Goal: Task Accomplishment & Management: Use online tool/utility

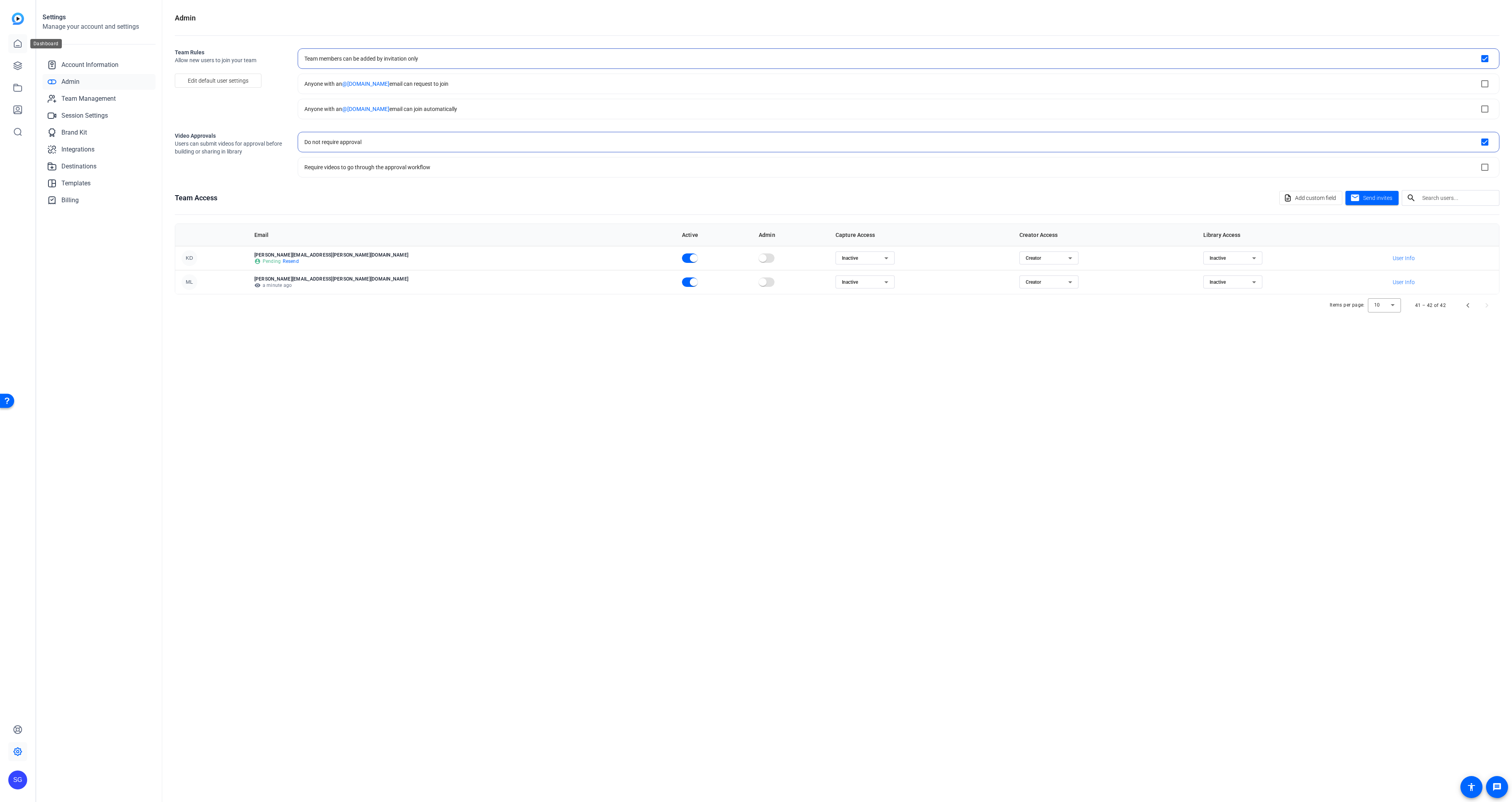
click at [16, 47] on icon at bounding box center [18, 43] width 7 height 8
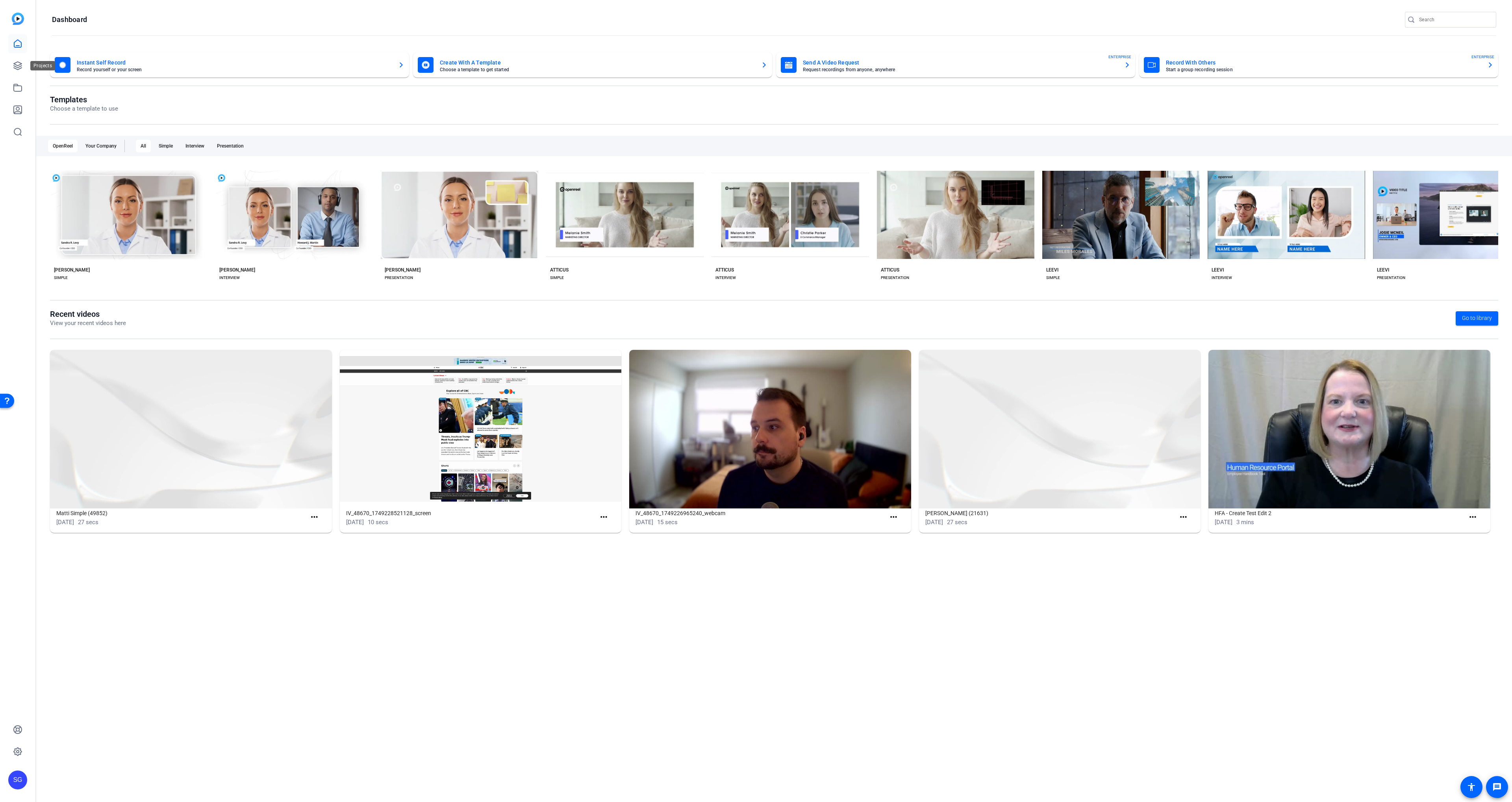
click at [31, 62] on div "Projects" at bounding box center [43, 66] width 25 height 9
click at [25, 63] on link at bounding box center [18, 66] width 19 height 19
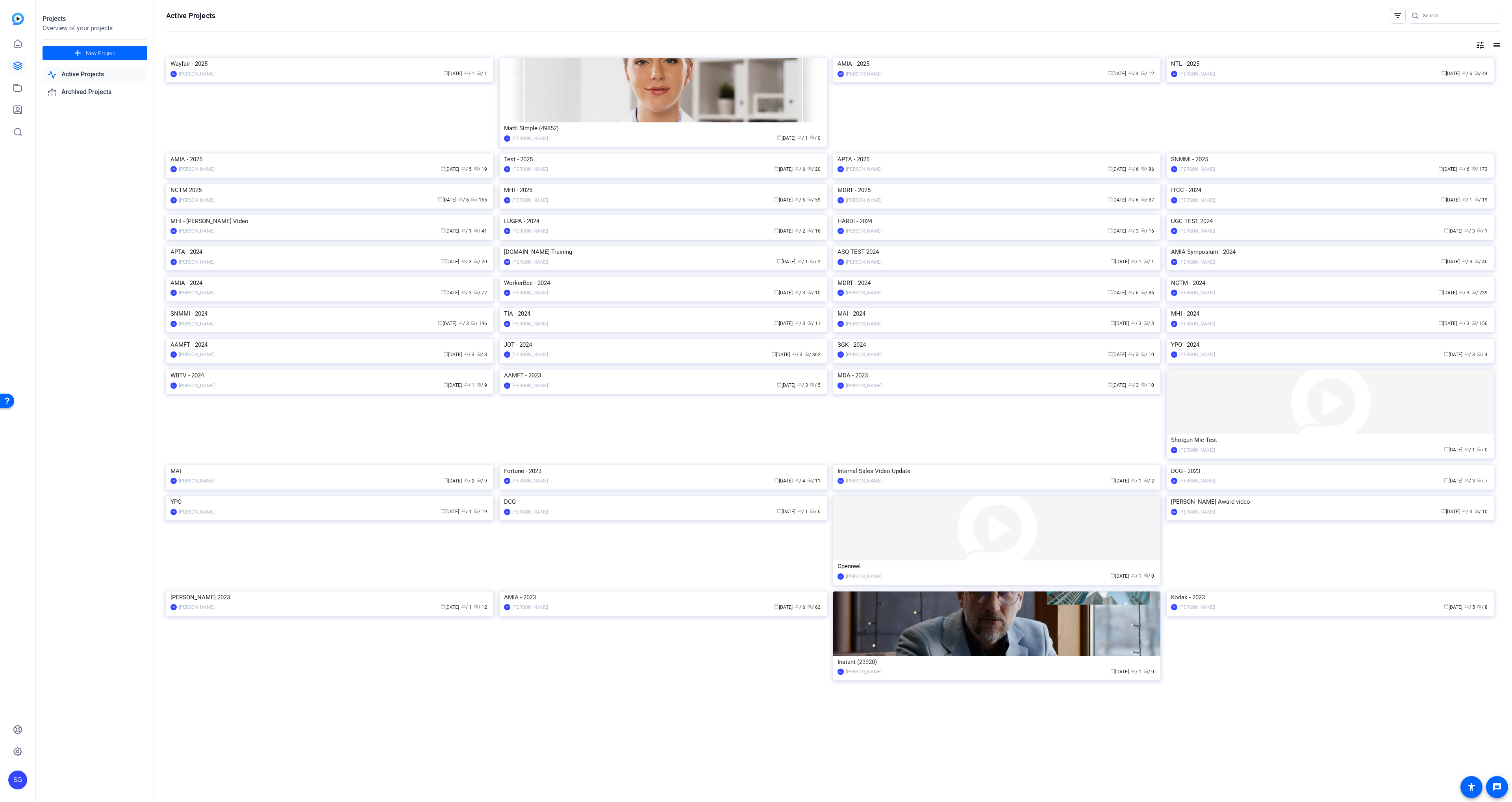
click at [1350, 154] on img at bounding box center [1330, 154] width 327 height 0
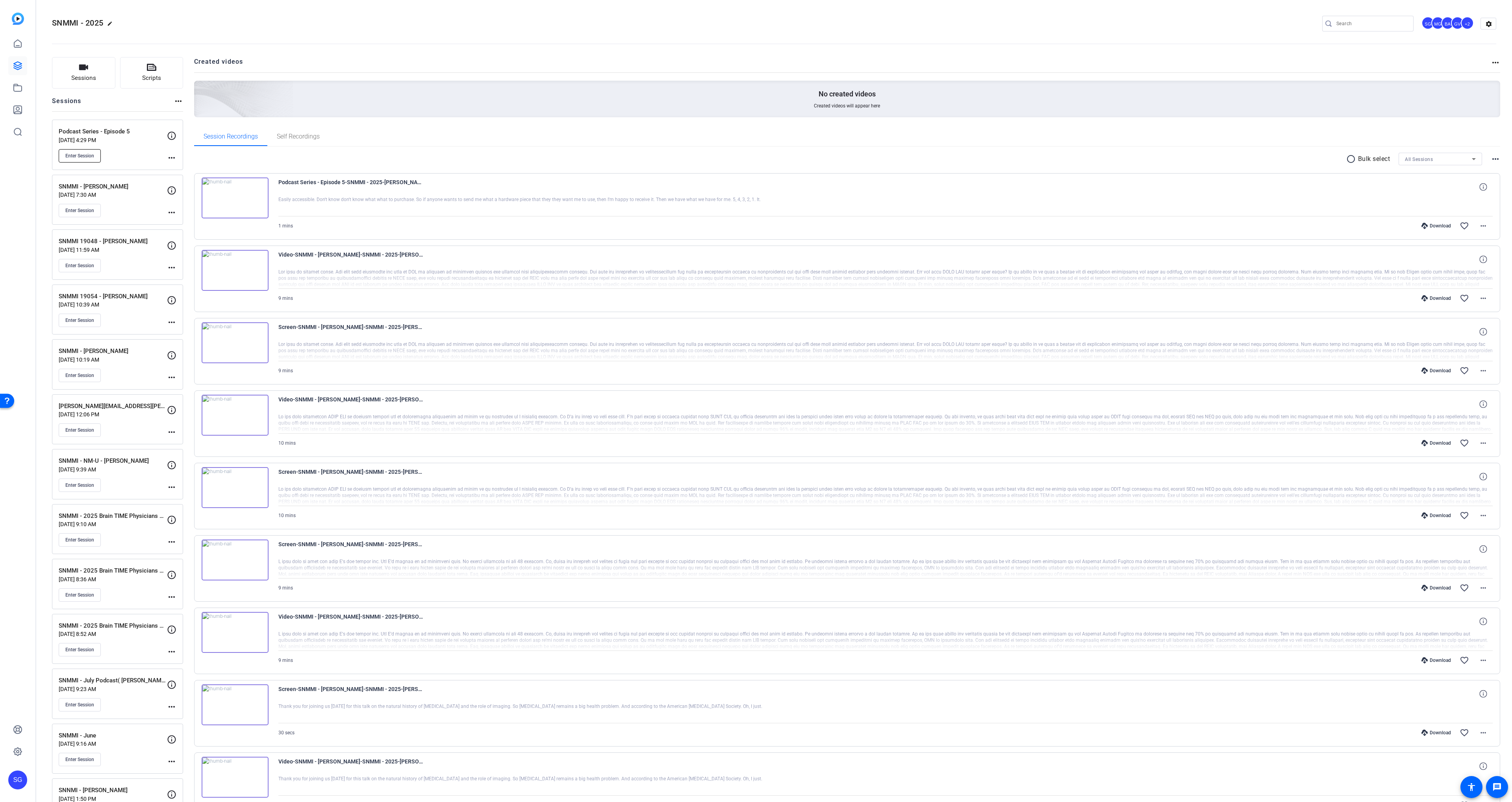
click at [73, 160] on button "Enter Session" at bounding box center [80, 155] width 42 height 13
click at [85, 154] on span "Enter Session" at bounding box center [79, 155] width 29 height 6
click at [75, 157] on span "Enter Session" at bounding box center [79, 155] width 29 height 6
click at [86, 158] on span "Enter Session" at bounding box center [79, 155] width 29 height 6
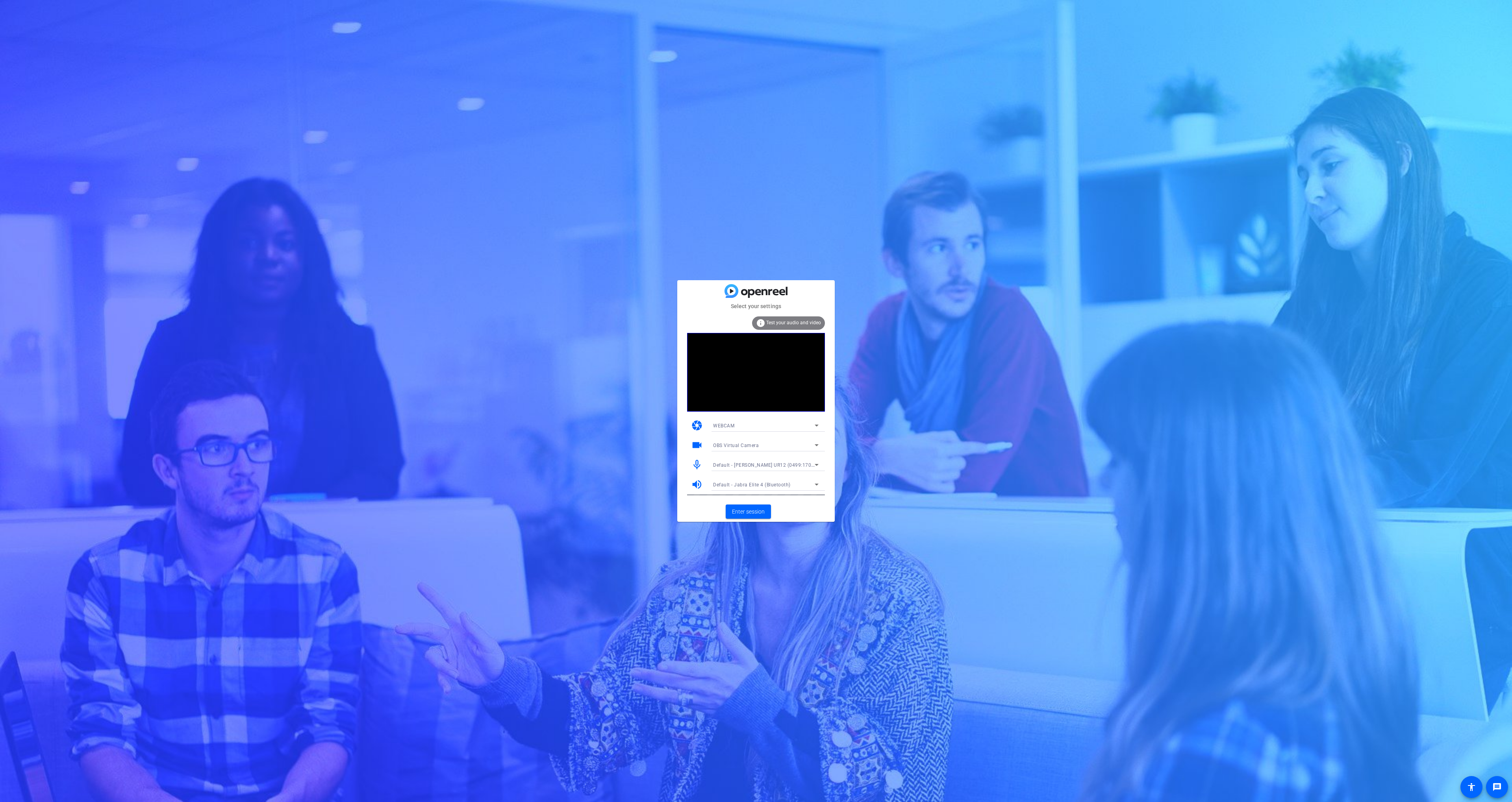
click at [761, 476] on div at bounding box center [765, 475] width 118 height 9
click at [762, 481] on div "Default - Jabra Elite 4 (Bluetooth)" at bounding box center [764, 485] width 102 height 10
click at [25, 93] on span "Steinberg UR12 (0499:170a)" at bounding box center [17, 89] width 15 height 8
click at [748, 445] on span "OBS Virtual Camera" at bounding box center [736, 445] width 46 height 5
click at [136, 155] on mat-option "NexiGo N660 FHD Webcam (3443:660b)" at bounding box center [69, 145] width 132 height 19
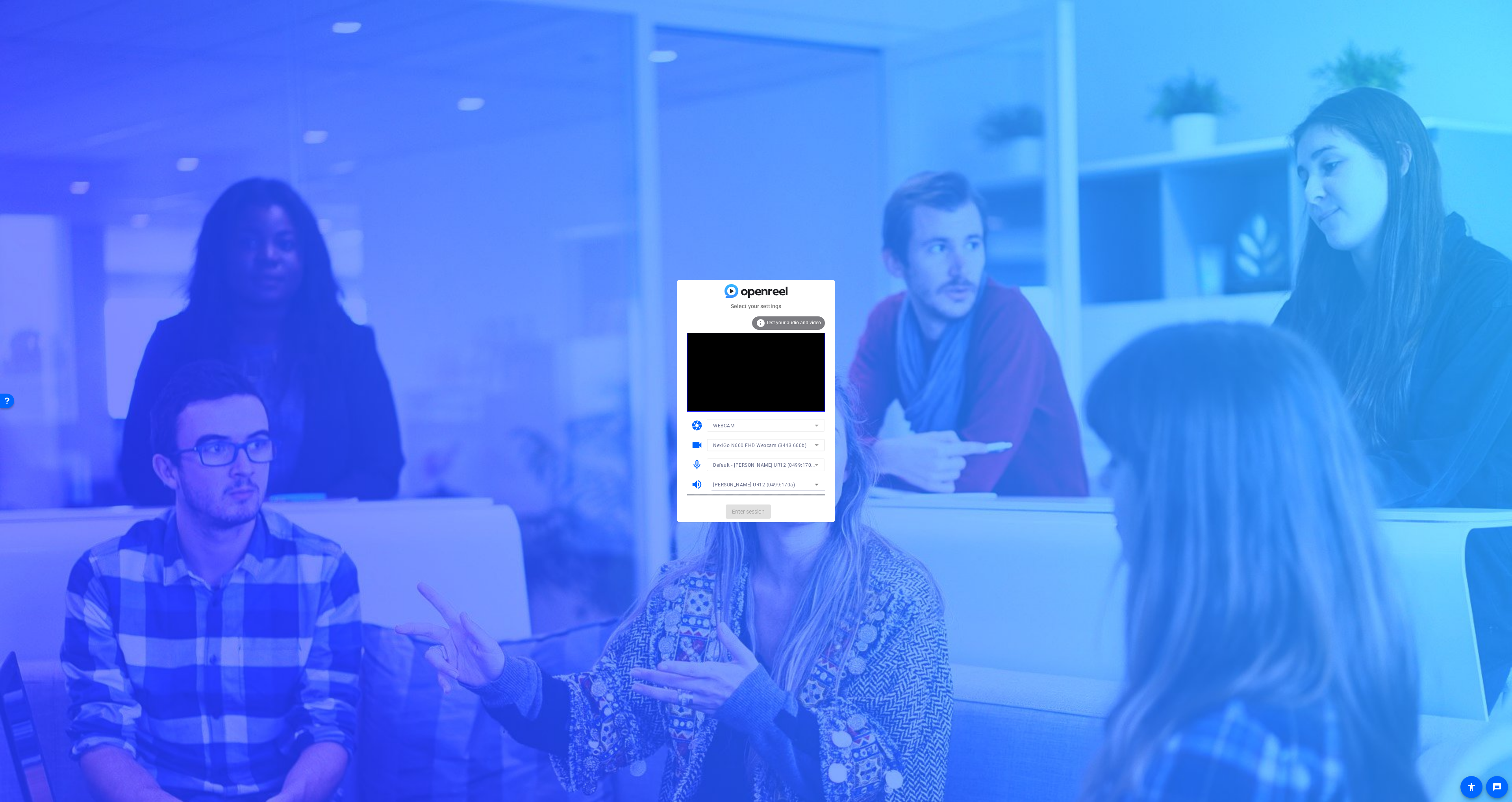
click at [762, 446] on mat-form-field "NexiGo N660 FHD Webcam (3443:660b)" at bounding box center [765, 445] width 118 height 12
click at [753, 447] on mat-form-field "NexiGo N660 FHD Webcam (3443:660b)" at bounding box center [765, 445] width 118 height 12
click at [747, 446] on mat-form-field "NexiGo N660 FHD Webcam (3443:660b)" at bounding box center [765, 445] width 118 height 12
click at [767, 446] on div "OBS Virtual Camera" at bounding box center [764, 445] width 102 height 10
click at [745, 471] on span "NexiGo N660 FHD Webcam (3443:660b)" at bounding box center [759, 473] width 92 height 9
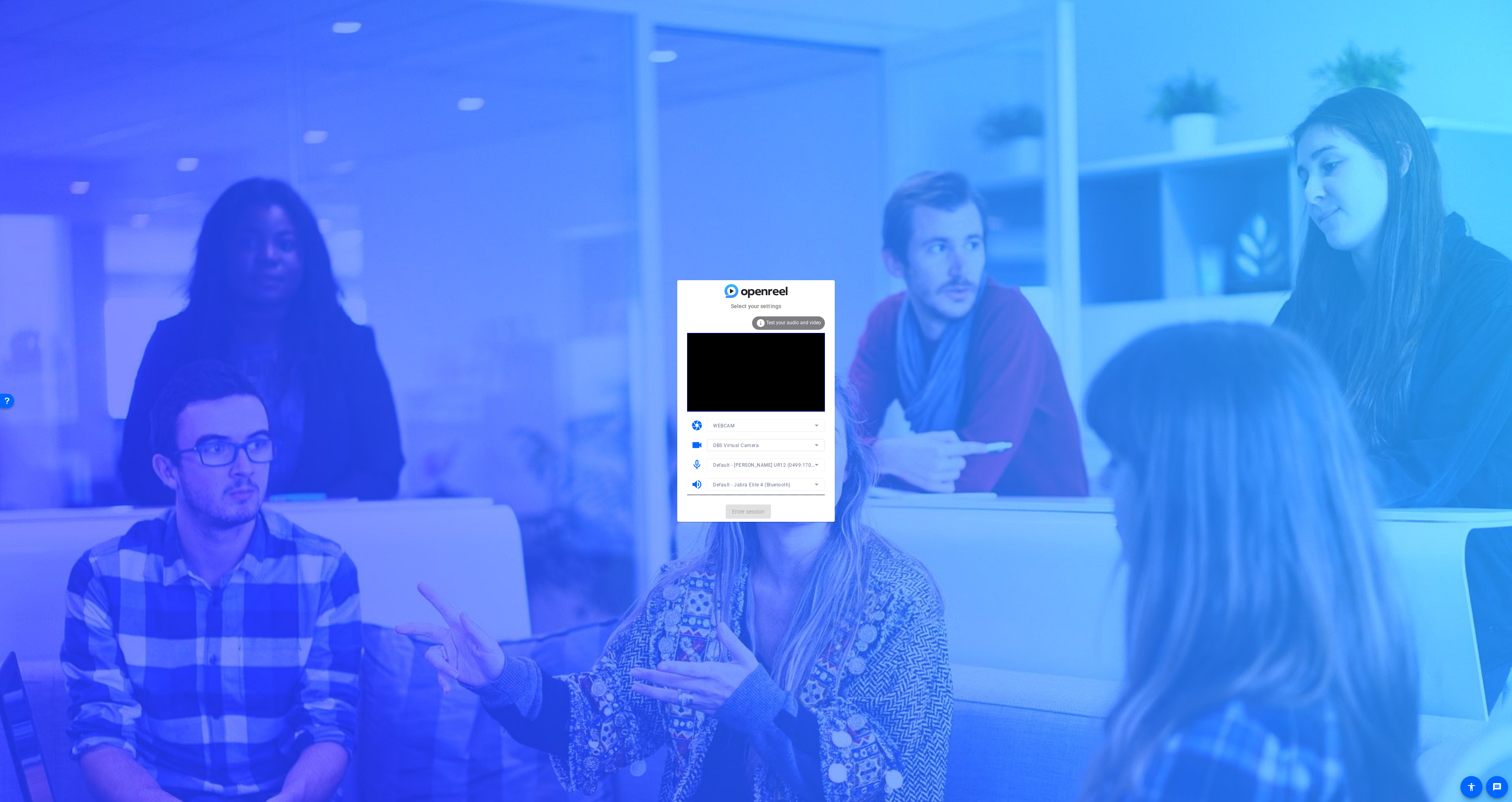
click at [734, 448] on mat-form-field "OBS Virtual Camera" at bounding box center [765, 445] width 118 height 12
click at [743, 446] on span "OBS Virtual Camera" at bounding box center [736, 445] width 46 height 5
click at [25, 131] on span "NexiGo N660 FHD Webcam (3443:660b)" at bounding box center [17, 127] width 15 height 8
click at [743, 486] on span "Default - Jabra Elite 4 (Bluetooth)" at bounding box center [752, 485] width 77 height 5
click at [833, 507] on div at bounding box center [756, 401] width 1512 height 802
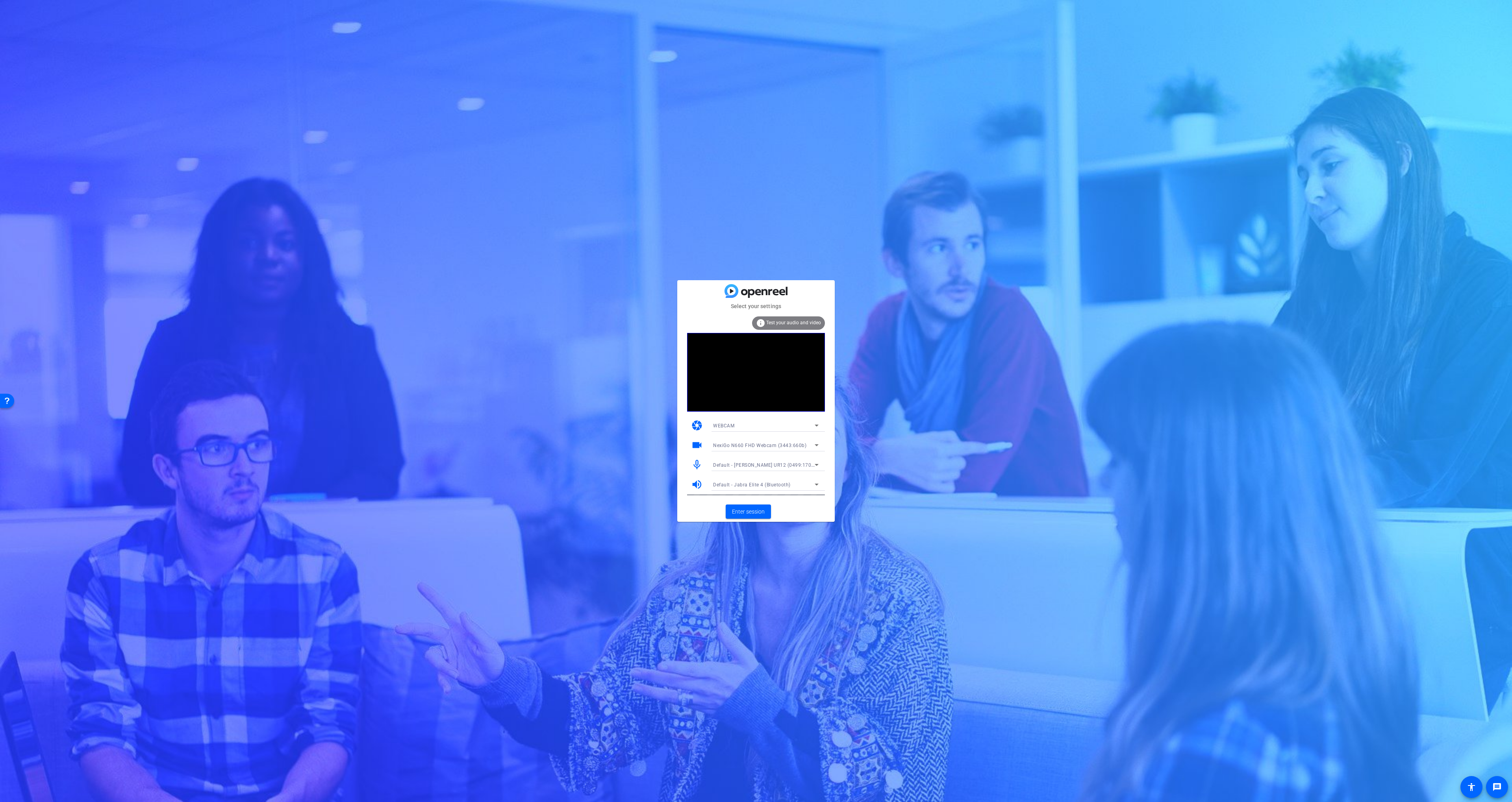
click at [795, 490] on div "Default - Jabra Elite 4 (Bluetooth)" at bounding box center [766, 484] width 106 height 12
click at [0, 0] on div at bounding box center [0, 0] width 0 height 0
click at [757, 513] on span "Enter session" at bounding box center [748, 512] width 33 height 8
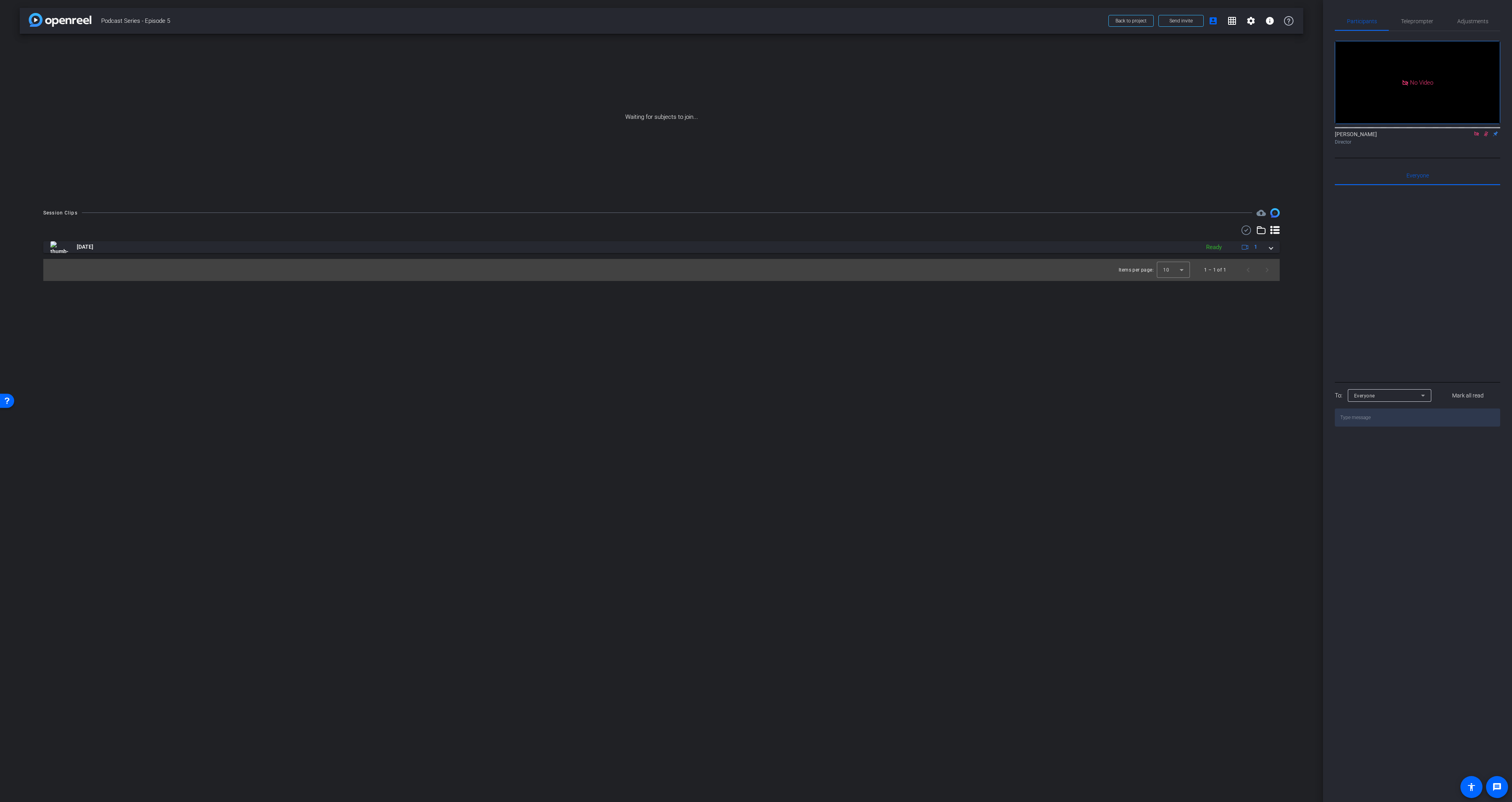
click at [1477, 137] on icon at bounding box center [1476, 133] width 6 height 5
click at [1476, 137] on icon at bounding box center [1476, 133] width 6 height 5
click at [1478, 137] on icon at bounding box center [1476, 133] width 6 height 5
click at [1343, 117] on mat-icon "settings" at bounding box center [1345, 112] width 9 height 9
click at [1344, 121] on div at bounding box center [756, 401] width 1512 height 802
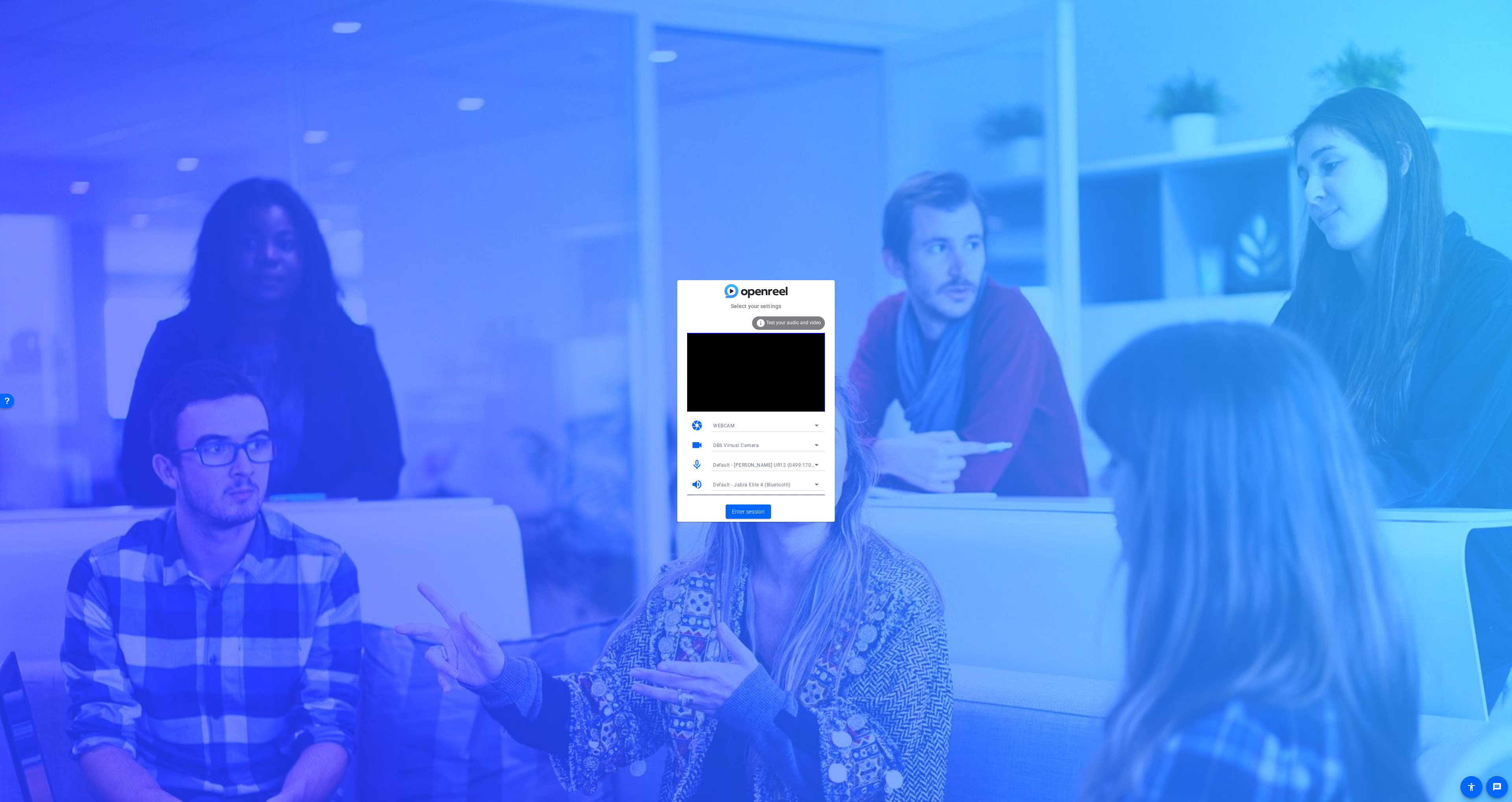
click at [725, 442] on div "OBS Virtual Camera" at bounding box center [764, 445] width 102 height 10
click at [122, 76] on span "NexiGo N660 FHD Webcam (3443:660b)" at bounding box center [73, 70] width 97 height 10
click at [747, 486] on span "Default - Jabra Elite 4 (Bluetooth)" at bounding box center [752, 485] width 77 height 5
click at [880, 560] on div at bounding box center [756, 401] width 1512 height 802
click at [800, 497] on div at bounding box center [765, 495] width 118 height 9
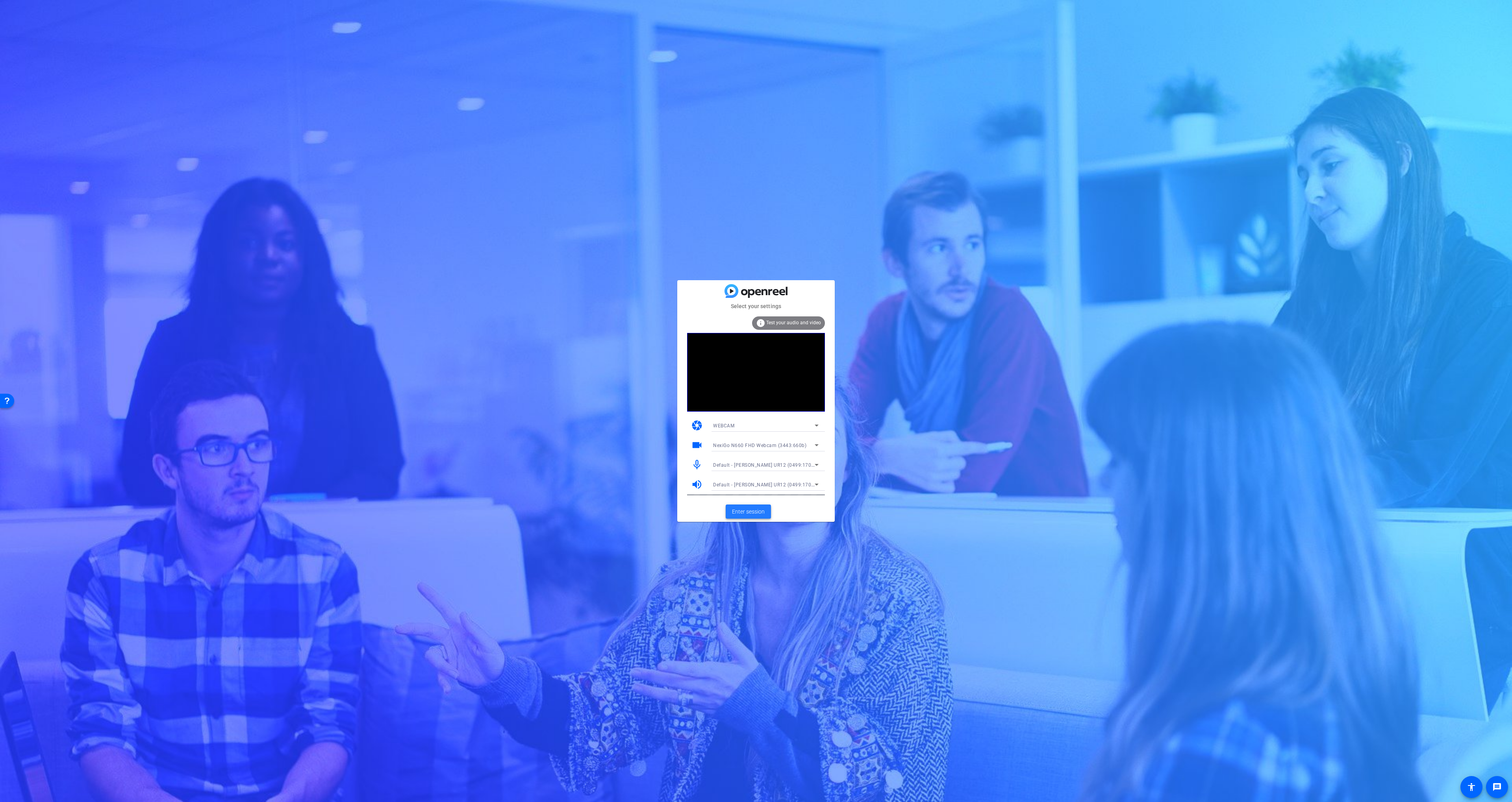
click at [755, 506] on span at bounding box center [748, 512] width 45 height 19
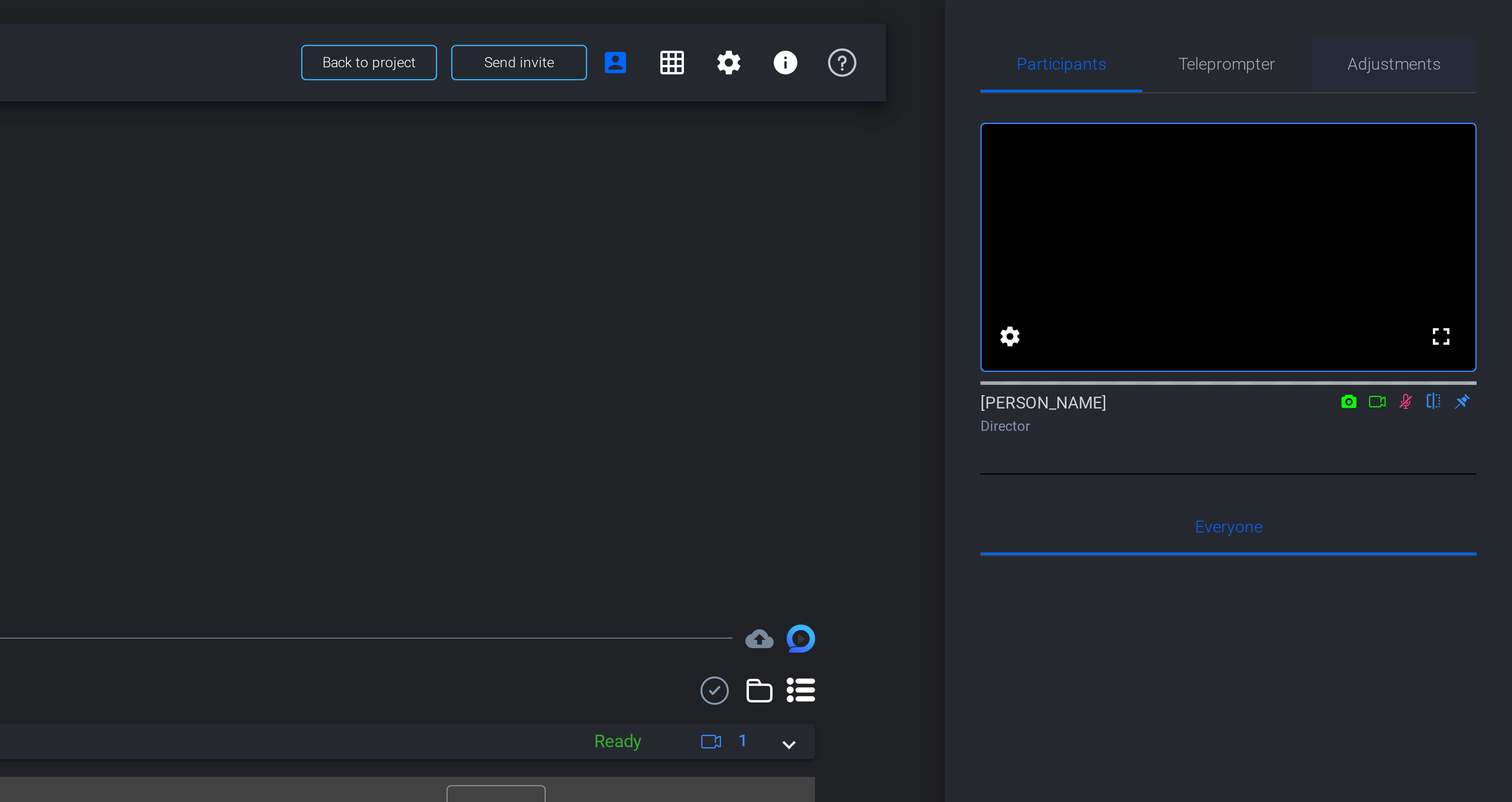
click at [1496, 12] on div "Adjustments" at bounding box center [1473, 21] width 55 height 19
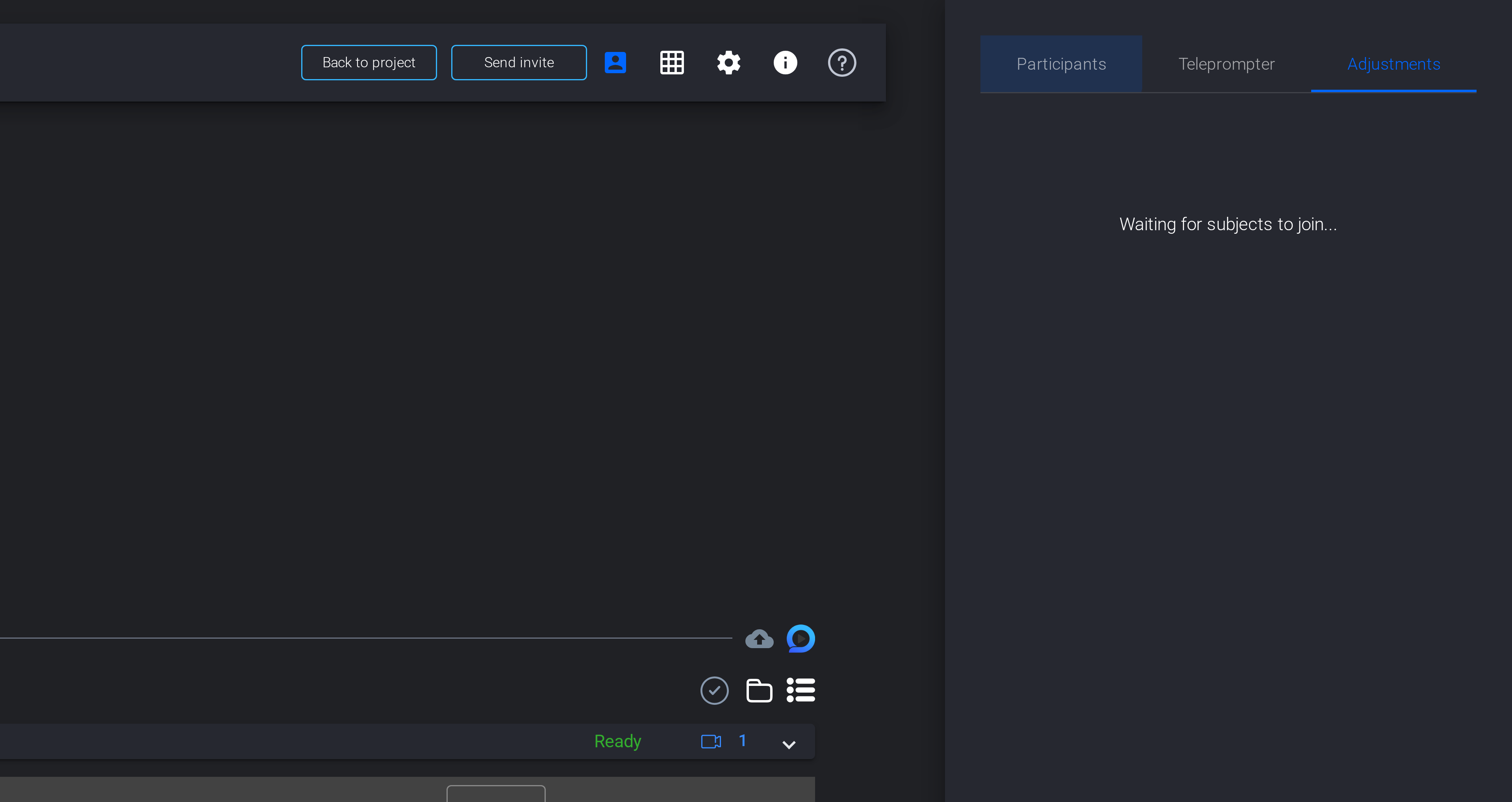
click at [1353, 20] on span "Participants" at bounding box center [1362, 21] width 30 height 5
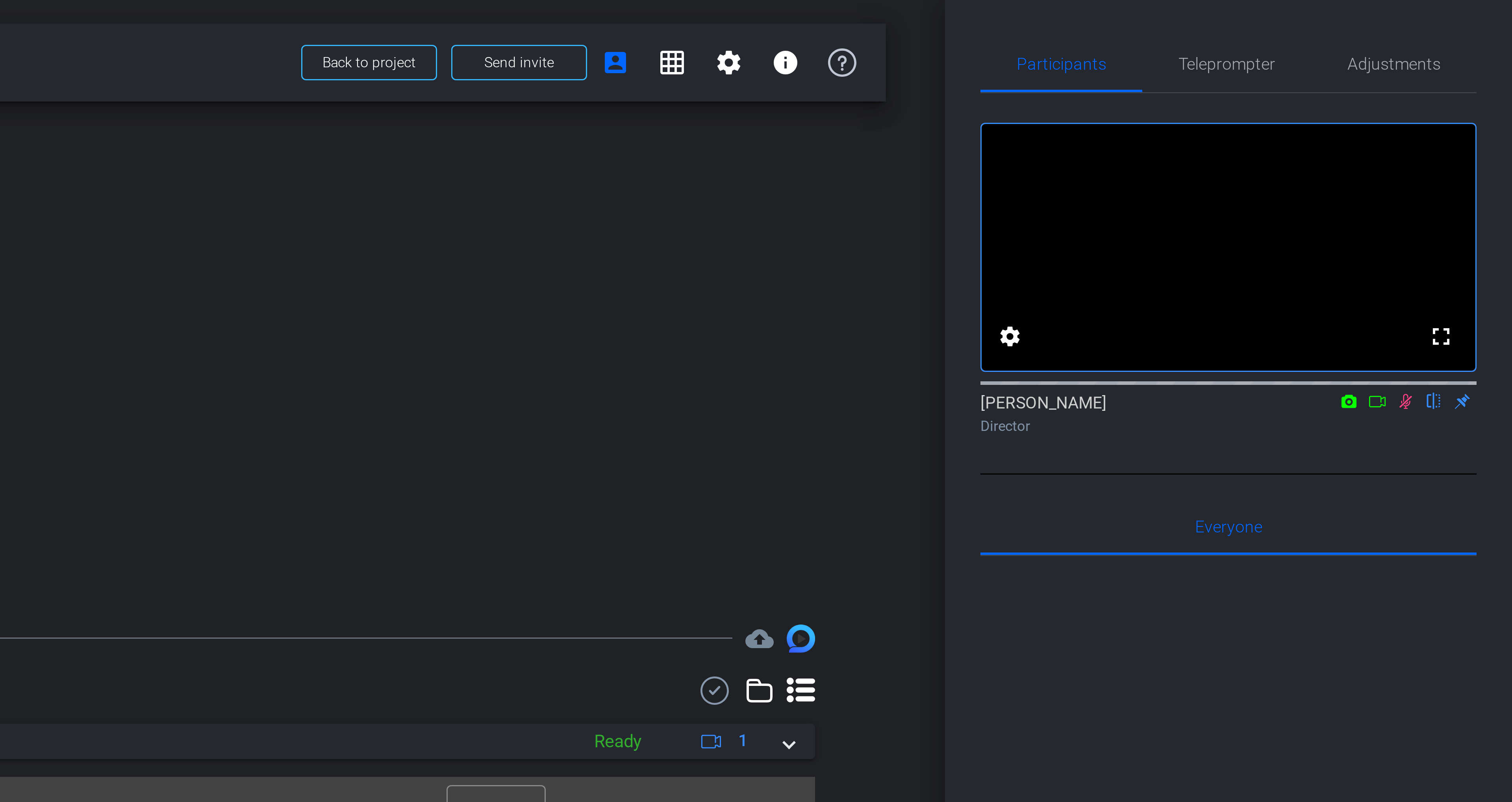
click at [1466, 137] on icon at bounding box center [1467, 133] width 6 height 5
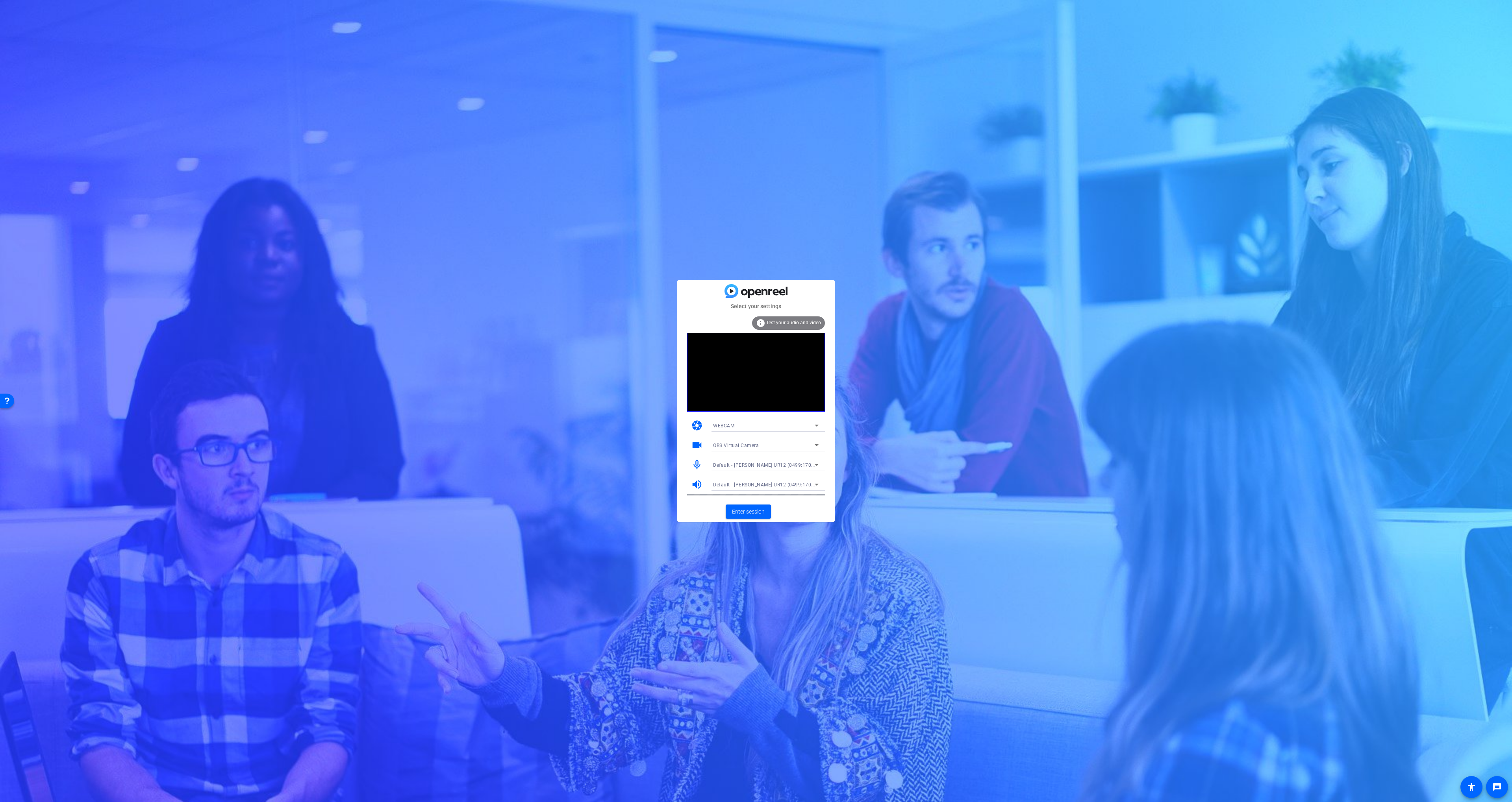
click at [730, 443] on span "OBS Virtual Camera" at bounding box center [736, 445] width 46 height 5
drag, startPoint x: 731, startPoint y: 472, endPoint x: 747, endPoint y: 476, distance: 16.5
click at [731, 472] on span "NexiGo N660 FHD Webcam (3443:660b)" at bounding box center [759, 473] width 92 height 9
click at [802, 507] on mat-card-actions "Enter session" at bounding box center [756, 512] width 157 height 21
click at [744, 510] on span "Enter session" at bounding box center [748, 512] width 33 height 8
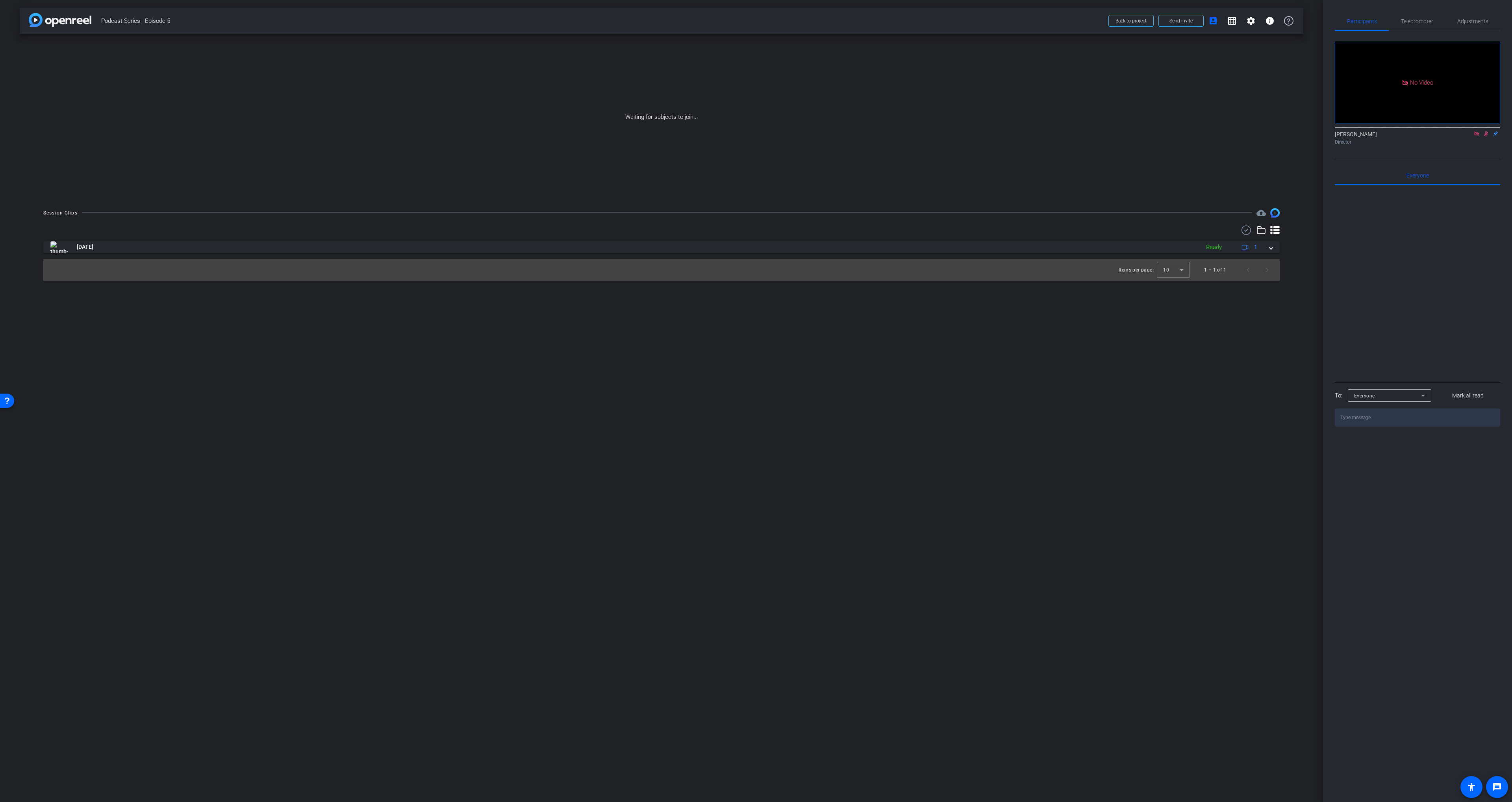
click at [1477, 137] on icon at bounding box center [1476, 133] width 6 height 5
click at [1467, 137] on icon at bounding box center [1467, 133] width 6 height 5
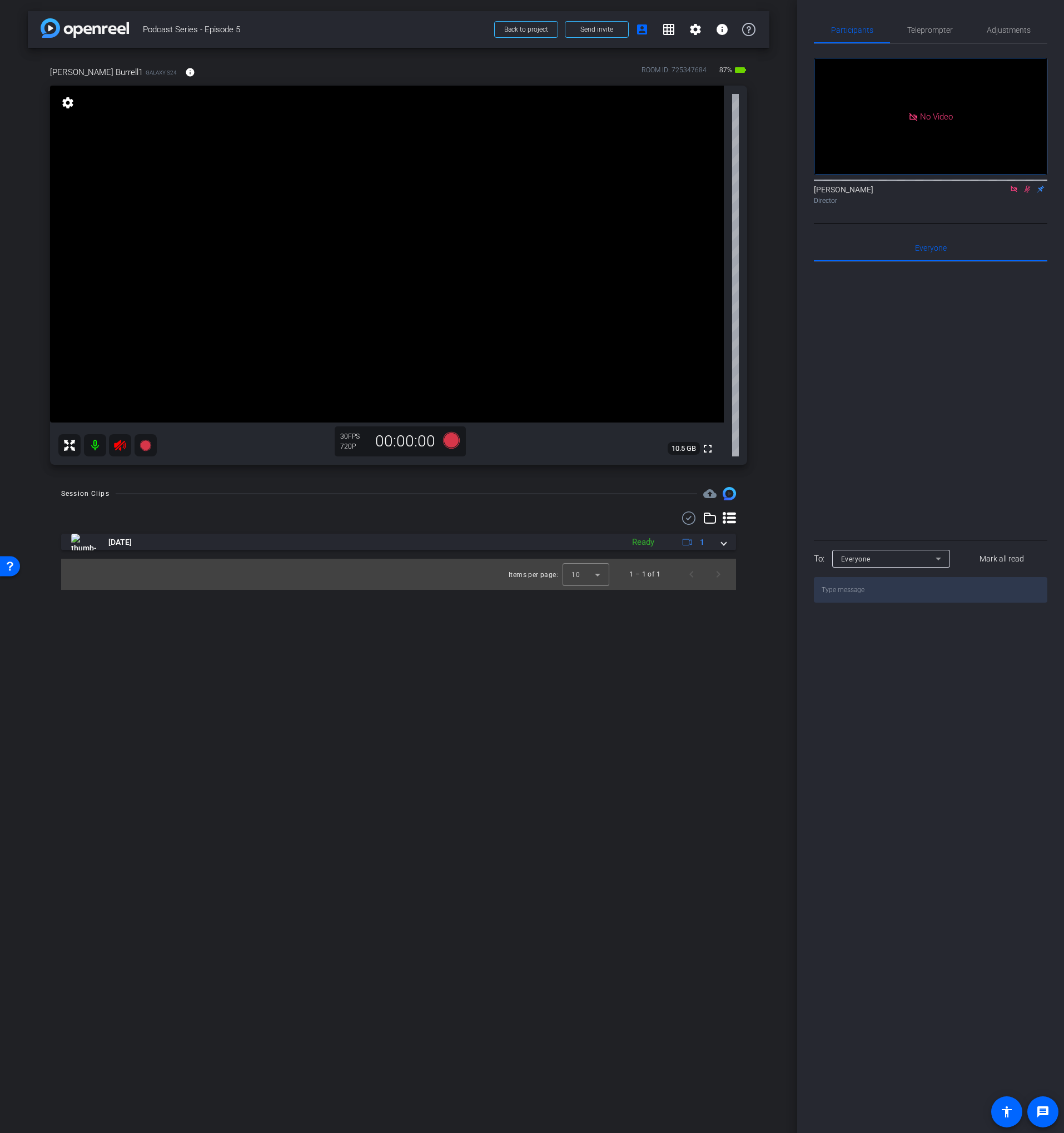
click at [1028, 193] on icon at bounding box center [1027, 188] width 9 height 7
click at [1014, 191] on icon at bounding box center [1013, 188] width 6 height 6
click at [121, 443] on icon at bounding box center [120, 445] width 12 height 11
drag, startPoint x: 121, startPoint y: 448, endPoint x: 125, endPoint y: 461, distance: 13.6
click at [121, 448] on icon at bounding box center [120, 445] width 12 height 11
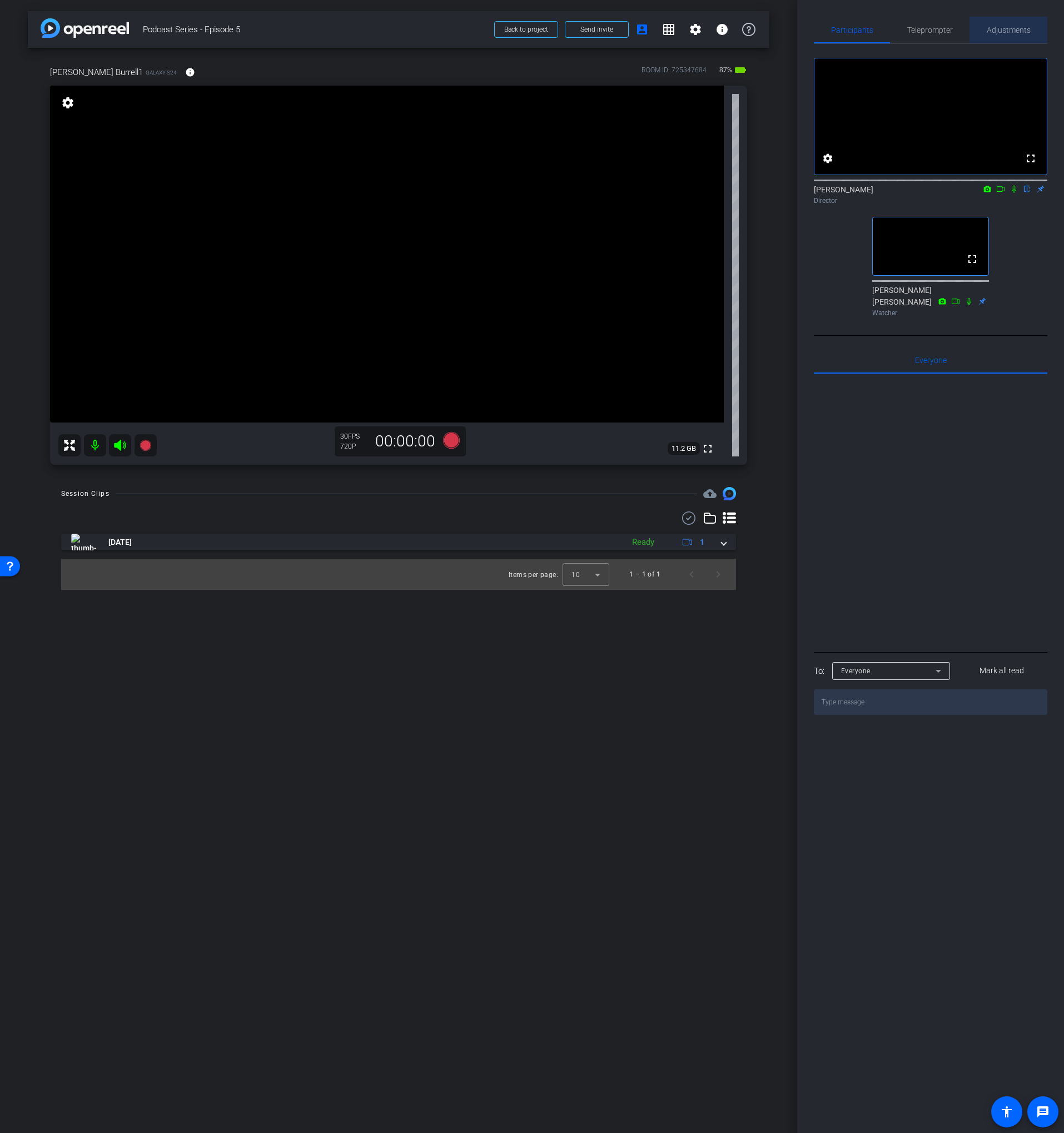
click at [1006, 30] on span "Adjustments" at bounding box center [1008, 30] width 44 height 7
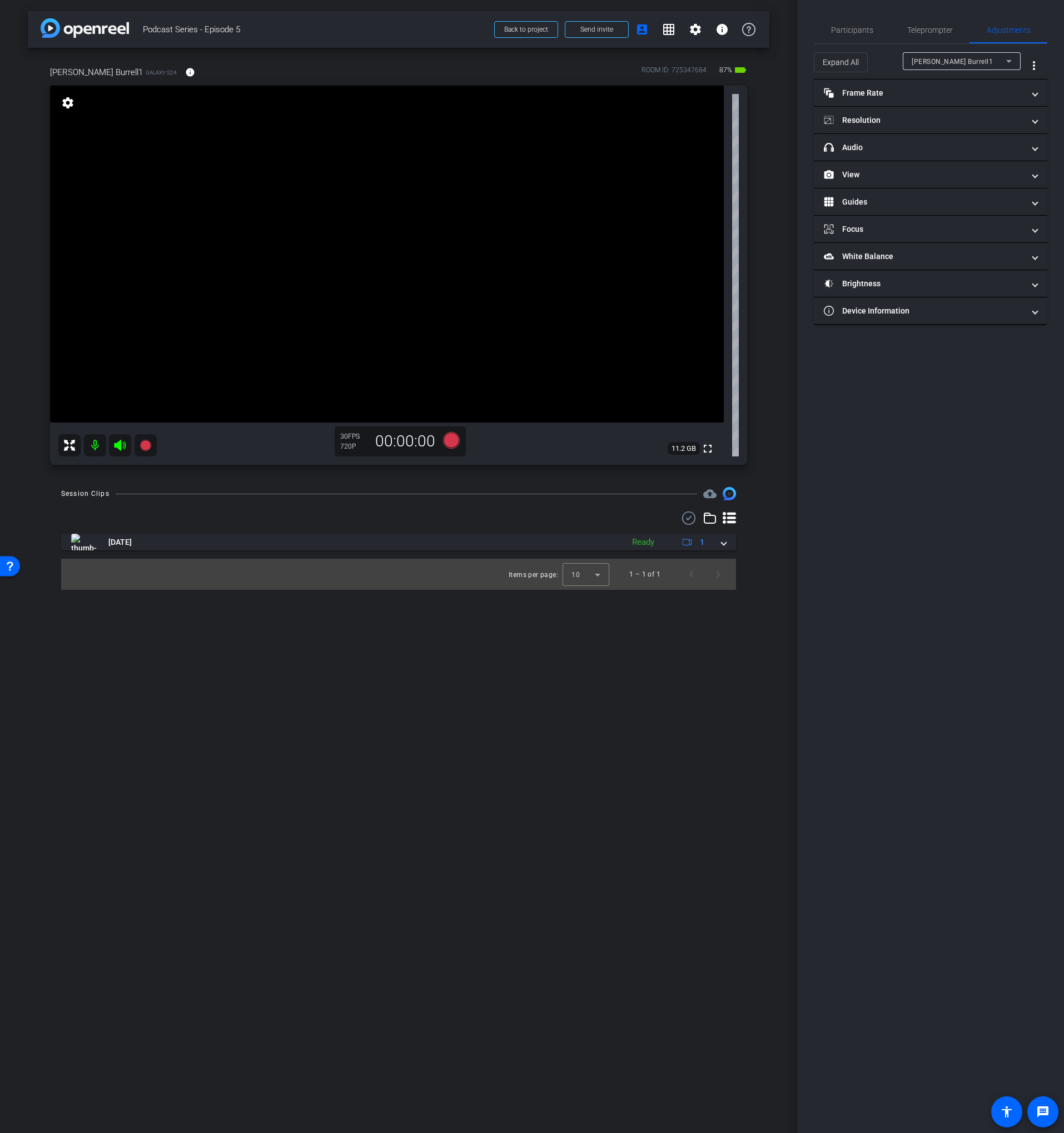
click at [968, 69] on div "[PERSON_NAME] Burrell1" at bounding box center [961, 61] width 100 height 17
drag, startPoint x: 932, startPoint y: 62, endPoint x: 893, endPoint y: 85, distance: 45.3
click at [932, 62] on div at bounding box center [532, 566] width 1064 height 1133
click at [872, 109] on mat-expansion-panel-header "Resolution" at bounding box center [931, 120] width 234 height 27
click at [933, 165] on div "1080" at bounding box center [941, 162] width 41 height 19
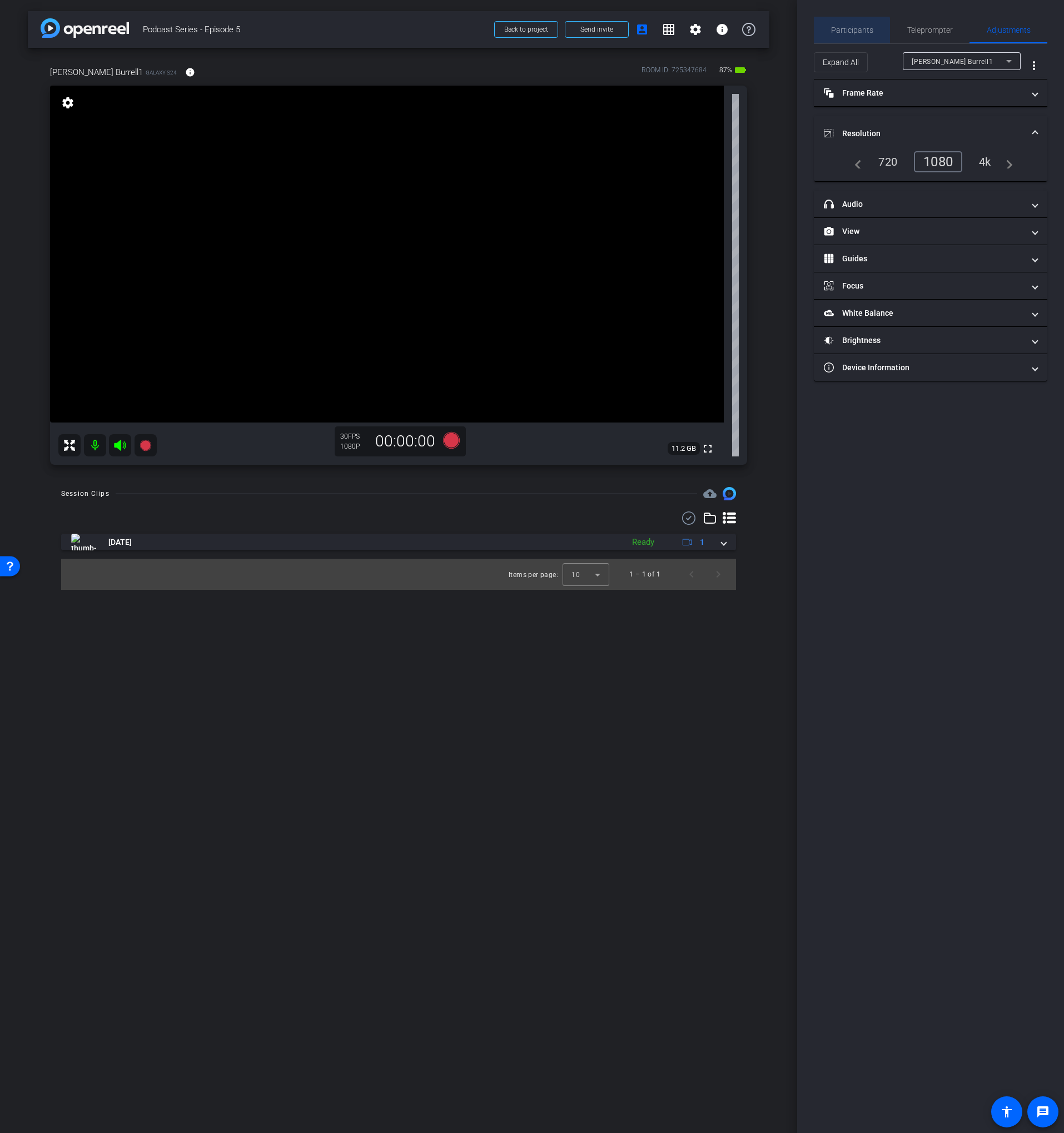
click at [839, 31] on span "Participants" at bounding box center [852, 30] width 42 height 7
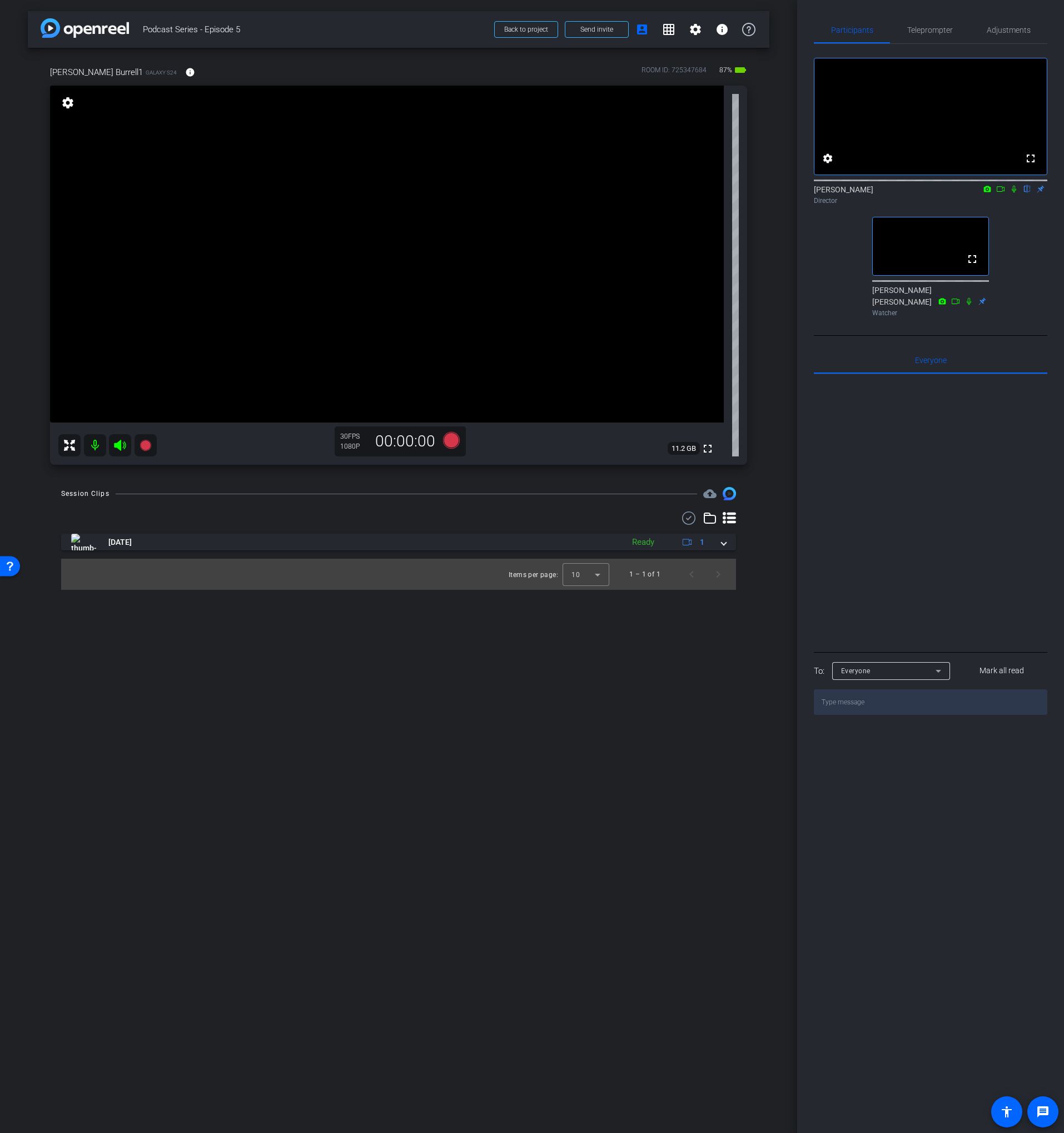
click at [549, 499] on div "Session Clips cloud_upload" at bounding box center [399, 494] width 675 height 13
click at [450, 445] on icon at bounding box center [452, 440] width 17 height 17
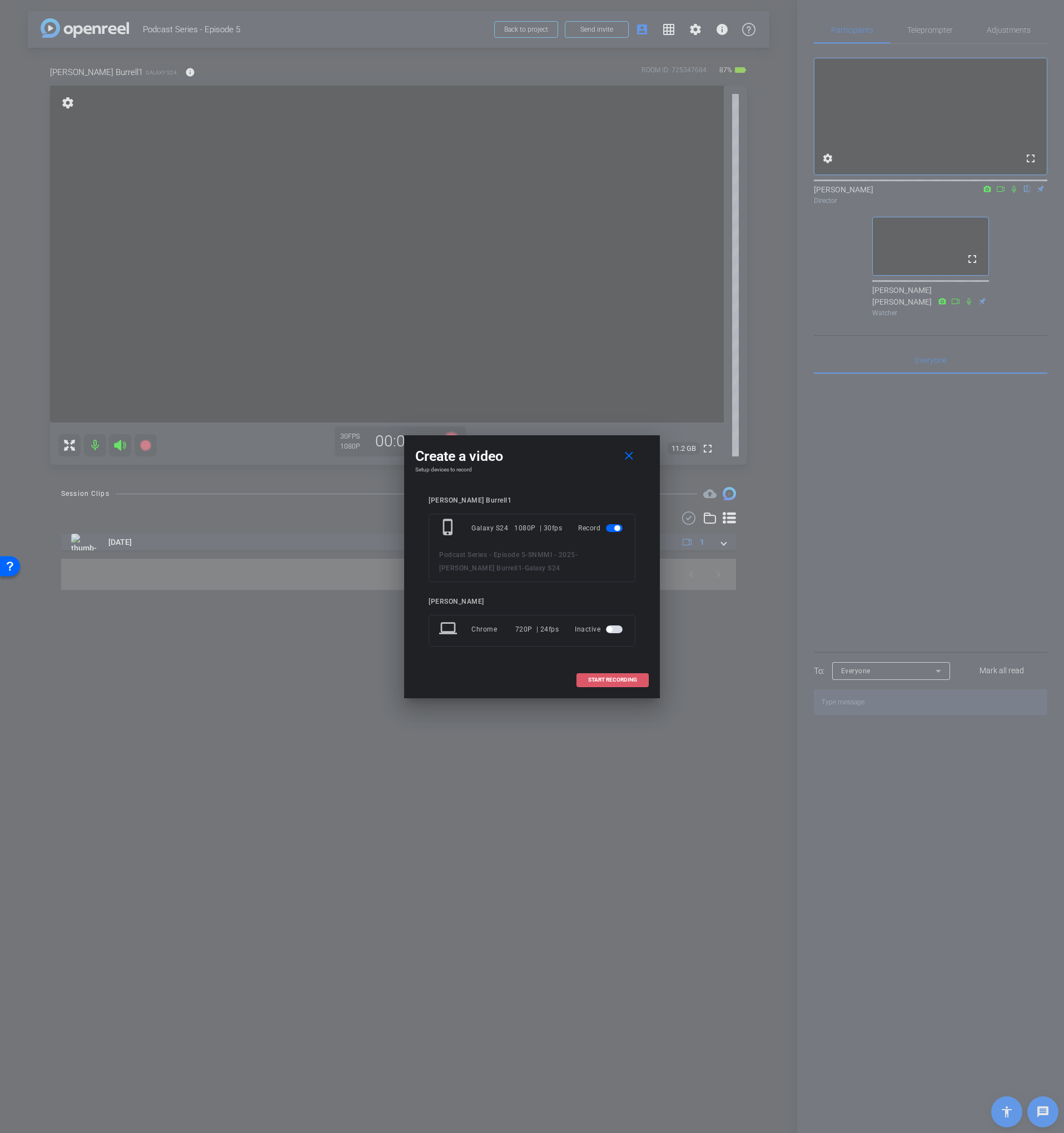
click at [619, 678] on span "START RECORDING" at bounding box center [612, 680] width 49 height 6
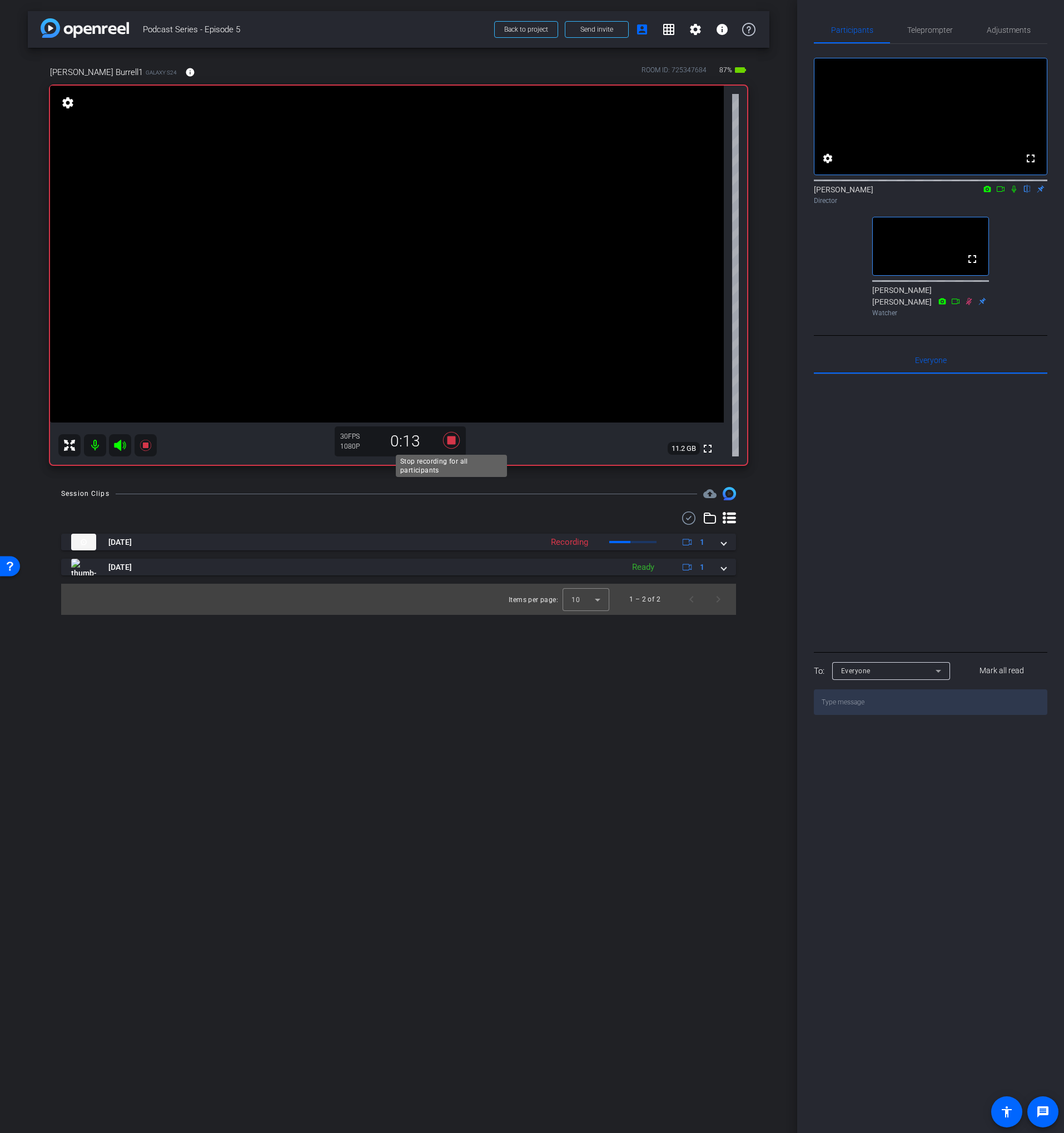
click at [452, 447] on icon at bounding box center [452, 440] width 27 height 20
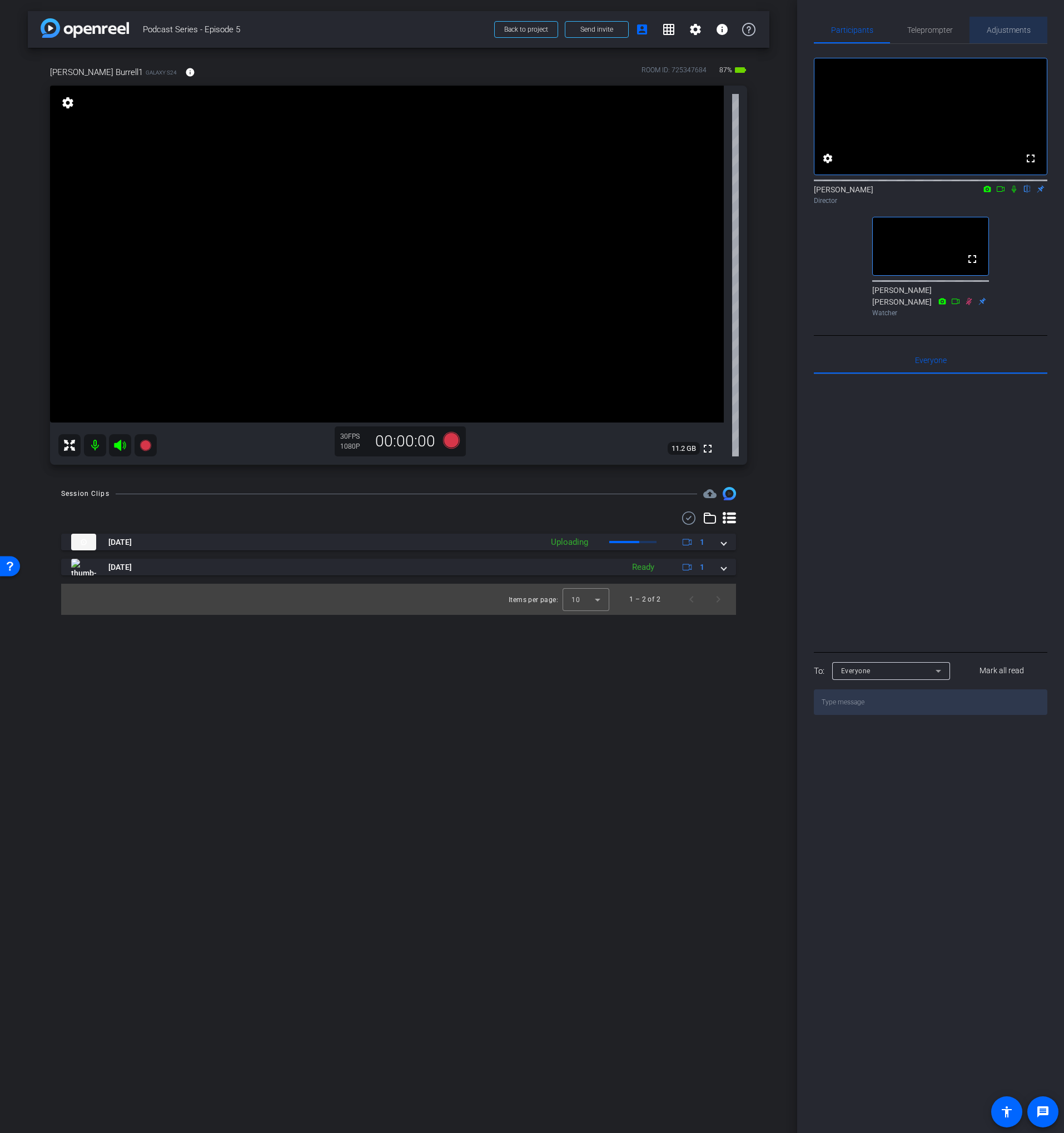
drag, startPoint x: 1023, startPoint y: 31, endPoint x: 1015, endPoint y: 35, distance: 8.9
click at [1023, 31] on span "Adjustments" at bounding box center [1008, 30] width 44 height 7
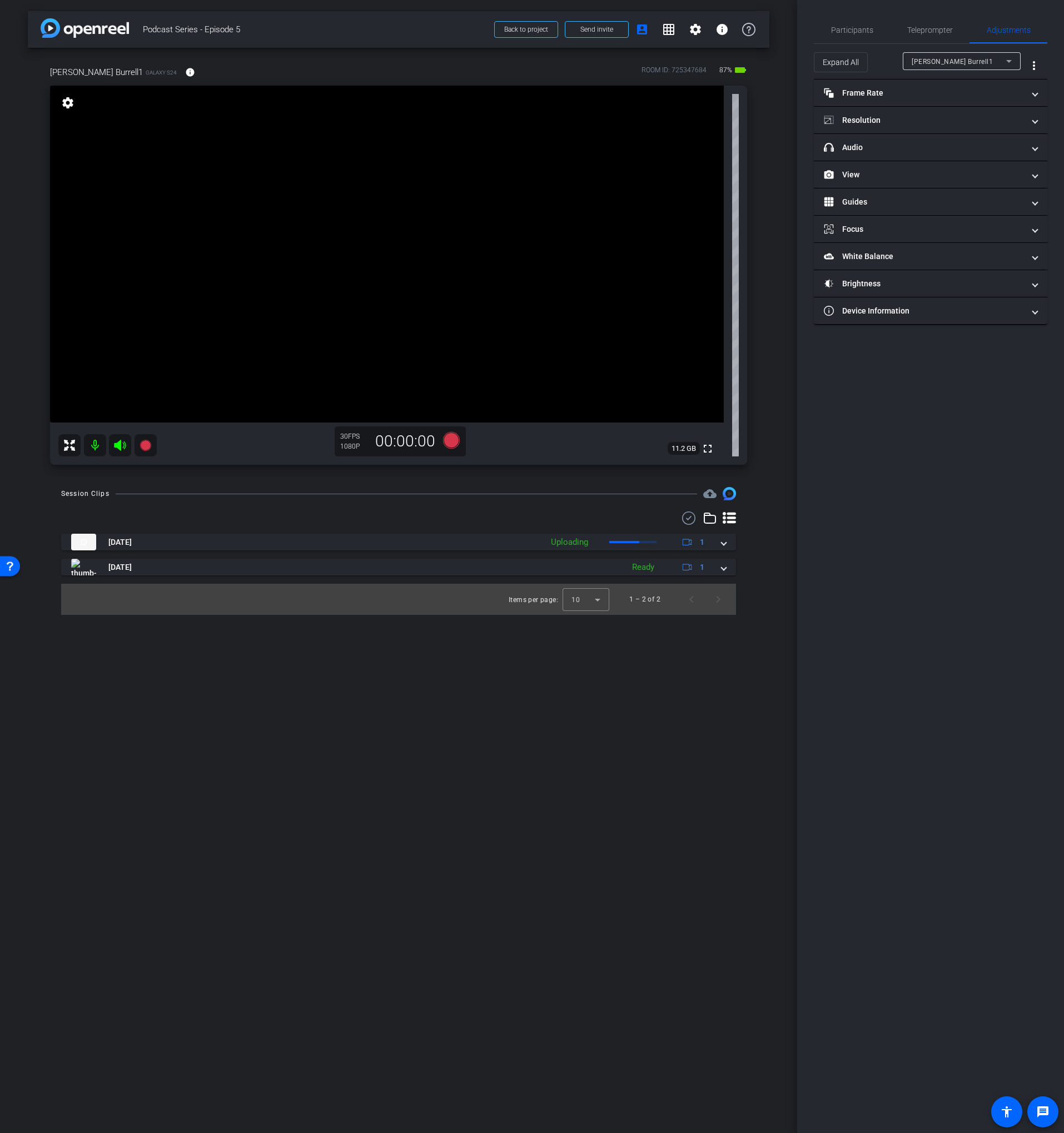
click at [926, 77] on div at bounding box center [961, 76] width 118 height 12
click at [924, 84] on mat-expansion-panel-header "Frame Rate Frame Rate" at bounding box center [931, 93] width 234 height 27
drag, startPoint x: 880, startPoint y: 134, endPoint x: 889, endPoint y: 132, distance: 9.2
click at [881, 134] on div "24" at bounding box center [896, 125] width 30 height 19
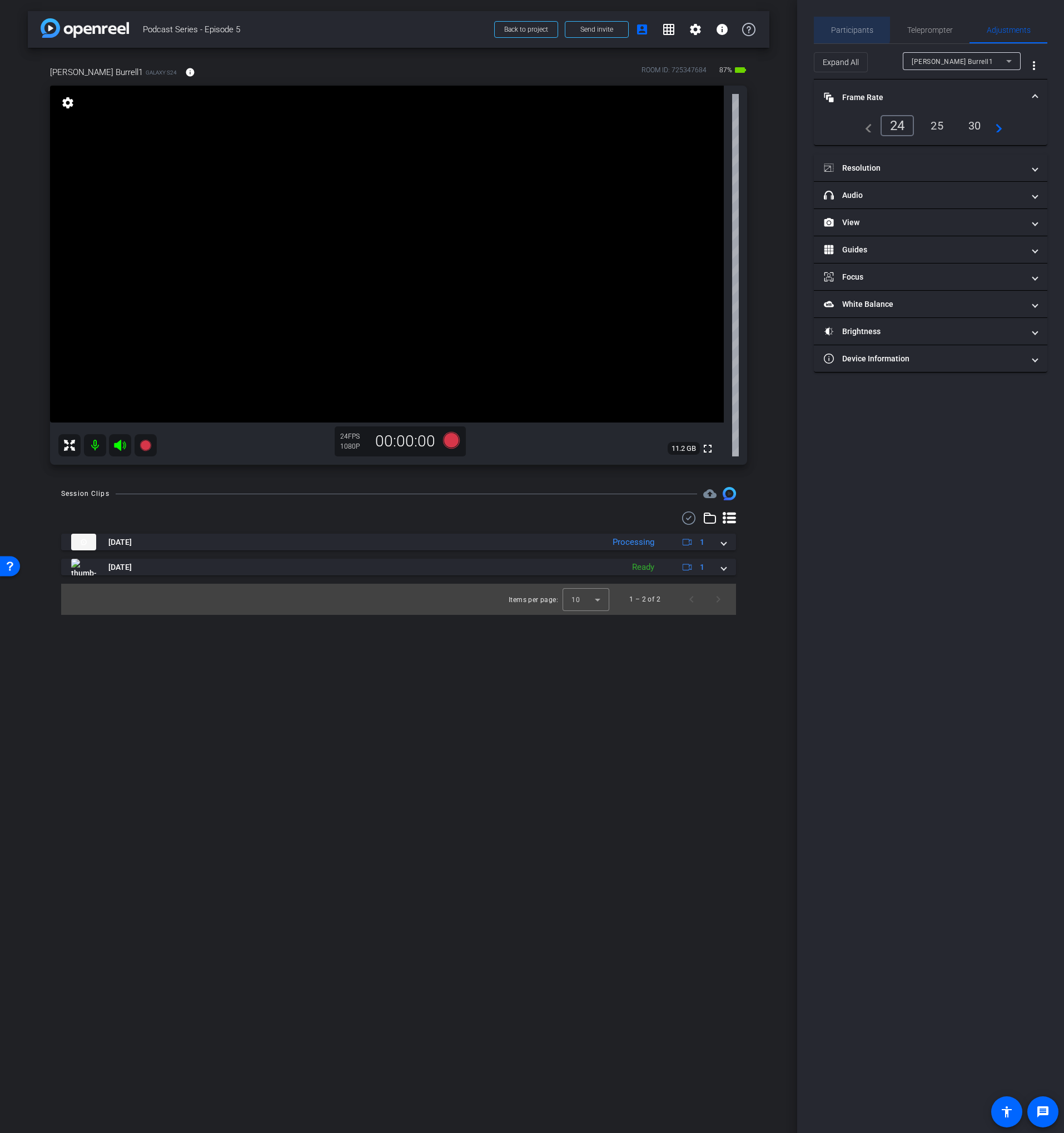
click at [849, 27] on span "Participants" at bounding box center [852, 30] width 42 height 7
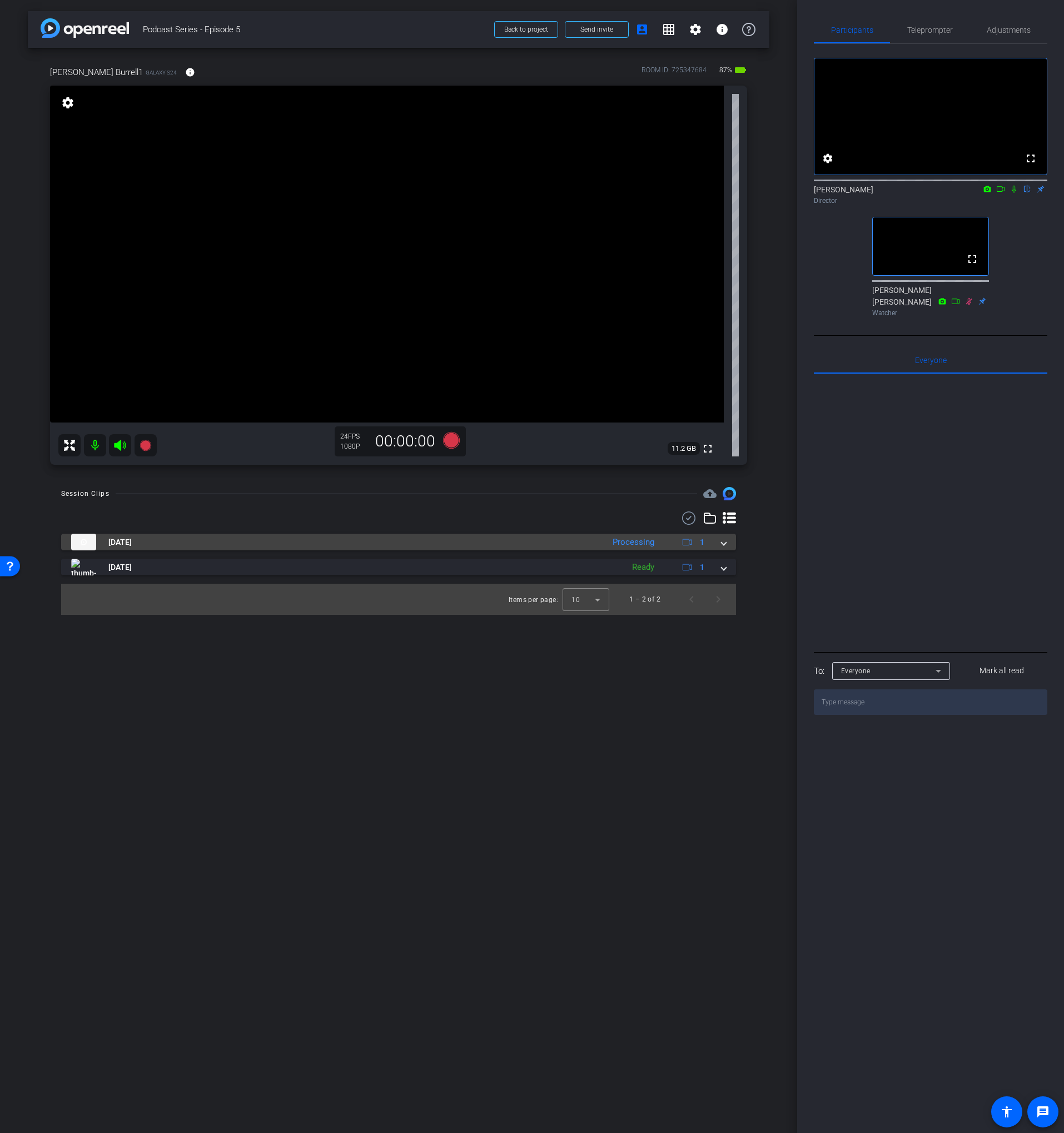
click at [443, 539] on mat-panel-title "[DATE]" at bounding box center [335, 542] width 527 height 17
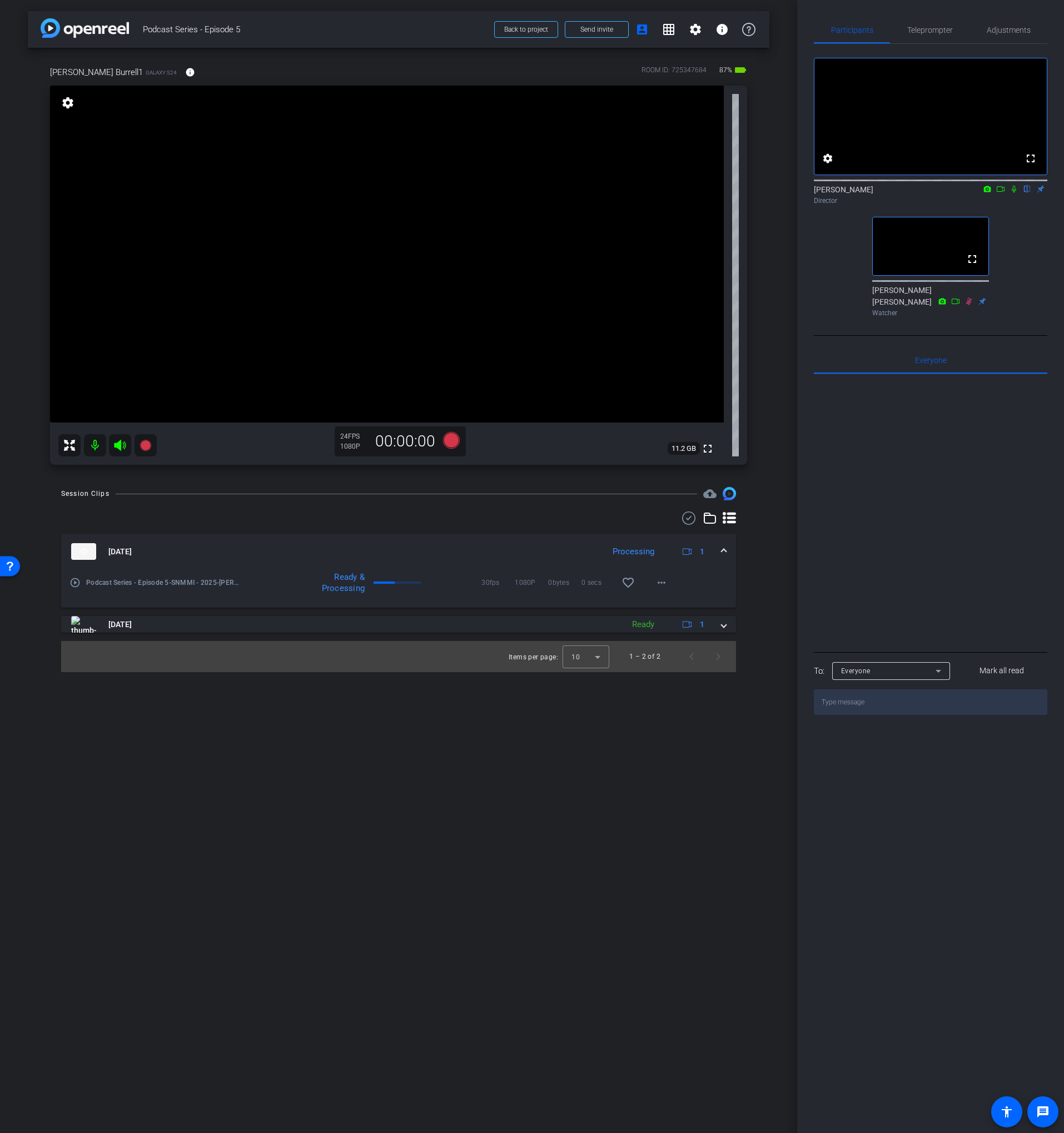
click at [77, 581] on mat-icon "play_circle_outline" at bounding box center [75, 582] width 11 height 11
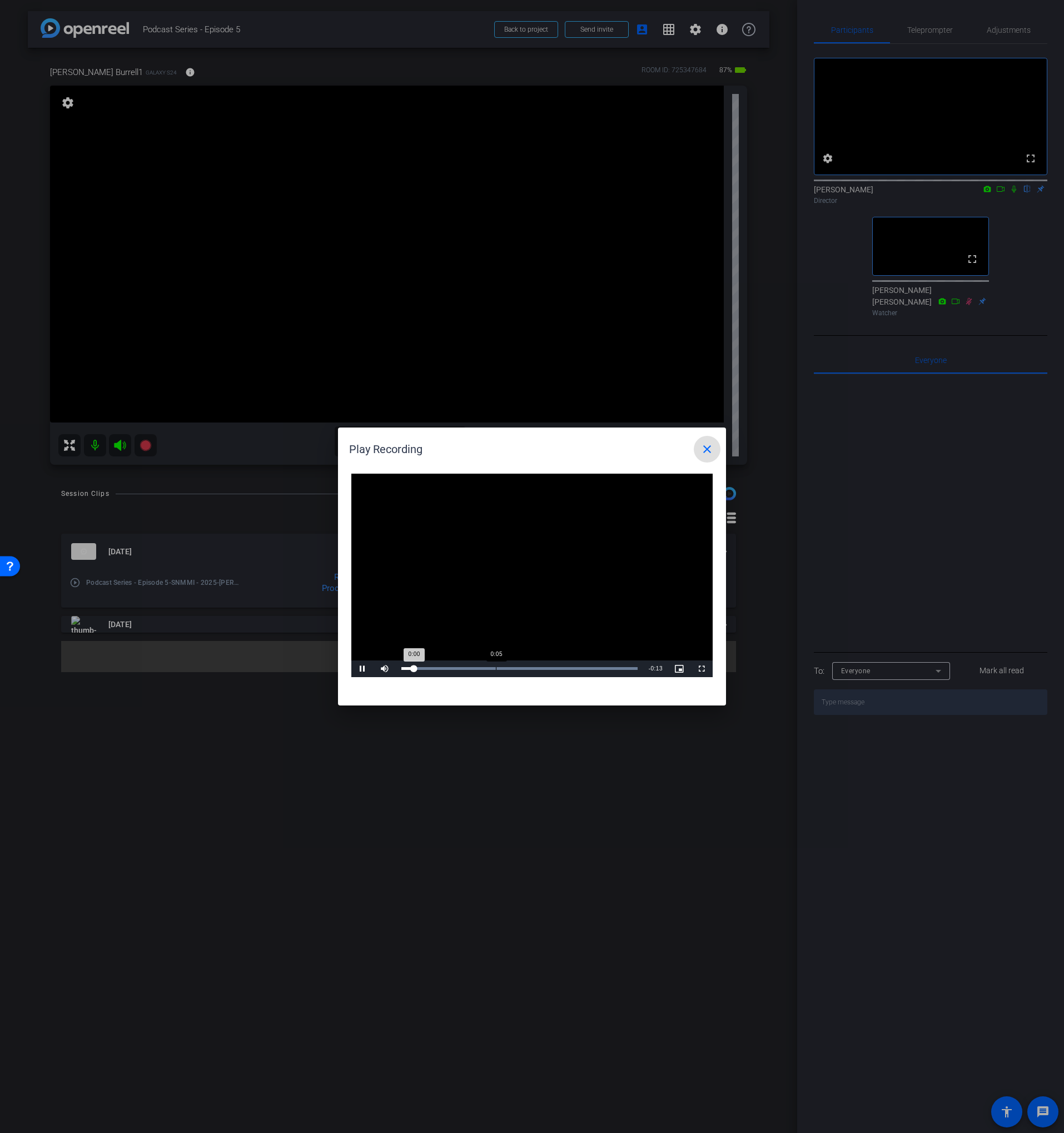
click at [497, 672] on div "Loaded : 100.00% 0:05 0:00" at bounding box center [520, 669] width 248 height 17
click at [534, 670] on div "Loaded : 100.00% 0:07 0:05" at bounding box center [520, 669] width 248 height 17
click at [709, 448] on mat-icon "close" at bounding box center [707, 449] width 13 height 13
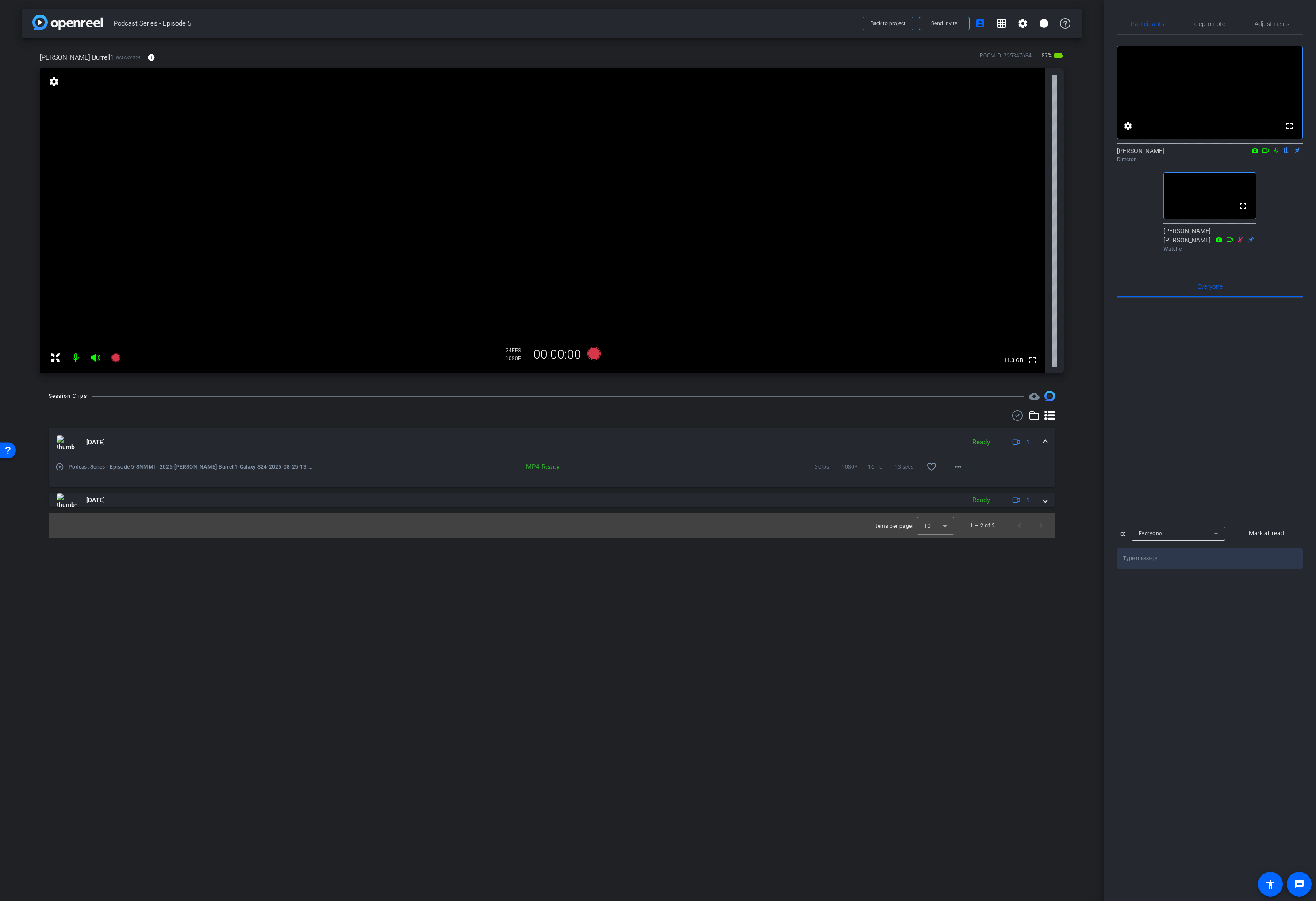
click at [1277, 154] on icon at bounding box center [1276, 150] width 7 height 6
click at [1278, 154] on icon at bounding box center [1276, 150] width 7 height 6
click at [932, 22] on span "Send invite" at bounding box center [944, 23] width 26 height 7
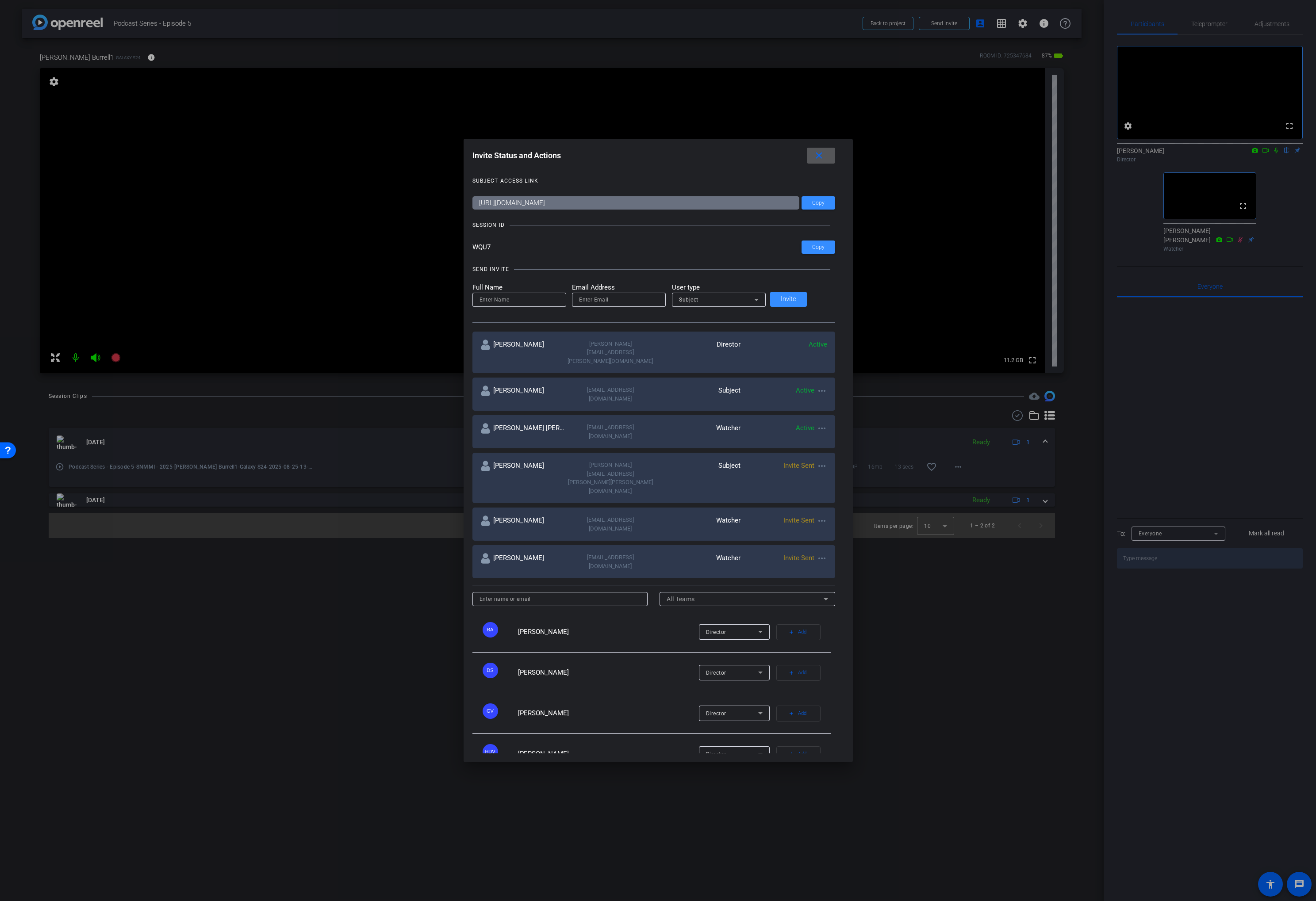
click at [814, 161] on mat-icon "close" at bounding box center [819, 156] width 11 height 11
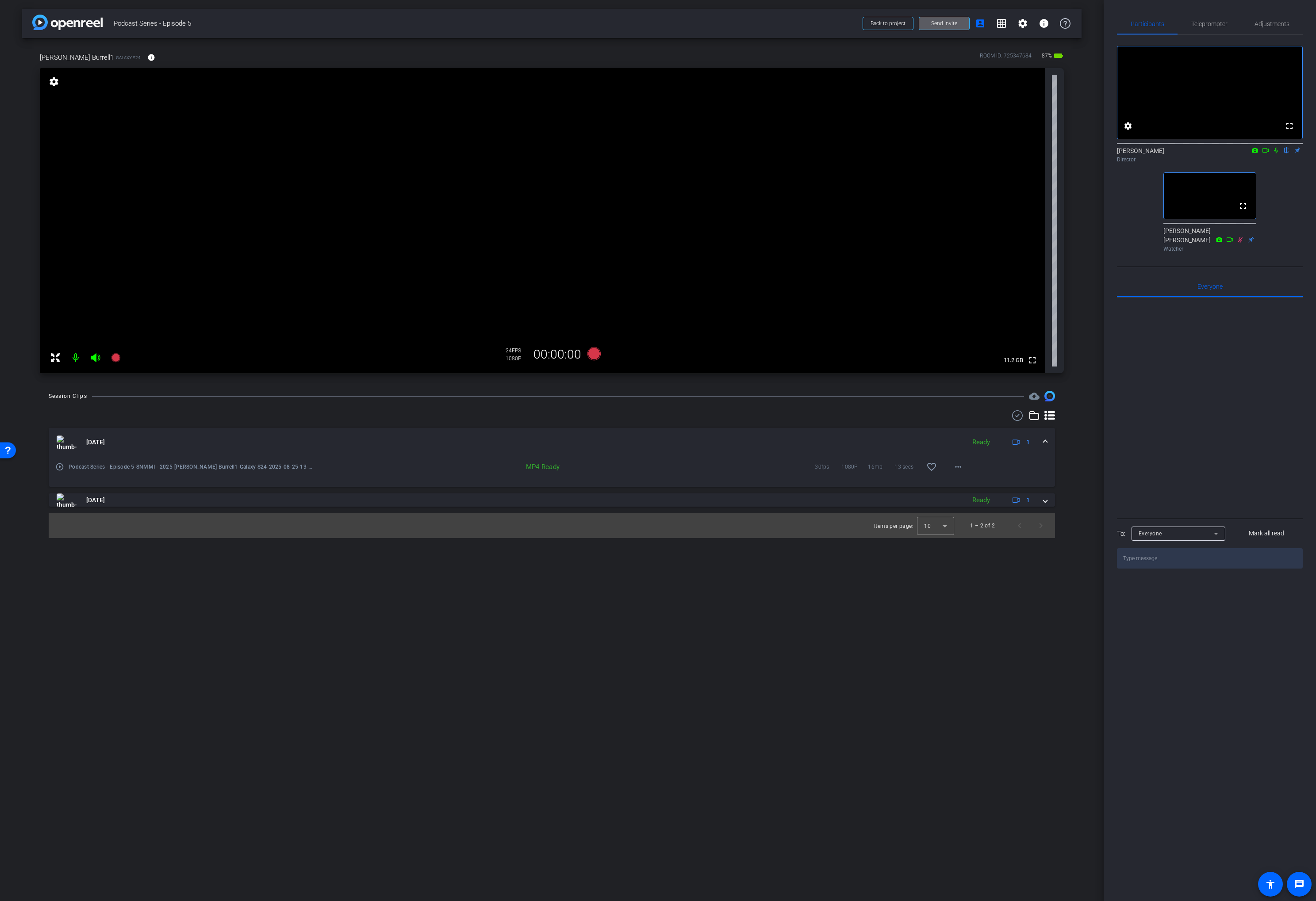
click at [1276, 154] on icon at bounding box center [1276, 150] width 7 height 6
click at [1274, 154] on icon at bounding box center [1276, 150] width 7 height 6
click at [1276, 154] on icon at bounding box center [1276, 150] width 7 height 6
click at [1277, 154] on icon at bounding box center [1276, 150] width 7 height 6
click at [1276, 154] on icon at bounding box center [1276, 150] width 7 height 6
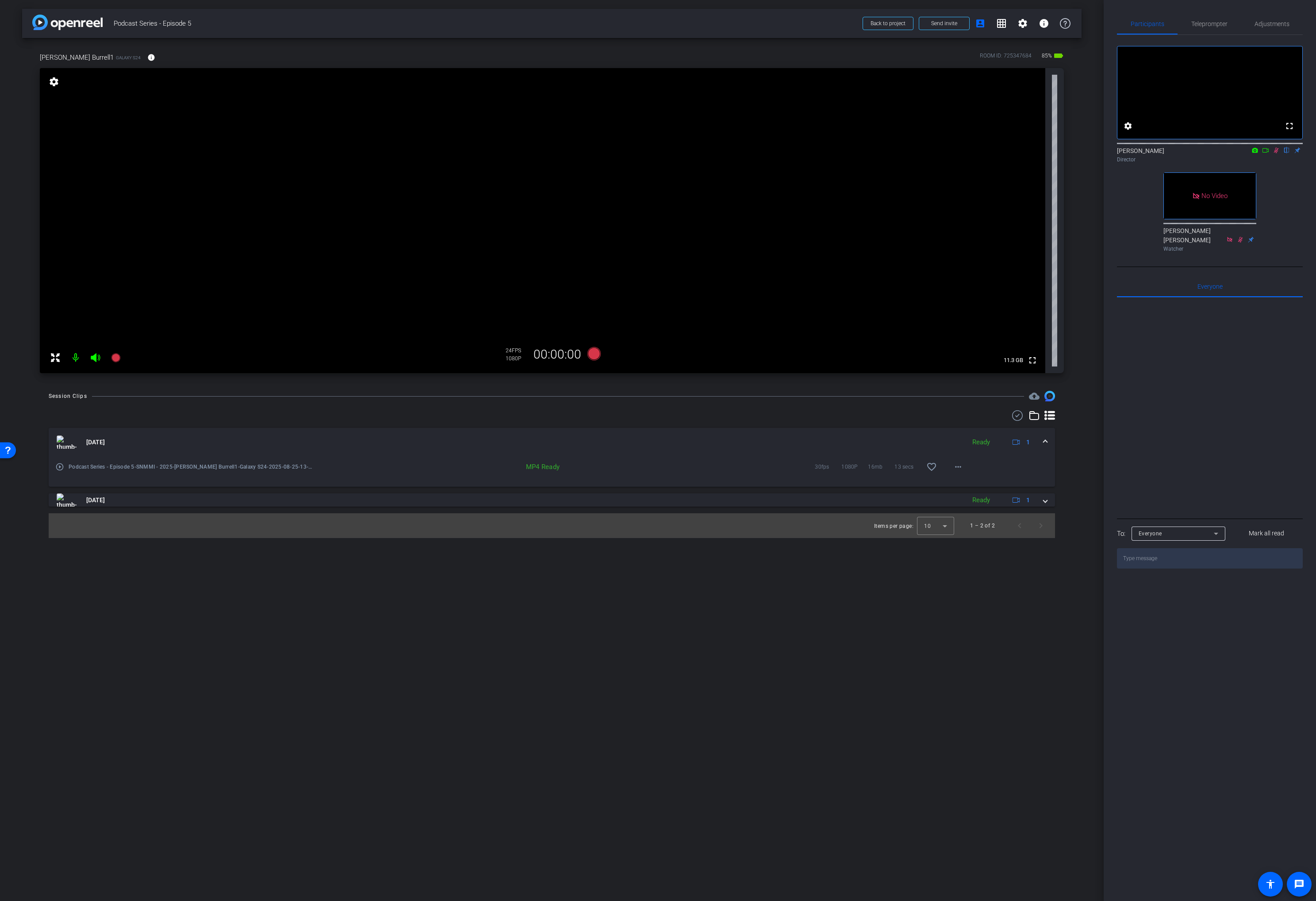
click at [1276, 163] on div "Scott Grant flip Director" at bounding box center [1210, 155] width 186 height 17
click at [1275, 154] on icon at bounding box center [1276, 150] width 7 height 6
click at [1264, 21] on span "Adjustments" at bounding box center [1271, 24] width 35 height 6
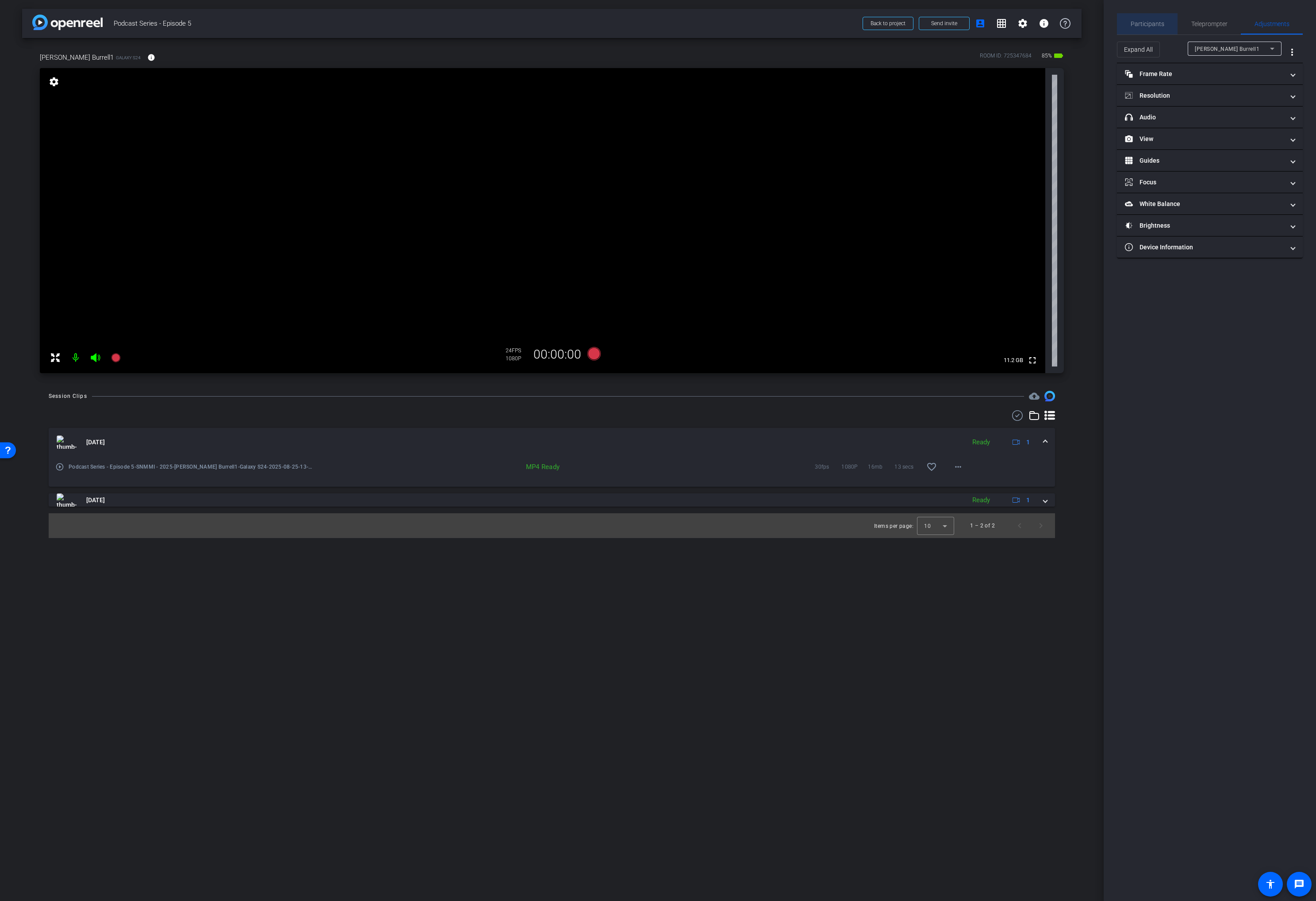
click at [1161, 26] on span "Participants" at bounding box center [1147, 24] width 34 height 6
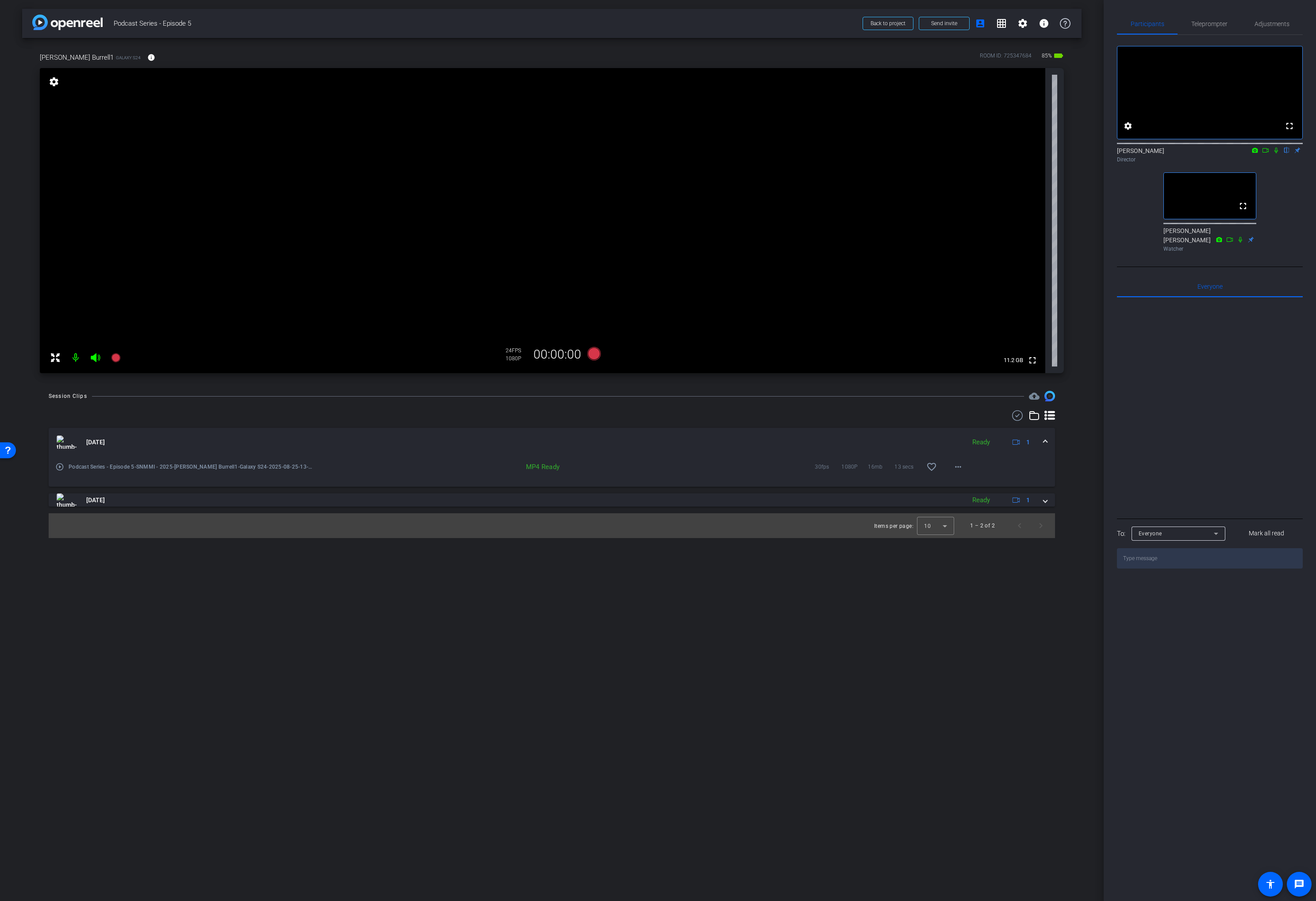
click at [1098, 126] on div "arrow_back Podcast Series - Episode 5 Back to project Send invite account_box g…" at bounding box center [552, 450] width 1104 height 901
click at [1084, 177] on div "arrow_back Podcast Series - Episode 5 Back to project Send invite account_box g…" at bounding box center [552, 450] width 1104 height 901
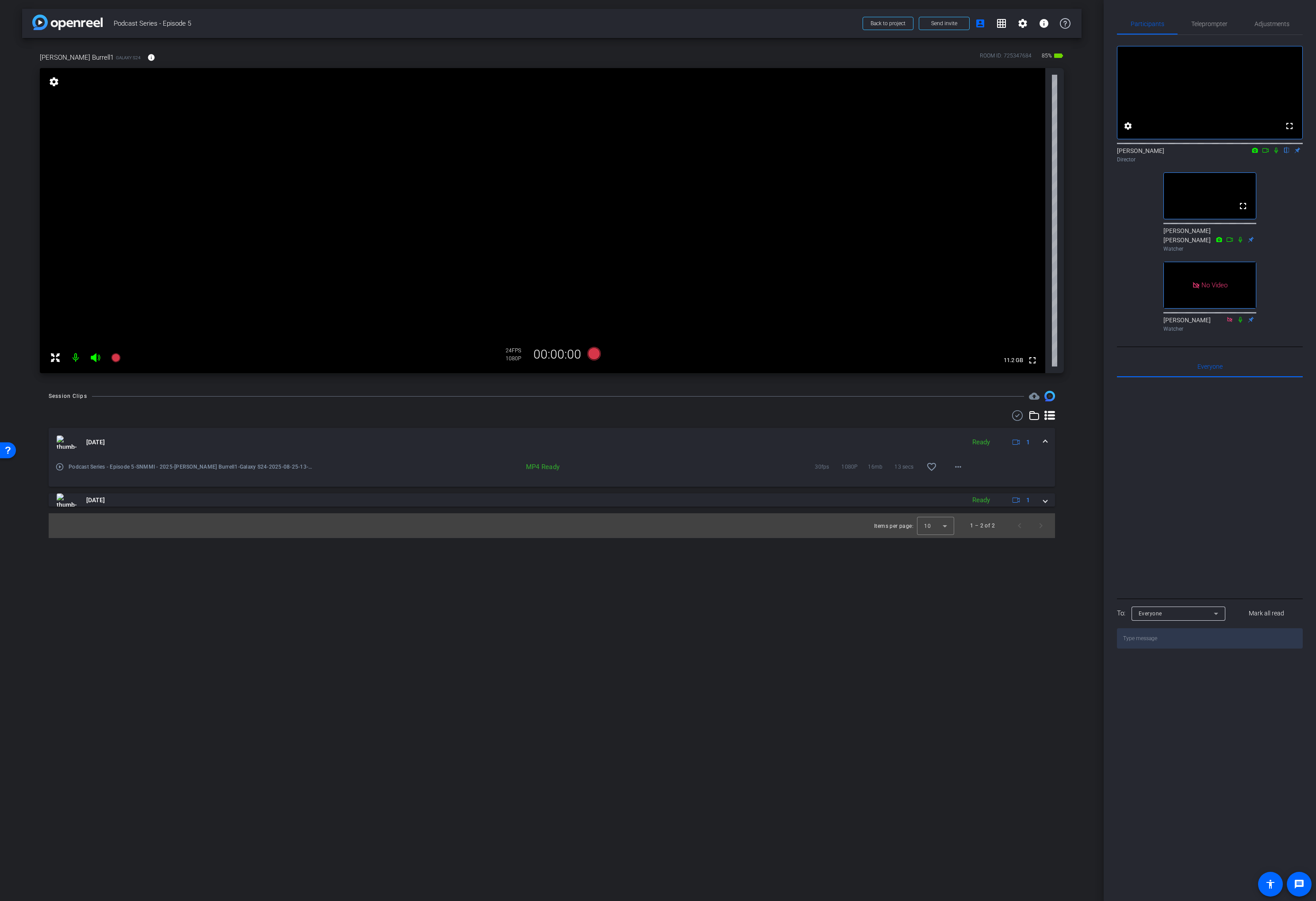
click at [439, 442] on mat-panel-title "[DATE]" at bounding box center [508, 442] width 904 height 13
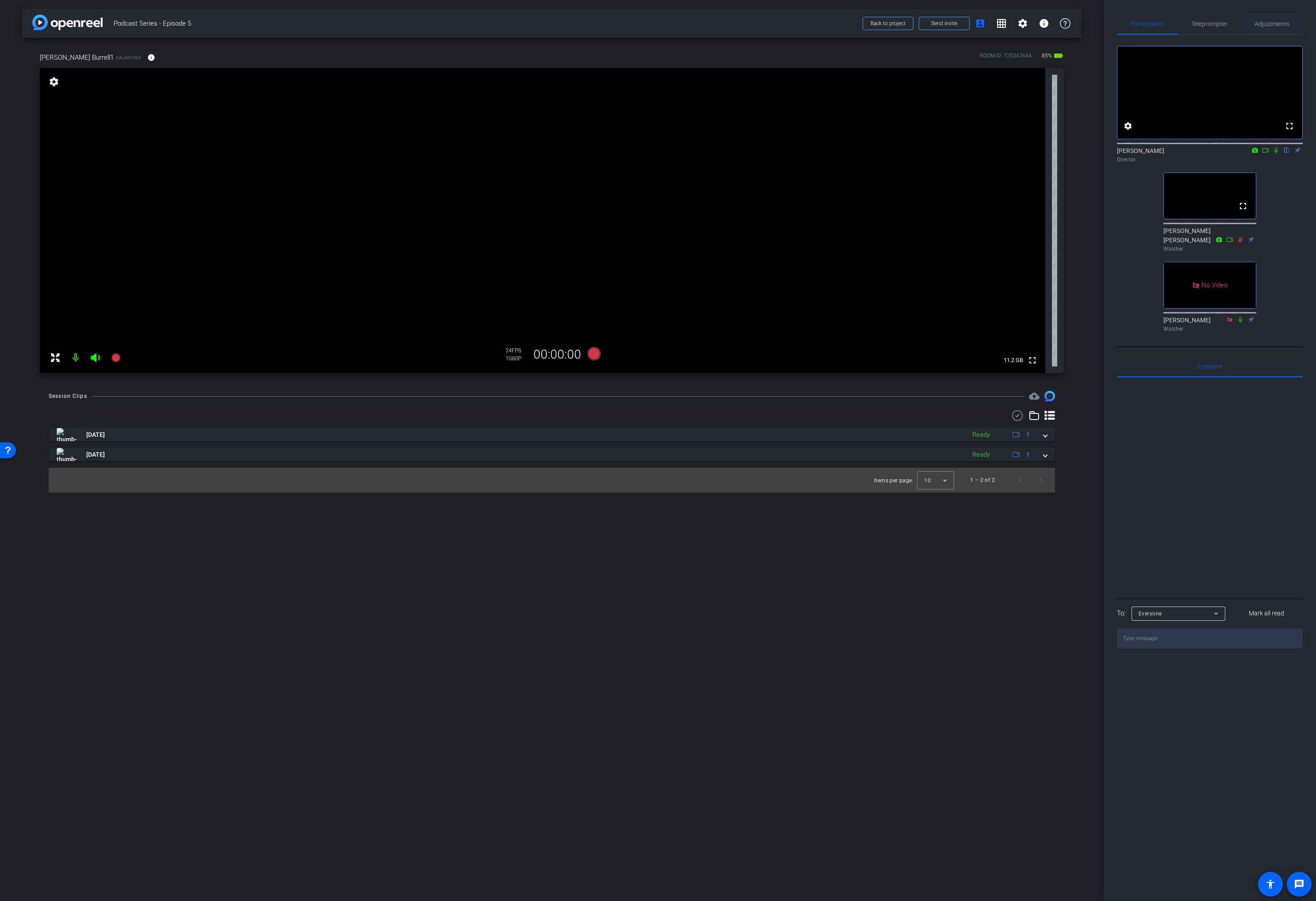
click at [1263, 25] on span "Adjustments" at bounding box center [1271, 24] width 35 height 6
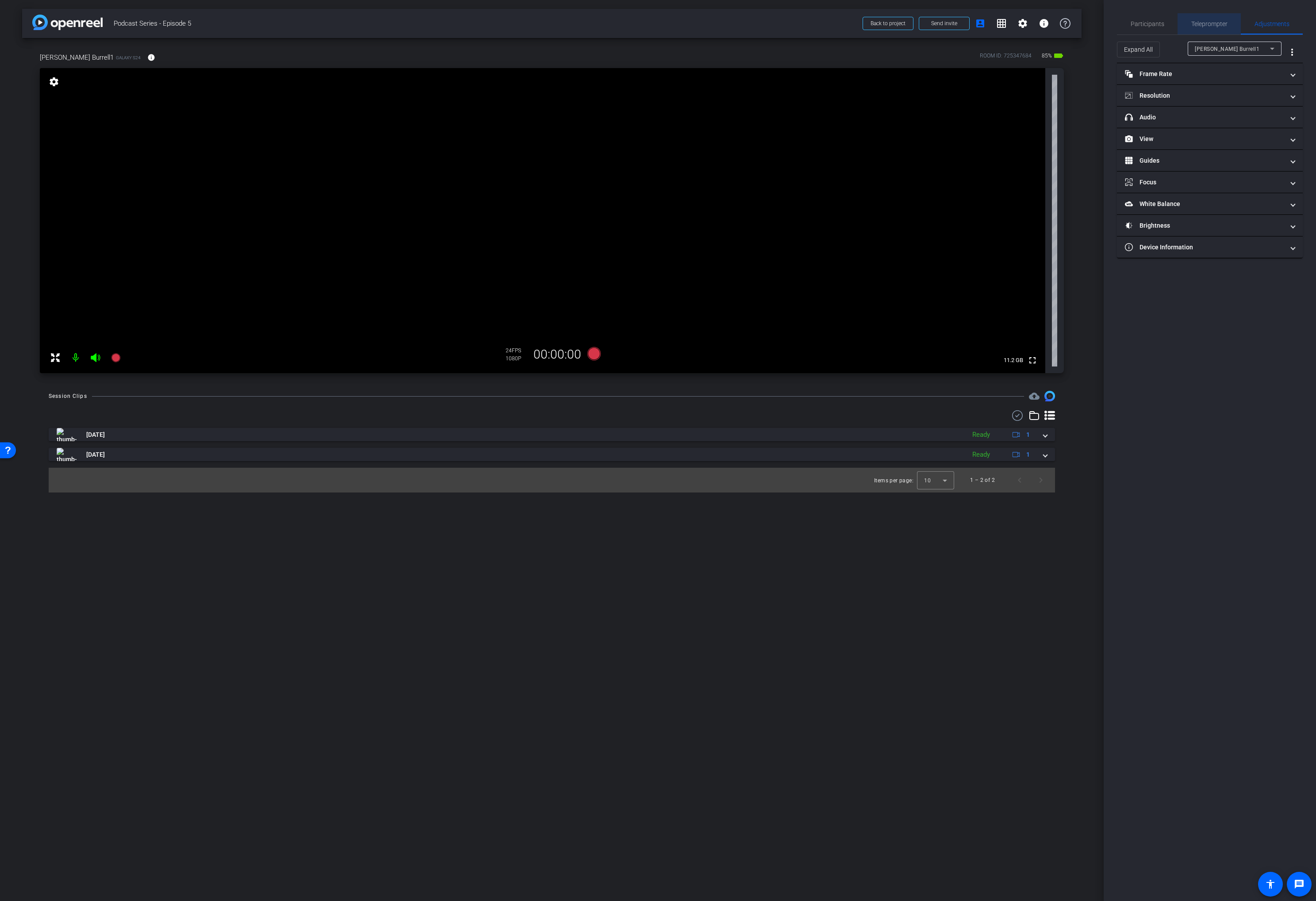
click at [1226, 24] on span "Teleprompter" at bounding box center [1209, 24] width 36 height 6
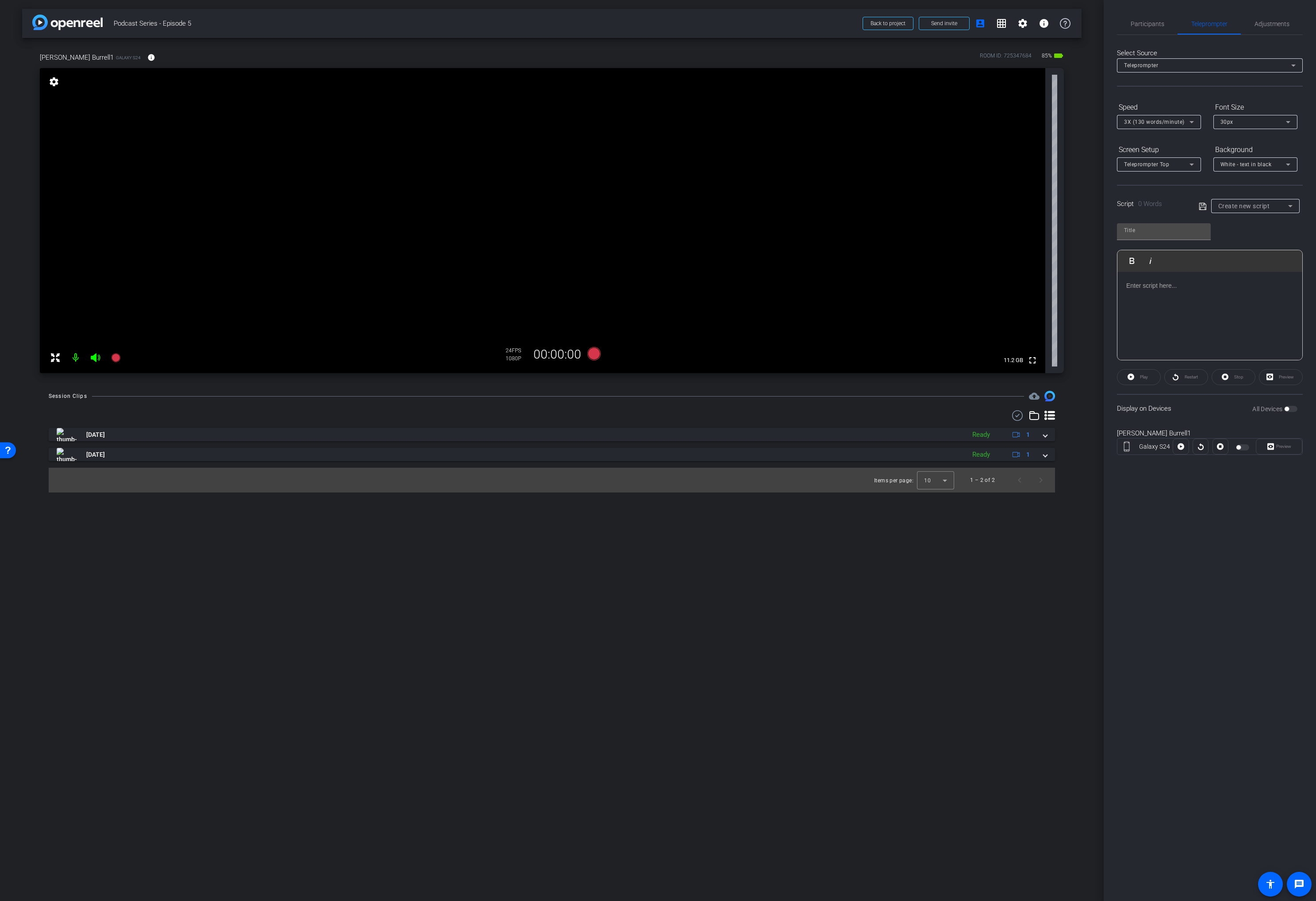
click at [1194, 297] on div at bounding box center [1210, 316] width 185 height 88
click at [1127, 312] on p "us." at bounding box center [1210, 311] width 167 height 10
click at [1123, 291] on div "Welcome to the Scintillating podcast, where we are shining a light on nuclear m…" at bounding box center [1210, 475] width 185 height 592
click at [1127, 315] on p "interviews with nuclear medicine leaders. Finally, we want to let our listeners…" at bounding box center [1210, 327] width 167 height 30
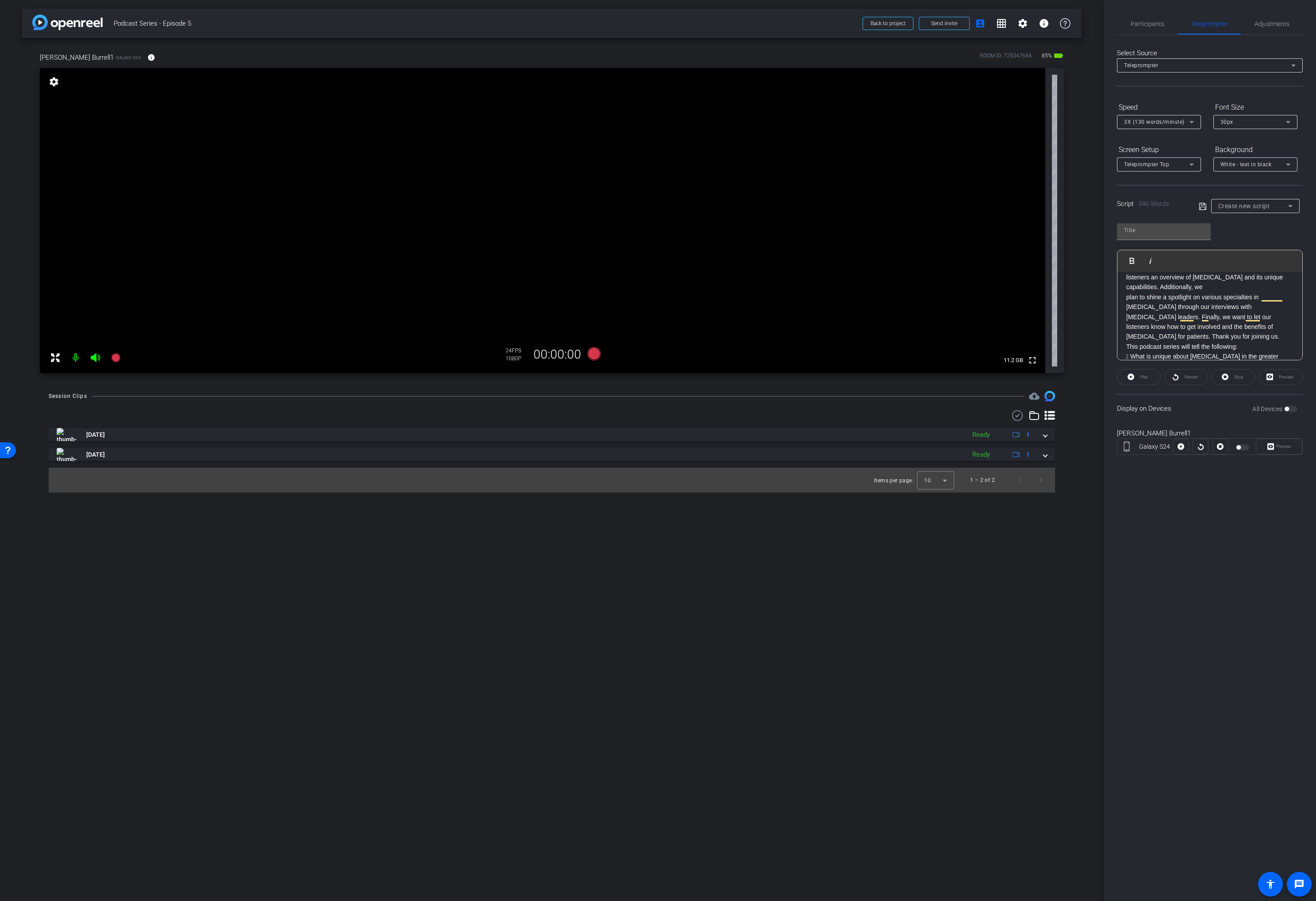
click at [1126, 299] on p "plan to shine a spotlight on various specialties in nuclear medicine through ou…" at bounding box center [1210, 316] width 167 height 49
click at [1127, 312] on p "The field of [MEDICAL_DATA] is experiencing unprecedented growth. We plan to gi…" at bounding box center [1210, 305] width 167 height 20
click at [1126, 320] on p "listeners an overview of nuclear medicine and its unique capabilities. Addition…" at bounding box center [1210, 345] width 167 height 59
click at [1125, 306] on div "Welcome to the Scintillating podcast, where we are shining a light on nuclear m…" at bounding box center [1210, 558] width 185 height 572
click at [1143, 22] on span "Participants" at bounding box center [1147, 24] width 34 height 6
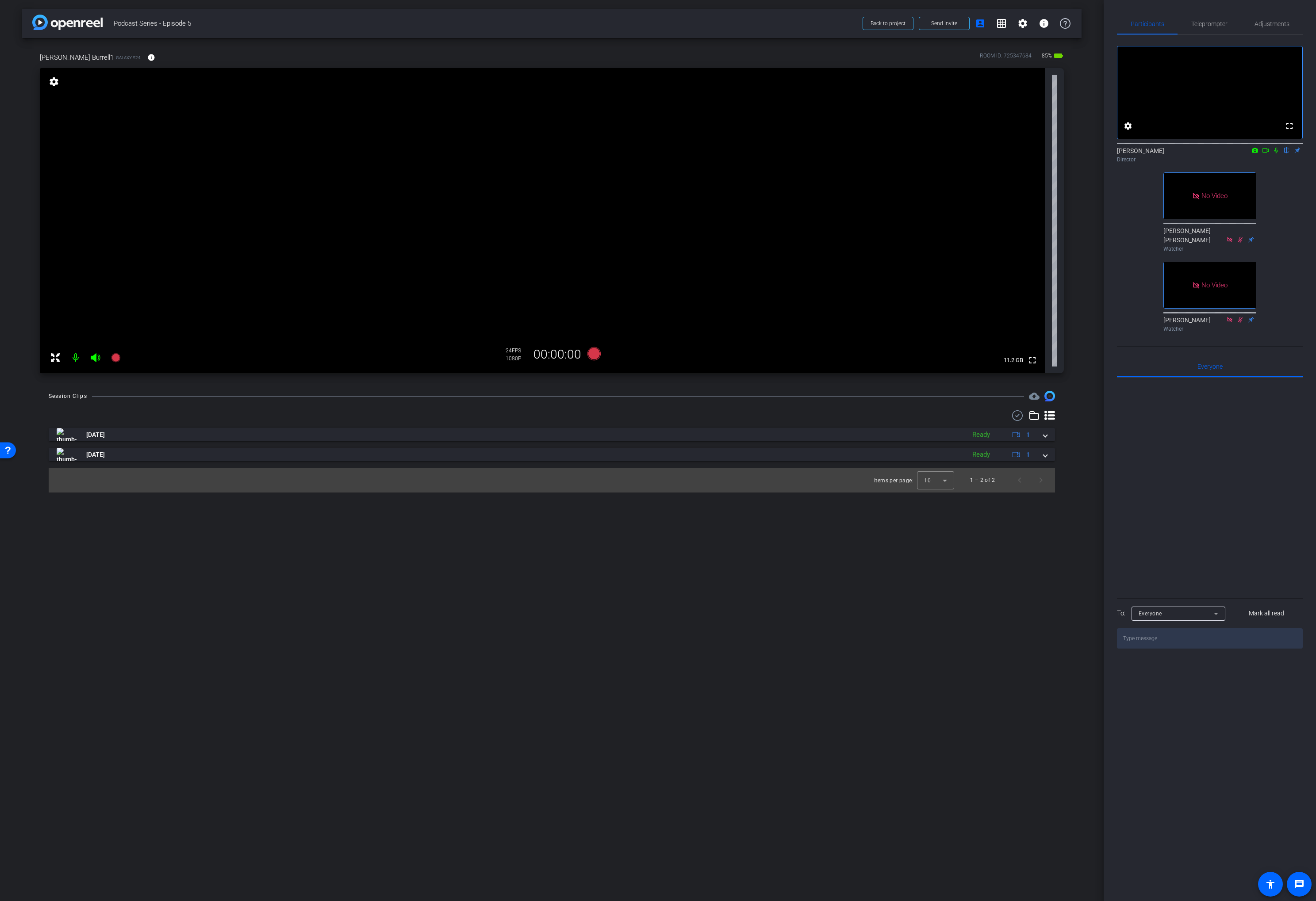
click at [1274, 154] on icon at bounding box center [1276, 150] width 7 height 6
click at [1190, 28] on div "Teleprompter" at bounding box center [1209, 24] width 63 height 21
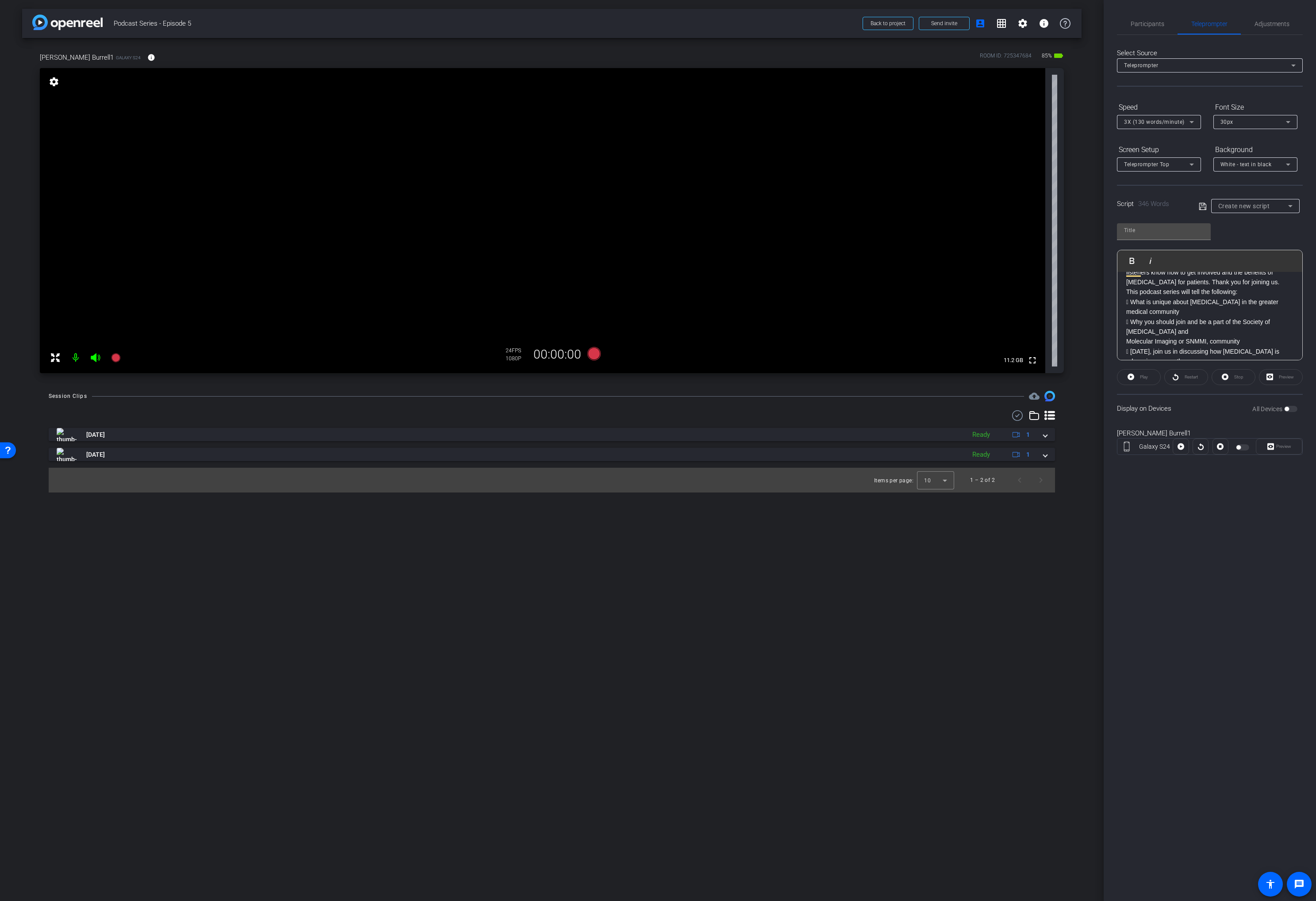
click at [1253, 293] on p "This podcast series will tell the following:" at bounding box center [1210, 291] width 167 height 10
click at [1133, 311] on p " What is unique about [MEDICAL_DATA] in the greater medical community" at bounding box center [1210, 317] width 167 height 20
click at [1132, 311] on p " What is unique about [MEDICAL_DATA] in the greater medical community" at bounding box center [1210, 317] width 167 height 20
type input "Default title 6699"
click at [1131, 332] on p " Why you should join and be a part of the Society of [MEDICAL_DATA] and" at bounding box center [1210, 337] width 167 height 20
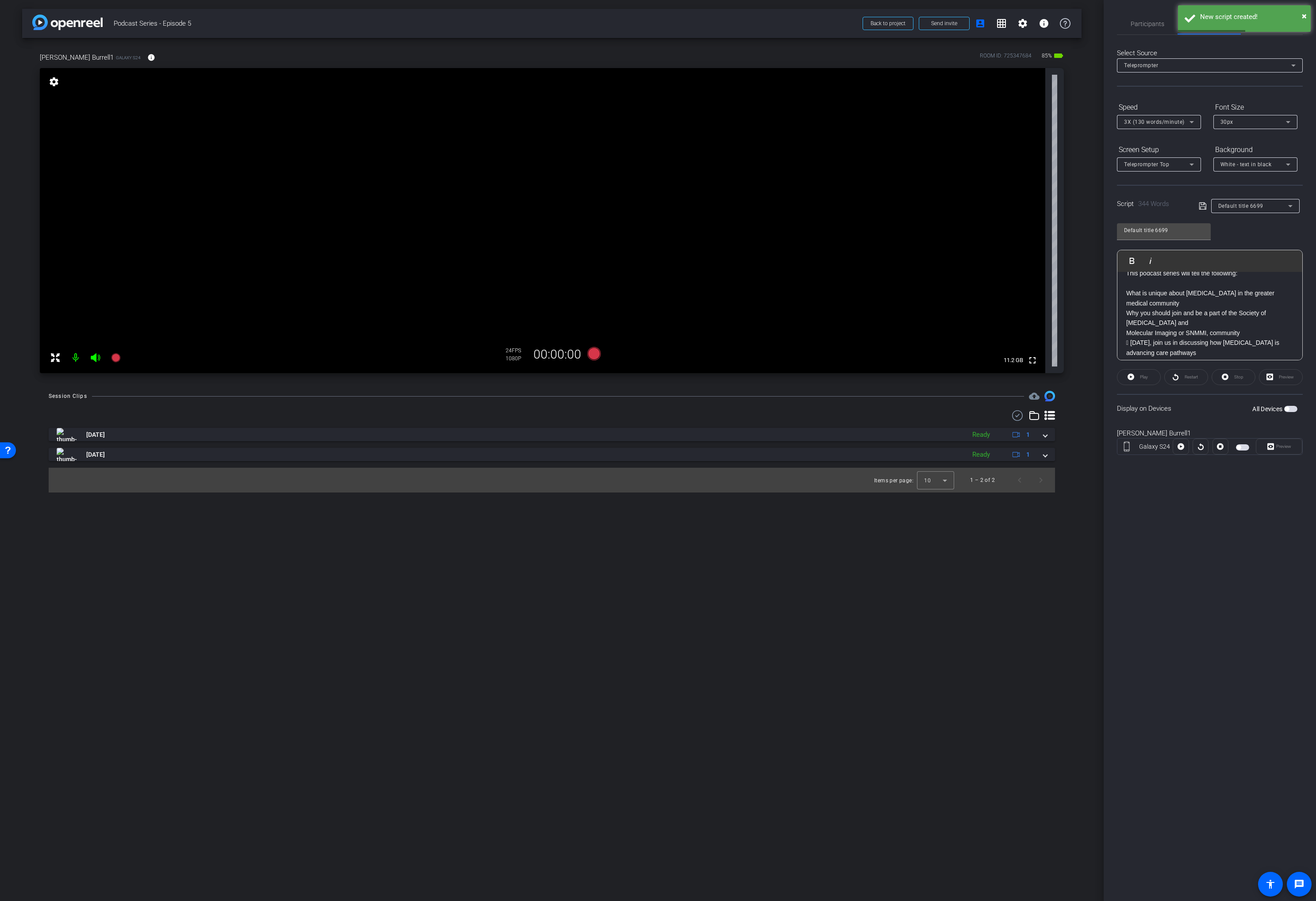
click at [1133, 344] on p " [DATE], join us in discussing how [MEDICAL_DATA] is advancing care pathways" at bounding box center [1210, 348] width 167 height 20
click at [1126, 335] on p "Molecular Imaging or SNMMI, community" at bounding box center [1210, 333] width 167 height 10
click at [1132, 338] on p " [DATE], join us in discussing how [MEDICAL_DATA] is advancing care pathways" at bounding box center [1210, 348] width 167 height 20
click at [1124, 334] on div "Welcome to the Scintillating podcast, where we are shining a light on nuclear m…" at bounding box center [1210, 451] width 185 height 582
click at [1131, 19] on span "Participants" at bounding box center [1147, 24] width 34 height 21
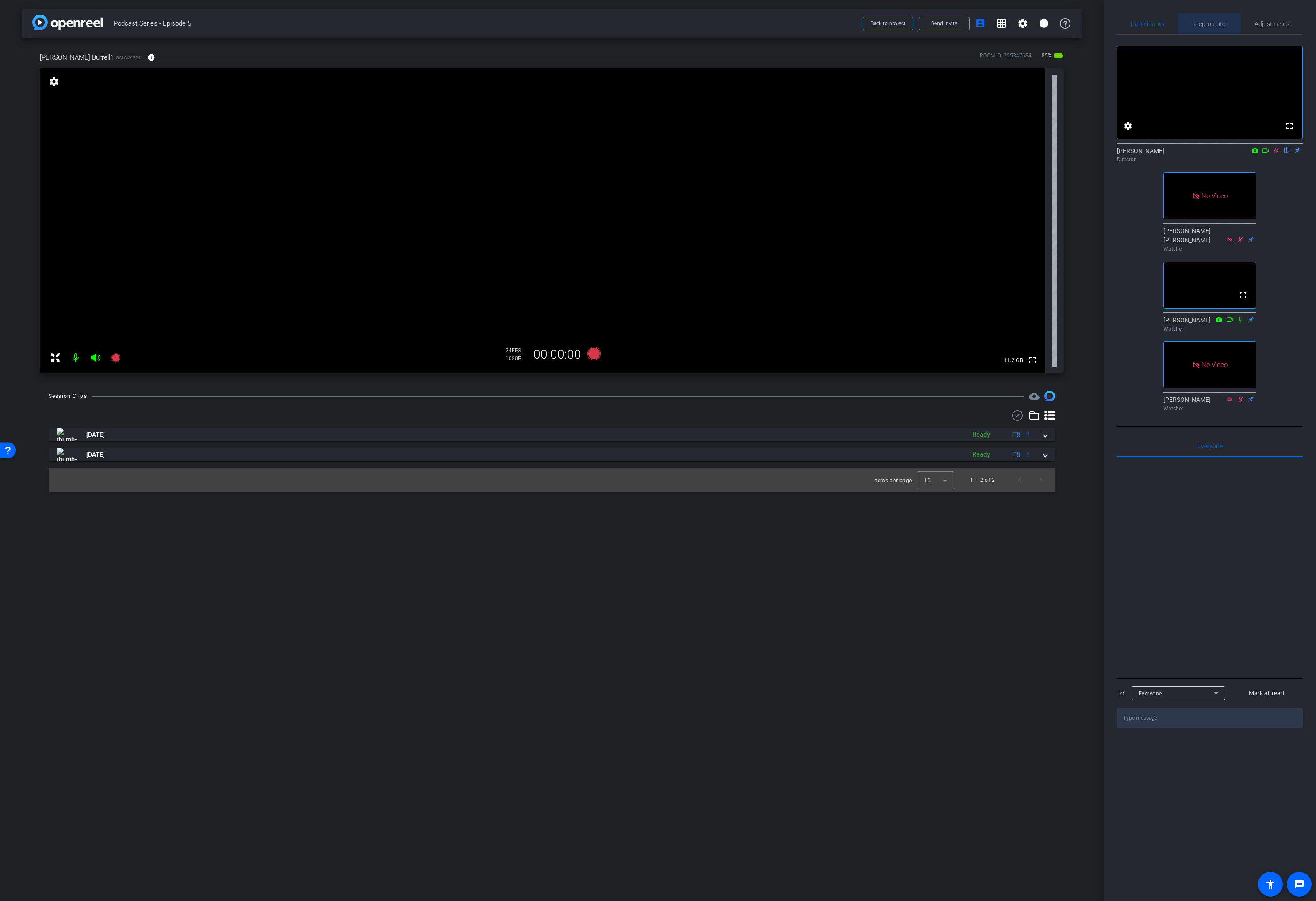
click at [1203, 19] on span "Teleprompter" at bounding box center [1209, 24] width 36 height 21
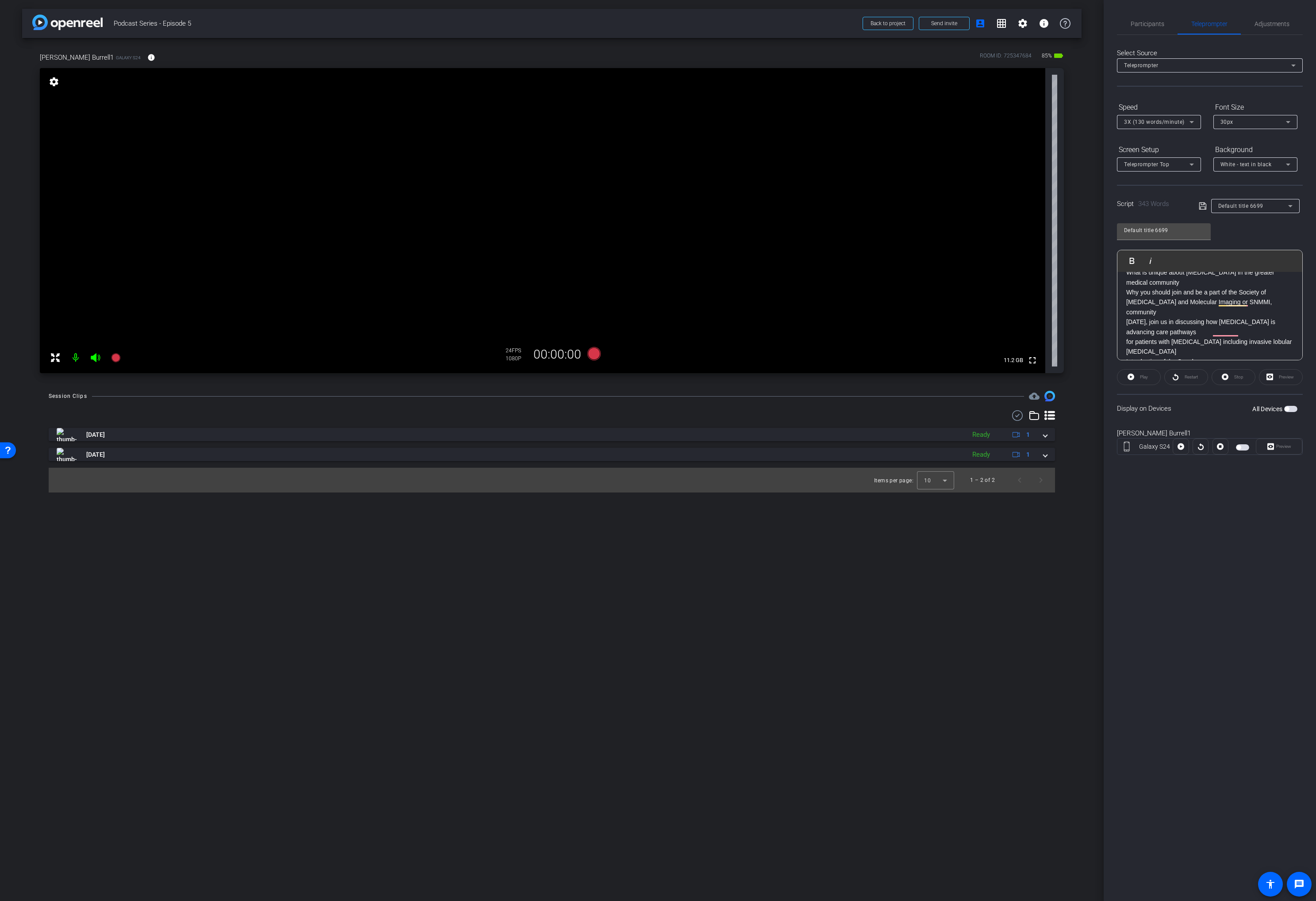
scroll to position [134, 0]
click at [1123, 330] on div "Welcome to the Scintillating podcast, where we are shining a light on nuclear m…" at bounding box center [1210, 428] width 185 height 582
click at [1123, 339] on div "Welcome to the Scintillating podcast, where we are shining a light on nuclear m…" at bounding box center [1210, 424] width 185 height 572
click at [1126, 337] on p "and Therapy (MIT) at the [PERSON_NAME] Family [MEDICAL_DATA] Institute and Prof…" at bounding box center [1210, 352] width 167 height 30
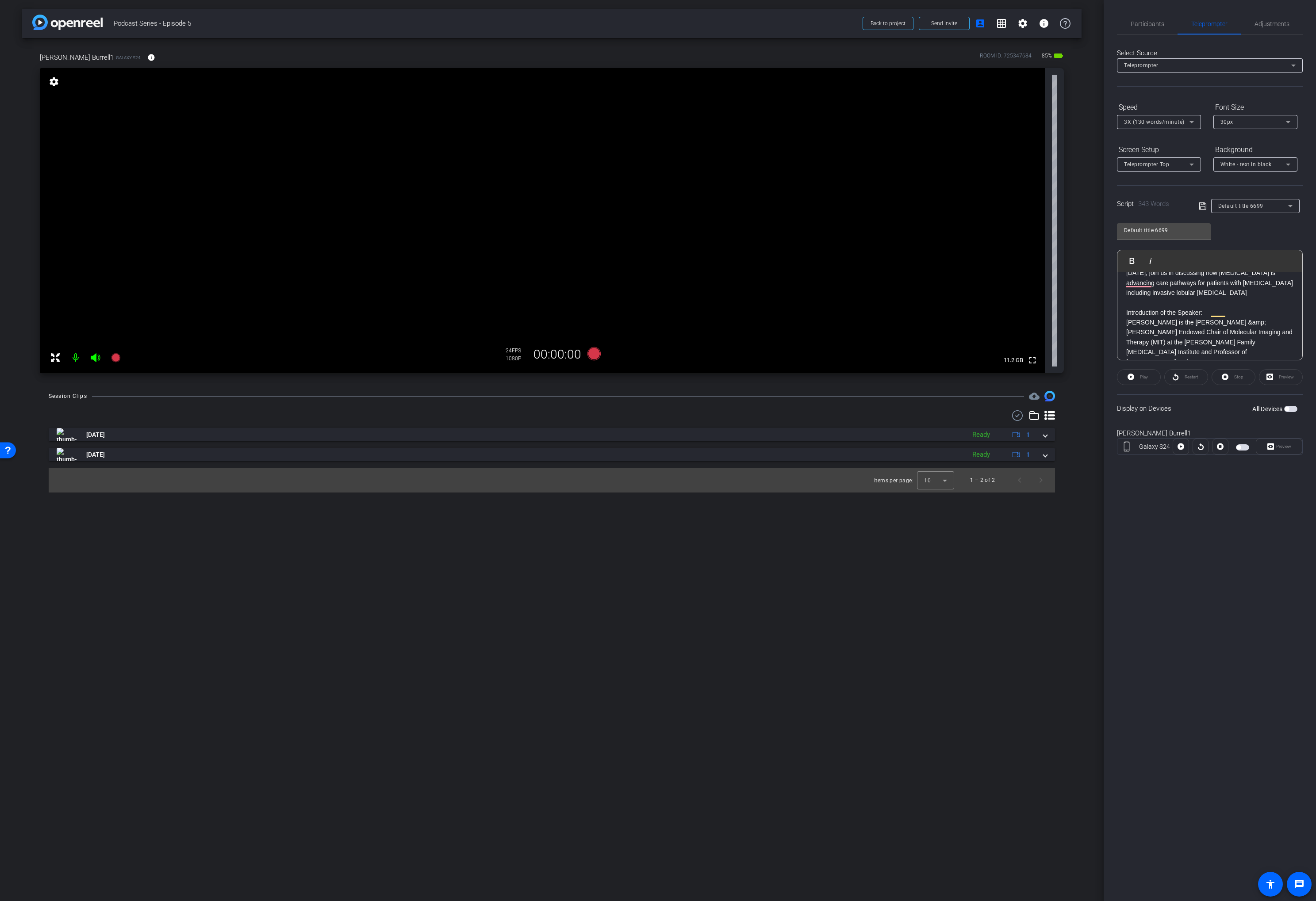
click at [1125, 349] on div "Welcome to the Scintillating podcast, where we are shining a light on nuclear m…" at bounding box center [1210, 382] width 185 height 582
click at [1125, 291] on div "Welcome to the Scintillating podcast, where we are shining a light on nuclear m…" at bounding box center [1210, 306] width 185 height 572
click at [1125, 301] on div "Welcome to the Scintillating podcast, where we are shining a light on nuclear m…" at bounding box center [1210, 306] width 185 height 572
click at [1125, 330] on div "Welcome to the Scintillating podcast, where we are shining a light on nuclear m…" at bounding box center [1210, 306] width 185 height 572
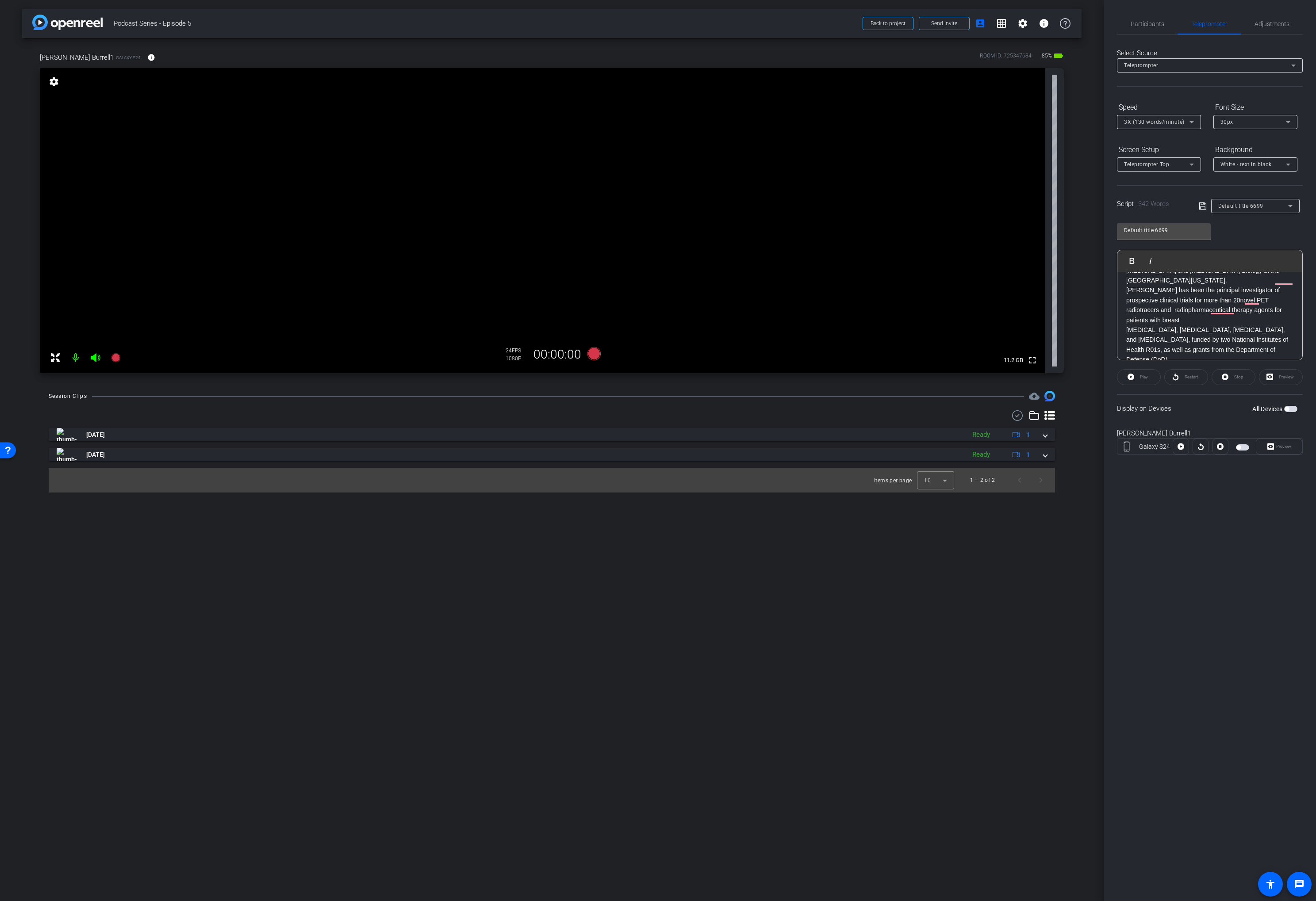
click at [1126, 364] on p "[MEDICAL_DATA] Research Programs, [PERSON_NAME] Komen Foundation, and Rising Ti…" at bounding box center [1210, 374] width 167 height 20
click at [1126, 384] on p "Foundation. His clinical trials emphasize targeted imaging to guide [MEDICAL_DA…" at bounding box center [1210, 394] width 167 height 20
click at [1125, 334] on div "Welcome to the Scintillating podcast, where we are shining a light on nuclear m…" at bounding box center [1210, 248] width 185 height 572
click at [1125, 330] on div "Welcome to the Scintillating podcast, where we are shining a light on nuclear m…" at bounding box center [1210, 214] width 185 height 572
click at [1126, 412] on p "authored the Appropriate Use Criteria for 18F-Fluorestradiol (FES)." at bounding box center [1210, 422] width 167 height 20
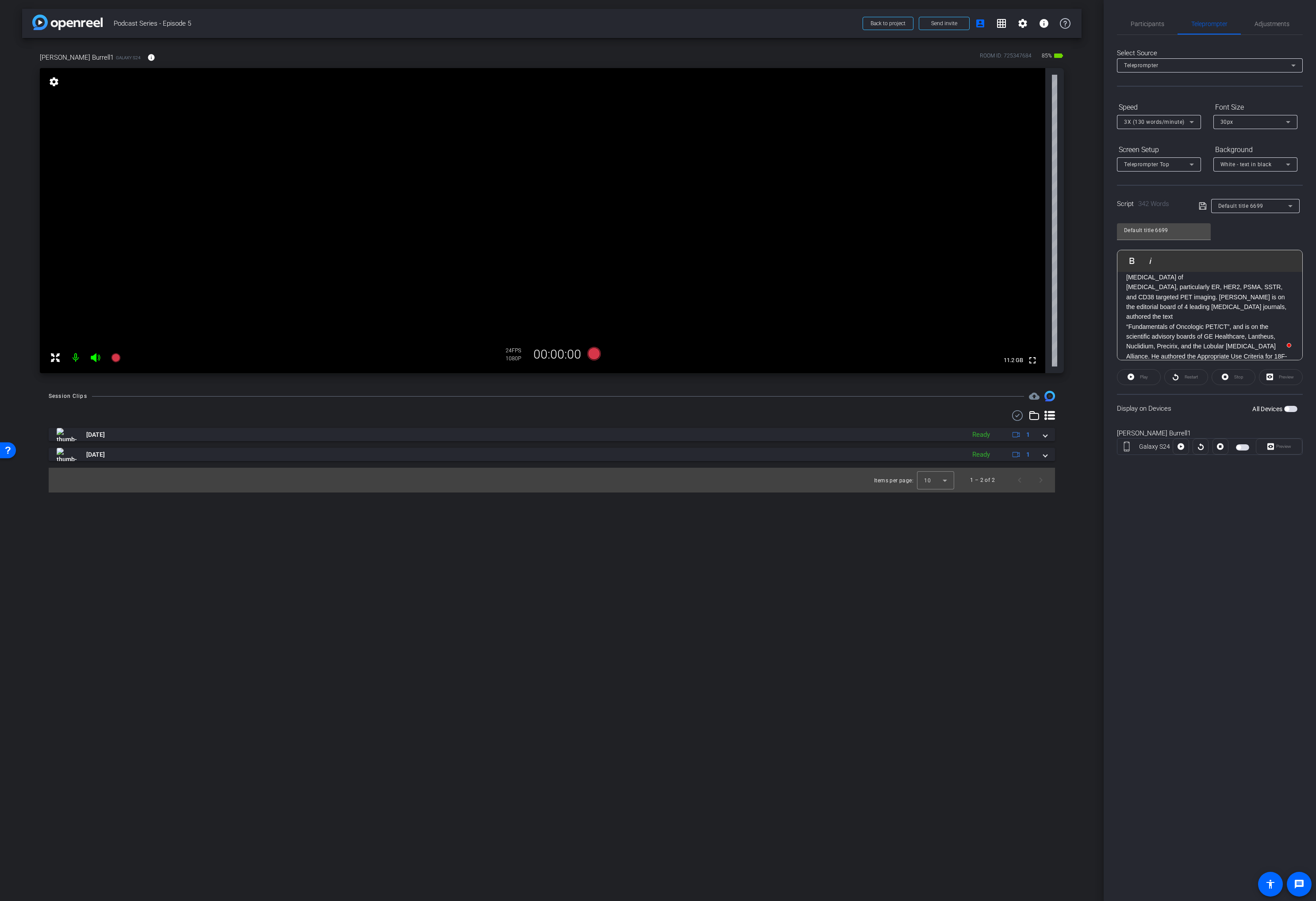
click at [1125, 306] on div "Welcome to the Scintillating podcast, where we are shining a light on nuclear m…" at bounding box center [1210, 158] width 185 height 562
click at [1125, 327] on div "Welcome to the Scintillating podcast, where we are shining a light on nuclear m…" at bounding box center [1210, 163] width 185 height 552
click at [1123, 346] on div "Welcome to the Scintillating podcast, where we are shining a light on nuclear m…" at bounding box center [1210, 163] width 185 height 552
click at [1149, 30] on span "Participants" at bounding box center [1147, 24] width 34 height 21
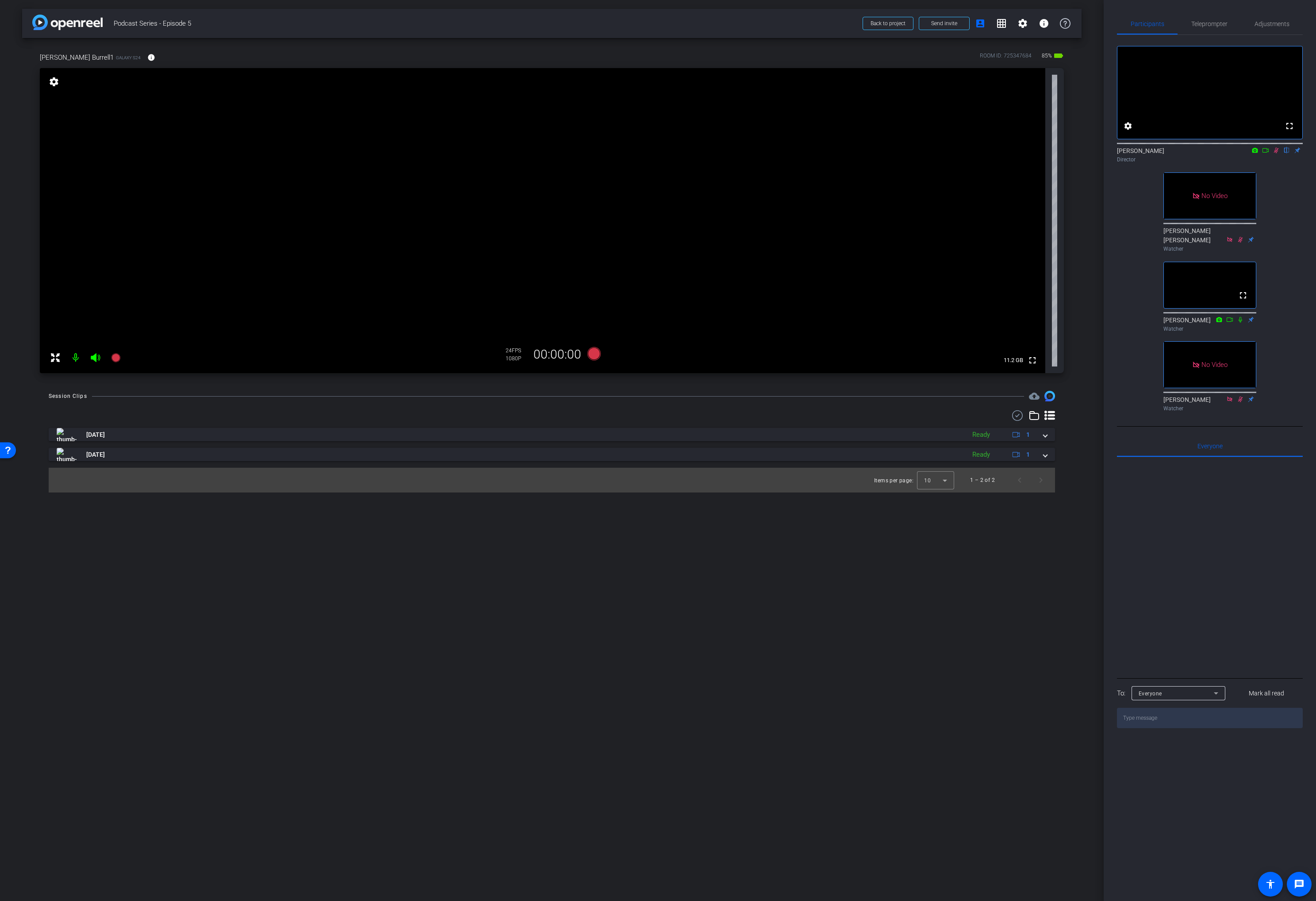
click at [1274, 154] on icon at bounding box center [1276, 150] width 5 height 6
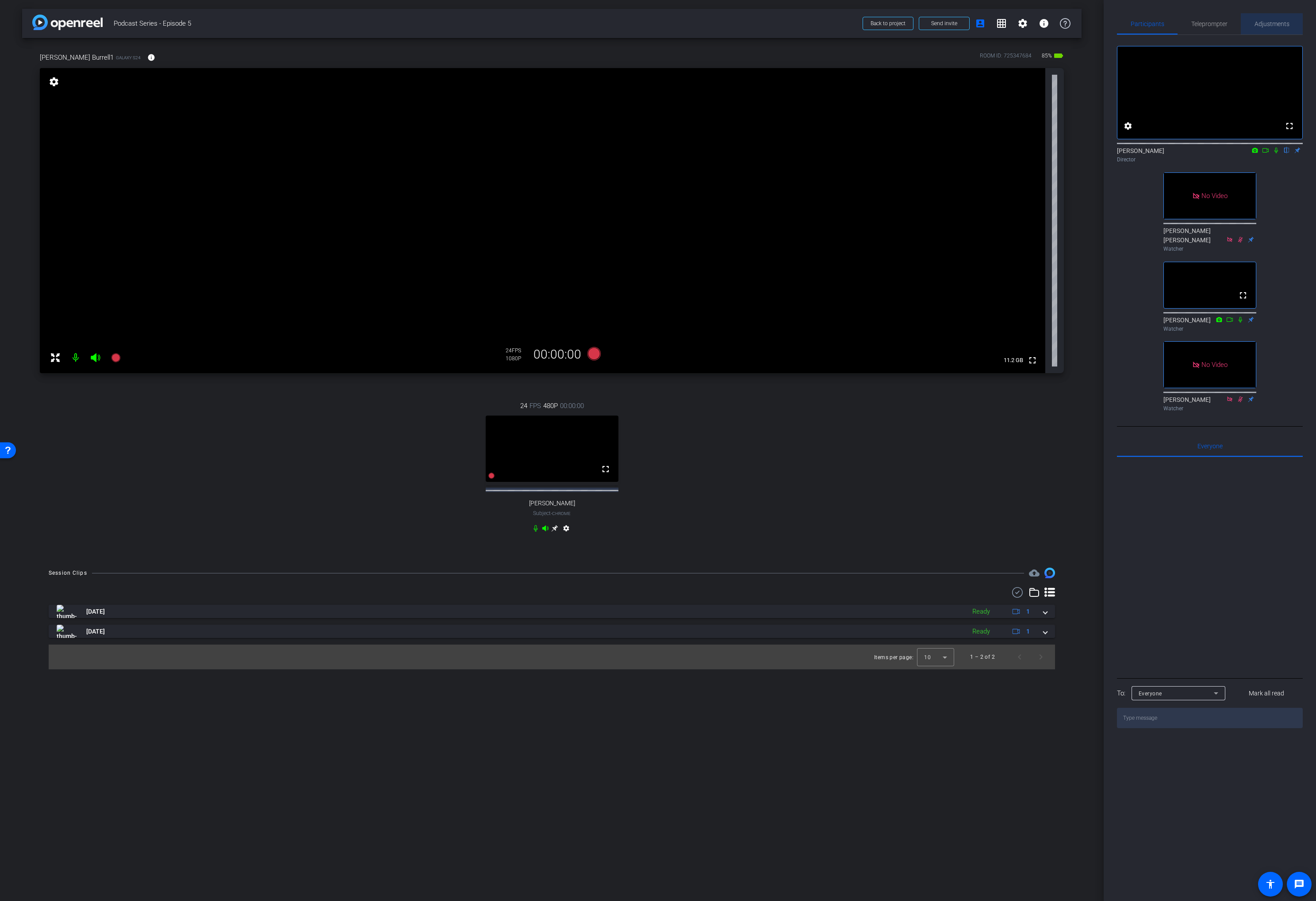
click at [1277, 31] on span "Adjustments" at bounding box center [1271, 24] width 35 height 21
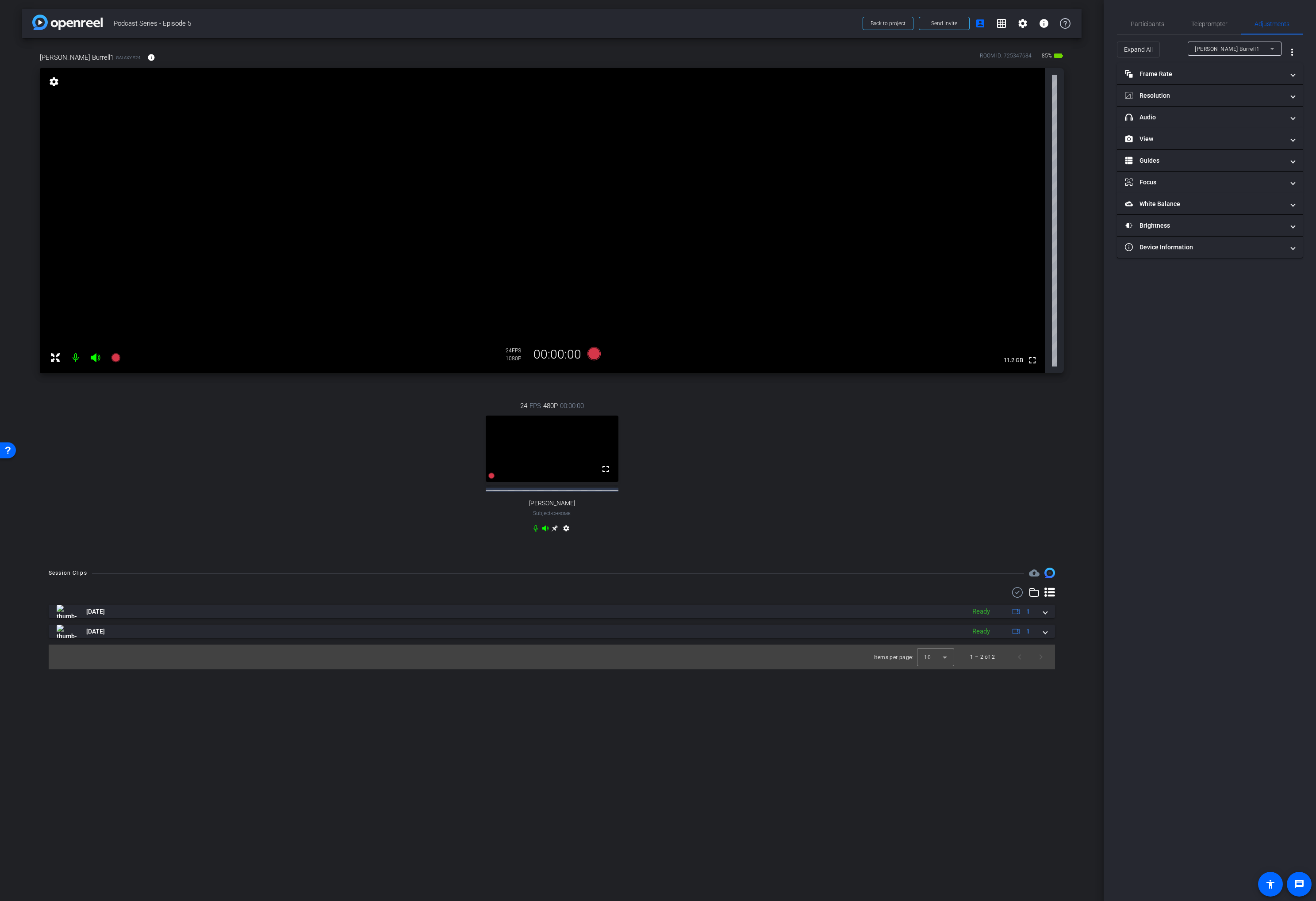
click at [1224, 48] on span "[PERSON_NAME] Burrell1" at bounding box center [1227, 49] width 65 height 6
click at [1220, 80] on span "[PERSON_NAME]" at bounding box center [1217, 80] width 45 height 11
type input "11000"
click at [1183, 115] on mat-panel-title "headphone icon Audio" at bounding box center [1204, 117] width 159 height 9
click at [1216, 187] on span "Default - DELL U4320Q (Intel(R) Display Audio)" at bounding box center [1265, 184] width 120 height 7
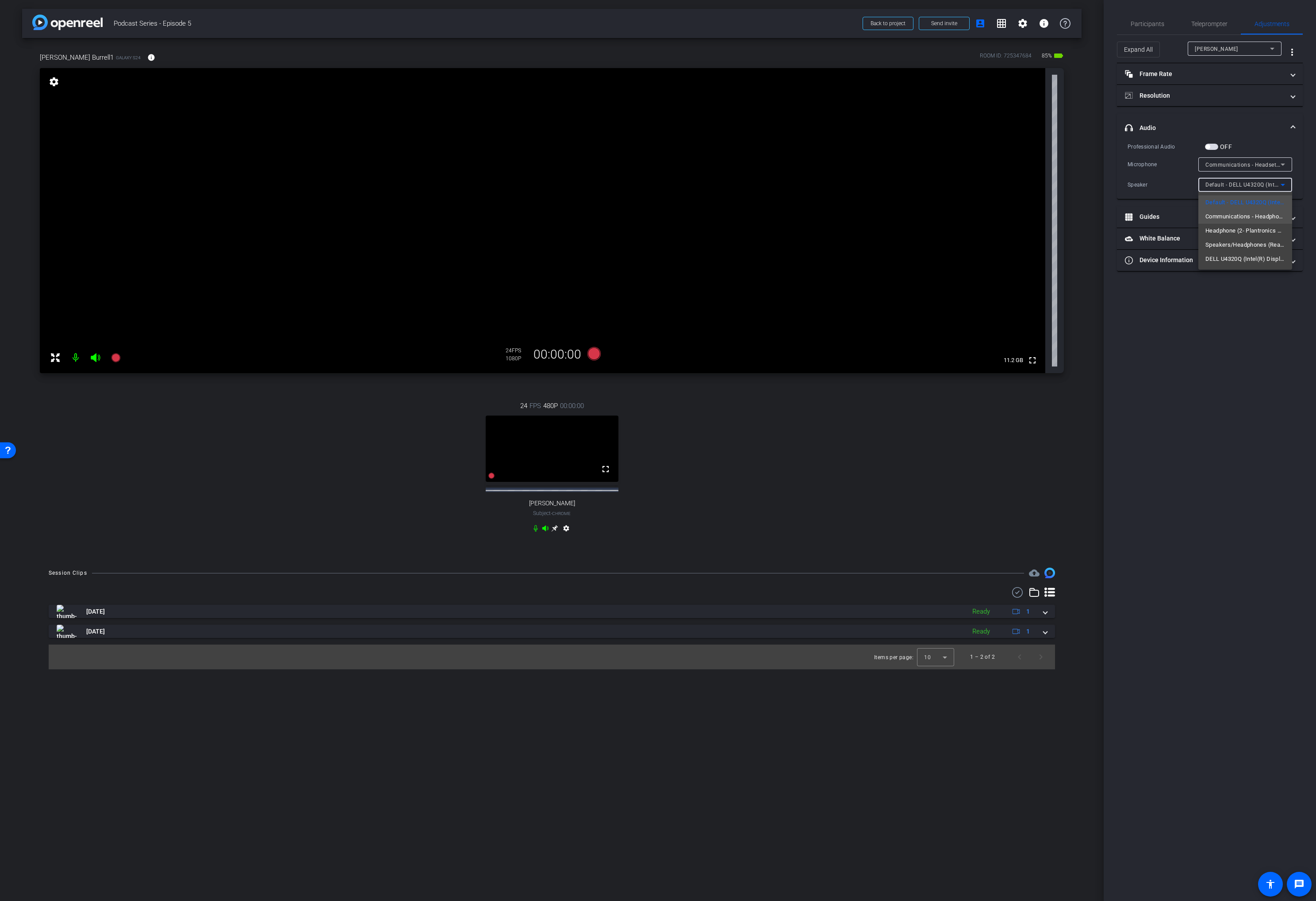
click at [1246, 214] on span "Communications - Headphone (2- Plantronics Savi 8200 Office Series)" at bounding box center [1245, 217] width 80 height 11
click at [1149, 160] on div "Microphone" at bounding box center [1162, 164] width 71 height 9
click at [1147, 28] on span "Participants" at bounding box center [1147, 24] width 34 height 21
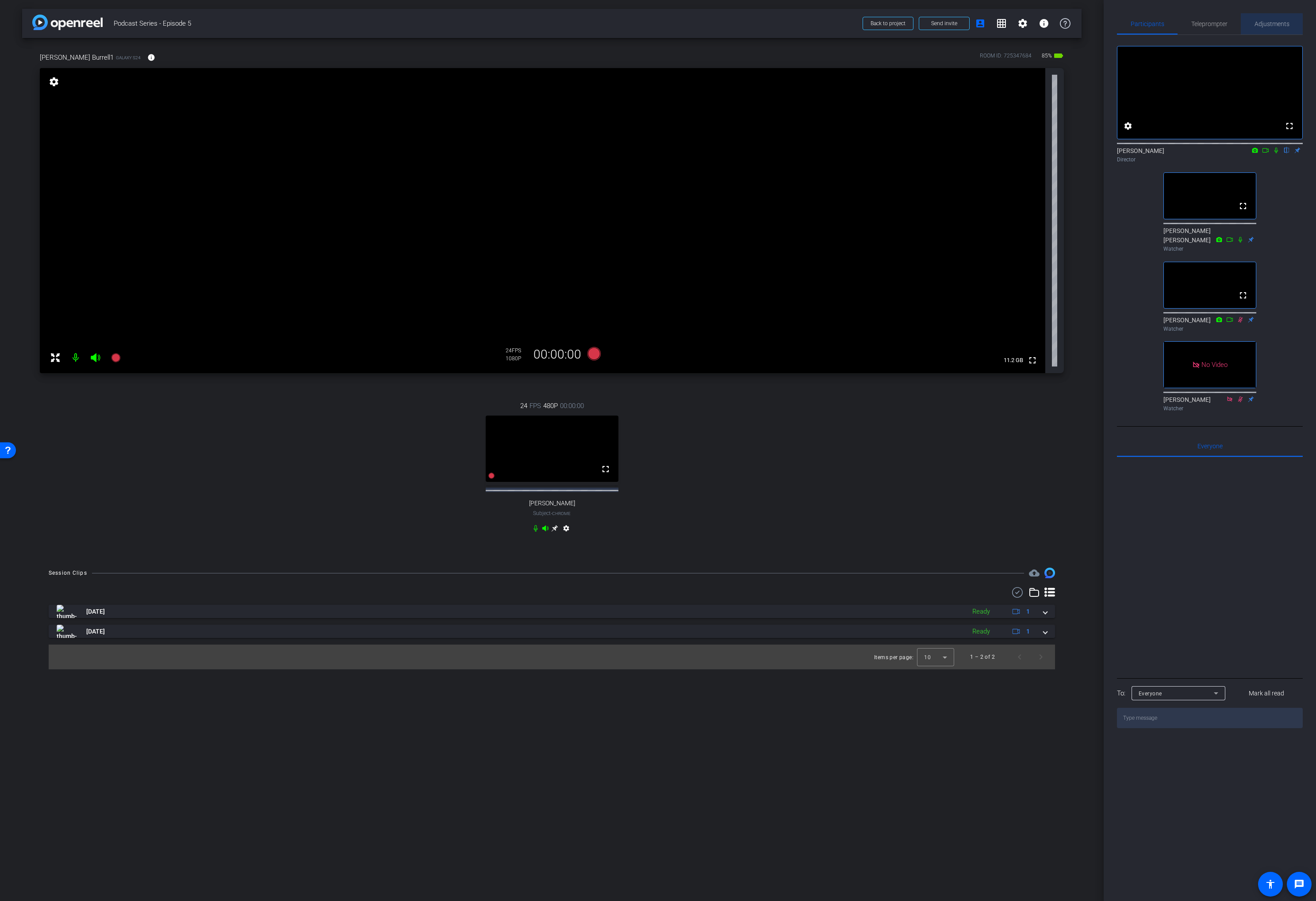
click at [1269, 28] on span "Adjustments" at bounding box center [1271, 24] width 35 height 21
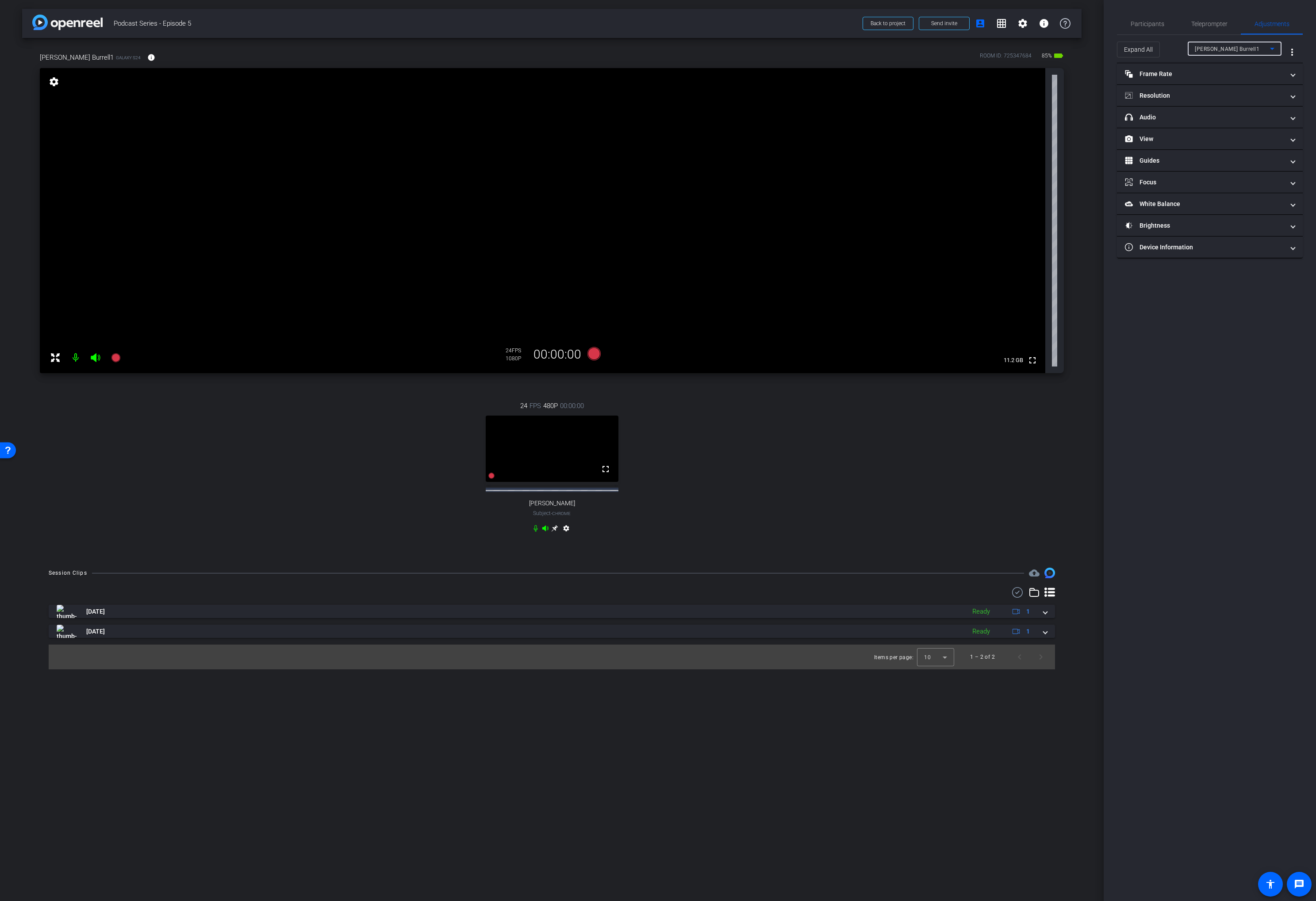
click at [1228, 52] on div "[PERSON_NAME] Burrell1" at bounding box center [1232, 49] width 75 height 11
drag, startPoint x: 1220, startPoint y: 83, endPoint x: 1209, endPoint y: 79, distance: 11.7
click at [1207, 80] on span "[PERSON_NAME]" at bounding box center [1217, 80] width 45 height 11
type input "11000"
click at [1189, 76] on mat-panel-title "Frame Rate Frame Rate" at bounding box center [1204, 74] width 159 height 9
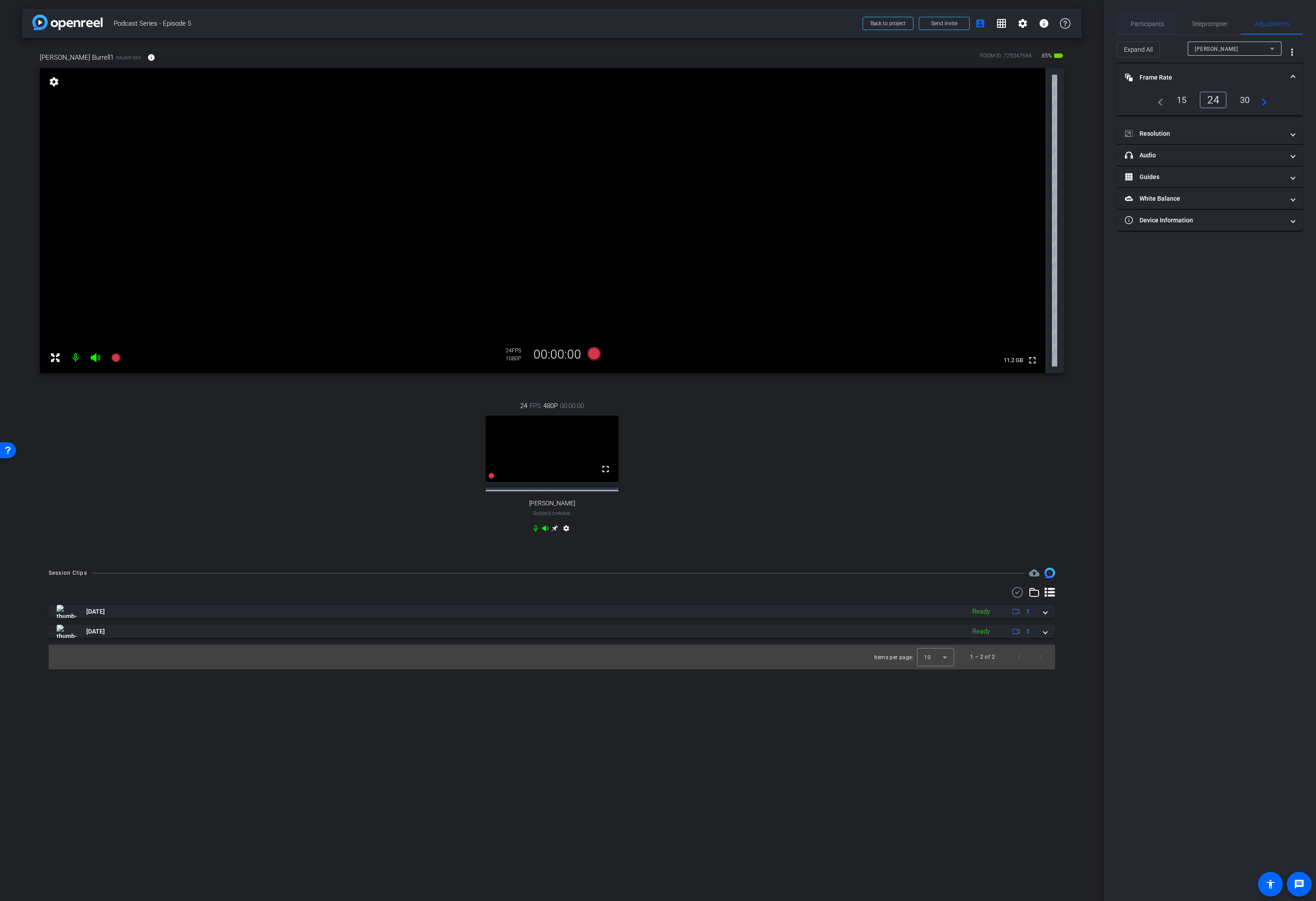
click at [1141, 19] on span "Participants" at bounding box center [1147, 24] width 34 height 21
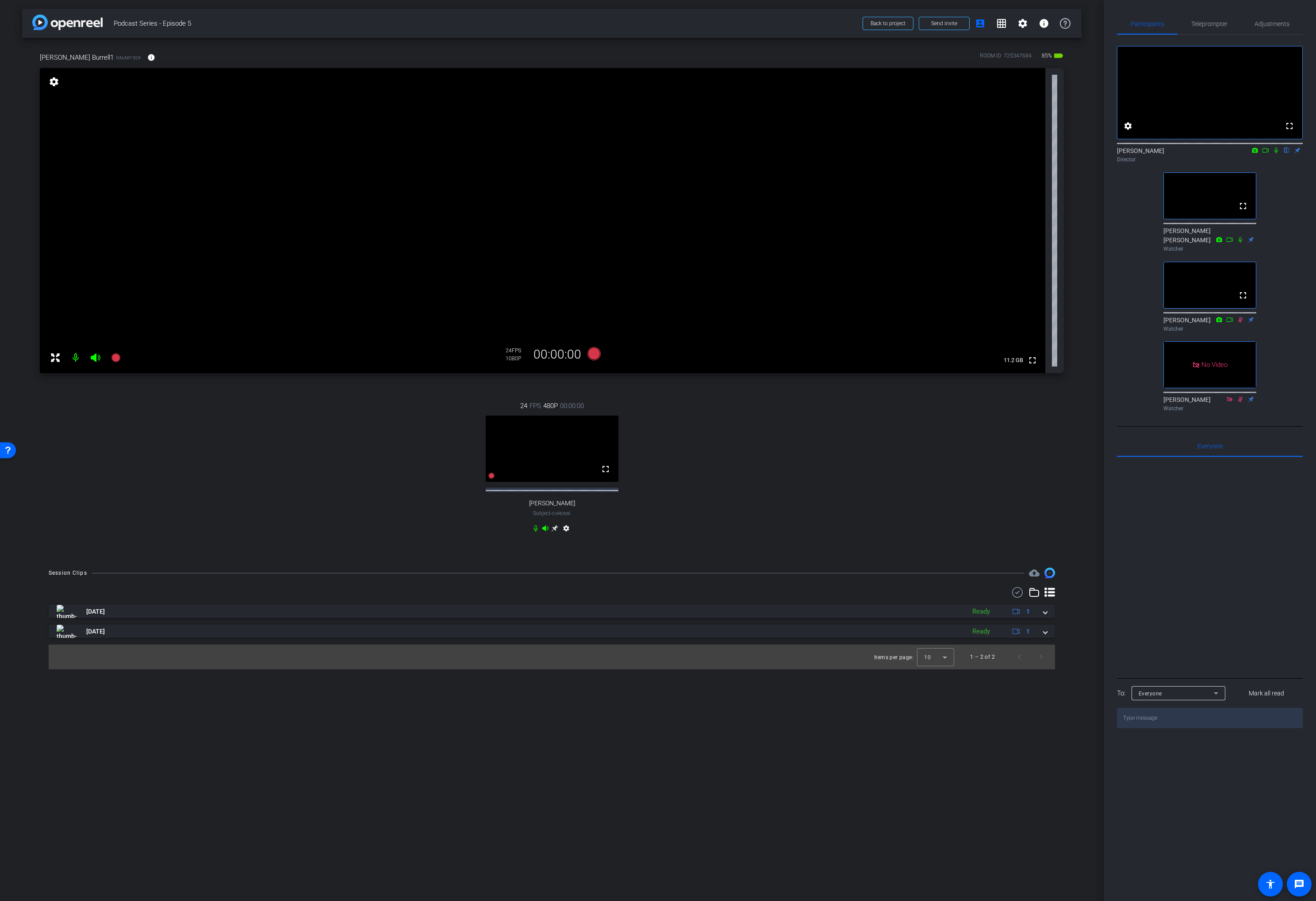
click at [787, 550] on div "24 FPS 480P 00:00:00 fullscreen Gary Ulaner Subject - Chrome settings" at bounding box center [551, 468] width 1024 height 163
click at [1265, 30] on span "Adjustments" at bounding box center [1271, 24] width 35 height 21
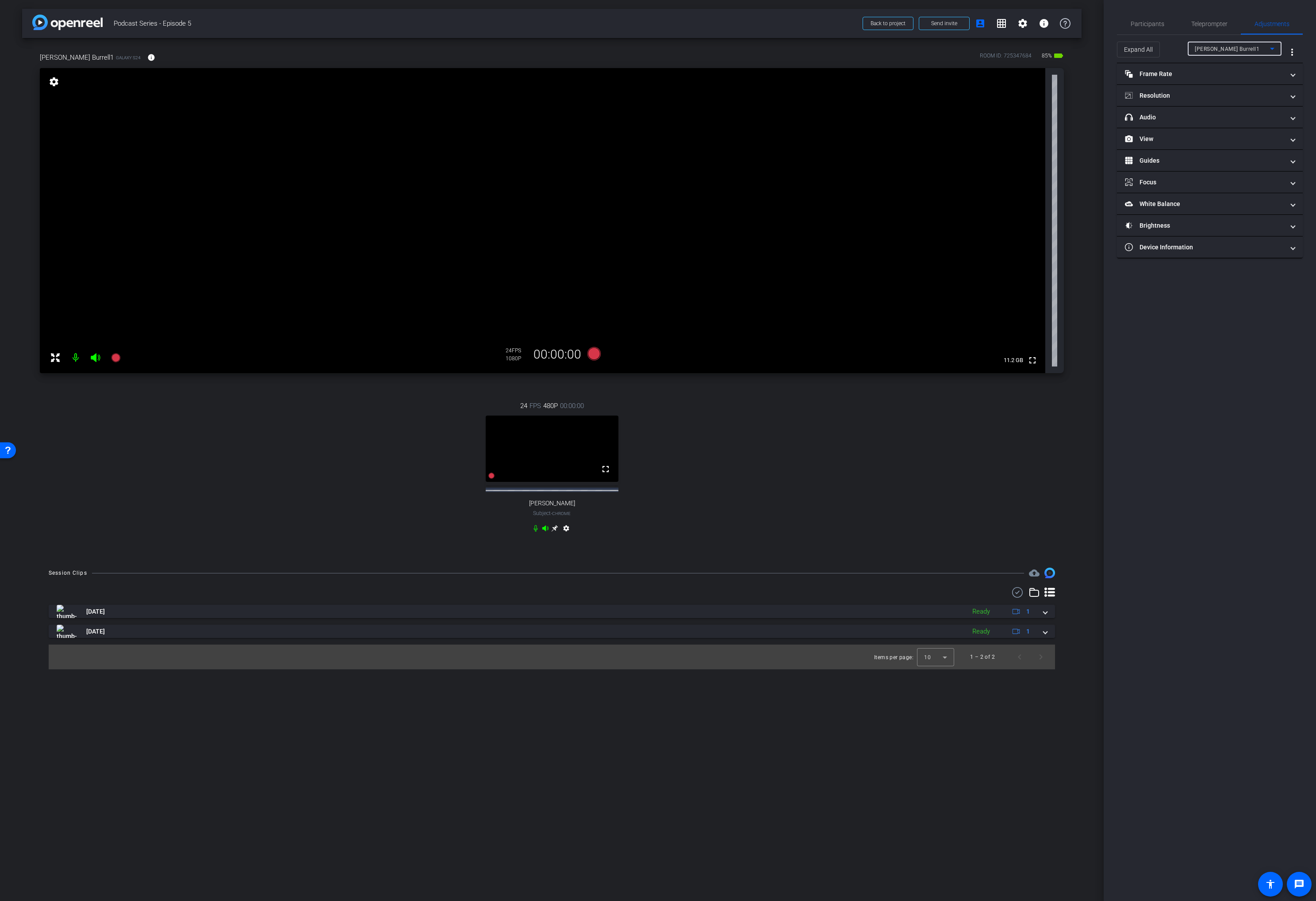
click at [1231, 52] on div "[PERSON_NAME] Burrell1" at bounding box center [1232, 49] width 75 height 11
drag, startPoint x: 1215, startPoint y: 82, endPoint x: 1198, endPoint y: 73, distance: 19.2
click at [1215, 82] on span "[PERSON_NAME]" at bounding box center [1217, 80] width 45 height 11
type input "11000"
click at [1165, 69] on mat-panel-title "Frame Rate Frame Rate" at bounding box center [1204, 74] width 159 height 9
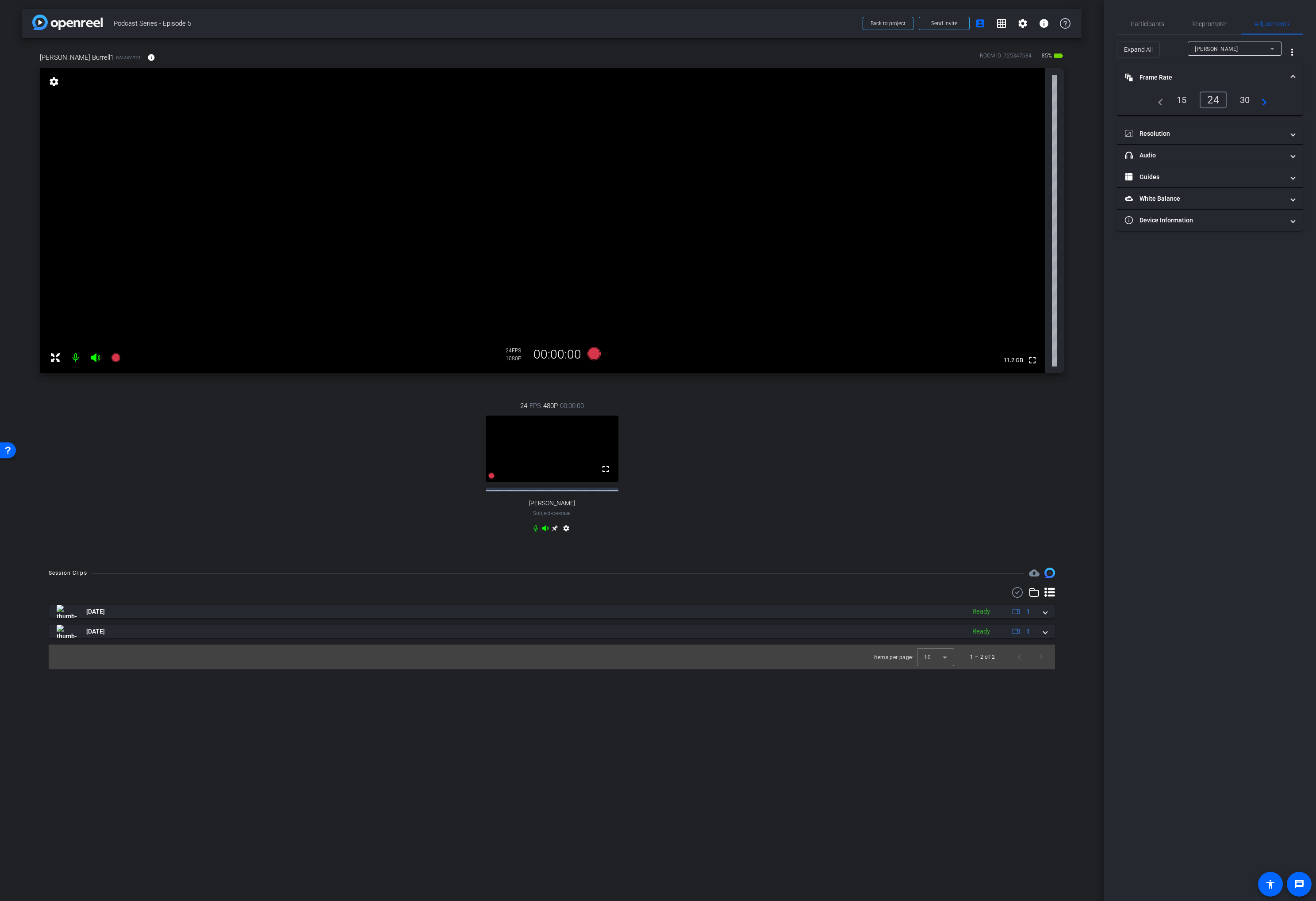
click at [1179, 73] on mat-panel-title "Frame Rate Frame Rate" at bounding box center [1204, 78] width 159 height 9
click at [1140, 15] on span "Participants" at bounding box center [1147, 24] width 34 height 21
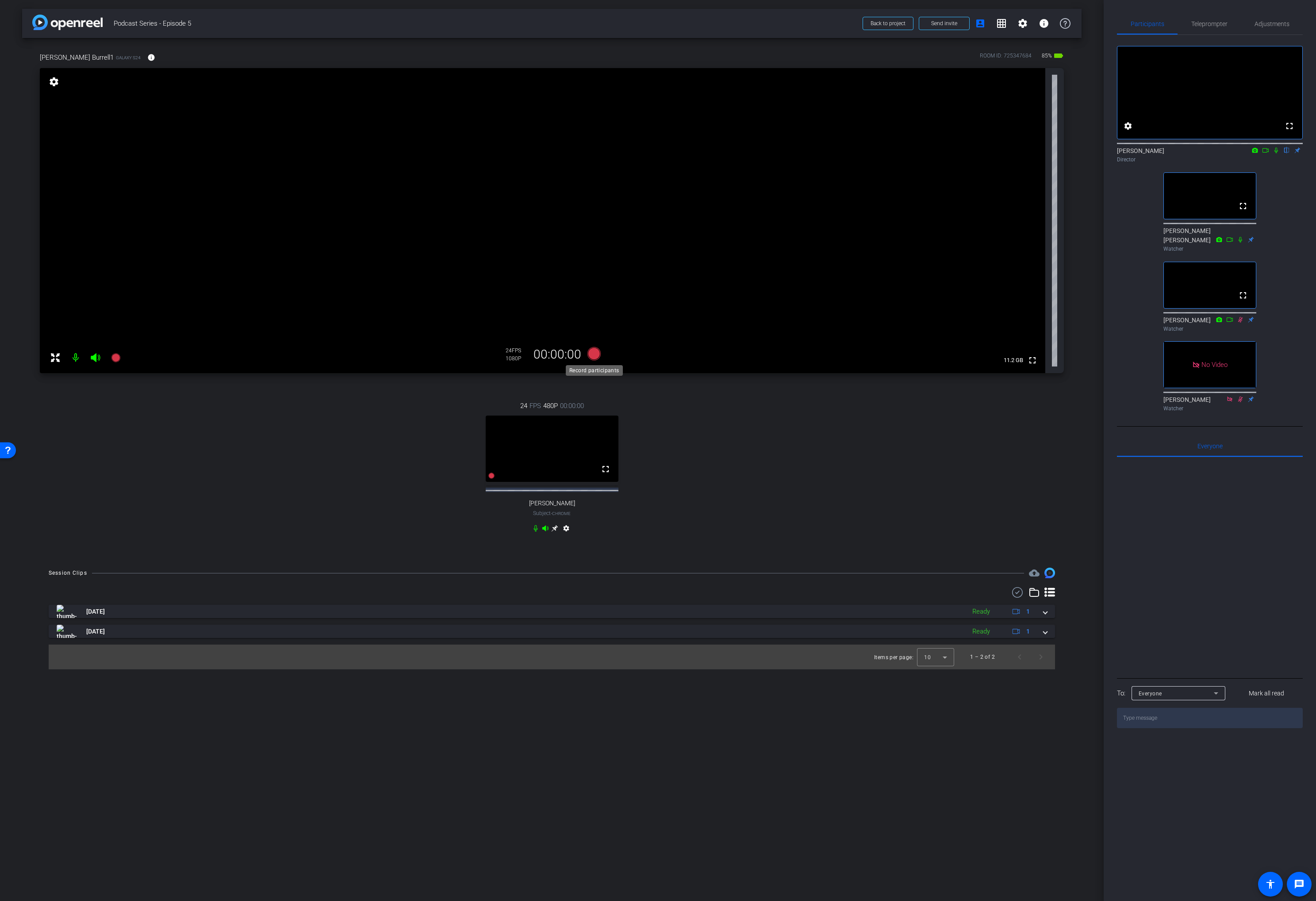
click at [589, 353] on icon at bounding box center [593, 354] width 13 height 13
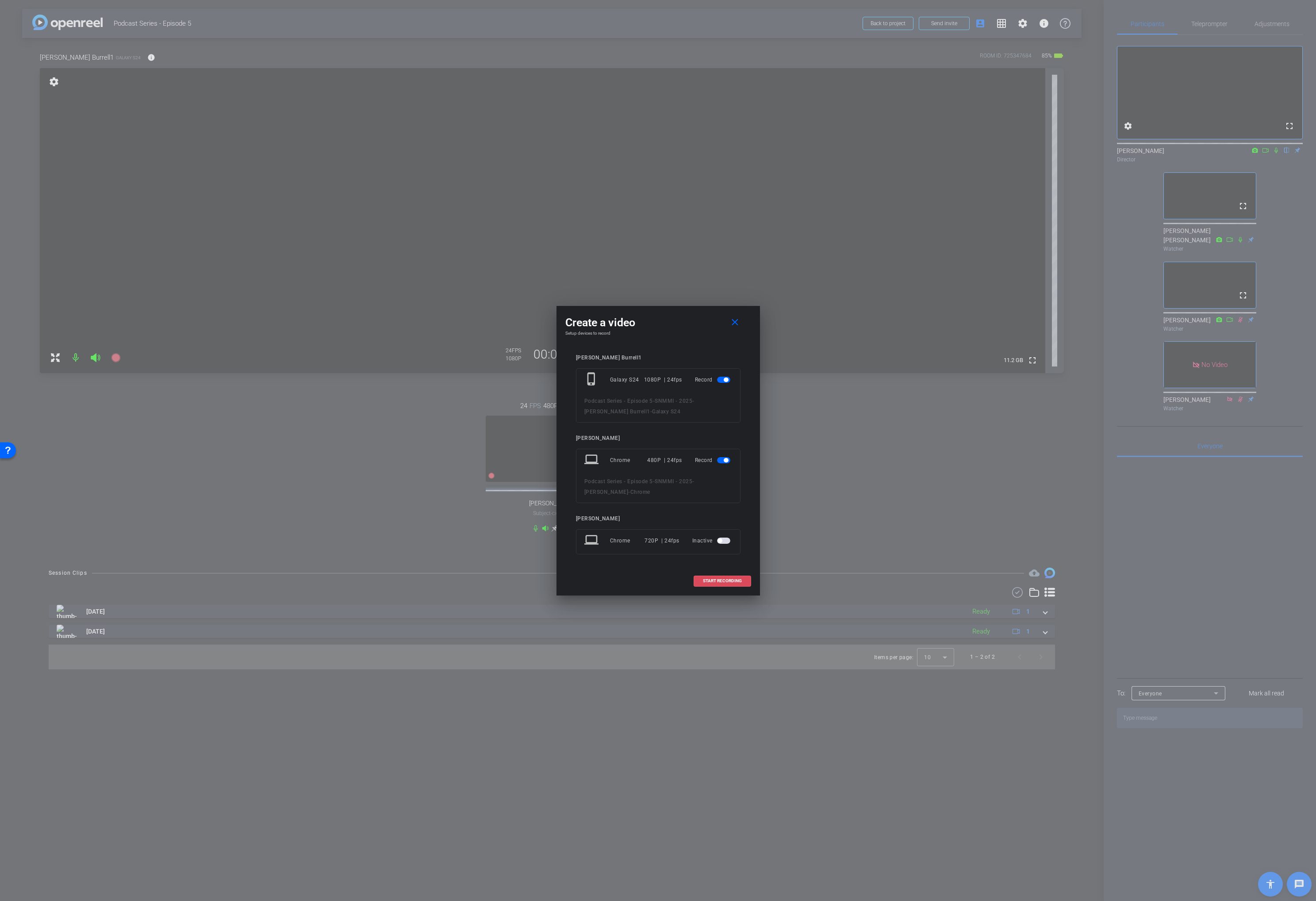
drag, startPoint x: 719, startPoint y: 582, endPoint x: 773, endPoint y: 574, distance: 54.6
click at [719, 582] on span "START RECORDING" at bounding box center [722, 581] width 39 height 5
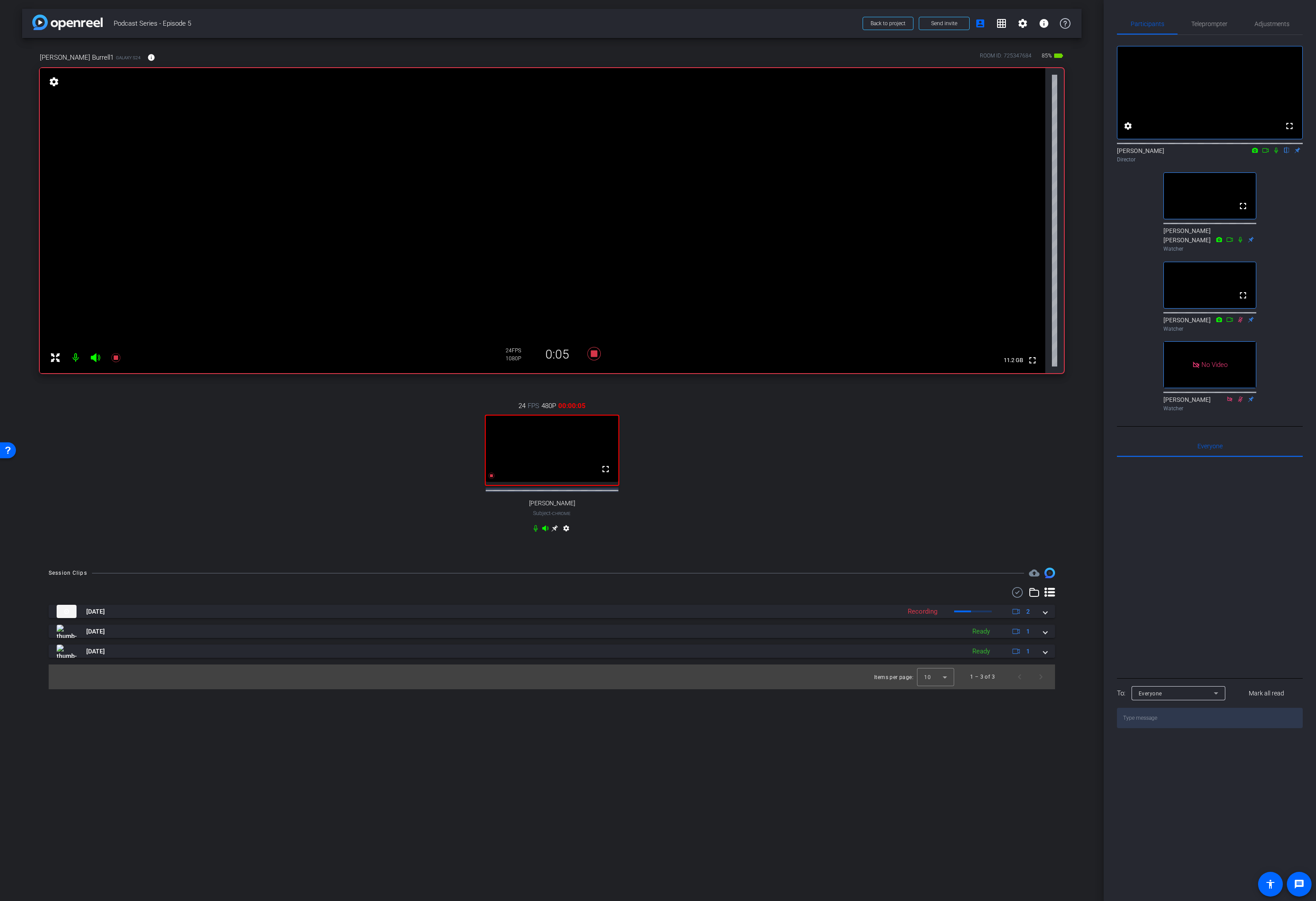
click at [553, 532] on icon at bounding box center [554, 528] width 7 height 7
click at [595, 354] on icon at bounding box center [593, 354] width 13 height 13
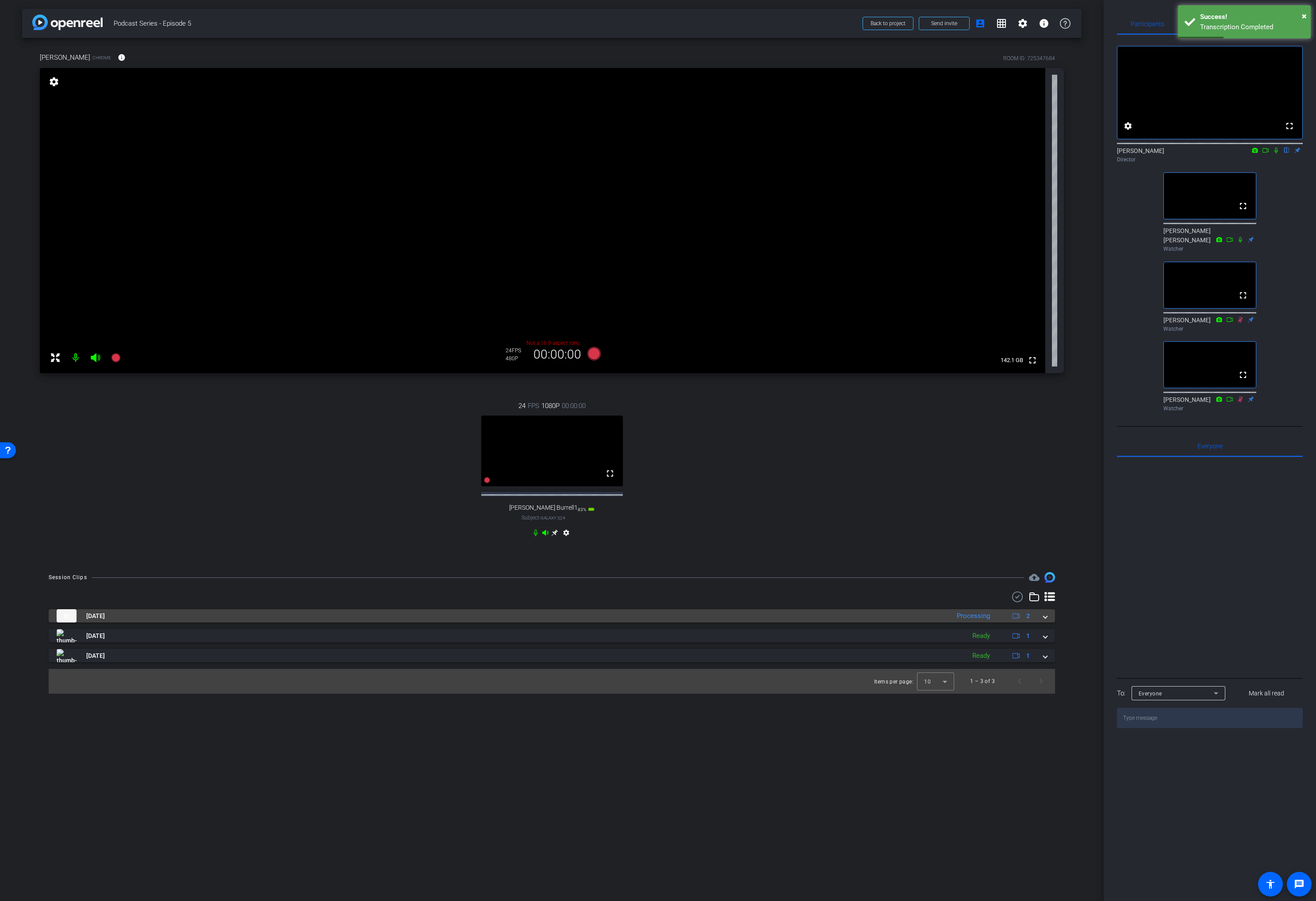
click at [554, 623] on mat-panel-title "[DATE]" at bounding box center [501, 616] width 889 height 13
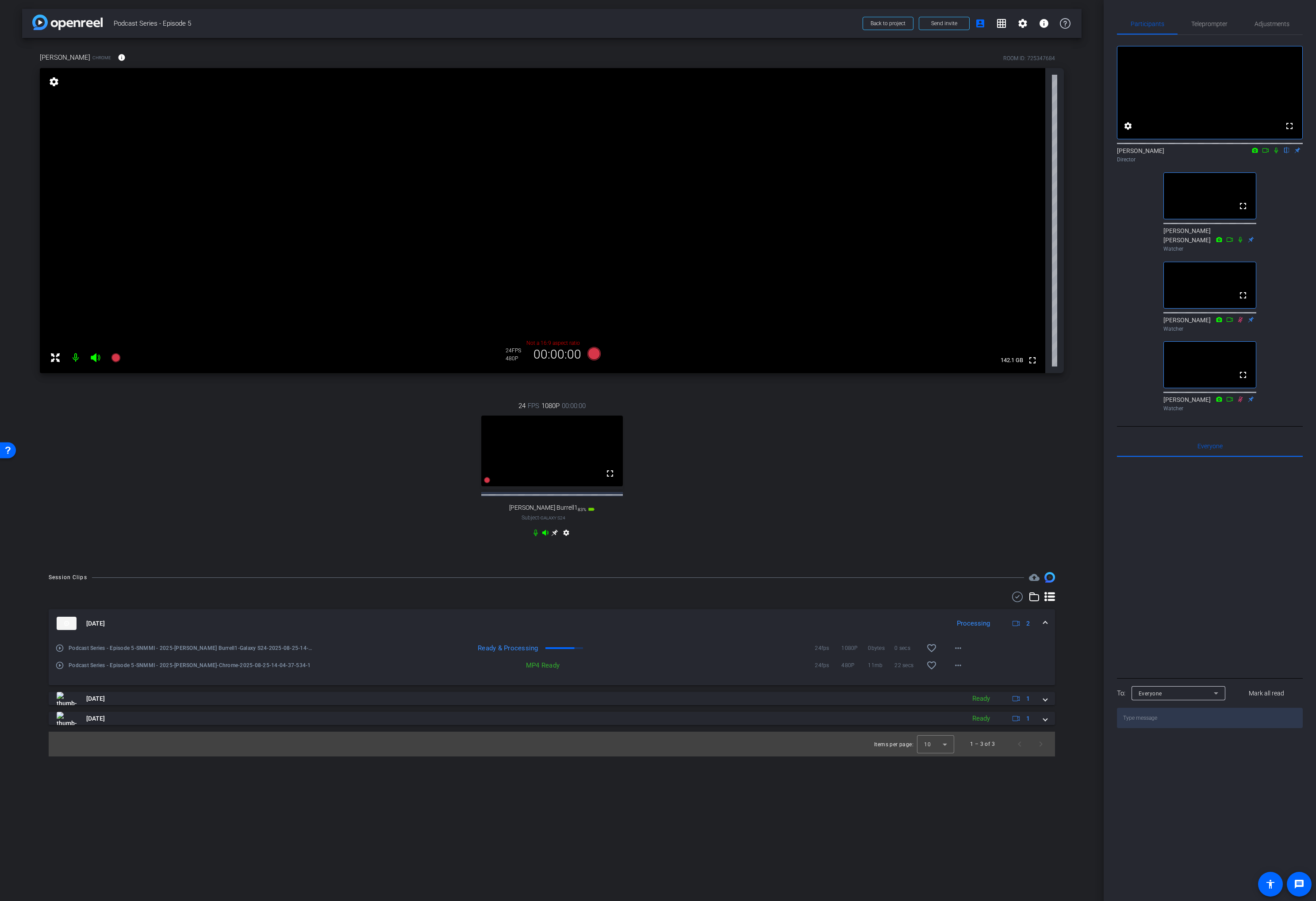
click at [768, 554] on div "24 FPS 1080P 00:00:00 fullscreen Lance Burrell1 Subject - Galaxy S24 83% batter…" at bounding box center [551, 470] width 1024 height 168
click at [787, 397] on div "24 FPS 1080P 00:00:00 fullscreen Lance Burrell1 Subject - Galaxy S24 83% batter…" at bounding box center [551, 470] width 1024 height 168
click at [698, 407] on div "24 FPS 1080P 00:00:00 fullscreen Lance Burrell1 Subject - Galaxy S24 83% batter…" at bounding box center [551, 470] width 1024 height 168
click at [593, 380] on div "Gary Ulaner Chrome info ROOM ID: 725347684 fullscreen settings 142.1 GB Not a 1…" at bounding box center [552, 301] width 1060 height 525
click at [1277, 154] on icon at bounding box center [1276, 150] width 7 height 6
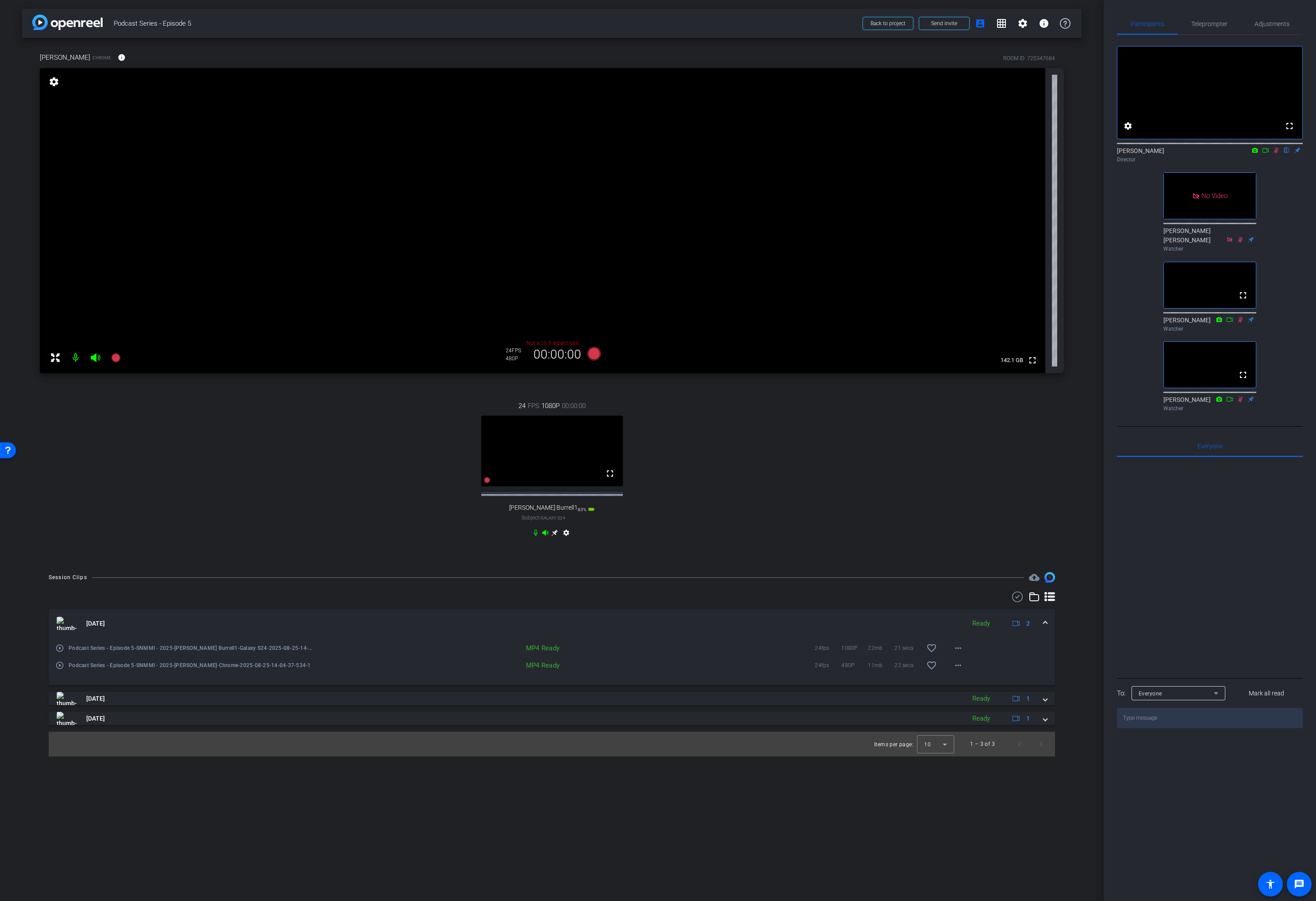
click at [1276, 154] on icon at bounding box center [1276, 150] width 5 height 6
click at [802, 464] on div "24 FPS 1080P 00:00:00 fullscreen Lance Burrell1 Subject - Galaxy S24 83% batter…" at bounding box center [551, 470] width 1024 height 168
click at [729, 422] on div "24 FPS 1080P 00:00:00 fullscreen Lance Burrell1 Subject - Galaxy S24 83% batter…" at bounding box center [551, 470] width 1024 height 168
click at [696, 425] on div "24 FPS 1080P 00:00:00 fullscreen Lance Burrell1 Subject - Galaxy S24 83% batter…" at bounding box center [551, 470] width 1024 height 168
drag, startPoint x: 631, startPoint y: 394, endPoint x: 625, endPoint y: 386, distance: 10.0
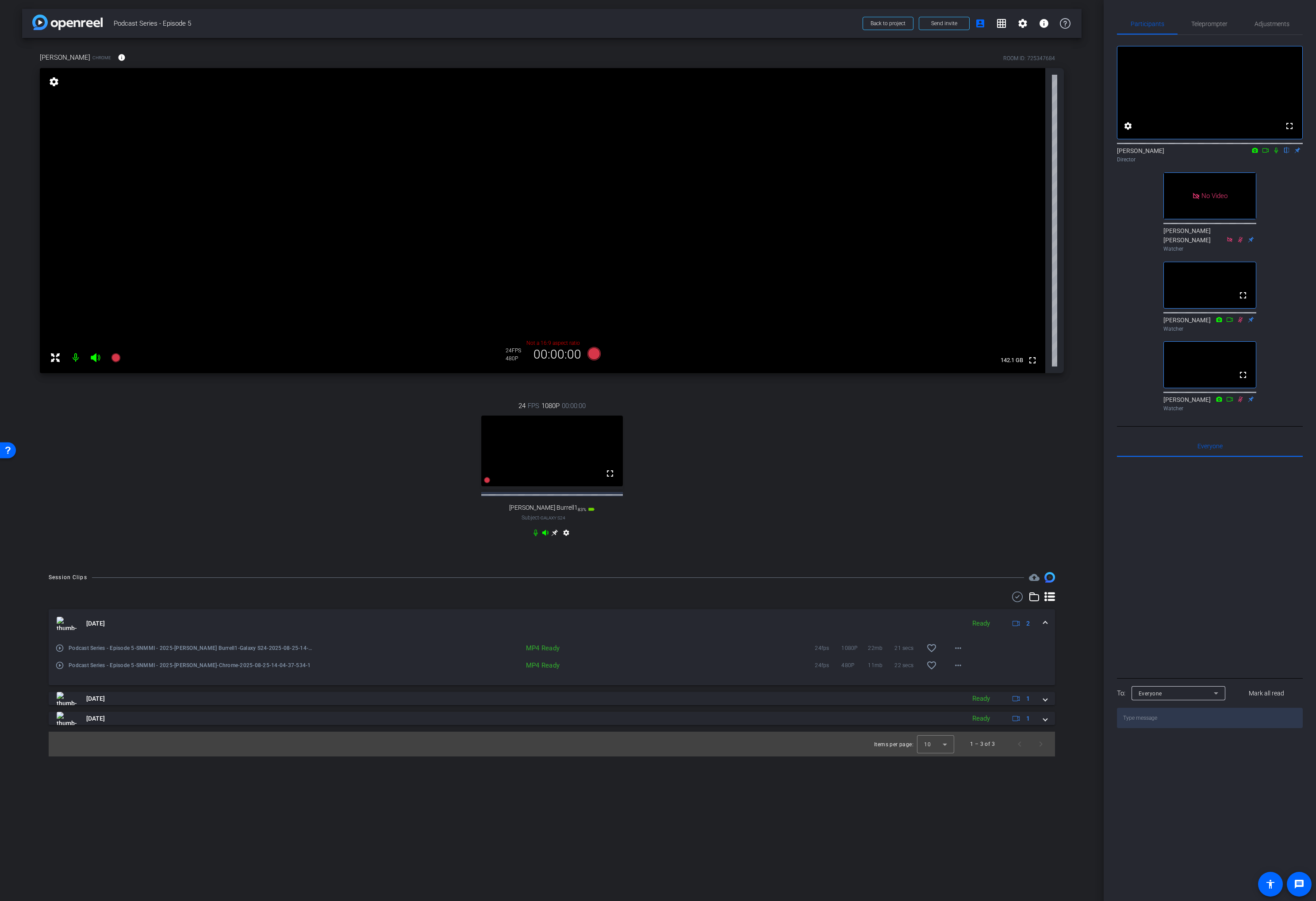
click at [631, 394] on div "24 FPS 1080P 00:00:00 fullscreen Lance Burrell1 Subject - Galaxy S24 83% batter…" at bounding box center [551, 470] width 1024 height 168
click at [595, 354] on icon at bounding box center [593, 354] width 13 height 13
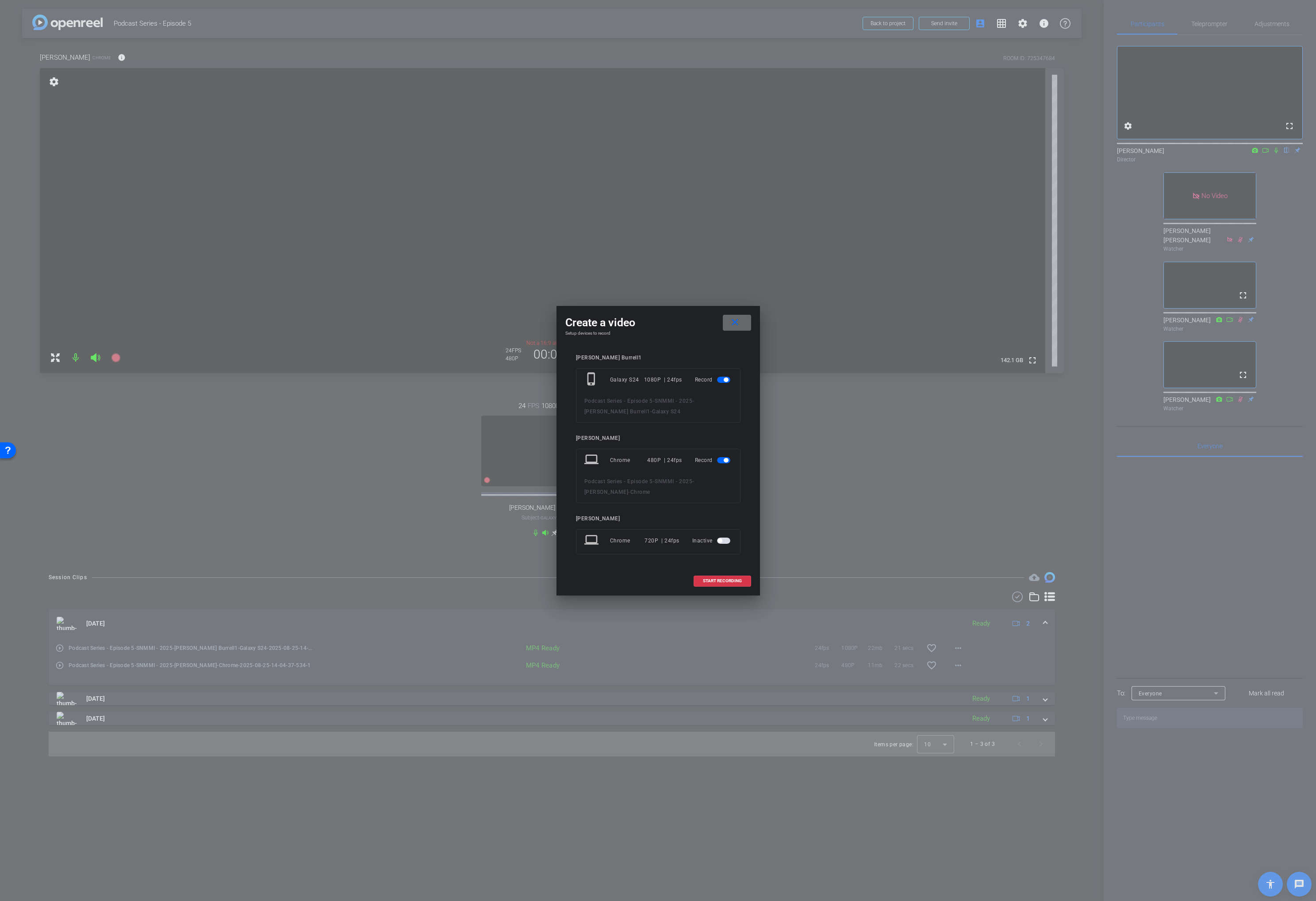
click at [744, 320] on span at bounding box center [736, 323] width 28 height 21
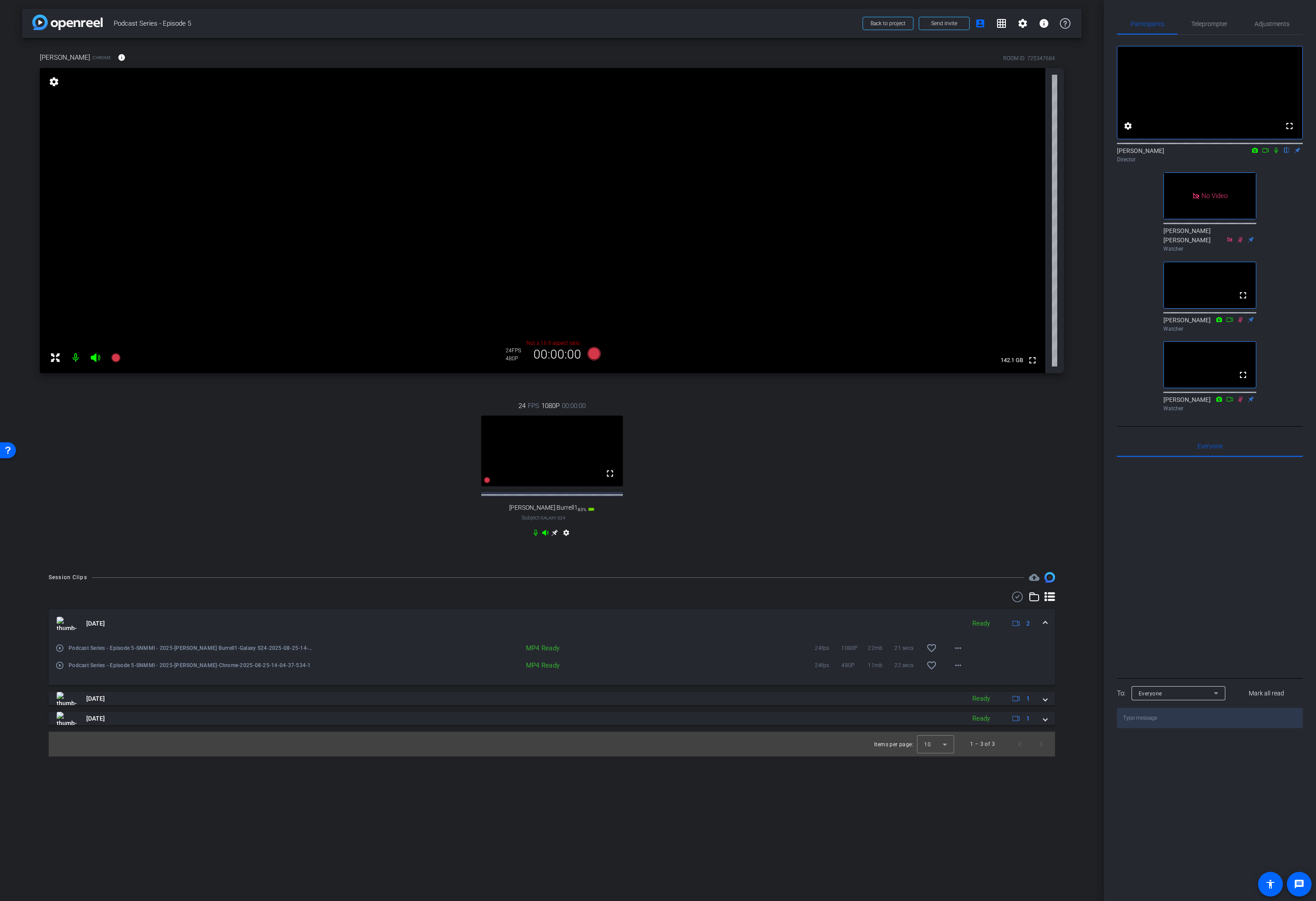
click at [798, 463] on div "24 FPS 1080P 00:00:00 fullscreen Lance Burrell1 Subject - Galaxy S24 83% batter…" at bounding box center [551, 470] width 1024 height 168
click at [820, 470] on div "24 FPS 1080P 00:00:00 fullscreen Lance Burrell1 Subject - Galaxy S24 83% batter…" at bounding box center [551, 470] width 1024 height 168
click at [589, 354] on icon at bounding box center [593, 354] width 13 height 13
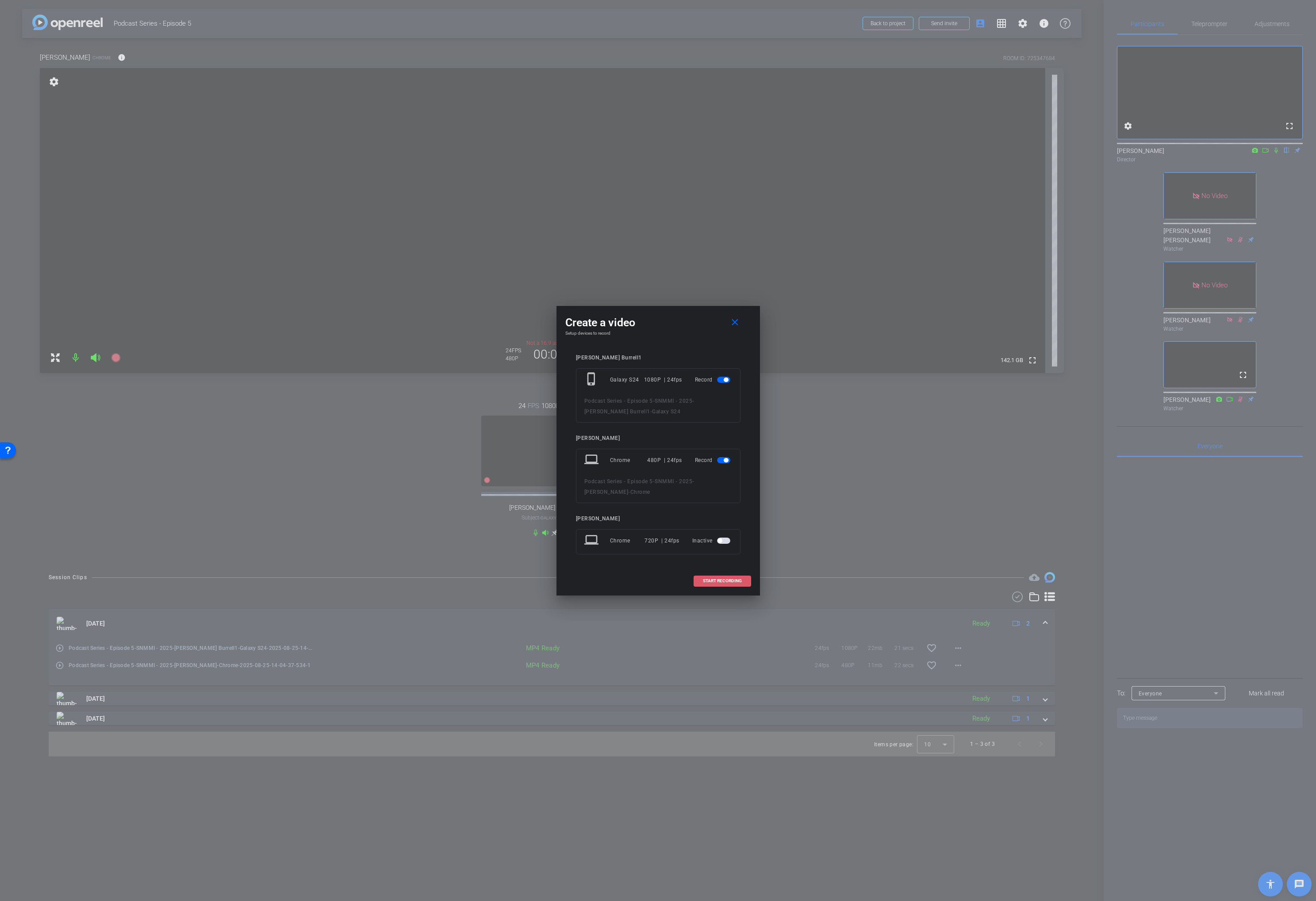
click at [722, 579] on span "START RECORDING" at bounding box center [722, 581] width 39 height 5
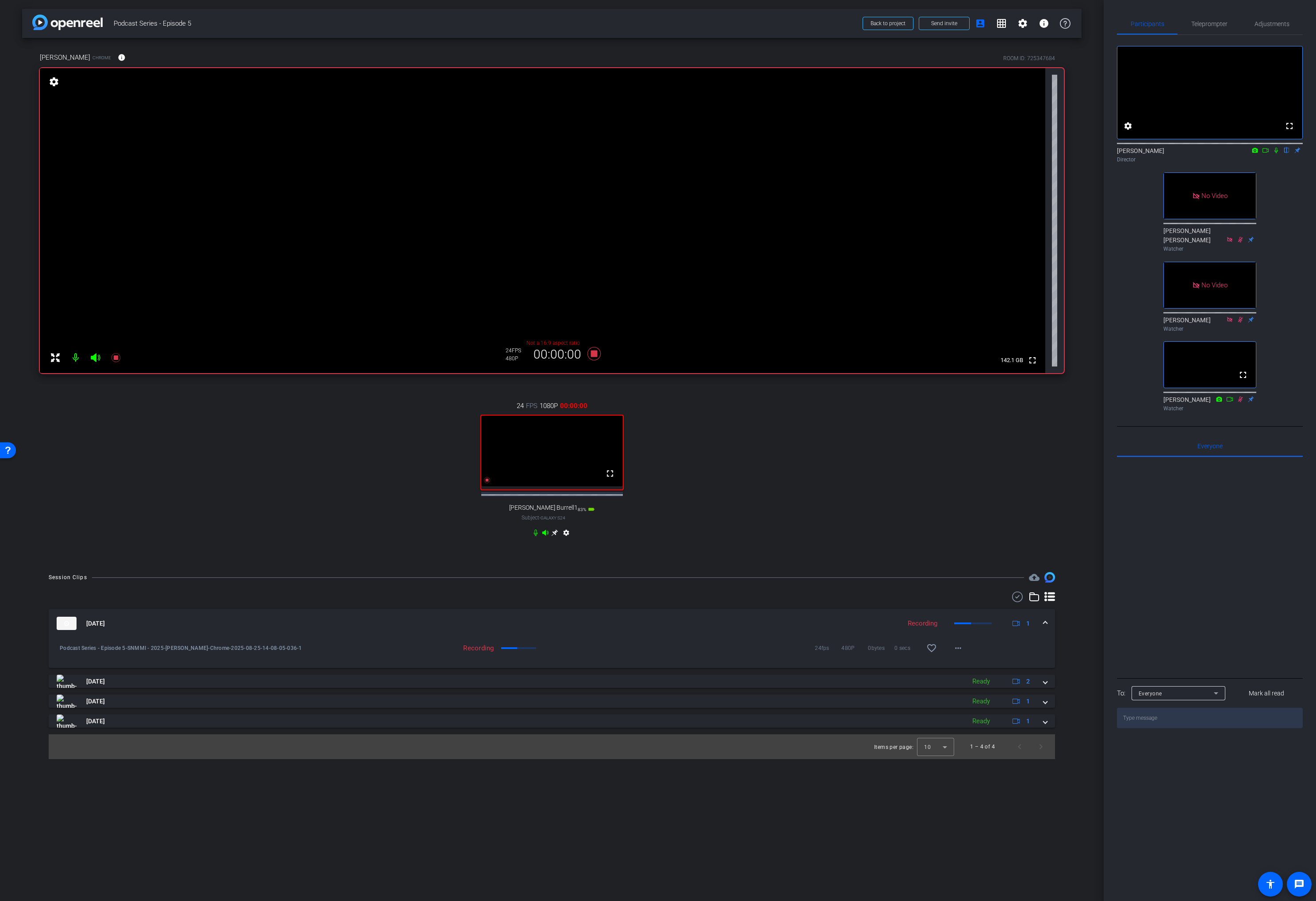
click at [827, 472] on div "24 FPS 1080P 00:00:00 fullscreen Lance Burrell1 Subject - Galaxy S24 83% batter…" at bounding box center [551, 470] width 1024 height 168
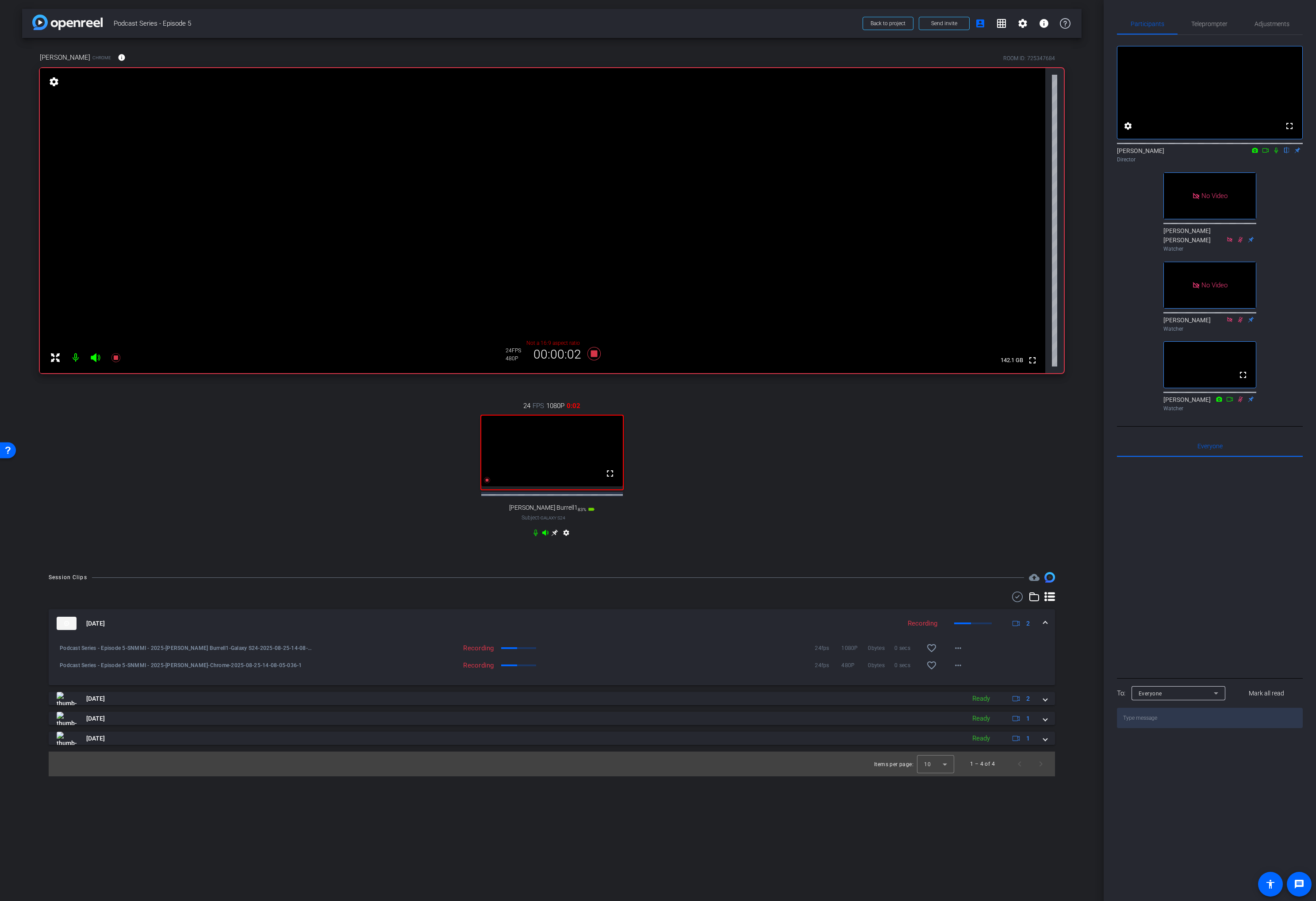
click at [1277, 154] on icon at bounding box center [1276, 150] width 3 height 6
drag, startPoint x: 1266, startPoint y: 163, endPoint x: 1257, endPoint y: 183, distance: 21.9
click at [1265, 154] on icon at bounding box center [1265, 150] width 7 height 6
click at [1211, 25] on span "Teleprompter" at bounding box center [1209, 24] width 36 height 6
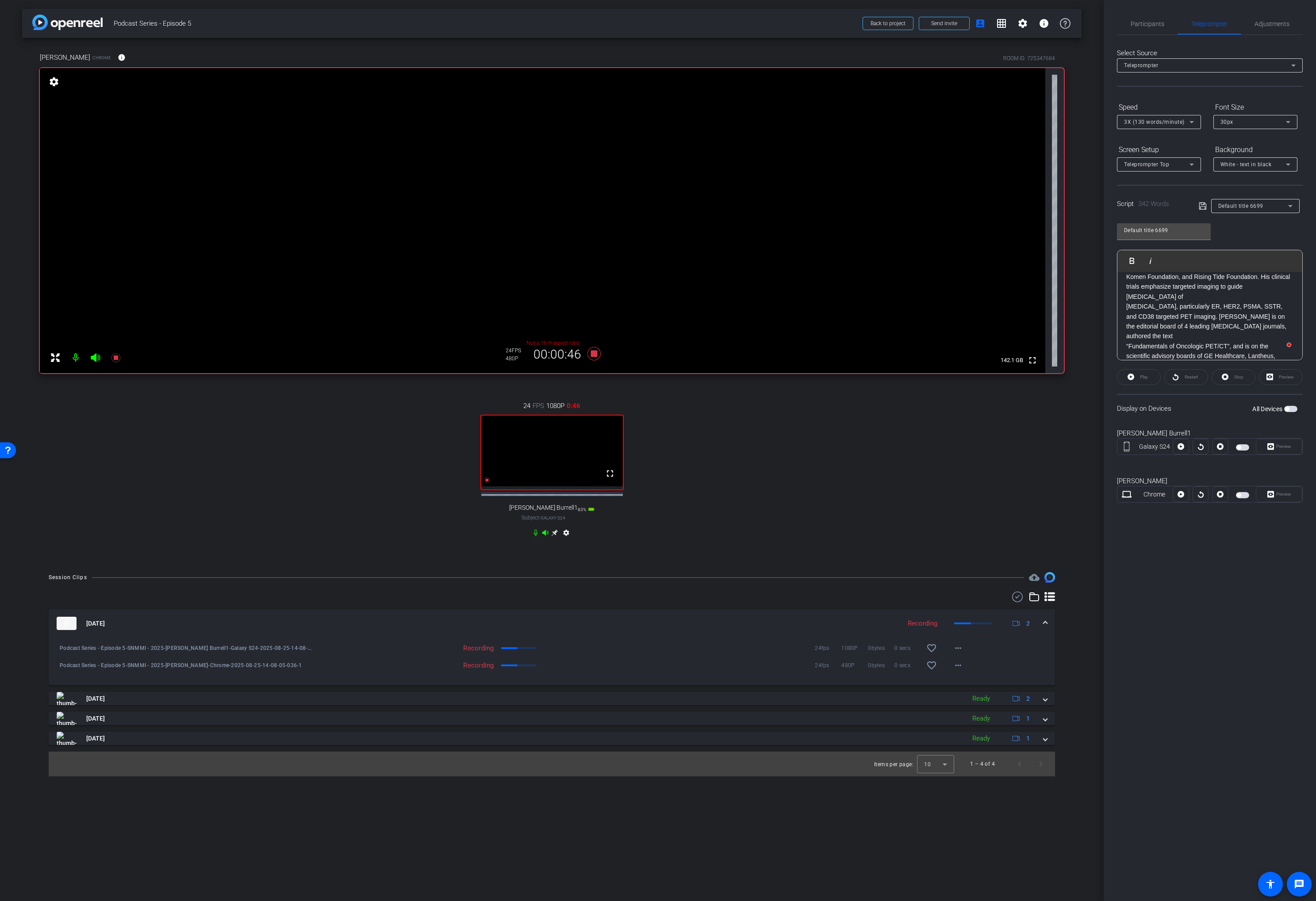
click at [1205, 345] on p "“Fundamentals of Oncologic PET/CT”, and is on the scientific advisory boards of…" at bounding box center [1210, 386] width 167 height 90
drag, startPoint x: 1210, startPoint y: 345, endPoint x: 1125, endPoint y: 342, distance: 85.1
click at [1125, 342] on div "Welcome to the Scintillating podcast, where we are shining a light on nuclear m…" at bounding box center [1210, 400] width 185 height 542
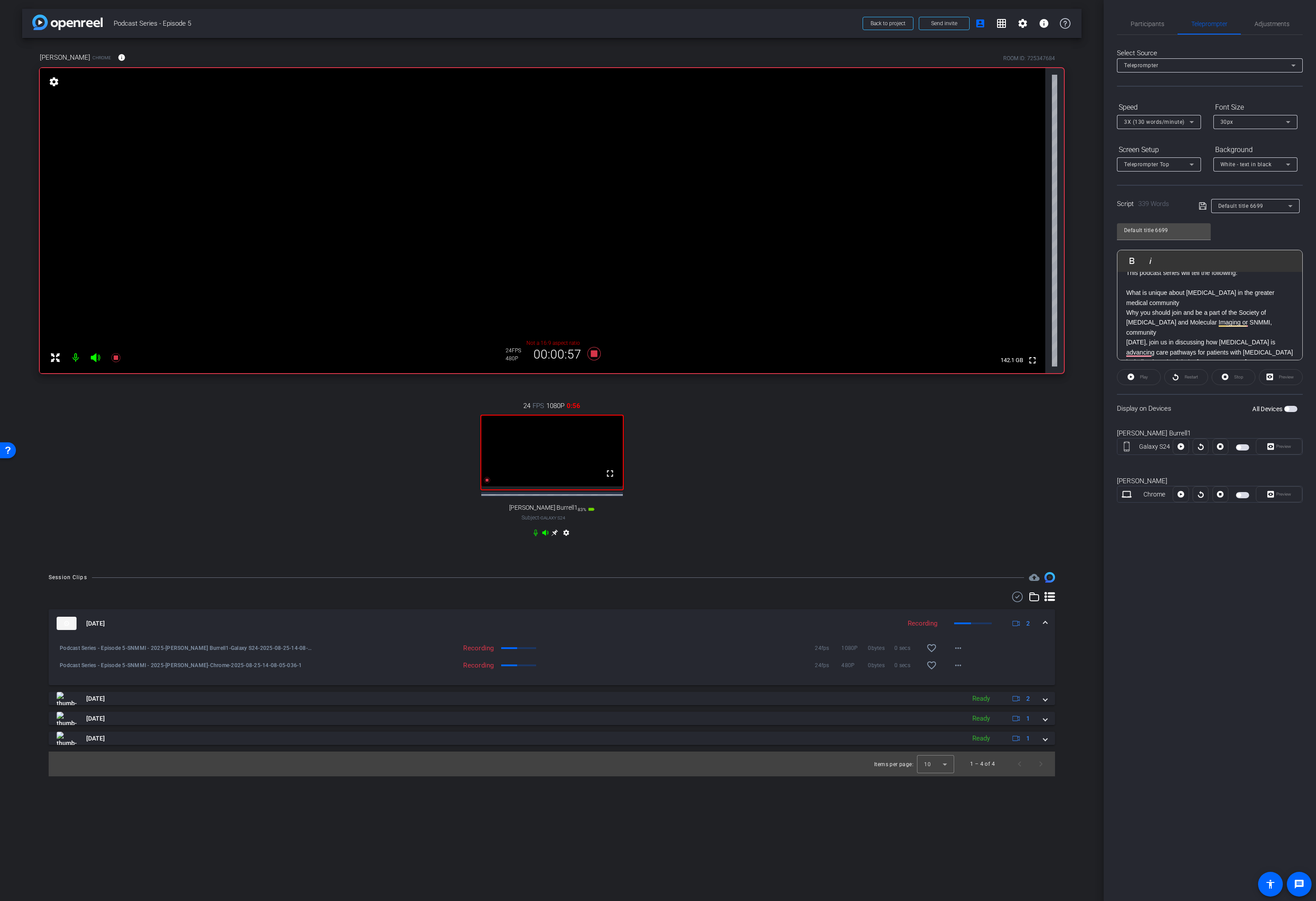
click at [1189, 303] on p "What is unique about [MEDICAL_DATA] in the greater medical community" at bounding box center [1210, 298] width 167 height 20
click at [1125, 318] on div "Welcome to the Scintillating podcast, where we are shining a light on [MEDICAL_…" at bounding box center [1210, 413] width 185 height 552
click at [1216, 293] on p "Welcome to the Scintillating podcast, where we are shining a light on [MEDICAL_…" at bounding box center [1210, 291] width 167 height 20
click at [1127, 316] on p "This podcast series will tell the following:" at bounding box center [1210, 317] width 167 height 10
click at [1200, 209] on icon at bounding box center [1202, 206] width 7 height 7
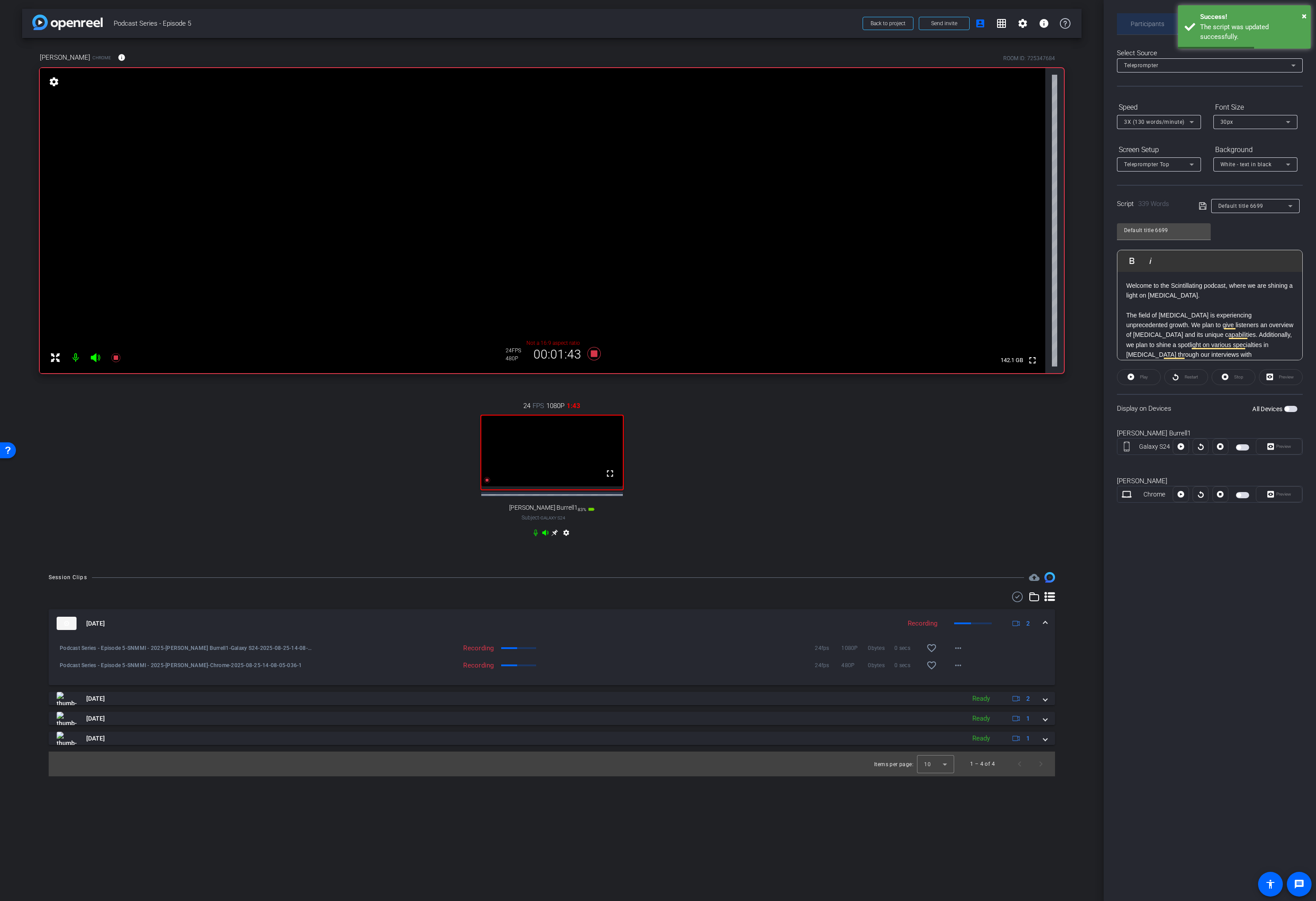
click at [1141, 15] on span "Participants" at bounding box center [1147, 24] width 34 height 21
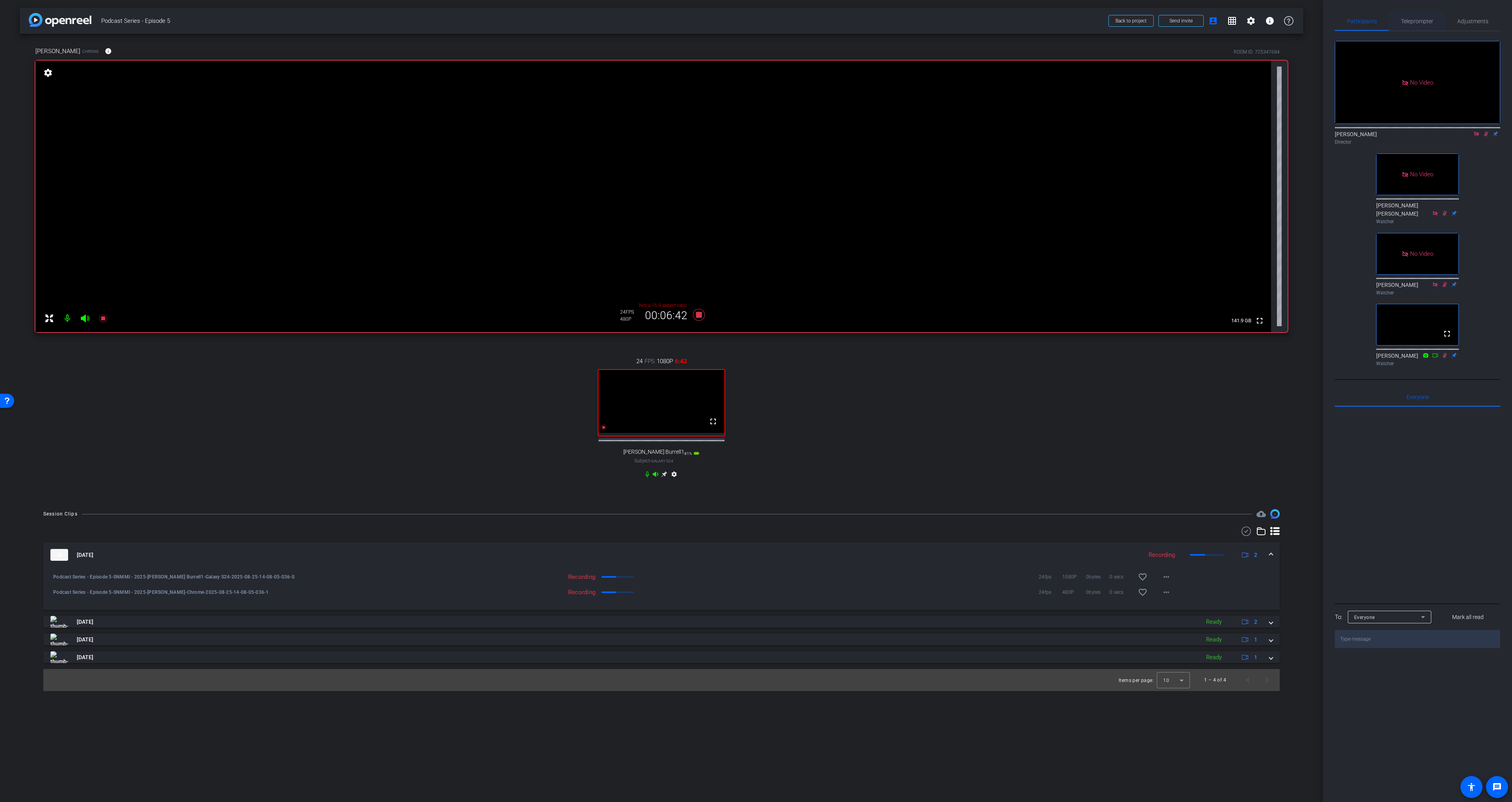
click at [1425, 20] on span "Teleprompter" at bounding box center [1417, 21] width 32 height 5
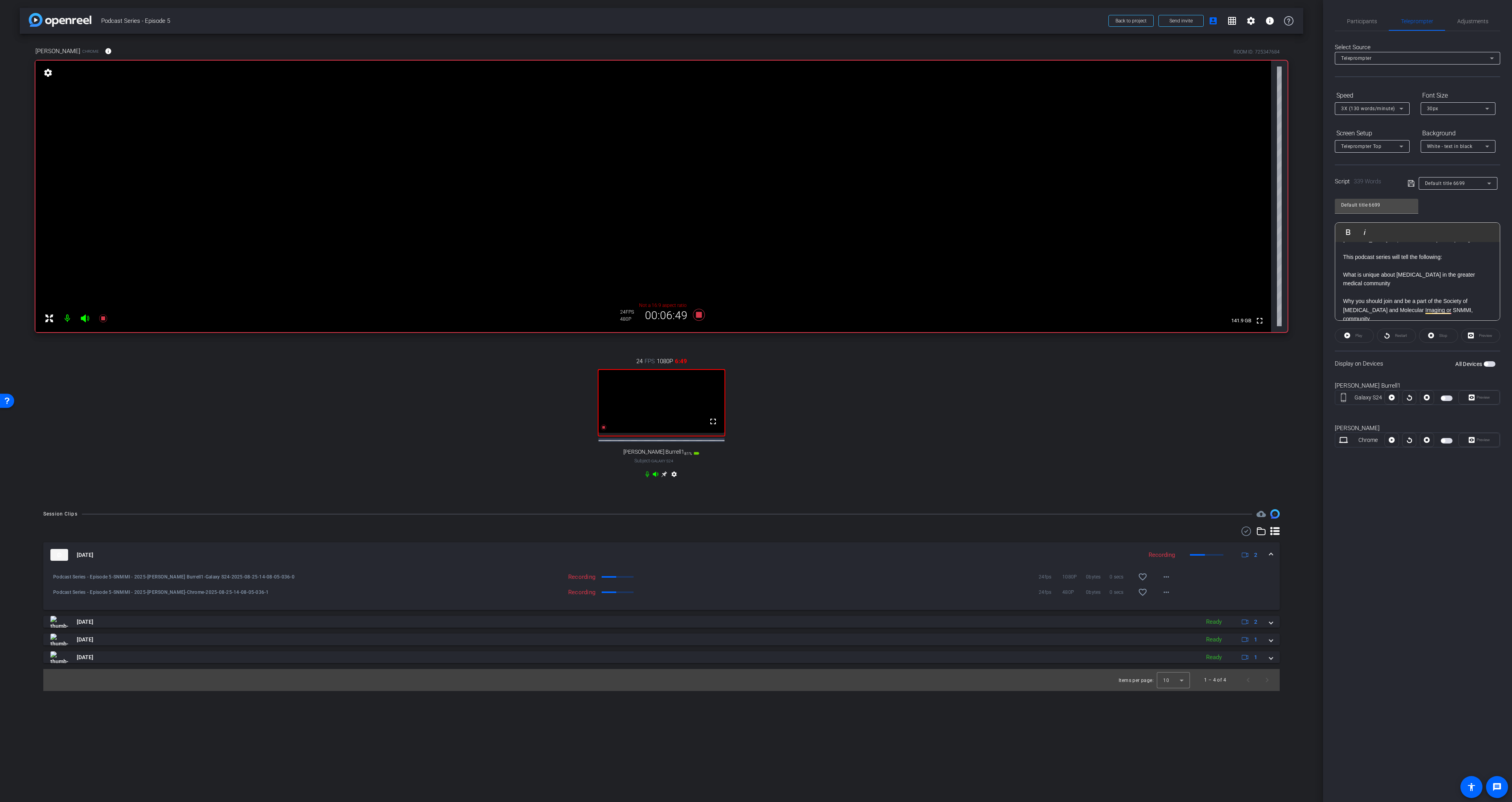
scroll to position [113, 0]
click at [1429, 274] on p "Dr. Gary Ulaner is the James &amp; Pamela Muzzy Endowed Chair of Molecular Imag…" at bounding box center [1418, 300] width 149 height 53
click at [1395, 289] on p "[PERSON_NAME] is the [PERSON_NAME] & [PERSON_NAME] Endowed Chair of Molecular I…" at bounding box center [1418, 300] width 149 height 53
click at [1456, 211] on div "Default title 6699 Play Play from this location Play Selected Play and display …" at bounding box center [1418, 257] width 166 height 128
click at [1371, 19] on span "Participants" at bounding box center [1362, 21] width 30 height 5
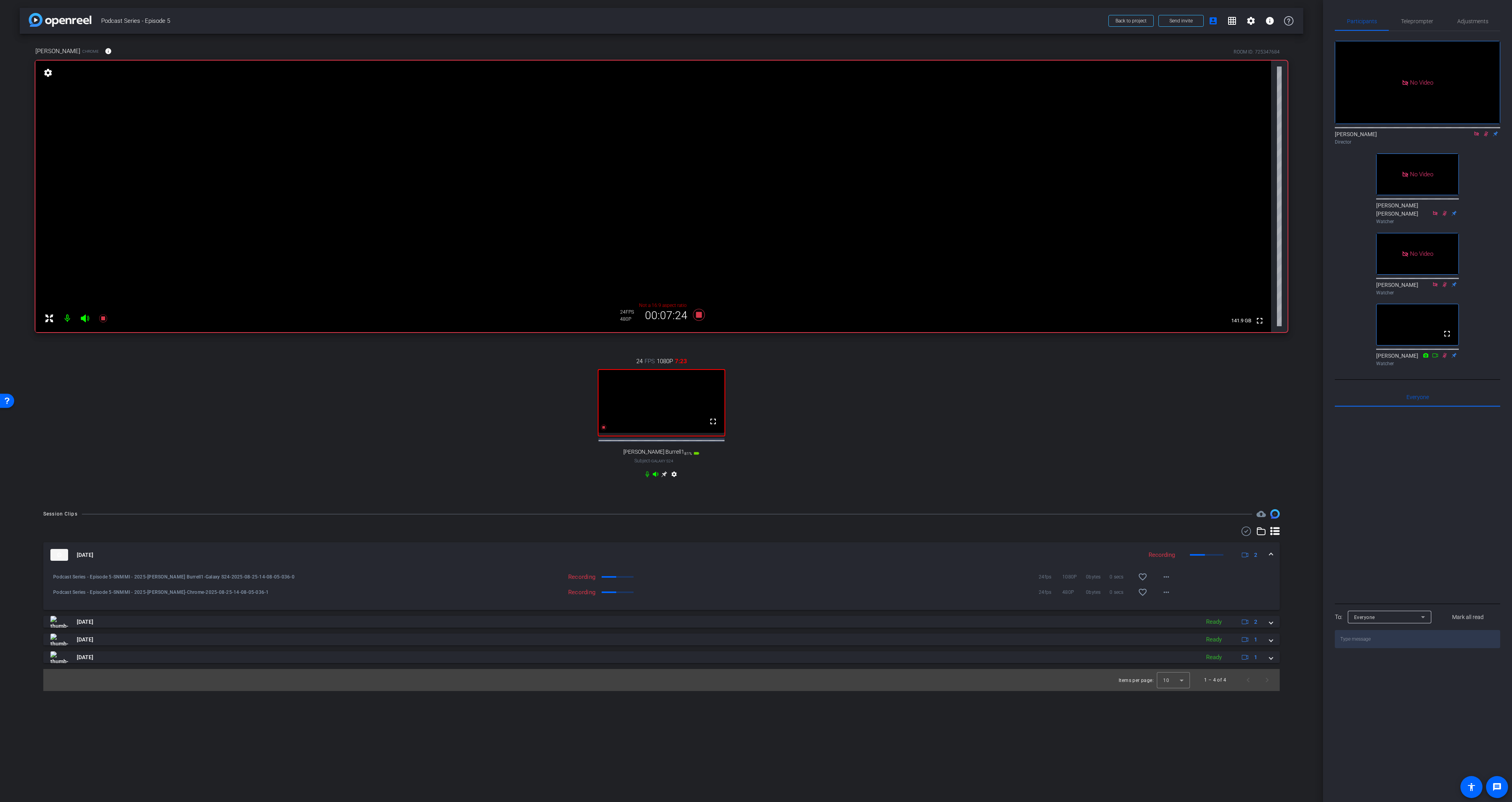
click at [1483, 131] on icon at bounding box center [1486, 133] width 6 height 5
click at [1486, 131] on icon at bounding box center [1486, 134] width 3 height 5
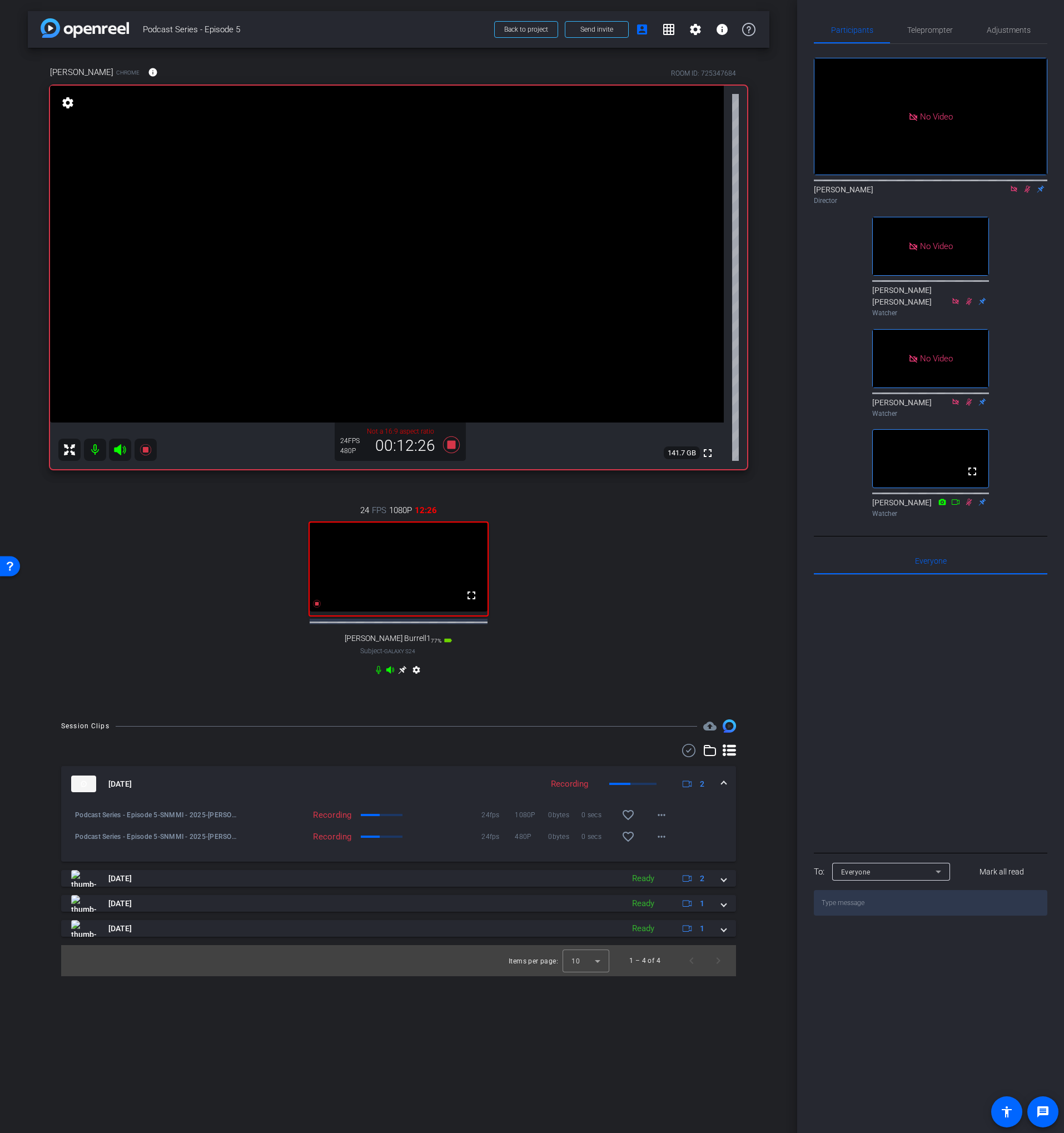
click at [1029, 185] on icon at bounding box center [1027, 188] width 9 height 7
click at [560, 521] on div "24 FPS 1080P 12:27 fullscreen Lance Burrell1 Subject - Galaxy S24 77% battery_s…" at bounding box center [398, 591] width 697 height 211
click at [467, 481] on div "Gary Ulaner Chrome info ROOM ID: 725347684 fullscreen settings 141.7 GB Not a 1…" at bounding box center [399, 378] width 742 height 661
click at [448, 445] on icon at bounding box center [452, 445] width 17 height 17
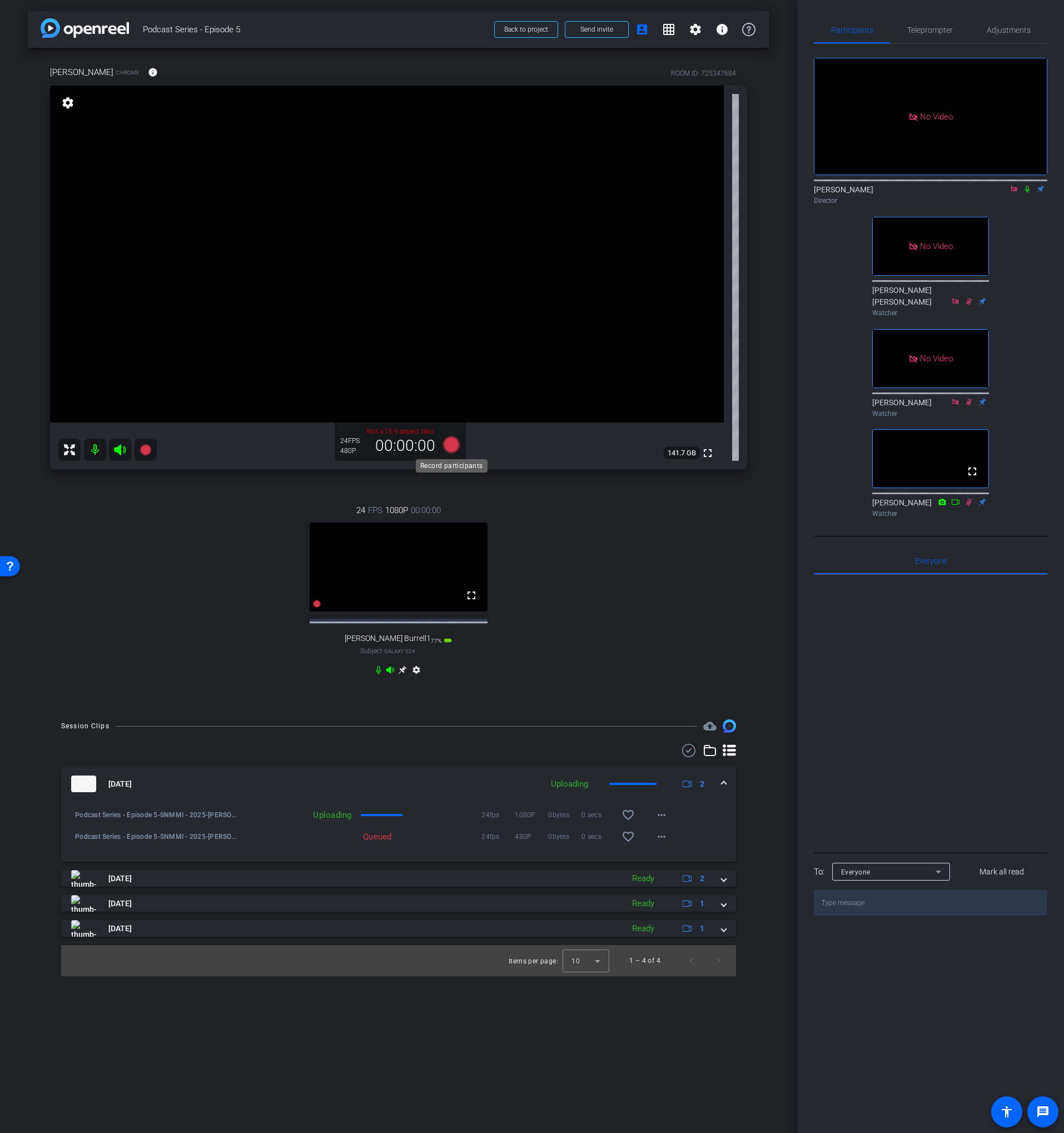
click at [452, 446] on icon at bounding box center [452, 445] width 17 height 17
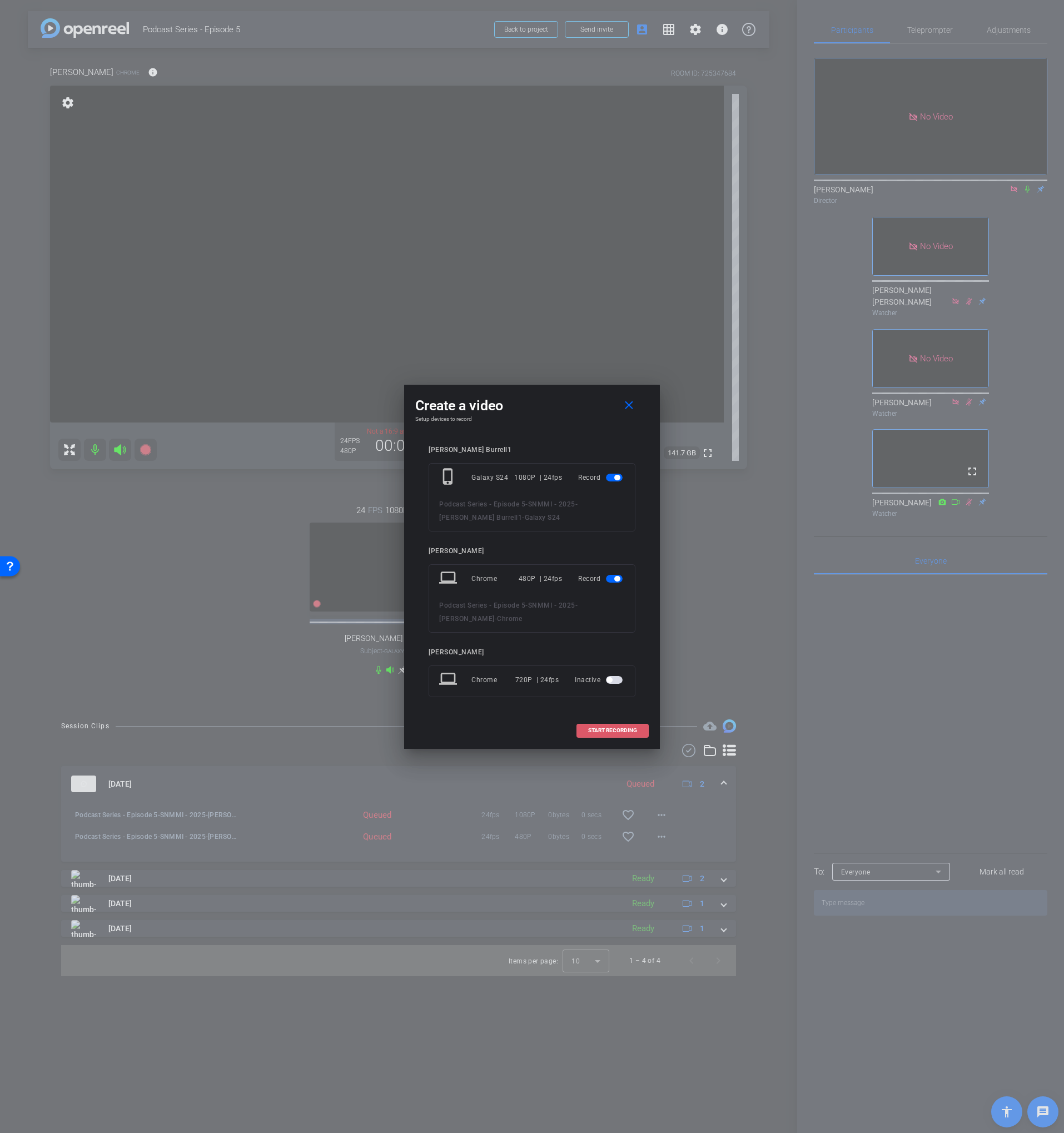
click at [609, 728] on span "START RECORDING" at bounding box center [612, 730] width 49 height 6
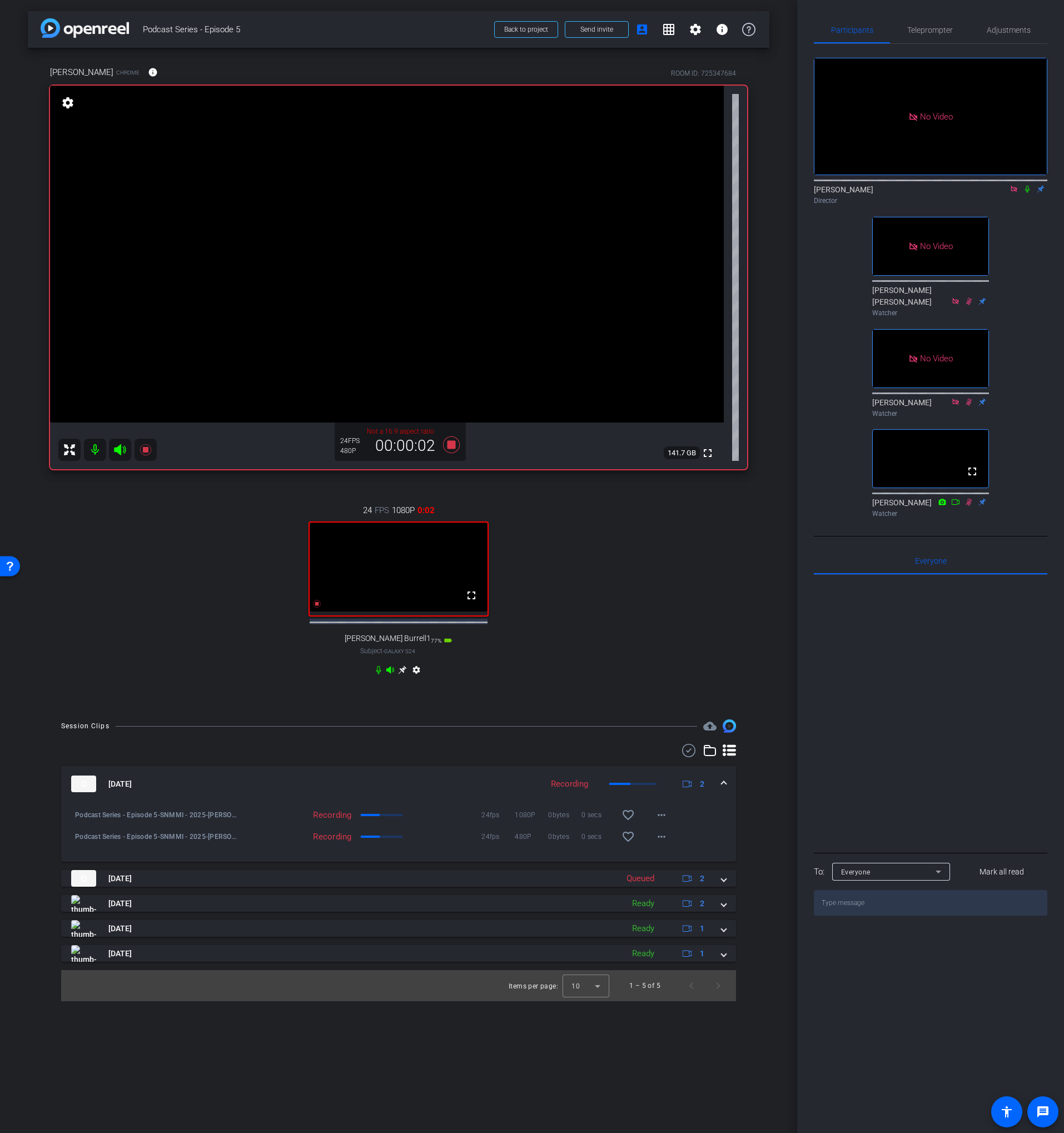
click at [1029, 185] on icon at bounding box center [1027, 188] width 9 height 7
click at [636, 590] on div "24 FPS 1080P 0:03 fullscreen Lance Burrell1 Subject - Galaxy S24 77% battery_st…" at bounding box center [398, 591] width 697 height 211
click at [655, 590] on div "24 FPS 1080P 0:23 fullscreen Lance Burrell1 Subject - Galaxy S24 77% battery_st…" at bounding box center [398, 591] width 697 height 211
click at [455, 448] on icon at bounding box center [452, 445] width 17 height 17
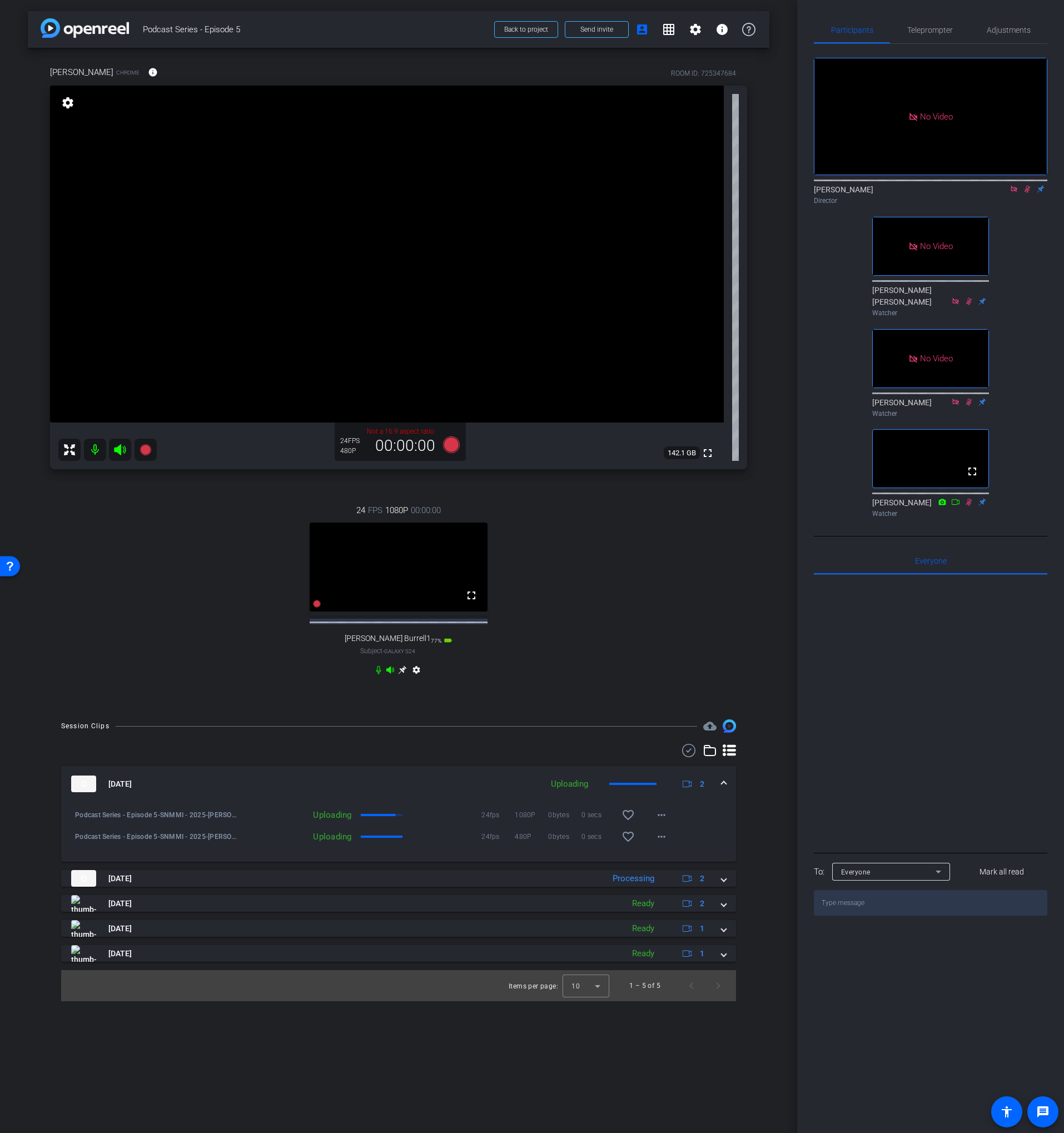
click at [684, 522] on div "24 FPS 1080P 00:00:00 fullscreen Lance Burrell1 Subject - Galaxy S24 77% batter…" at bounding box center [398, 591] width 697 height 211
click at [1027, 186] on icon at bounding box center [1027, 189] width 6 height 7
click at [1015, 186] on icon at bounding box center [1013, 188] width 6 height 6
click at [597, 553] on div "24 FPS 1080P 00:00:00 fullscreen Lance Burrell1 Subject - Galaxy S24 77% batter…" at bounding box center [398, 591] width 697 height 211
click at [572, 627] on div "24 FPS 1080P 00:00:00 fullscreen Lance Burrell1 Subject - Galaxy S24 77% batter…" at bounding box center [398, 591] width 697 height 211
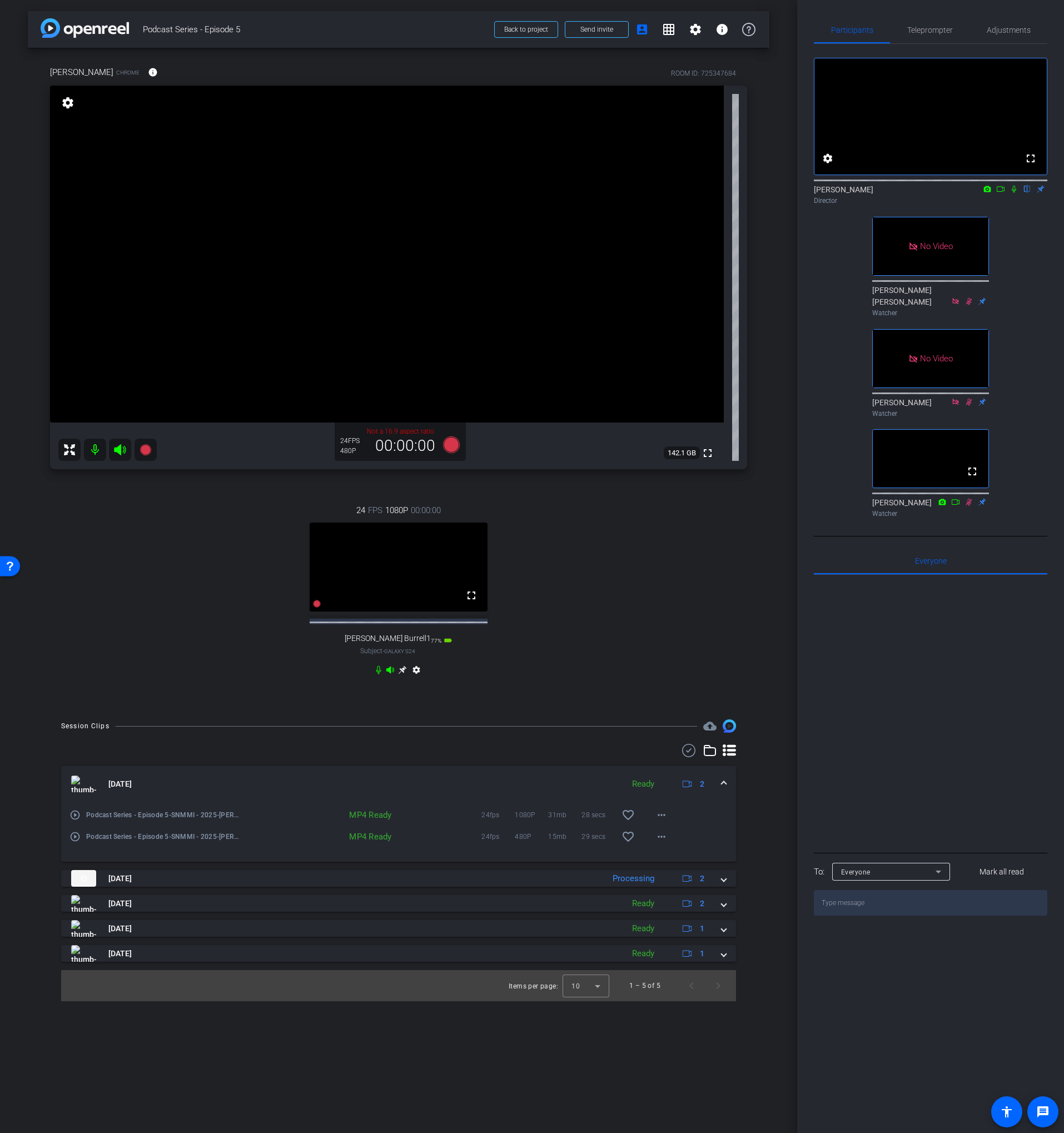
drag, startPoint x: 559, startPoint y: 603, endPoint x: 689, endPoint y: 506, distance: 162.2
click at [559, 604] on div "24 FPS 1080P 00:00:00 fullscreen Lance Burrell1 Subject - Galaxy S24 77% batter…" at bounding box center [398, 591] width 697 height 211
click at [1011, 23] on span "Adjustments" at bounding box center [1008, 30] width 44 height 27
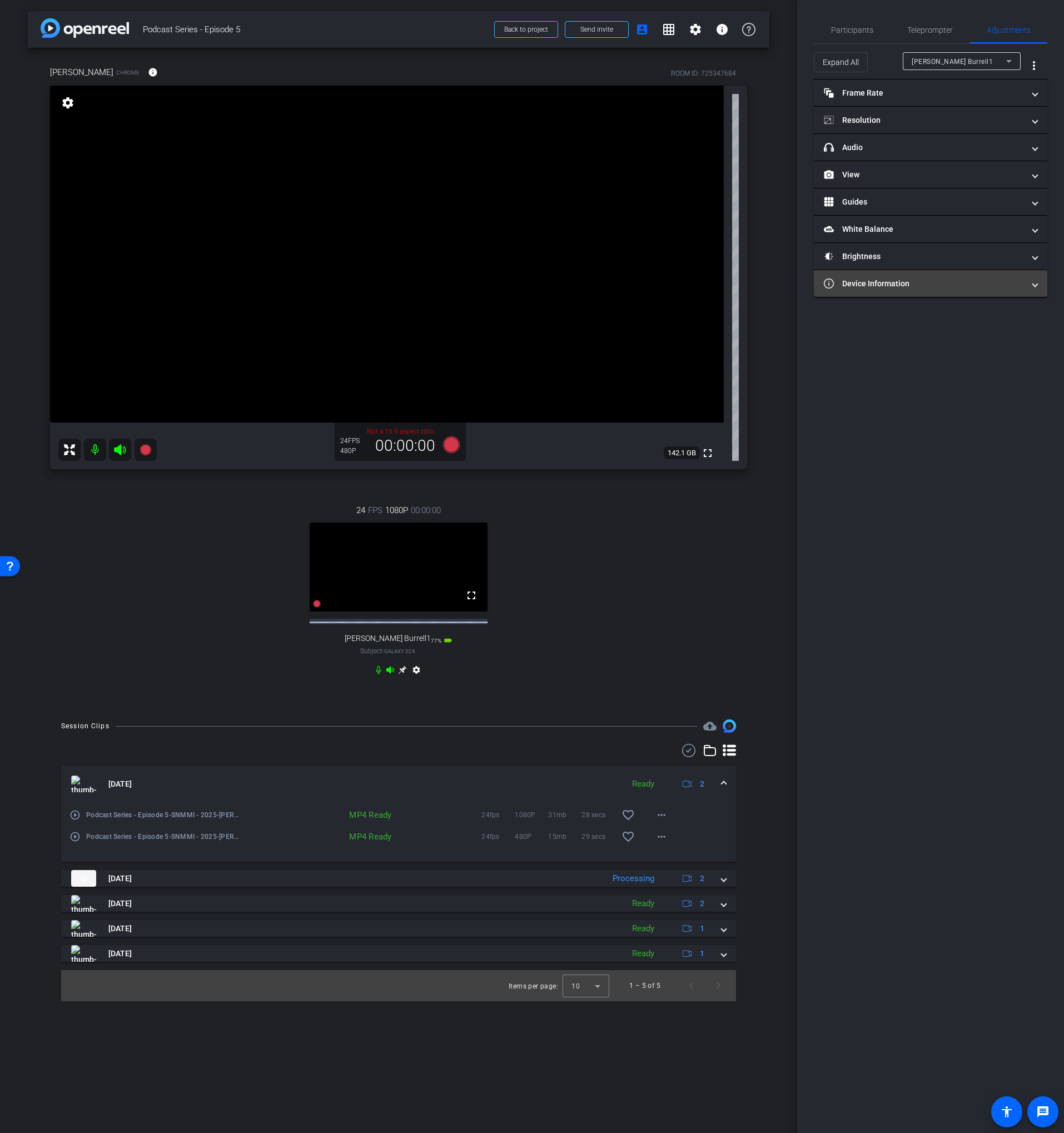
click at [899, 288] on mat-panel-title "Device Information" at bounding box center [923, 283] width 200 height 12
click at [955, 56] on div "[PERSON_NAME] Burrell1" at bounding box center [959, 61] width 94 height 14
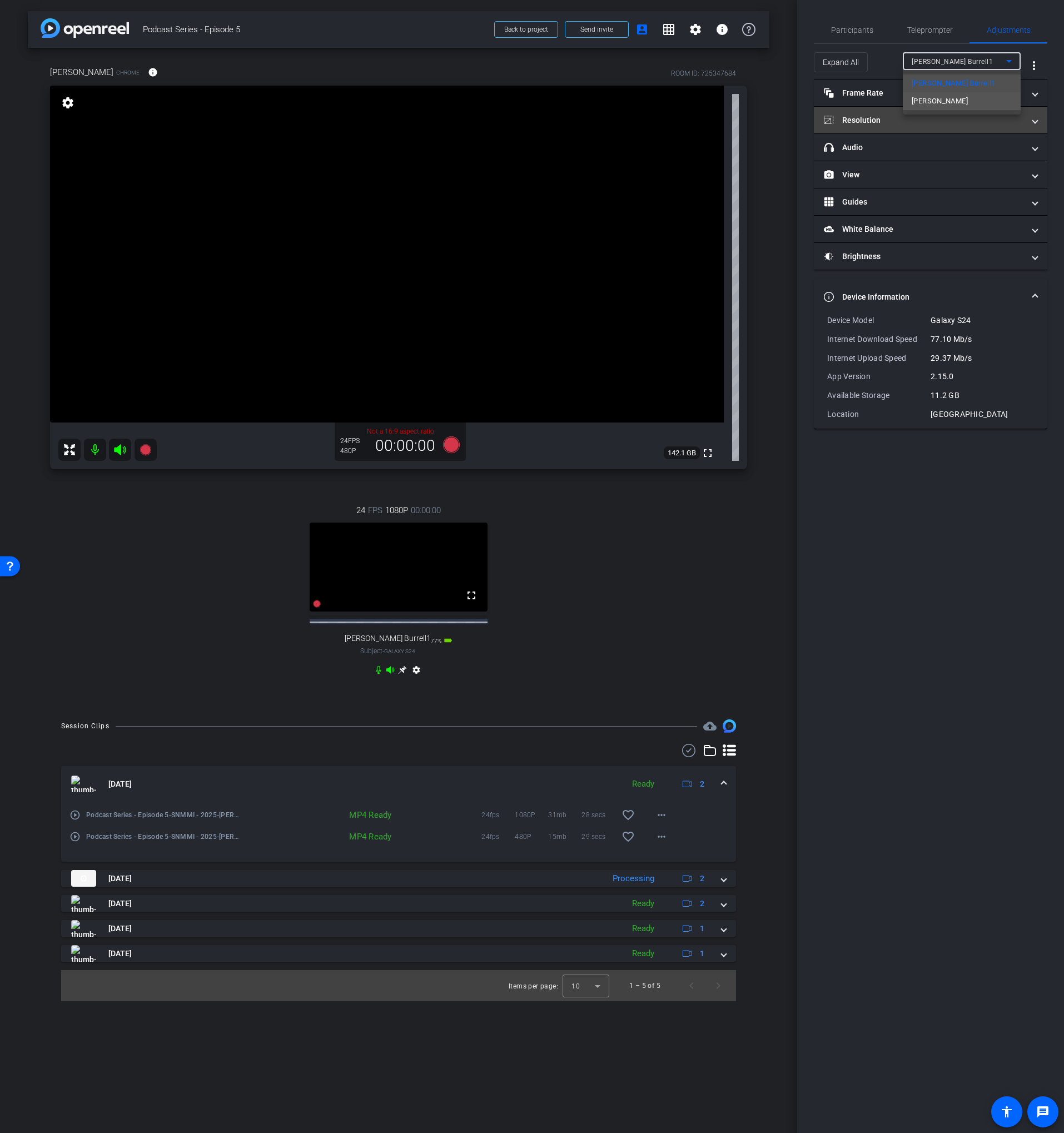
click at [940, 106] on span "[PERSON_NAME]" at bounding box center [940, 101] width 56 height 13
type input "11000"
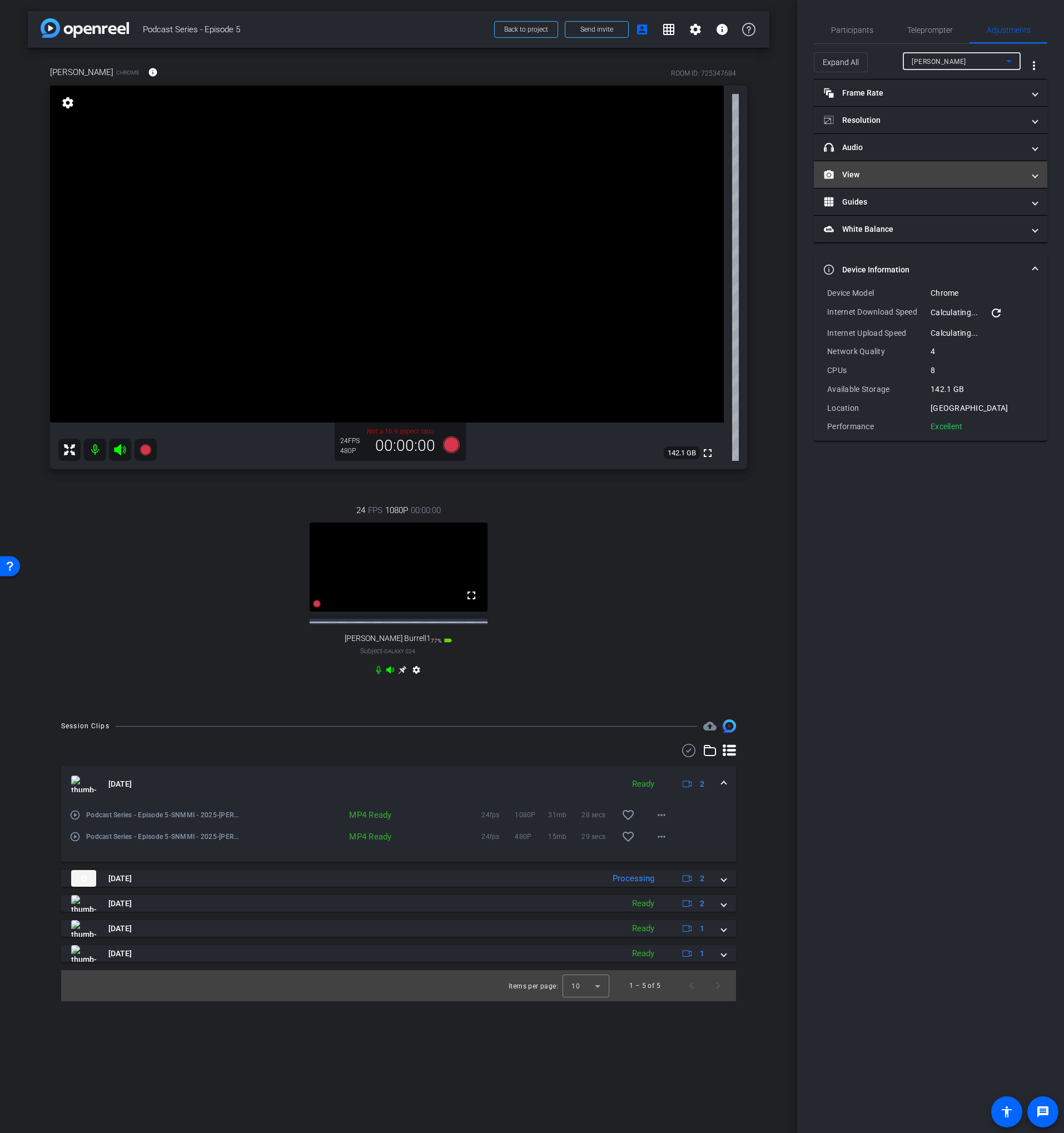
click at [897, 171] on mat-panel-title "View" at bounding box center [923, 175] width 200 height 12
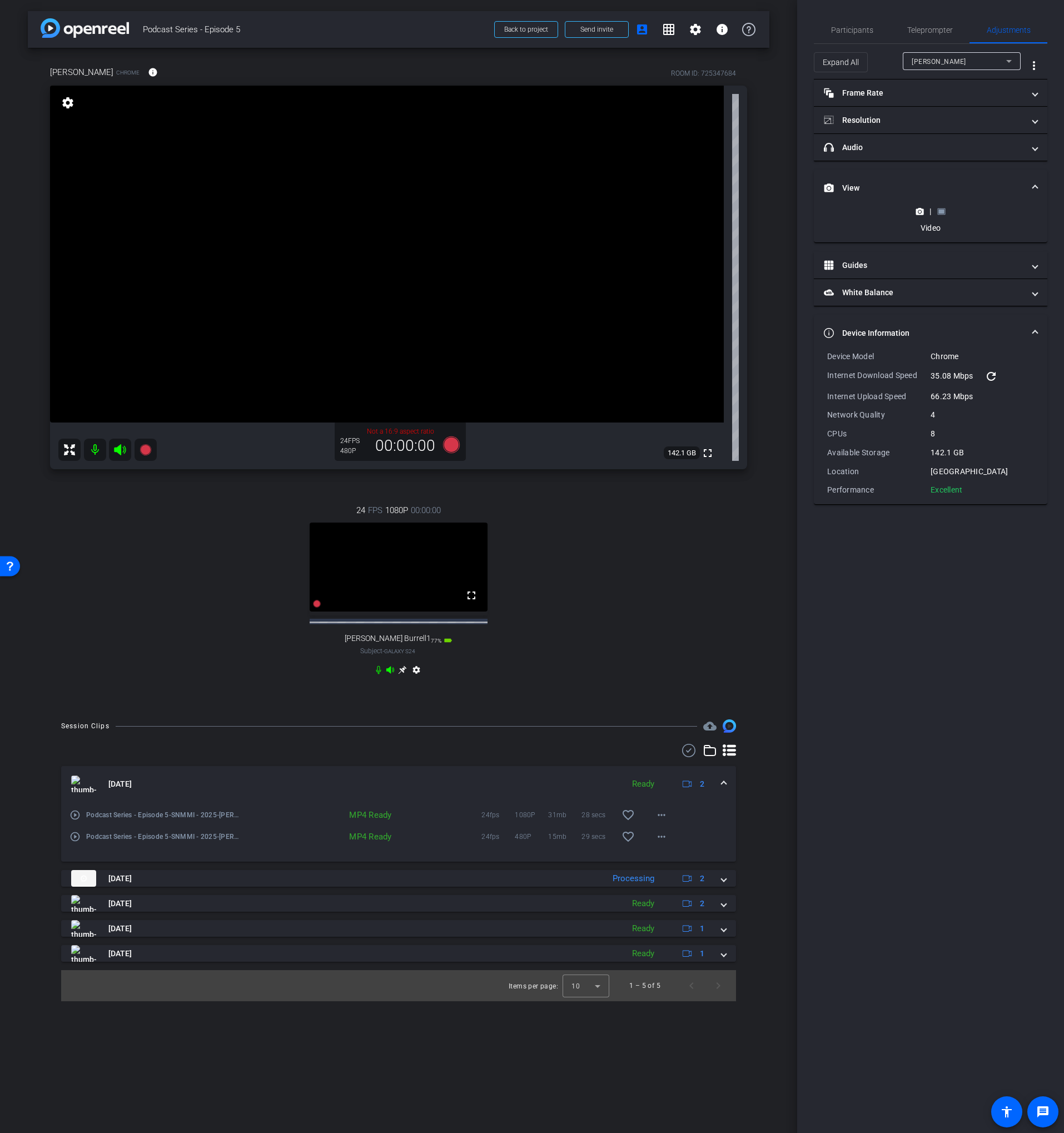
click at [942, 211] on rect at bounding box center [941, 211] width 6 height 4
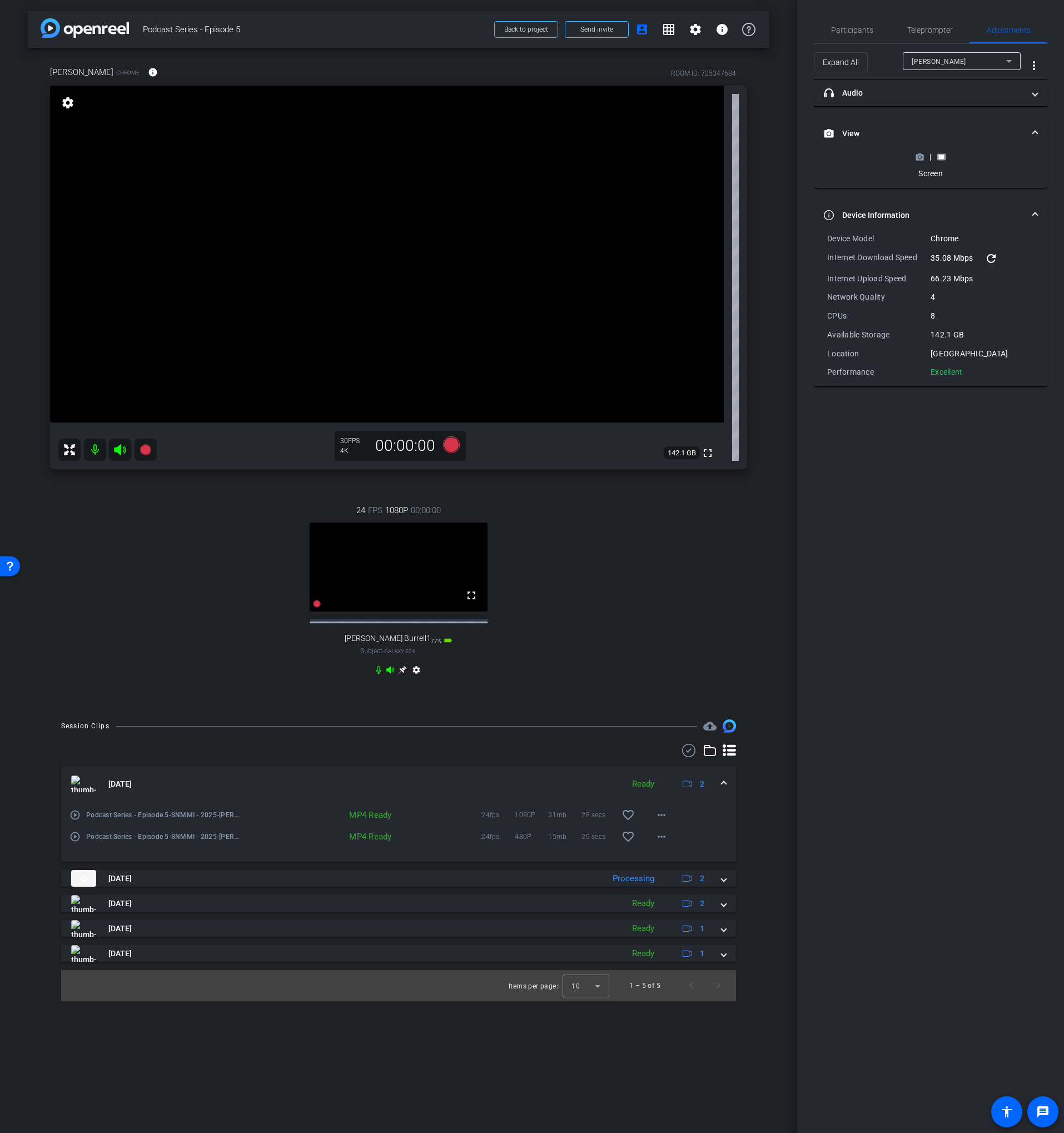
click at [920, 211] on mat-panel-title "Device Information" at bounding box center [923, 215] width 200 height 12
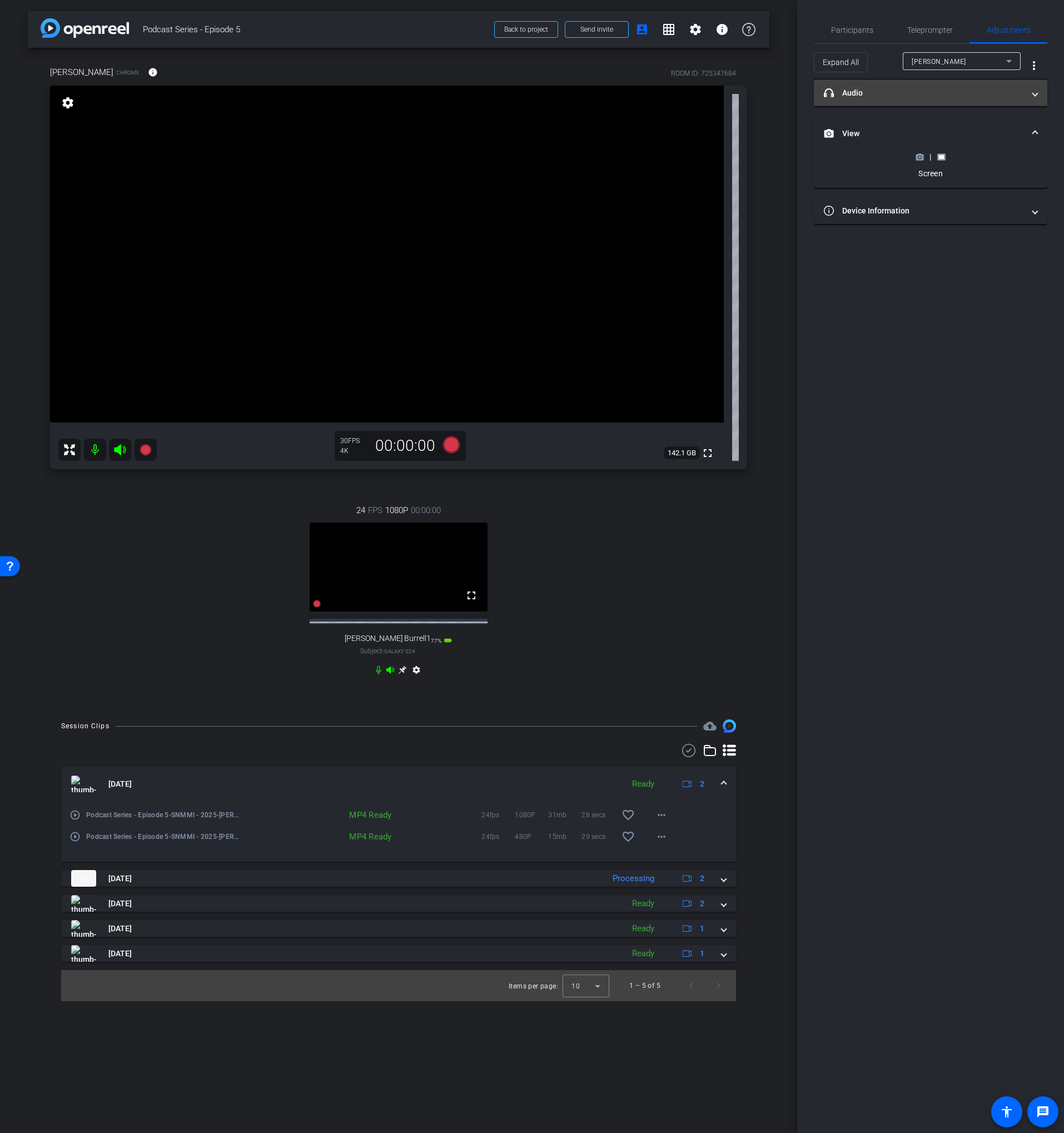
drag, startPoint x: 921, startPoint y: 157, endPoint x: 901, endPoint y: 86, distance: 73.8
click at [921, 157] on circle at bounding box center [919, 157] width 2 height 2
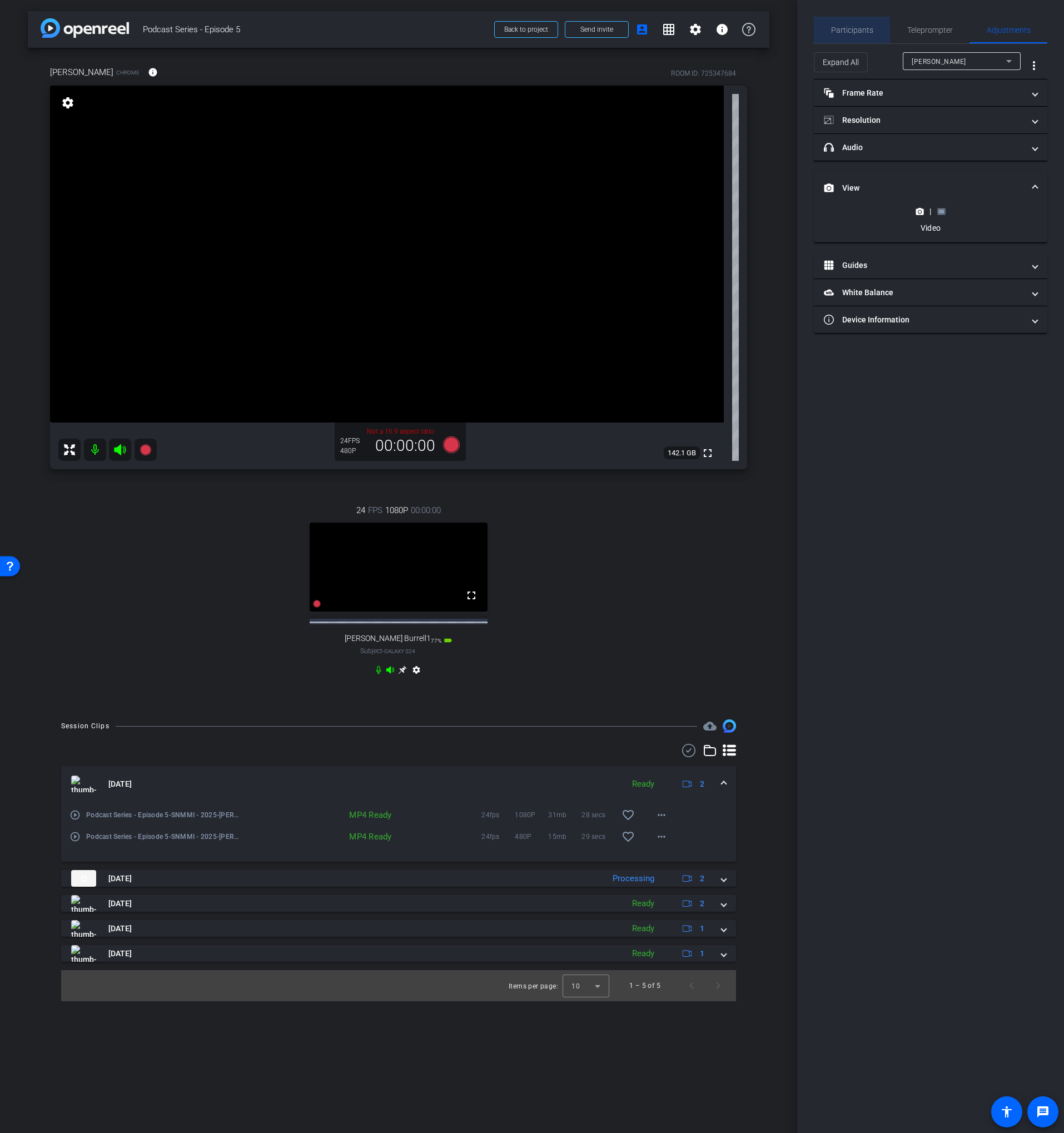
click at [853, 32] on span "Participants" at bounding box center [852, 30] width 42 height 7
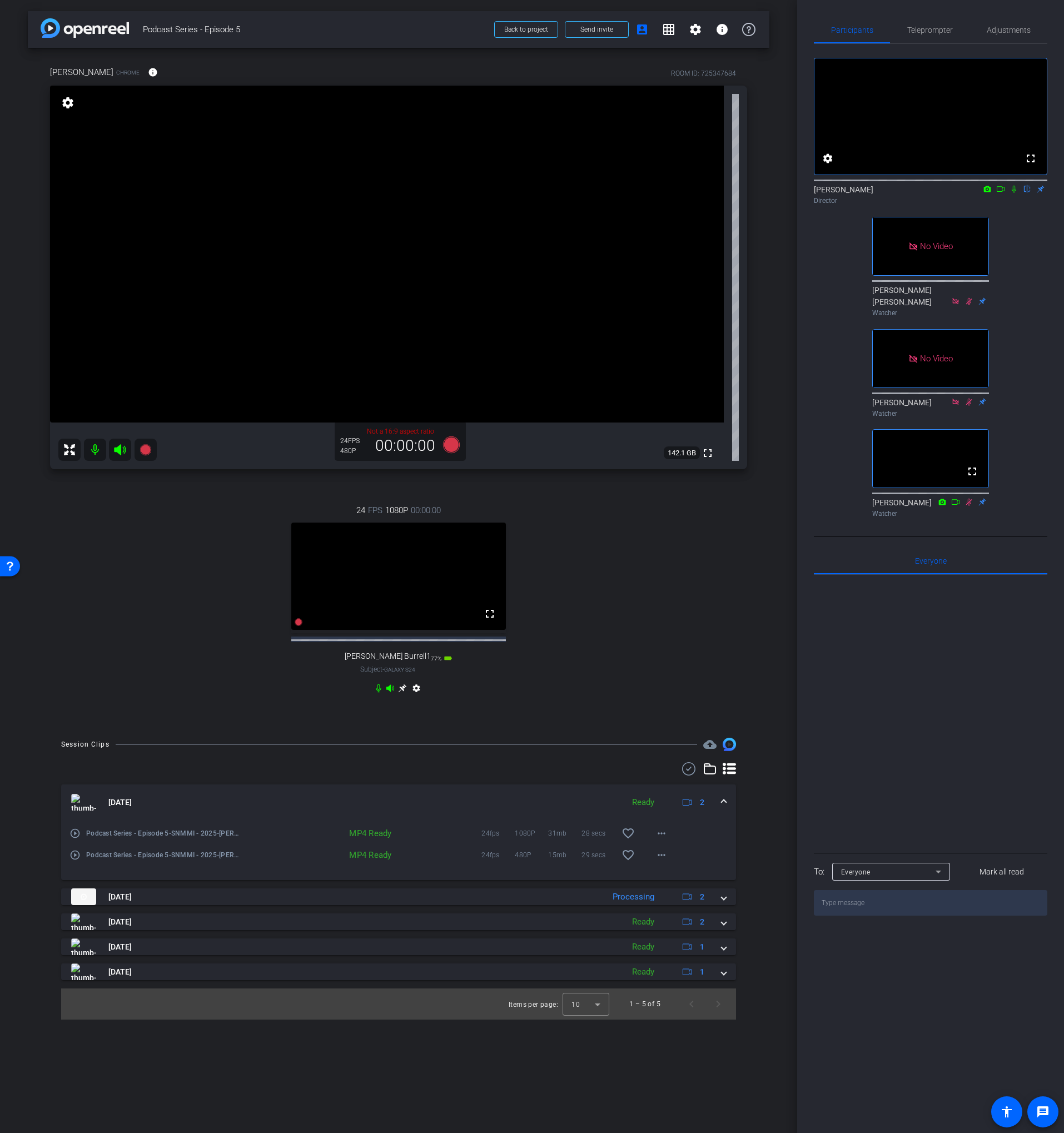
click at [629, 537] on div "24 FPS 1080P 00:00:00 fullscreen Lance Burrell1 Subject - Galaxy S24 77% batter…" at bounding box center [398, 600] width 697 height 230
click at [446, 443] on icon at bounding box center [452, 445] width 17 height 17
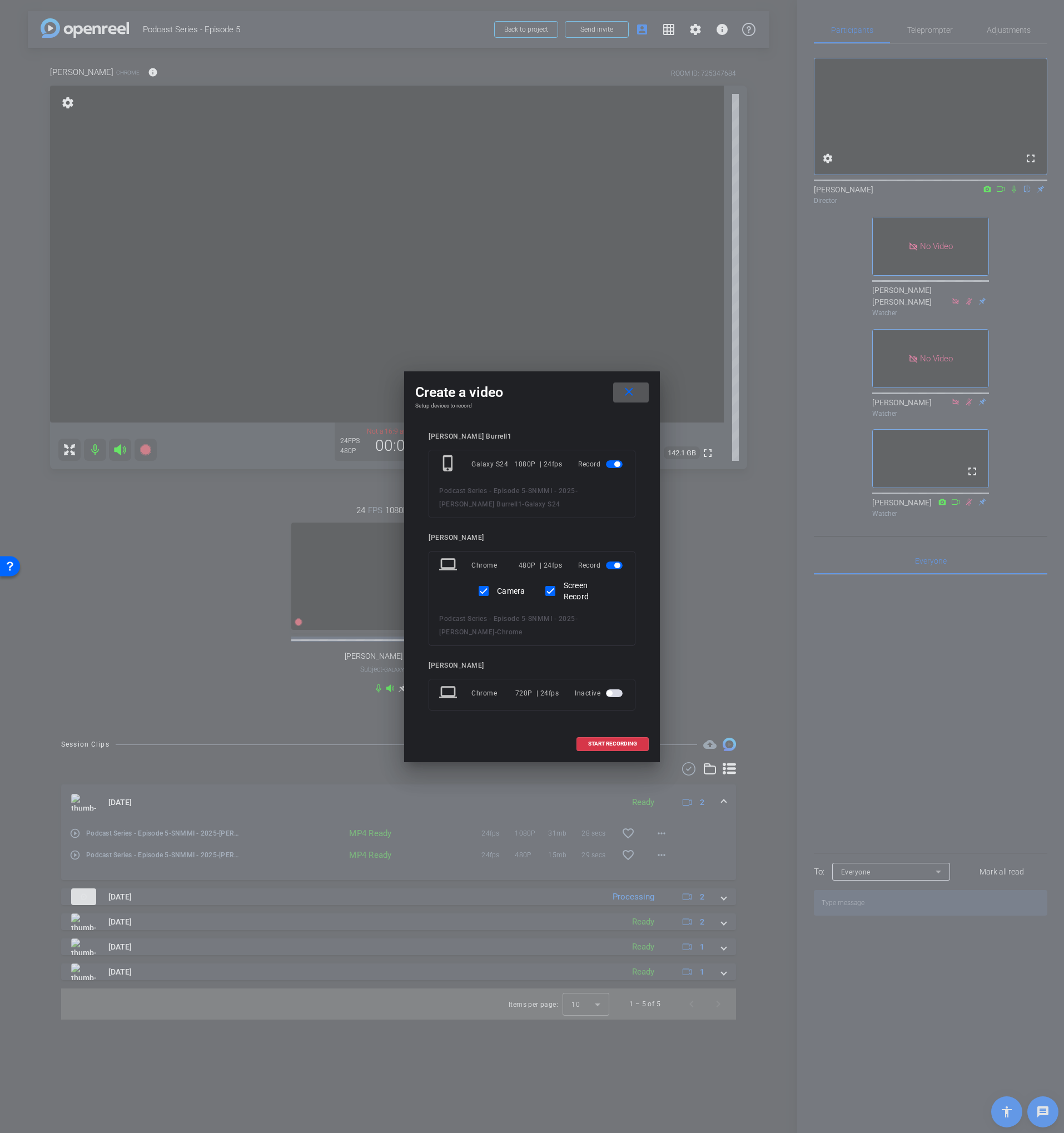
drag, startPoint x: 621, startPoint y: 747, endPoint x: 715, endPoint y: 709, distance: 101.4
click at [621, 747] on span at bounding box center [612, 743] width 71 height 27
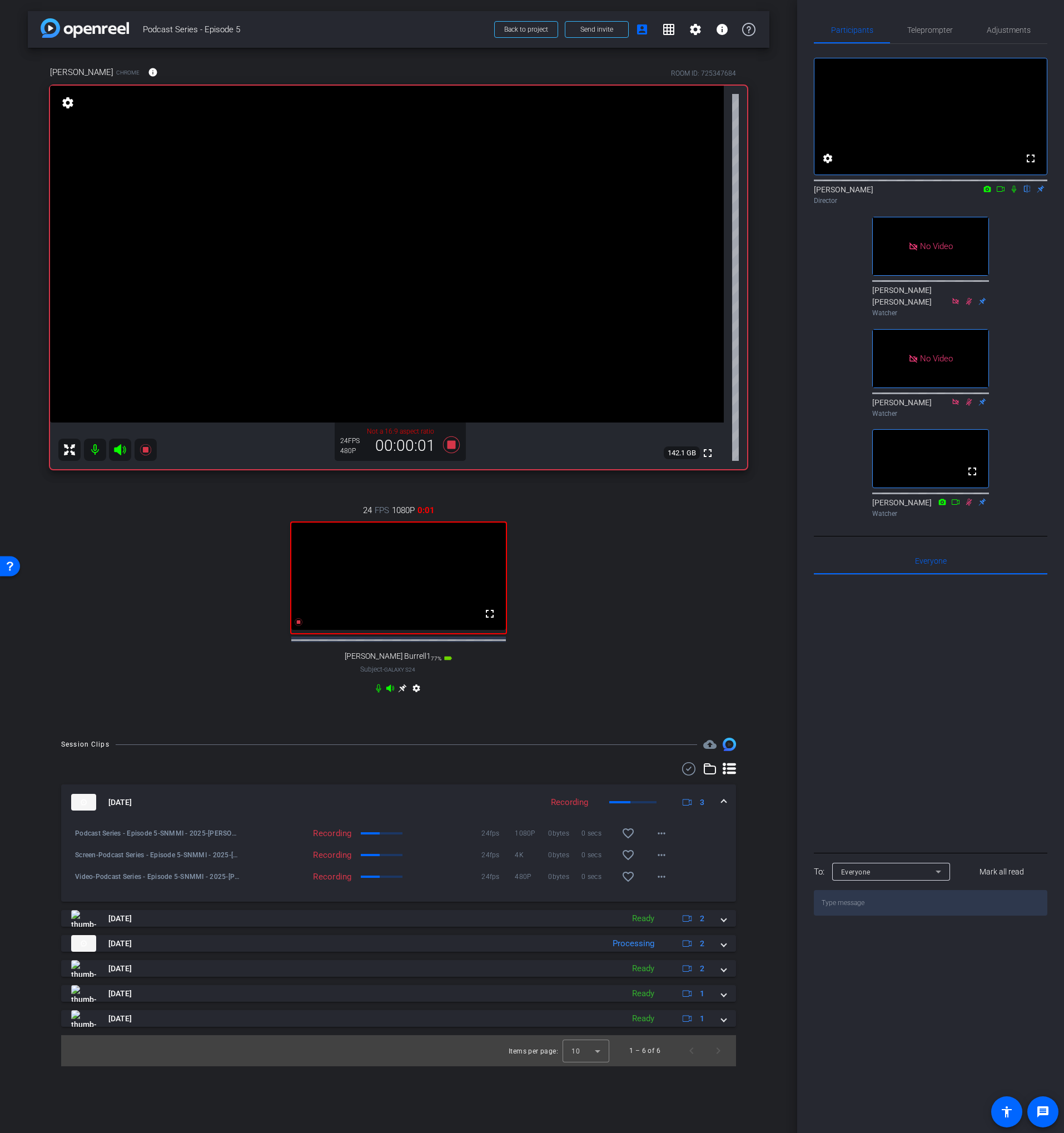
click at [1013, 193] on icon at bounding box center [1013, 188] width 9 height 7
click at [1003, 193] on icon at bounding box center [1000, 188] width 9 height 7
click at [998, 31] on span "Adjustments" at bounding box center [1008, 30] width 44 height 7
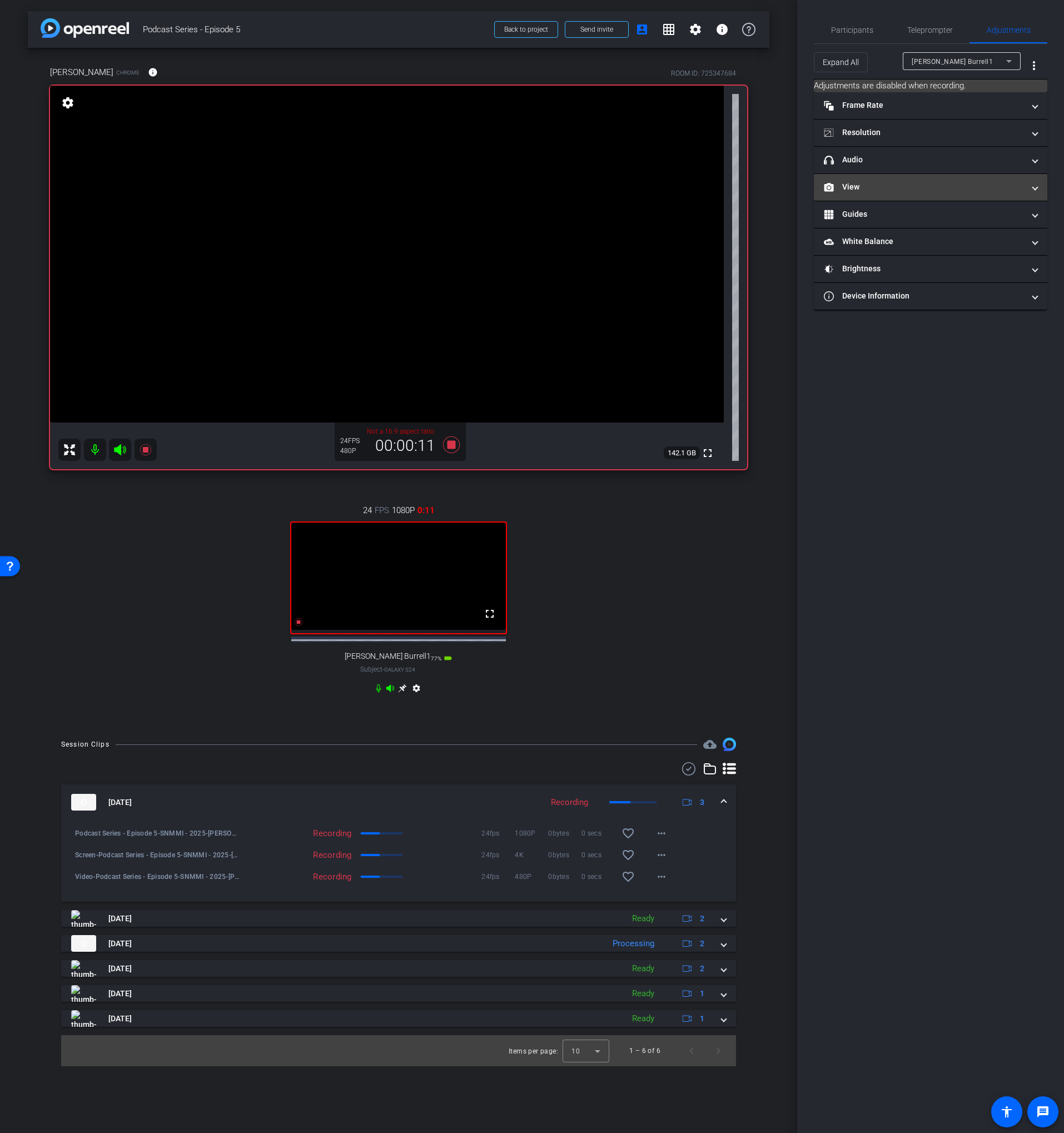
click at [897, 191] on mat-panel-title "View" at bounding box center [923, 187] width 200 height 12
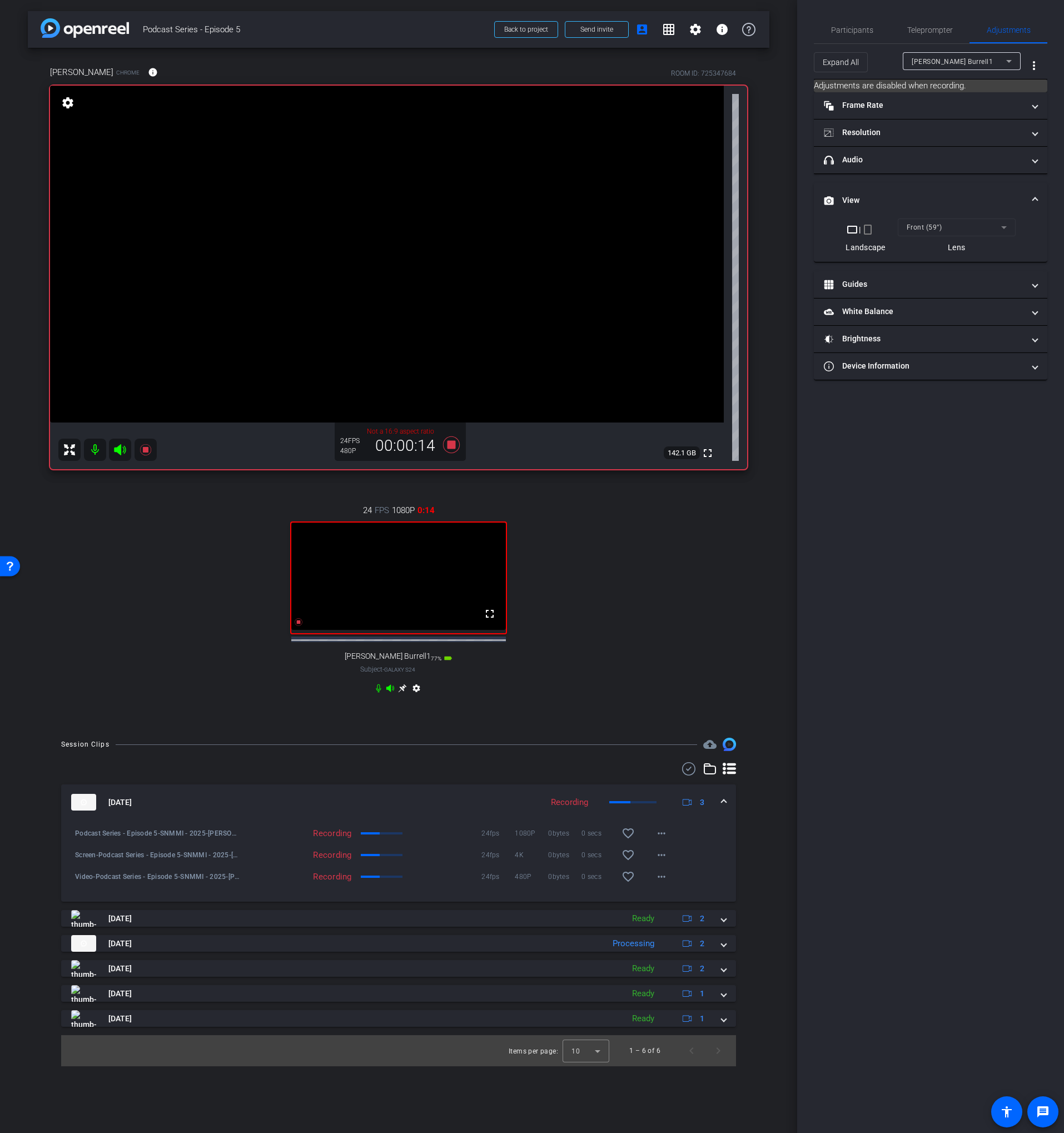
click at [923, 65] on span "[PERSON_NAME] Burrell1" at bounding box center [952, 61] width 81 height 7
click at [933, 97] on span "[PERSON_NAME]" at bounding box center [940, 101] width 56 height 13
type input "11000"
click at [941, 227] on icon at bounding box center [941, 224] width 8 height 8
click at [873, 31] on div "Participants" at bounding box center [852, 30] width 76 height 27
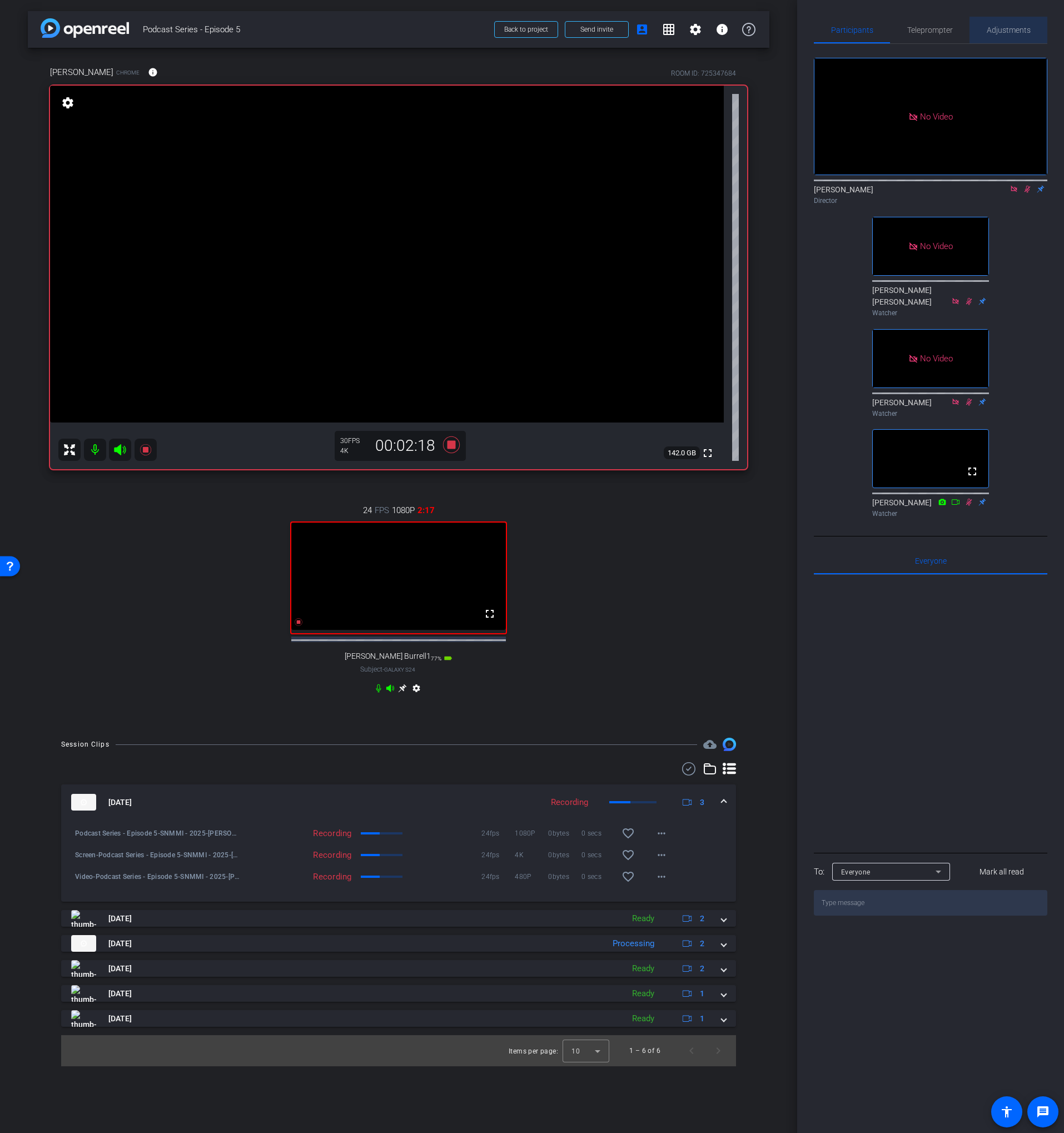
click at [1008, 27] on span "Adjustments" at bounding box center [1008, 30] width 44 height 7
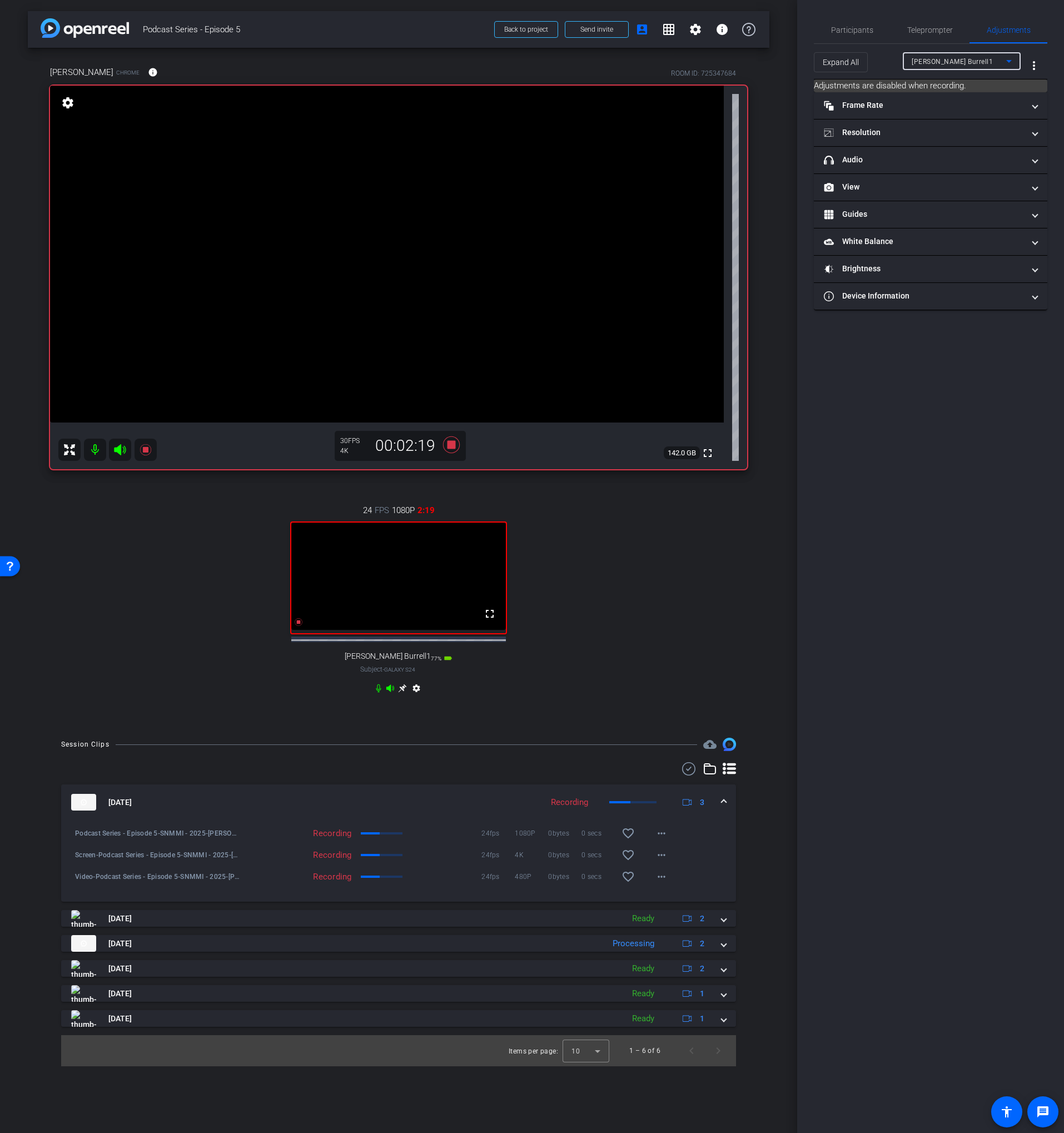
click at [964, 64] on div "[PERSON_NAME] Burrell1" at bounding box center [959, 61] width 94 height 14
click at [921, 105] on span "[PERSON_NAME]" at bounding box center [940, 101] width 56 height 13
click at [893, 136] on mat-panel-title "View" at bounding box center [923, 133] width 200 height 12
click at [919, 168] on icon at bounding box center [920, 169] width 8 height 8
click at [857, 36] on span "Participants" at bounding box center [852, 30] width 42 height 27
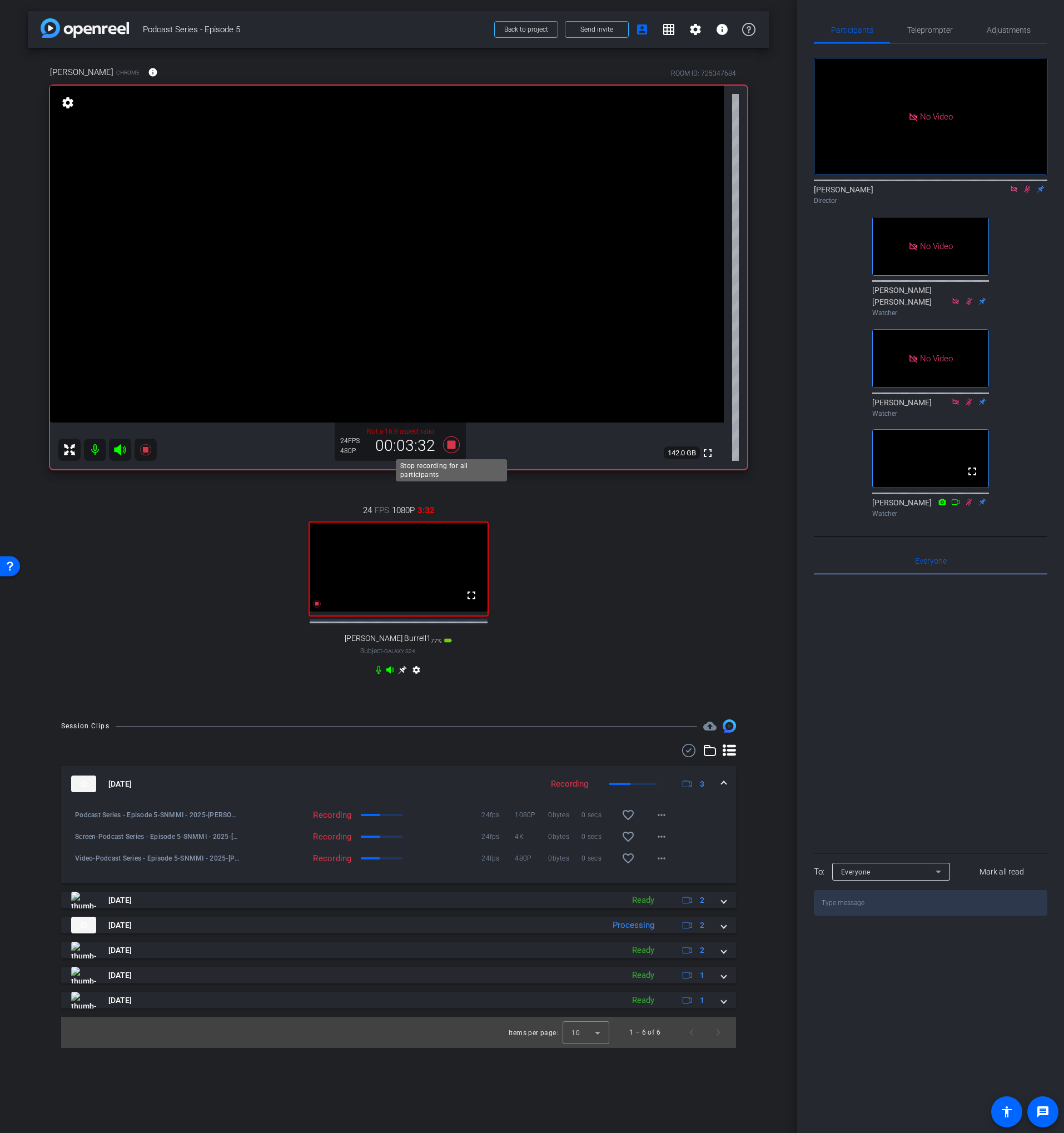
click at [452, 443] on icon at bounding box center [452, 445] width 17 height 17
click at [1028, 186] on icon at bounding box center [1027, 189] width 6 height 7
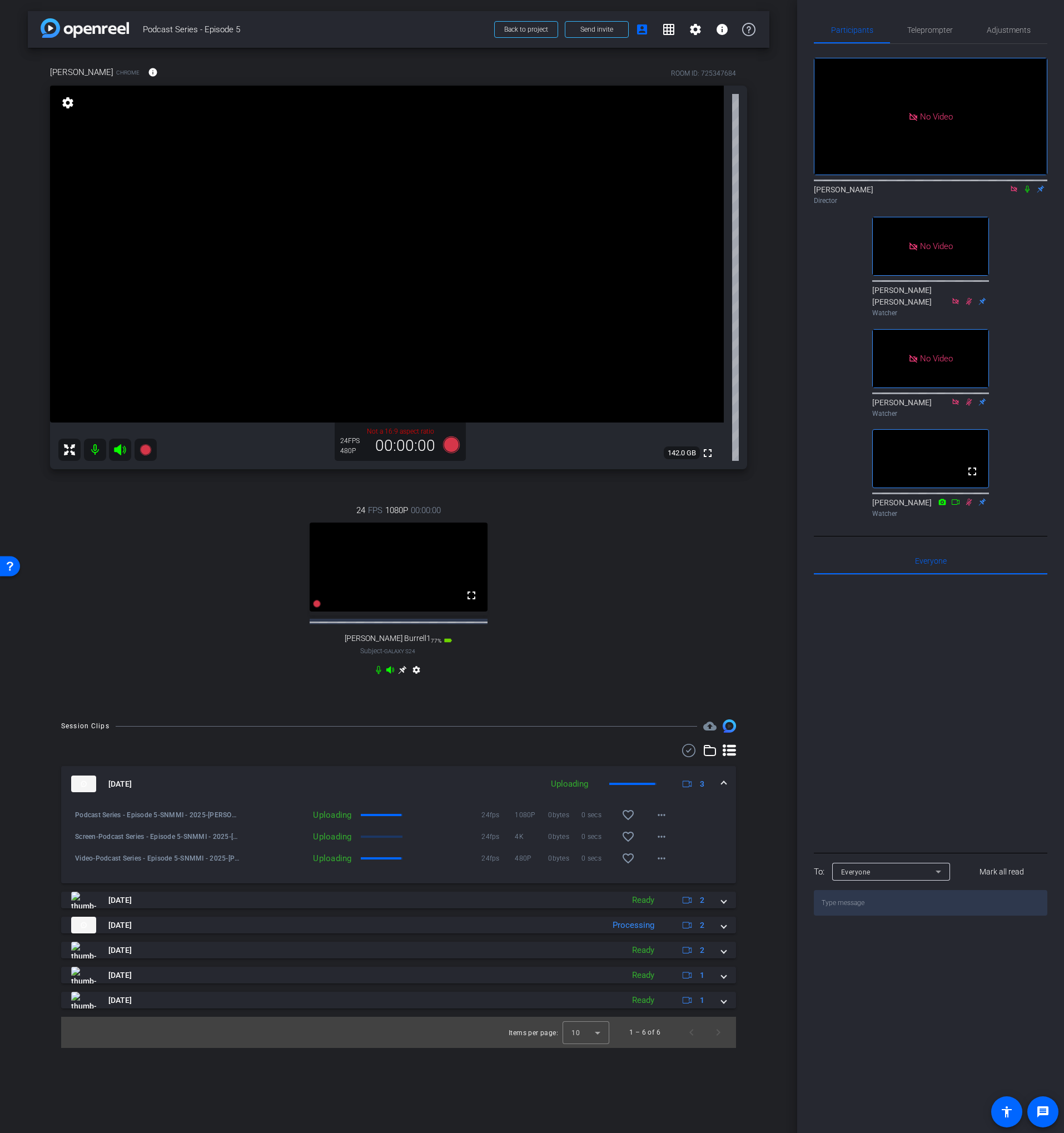
click at [1013, 185] on icon at bounding box center [1013, 188] width 9 height 7
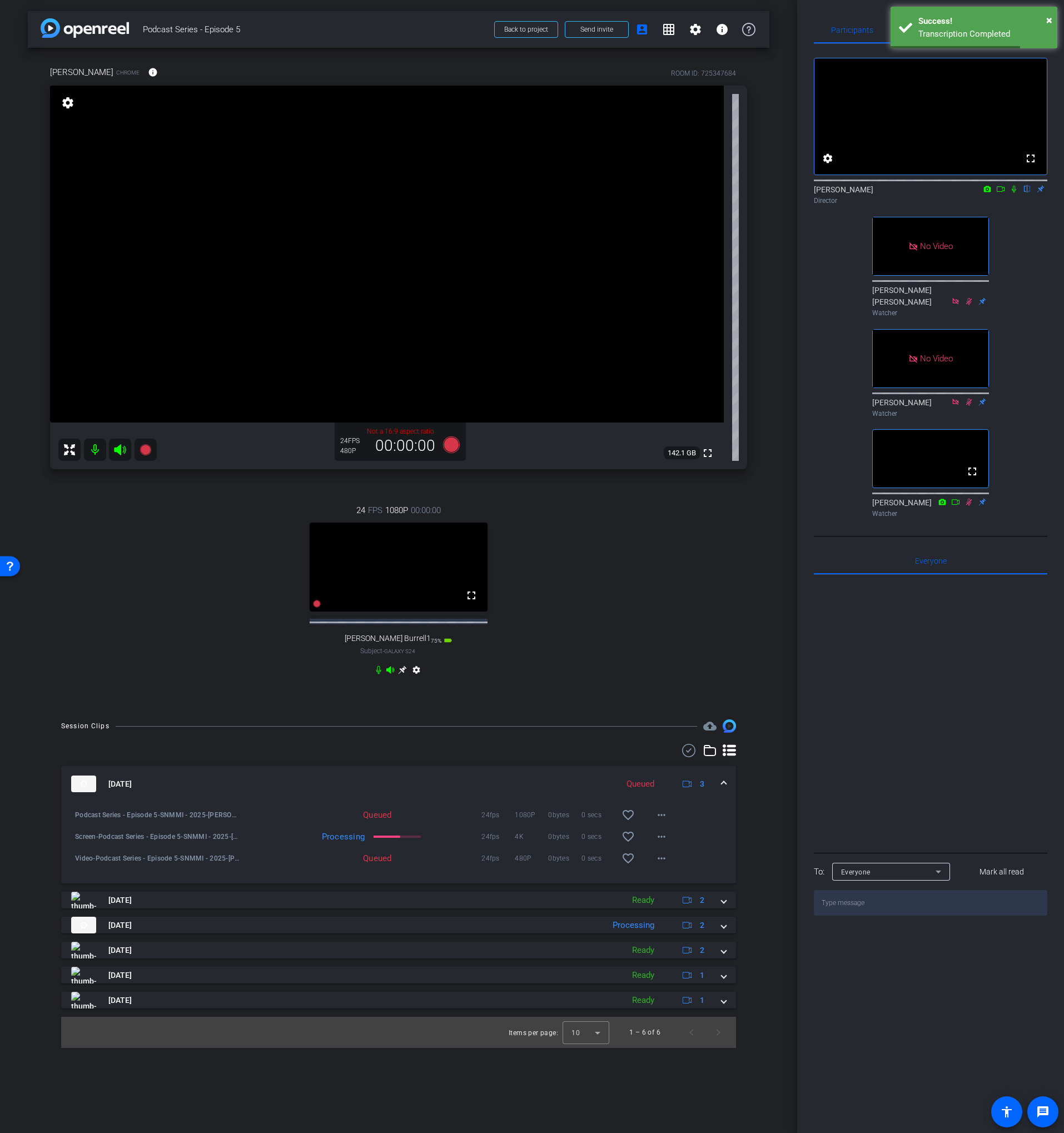
click at [624, 540] on div "24 FPS 1080P 00:00:00 fullscreen Lance Burrell1 Subject - Galaxy S24 75% batter…" at bounding box center [398, 591] width 697 height 211
click at [450, 440] on icon at bounding box center [452, 445] width 17 height 17
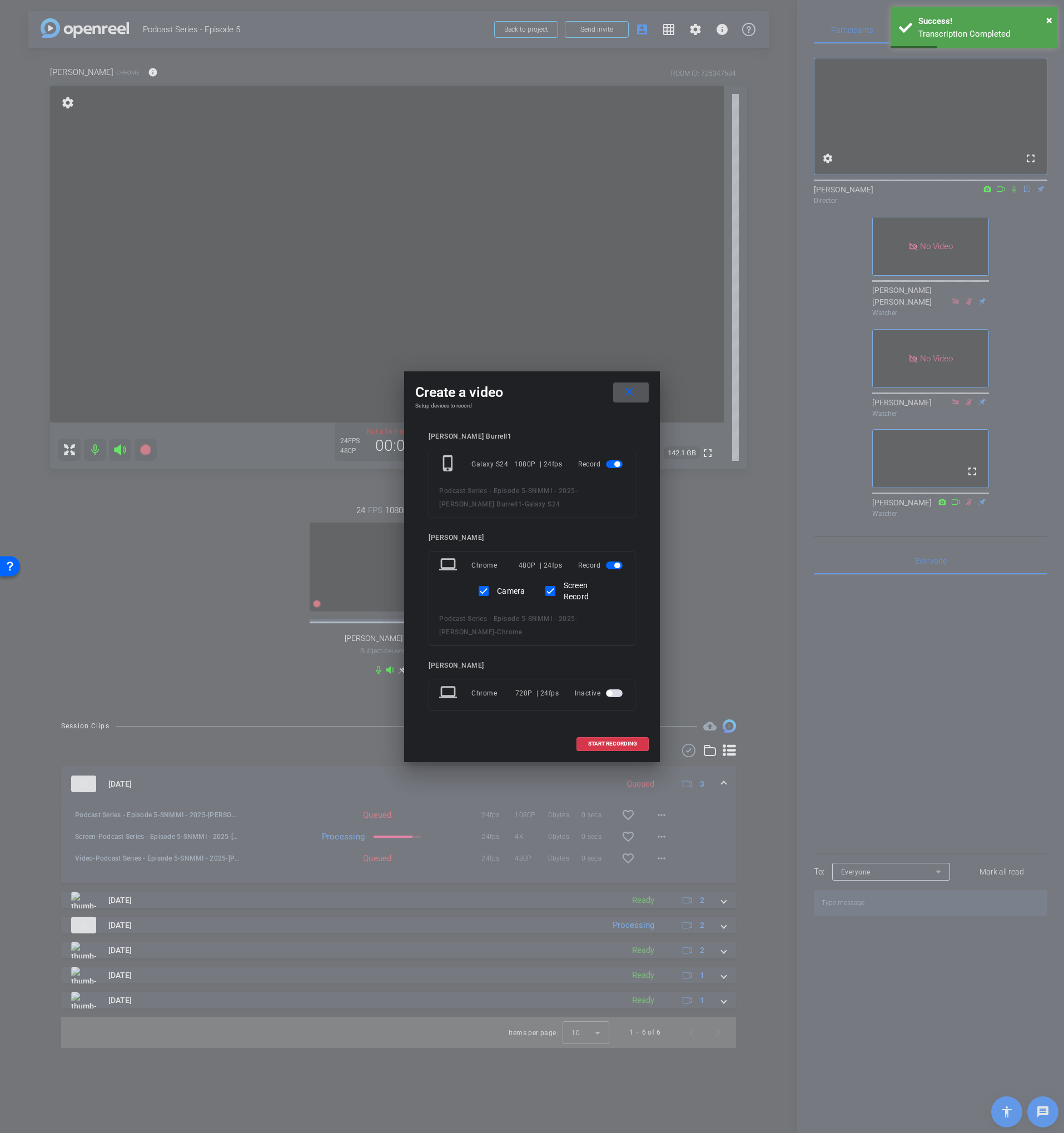
click at [658, 523] on div "Create a video close Setup devices to record Lance Burrell1 phone_iphone Galaxy…" at bounding box center [532, 567] width 256 height 391
click at [625, 392] on mat-icon "close" at bounding box center [629, 392] width 14 height 14
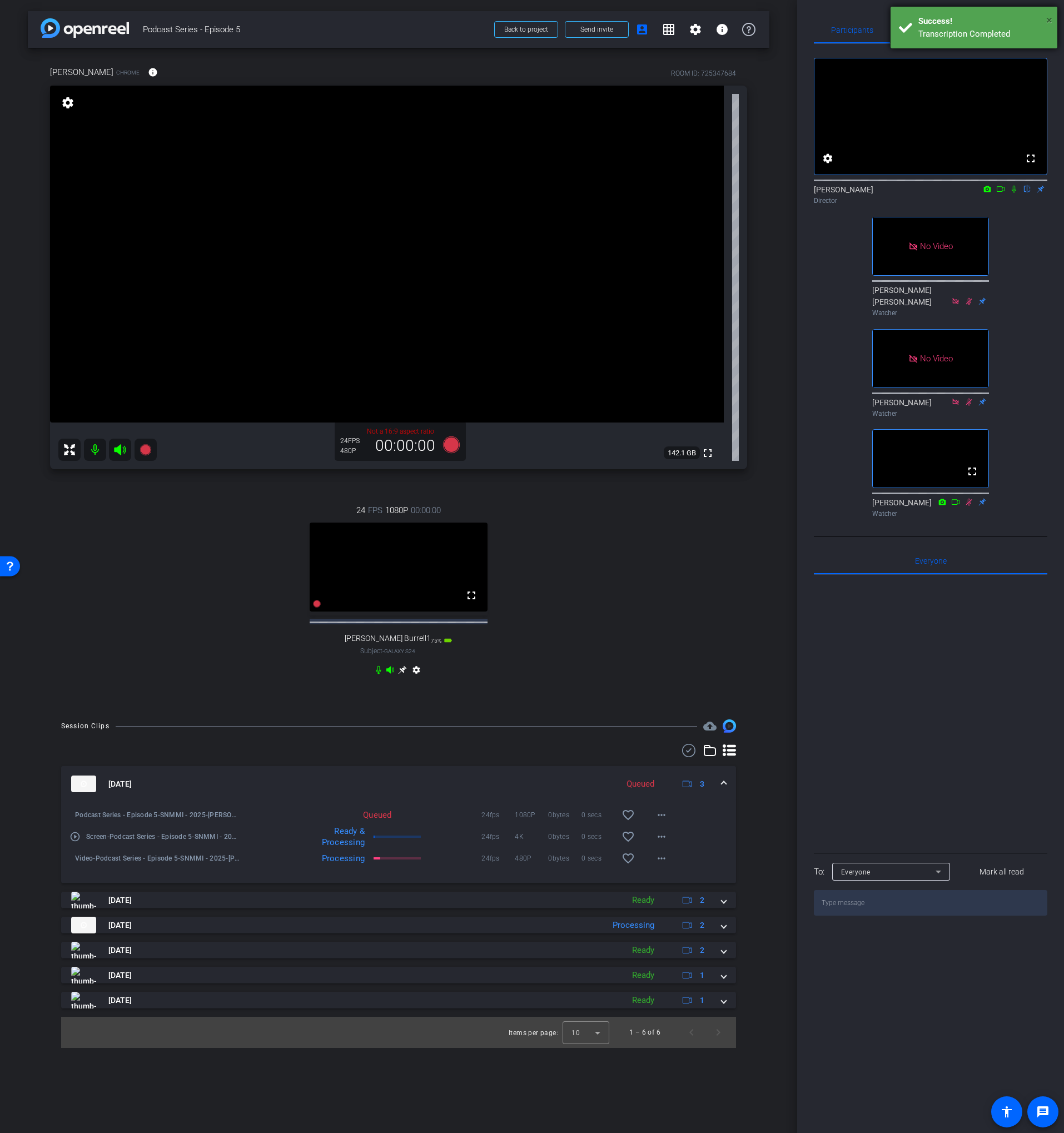
drag, startPoint x: 1049, startPoint y: 21, endPoint x: 1038, endPoint y: 23, distance: 11.2
click at [1048, 21] on span "×" at bounding box center [1049, 20] width 6 height 13
click at [994, 31] on span "Adjustments" at bounding box center [1008, 30] width 44 height 7
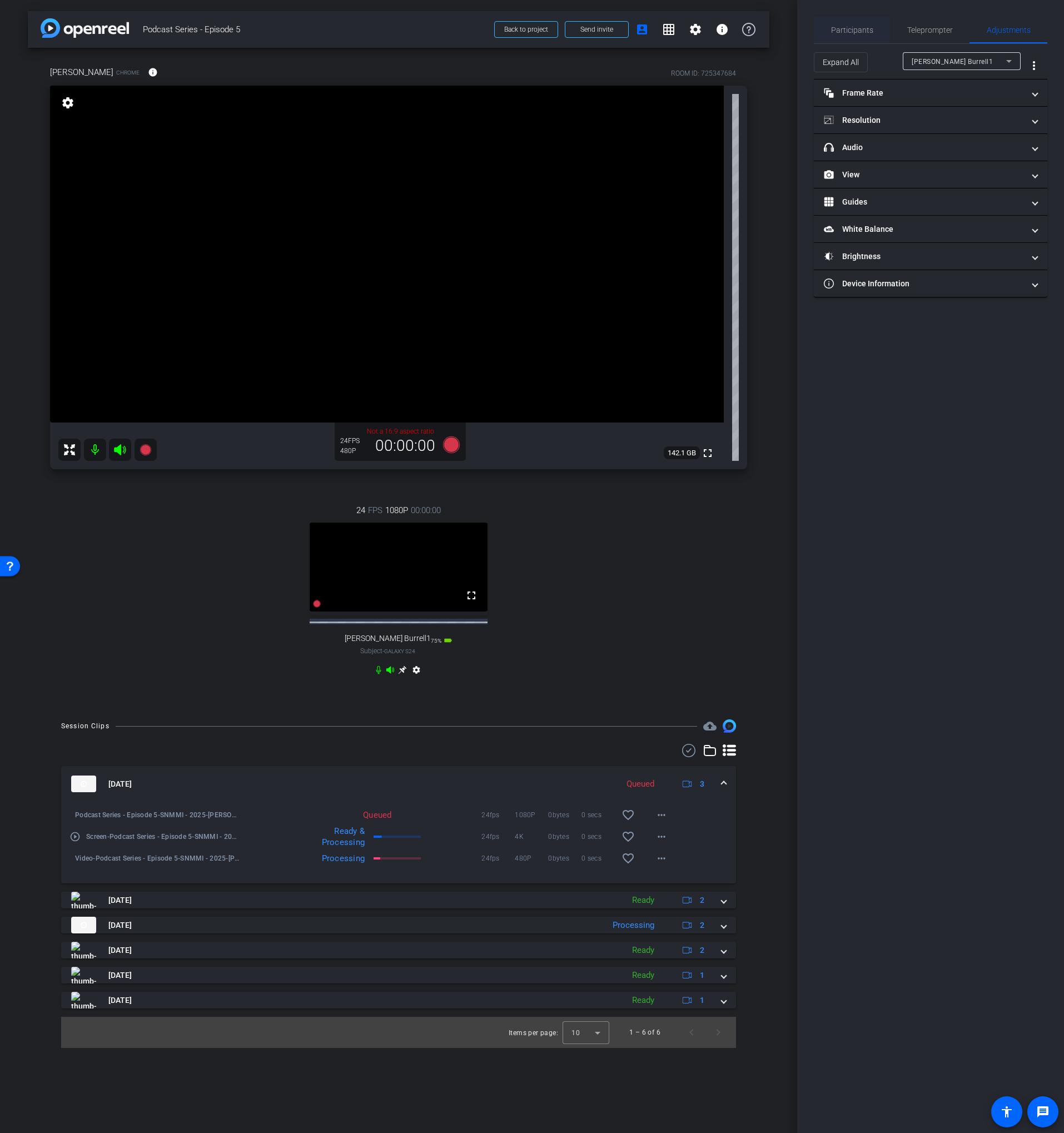
click at [849, 41] on div "Participants Teleprompter Adjustments settings Scott Grant flip Director Courtn…" at bounding box center [931, 157] width 234 height 281
click at [849, 31] on span "Participants" at bounding box center [852, 30] width 42 height 7
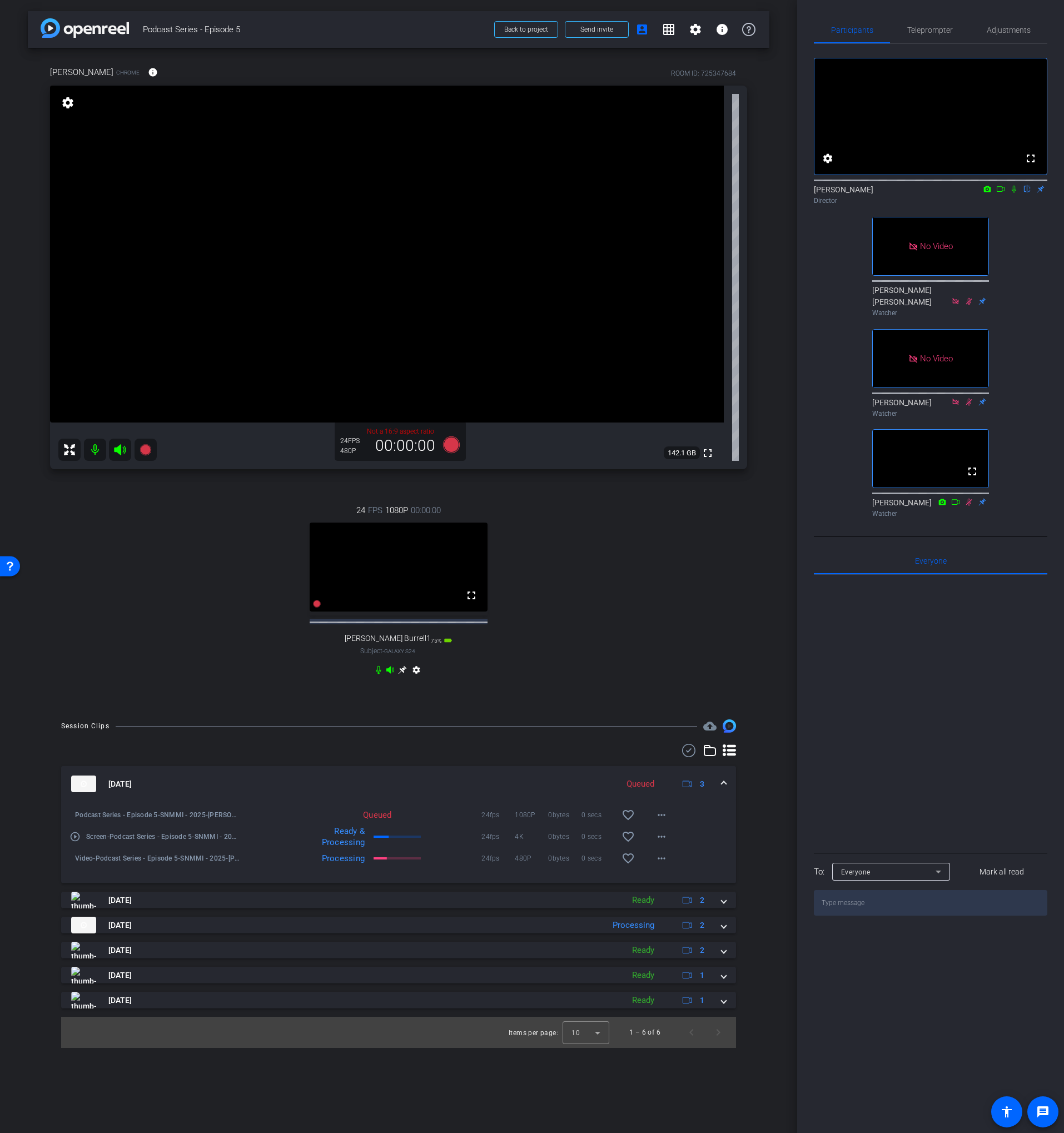
drag, startPoint x: 527, startPoint y: 560, endPoint x: 494, endPoint y: 477, distance: 89.3
click at [528, 560] on div "24 FPS 1080P 00:00:00 fullscreen Lance Burrell1 Subject - Galaxy S24 75% batter…" at bounding box center [398, 591] width 697 height 211
click at [435, 430] on p "Not a 16:9 aspect ratio" at bounding box center [400, 432] width 120 height 10
click at [450, 444] on icon at bounding box center [452, 445] width 17 height 17
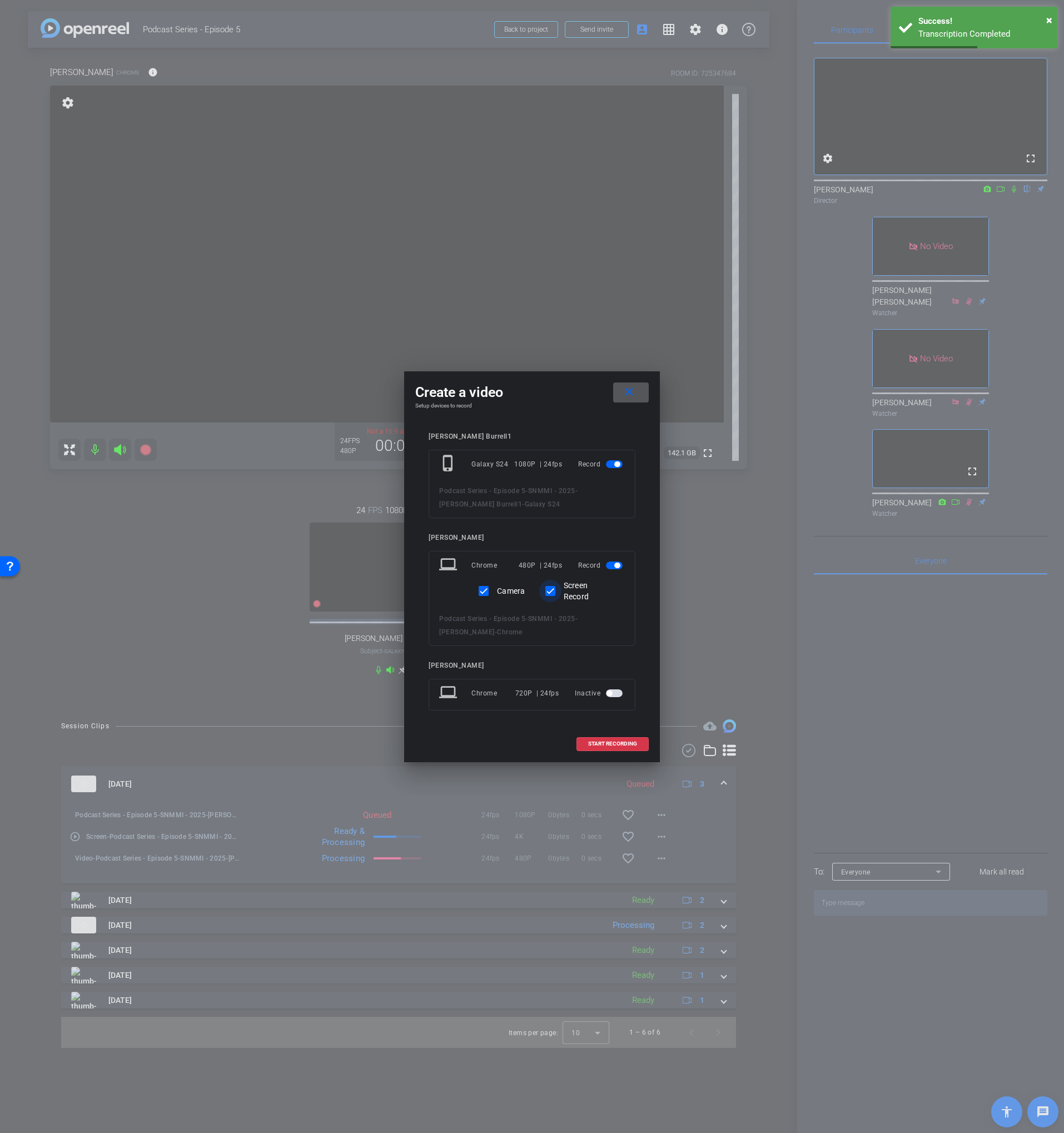
click at [549, 589] on input "Screen Record" at bounding box center [550, 591] width 22 height 22
checkbox input "false"
click at [636, 399] on span at bounding box center [631, 393] width 36 height 27
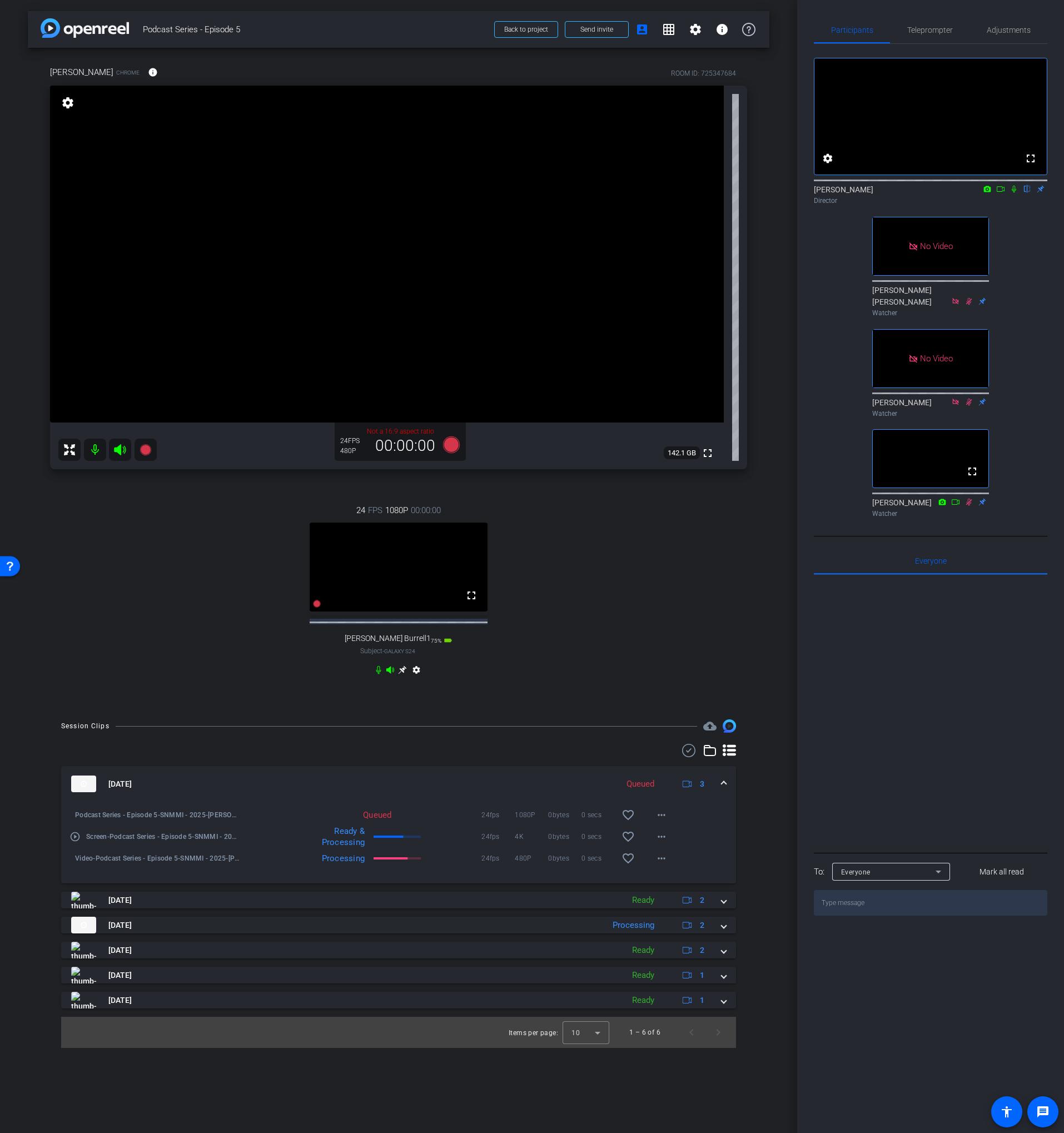
drag, startPoint x: 588, startPoint y: 502, endPoint x: 532, endPoint y: 479, distance: 60.5
click at [587, 501] on div "24 FPS 1080P 00:00:00 fullscreen Lance Burrell1 Subject - Galaxy S24 75% batter…" at bounding box center [398, 591] width 697 height 211
click at [455, 447] on icon at bounding box center [452, 445] width 17 height 17
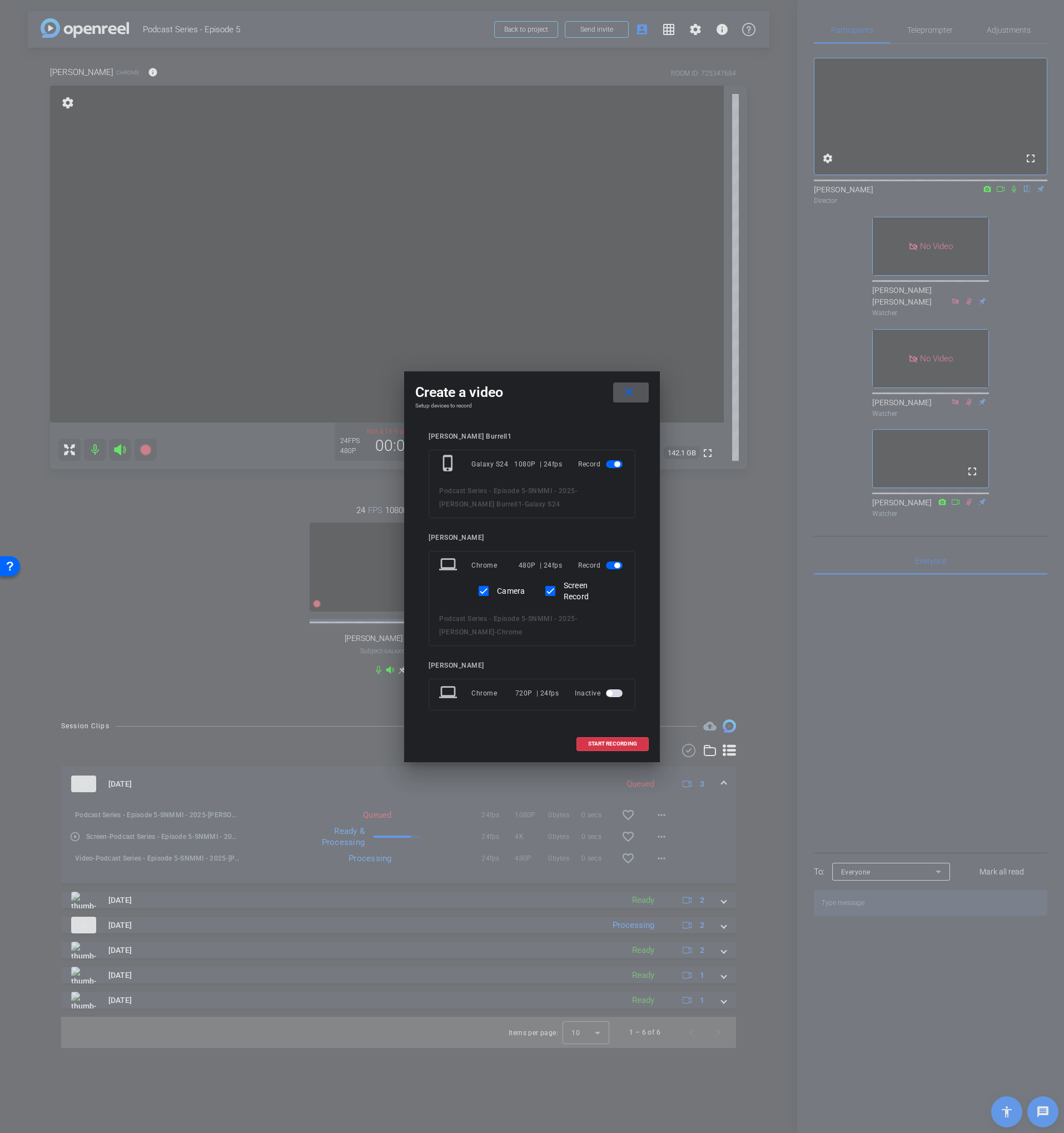
click at [686, 530] on div at bounding box center [532, 566] width 1064 height 1133
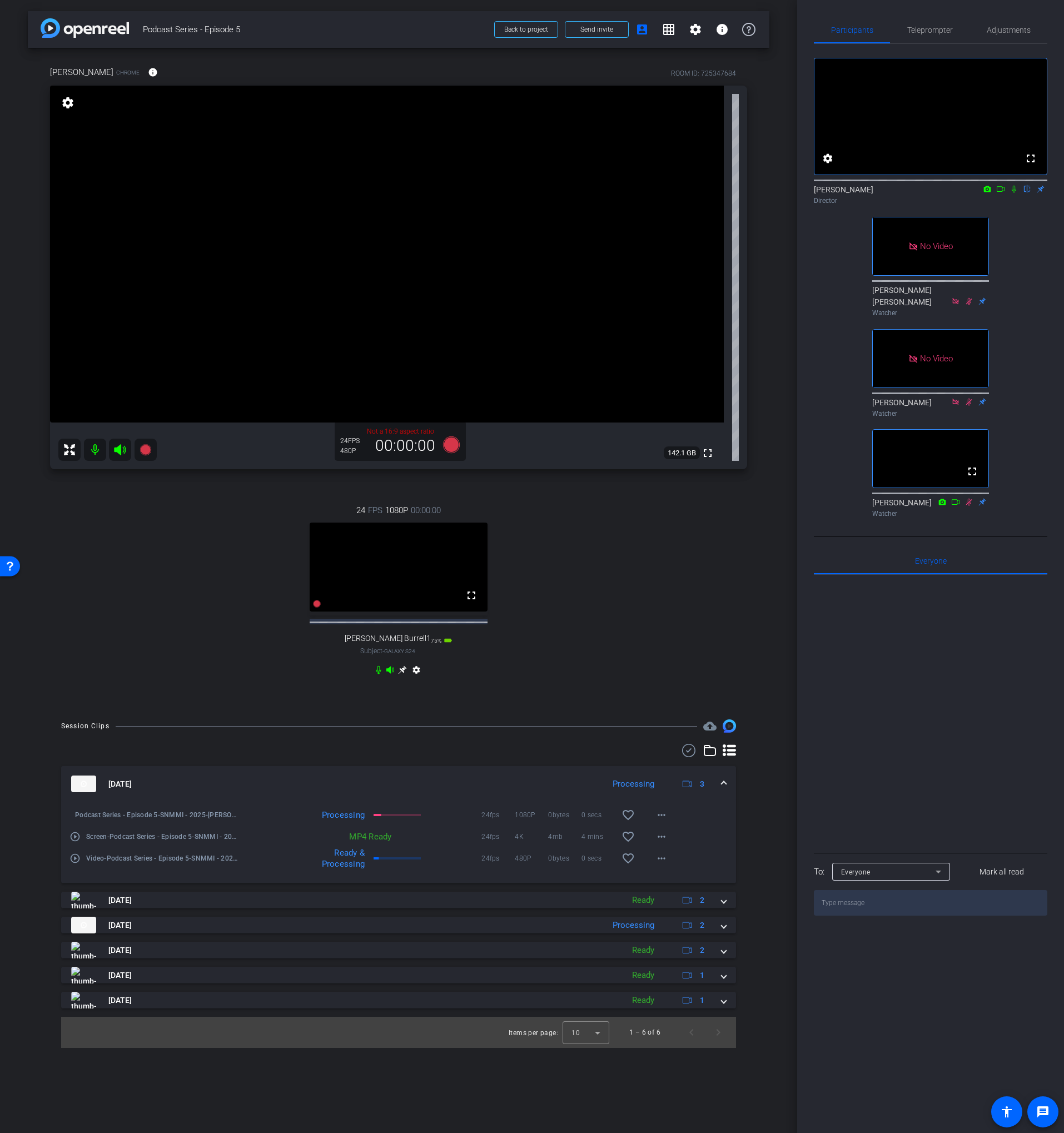
click at [472, 423] on video at bounding box center [386, 254] width 674 height 337
click at [448, 443] on icon at bounding box center [452, 445] width 17 height 17
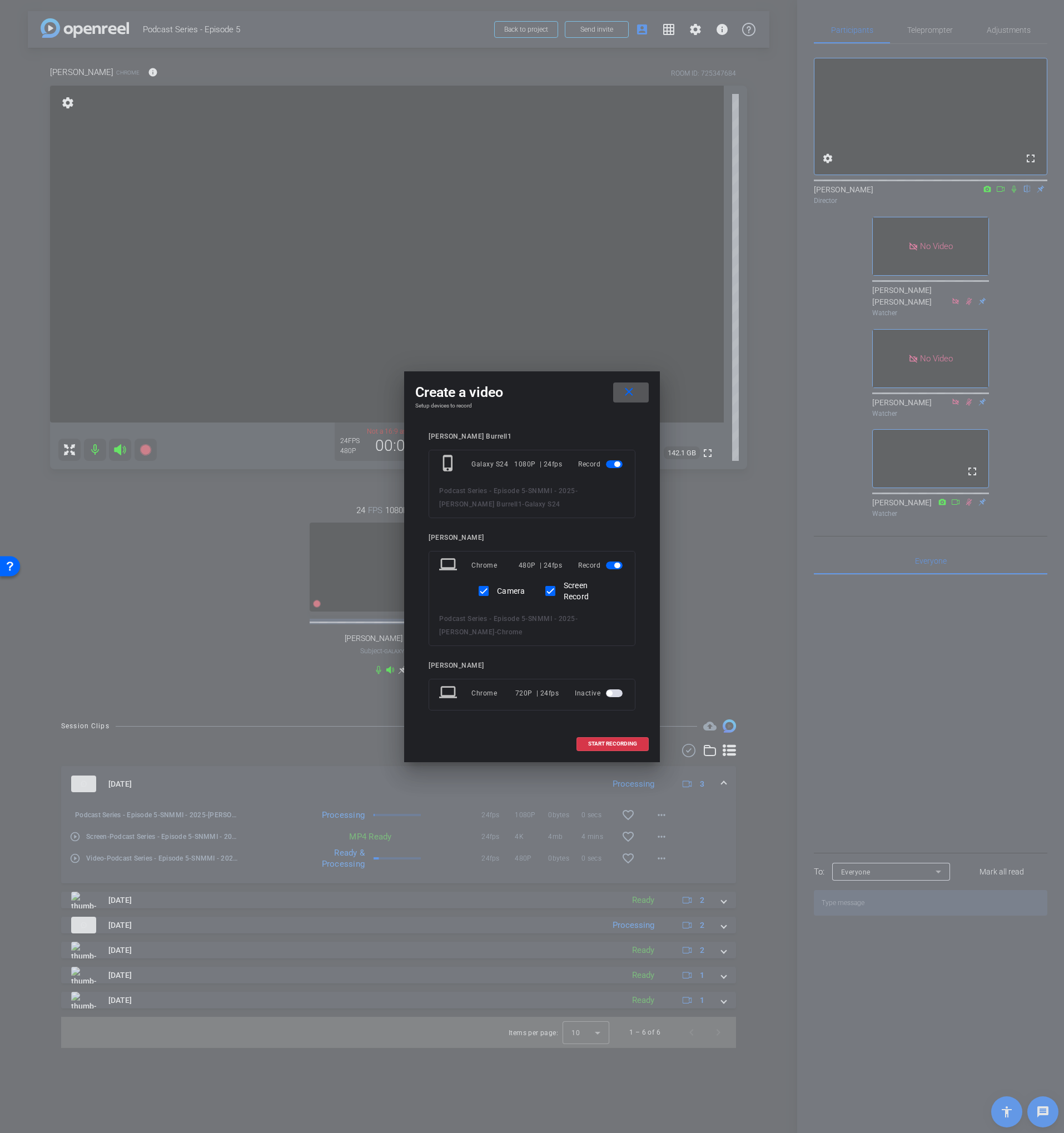
click at [621, 396] on span at bounding box center [631, 393] width 36 height 27
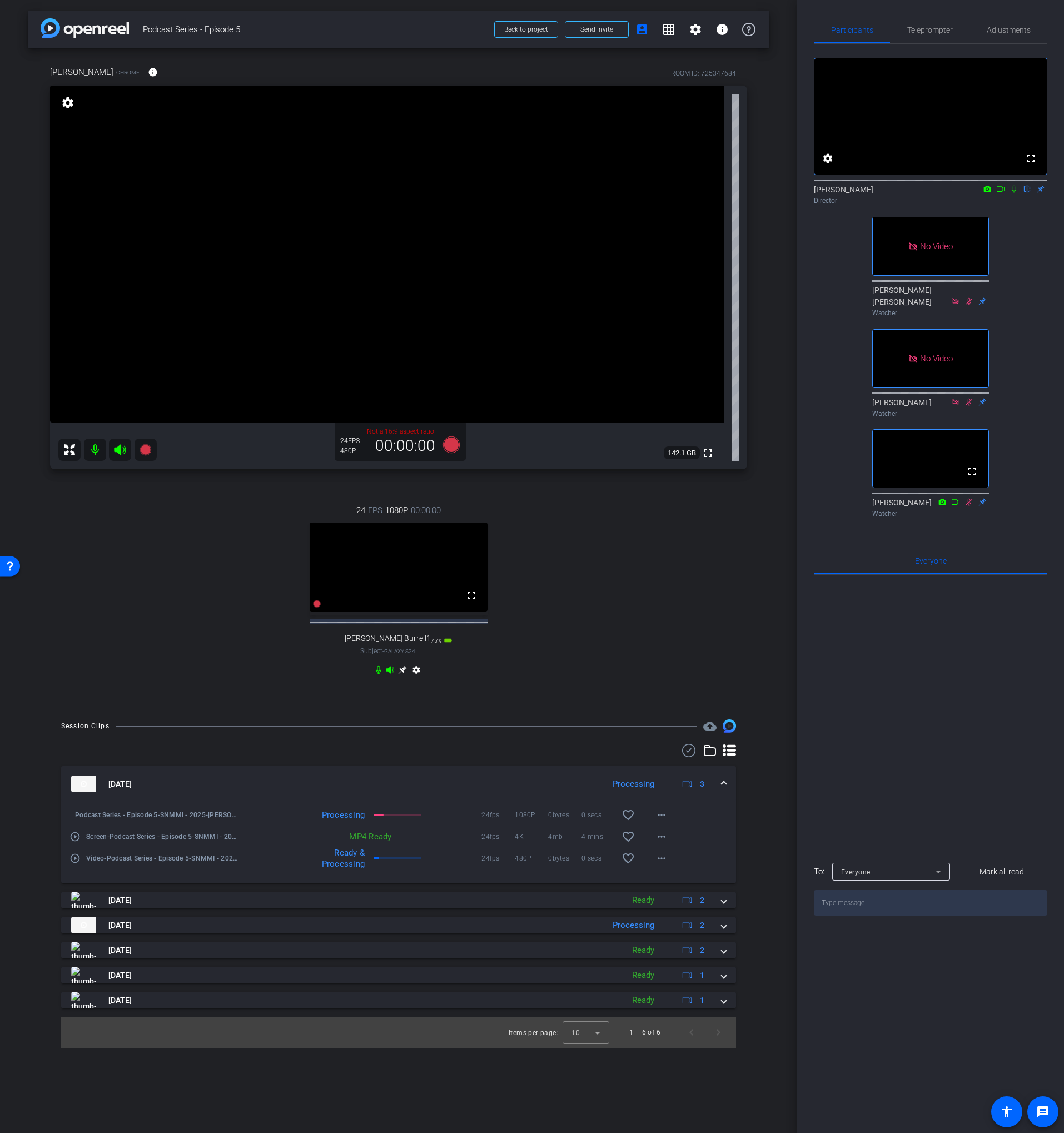
click at [598, 523] on div "24 FPS 1080P 00:00:00 fullscreen Lance Burrell1 Subject - Galaxy S24 75% batter…" at bounding box center [398, 591] width 697 height 211
click at [446, 447] on icon at bounding box center [452, 445] width 17 height 17
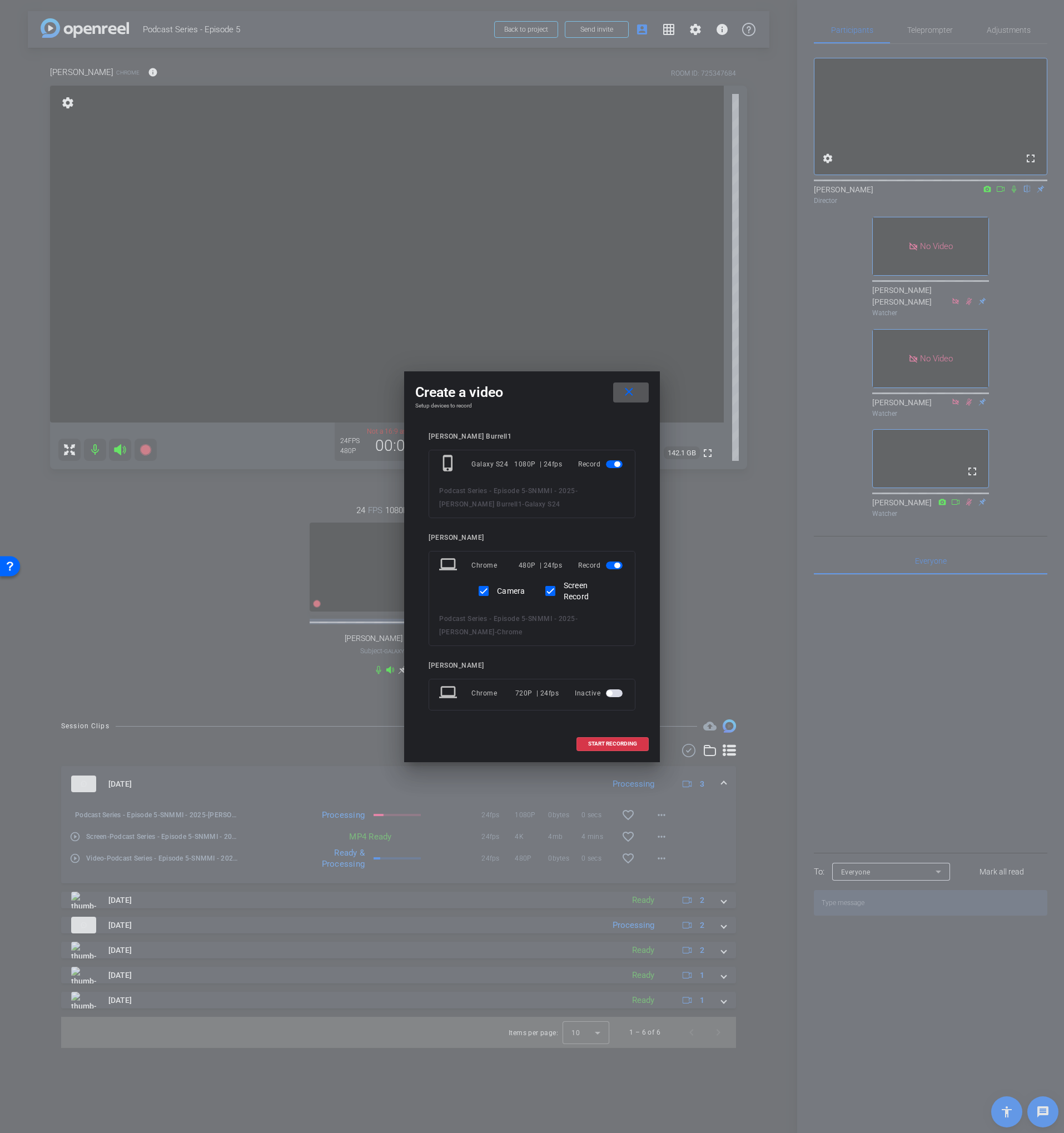
click at [630, 393] on mat-icon "close" at bounding box center [629, 392] width 14 height 14
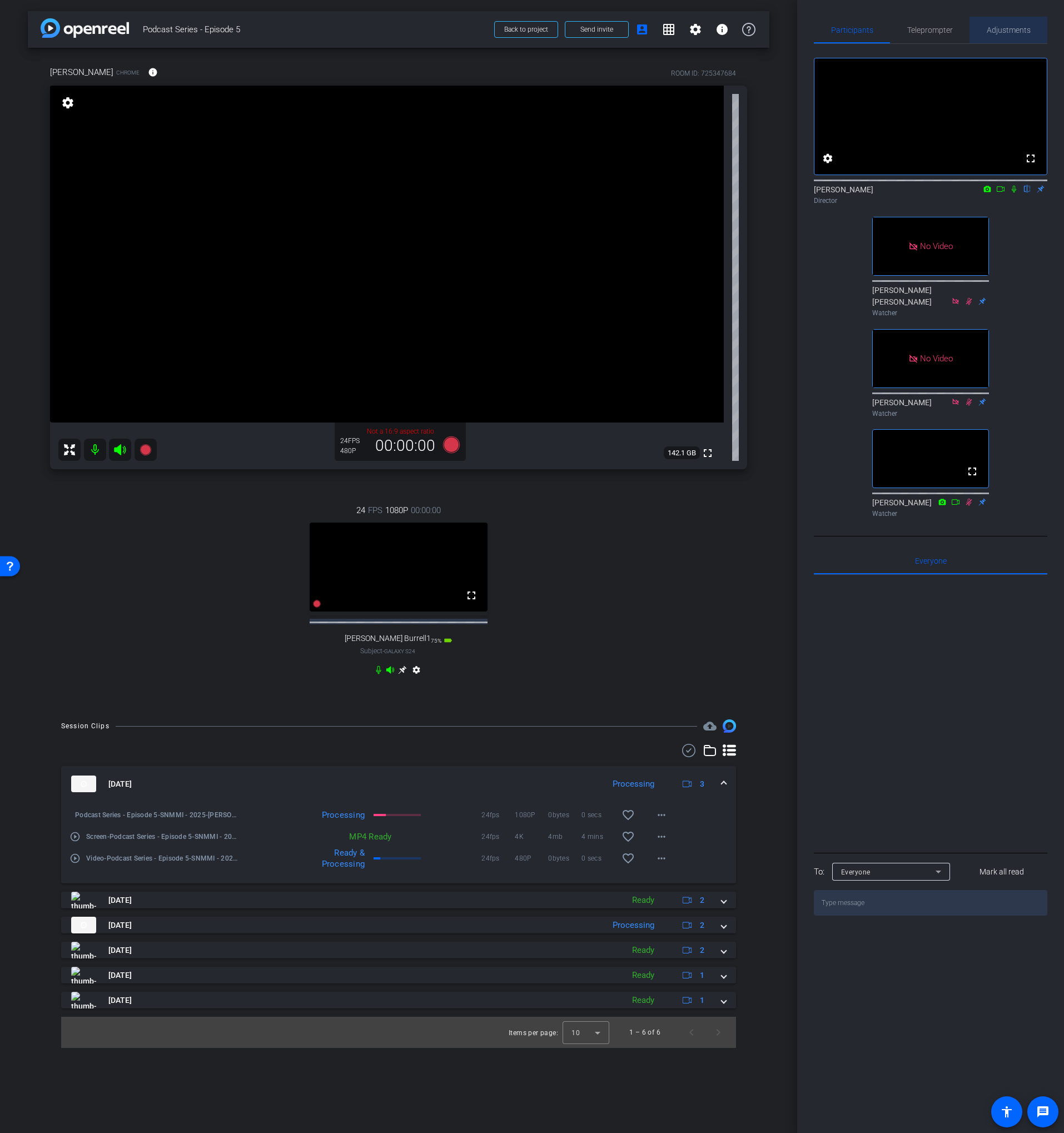
click at [1001, 25] on span "Adjustments" at bounding box center [1008, 30] width 44 height 27
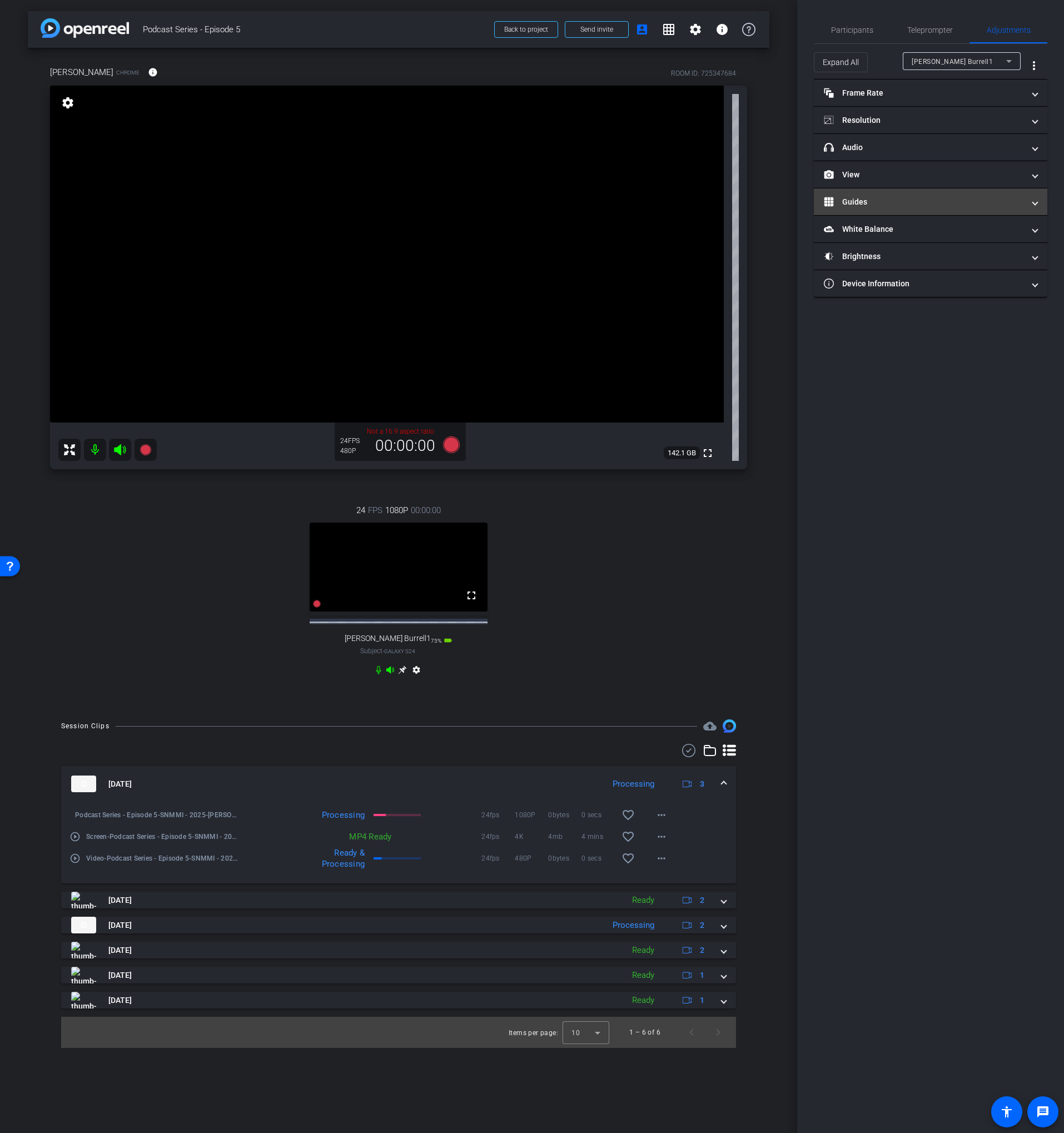
drag, startPoint x: 887, startPoint y: 196, endPoint x: 899, endPoint y: 206, distance: 15.6
click at [887, 196] on mat-panel-title "Guides" at bounding box center [923, 202] width 200 height 12
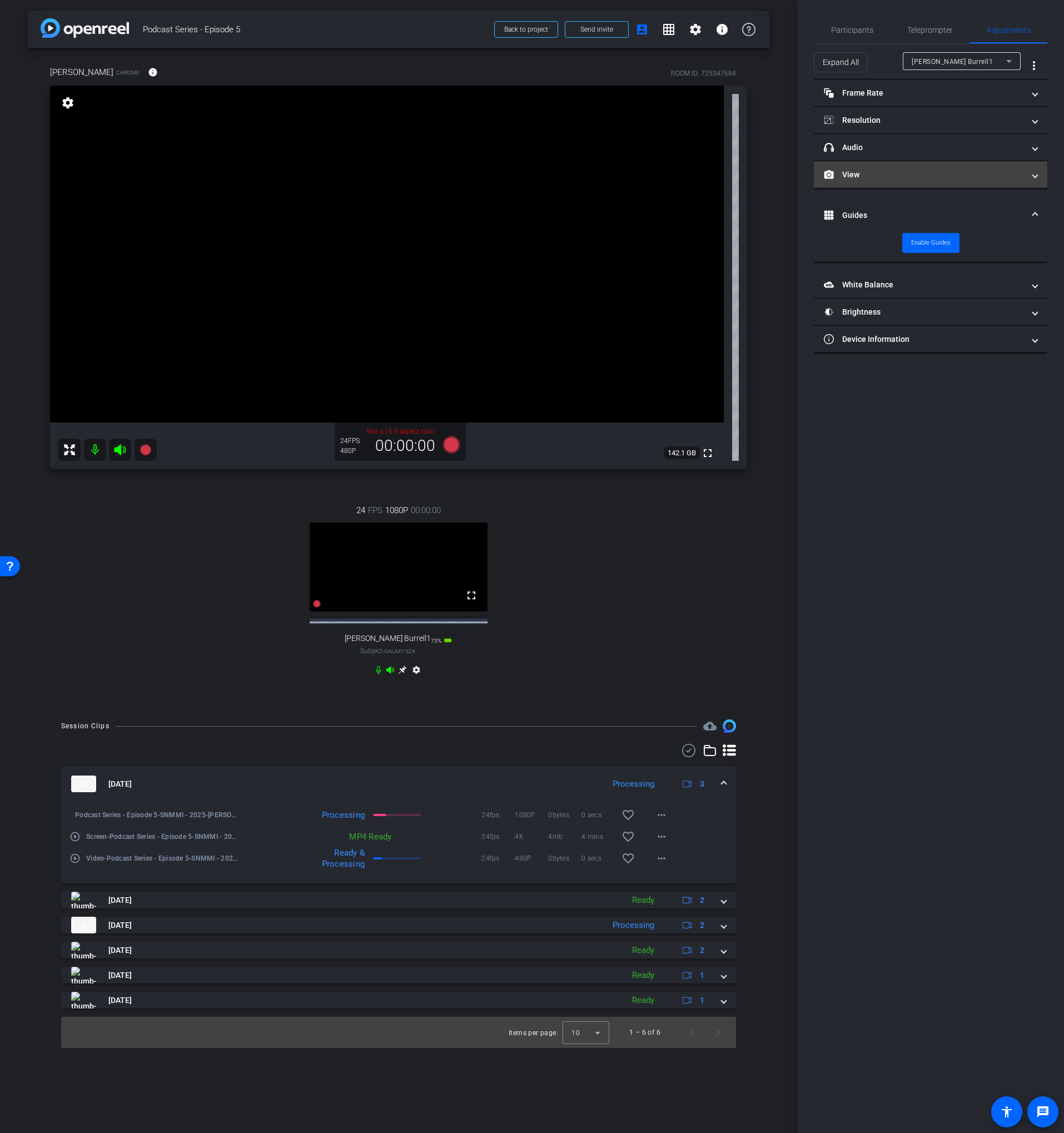
click at [891, 177] on mat-panel-title "View" at bounding box center [923, 175] width 200 height 12
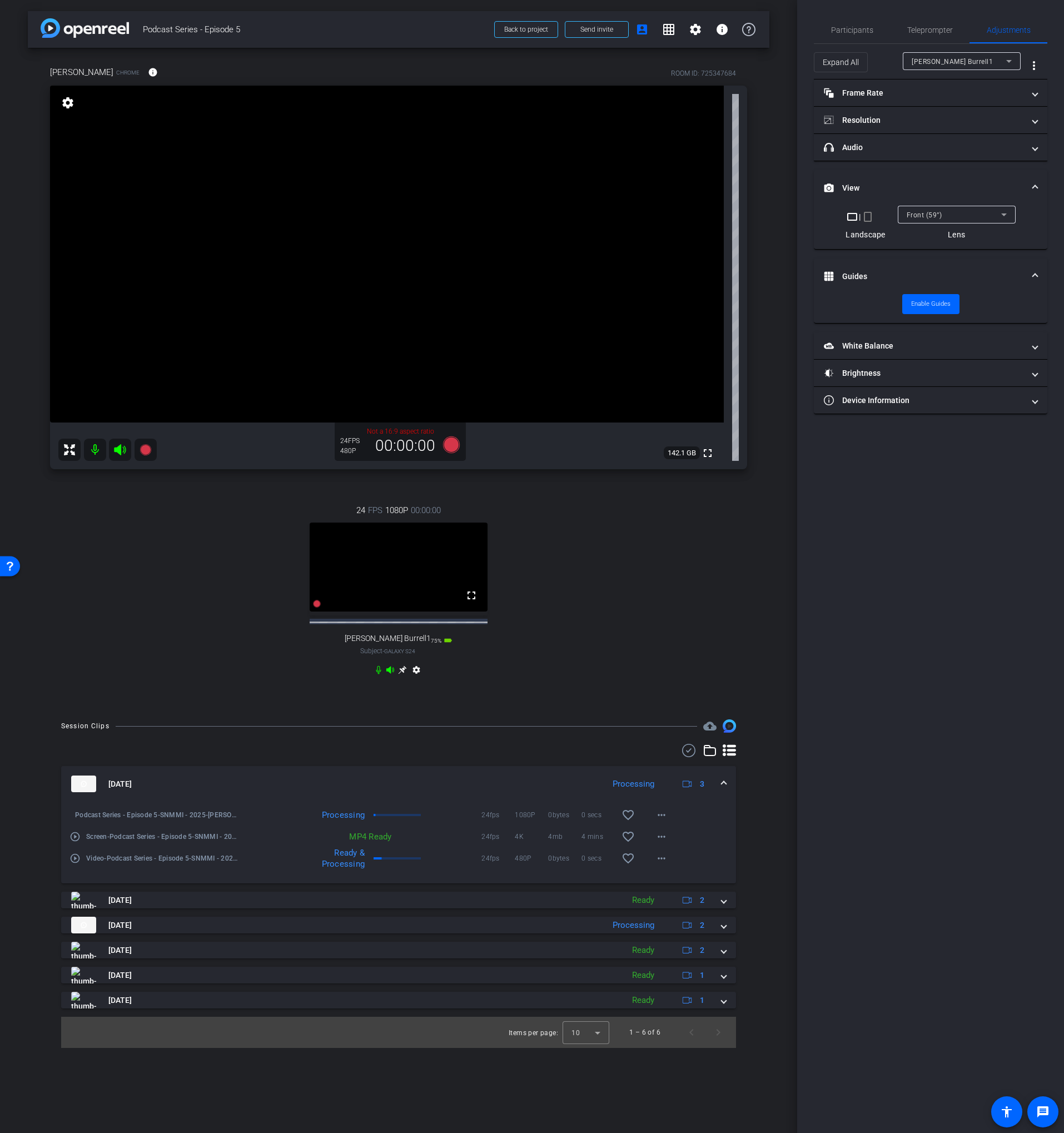
click at [975, 69] on div "[PERSON_NAME] Burrell1" at bounding box center [961, 61] width 100 height 17
click at [951, 104] on mat-option "[PERSON_NAME]" at bounding box center [961, 100] width 118 height 17
type input "11000"
click at [945, 213] on div "|" at bounding box center [930, 211] width 41 height 11
click at [938, 213] on rect at bounding box center [941, 211] width 6 height 4
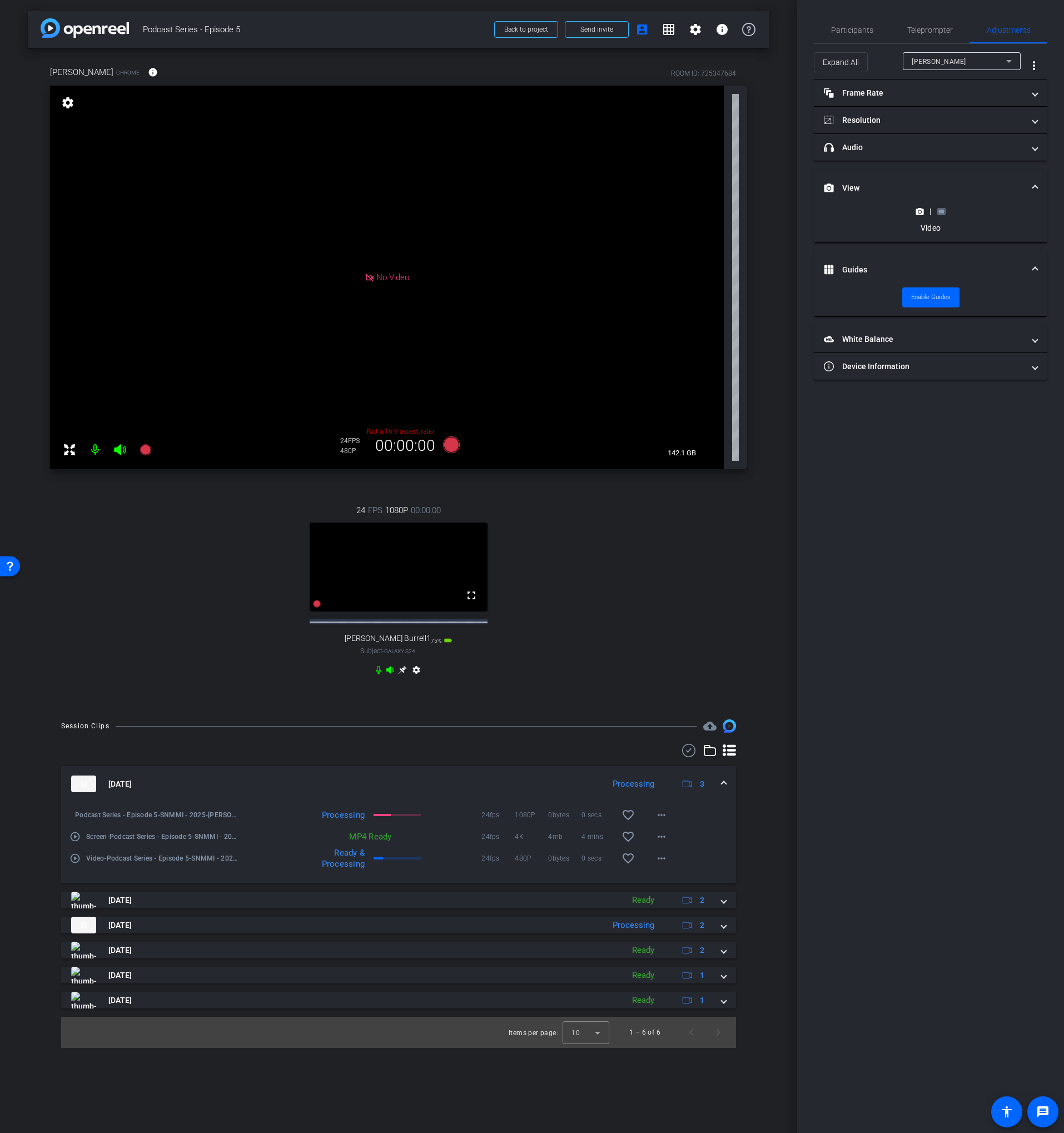
click at [920, 212] on circle at bounding box center [919, 211] width 2 height 2
click at [918, 157] on icon at bounding box center [920, 157] width 8 height 8
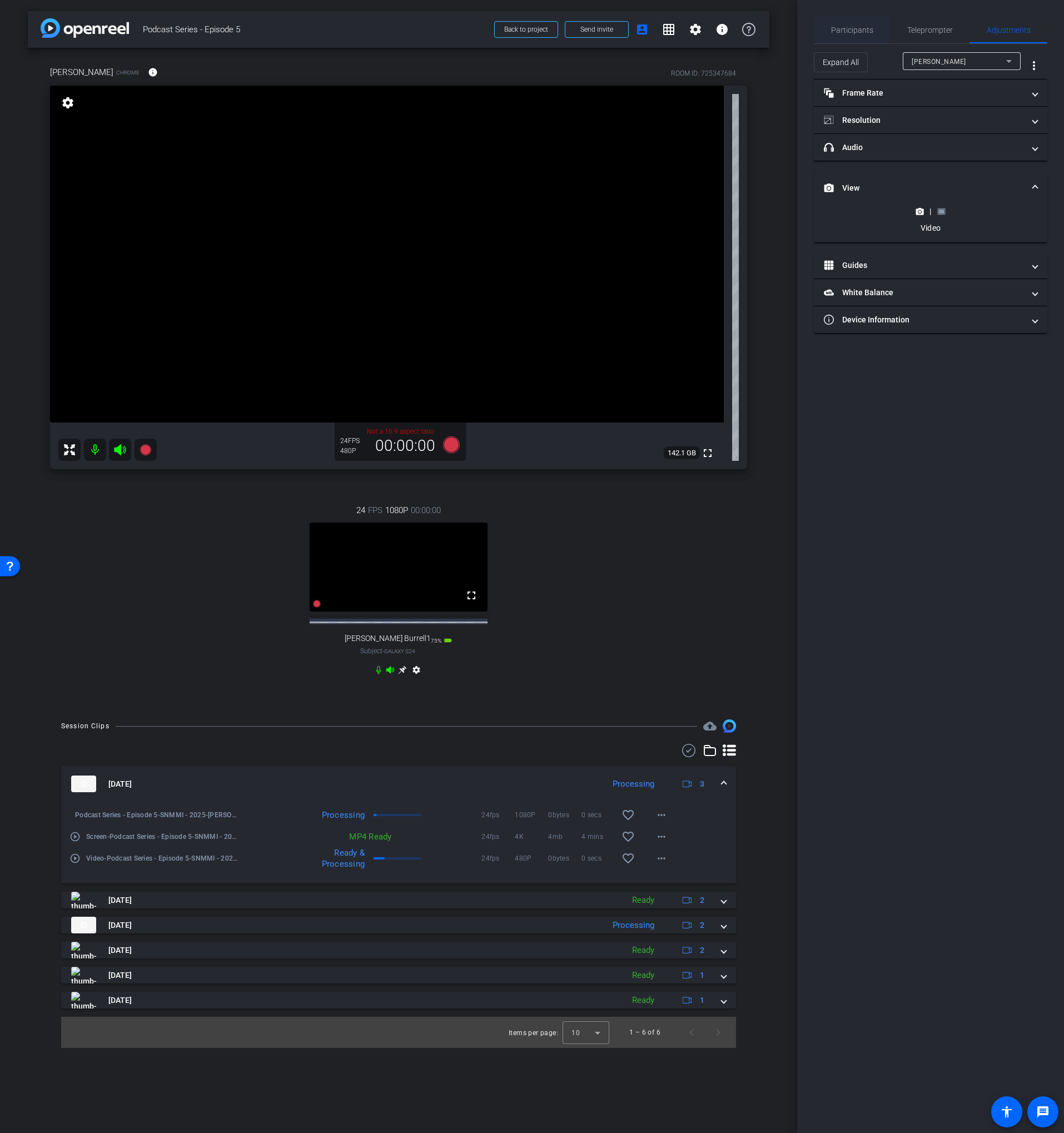
click at [859, 33] on span "Participants" at bounding box center [852, 30] width 42 height 7
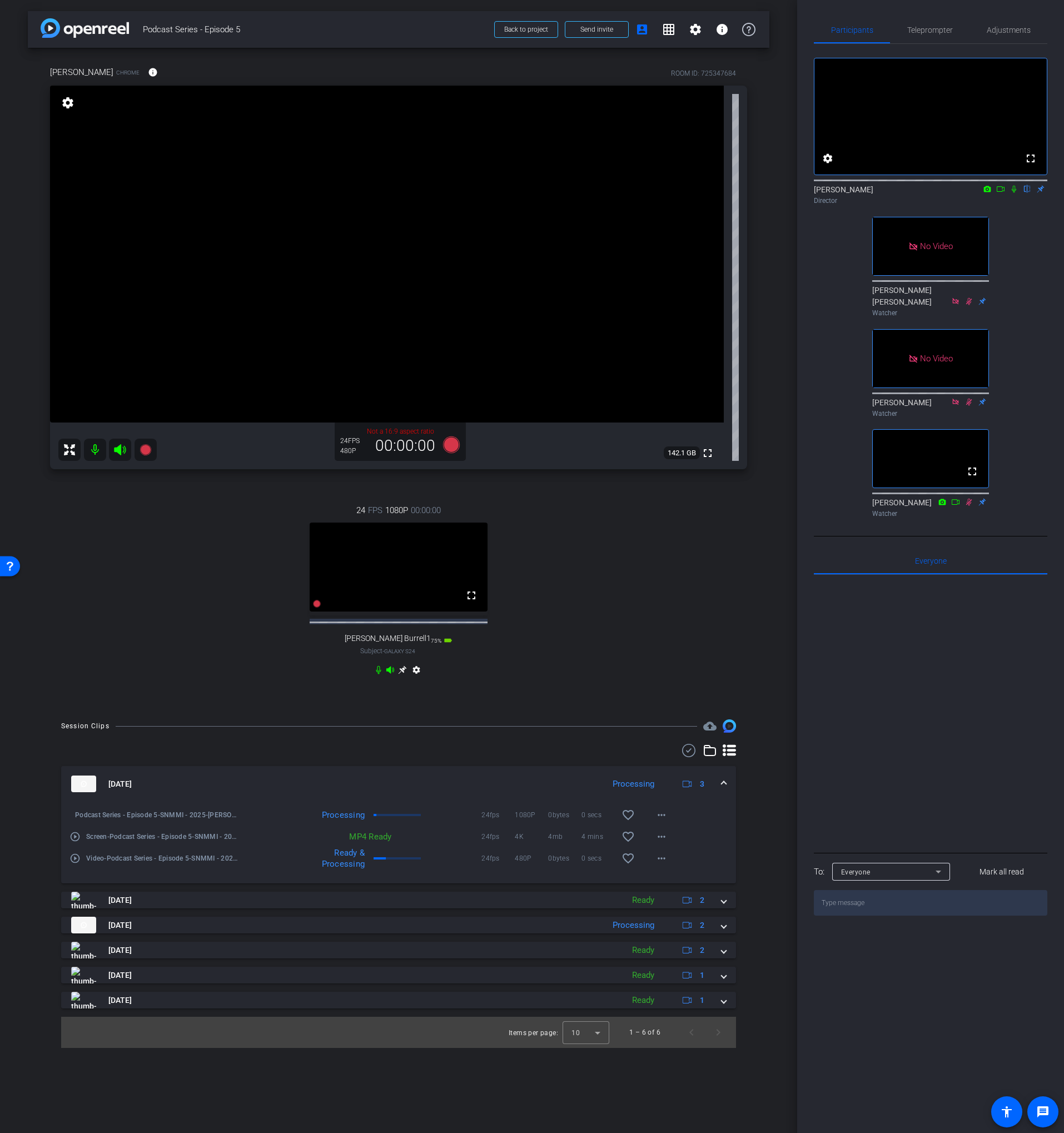
drag, startPoint x: 598, startPoint y: 535, endPoint x: 583, endPoint y: 530, distance: 15.8
click at [597, 533] on div "24 FPS 1080P 00:00:00 fullscreen Lance Burrell1 Subject - Galaxy S24 75% batter…" at bounding box center [398, 591] width 697 height 211
click at [453, 443] on icon at bounding box center [452, 445] width 17 height 17
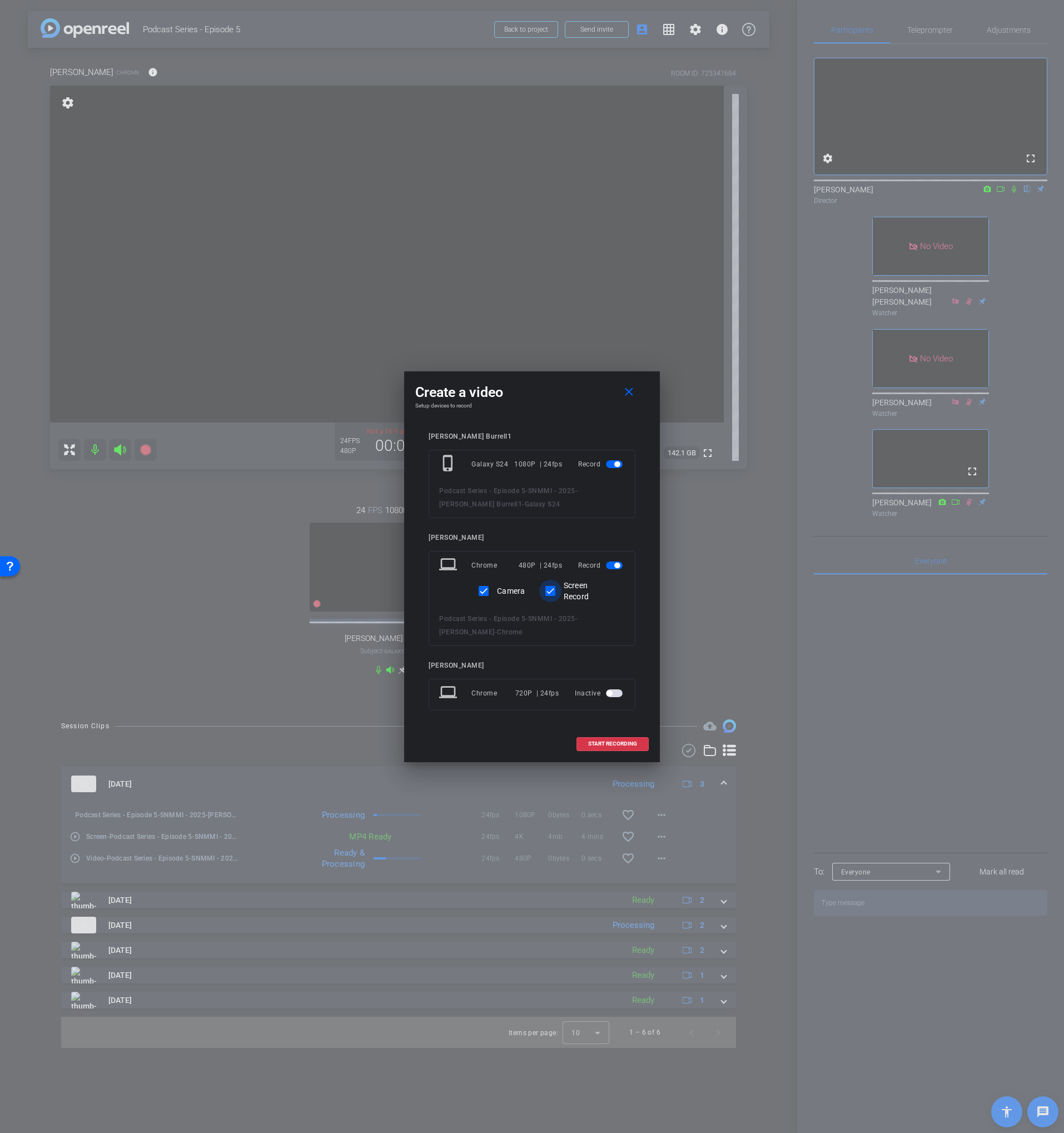
click at [546, 590] on input "Screen Record" at bounding box center [550, 591] width 22 height 22
checkbox input "false"
click at [626, 745] on span "START RECORDING" at bounding box center [612, 743] width 49 height 6
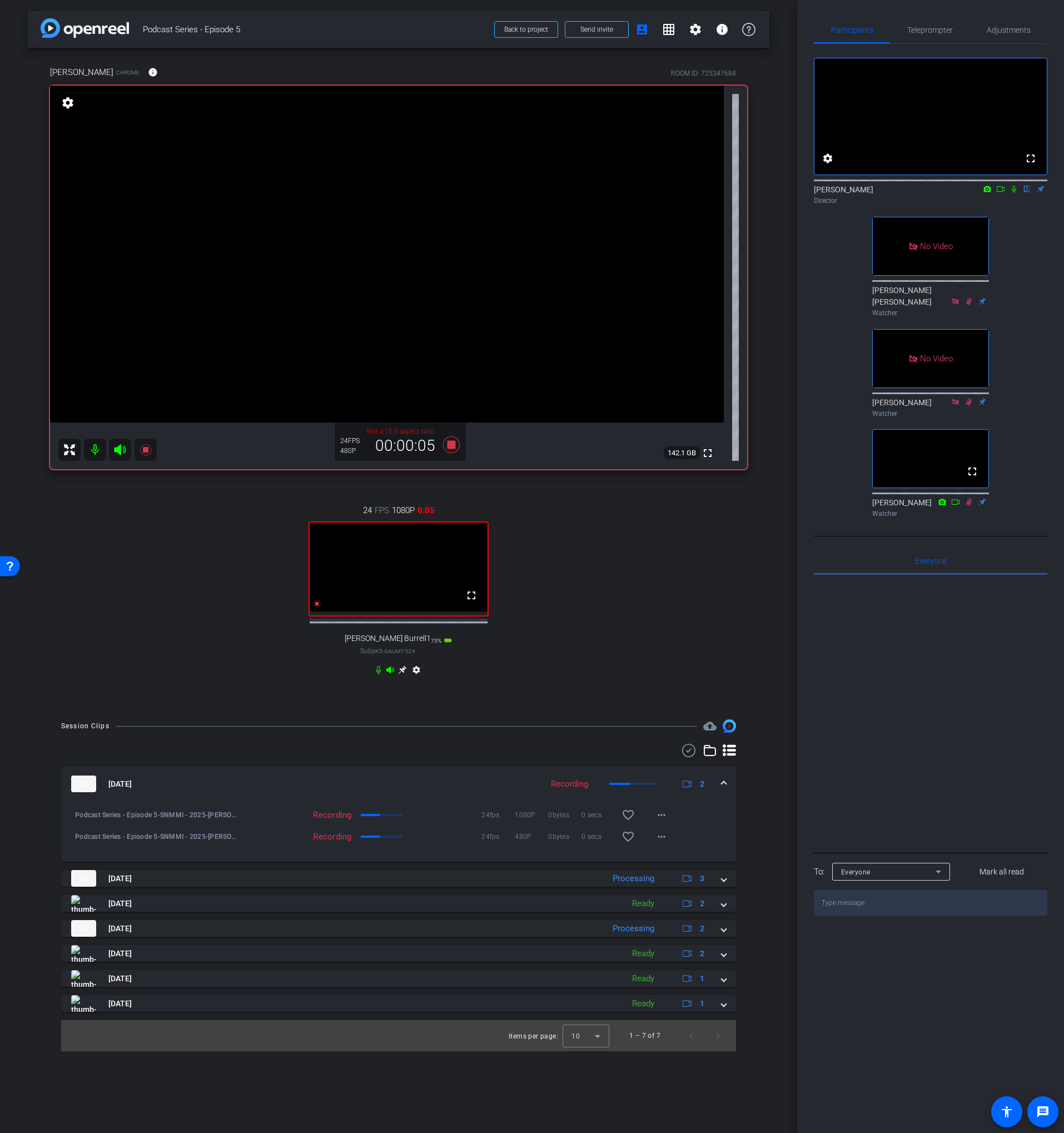
click at [1013, 193] on icon at bounding box center [1013, 188] width 9 height 7
drag, startPoint x: 1001, startPoint y: 204, endPoint x: 1001, endPoint y: 211, distance: 7.0
click at [1001, 193] on icon at bounding box center [1000, 188] width 9 height 7
click at [1027, 289] on div "No Video [PERSON_NAME] Director No Video [PERSON_NAME] [PERSON_NAME] Watcher No…" at bounding box center [931, 283] width 234 height 478
click at [452, 442] on icon at bounding box center [452, 445] width 27 height 20
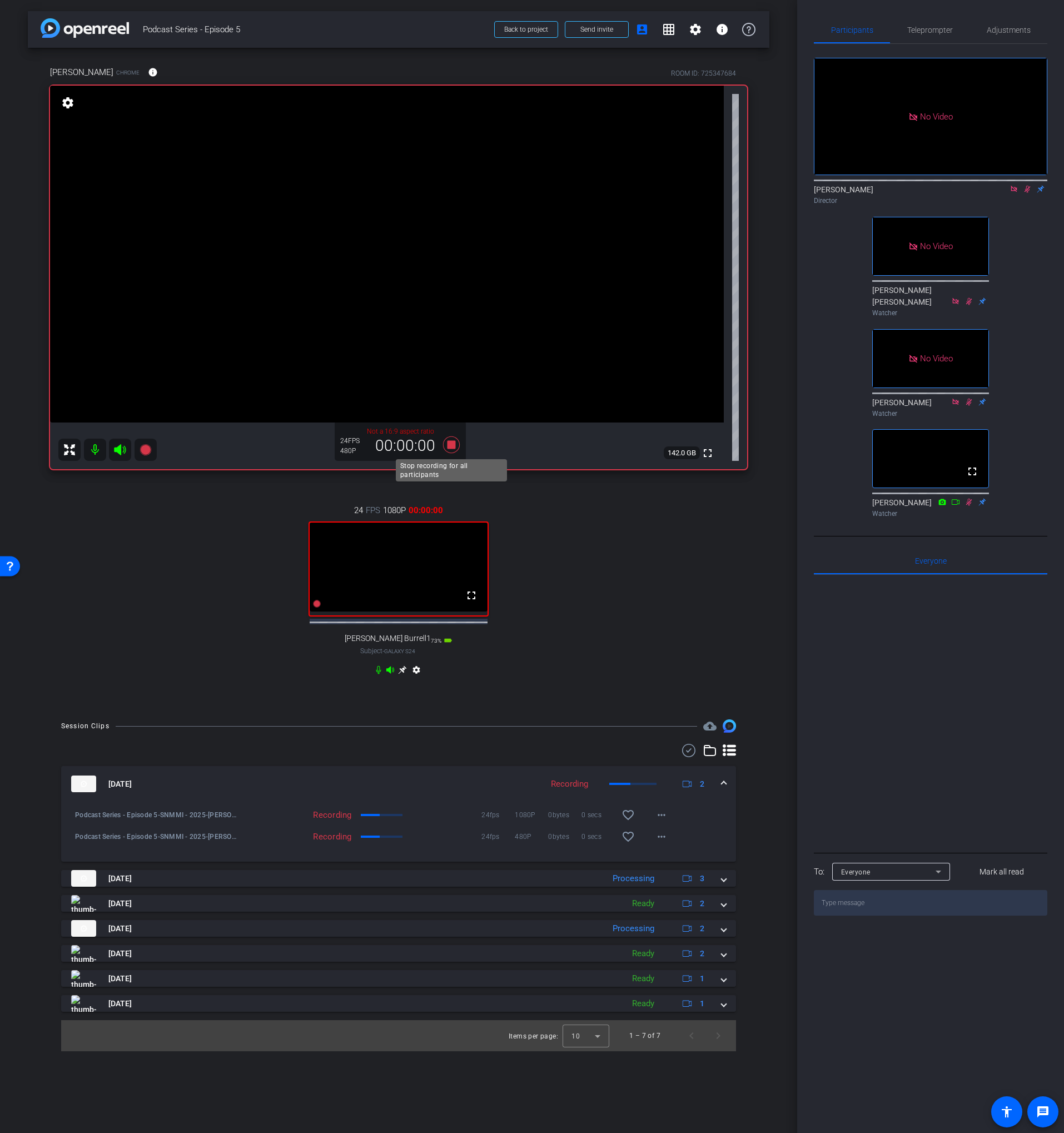
click at [450, 443] on icon at bounding box center [452, 445] width 17 height 17
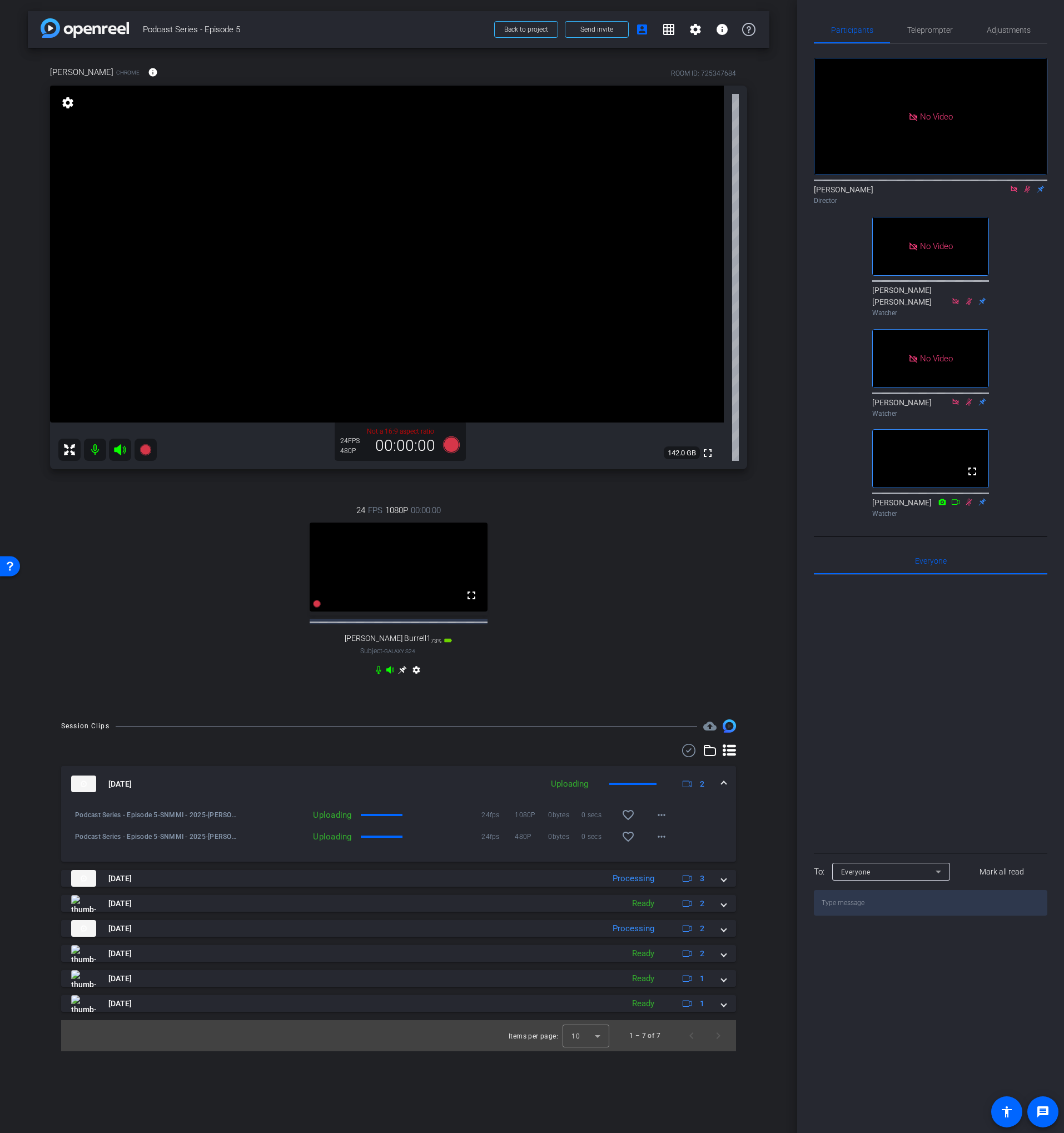
click at [1020, 194] on mat-icon at bounding box center [1014, 189] width 13 height 10
drag, startPoint x: 1013, startPoint y: 203, endPoint x: 1000, endPoint y: 232, distance: 31.8
click at [1013, 193] on icon at bounding box center [1013, 188] width 9 height 7
click at [593, 593] on div "24 FPS 1080P 00:00:00 fullscreen Lance Burrell1 Subject - Galaxy S24 73% batter…" at bounding box center [398, 591] width 697 height 211
click at [1001, 33] on span "Adjustments" at bounding box center [1008, 30] width 44 height 7
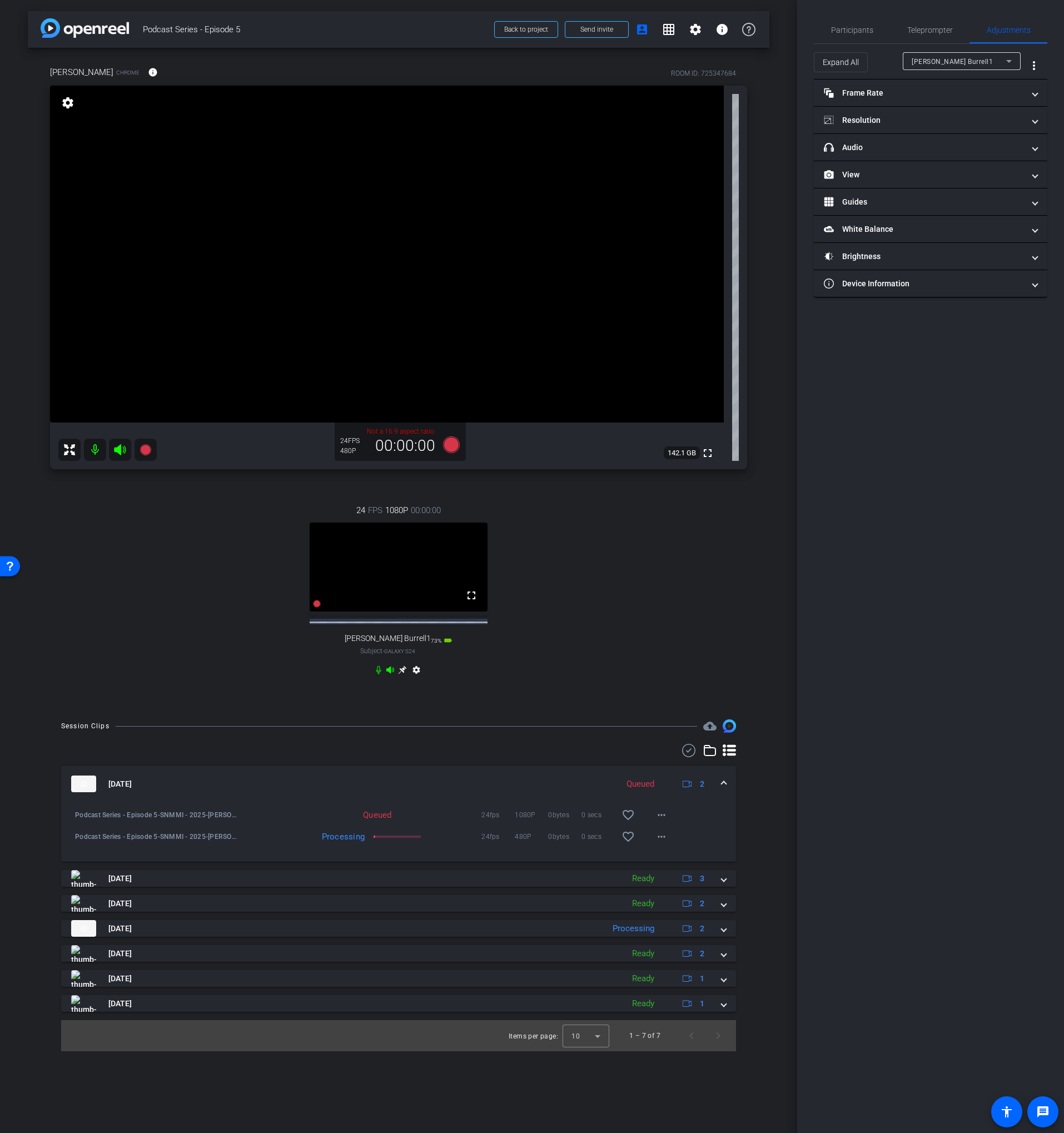
click at [930, 58] on span "[PERSON_NAME] Burrell1" at bounding box center [952, 61] width 81 height 7
click at [935, 97] on span "[PERSON_NAME]" at bounding box center [940, 101] width 56 height 13
type input "11000"
click at [860, 183] on mat-expansion-panel-header "View" at bounding box center [931, 175] width 234 height 27
click at [938, 213] on rect at bounding box center [941, 211] width 6 height 4
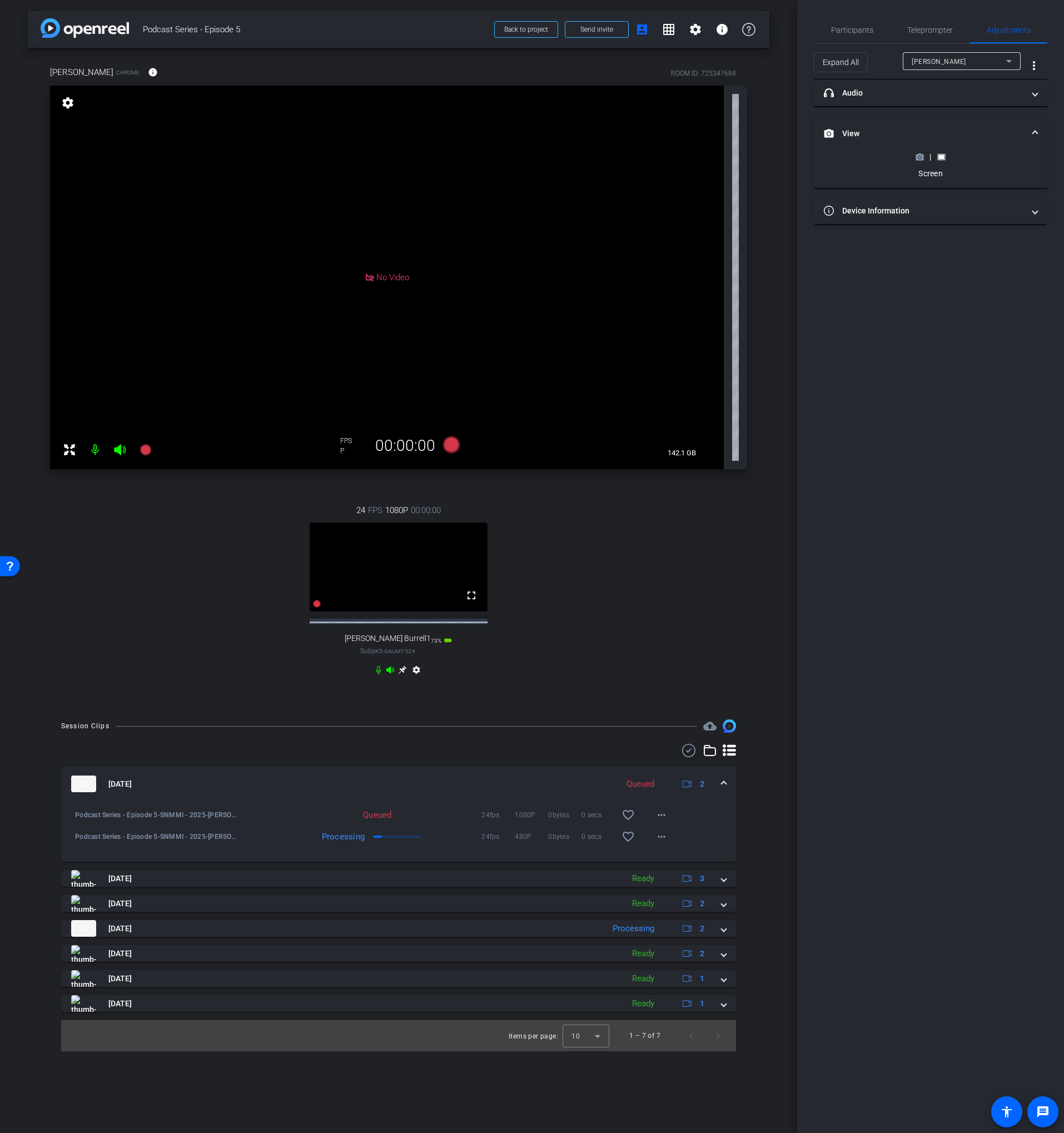
click at [918, 153] on icon at bounding box center [920, 157] width 8 height 8
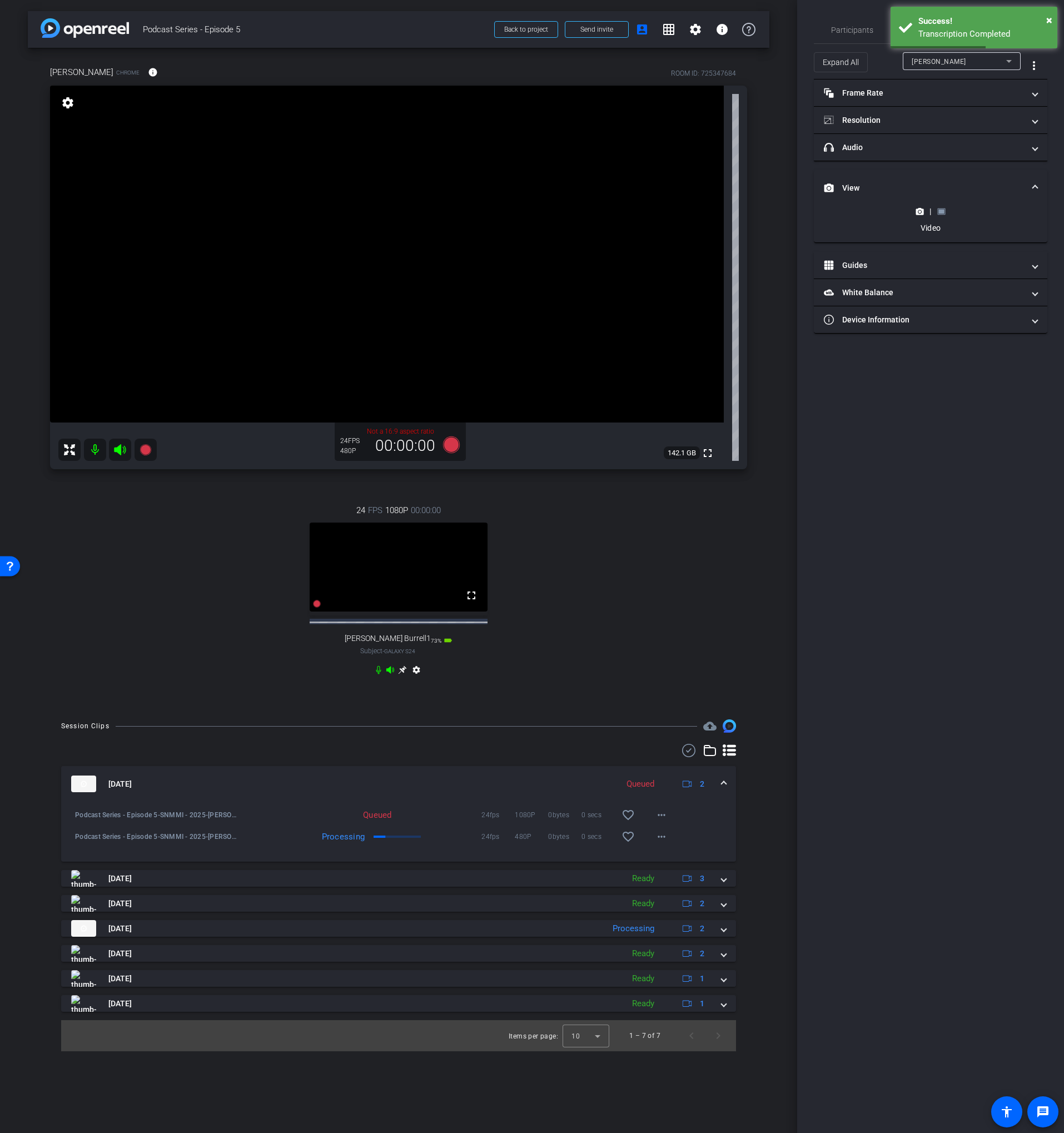
click at [941, 215] on div "|" at bounding box center [930, 211] width 41 height 11
click at [941, 211] on rect at bounding box center [941, 211] width 6 height 4
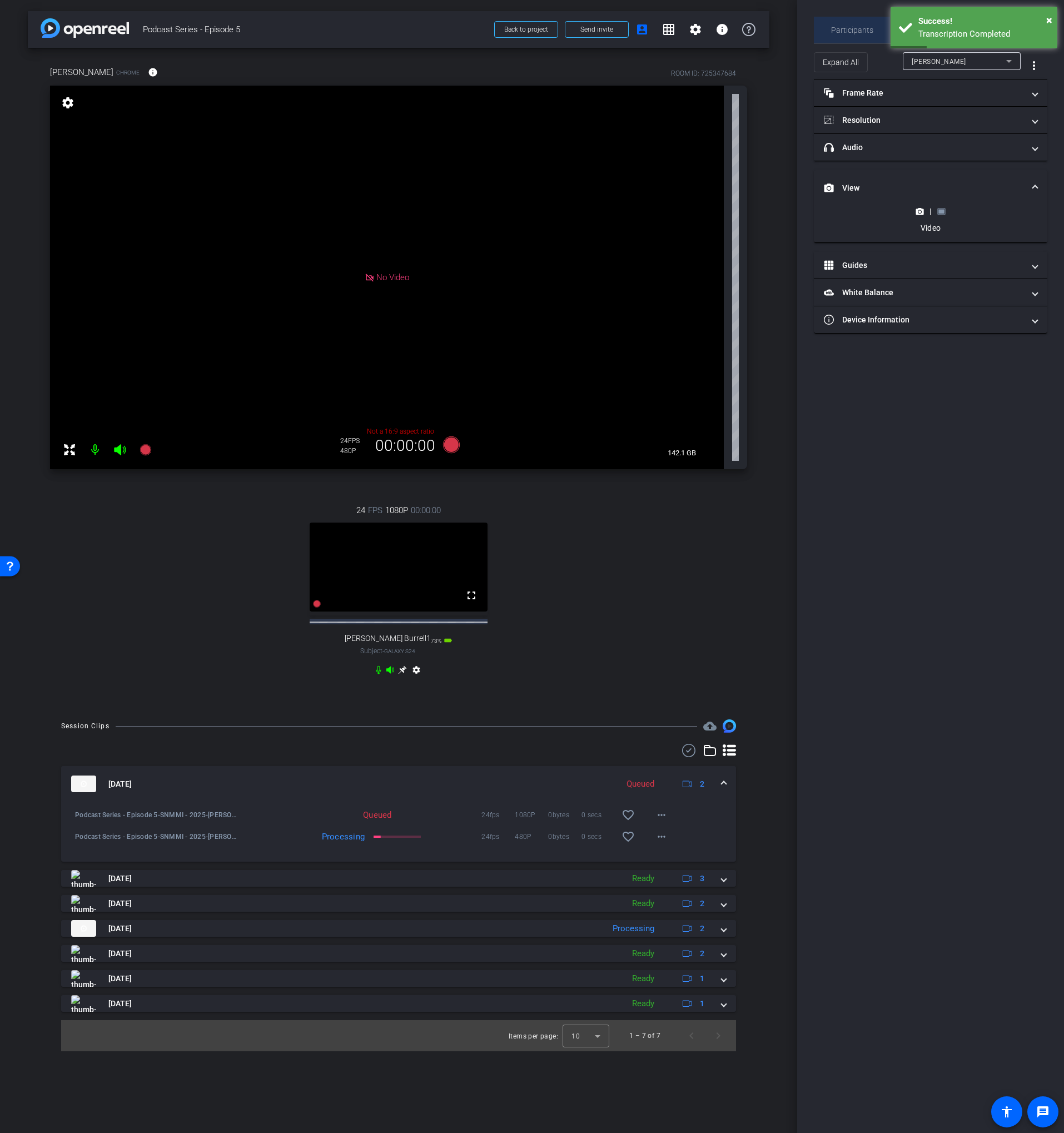
drag, startPoint x: 859, startPoint y: 27, endPoint x: 887, endPoint y: 27, distance: 28.0
click at [860, 27] on span "Participants" at bounding box center [852, 30] width 42 height 7
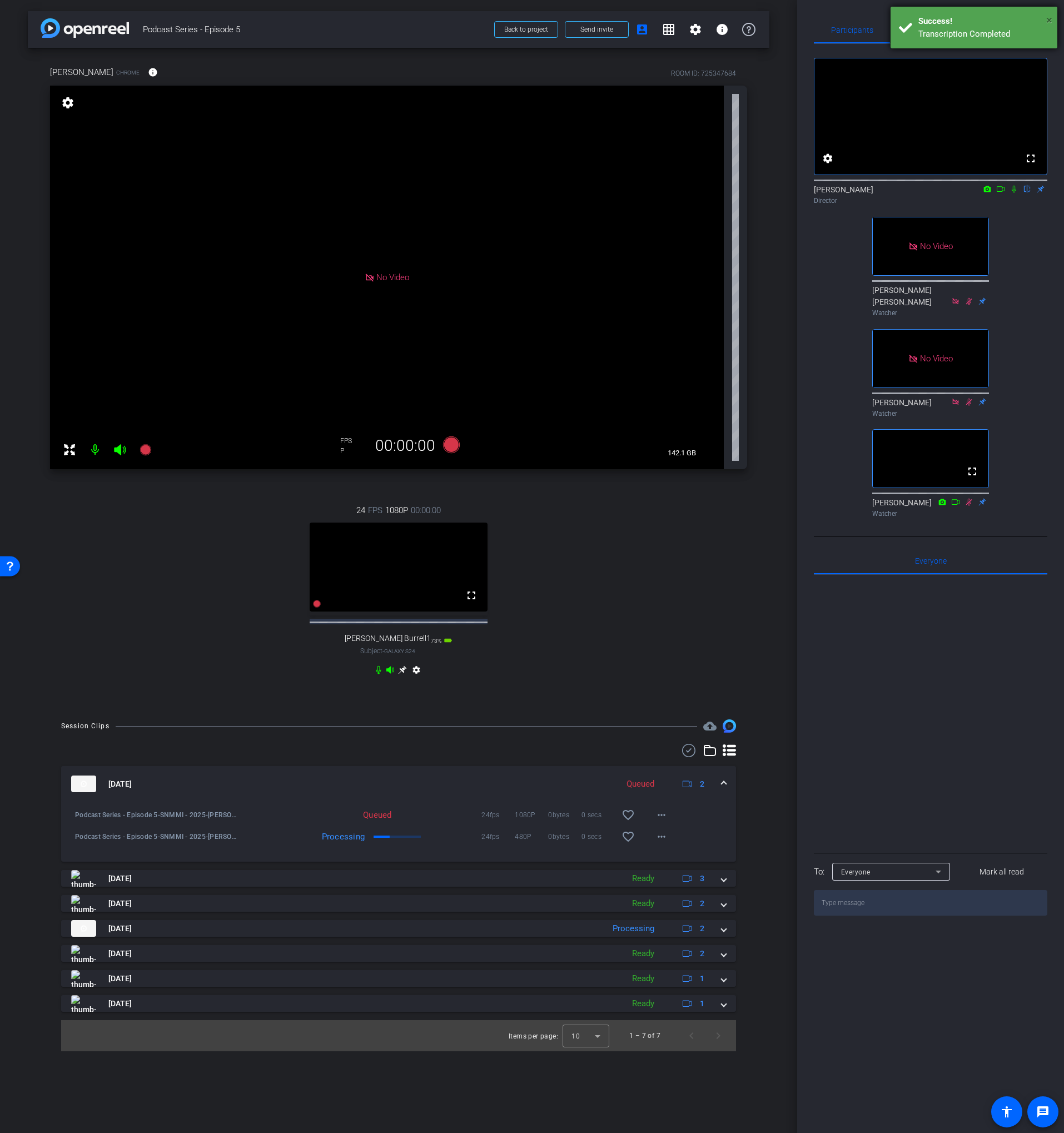
click at [1048, 21] on span "×" at bounding box center [1049, 20] width 6 height 13
drag, startPoint x: 1049, startPoint y: 21, endPoint x: 1038, endPoint y: 24, distance: 11.4
click at [1049, 20] on span "×" at bounding box center [1049, 20] width 6 height 13
click at [1001, 33] on span "Adjustments" at bounding box center [1008, 30] width 44 height 7
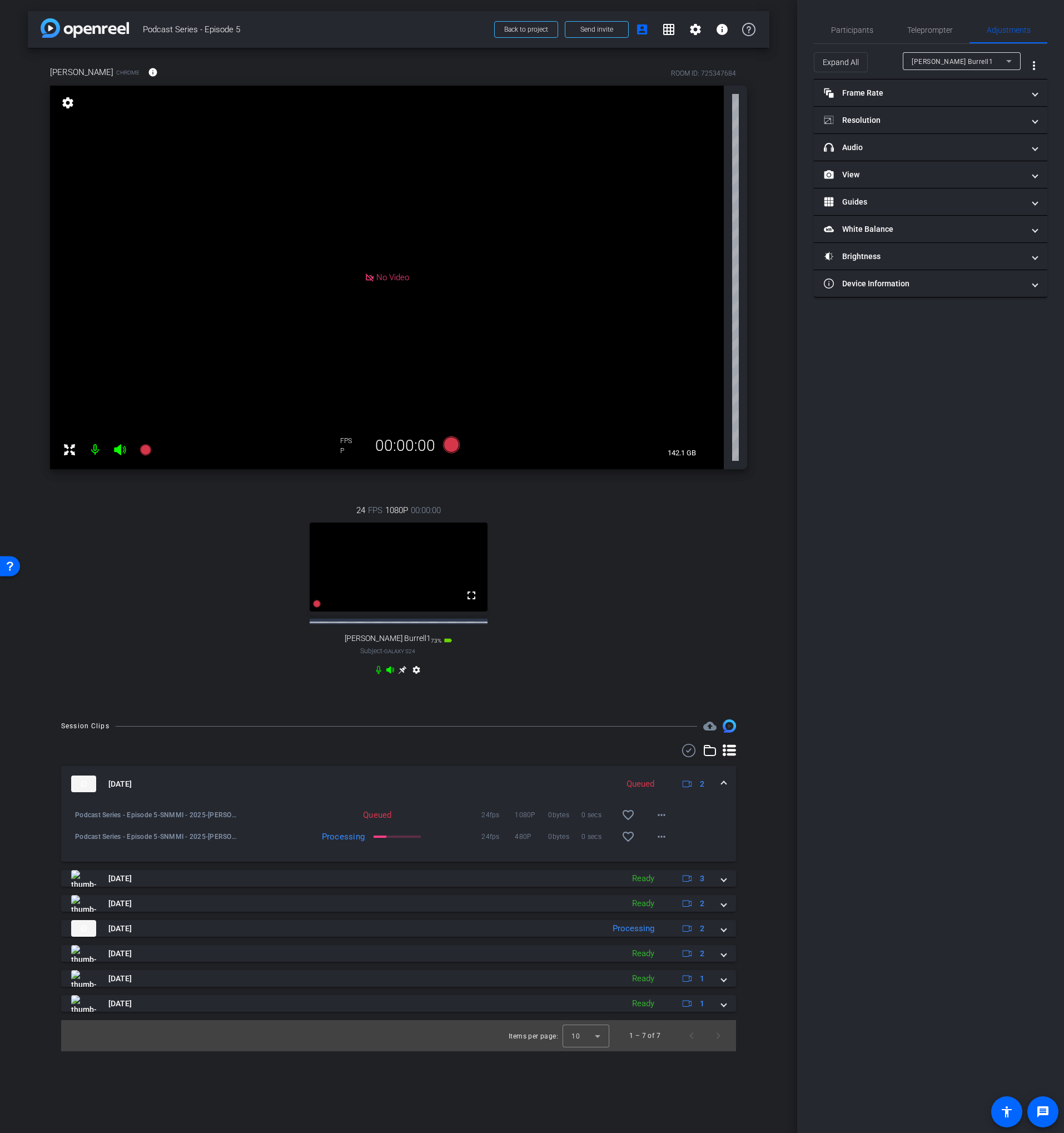
click at [964, 67] on div "[PERSON_NAME] Burrell1" at bounding box center [959, 61] width 94 height 14
click at [936, 99] on span "[PERSON_NAME]" at bounding box center [940, 101] width 56 height 13
click at [937, 61] on span "[PERSON_NAME]" at bounding box center [939, 61] width 55 height 7
click at [935, 80] on span "[PERSON_NAME] Burrell1" at bounding box center [953, 84] width 84 height 13
click at [870, 176] on mat-panel-title "View" at bounding box center [923, 175] width 200 height 12
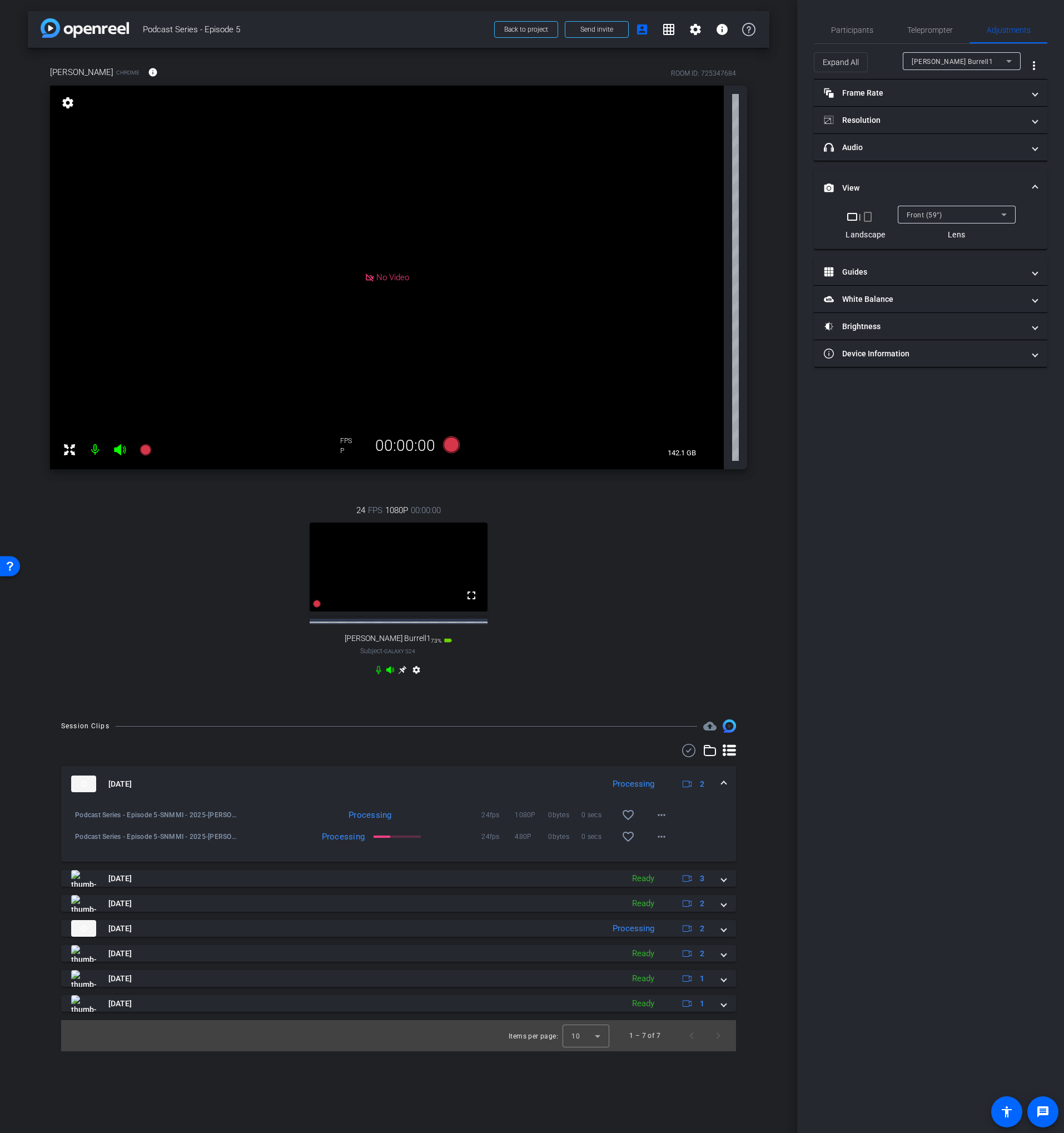
click at [950, 63] on span "[PERSON_NAME] Burrell1" at bounding box center [952, 61] width 81 height 7
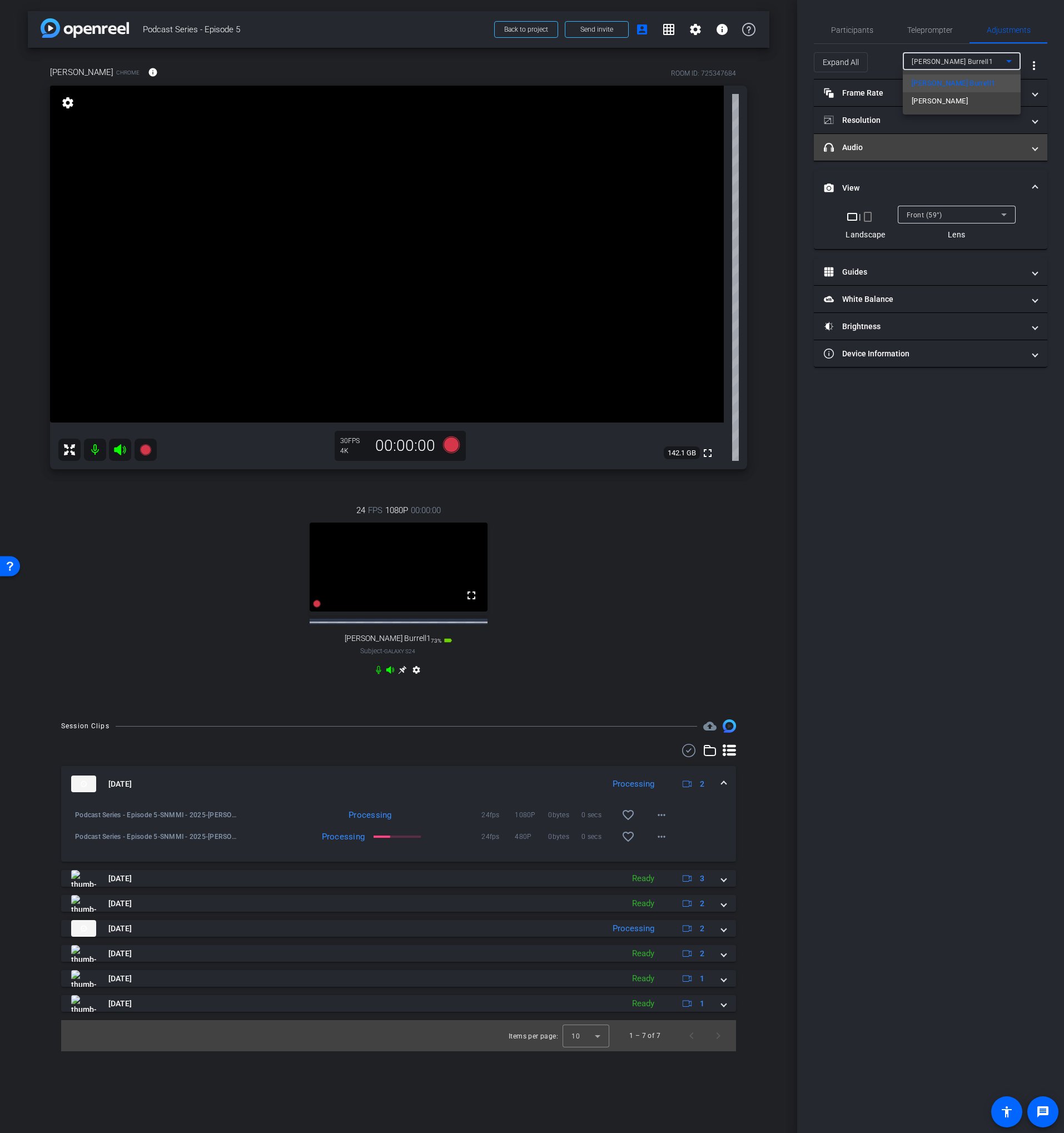
click at [933, 99] on span "[PERSON_NAME]" at bounding box center [940, 101] width 56 height 13
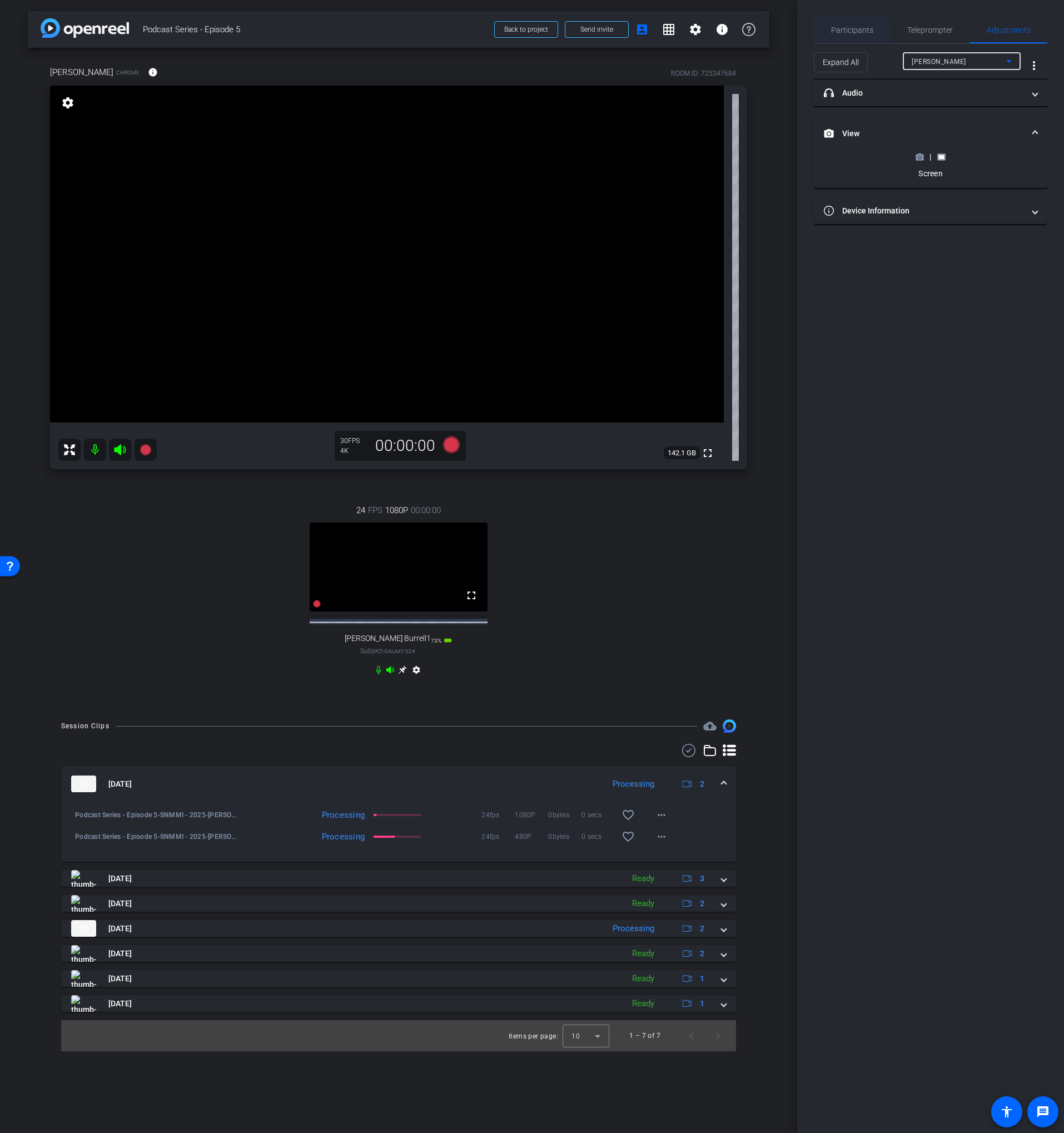
click at [854, 31] on span "Participants" at bounding box center [852, 30] width 42 height 7
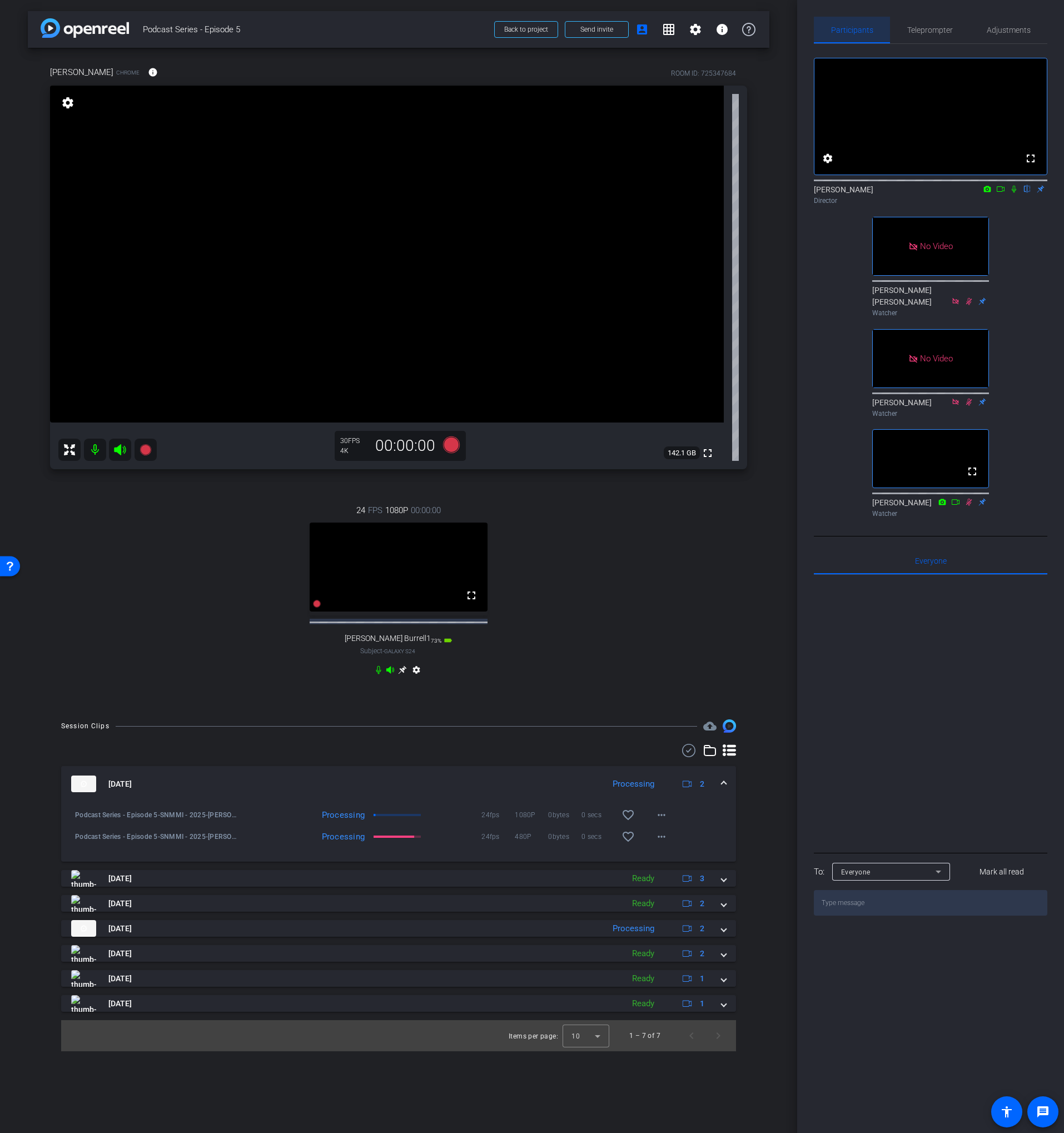
click at [859, 35] on span "Participants" at bounding box center [852, 30] width 42 height 27
click at [1021, 31] on span "Adjustments" at bounding box center [1008, 30] width 44 height 7
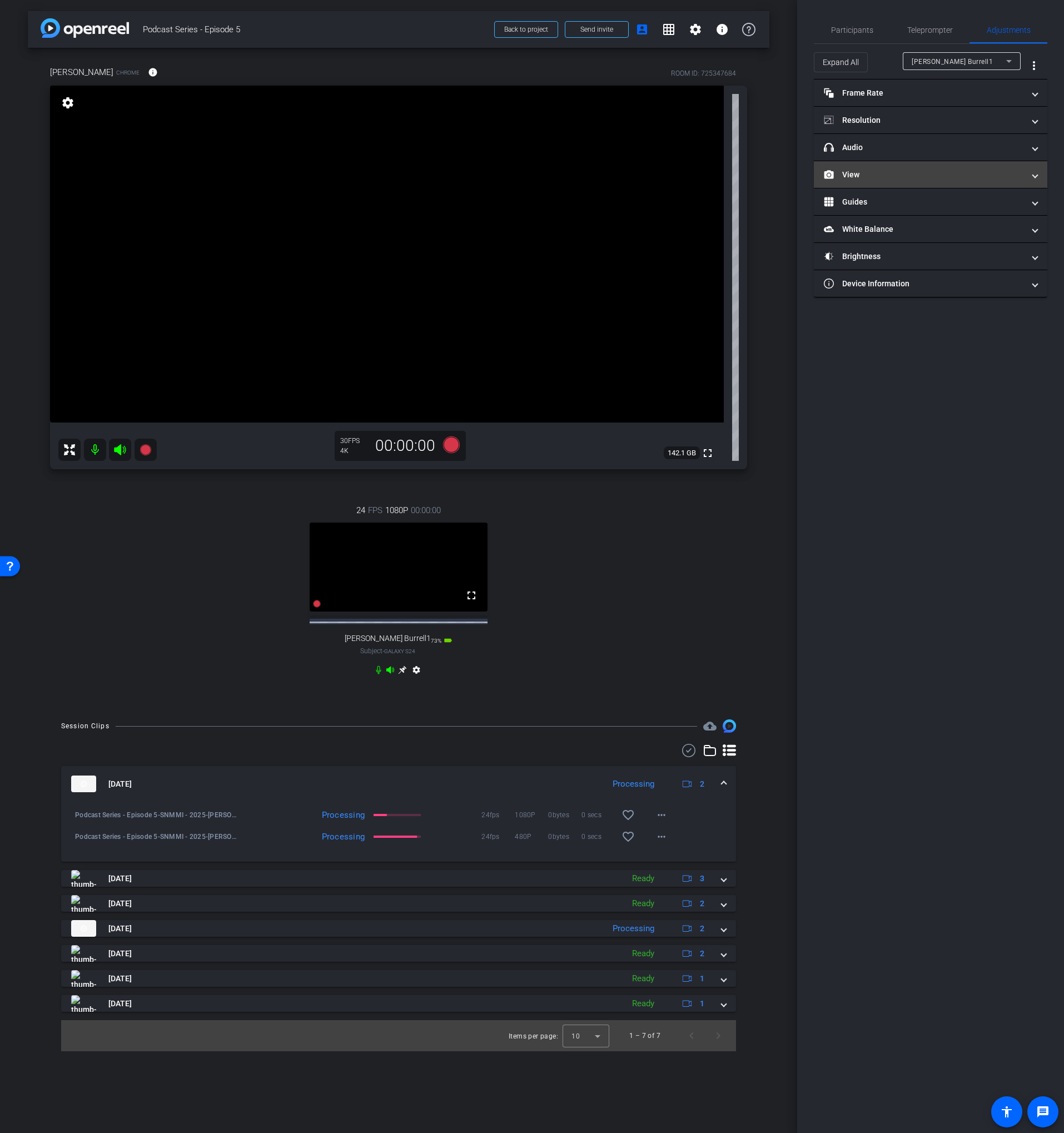
click at [878, 182] on mat-expansion-panel-header "View" at bounding box center [931, 175] width 234 height 27
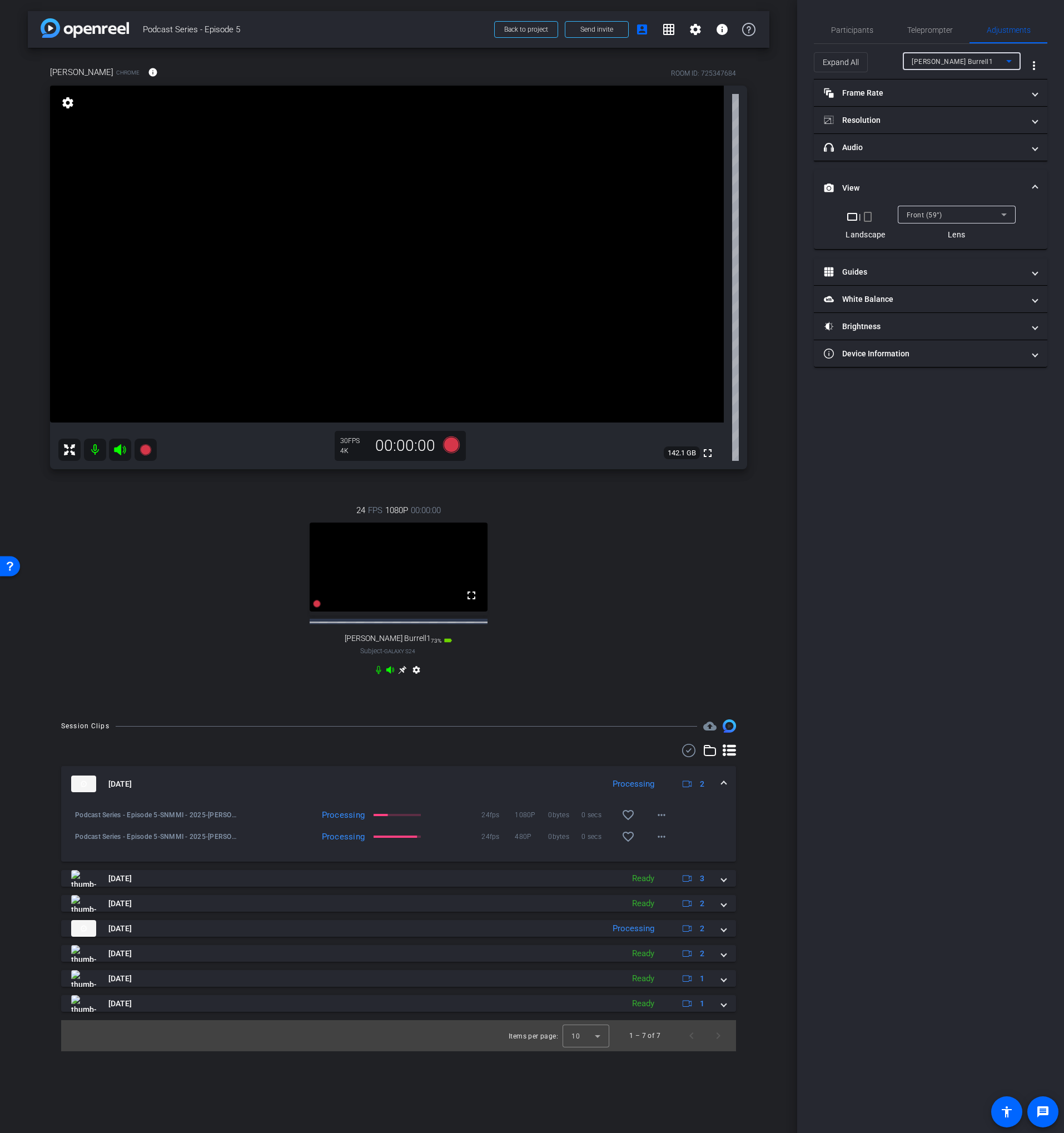
click at [938, 61] on span "[PERSON_NAME] Burrell1" at bounding box center [952, 61] width 81 height 7
click at [929, 96] on span "[PERSON_NAME]" at bounding box center [940, 101] width 56 height 13
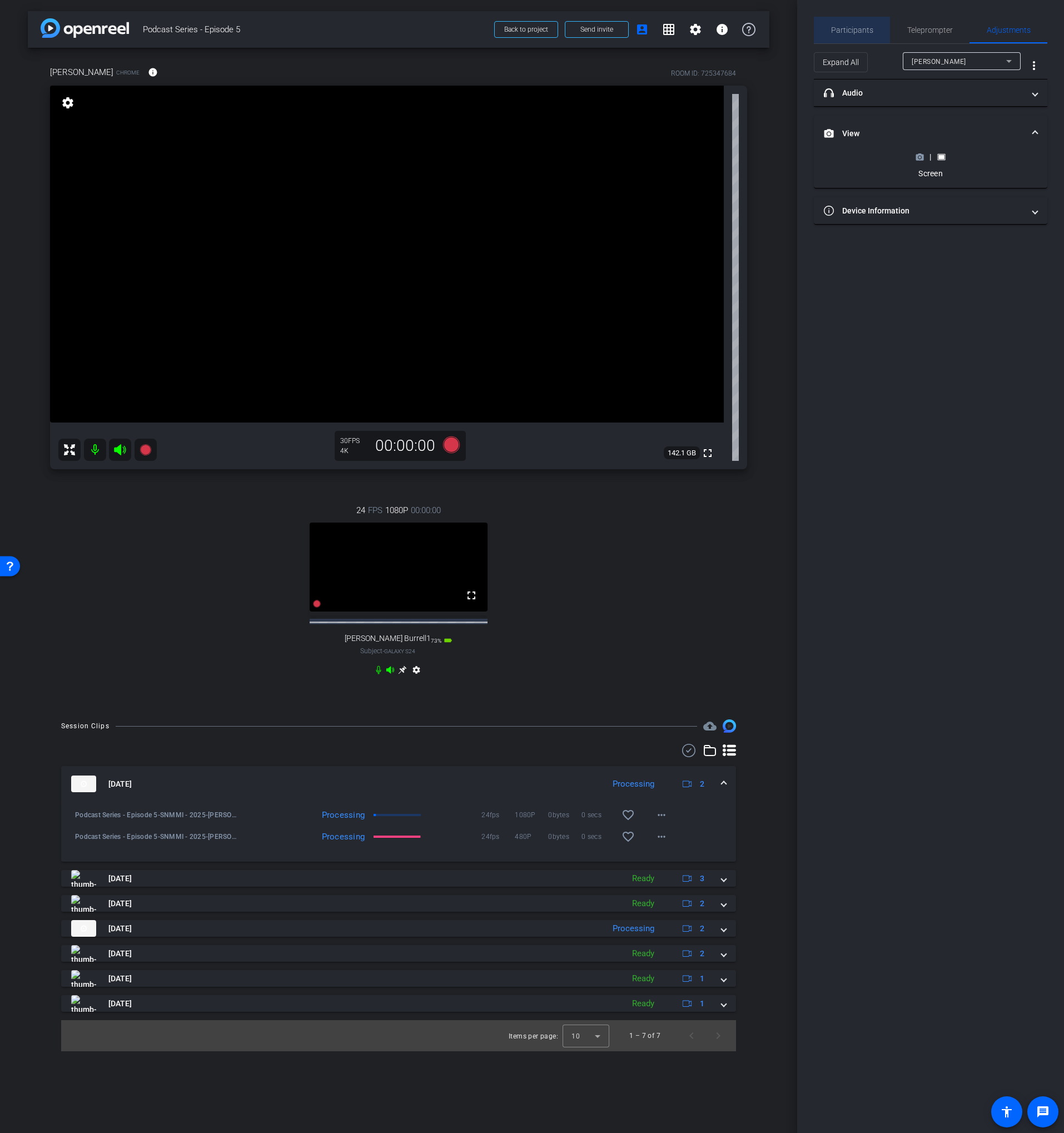
click at [862, 31] on span "Participants" at bounding box center [852, 30] width 42 height 7
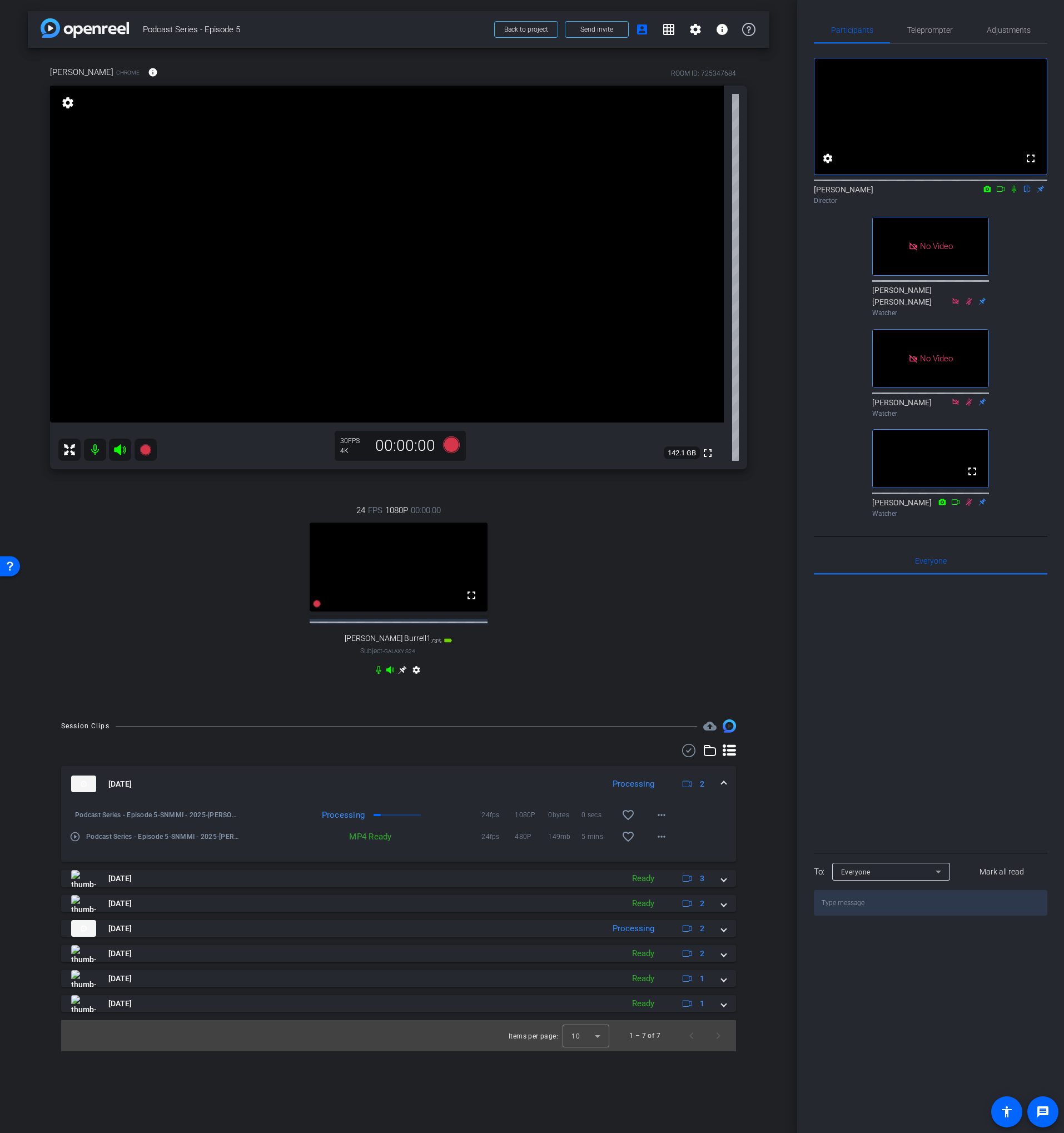
drag, startPoint x: 613, startPoint y: 569, endPoint x: 563, endPoint y: 530, distance: 63.4
click at [612, 569] on div "24 FPS 1080P 00:00:00 fullscreen Lance Burrell1 Subject - Galaxy S24 73% batter…" at bounding box center [398, 591] width 697 height 211
click at [447, 443] on icon at bounding box center [452, 445] width 17 height 17
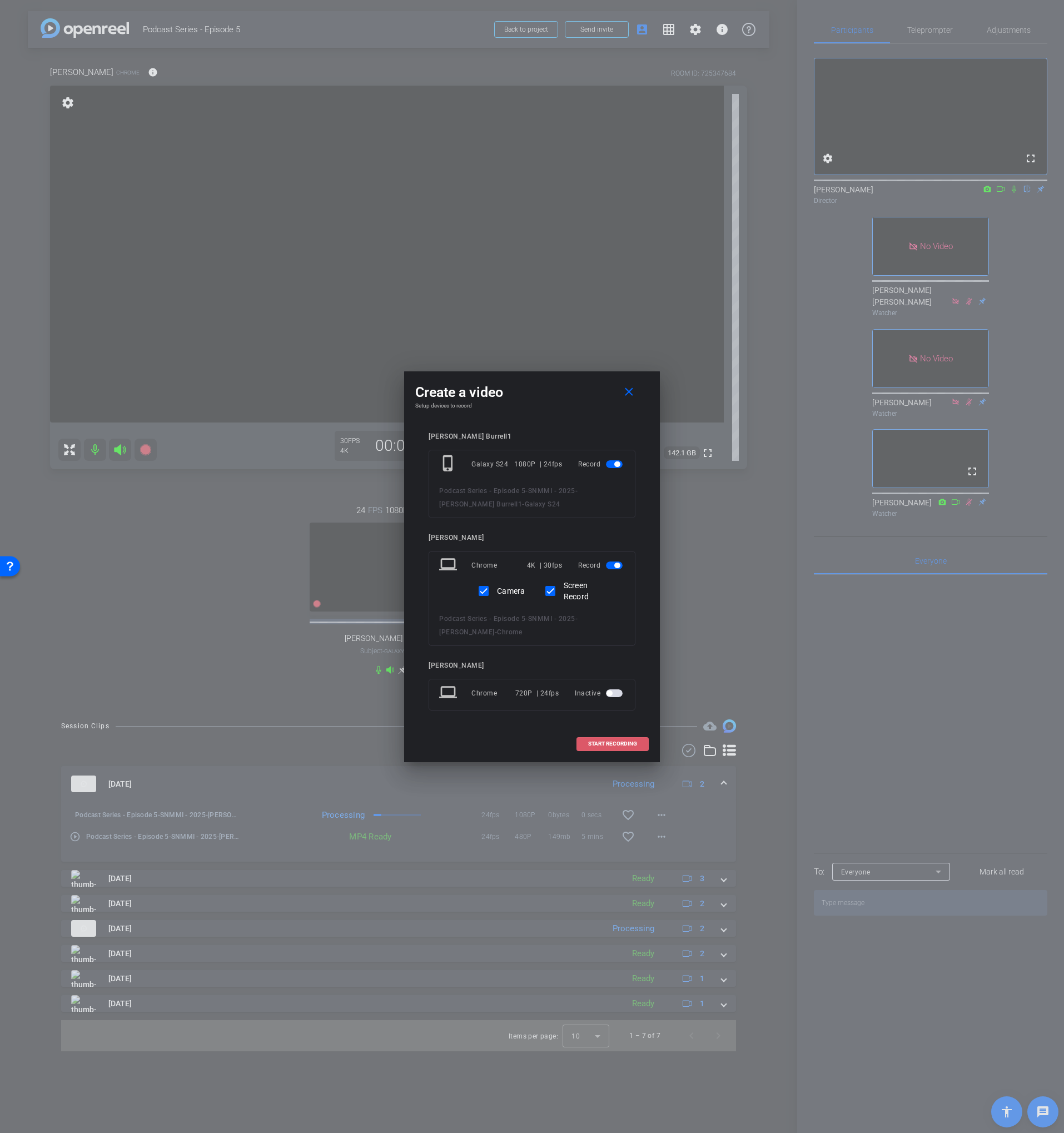
click at [616, 743] on span "START RECORDING" at bounding box center [612, 743] width 49 height 6
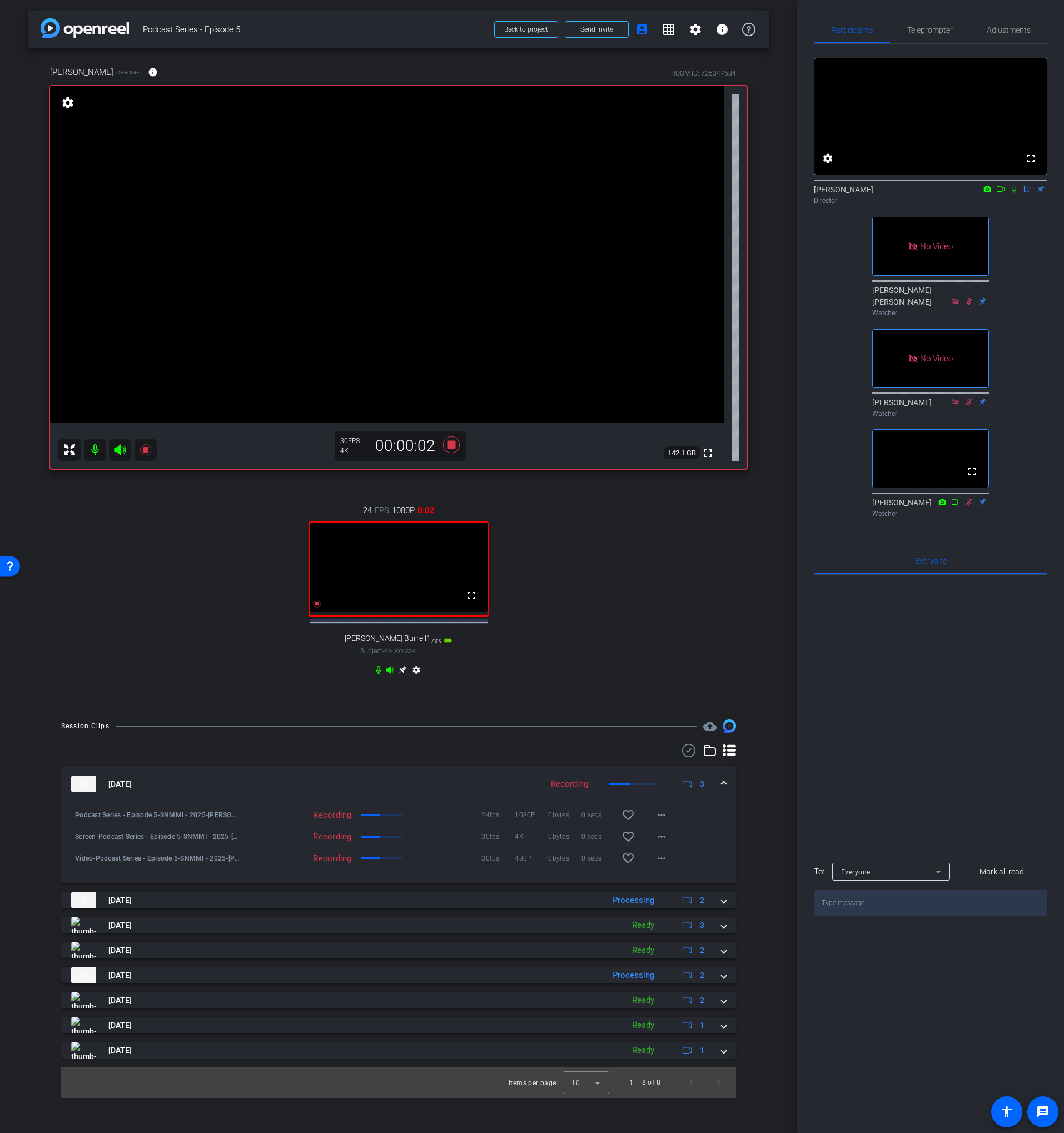
click at [1009, 193] on icon at bounding box center [1013, 188] width 9 height 7
click at [1004, 193] on icon at bounding box center [1000, 188] width 9 height 7
click at [904, 202] on div "[PERSON_NAME] Director" at bounding box center [931, 195] width 234 height 22
click at [999, 27] on span "Adjustments" at bounding box center [1008, 30] width 44 height 7
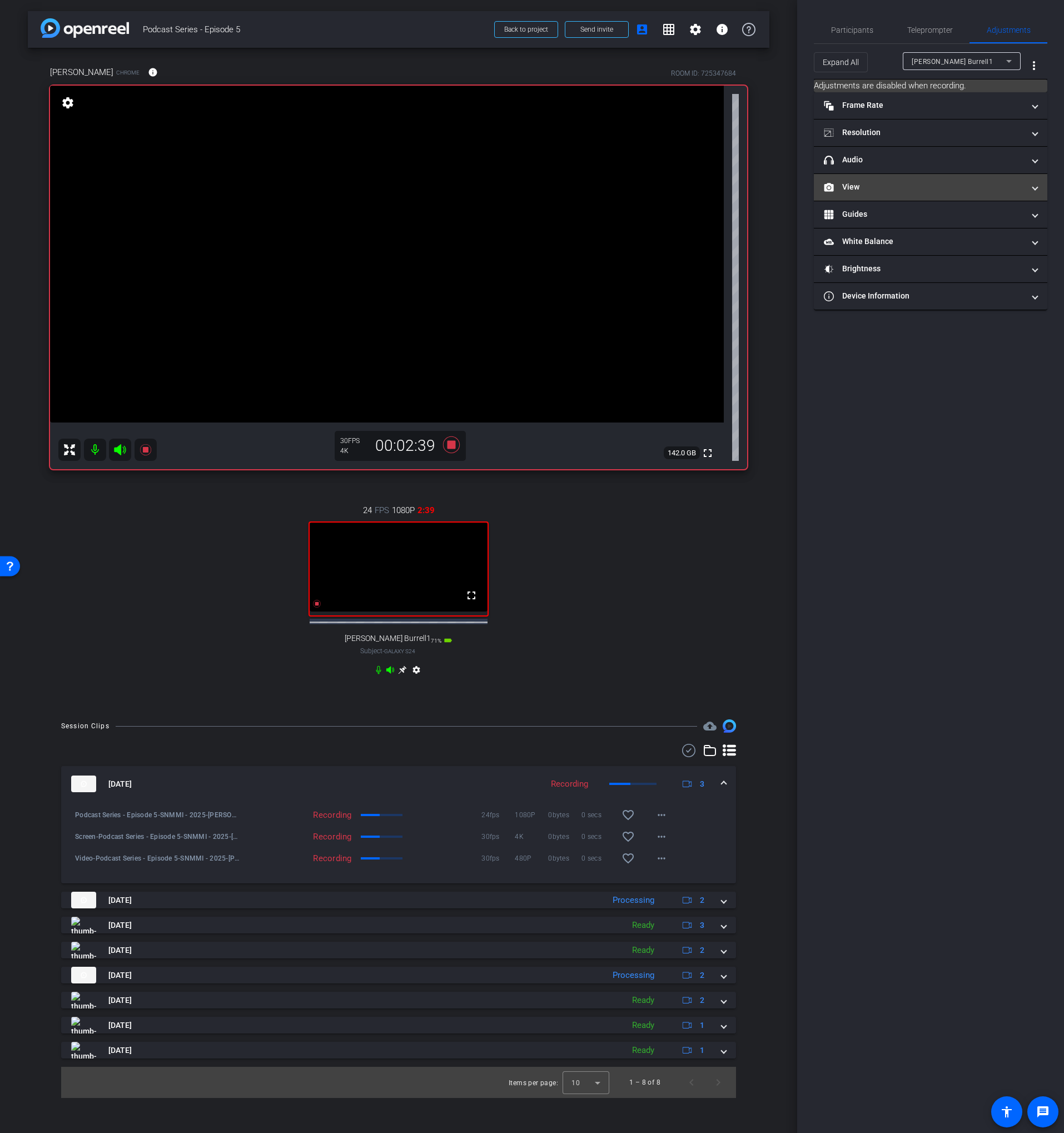
click at [897, 185] on mat-panel-title "View" at bounding box center [923, 187] width 200 height 12
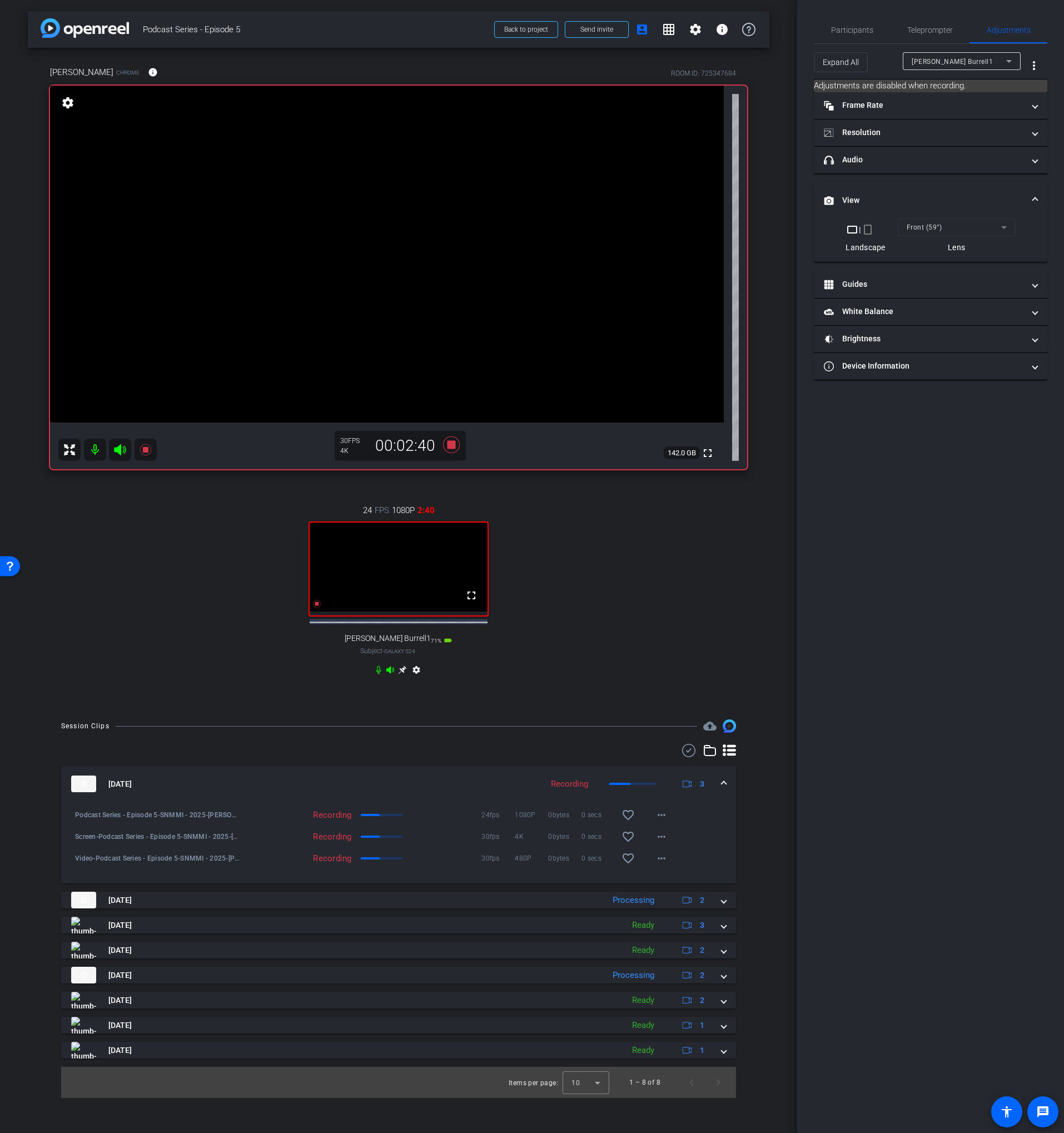
click at [939, 225] on mat-form-field "Front (59°)" at bounding box center [956, 227] width 118 height 17
click at [951, 61] on span "[PERSON_NAME] Burrell1" at bounding box center [952, 61] width 81 height 7
click at [936, 94] on span "[PERSON_NAME]" at bounding box center [940, 101] width 56 height 13
drag, startPoint x: 923, startPoint y: 173, endPoint x: 918, endPoint y: 124, distance: 49.3
click at [923, 173] on div "|" at bounding box center [930, 169] width 41 height 11
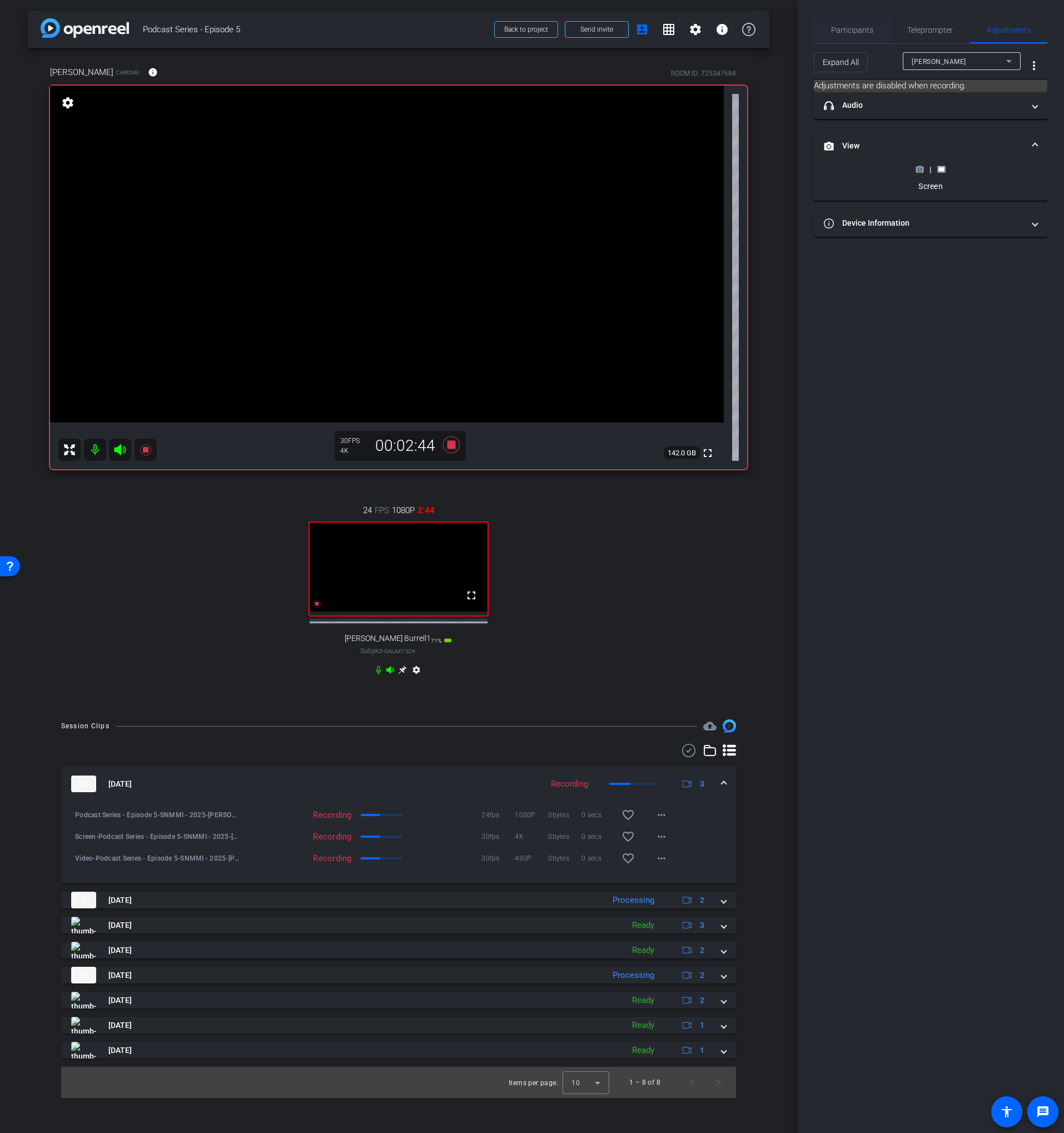
click at [855, 33] on span "Participants" at bounding box center [852, 30] width 42 height 7
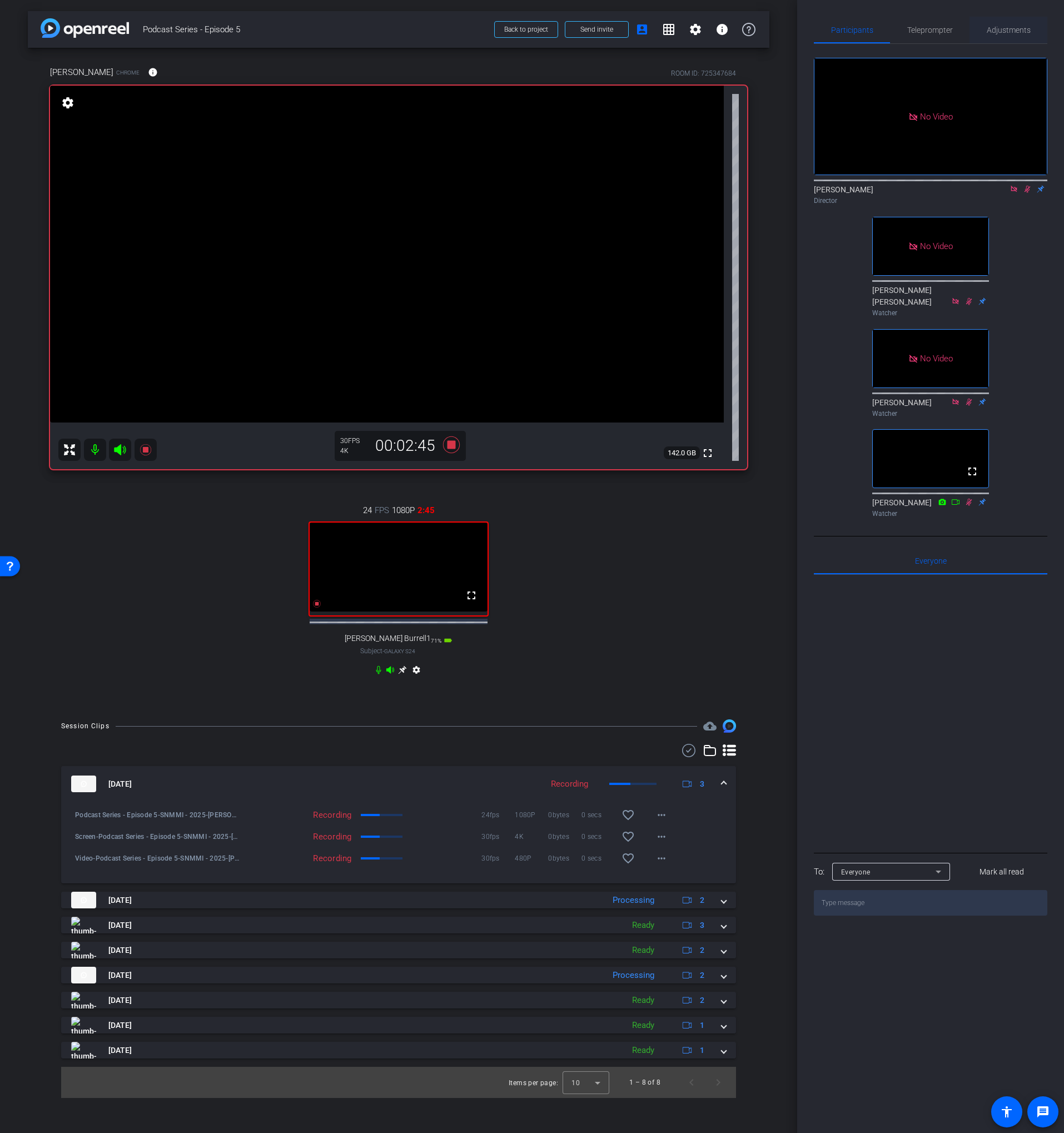
click at [1004, 27] on span "Adjustments" at bounding box center [1008, 30] width 44 height 7
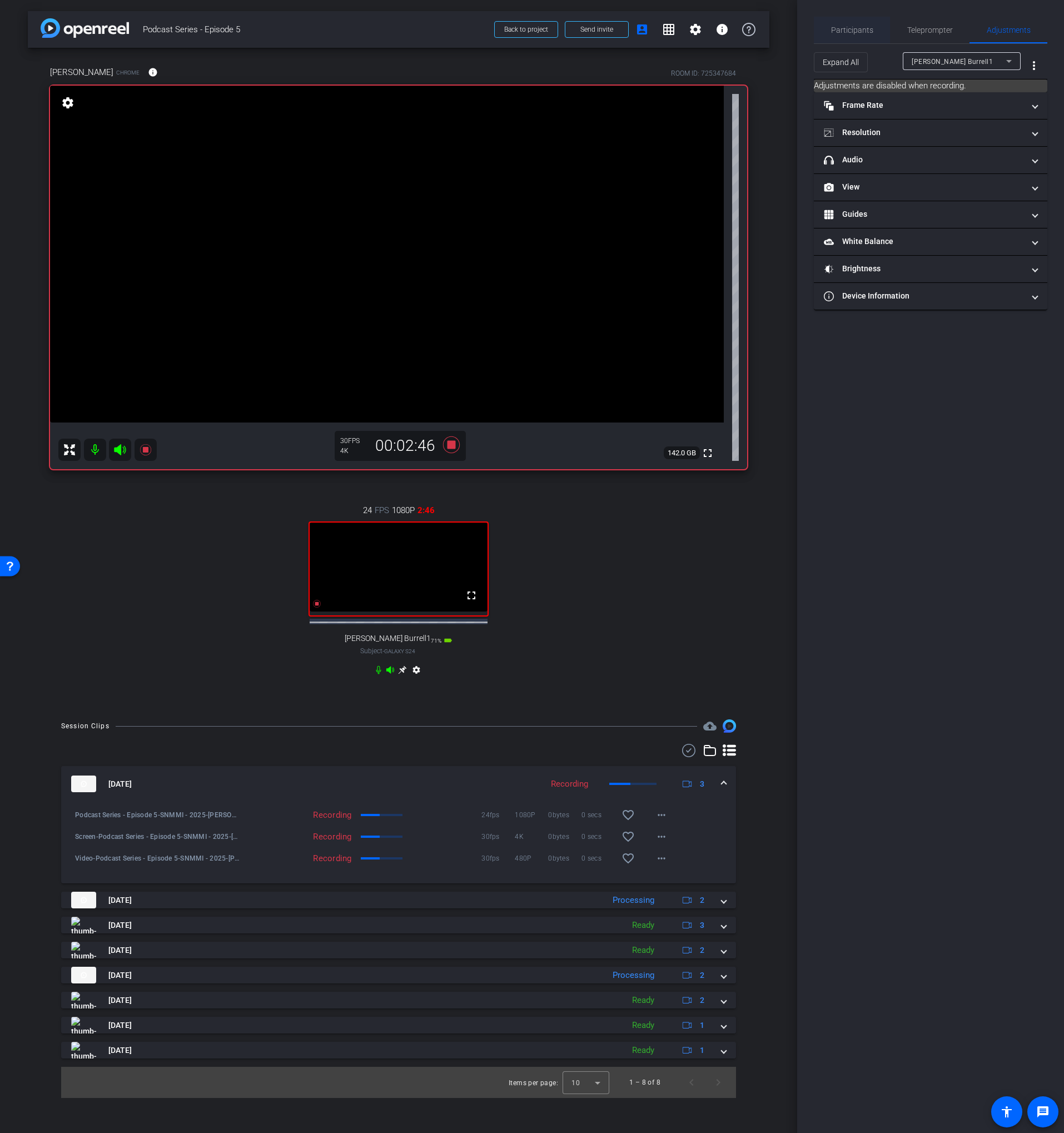
click at [863, 29] on span "Participants" at bounding box center [852, 30] width 42 height 7
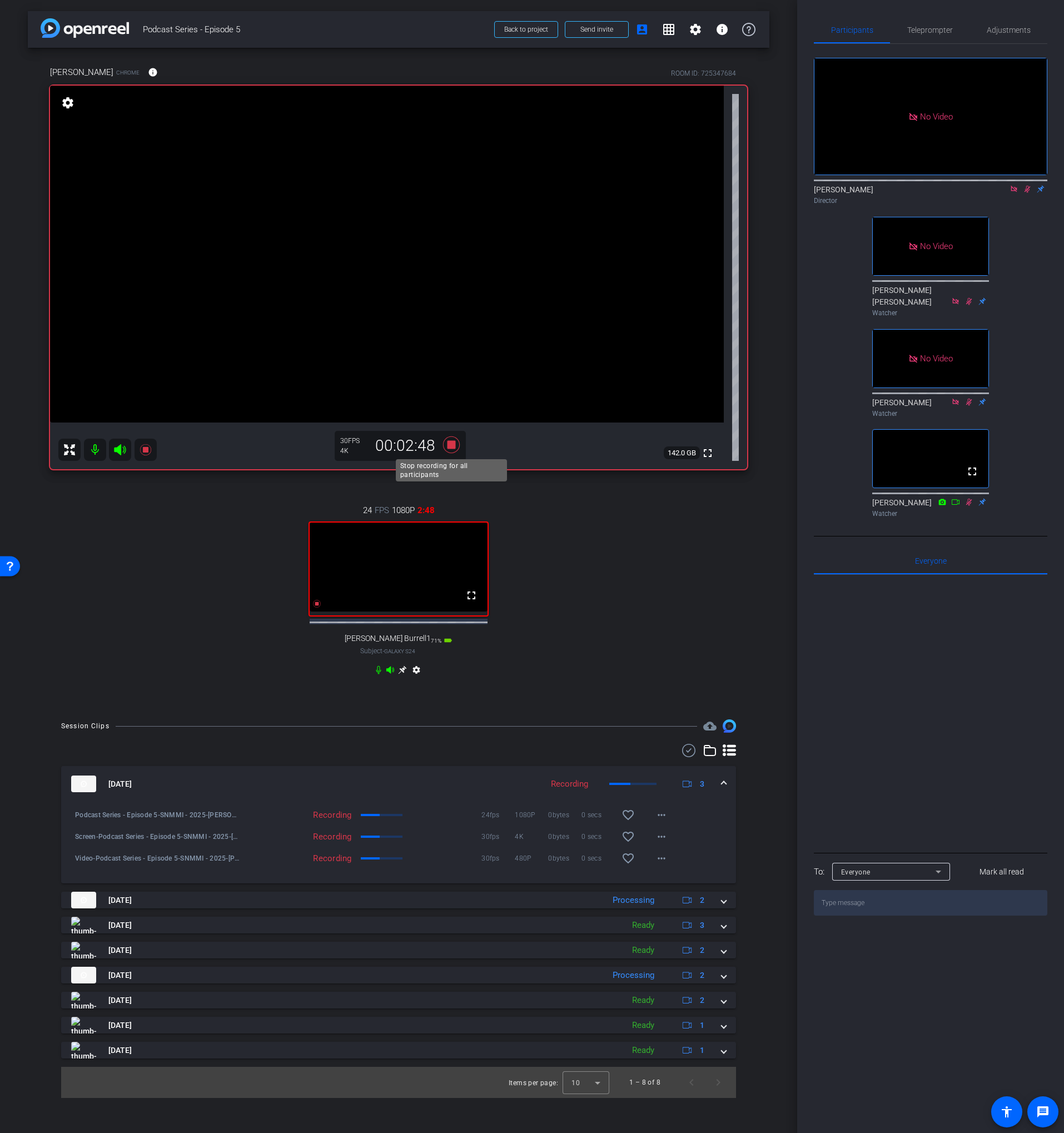
drag, startPoint x: 452, startPoint y: 449, endPoint x: 472, endPoint y: 473, distance: 31.2
click at [452, 449] on icon at bounding box center [452, 445] width 27 height 20
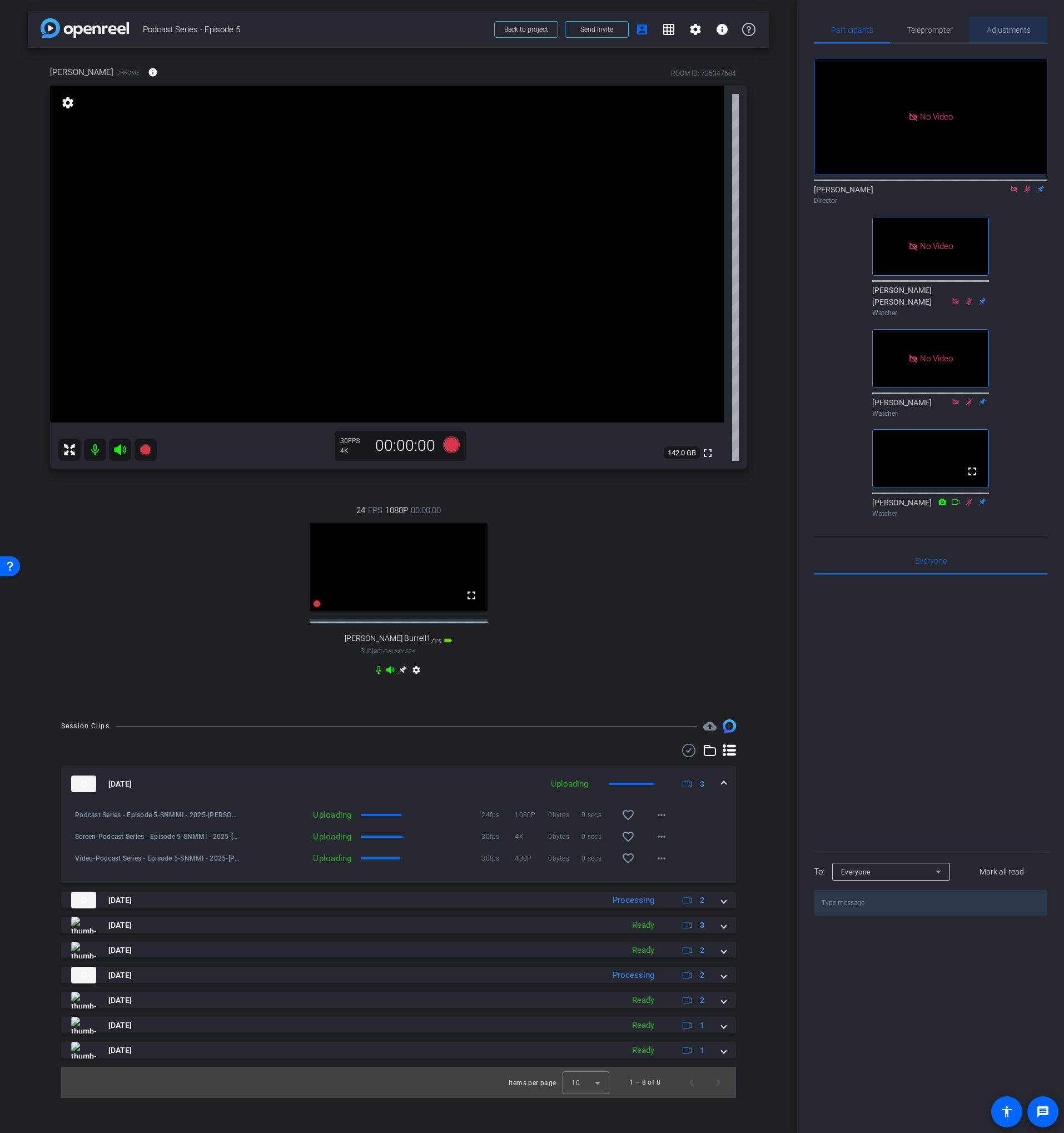
click at [1008, 37] on span "Adjustments" at bounding box center [1008, 30] width 44 height 27
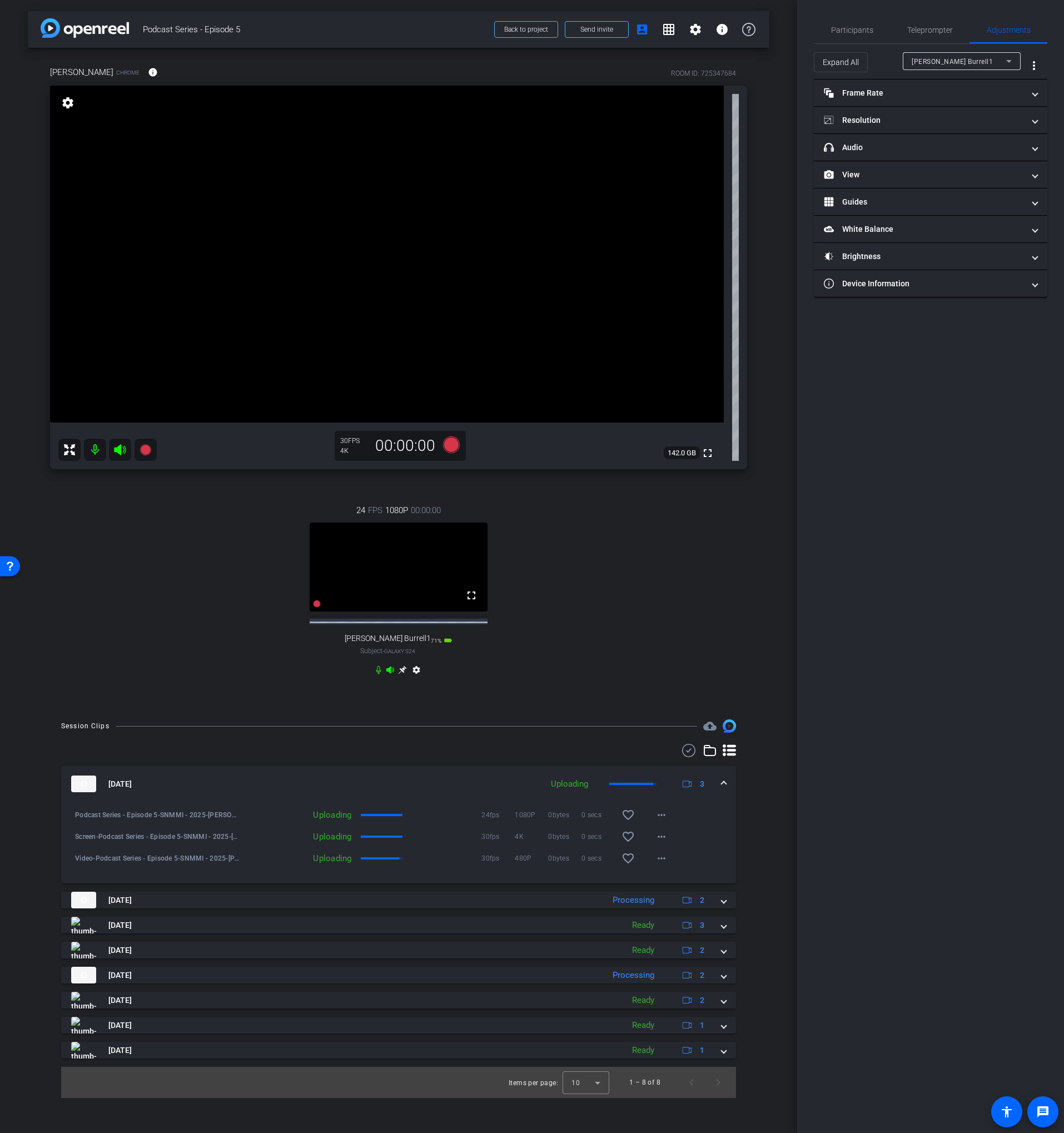
click at [952, 65] on div "[PERSON_NAME] Burrell1" at bounding box center [959, 61] width 94 height 14
click at [926, 97] on span "[PERSON_NAME]" at bounding box center [940, 101] width 56 height 13
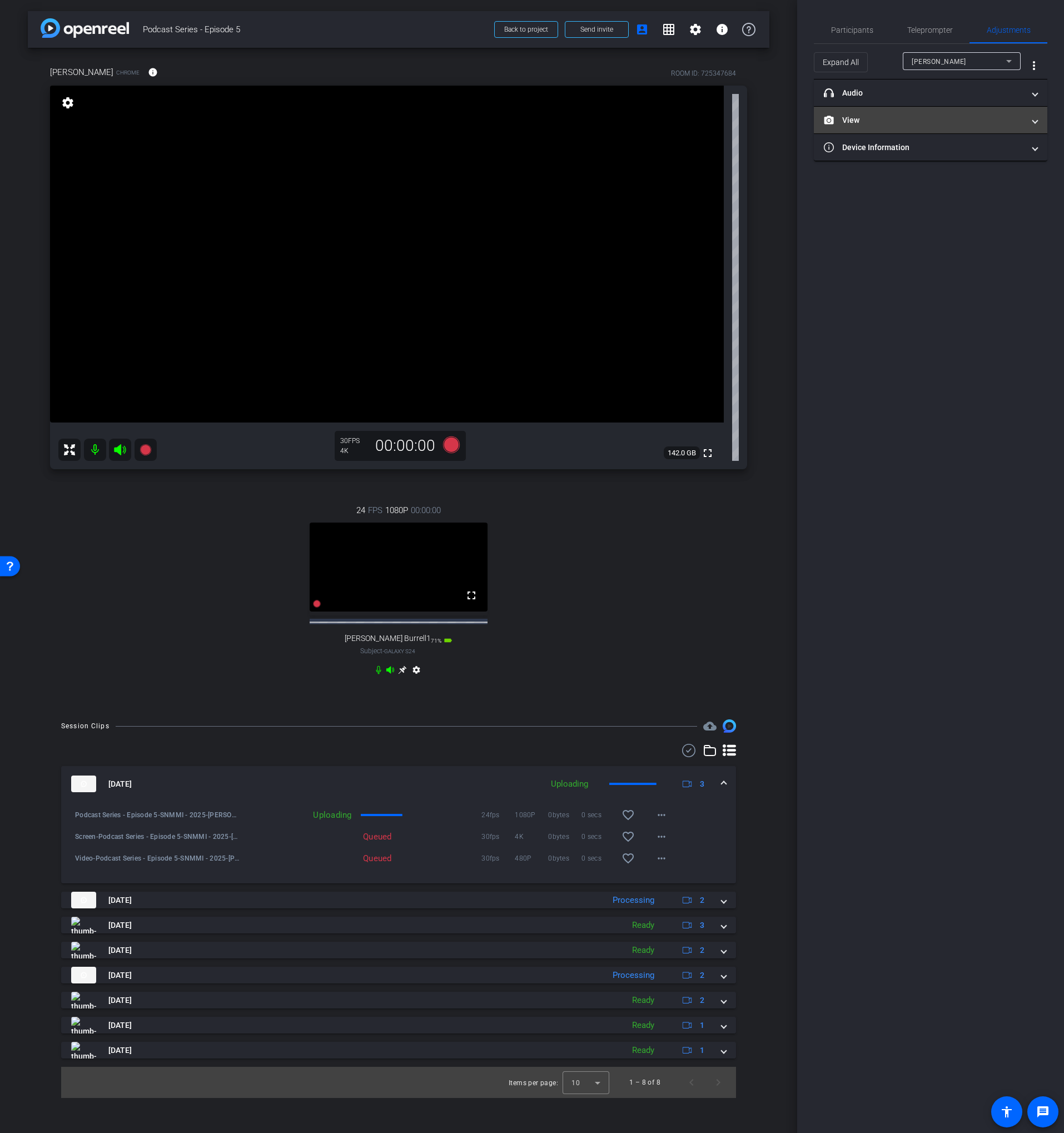
click at [867, 121] on mat-panel-title "View" at bounding box center [923, 120] width 200 height 12
click at [920, 162] on div "| Screen" at bounding box center [930, 165] width 41 height 28
click at [919, 158] on circle at bounding box center [919, 157] width 2 height 2
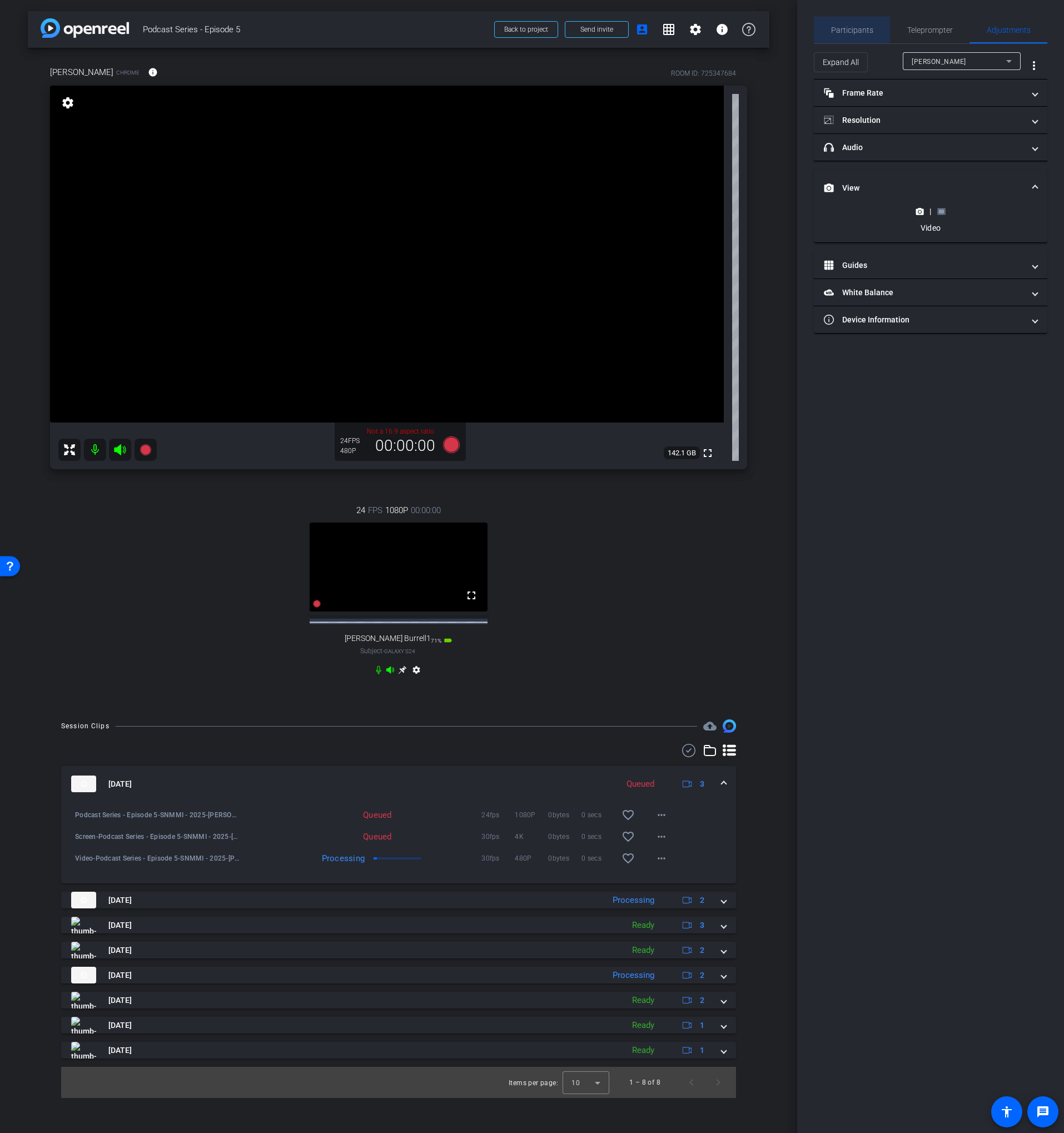
drag, startPoint x: 855, startPoint y: 27, endPoint x: 868, endPoint y: 29, distance: 13.2
click at [855, 27] on span "Participants" at bounding box center [852, 30] width 42 height 7
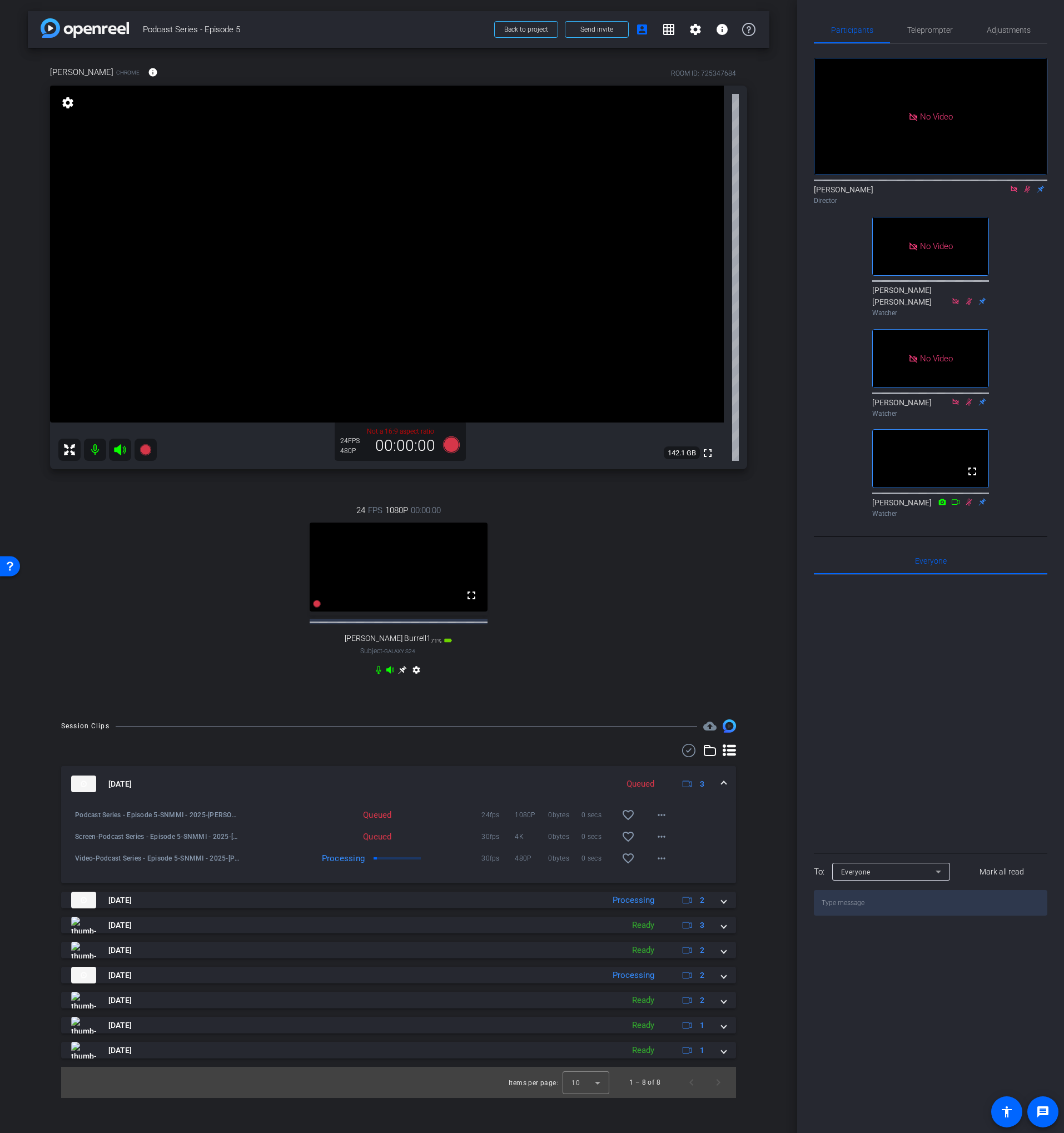
click at [1028, 185] on icon at bounding box center [1027, 188] width 9 height 7
click at [1019, 184] on mat-icon at bounding box center [1014, 189] width 13 height 10
click at [651, 607] on div "24 FPS 1080P 00:00:00 fullscreen [PERSON_NAME] Burrell1 Subject - Galaxy S24 71…" at bounding box center [398, 591] width 697 height 211
click at [1019, 21] on span "Adjustments" at bounding box center [1008, 30] width 44 height 27
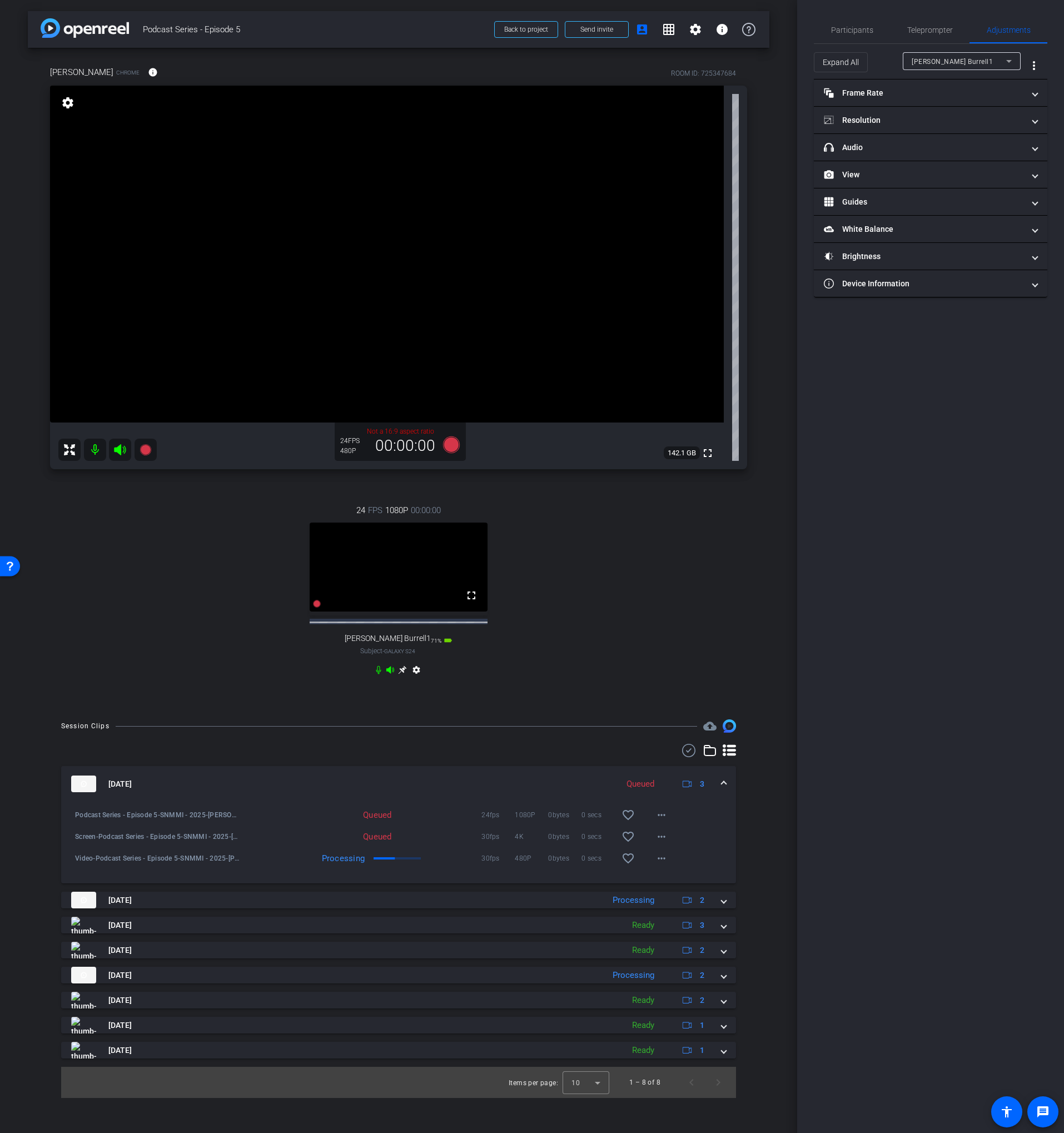
click at [969, 56] on div "[PERSON_NAME] Burrell1" at bounding box center [959, 61] width 94 height 14
click at [950, 104] on span "[PERSON_NAME]" at bounding box center [940, 101] width 56 height 13
type input "11000"
click at [852, 31] on span "Participants" at bounding box center [852, 30] width 42 height 7
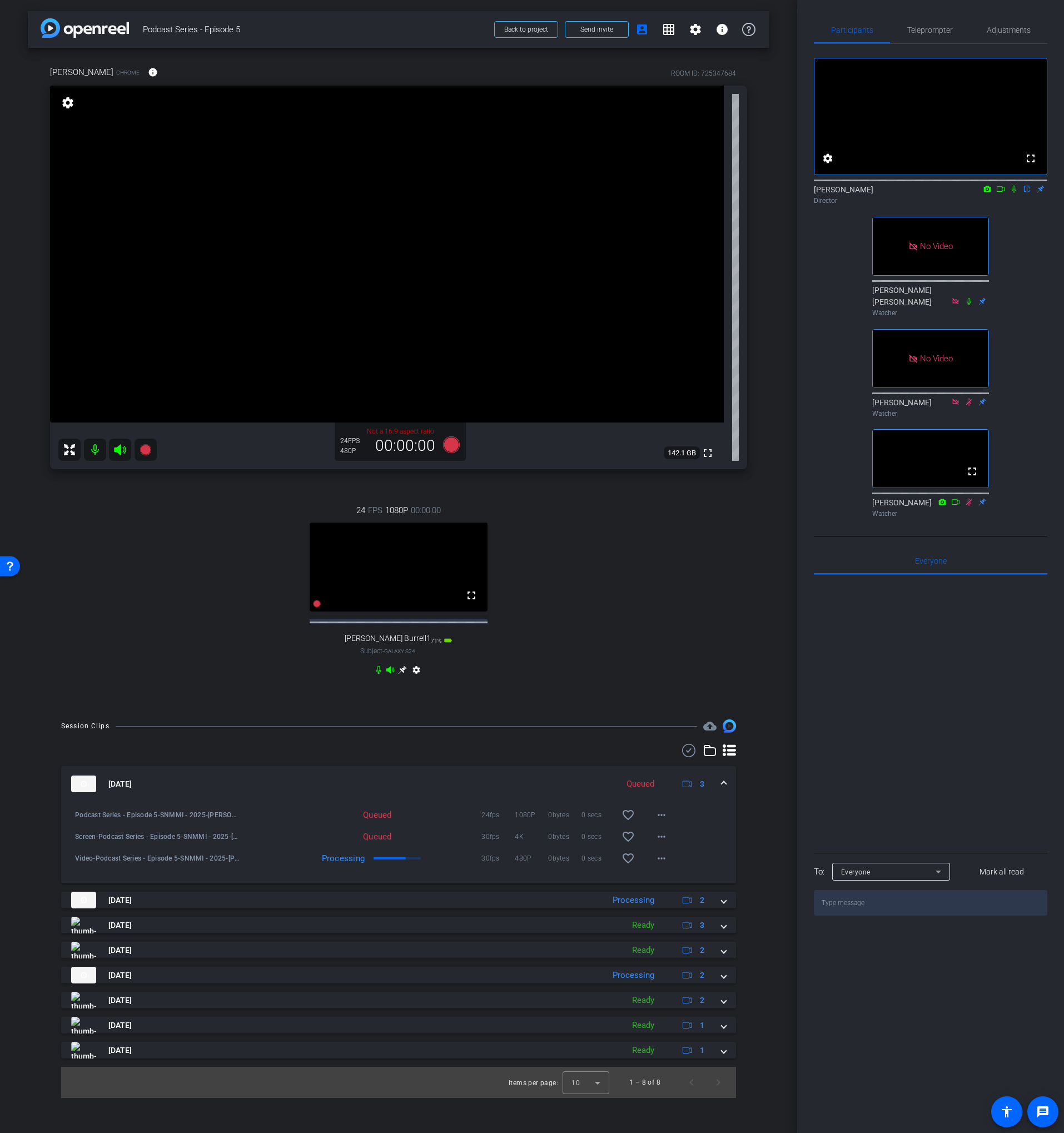
drag, startPoint x: 544, startPoint y: 522, endPoint x: 531, endPoint y: 513, distance: 15.8
click at [543, 523] on div "24 FPS 1080P 00:00:00 fullscreen [PERSON_NAME] Burrell1 Subject - Galaxy S24 71…" at bounding box center [398, 591] width 697 height 211
click at [455, 451] on icon at bounding box center [452, 445] width 27 height 20
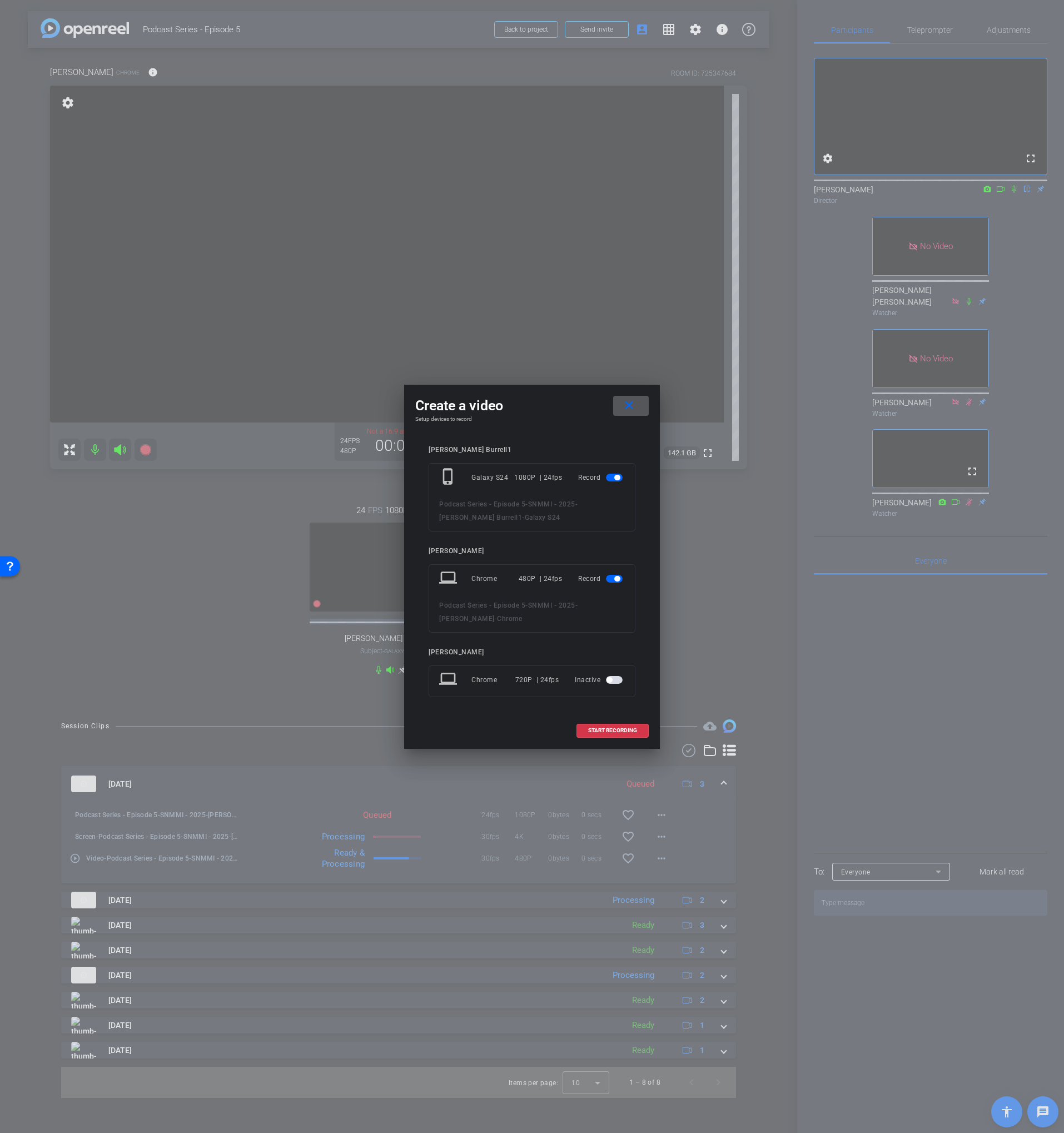
click at [636, 400] on mat-icon "close" at bounding box center [629, 405] width 14 height 14
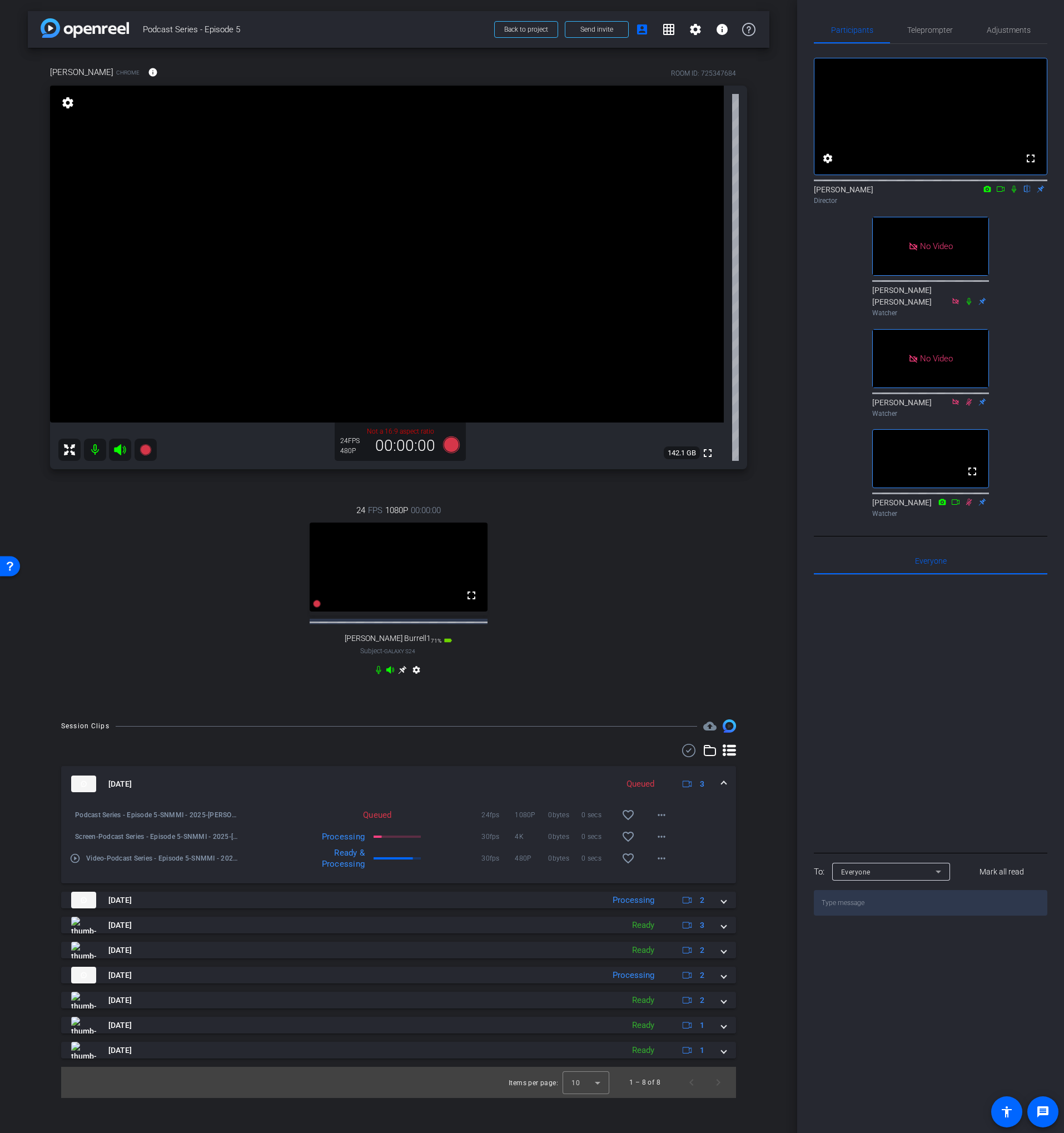
click at [1033, 290] on div "fullscreen settings [PERSON_NAME] flip Director No Video [PERSON_NAME] [PERSON_…" at bounding box center [931, 283] width 234 height 478
click at [651, 571] on div "24 FPS 1080P 00:00:00 fullscreen [PERSON_NAME] Burrell1 Subject - Galaxy S24 71…" at bounding box center [398, 591] width 697 height 211
click at [450, 448] on icon at bounding box center [452, 445] width 17 height 17
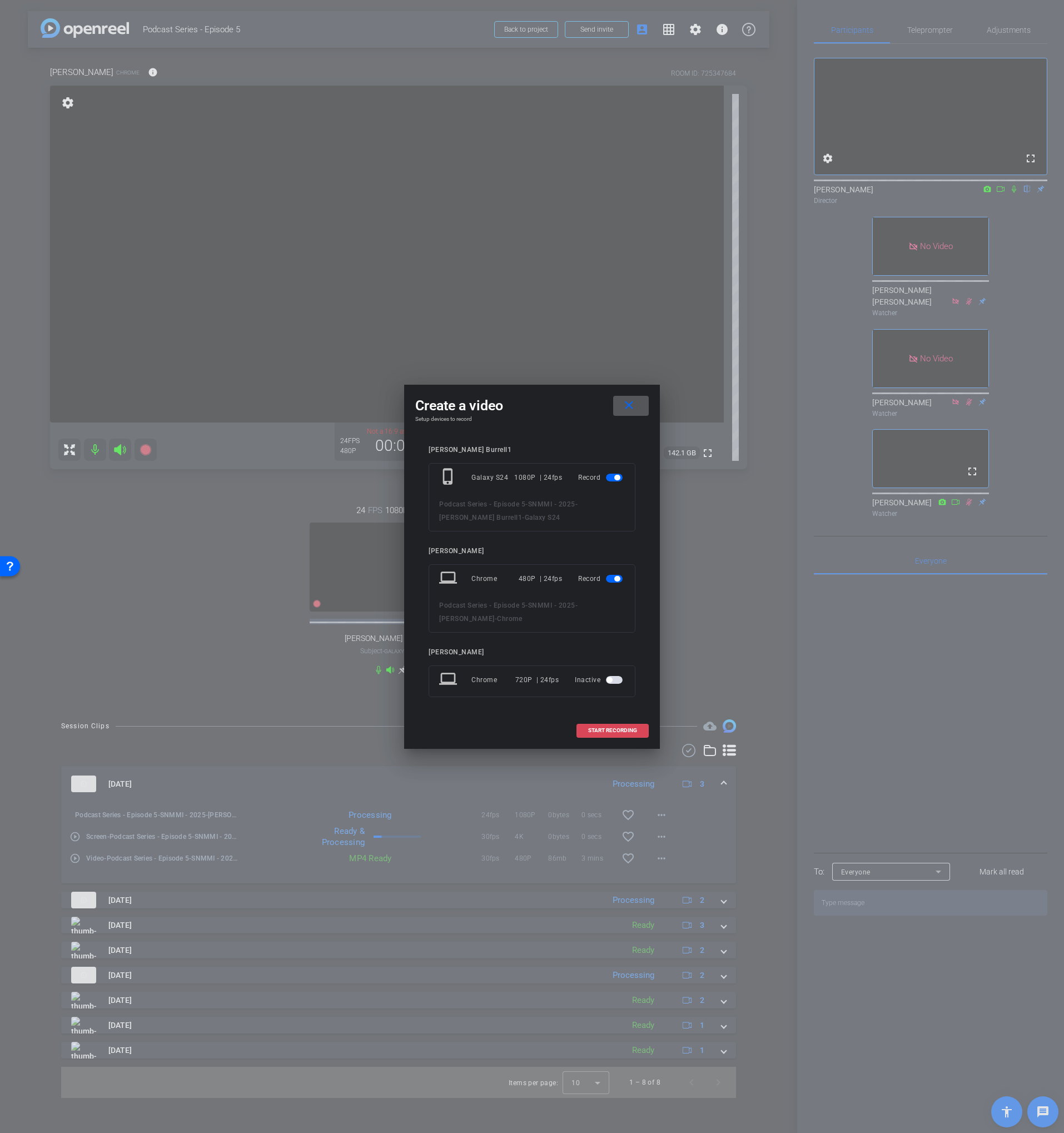
click at [607, 729] on span "START RECORDING" at bounding box center [612, 730] width 49 height 6
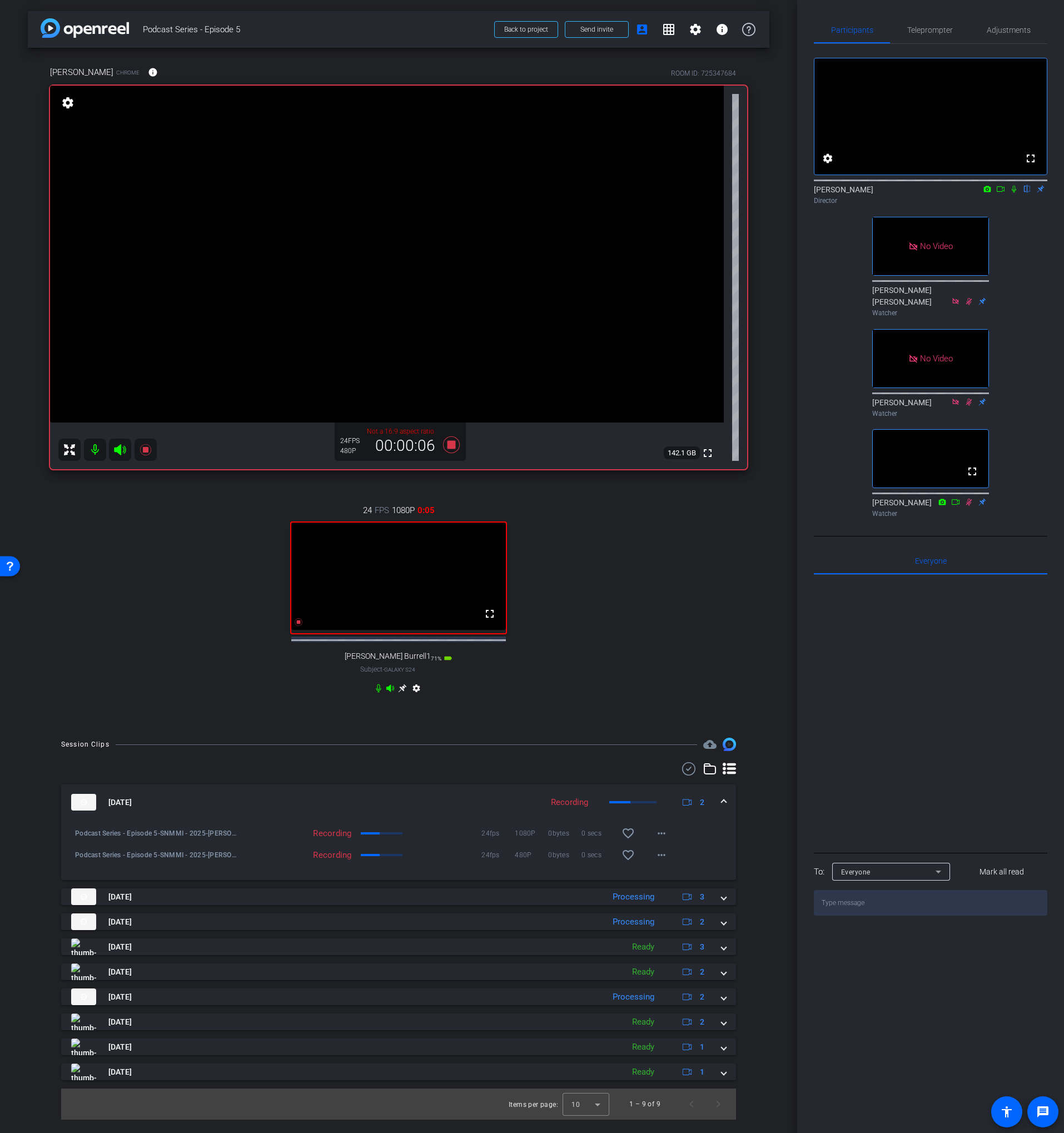
click at [1011, 193] on icon at bounding box center [1013, 188] width 9 height 7
click at [1004, 193] on icon at bounding box center [1000, 188] width 9 height 7
click at [547, 510] on div "24 FPS 1080P 5:06 fullscreen [PERSON_NAME] Burrell1 Subject - Galaxy S24 69% ba…" at bounding box center [398, 600] width 697 height 230
click at [1024, 184] on div at bounding box center [931, 179] width 234 height 9
click at [1025, 193] on icon at bounding box center [1027, 188] width 9 height 7
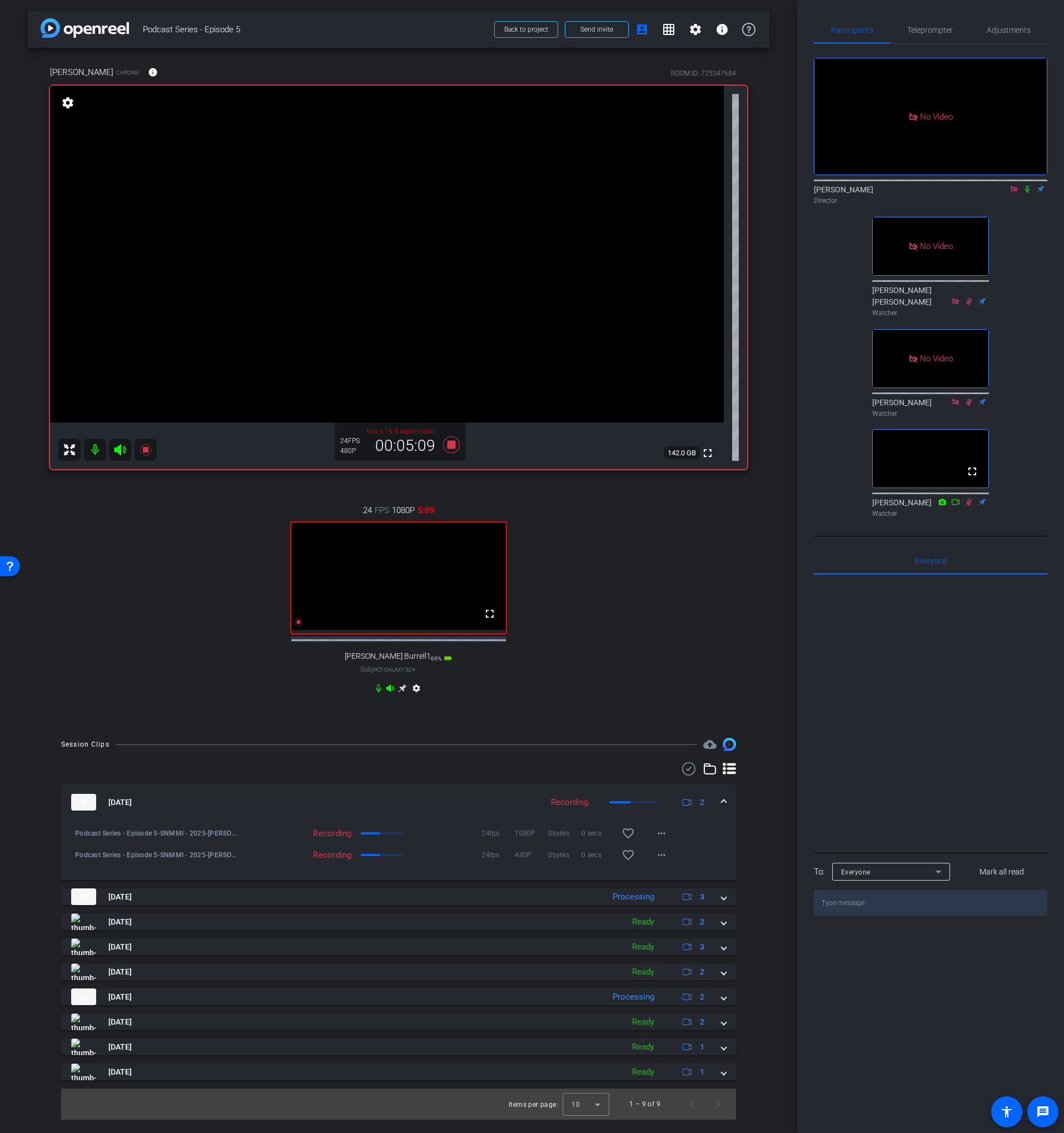
click at [1015, 191] on icon at bounding box center [1013, 188] width 6 height 6
click at [593, 550] on div "24 FPS 1080P 5:10 fullscreen [PERSON_NAME] Burrell1 Subject - Galaxy S24 69% ba…" at bounding box center [398, 600] width 697 height 230
click at [449, 445] on icon at bounding box center [452, 445] width 17 height 17
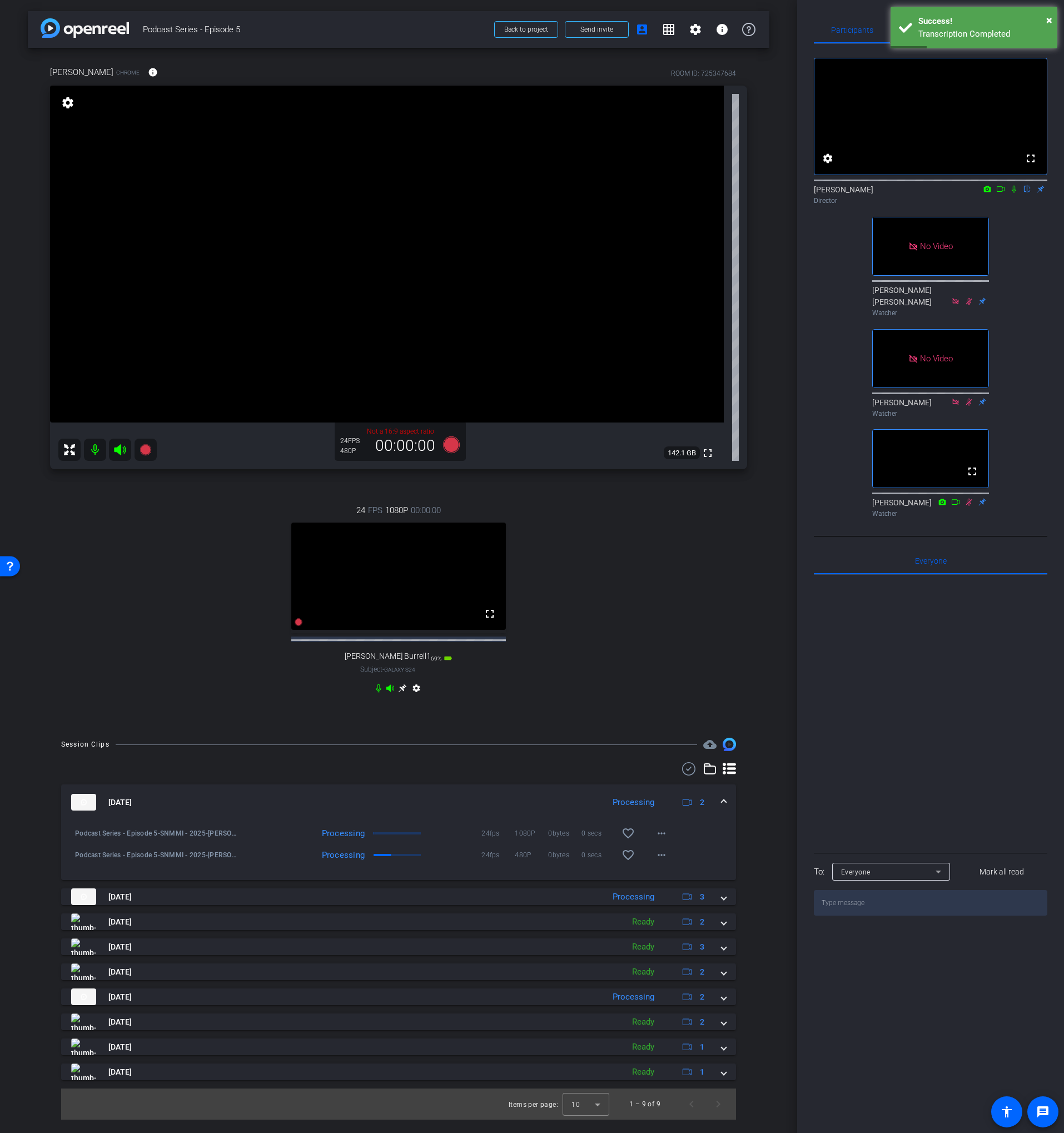
click at [1001, 193] on icon at bounding box center [1000, 188] width 9 height 7
click at [1028, 193] on icon at bounding box center [1027, 188] width 9 height 7
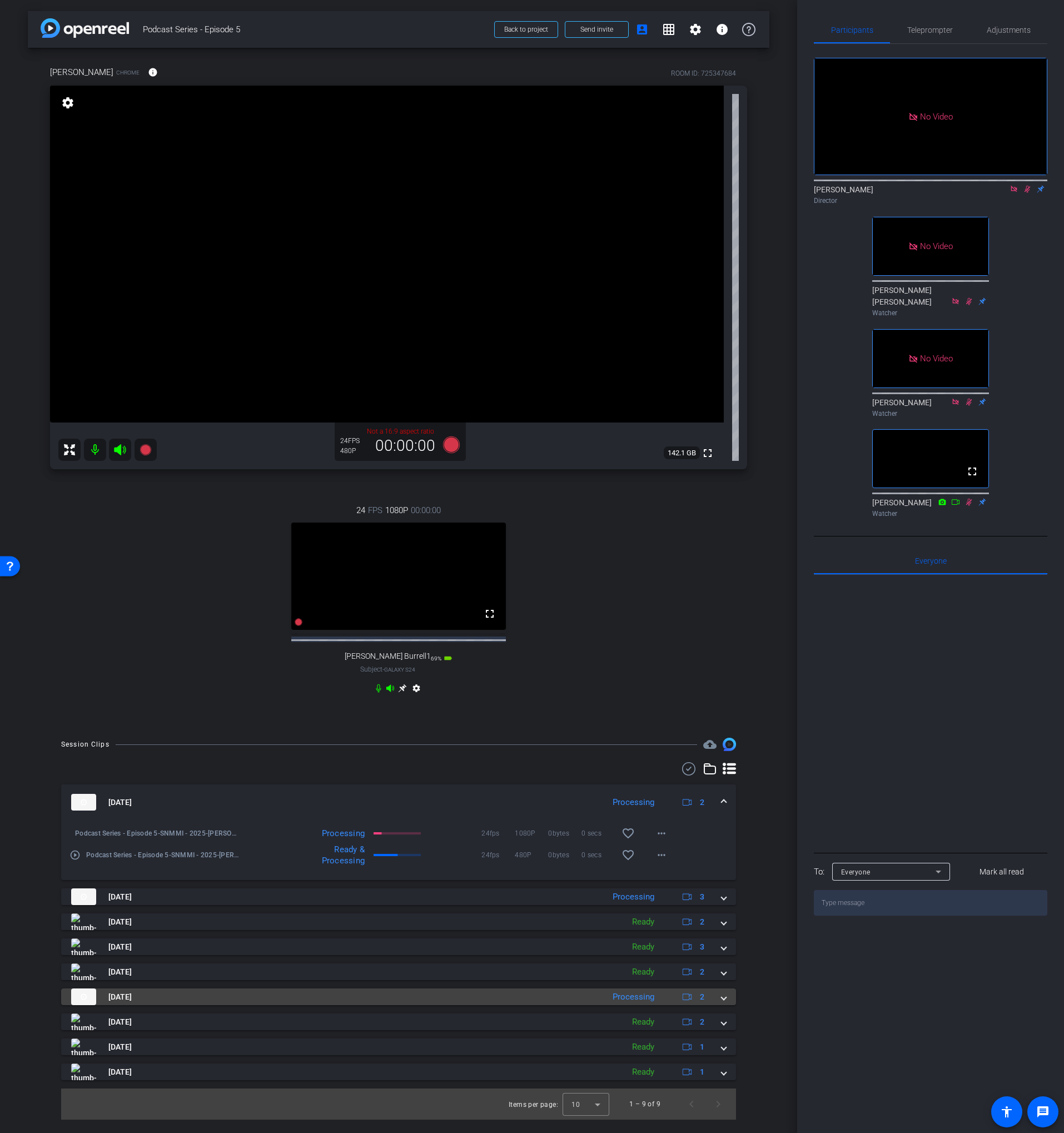
click at [472, 1005] on mat-panel-title "[DATE]" at bounding box center [335, 997] width 527 height 17
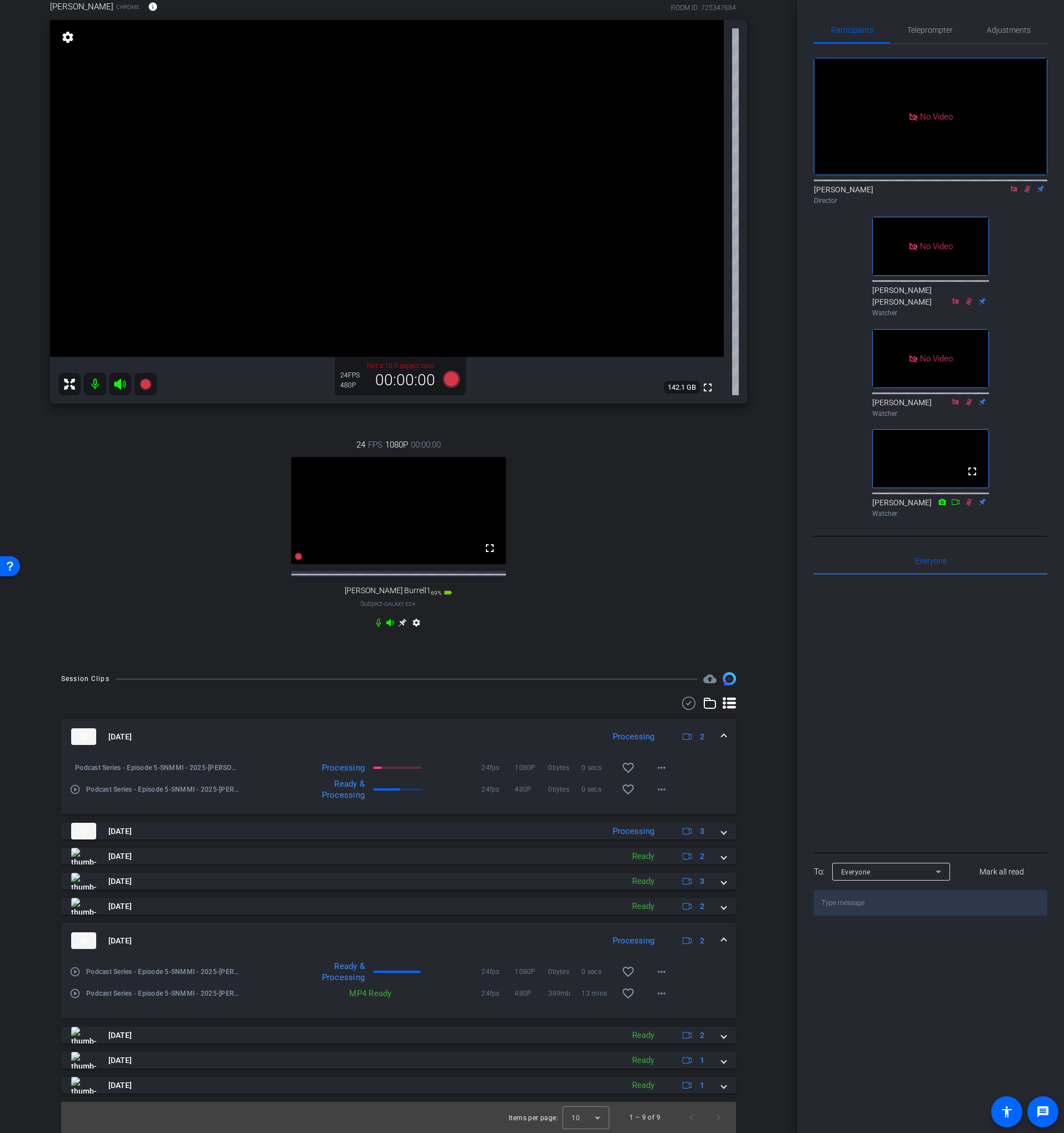
scroll to position [74, 0]
click at [427, 932] on mat-expansion-panel-header "[DATE] Processing 2" at bounding box center [399, 941] width 675 height 36
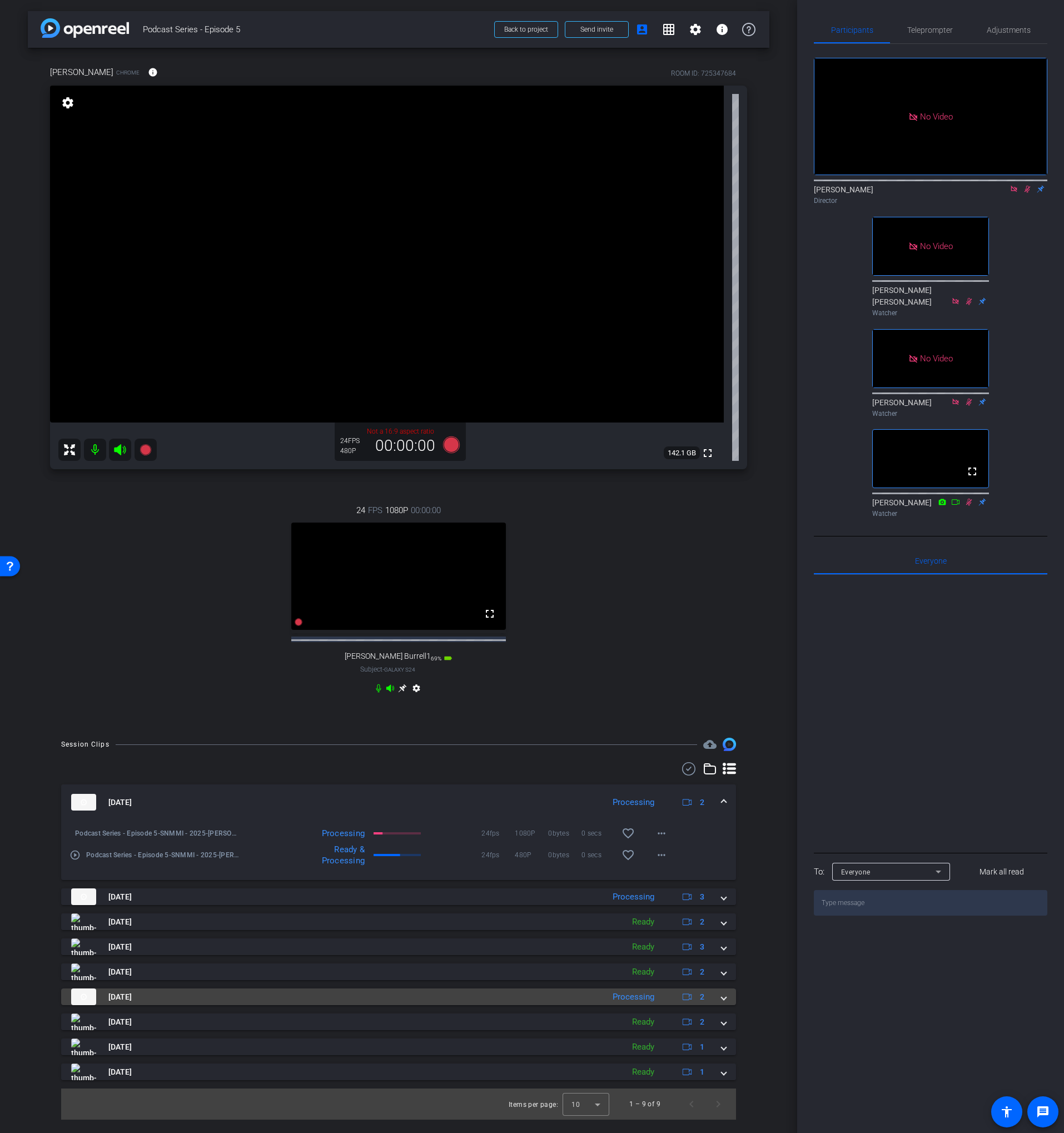
scroll to position [0, 0]
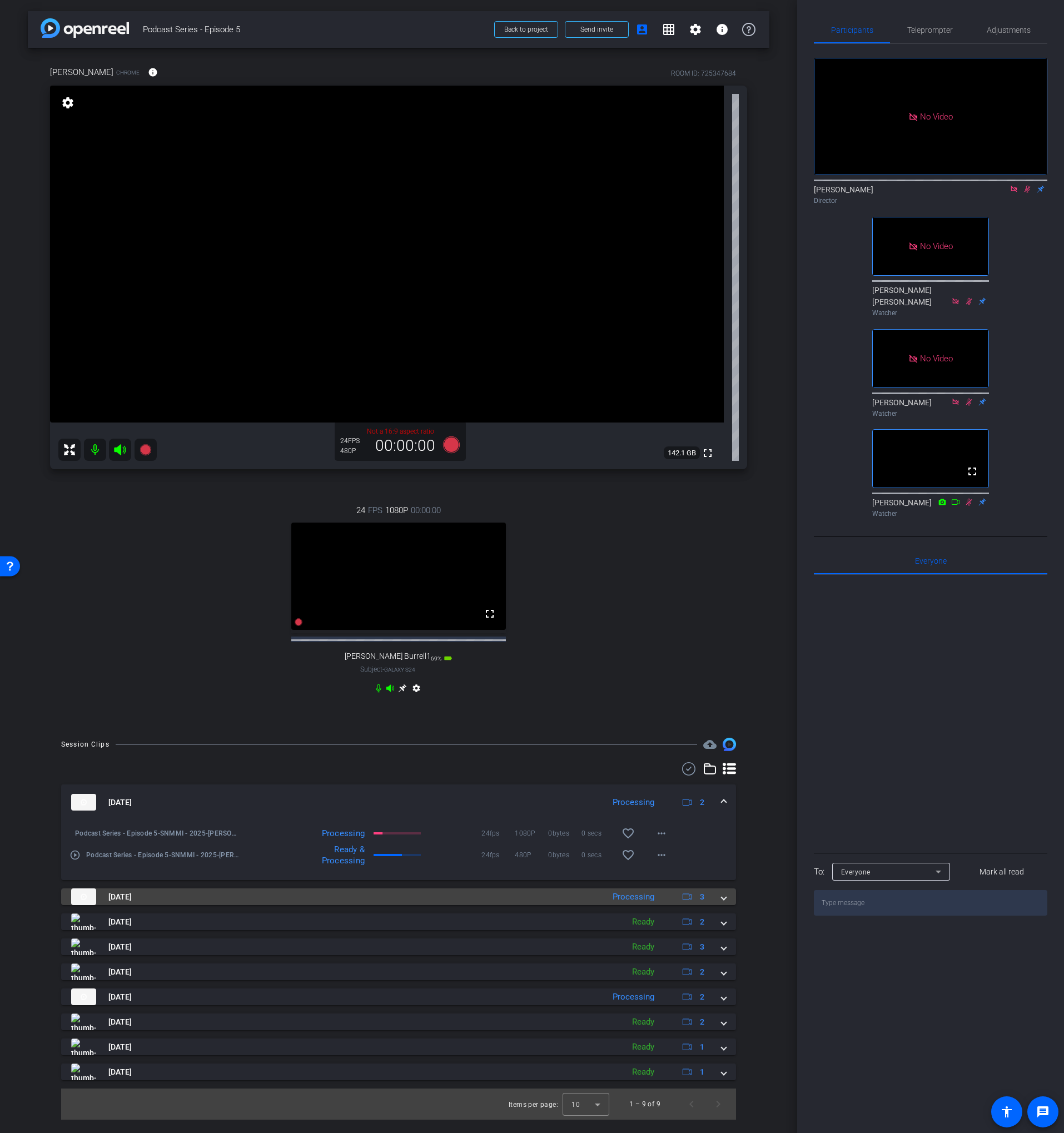
click at [390, 900] on mat-panel-title "[DATE]" at bounding box center [335, 897] width 527 height 17
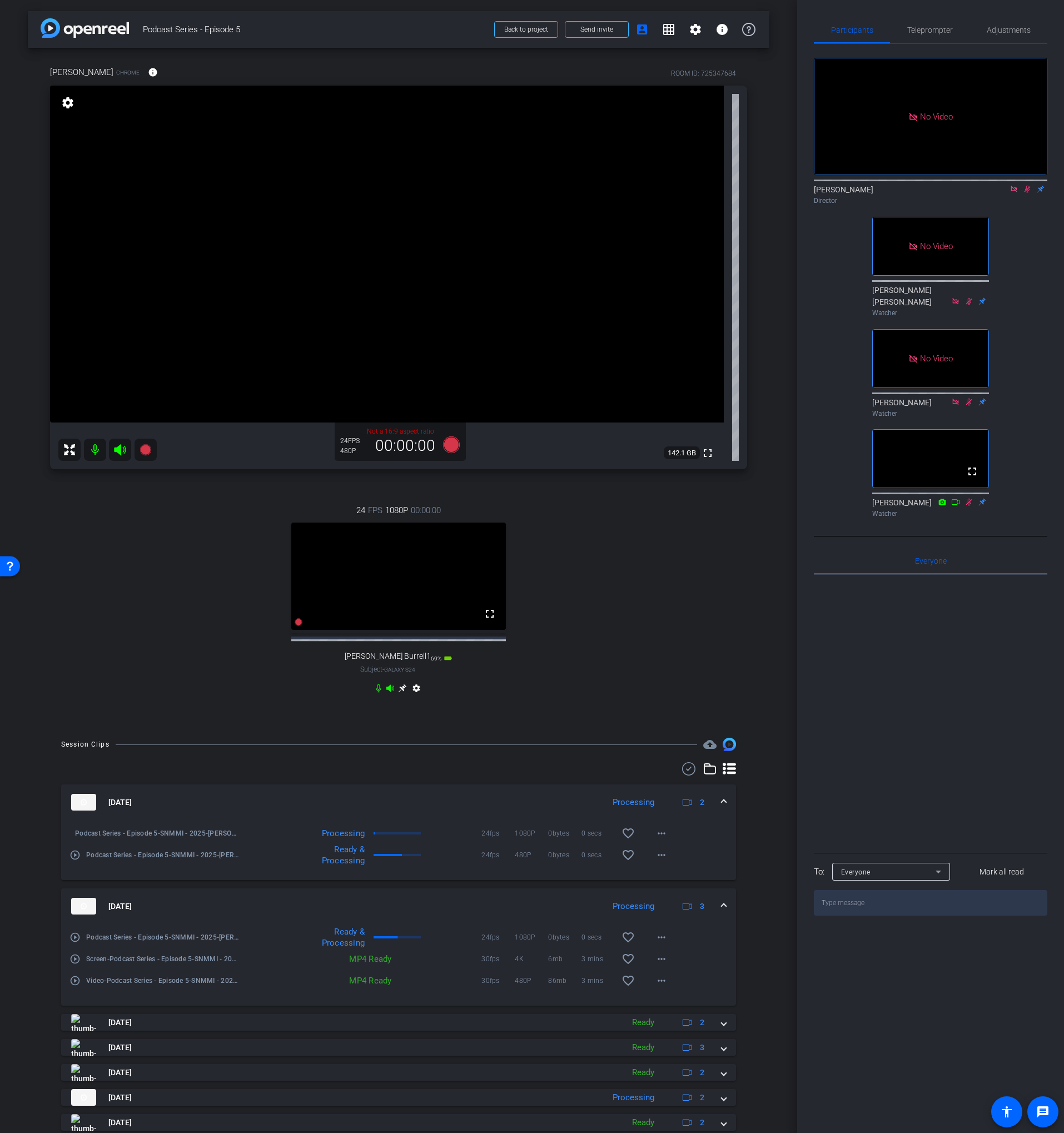
click at [398, 901] on mat-expansion-panel-header "[DATE] Processing 3" at bounding box center [399, 906] width 675 height 36
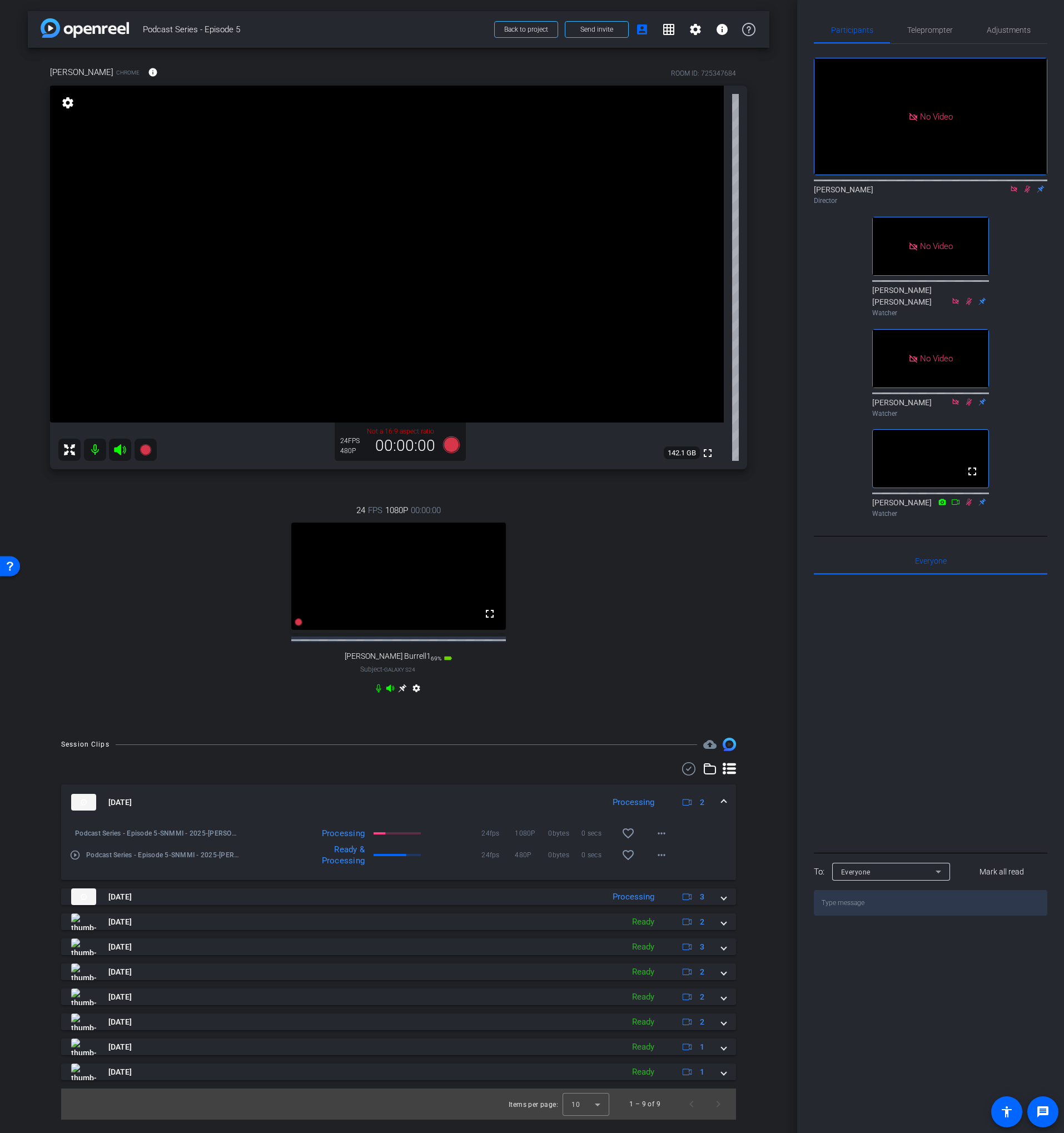
drag, startPoint x: 653, startPoint y: 627, endPoint x: 692, endPoint y: 597, distance: 49.2
click at [653, 627] on div "24 FPS 1080P 00:00:00 fullscreen [PERSON_NAME] Burrell1 Subject - Galaxy S24 69…" at bounding box center [398, 600] width 697 height 230
click at [1026, 193] on icon at bounding box center [1027, 188] width 9 height 7
click at [1017, 193] on icon at bounding box center [1013, 188] width 9 height 7
click at [449, 446] on icon at bounding box center [452, 445] width 17 height 17
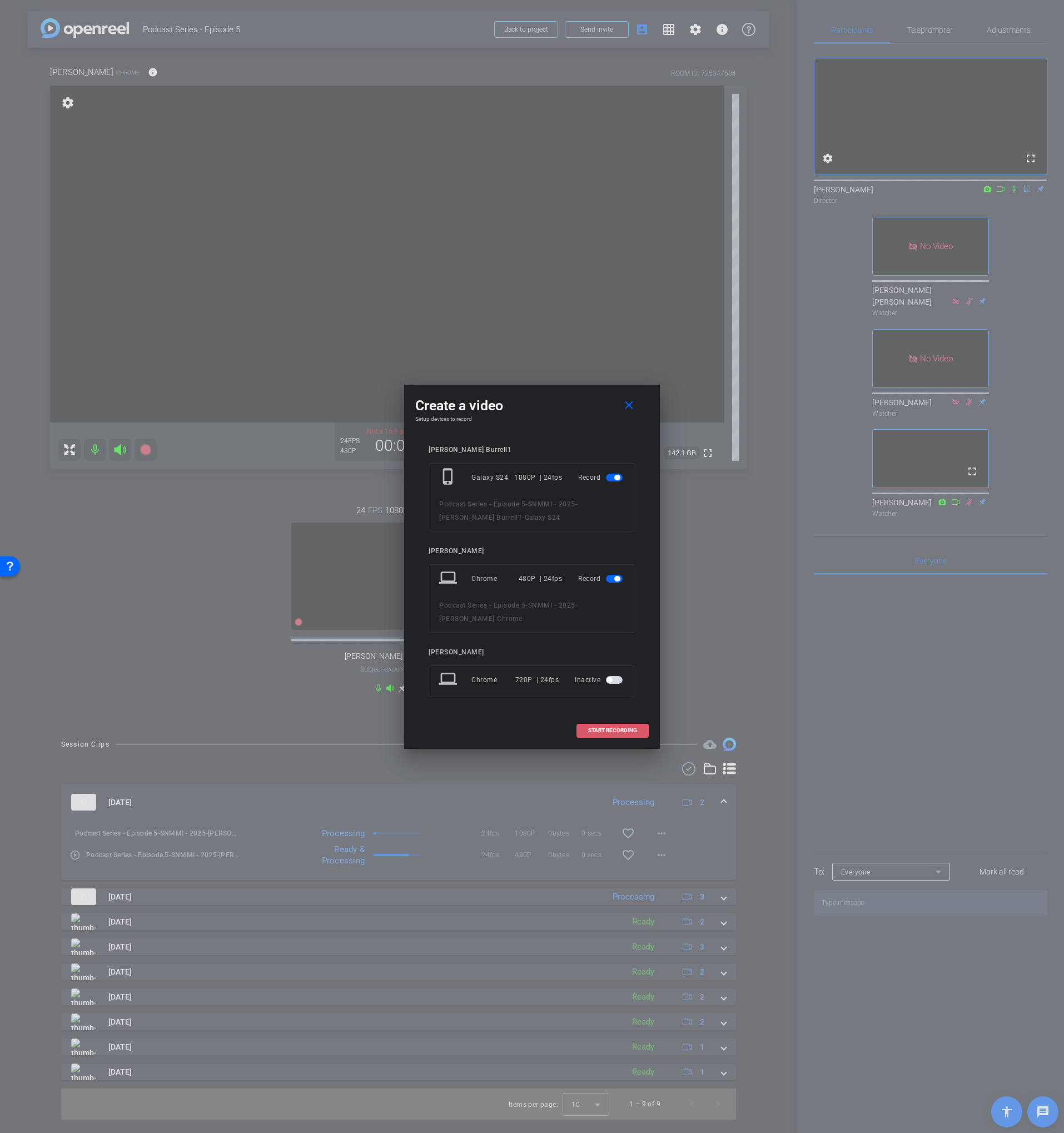
click at [622, 729] on span "START RECORDING" at bounding box center [612, 730] width 49 height 6
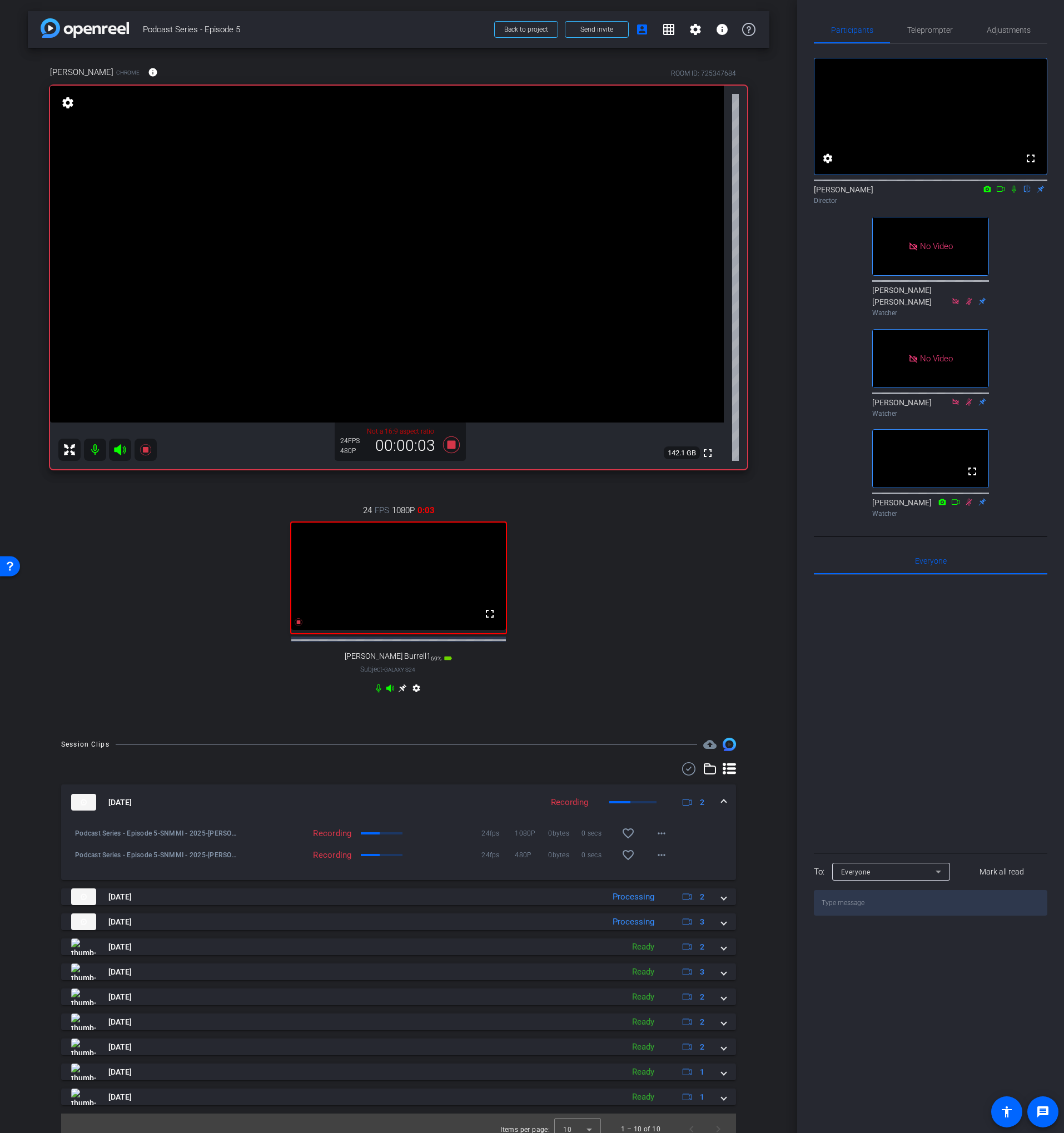
drag, startPoint x: 1011, startPoint y: 202, endPoint x: 1001, endPoint y: 204, distance: 10.2
click at [1011, 193] on icon at bounding box center [1013, 188] width 9 height 7
click at [999, 193] on icon at bounding box center [1000, 188] width 9 height 7
click at [771, 222] on div "arrow_back Podcast Series - Episode 5 Back to project Send invite account_box g…" at bounding box center [399, 566] width 797 height 1133
click at [1011, 248] on div "No Video [PERSON_NAME] Director No Video [PERSON_NAME] [PERSON_NAME] Watcher No…" at bounding box center [931, 283] width 234 height 478
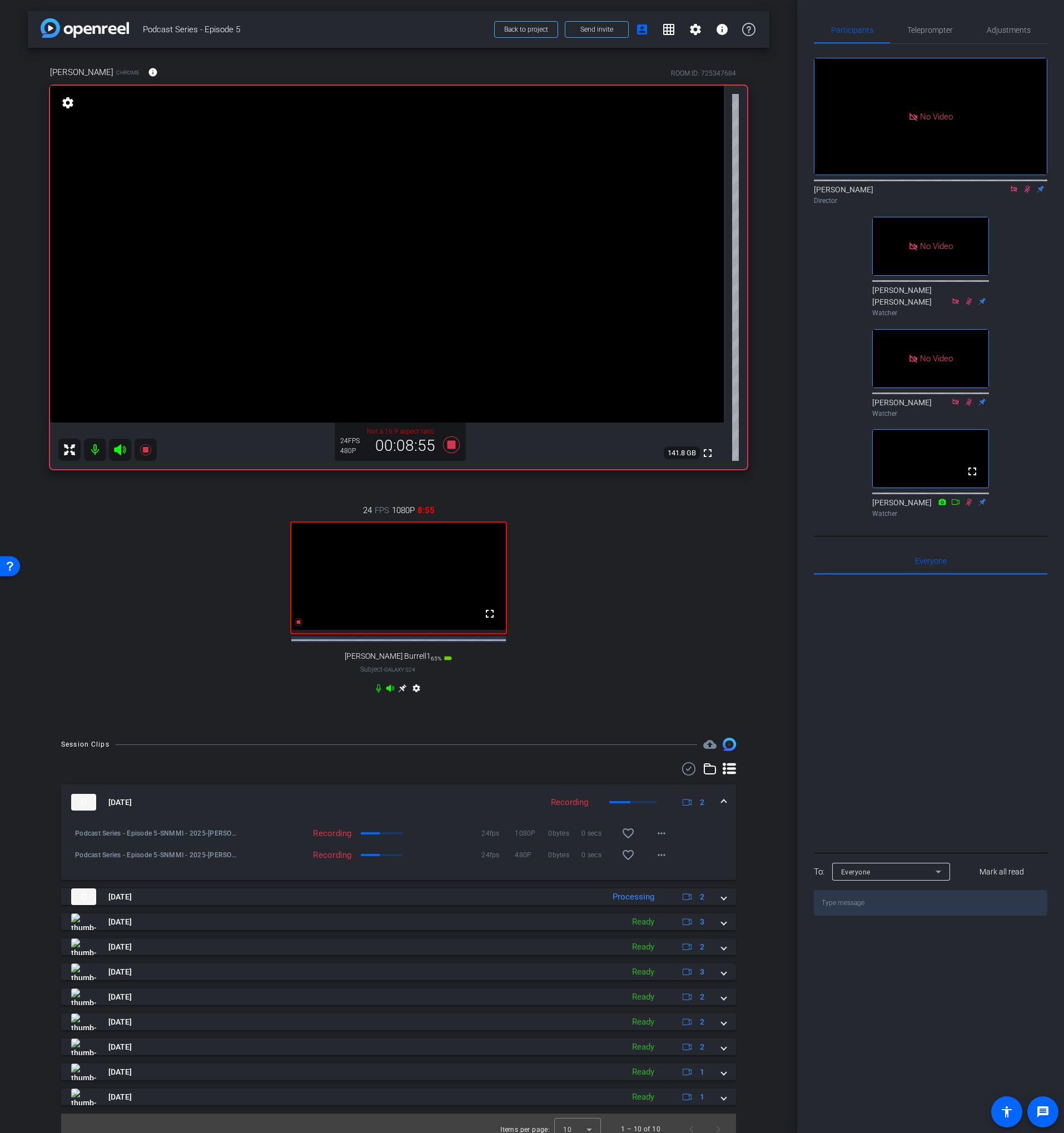
click at [1024, 193] on icon at bounding box center [1027, 188] width 9 height 7
click at [1013, 191] on icon at bounding box center [1013, 188] width 6 height 6
click at [1013, 193] on icon at bounding box center [1013, 188] width 9 height 7
drag, startPoint x: 1004, startPoint y: 202, endPoint x: 1029, endPoint y: 240, distance: 45.5
click at [1004, 191] on icon at bounding box center [1000, 189] width 7 height 6
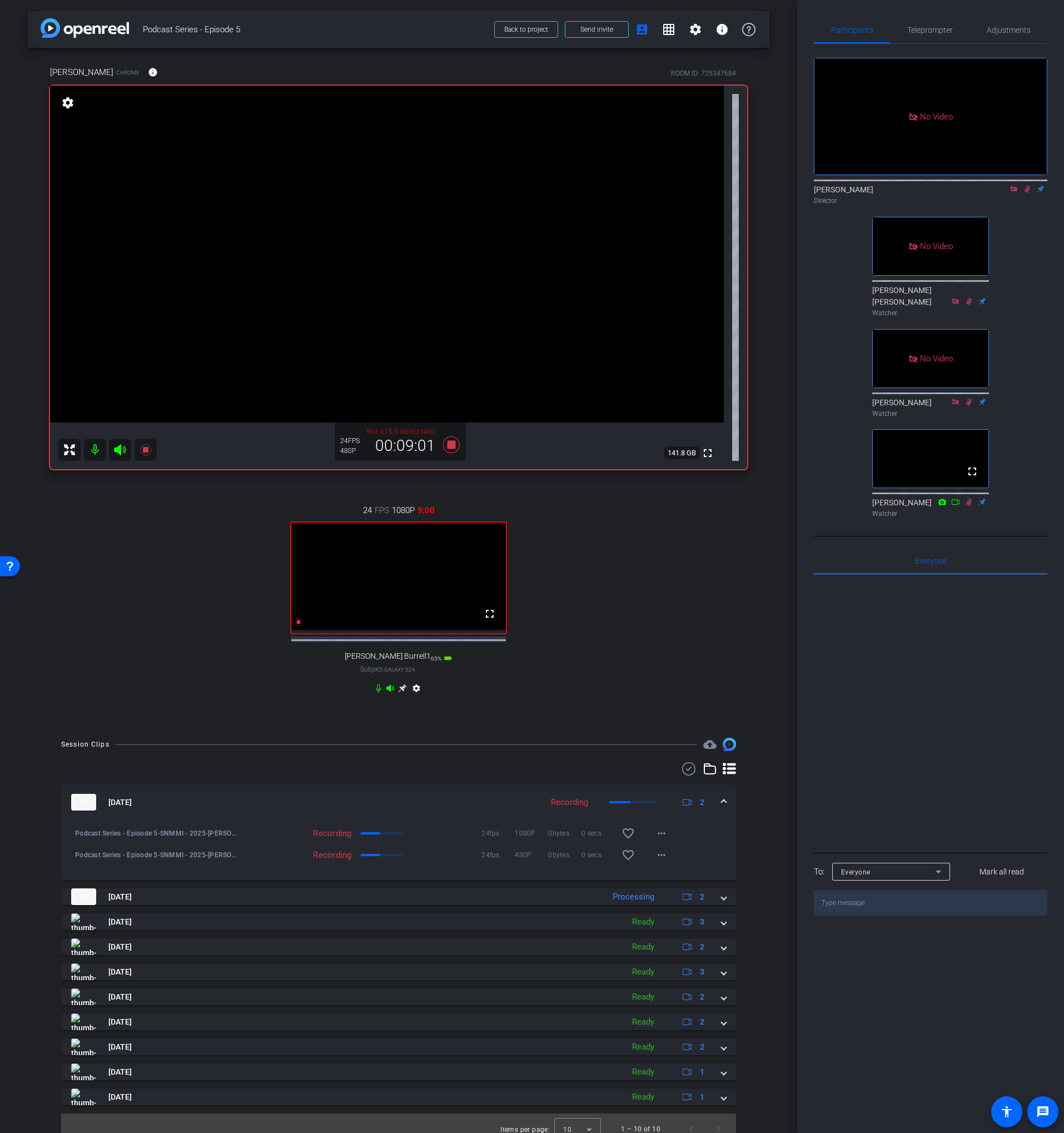
click at [1042, 268] on div "No Video [PERSON_NAME] Director No Video [PERSON_NAME] [PERSON_NAME] Watcher No…" at bounding box center [931, 283] width 234 height 478
click at [1033, 369] on div "No Video [PERSON_NAME] Director No Video [PERSON_NAME] [PERSON_NAME] Watcher No…" at bounding box center [931, 283] width 234 height 478
click at [776, 242] on div "arrow_back Podcast Series - Episode 5 Back to project Send invite account_box g…" at bounding box center [399, 566] width 797 height 1133
click at [722, 525] on div "24 FPS 1080P 11:06 fullscreen [PERSON_NAME] Burrell1 Subject - Galaxy S24 65% b…" at bounding box center [398, 600] width 697 height 230
click at [717, 525] on div "24 FPS 1080P 11:09 fullscreen [PERSON_NAME] Burrell1 Subject - Galaxy S24 65% b…" at bounding box center [398, 600] width 697 height 230
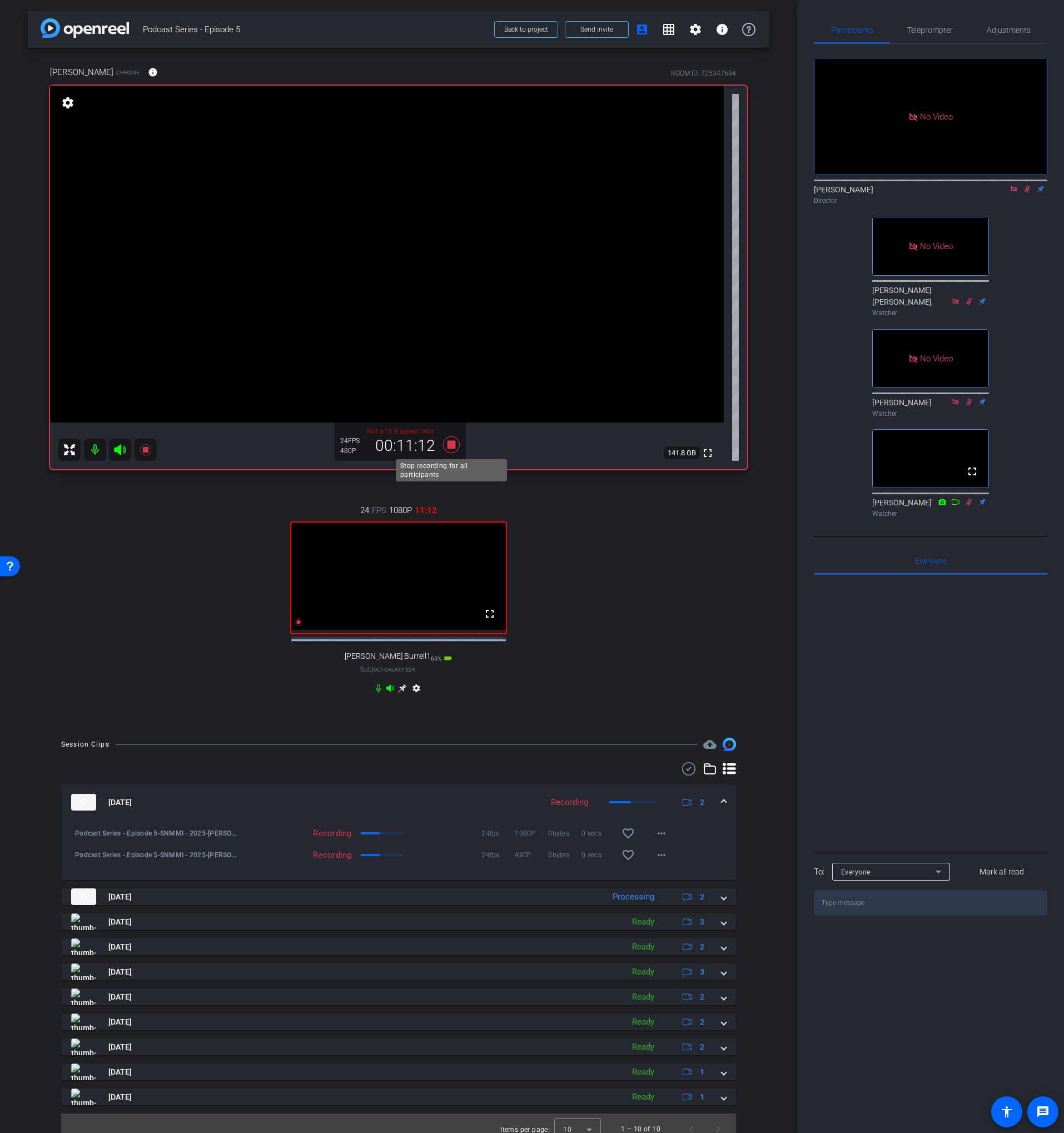
click at [447, 445] on icon at bounding box center [452, 445] width 17 height 17
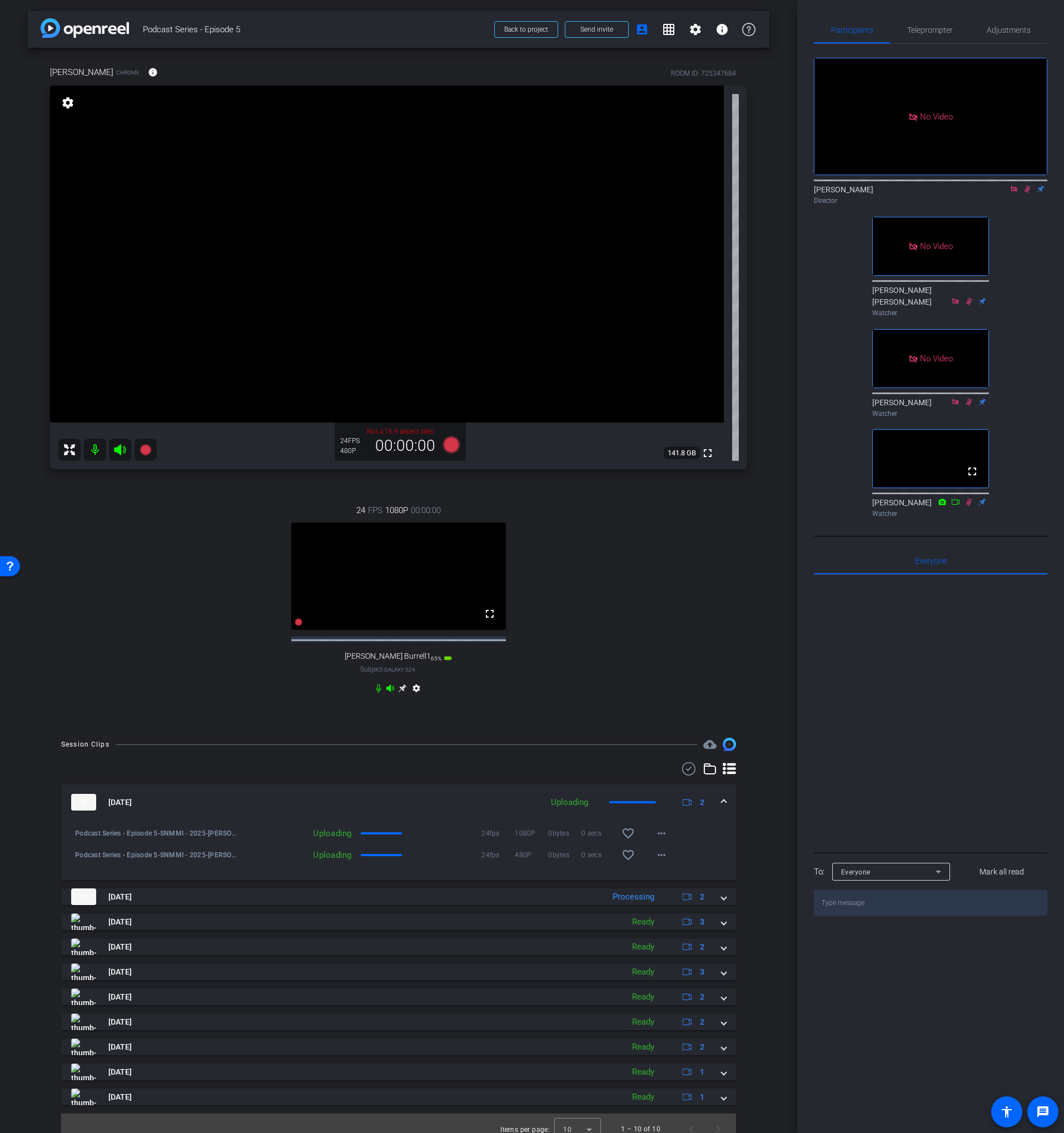
drag, startPoint x: 1025, startPoint y: 202, endPoint x: 1013, endPoint y: 205, distance: 12.4
click at [1025, 193] on icon at bounding box center [1027, 188] width 9 height 7
click at [1010, 193] on icon at bounding box center [1013, 188] width 9 height 7
click at [1018, 232] on div "fullscreen settings [PERSON_NAME] flip Director No Video [PERSON_NAME] [PERSON_…" at bounding box center [931, 283] width 234 height 478
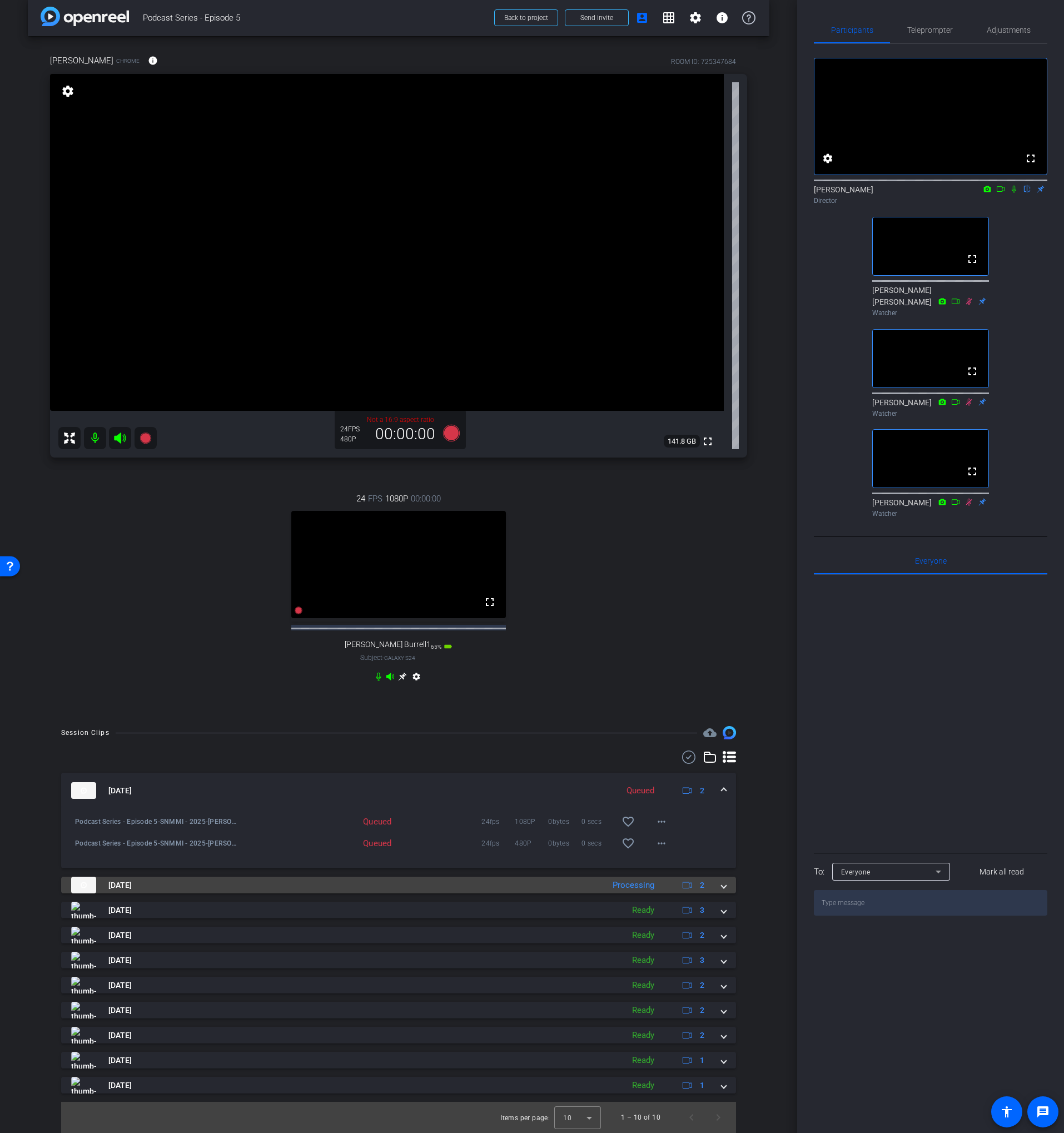
click at [415, 879] on mat-panel-title "[DATE]" at bounding box center [335, 885] width 527 height 17
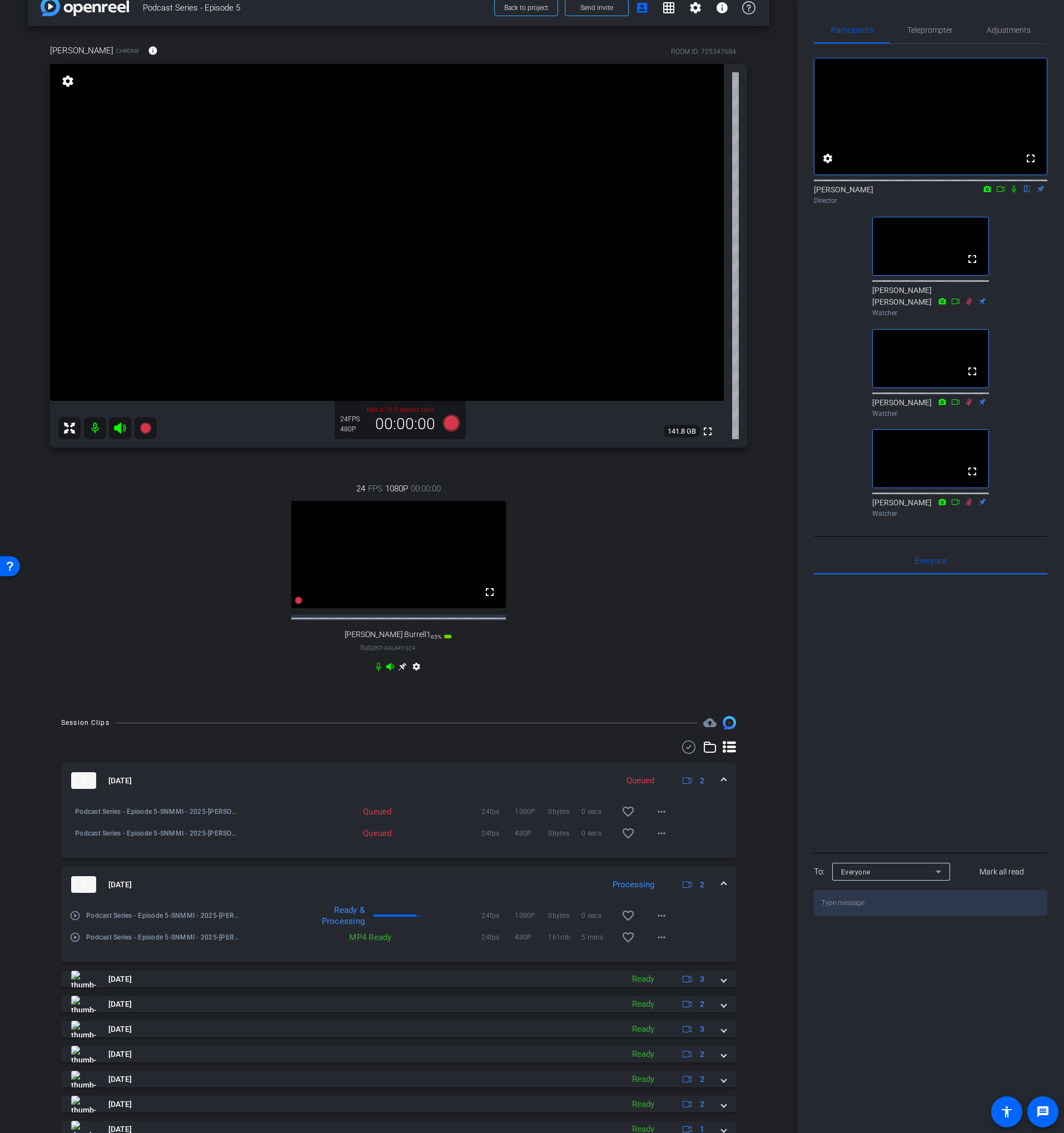
click at [417, 880] on mat-expansion-panel-header "[DATE] Processing 2" at bounding box center [399, 884] width 675 height 36
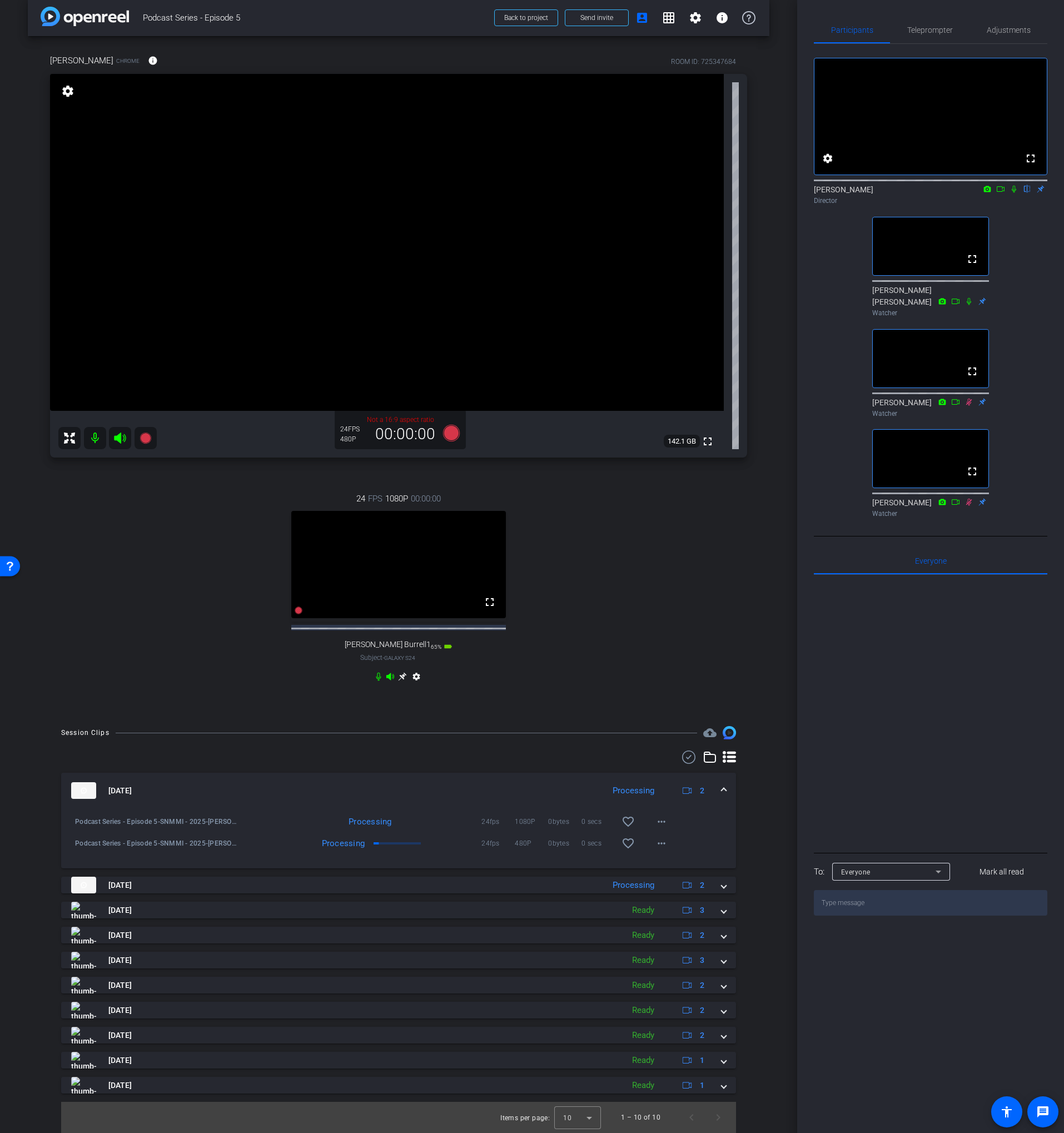
scroll to position [21, 0]
click at [580, 703] on div "24 FPS 1080P 00:00:00 fullscreen [PERSON_NAME] Burrell1 Subject - Galaxy S24 65…" at bounding box center [398, 588] width 697 height 230
click at [665, 691] on div "24 FPS 1080P 00:00:00 fullscreen [PERSON_NAME] Burrell1 Subject - Galaxy S24 65…" at bounding box center [398, 588] width 697 height 230
click at [635, 637] on div "24 FPS 1080P 00:00:00 fullscreen [PERSON_NAME] Burrell1 Subject - Galaxy S24 65…" at bounding box center [398, 588] width 697 height 230
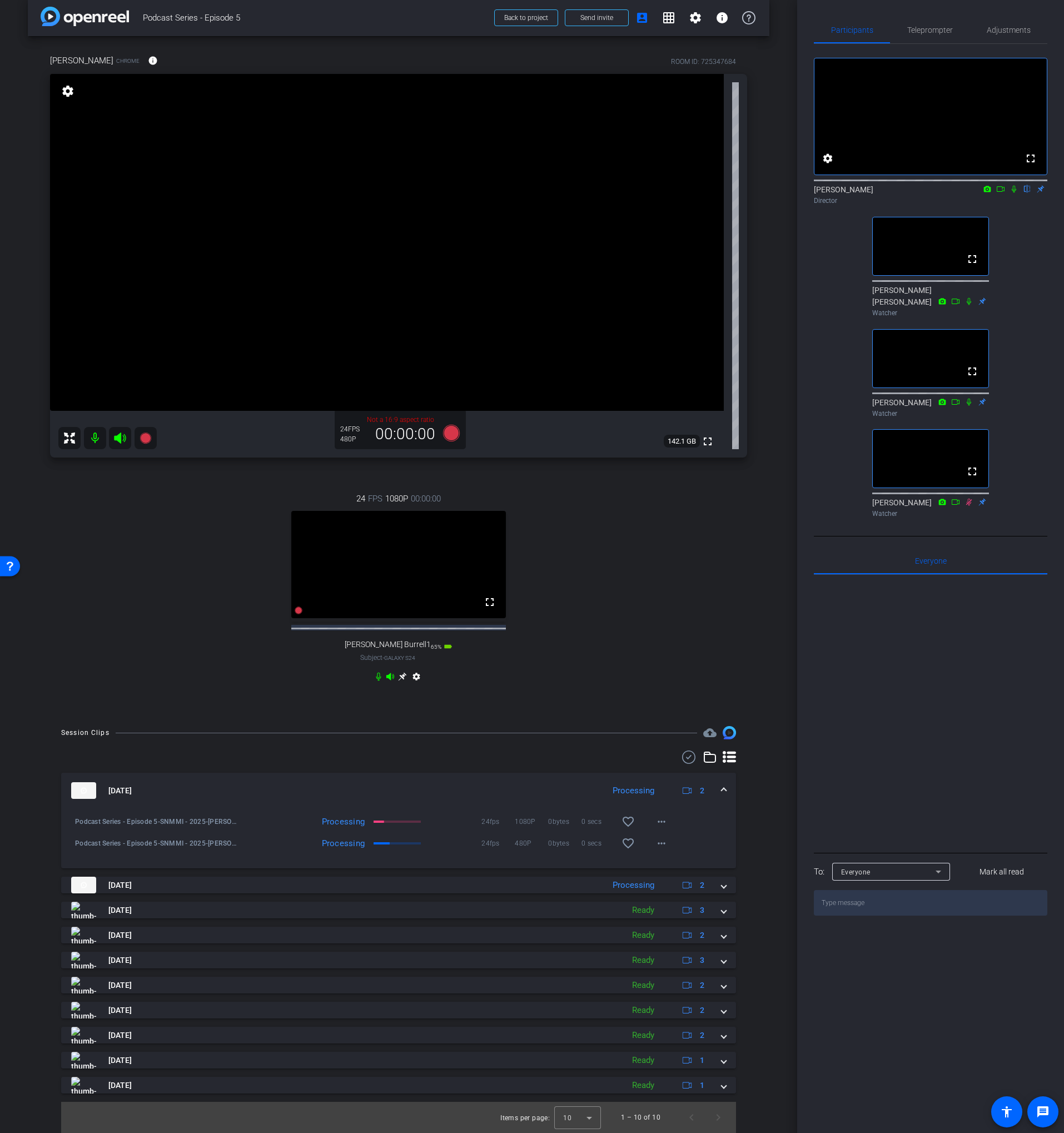
click at [1036, 287] on div "fullscreen settings [PERSON_NAME] flip Director fullscreen [PERSON_NAME] [PERSO…" at bounding box center [931, 283] width 234 height 478
click at [1011, 193] on icon at bounding box center [1013, 188] width 9 height 7
click at [1012, 193] on icon at bounding box center [1013, 189] width 6 height 7
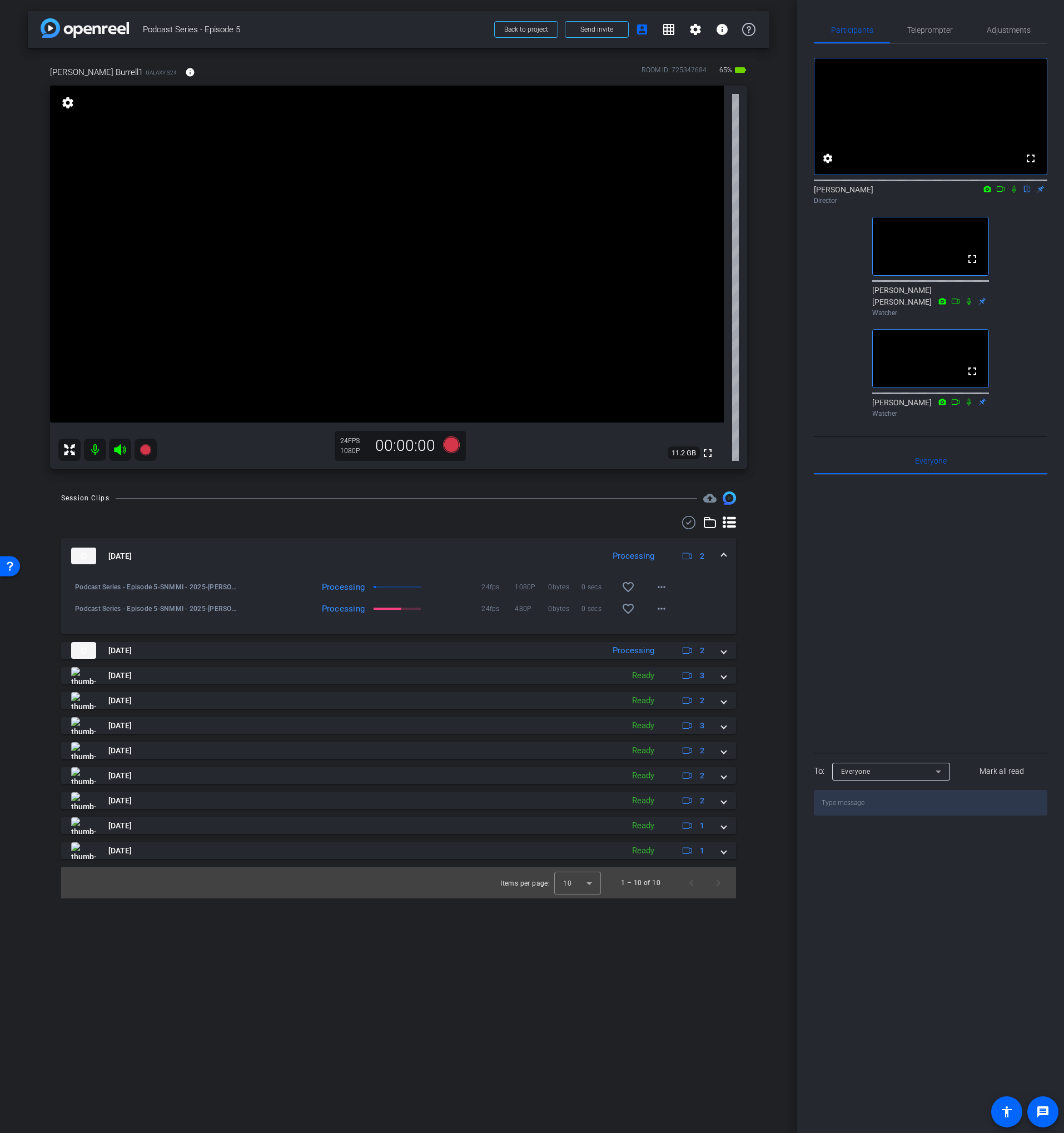
scroll to position [0, 0]
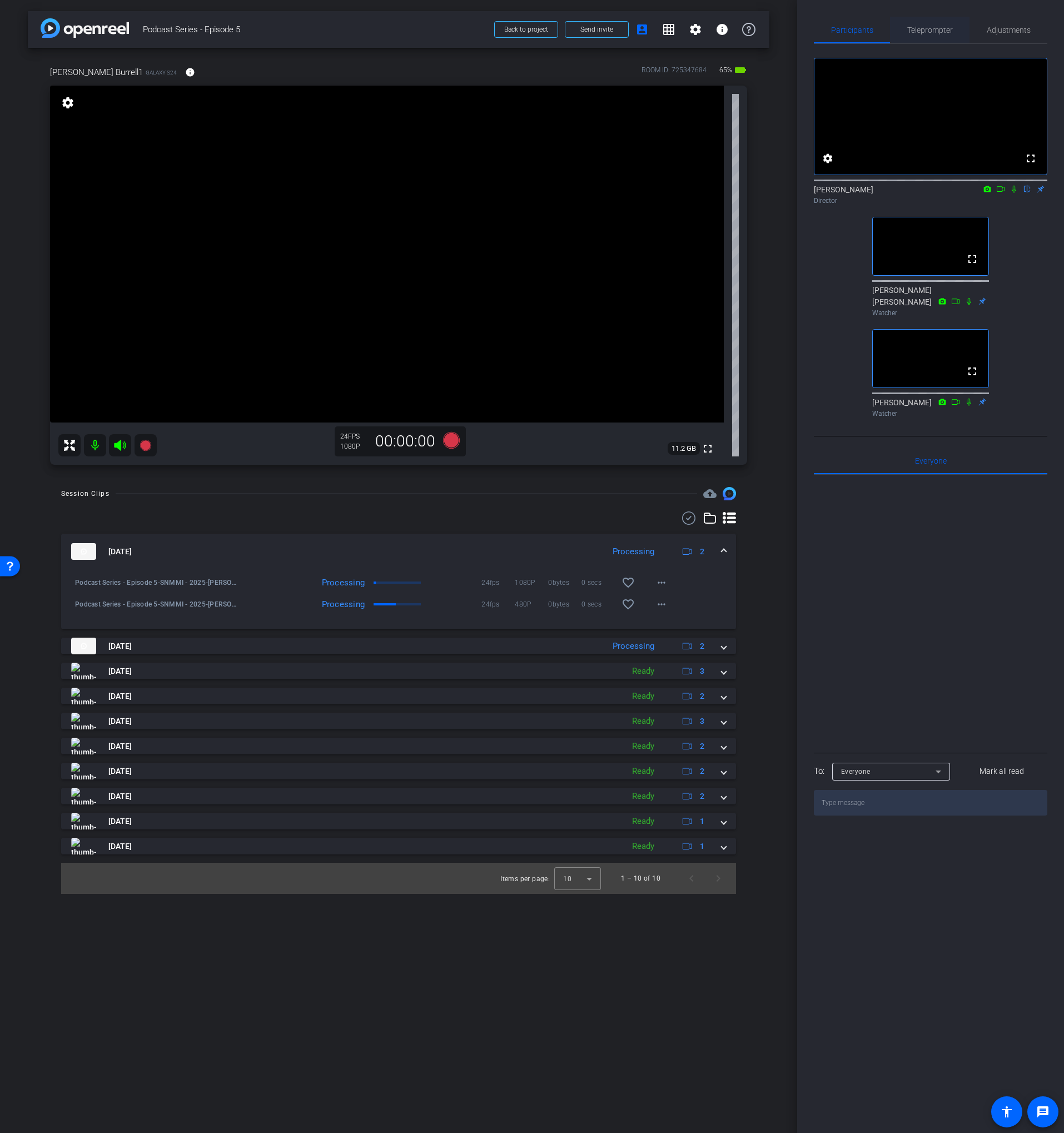
click at [931, 19] on span "Teleprompter" at bounding box center [930, 30] width 46 height 27
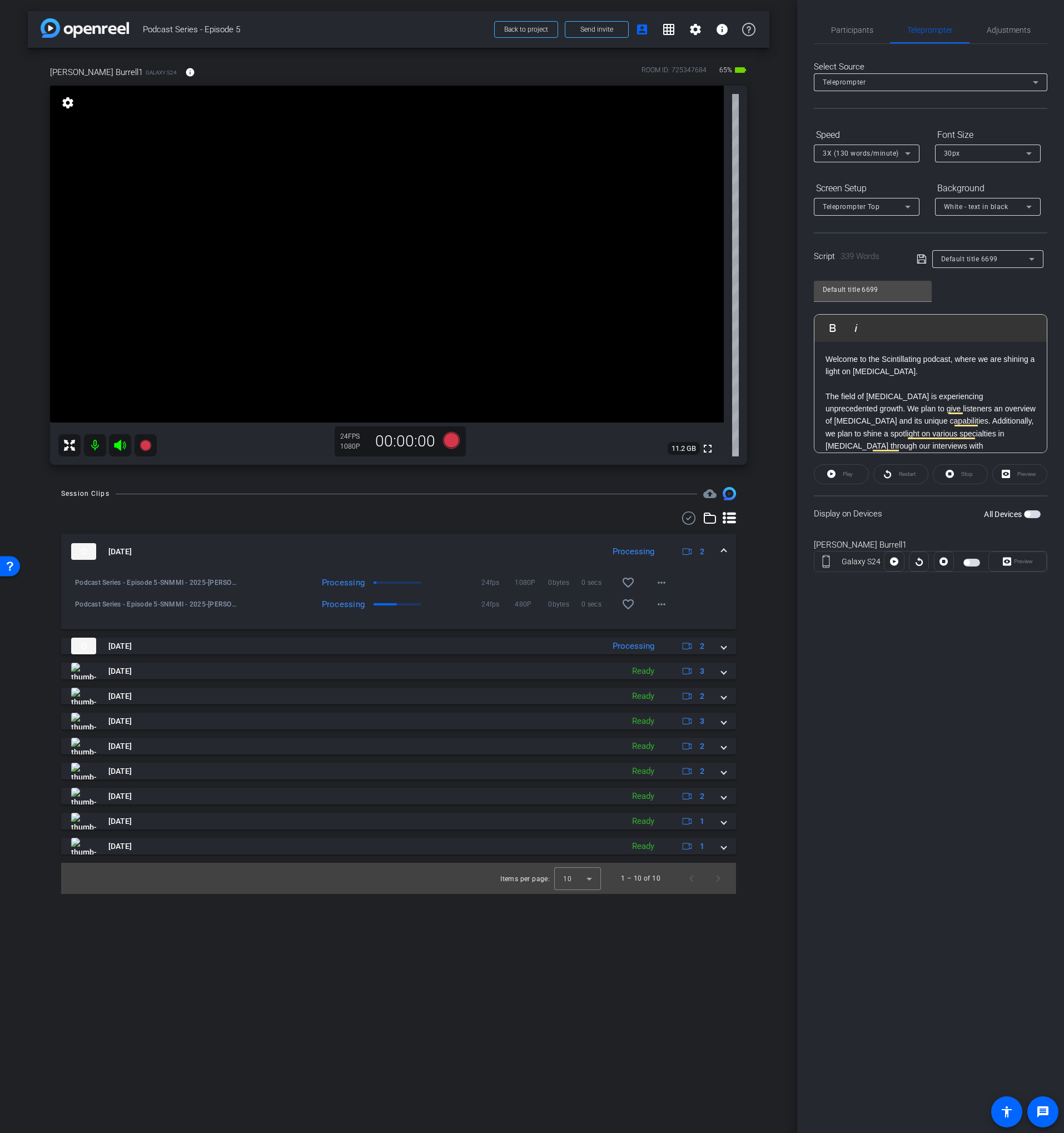
click at [970, 564] on button "button" at bounding box center [972, 562] width 17 height 7
click at [1013, 558] on span "Preview" at bounding box center [1022, 561] width 22 height 16
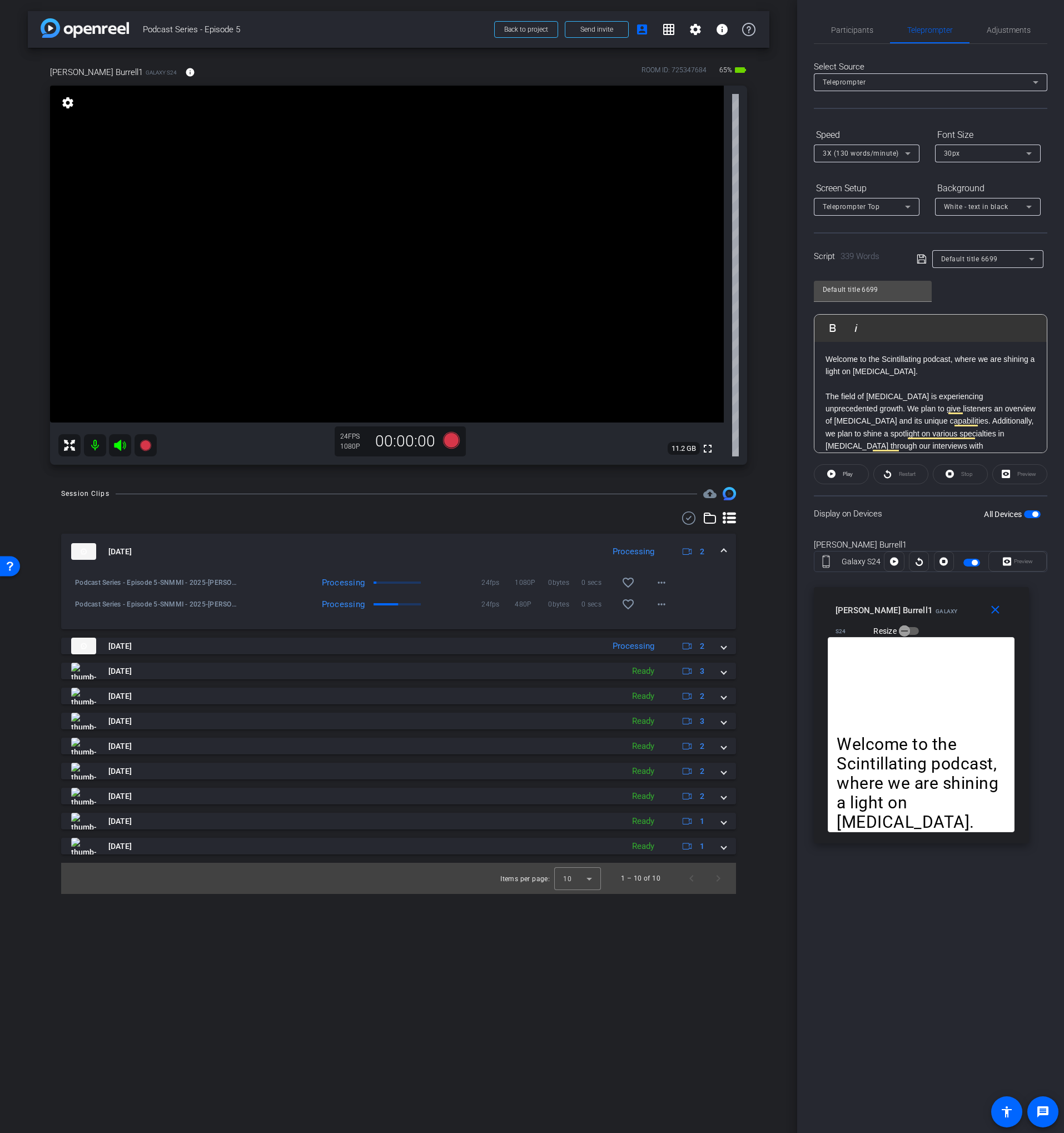
drag, startPoint x: 552, startPoint y: 457, endPoint x: 943, endPoint y: 608, distance: 419.1
click at [943, 608] on div "[PERSON_NAME] Burrell1 Galaxy S24 Resize" at bounding box center [925, 620] width 180 height 40
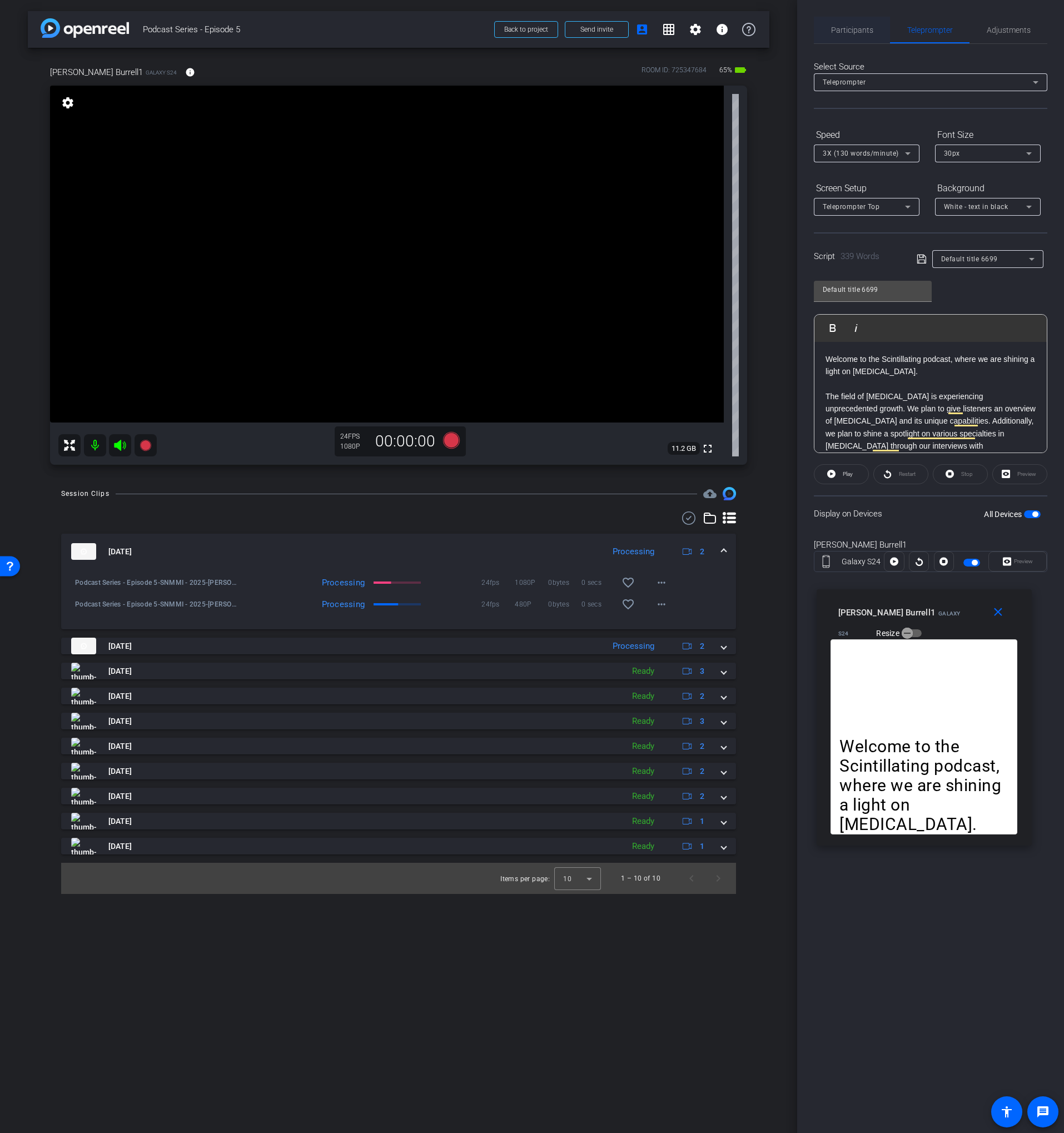
click at [842, 27] on span "Participants" at bounding box center [852, 30] width 42 height 7
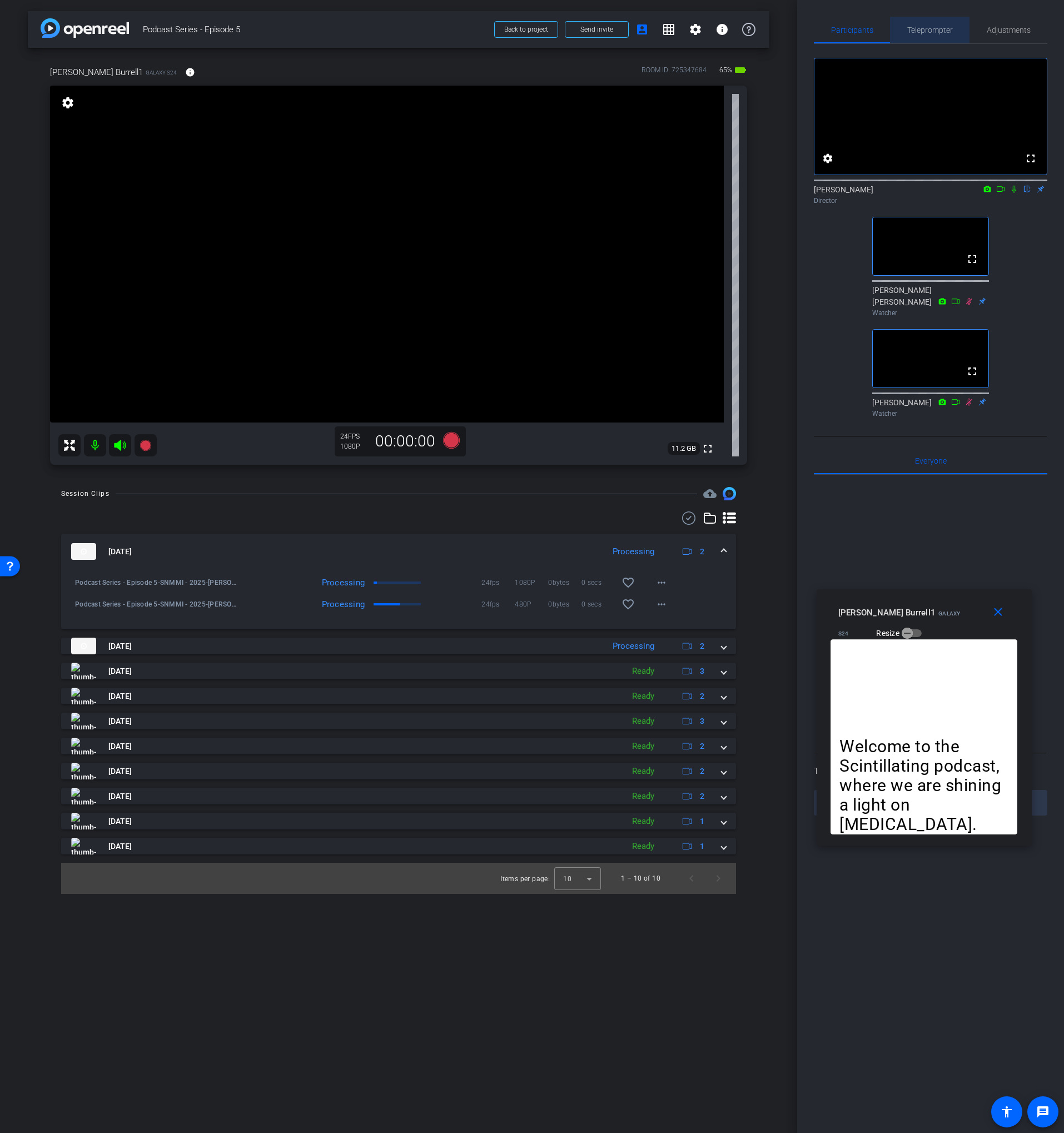
click at [922, 32] on span "Teleprompter" at bounding box center [930, 30] width 46 height 7
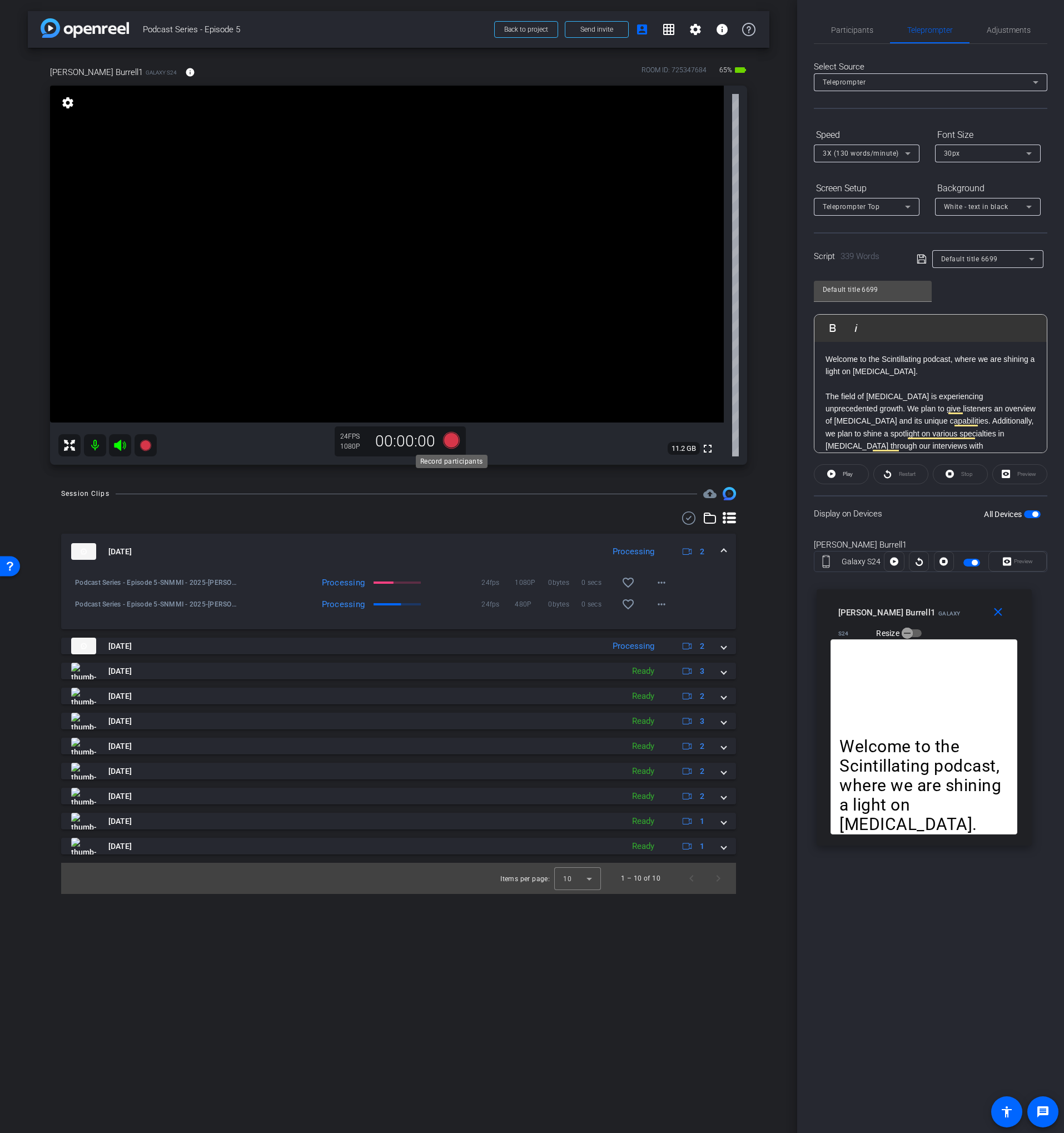
click at [451, 442] on icon at bounding box center [452, 440] width 17 height 17
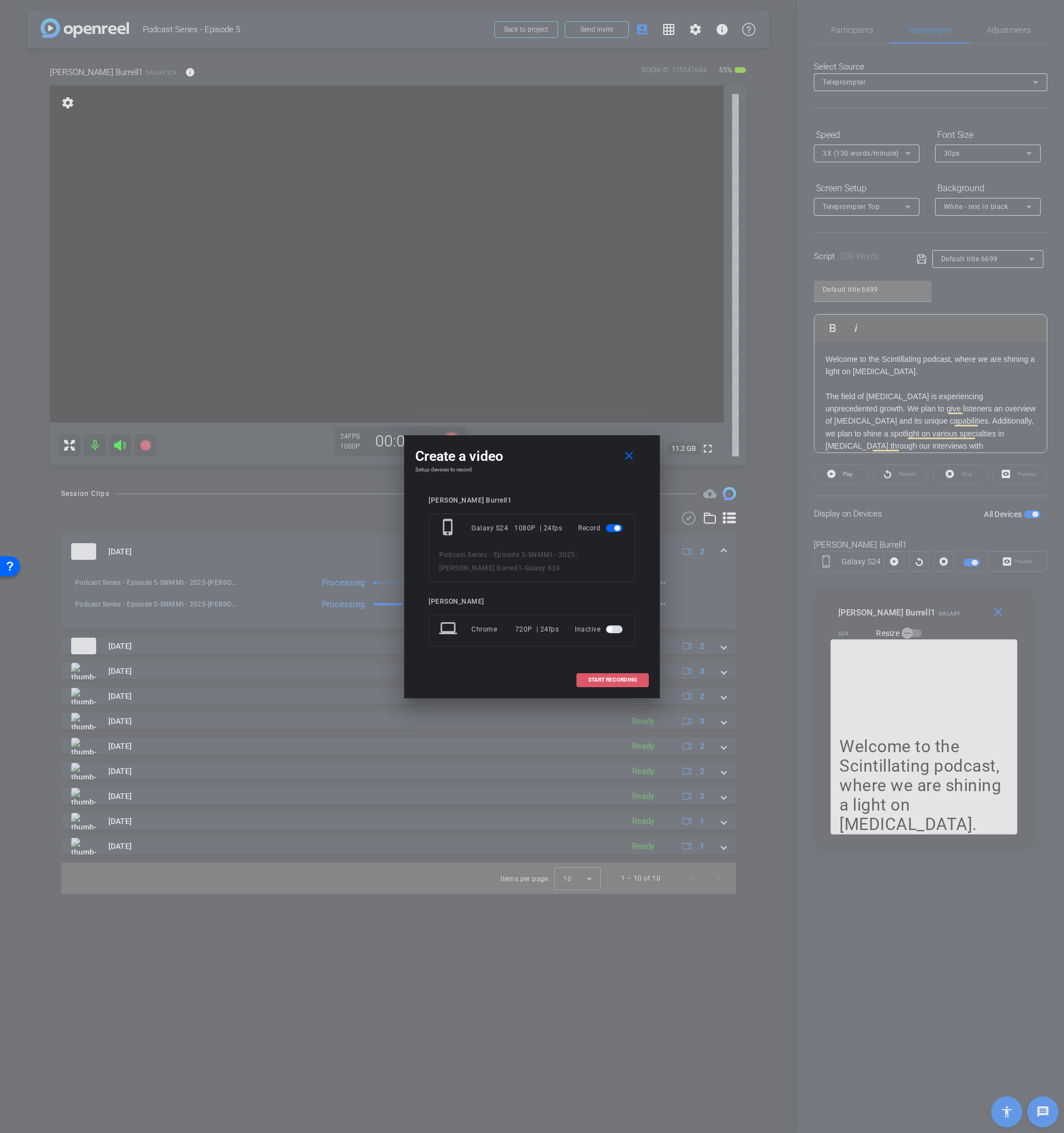
click at [625, 680] on span "START RECORDING" at bounding box center [612, 680] width 49 height 6
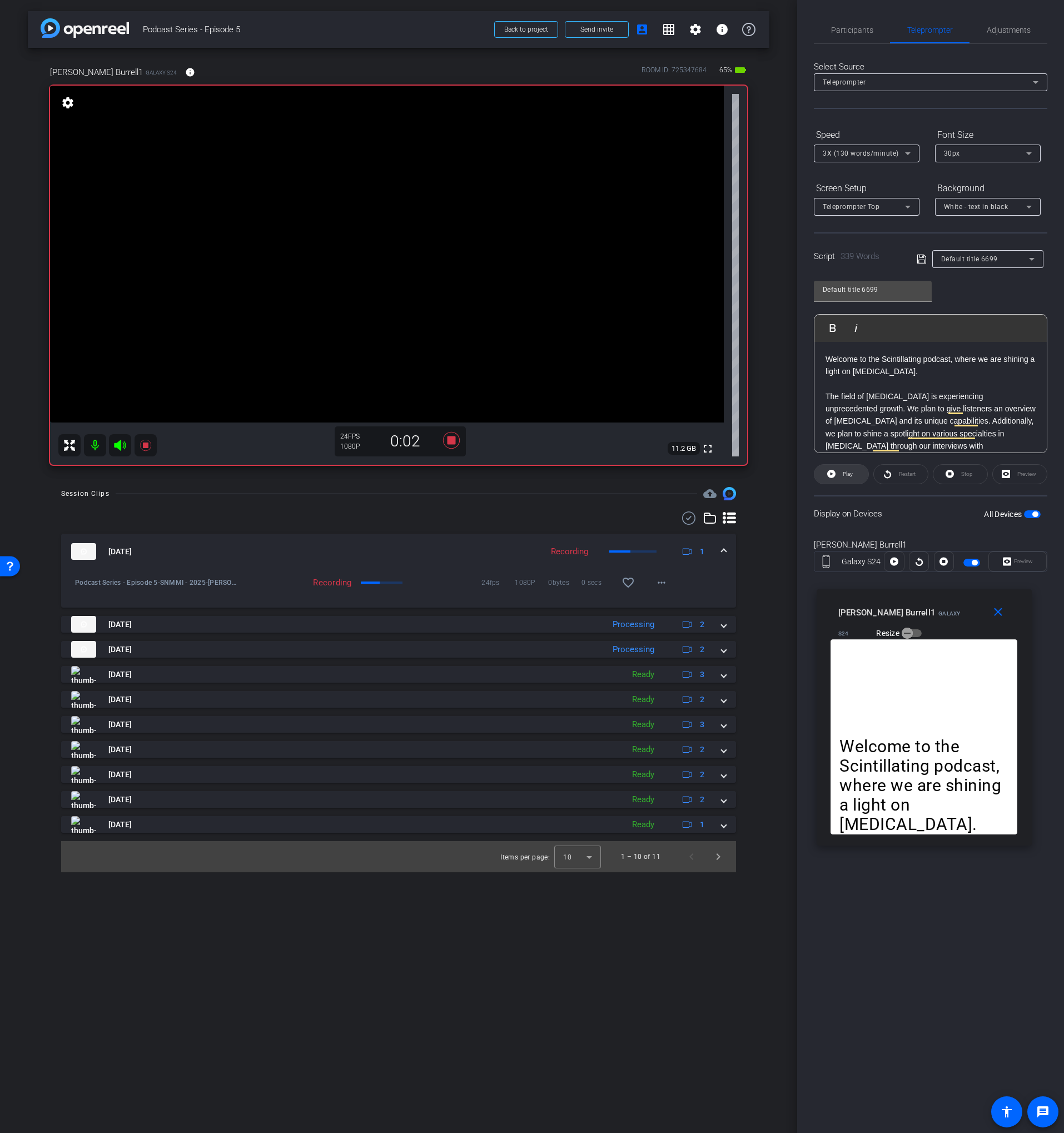
click at [844, 475] on span "Play" at bounding box center [848, 473] width 10 height 6
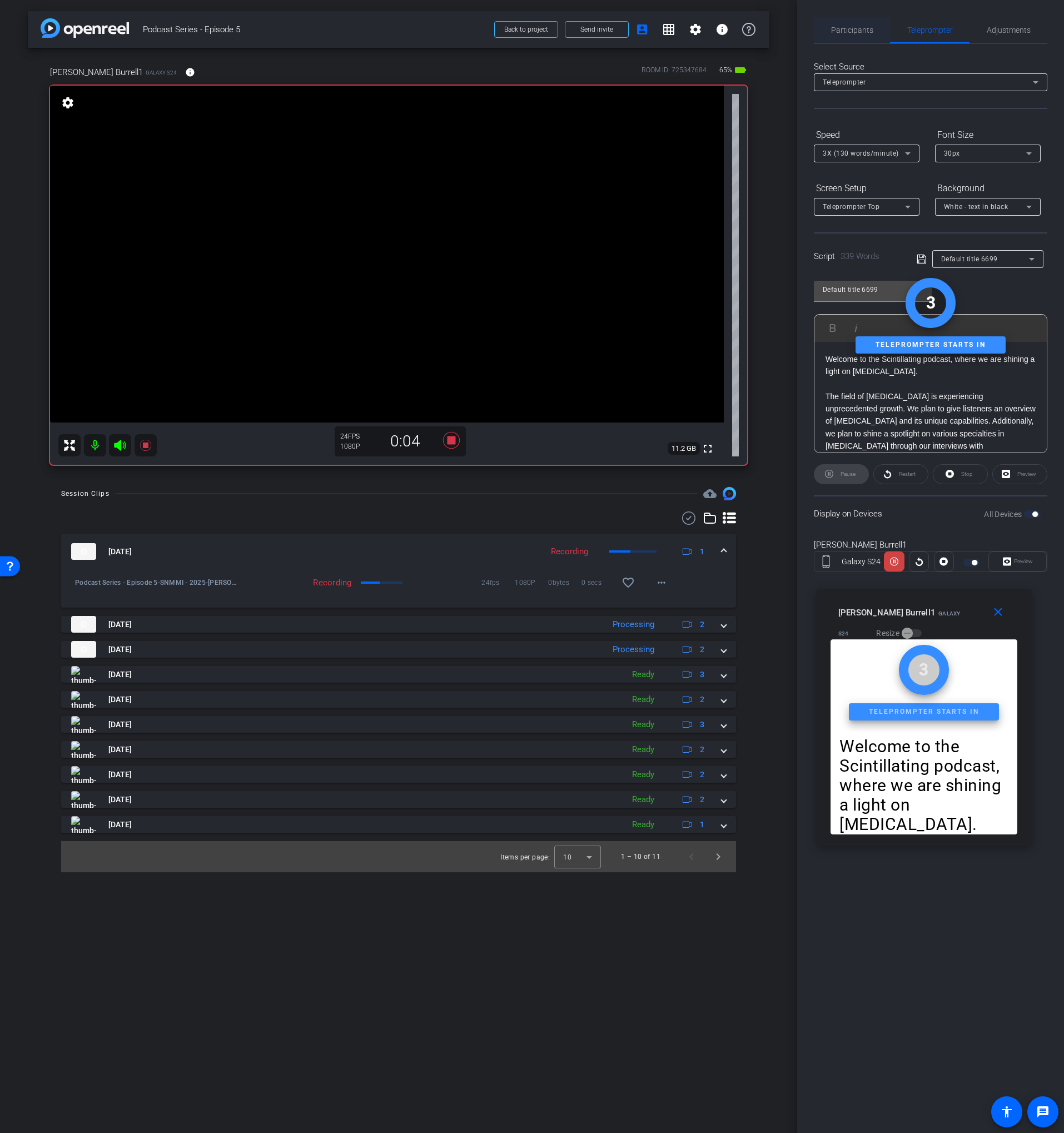
drag, startPoint x: 860, startPoint y: 33, endPoint x: 881, endPoint y: 37, distance: 21.4
click at [860, 33] on span "Participants" at bounding box center [852, 30] width 42 height 7
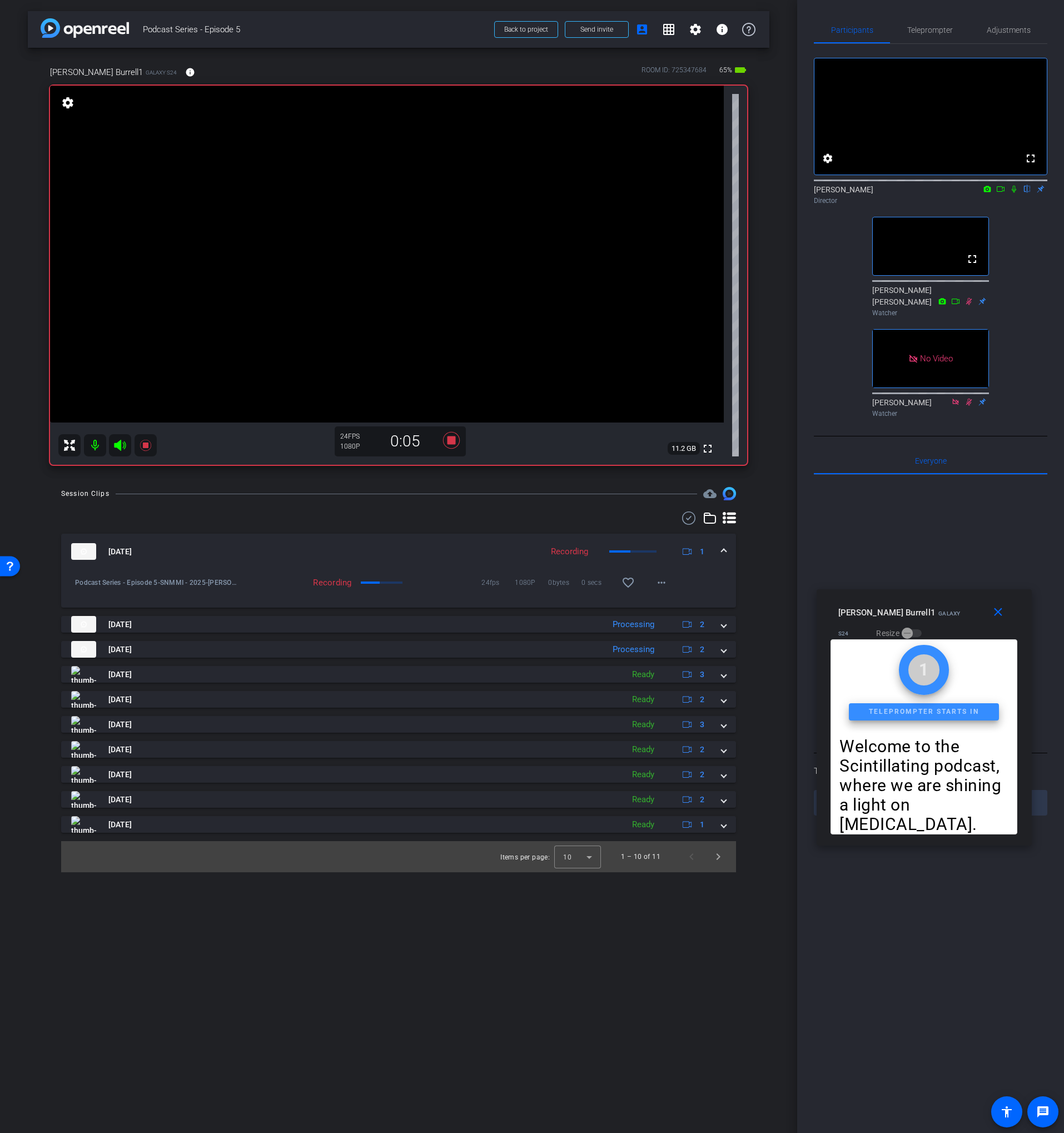
click at [1009, 193] on icon at bounding box center [1013, 188] width 9 height 7
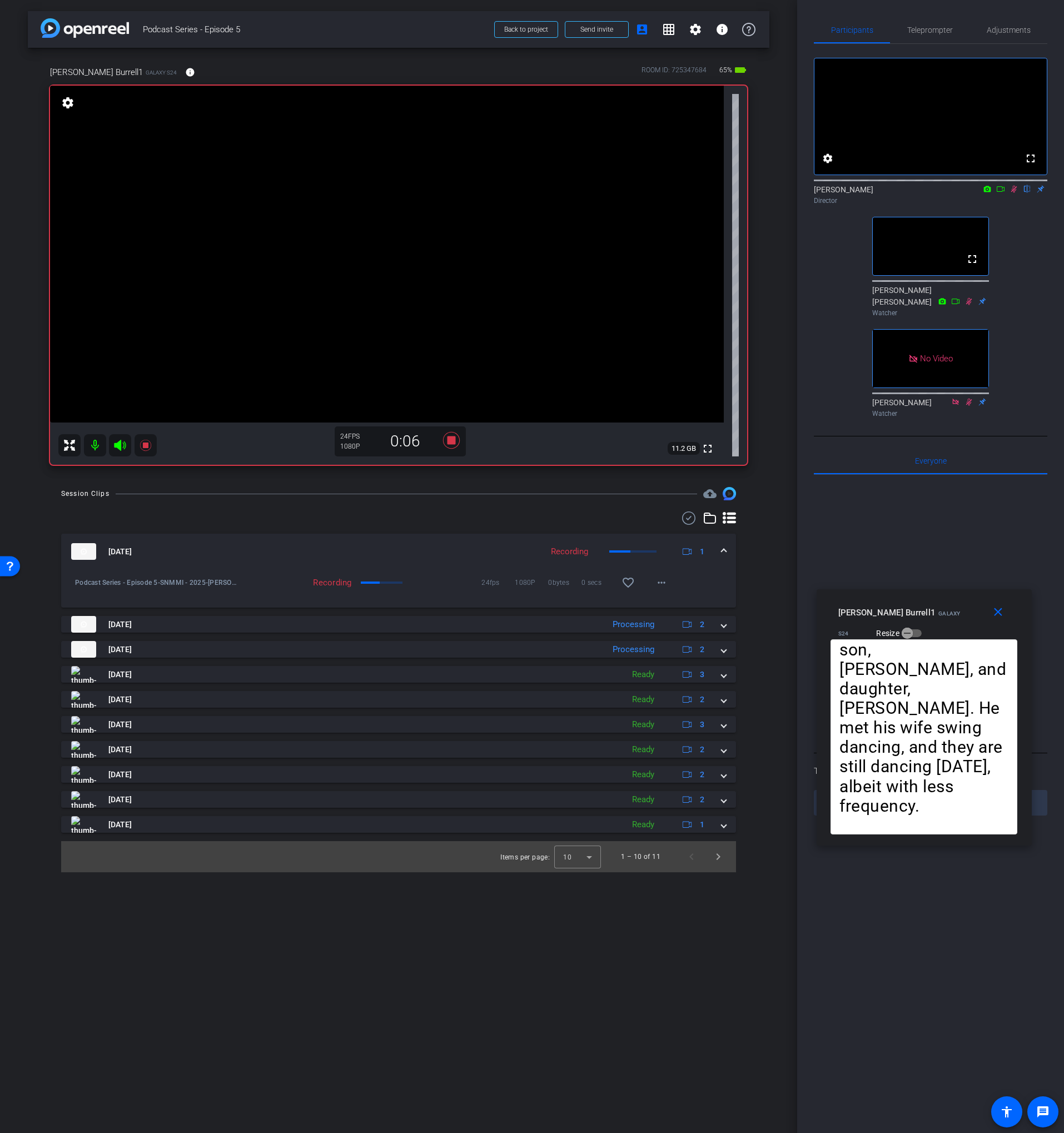
click at [1001, 193] on icon at bounding box center [1000, 188] width 9 height 7
click at [452, 443] on icon at bounding box center [452, 440] width 17 height 17
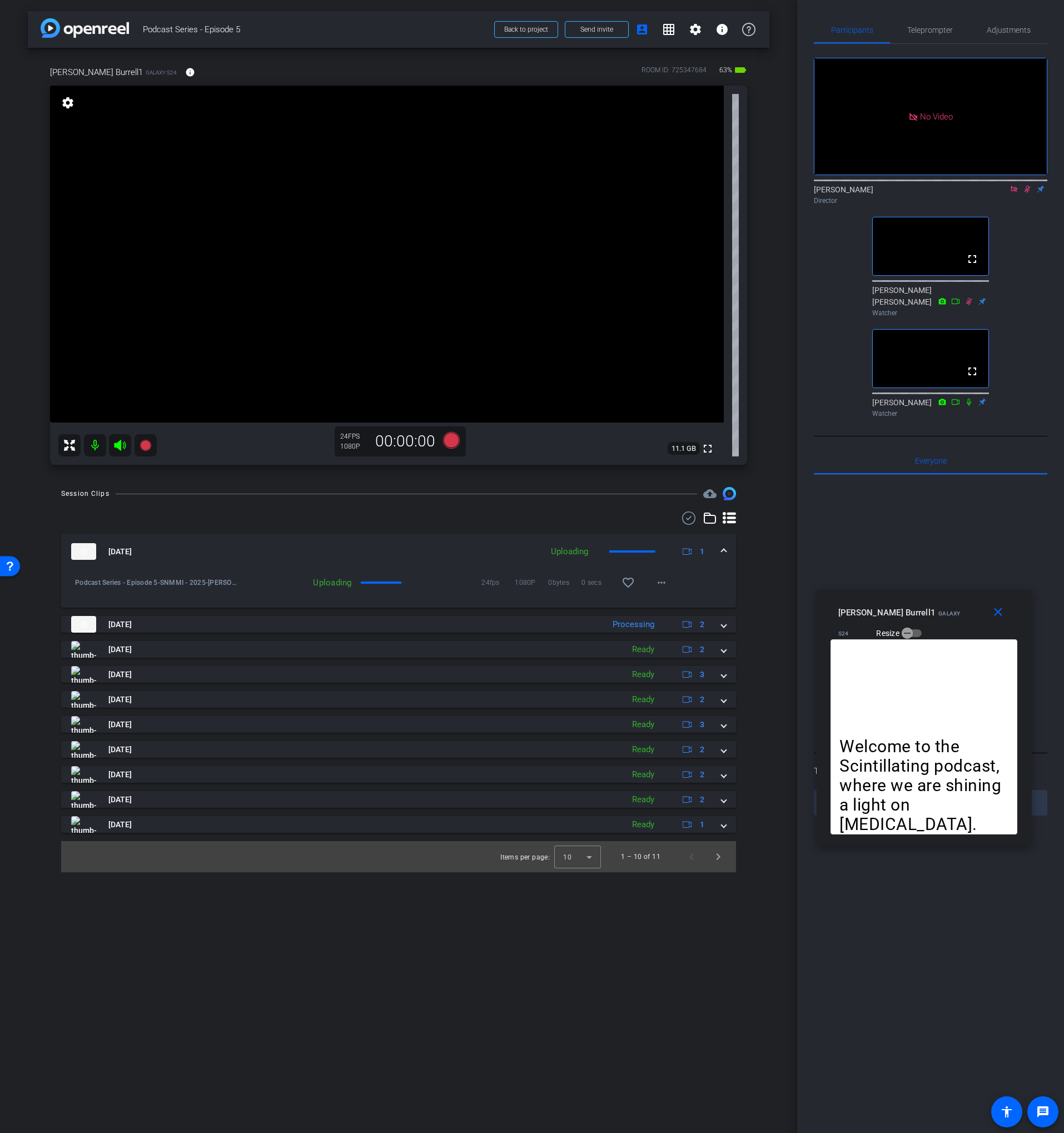
click at [1024, 193] on icon at bounding box center [1027, 188] width 9 height 7
click at [1016, 191] on icon at bounding box center [1013, 188] width 6 height 6
click at [932, 27] on span "Teleprompter" at bounding box center [930, 30] width 46 height 7
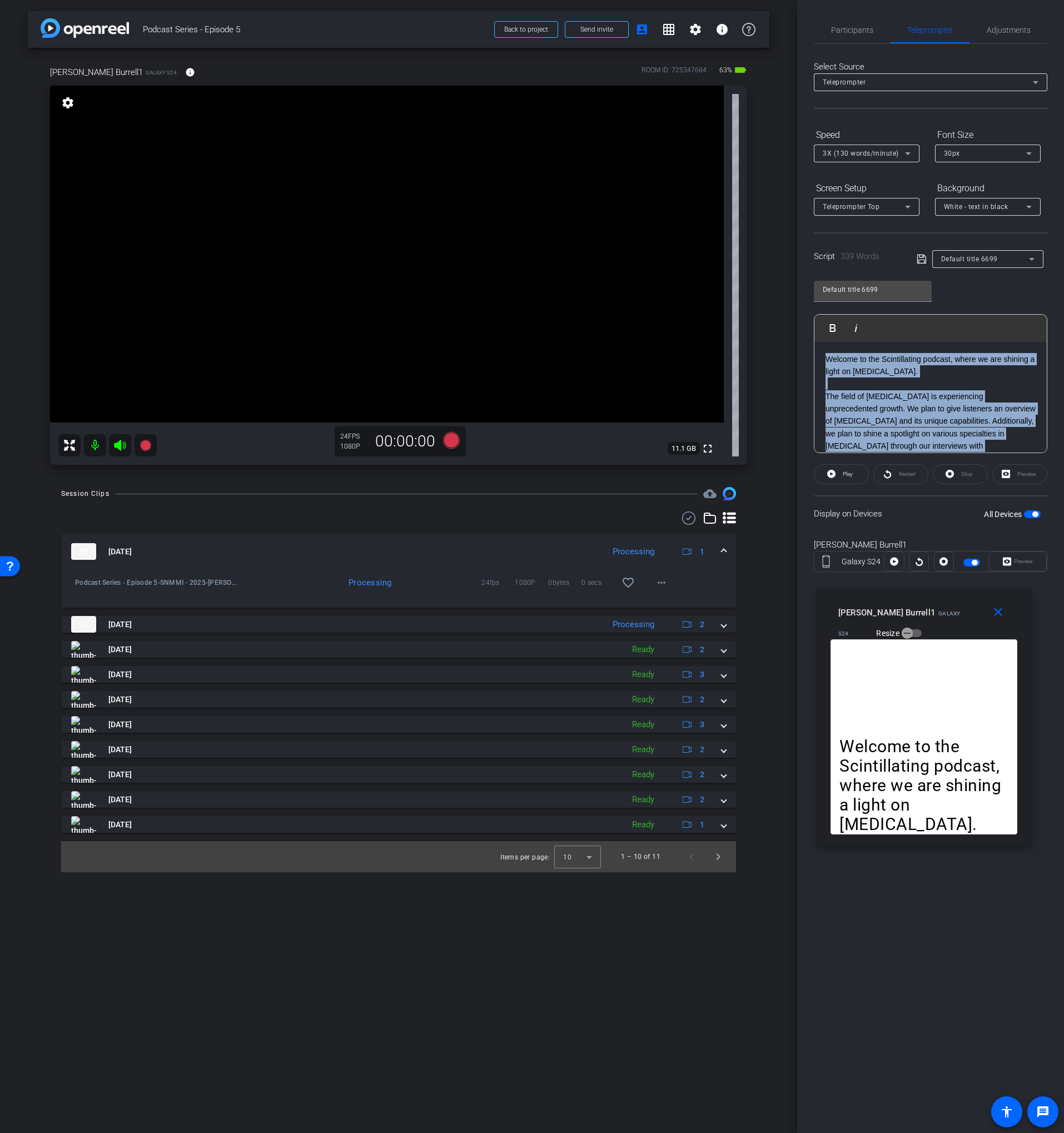
drag, startPoint x: 825, startPoint y: 392, endPoint x: 811, endPoint y: 307, distance: 86.1
click at [811, 307] on div "Participants Teleprompter Adjustments settings [PERSON_NAME] flip Director [PER…" at bounding box center [931, 566] width 267 height 1133
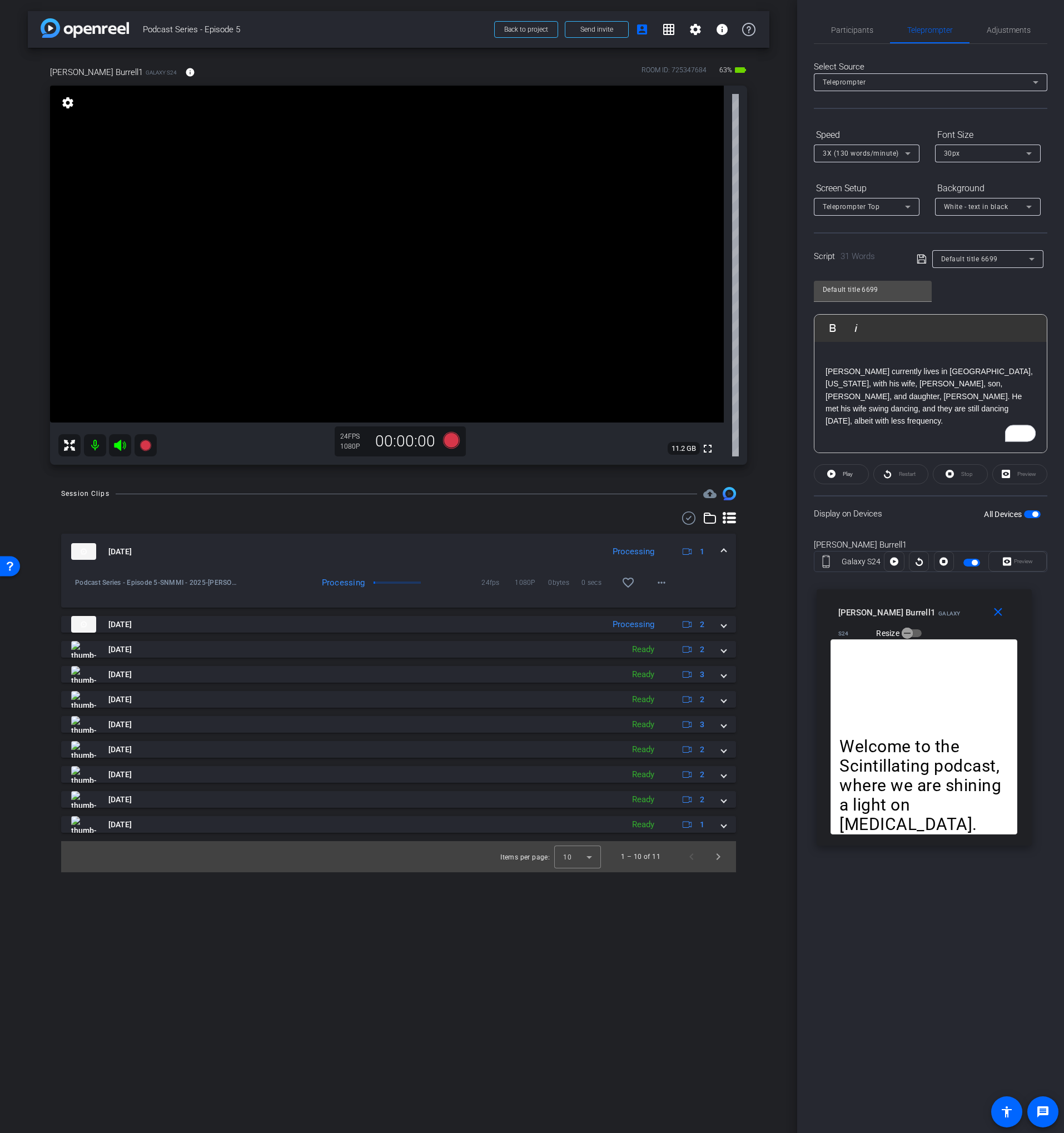
click at [825, 370] on div "[PERSON_NAME] currently lives in [GEOGRAPHIC_DATA], [US_STATE], with his wife, …" at bounding box center [931, 398] width 232 height 111
drag, startPoint x: 869, startPoint y: 480, endPoint x: 907, endPoint y: 478, distance: 38.1
click at [872, 479] on div "Play Restart Stop [GEOGRAPHIC_DATA]" at bounding box center [931, 474] width 234 height 20
click at [907, 476] on div "Restart" at bounding box center [901, 474] width 55 height 20
drag, startPoint x: 908, startPoint y: 501, endPoint x: 850, endPoint y: 472, distance: 64.8
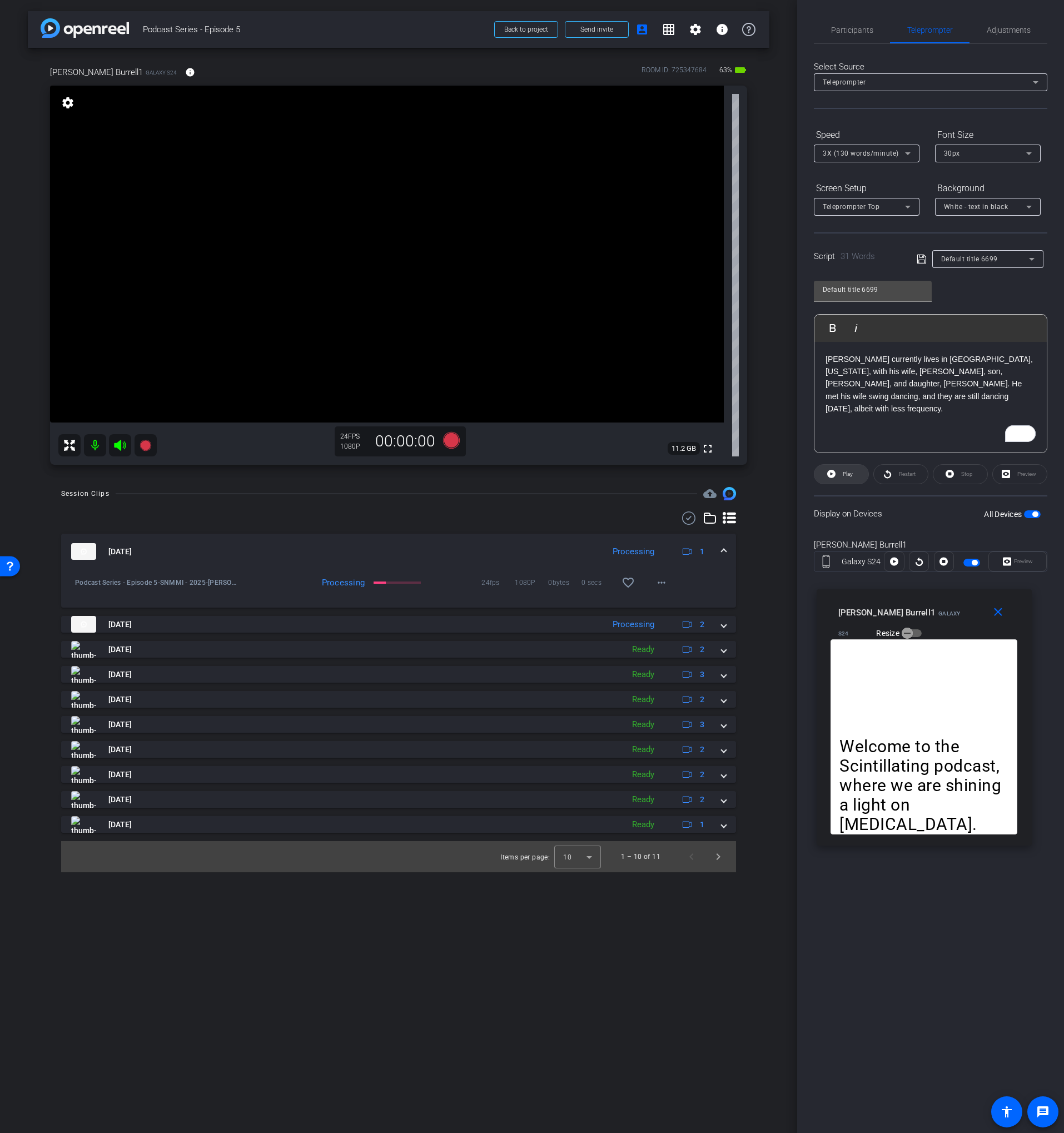
click at [907, 501] on div "Display on Devices All Devices" at bounding box center [931, 514] width 234 height 36
click at [921, 259] on icon at bounding box center [921, 259] width 9 height 9
click at [897, 476] on div "Restart" at bounding box center [901, 474] width 55 height 20
click at [830, 471] on icon at bounding box center [831, 474] width 8 height 8
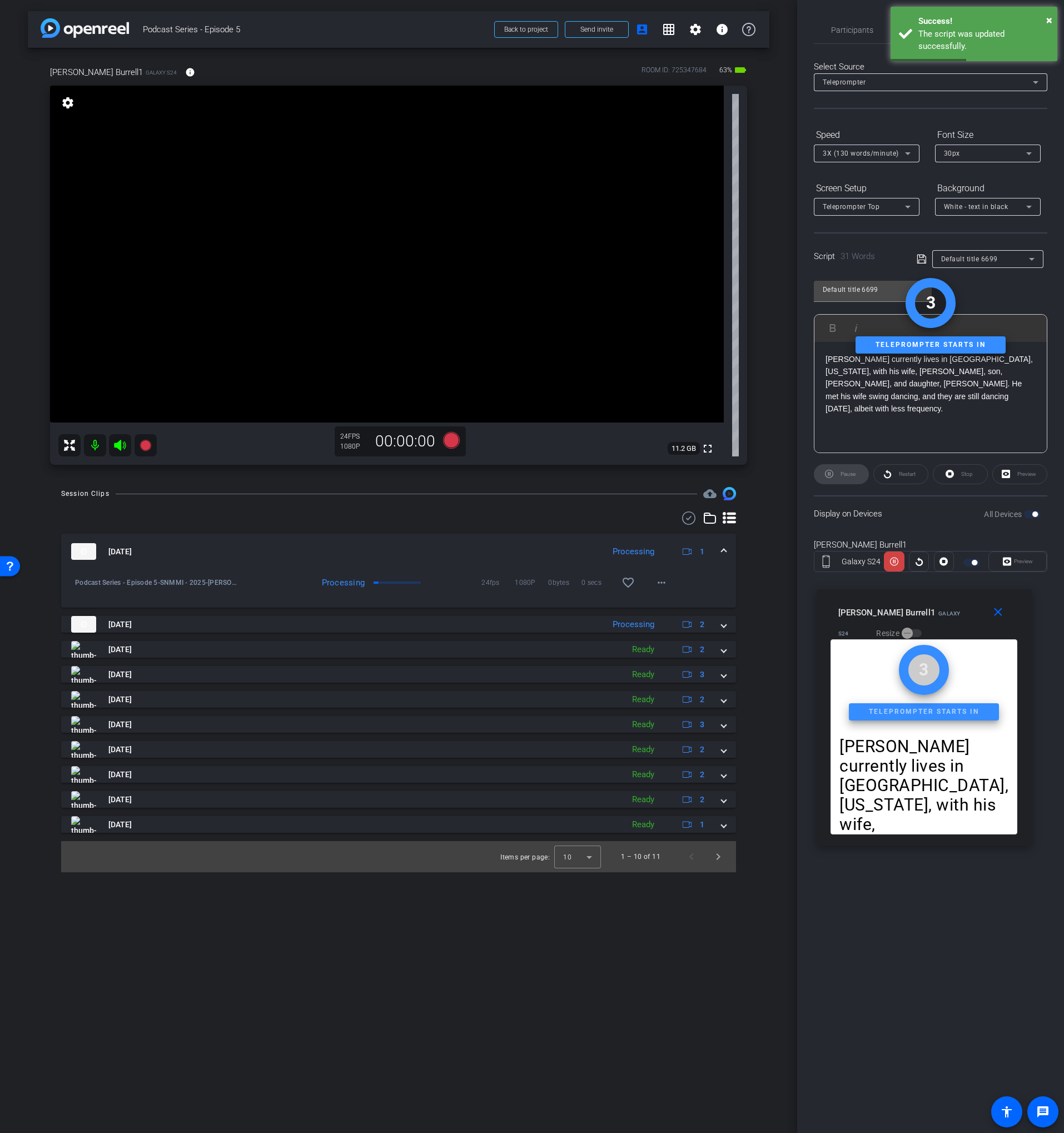
click at [835, 472] on div "Pause" at bounding box center [841, 474] width 55 height 20
click at [896, 559] on icon at bounding box center [894, 561] width 8 height 17
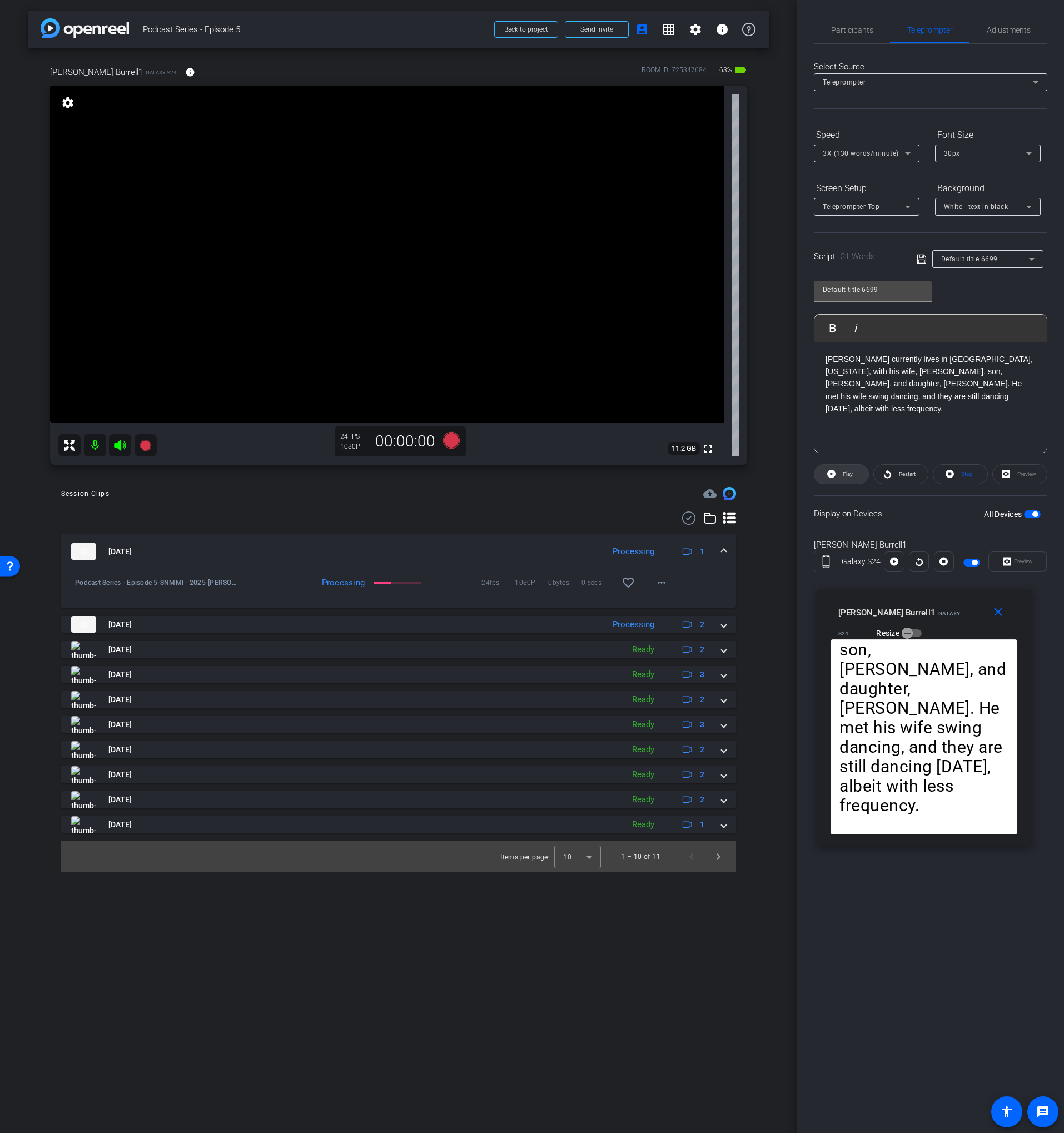
click at [849, 477] on span "Play" at bounding box center [846, 474] width 12 height 16
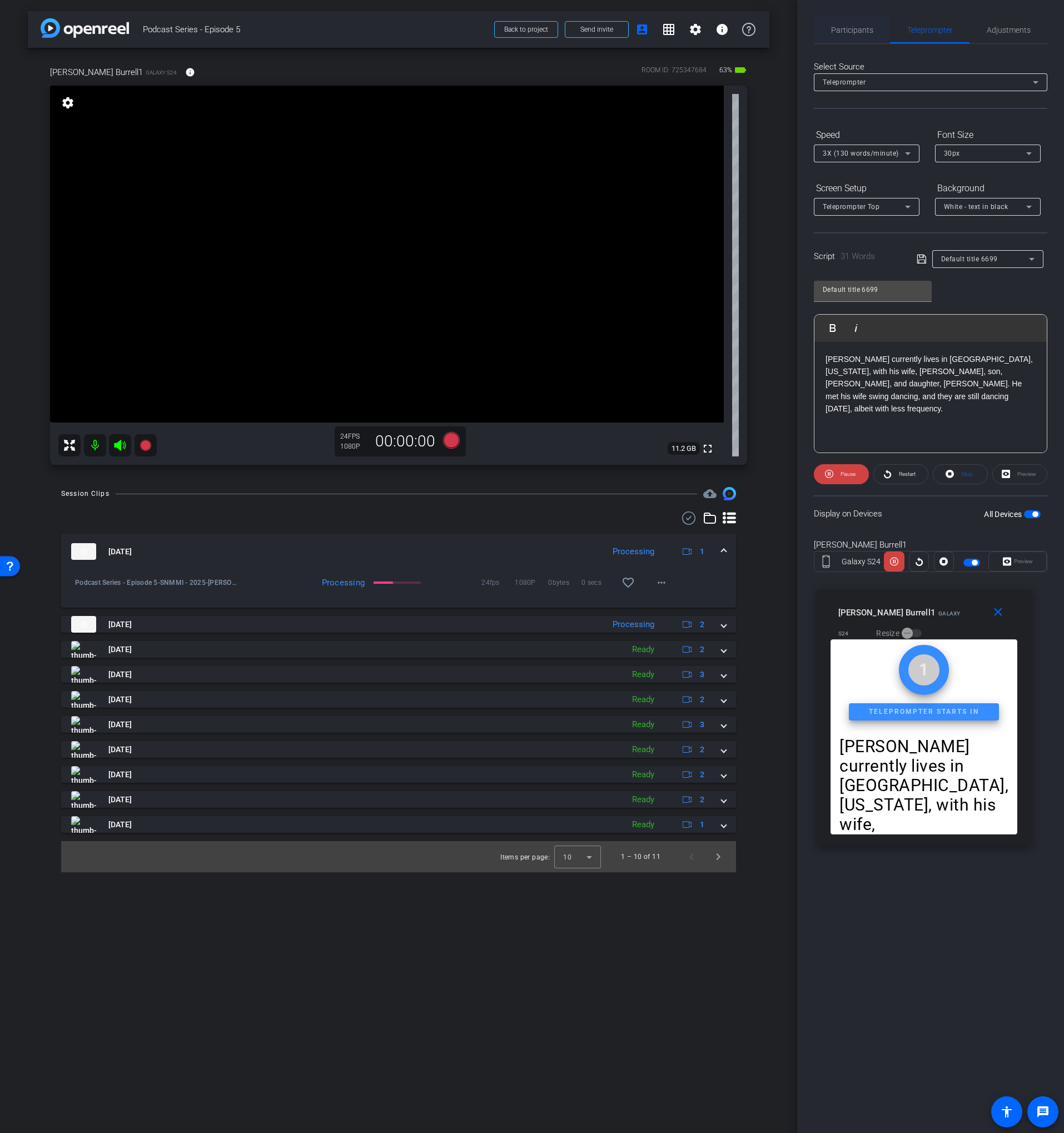
click at [837, 31] on span "Participants" at bounding box center [852, 30] width 42 height 7
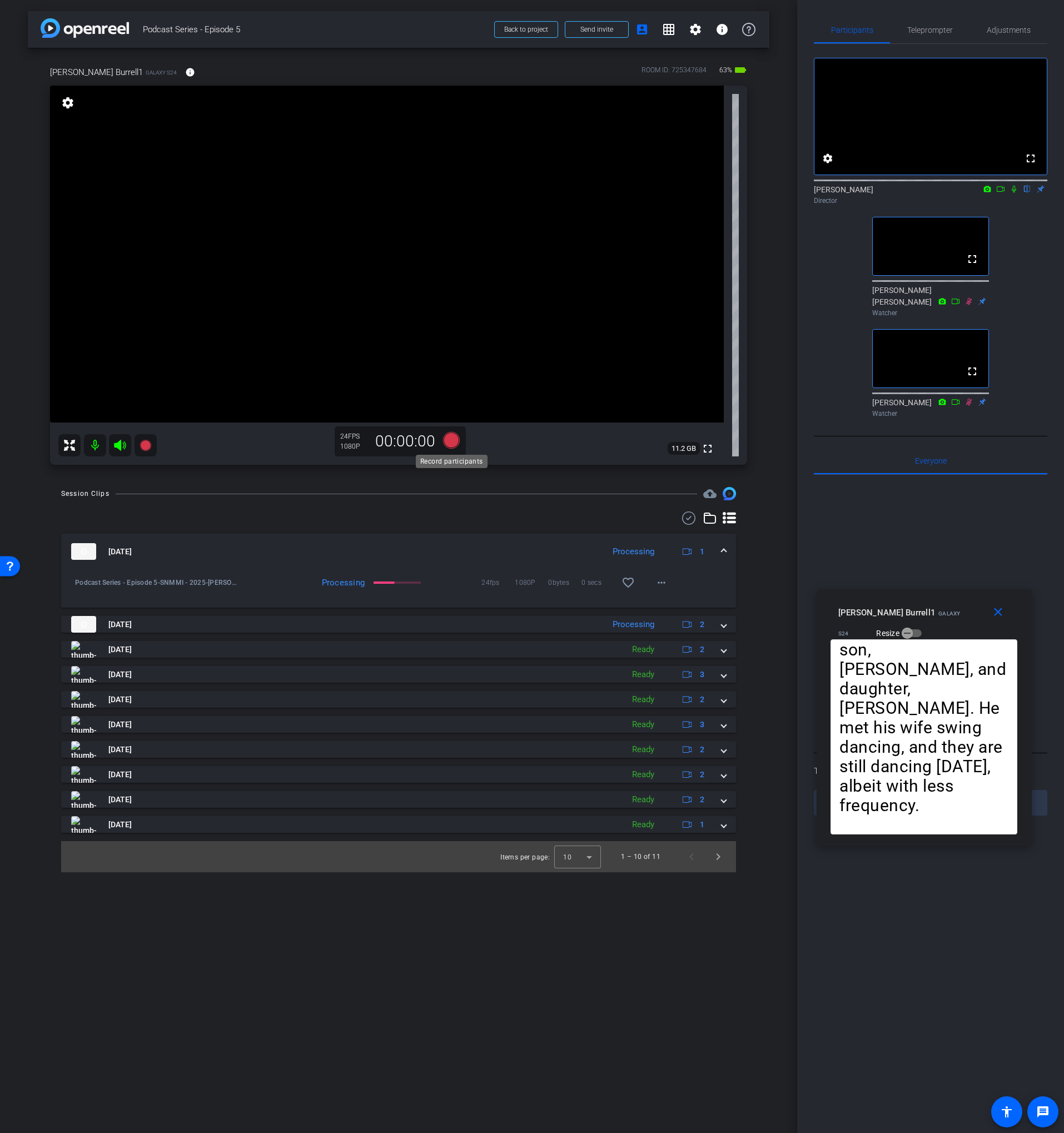
click at [447, 438] on icon at bounding box center [452, 440] width 17 height 17
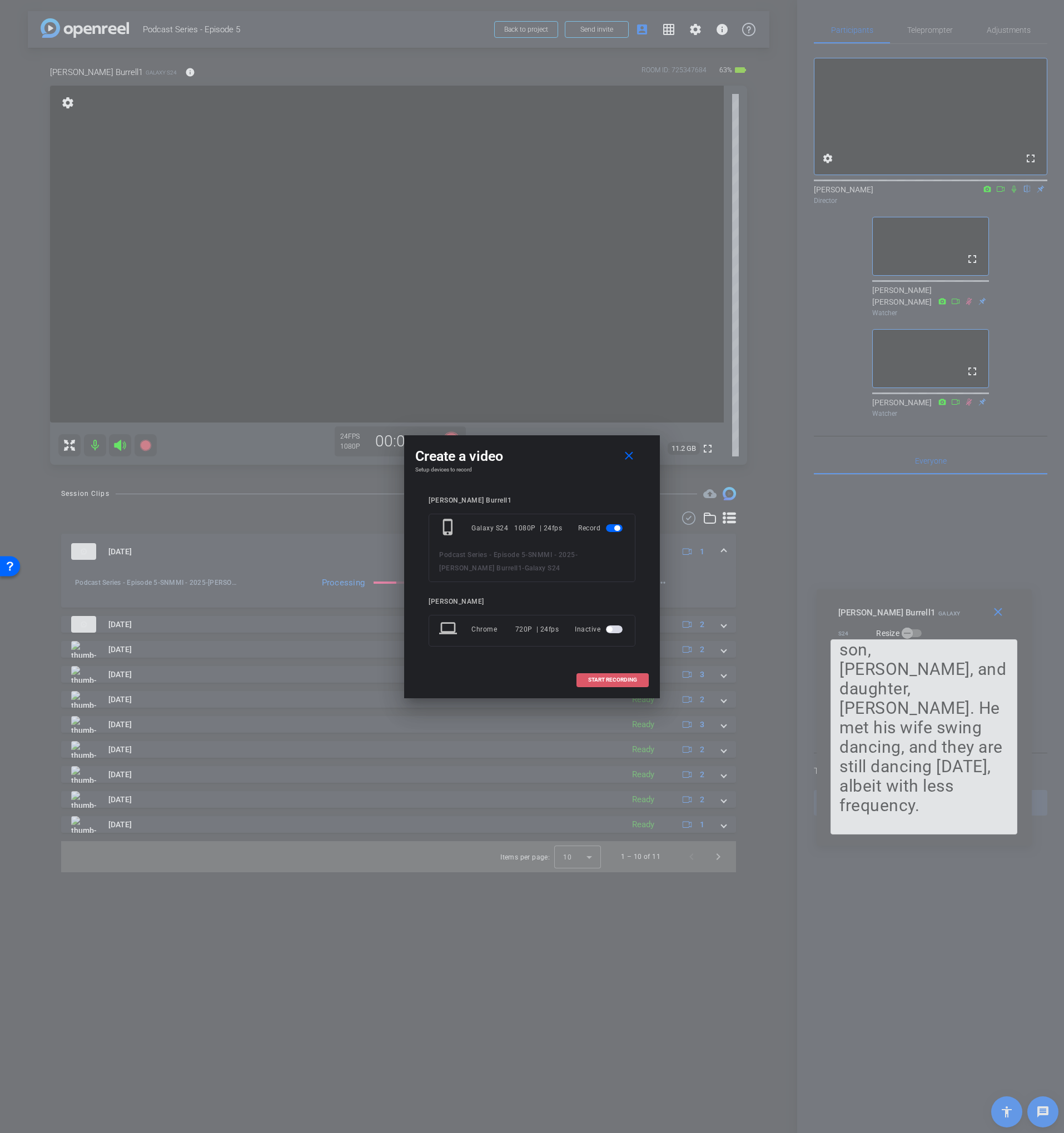
click at [606, 680] on span "START RECORDING" at bounding box center [612, 680] width 49 height 6
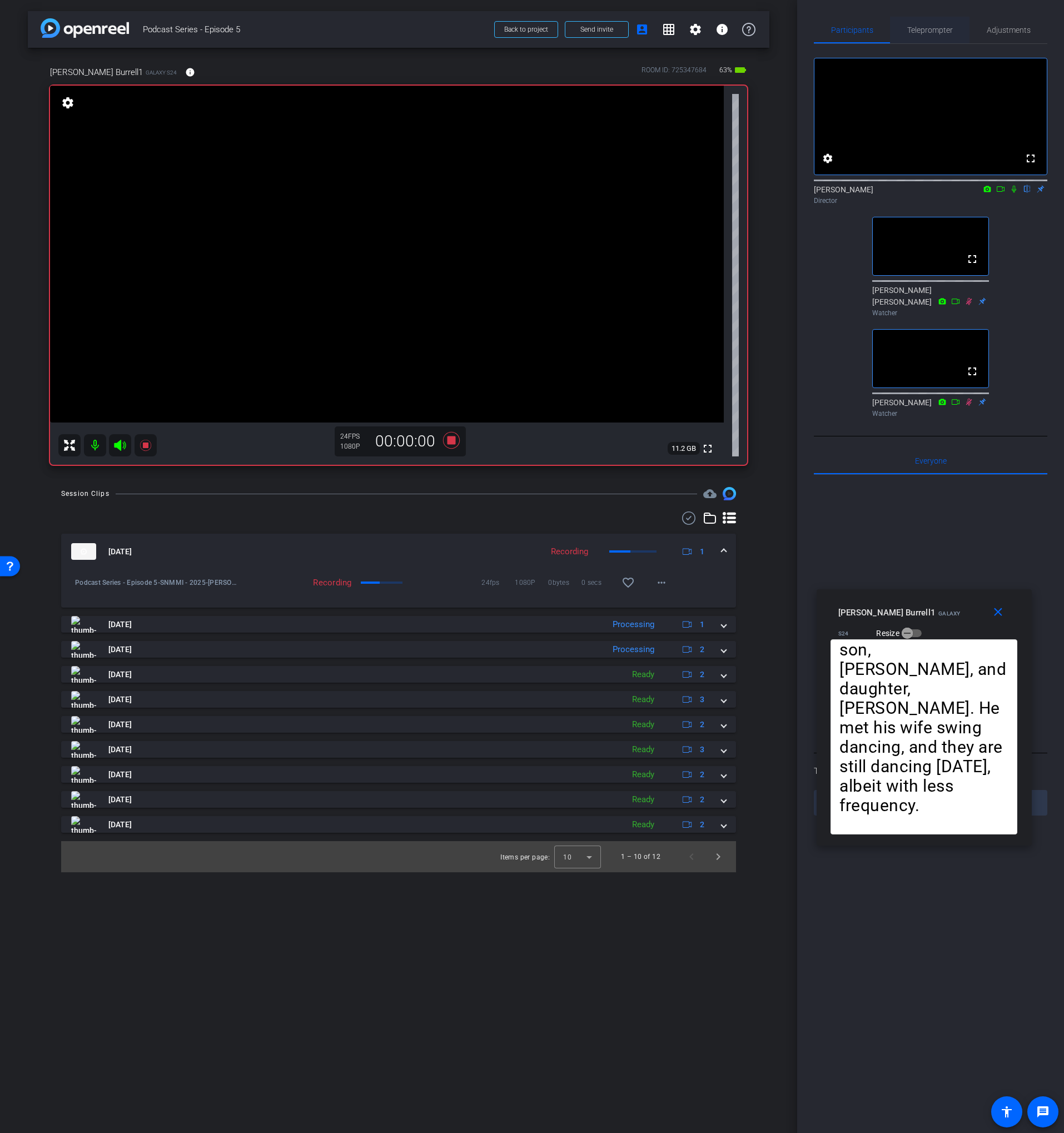
drag, startPoint x: 987, startPoint y: 33, endPoint x: 962, endPoint y: 32, distance: 25.0
click at [987, 33] on span "Adjustments" at bounding box center [1008, 30] width 44 height 7
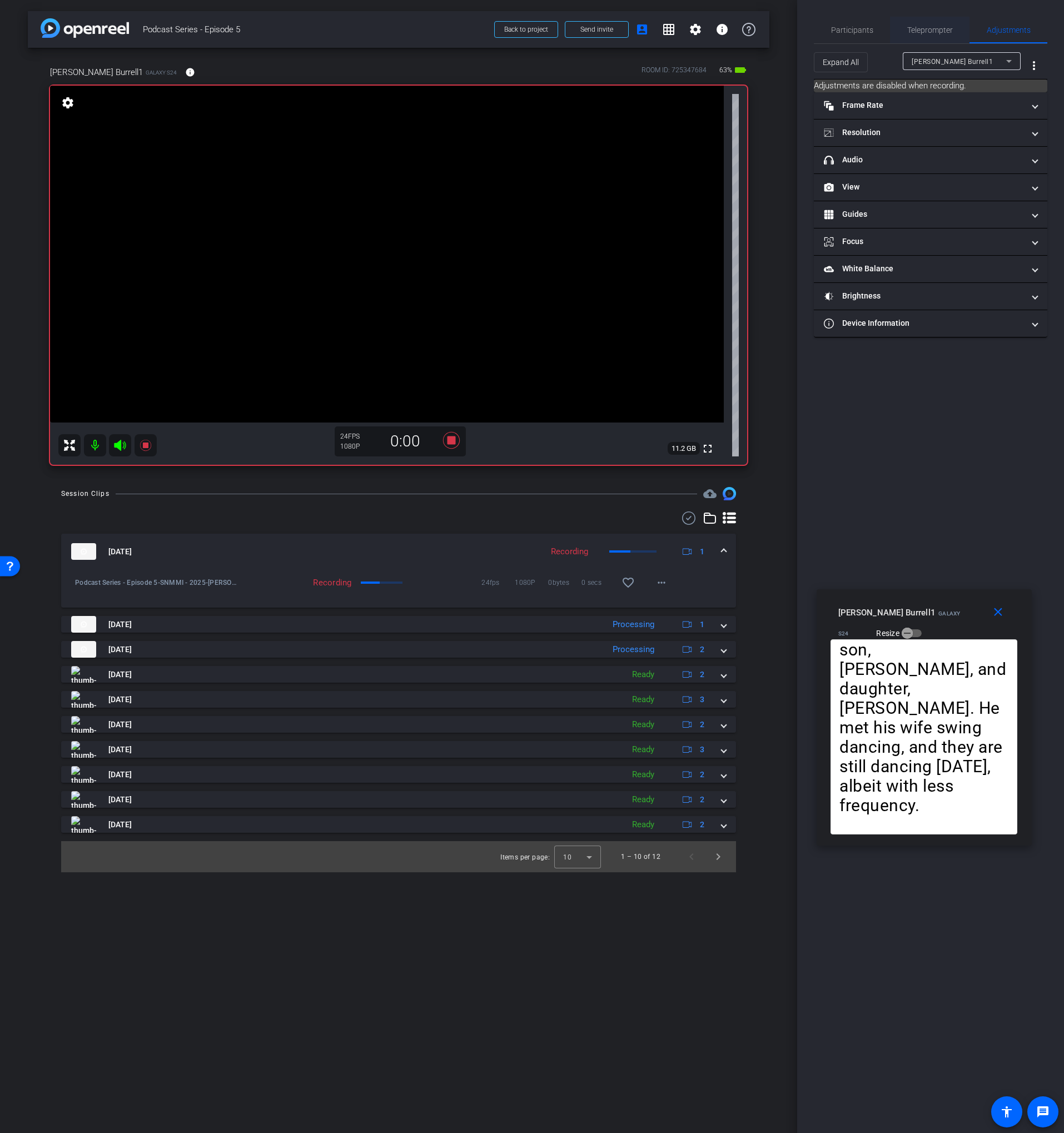
click at [933, 21] on span "Teleprompter" at bounding box center [930, 30] width 46 height 27
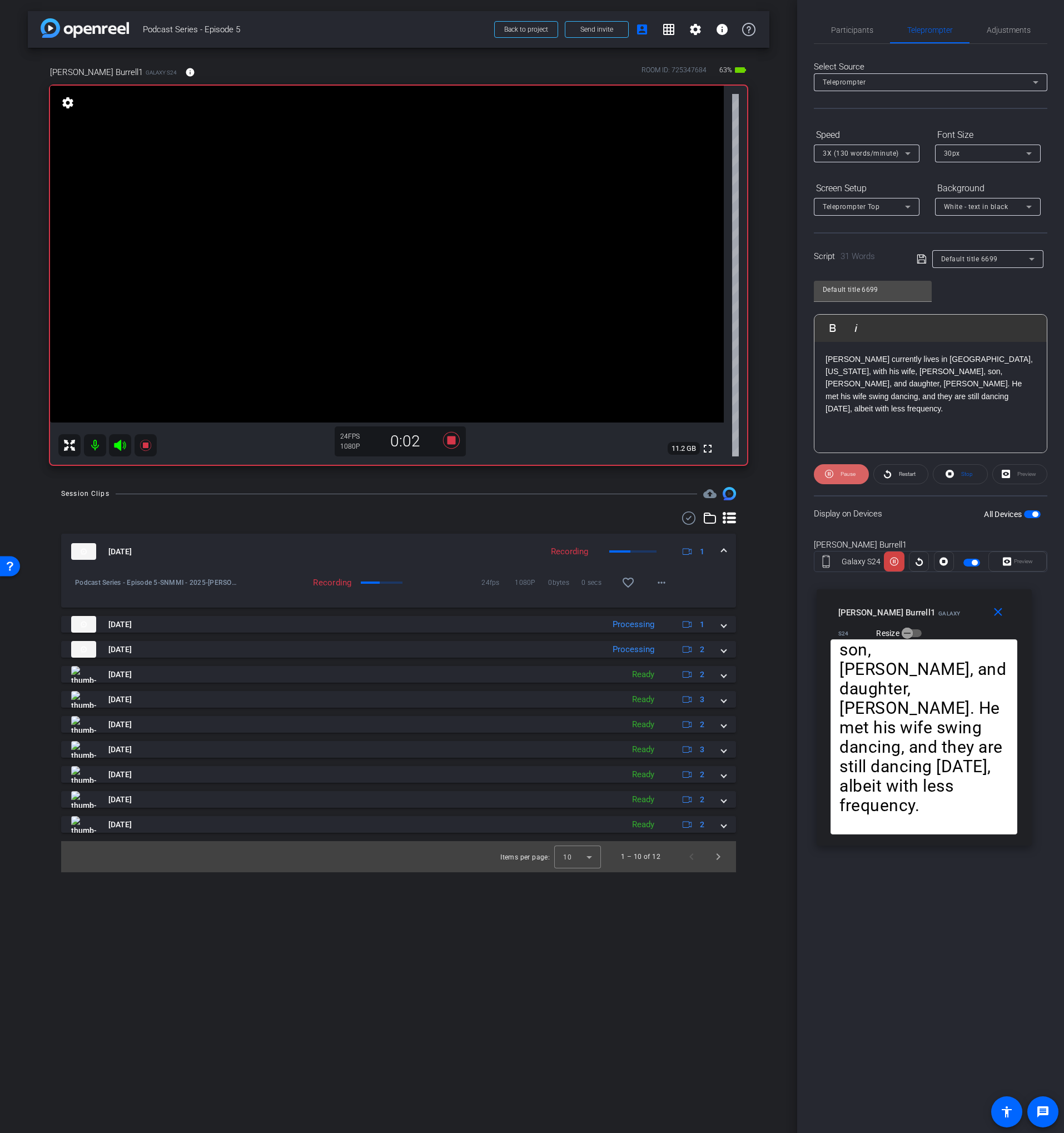
click at [840, 481] on span "Pause" at bounding box center [846, 474] width 17 height 16
click at [844, 478] on span "Play" at bounding box center [846, 474] width 12 height 16
drag, startPoint x: 845, startPoint y: 476, endPoint x: 851, endPoint y: 479, distance: 6.7
click at [846, 477] on span "Pause" at bounding box center [848, 473] width 15 height 6
click at [920, 560] on icon at bounding box center [919, 561] width 8 height 17
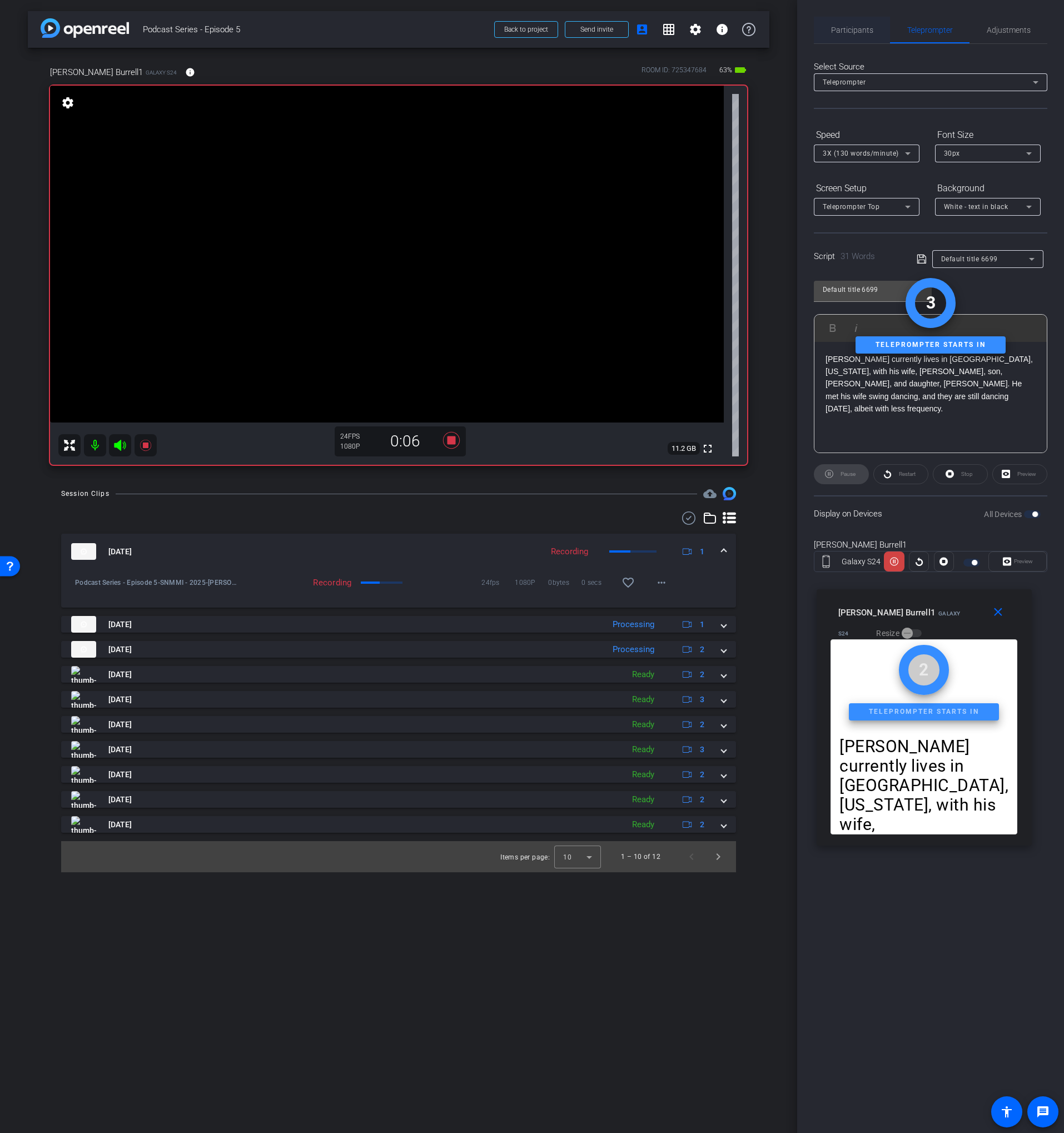
click at [847, 33] on span "Participants" at bounding box center [852, 30] width 42 height 7
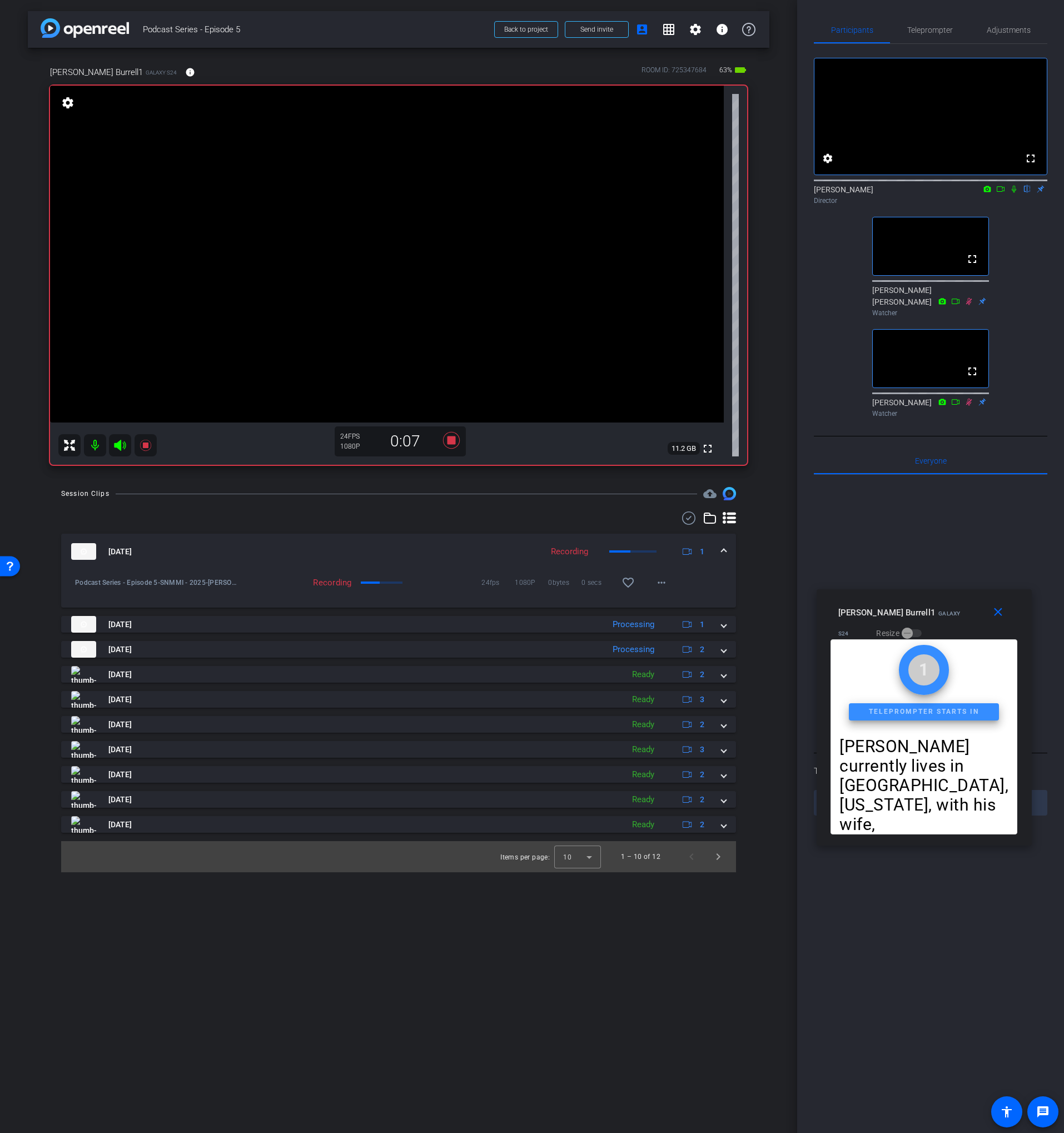
click at [1013, 193] on icon at bounding box center [1013, 188] width 9 height 7
click at [1004, 193] on icon at bounding box center [1000, 188] width 9 height 7
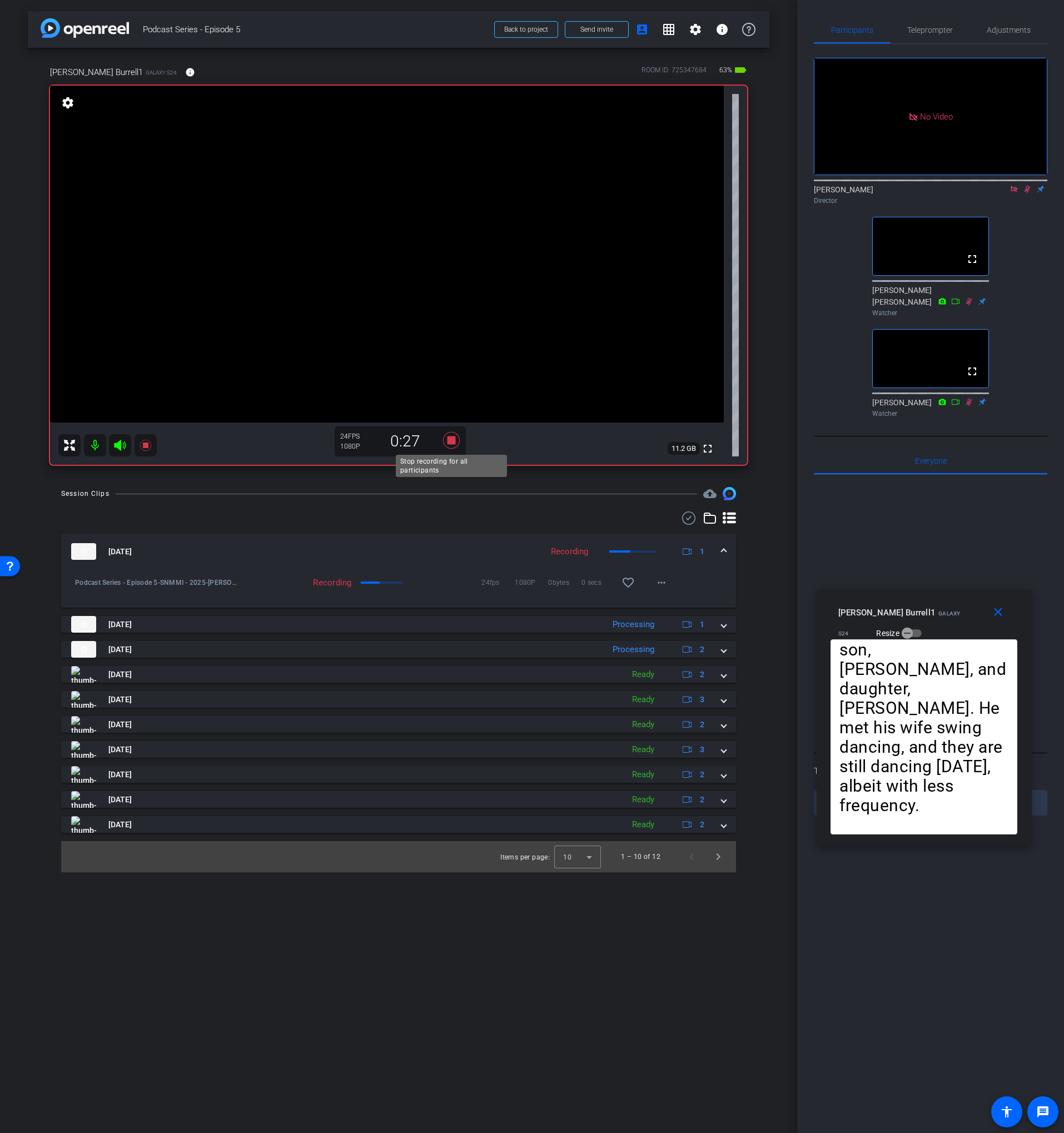
click at [450, 442] on icon at bounding box center [452, 440] width 17 height 17
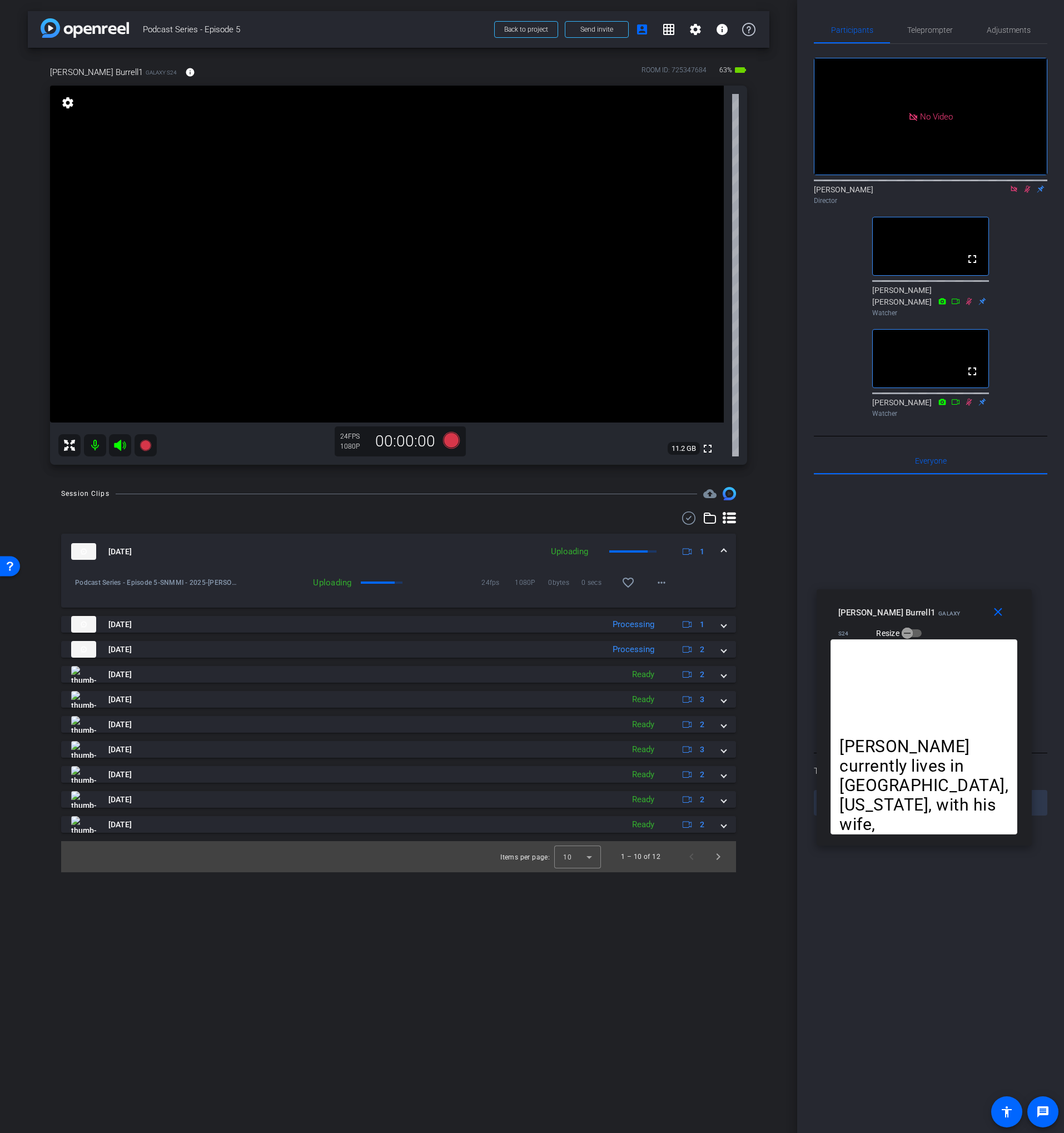
click at [1017, 193] on icon at bounding box center [1013, 188] width 9 height 7
click at [1013, 193] on icon at bounding box center [1013, 188] width 9 height 7
click at [1016, 193] on icon at bounding box center [1013, 188] width 9 height 7
click at [1013, 193] on icon at bounding box center [1013, 189] width 6 height 7
click at [1014, 193] on icon at bounding box center [1013, 189] width 4 height 7
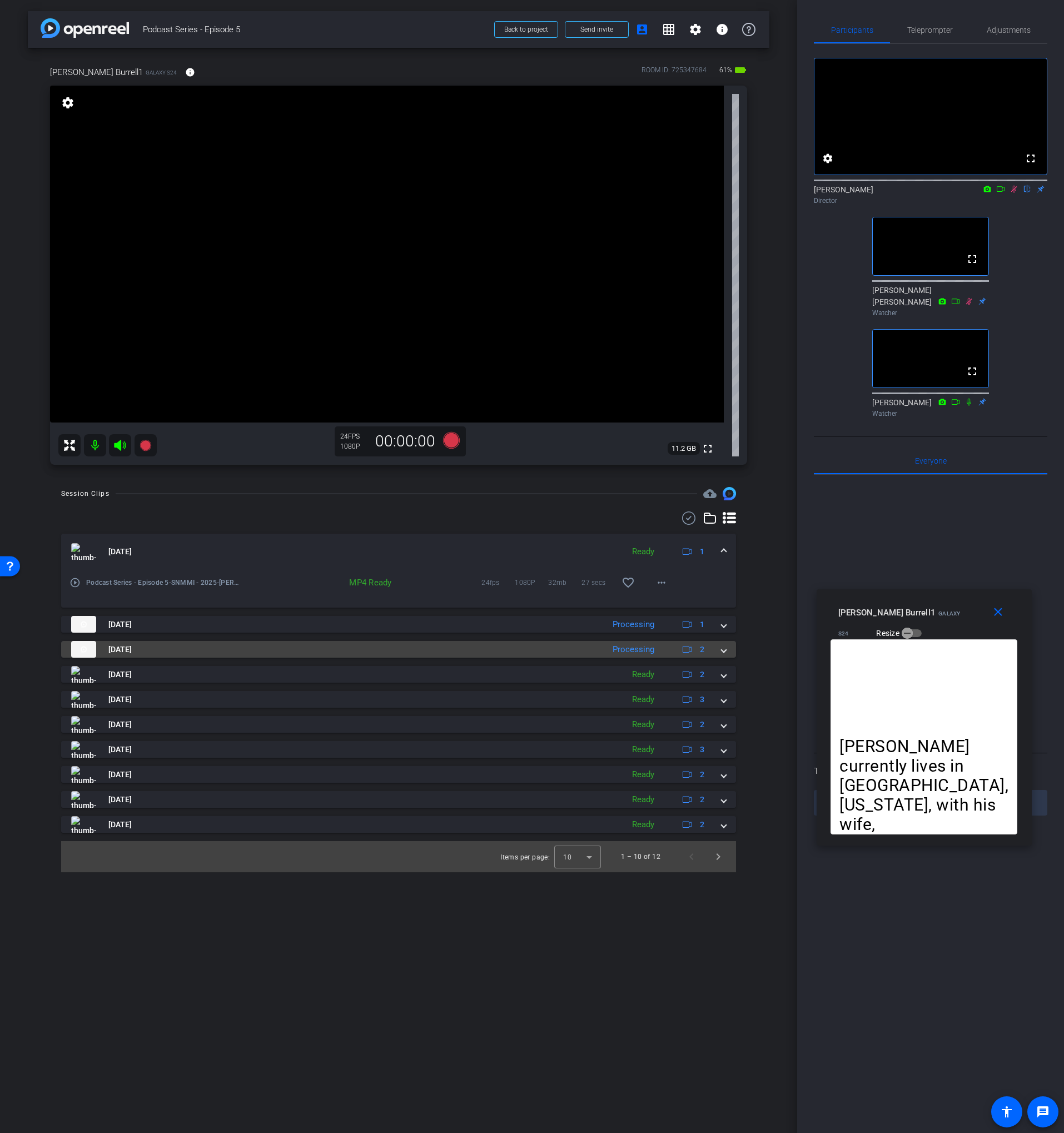
click at [566, 650] on mat-panel-title "[DATE]" at bounding box center [335, 649] width 527 height 17
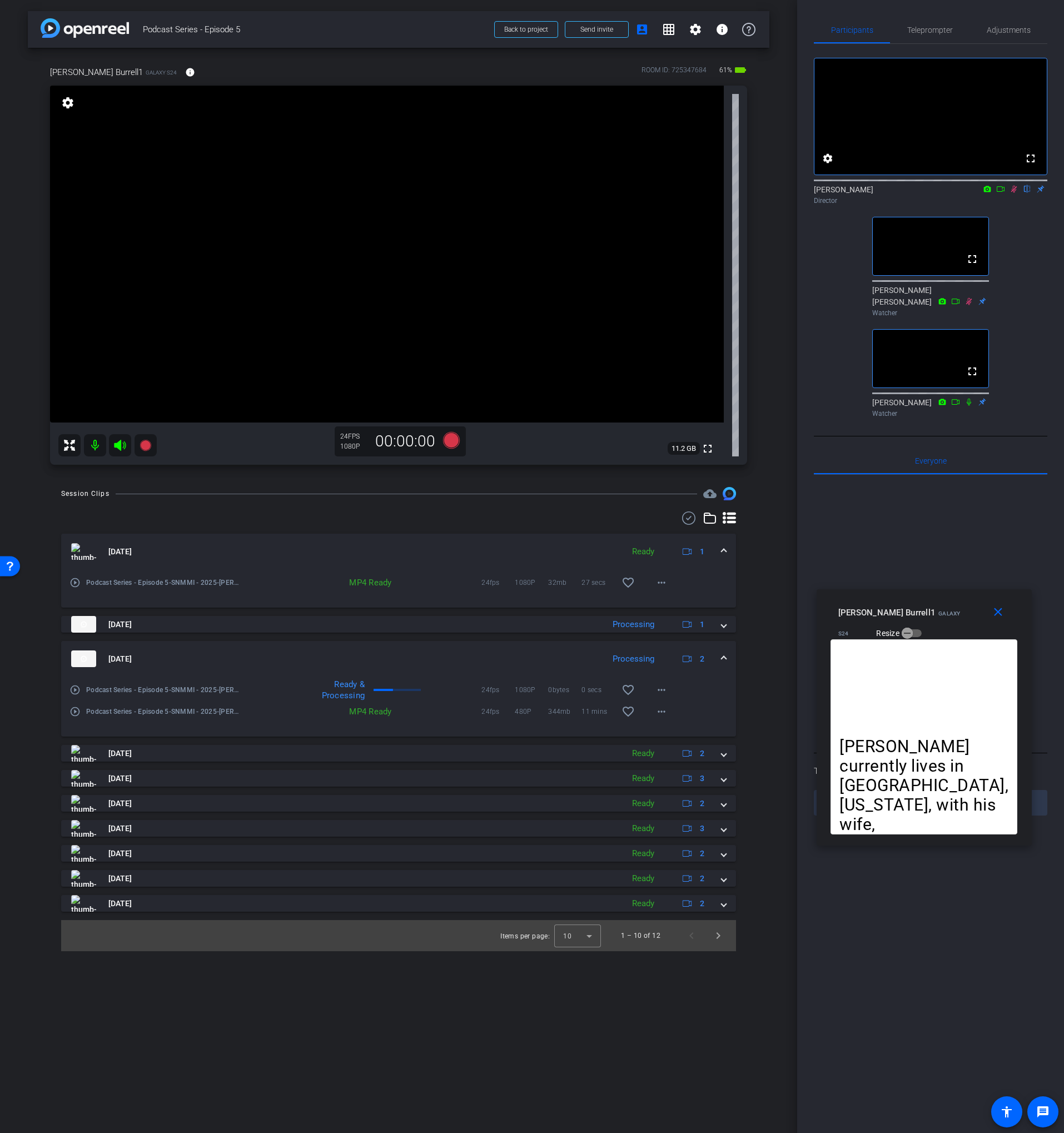
click at [563, 650] on mat-expansion-panel-header "[DATE] Processing 2" at bounding box center [399, 658] width 675 height 36
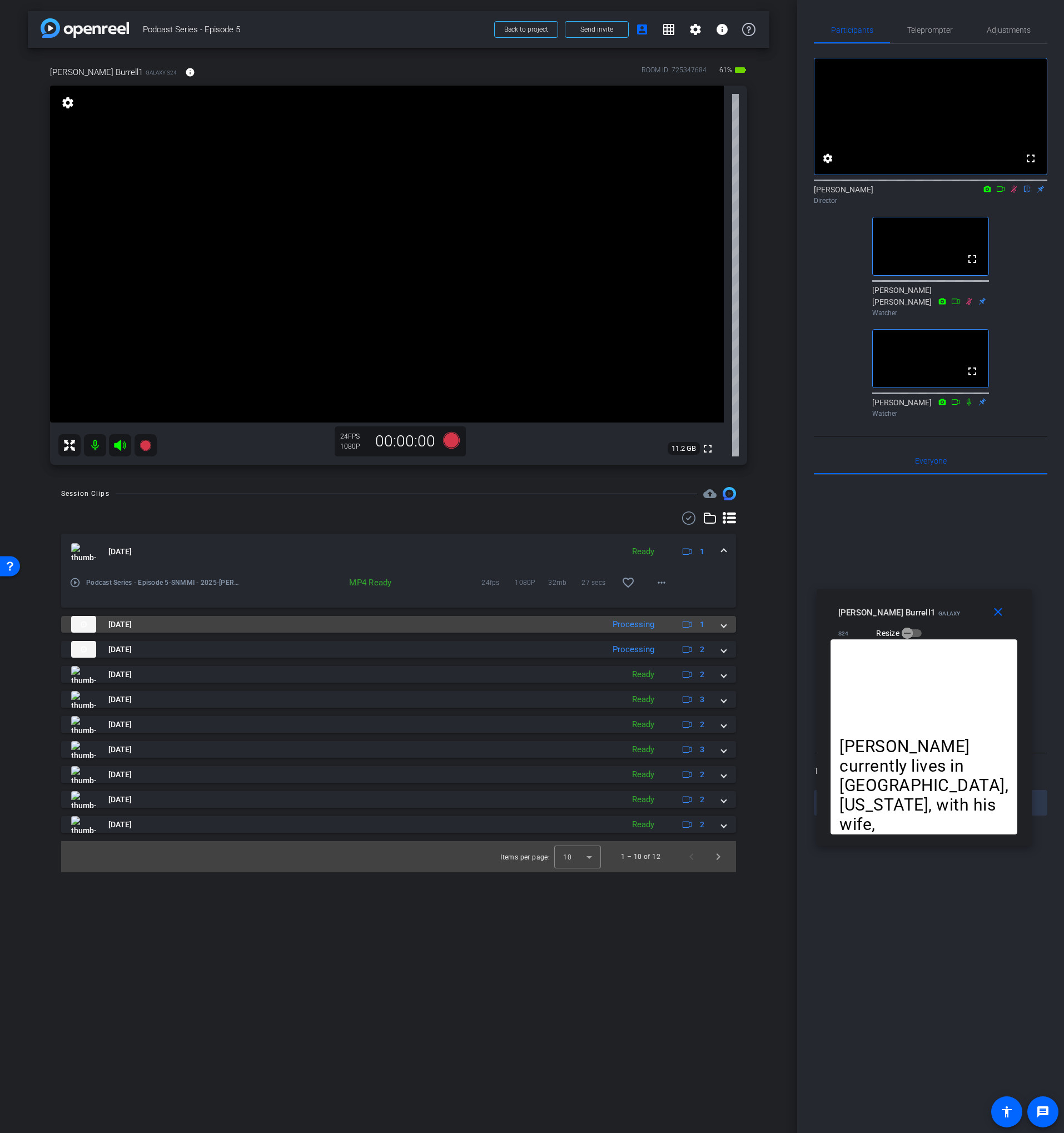
click at [560, 626] on mat-panel-title "[DATE]" at bounding box center [335, 624] width 527 height 17
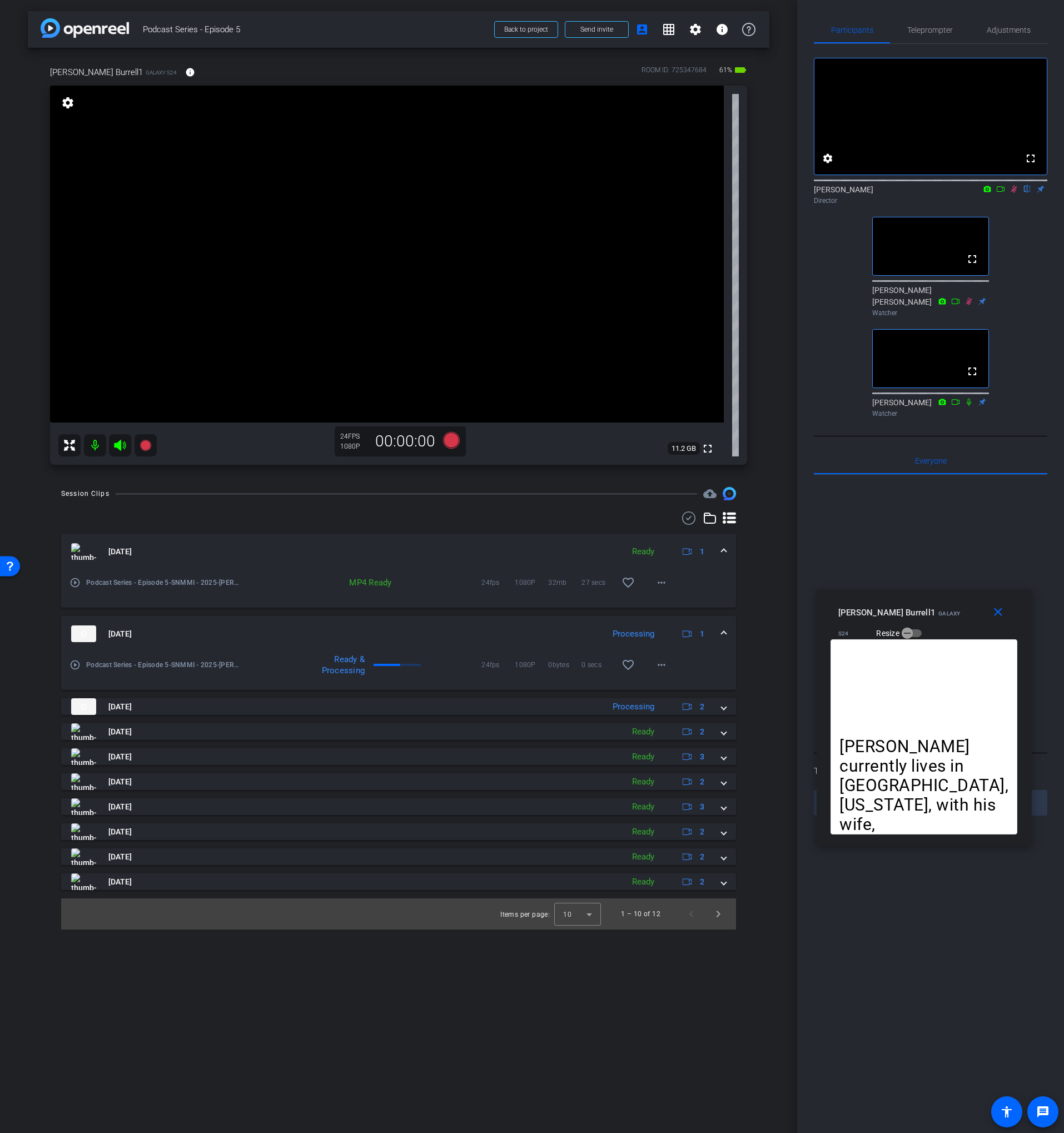
click at [563, 626] on mat-panel-title "[DATE]" at bounding box center [335, 634] width 527 height 17
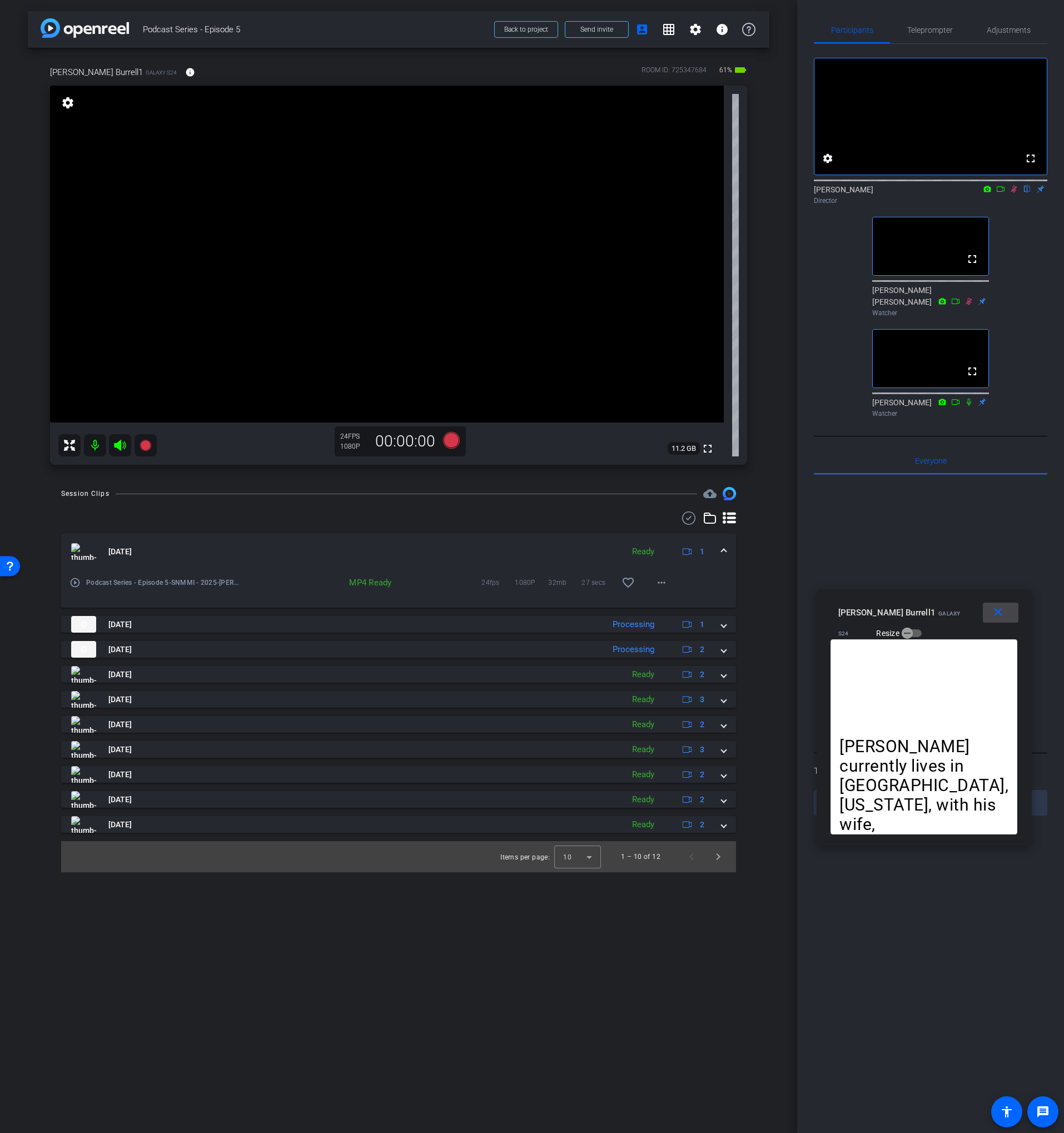
click at [1003, 621] on span at bounding box center [1000, 612] width 36 height 27
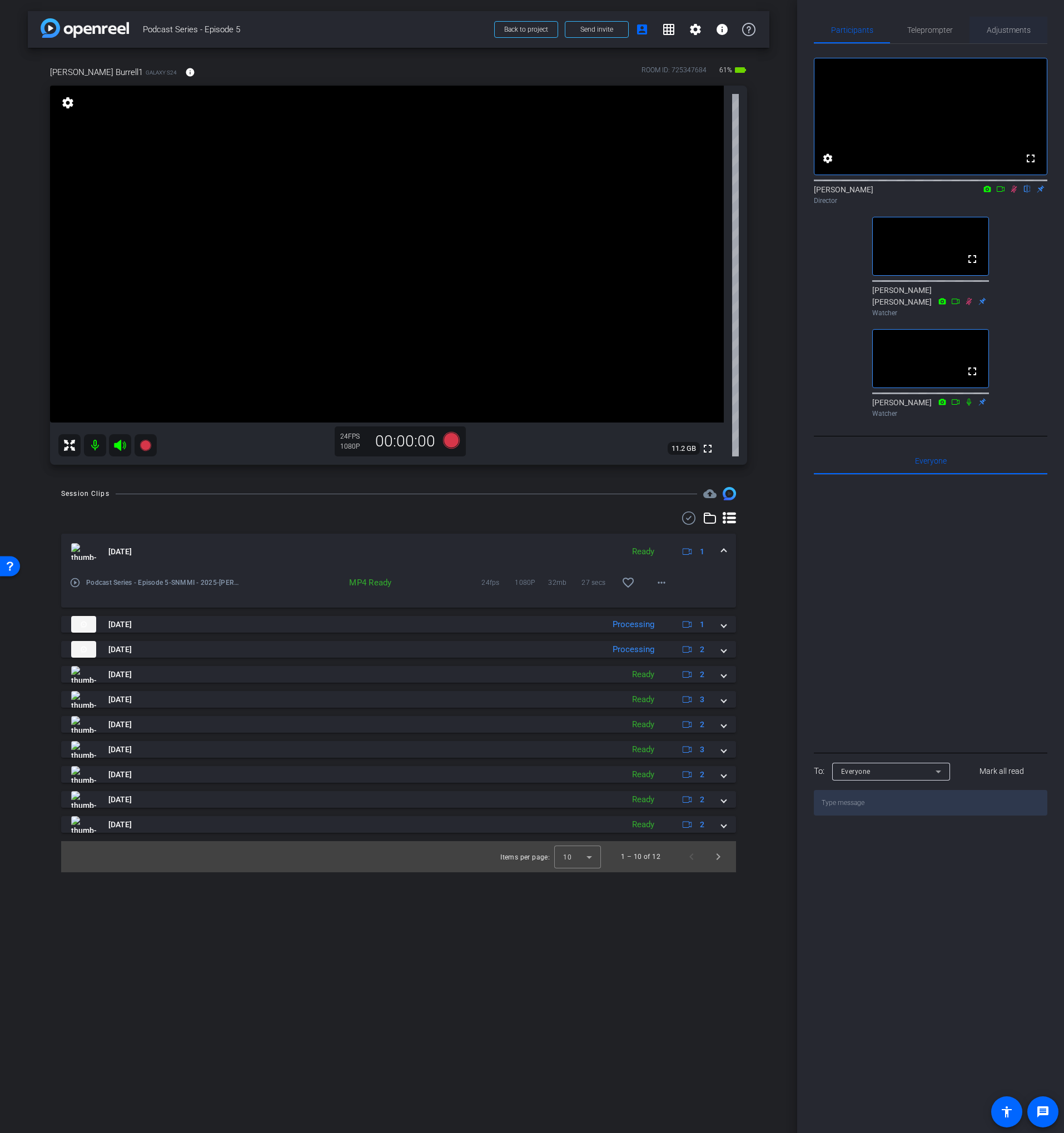
drag, startPoint x: 999, startPoint y: 28, endPoint x: 997, endPoint y: 39, distance: 11.2
click at [999, 28] on span "Adjustments" at bounding box center [1008, 30] width 44 height 7
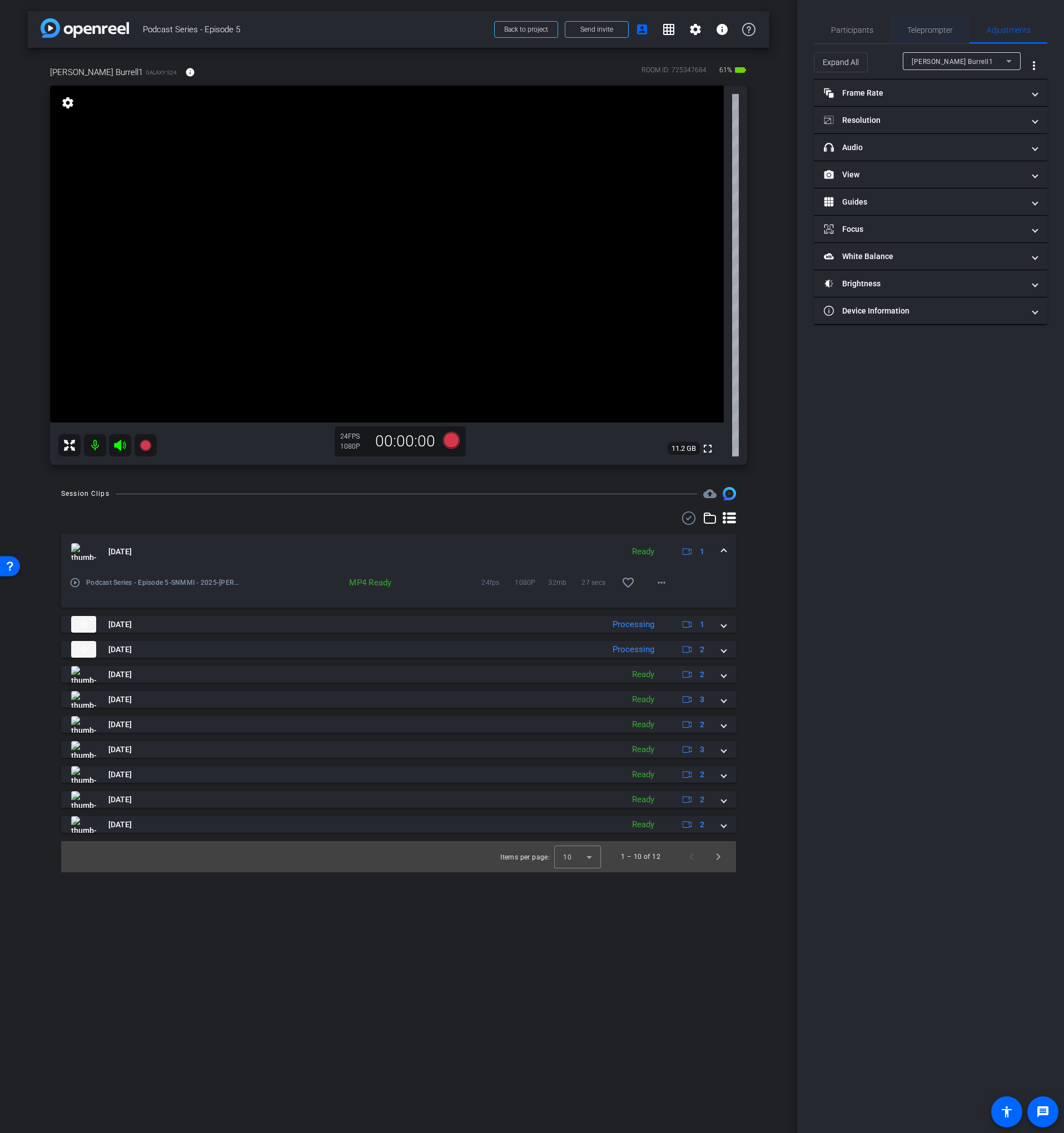
click at [911, 37] on span "Teleprompter" at bounding box center [930, 30] width 46 height 27
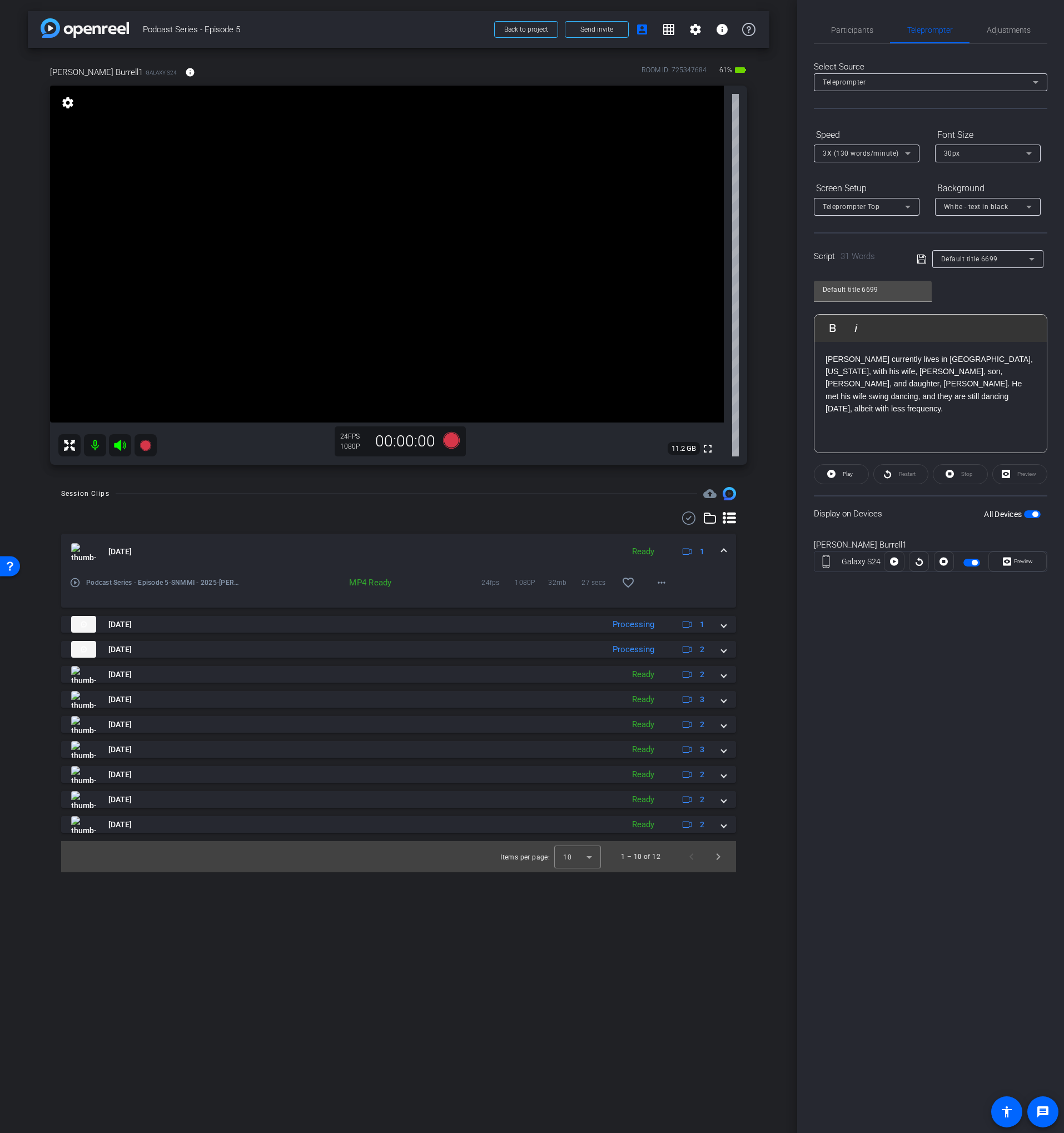
click at [1040, 517] on button "All Devices" at bounding box center [1033, 514] width 17 height 7
drag, startPoint x: 829, startPoint y: 28, endPoint x: 851, endPoint y: 43, distance: 26.6
click at [829, 28] on div "Participants" at bounding box center [852, 30] width 76 height 27
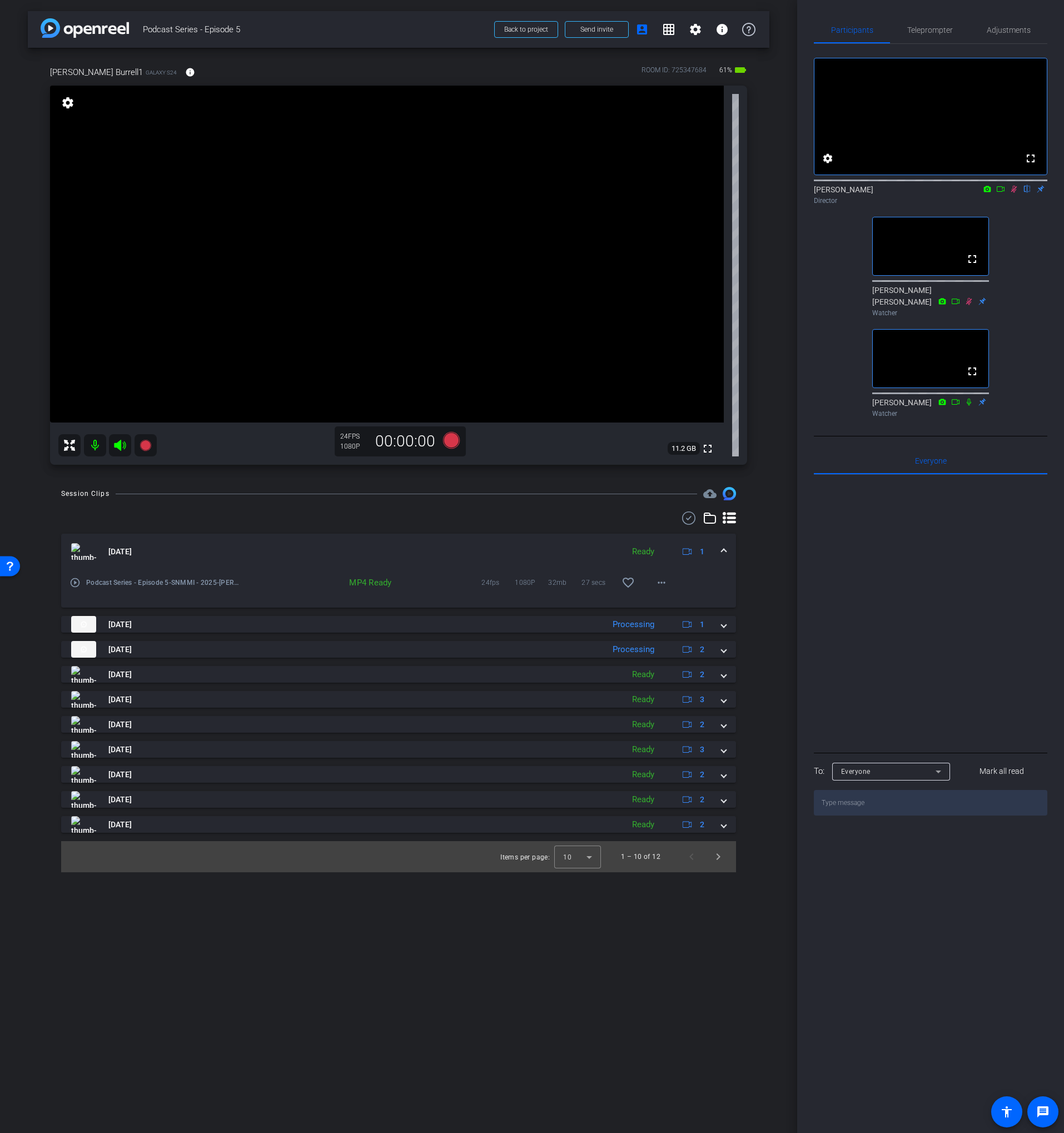
click at [1014, 193] on icon at bounding box center [1013, 188] width 9 height 7
click at [1015, 193] on icon at bounding box center [1013, 188] width 9 height 7
click at [1013, 193] on icon at bounding box center [1013, 188] width 9 height 7
click at [531, 555] on mat-panel-title "[DATE]" at bounding box center [344, 551] width 546 height 17
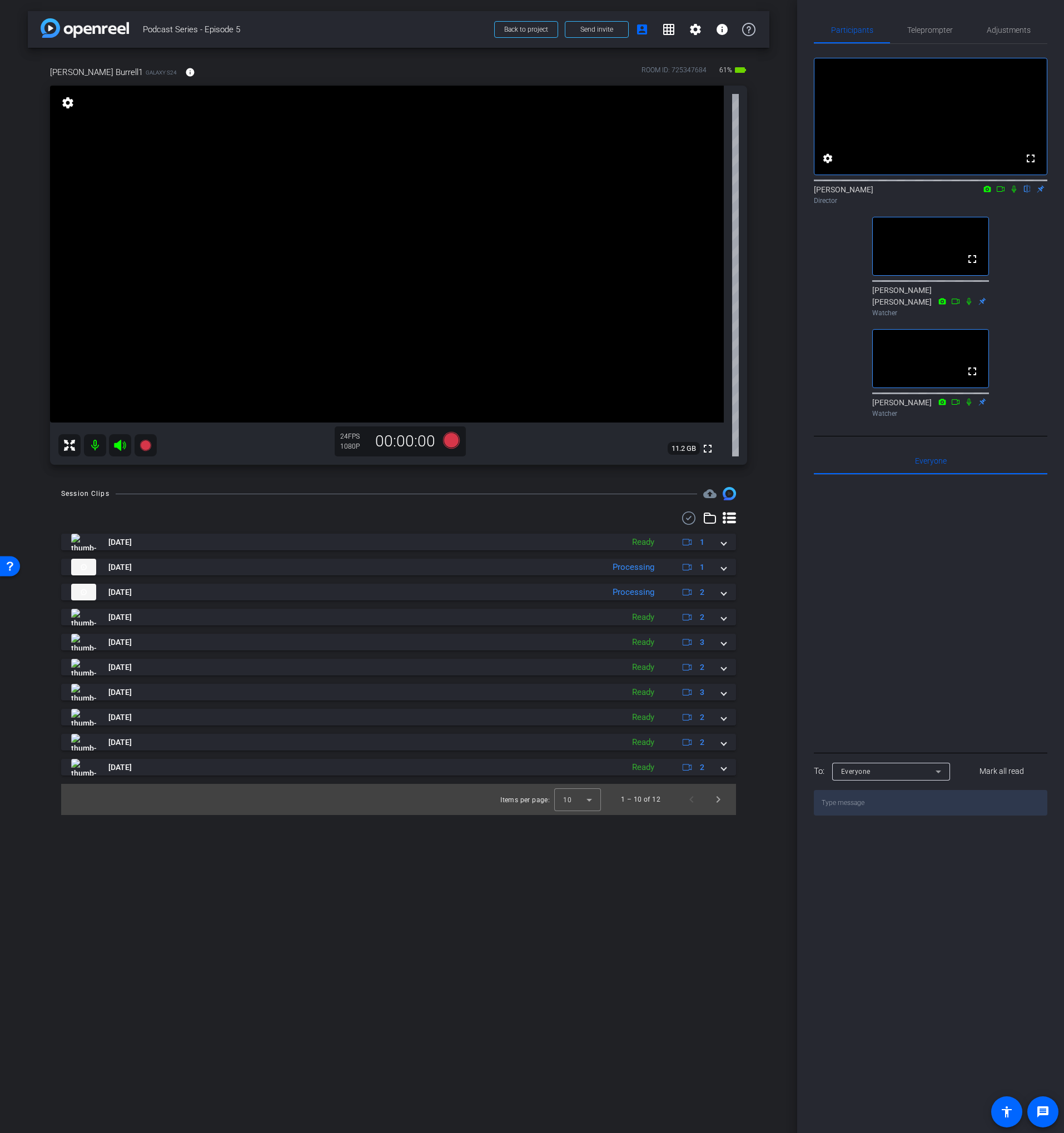
click at [1004, 193] on icon at bounding box center [1000, 188] width 9 height 7
click at [1027, 193] on icon at bounding box center [1027, 188] width 9 height 7
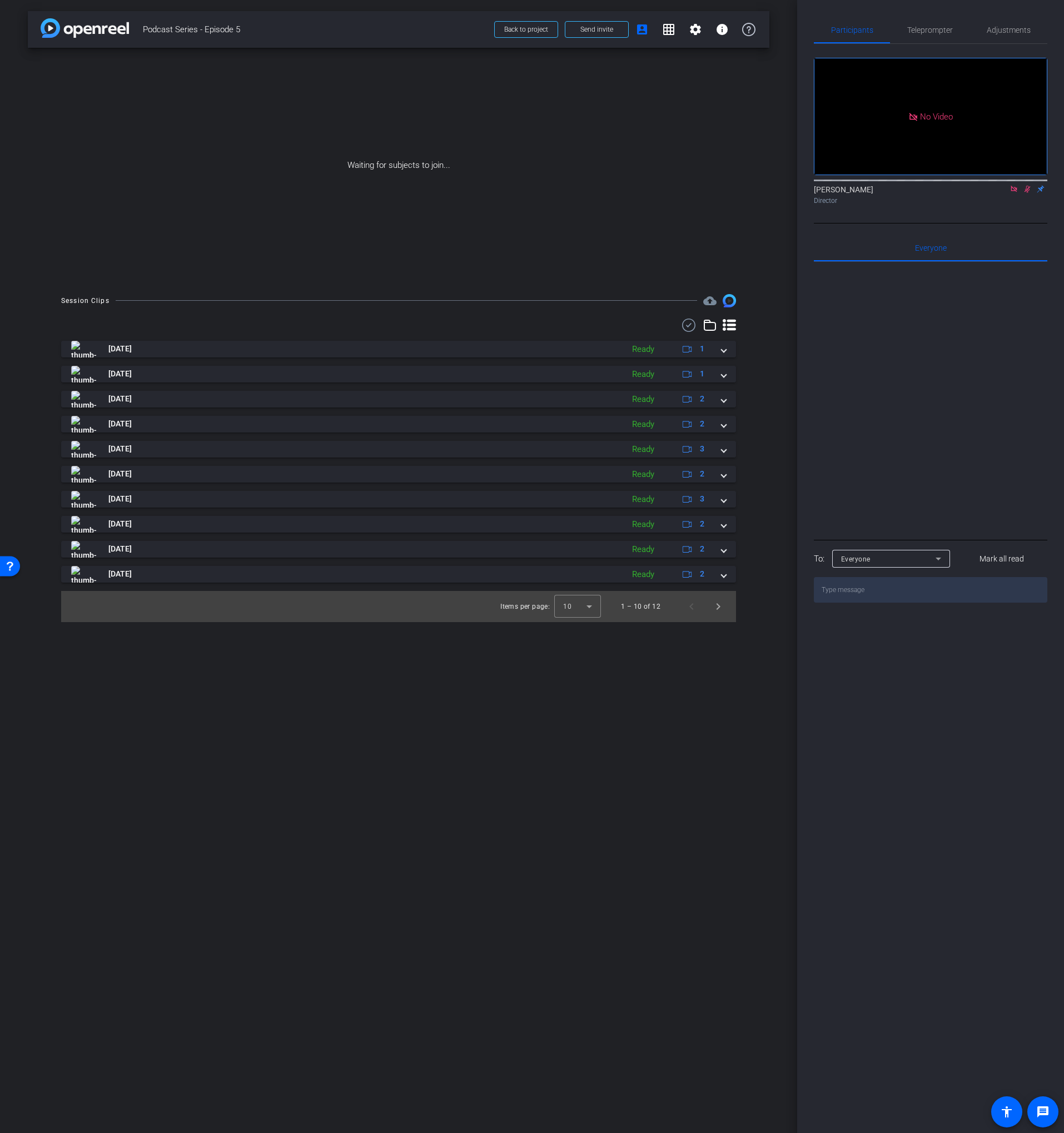
click at [542, 586] on openreel-recordings-list-clip "[DATE] Ready 1 play_circle_outline Podcast Series - Episode 5-SNMMI - 2025-[PER…" at bounding box center [399, 481] width 675 height 281
click at [532, 581] on mat-panel-title "[DATE]" at bounding box center [344, 574] width 546 height 17
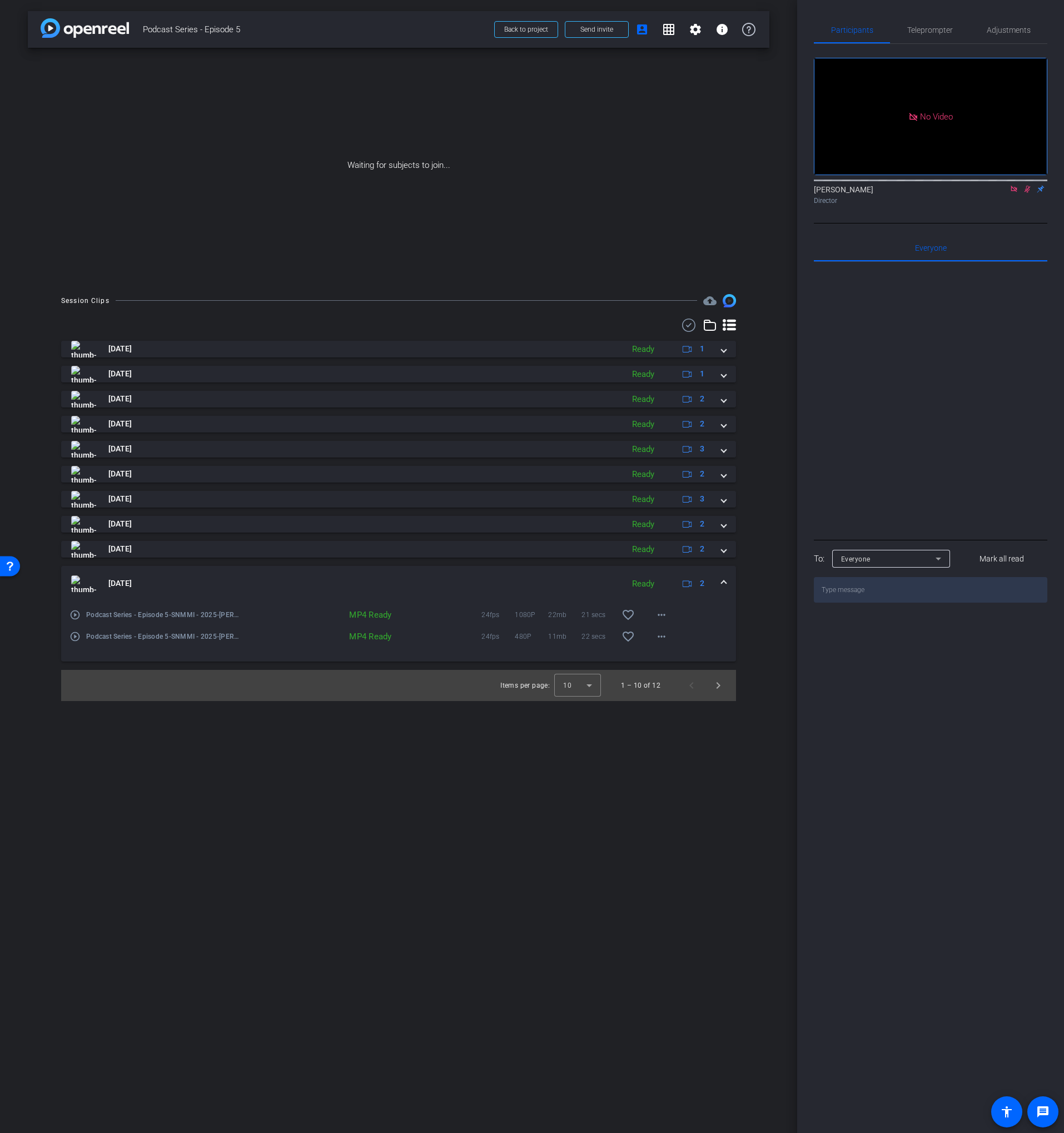
click at [530, 579] on mat-panel-title "[DATE]" at bounding box center [344, 583] width 546 height 17
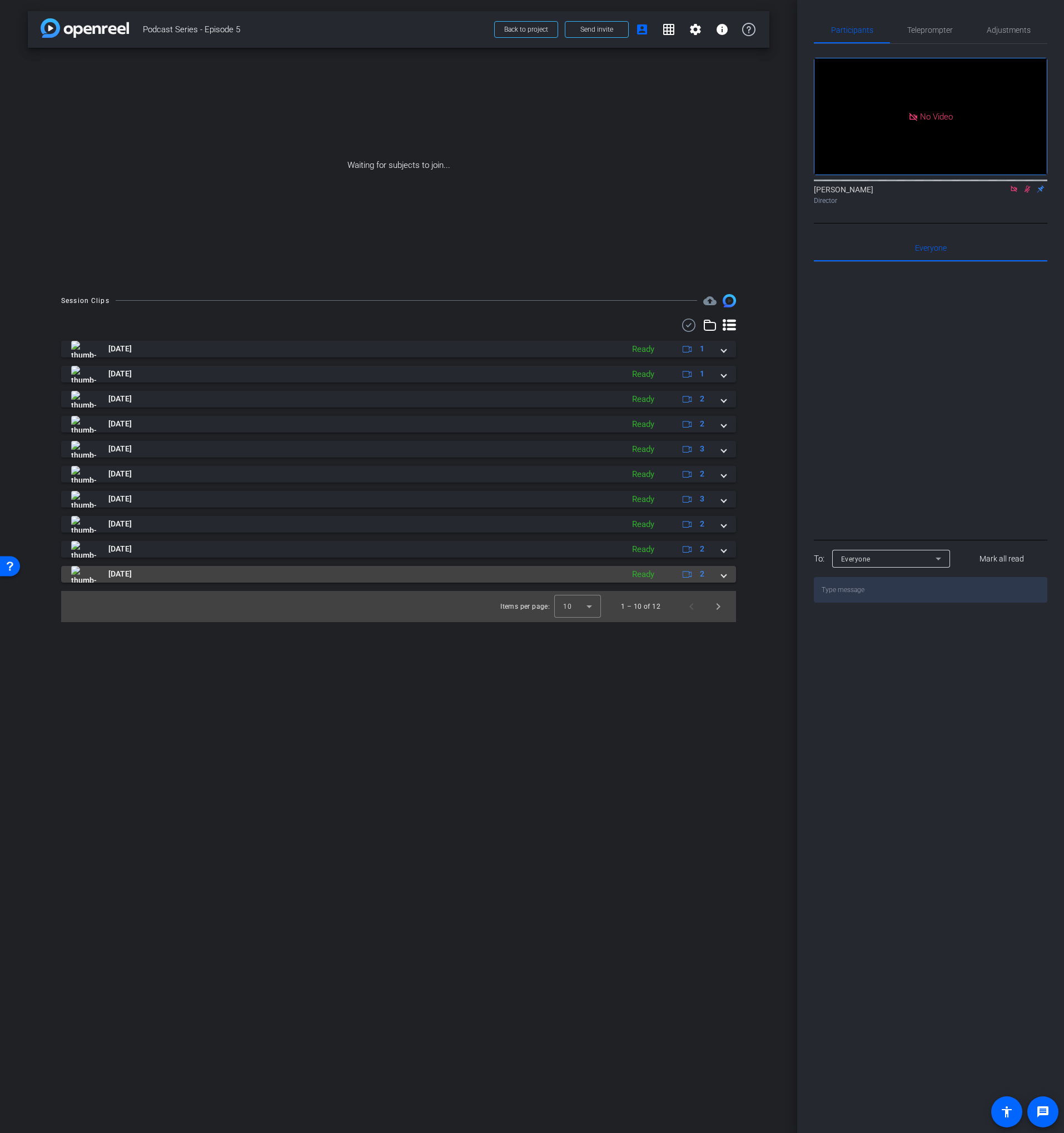
click at [530, 579] on mat-panel-title "[DATE]" at bounding box center [344, 574] width 546 height 17
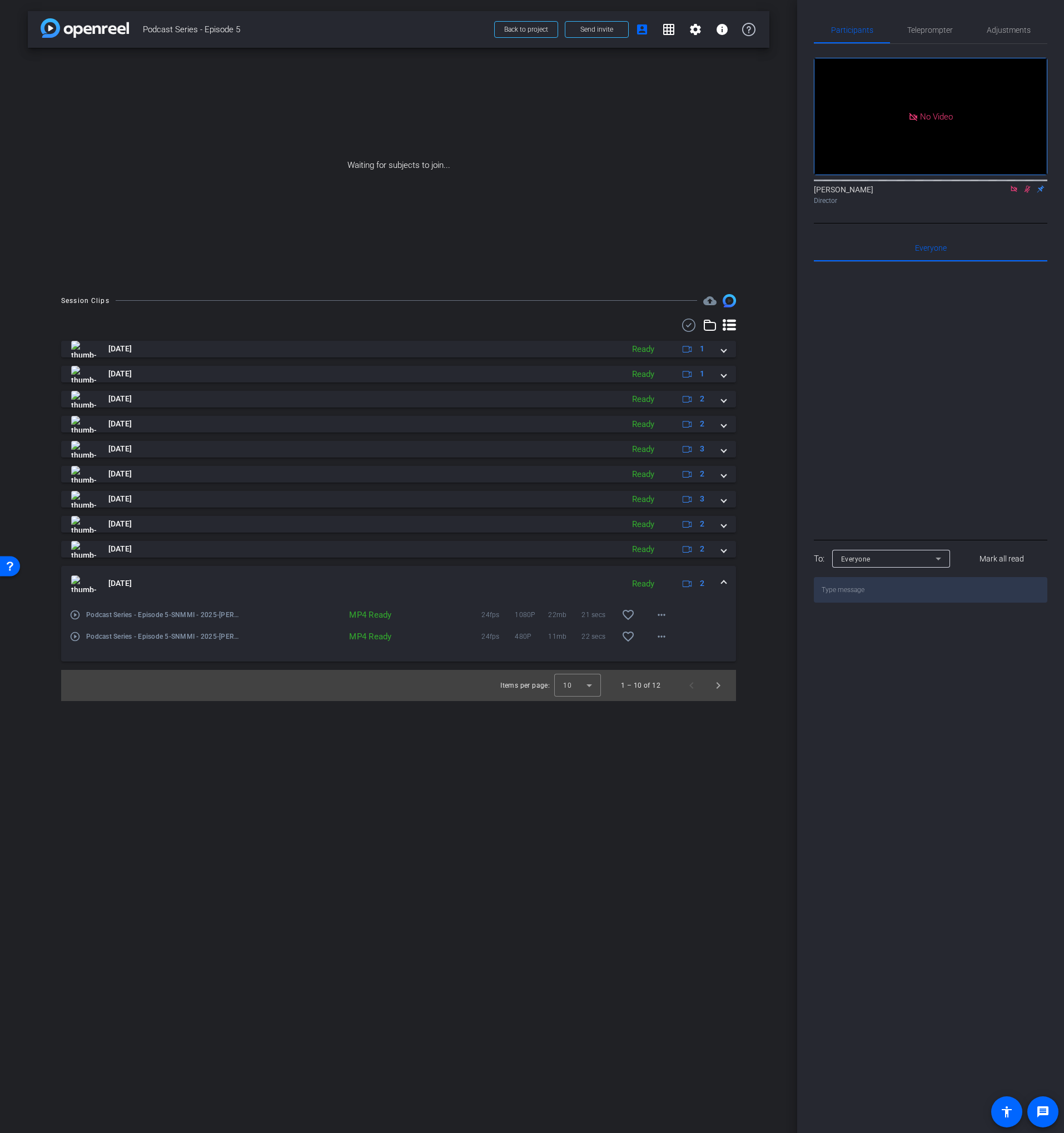
drag, startPoint x: 530, startPoint y: 579, endPoint x: 529, endPoint y: 573, distance: 6.1
click at [530, 579] on mat-panel-title "[DATE]" at bounding box center [344, 583] width 546 height 17
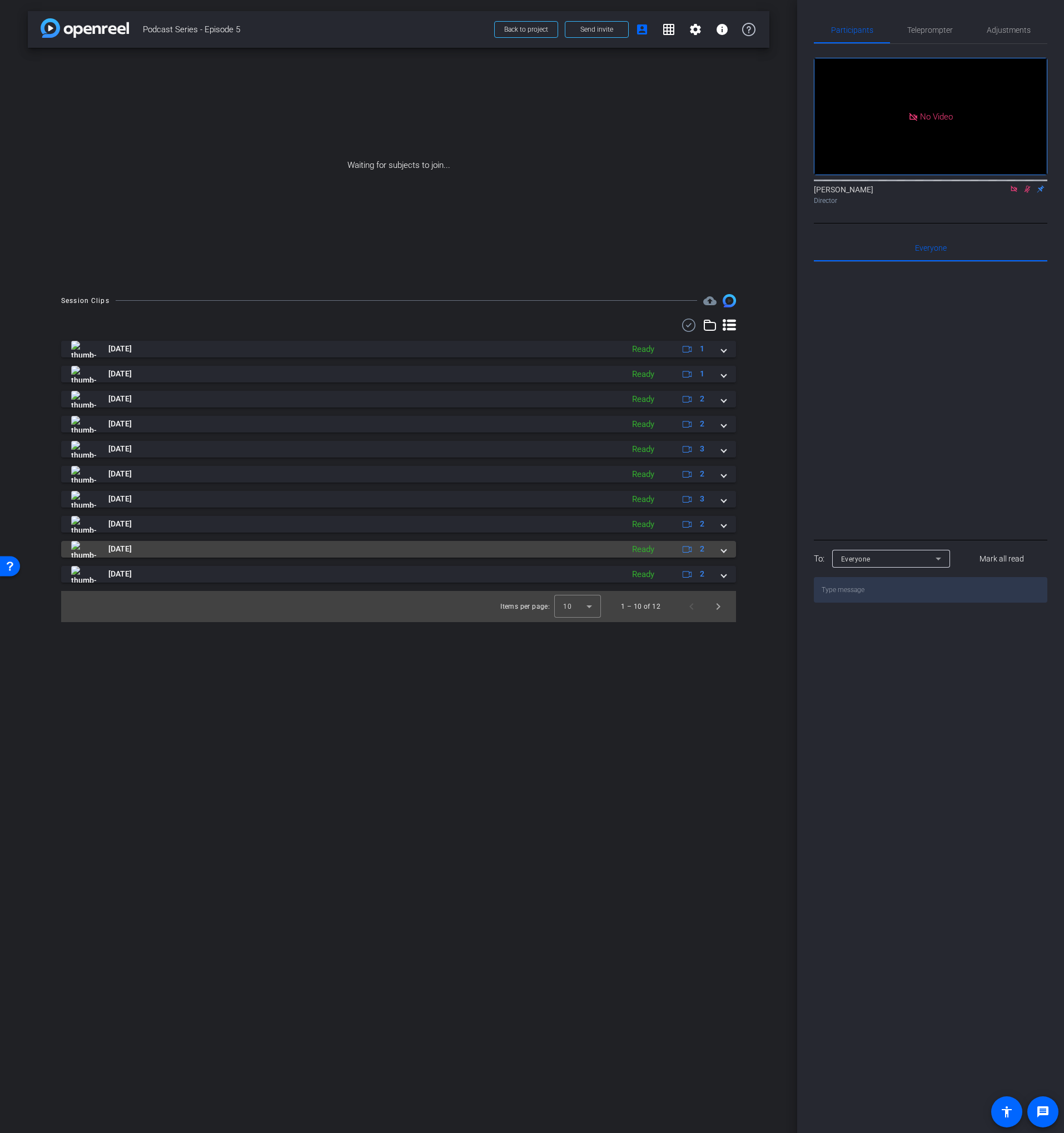
click at [523, 554] on mat-panel-title "[DATE]" at bounding box center [344, 550] width 546 height 17
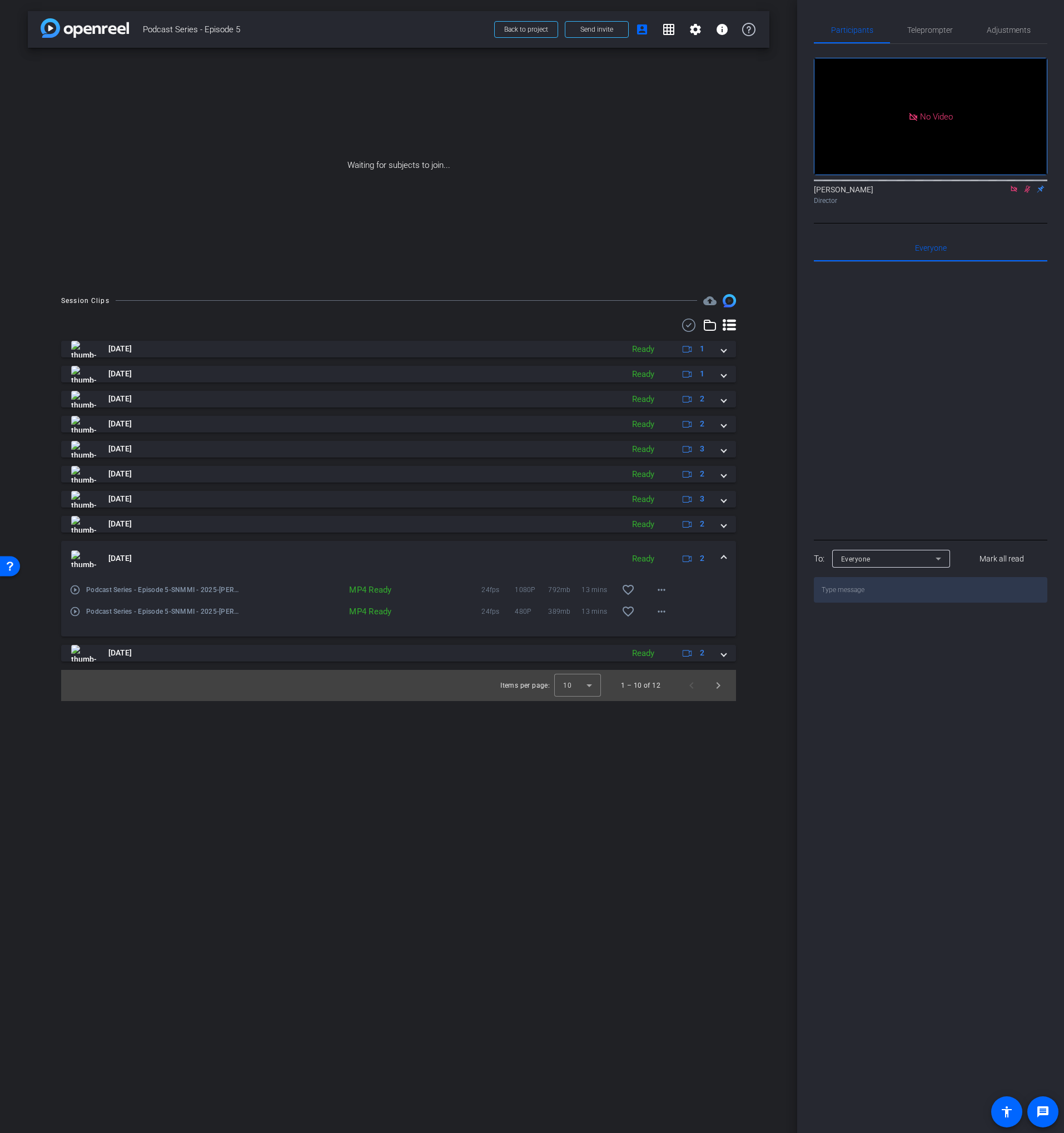
click at [523, 554] on mat-panel-title "[DATE]" at bounding box center [344, 559] width 546 height 17
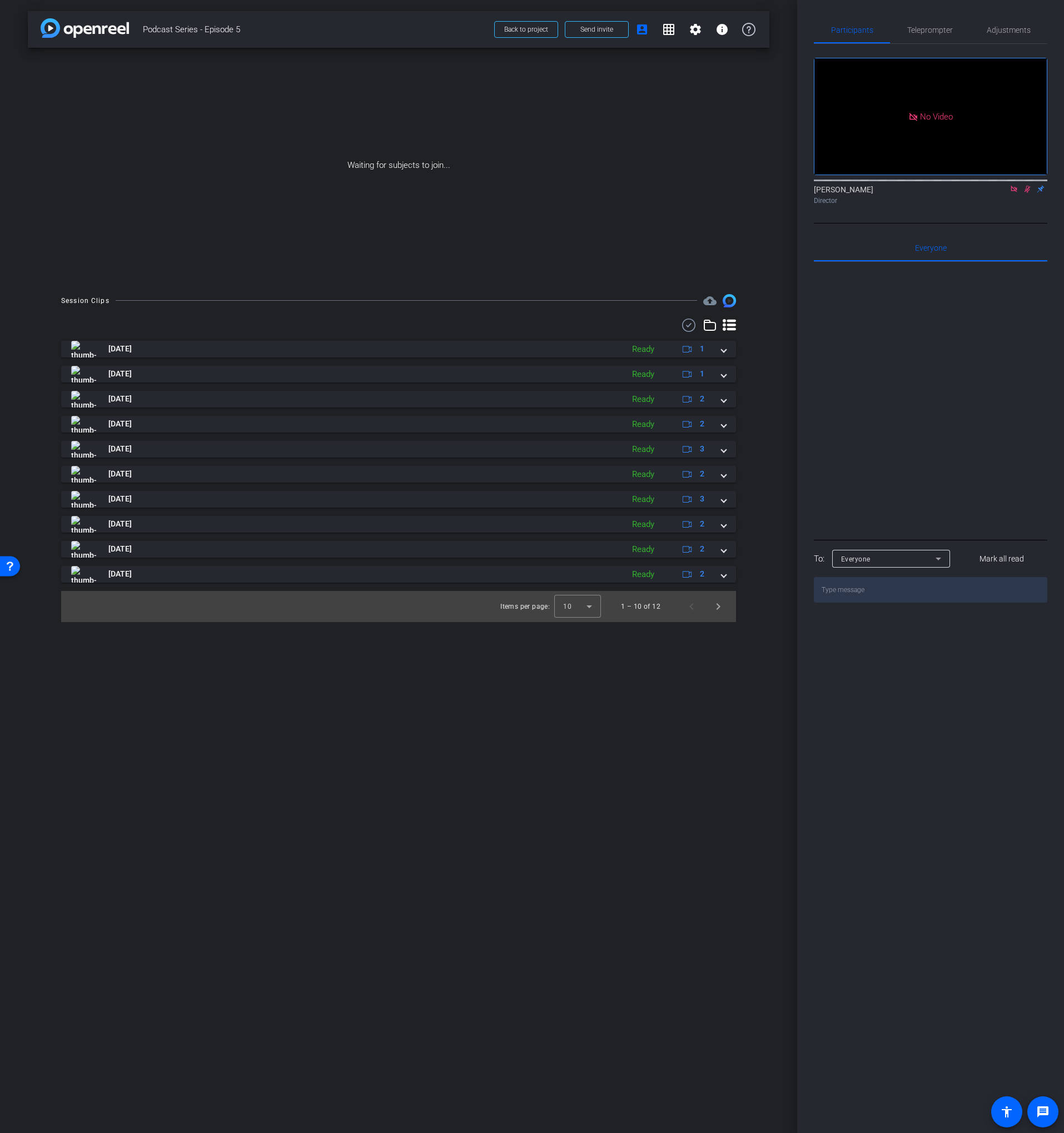
click at [691, 325] on icon at bounding box center [689, 325] width 17 height 13
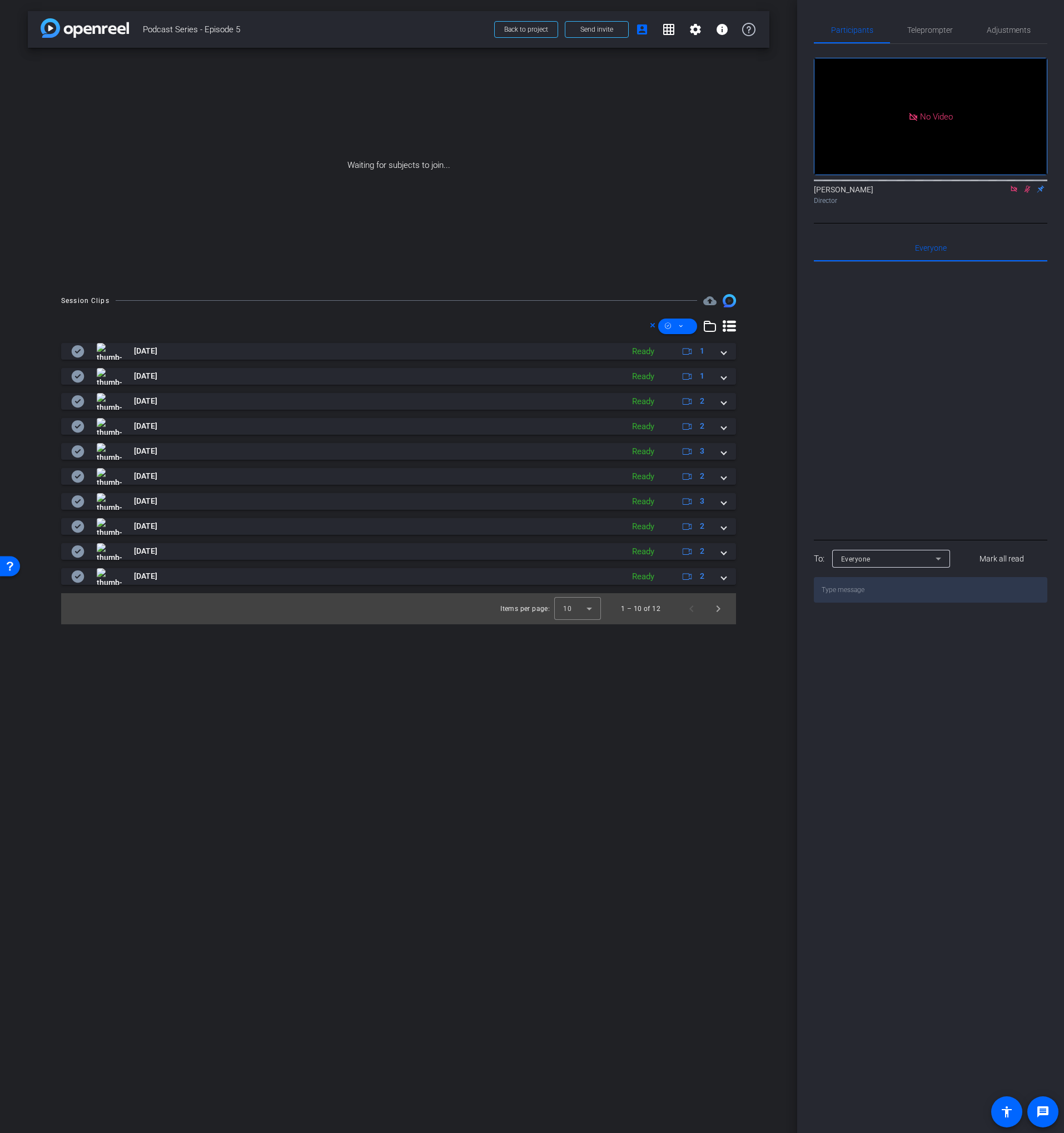
drag, startPoint x: 74, startPoint y: 550, endPoint x: 76, endPoint y: 539, distance: 11.2
click at [74, 548] on icon at bounding box center [78, 551] width 12 height 12
drag, startPoint x: 78, startPoint y: 533, endPoint x: 78, endPoint y: 518, distance: 15.0
click at [78, 531] on mat-panel-title "[DATE]" at bounding box center [344, 526] width 546 height 17
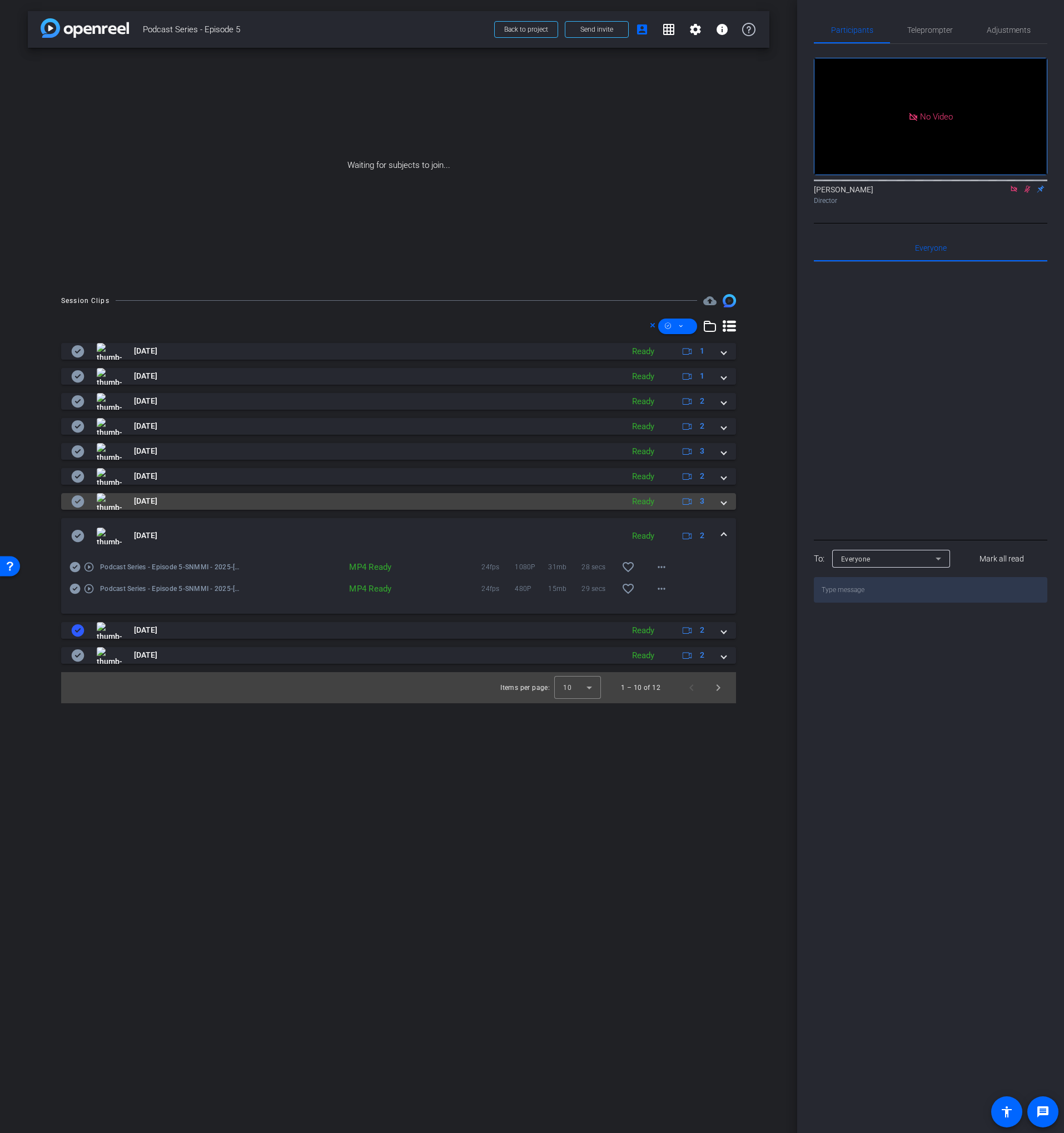
click at [76, 506] on icon at bounding box center [78, 501] width 12 height 12
drag, startPoint x: 78, startPoint y: 531, endPoint x: 80, endPoint y: 516, distance: 15.1
click at [79, 528] on mat-panel-title "[DATE]" at bounding box center [344, 536] width 546 height 17
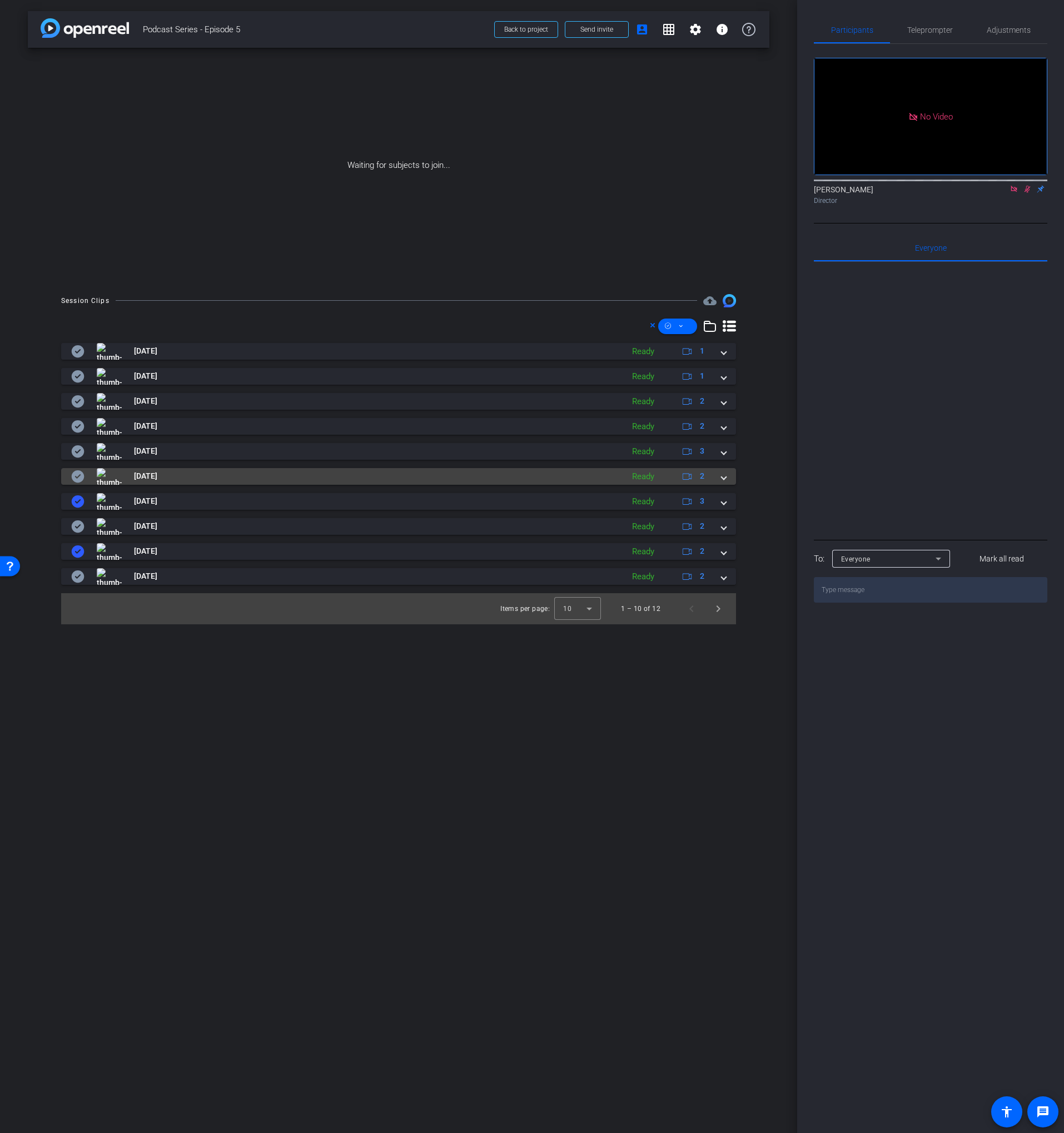
click at [79, 480] on icon at bounding box center [78, 477] width 12 height 12
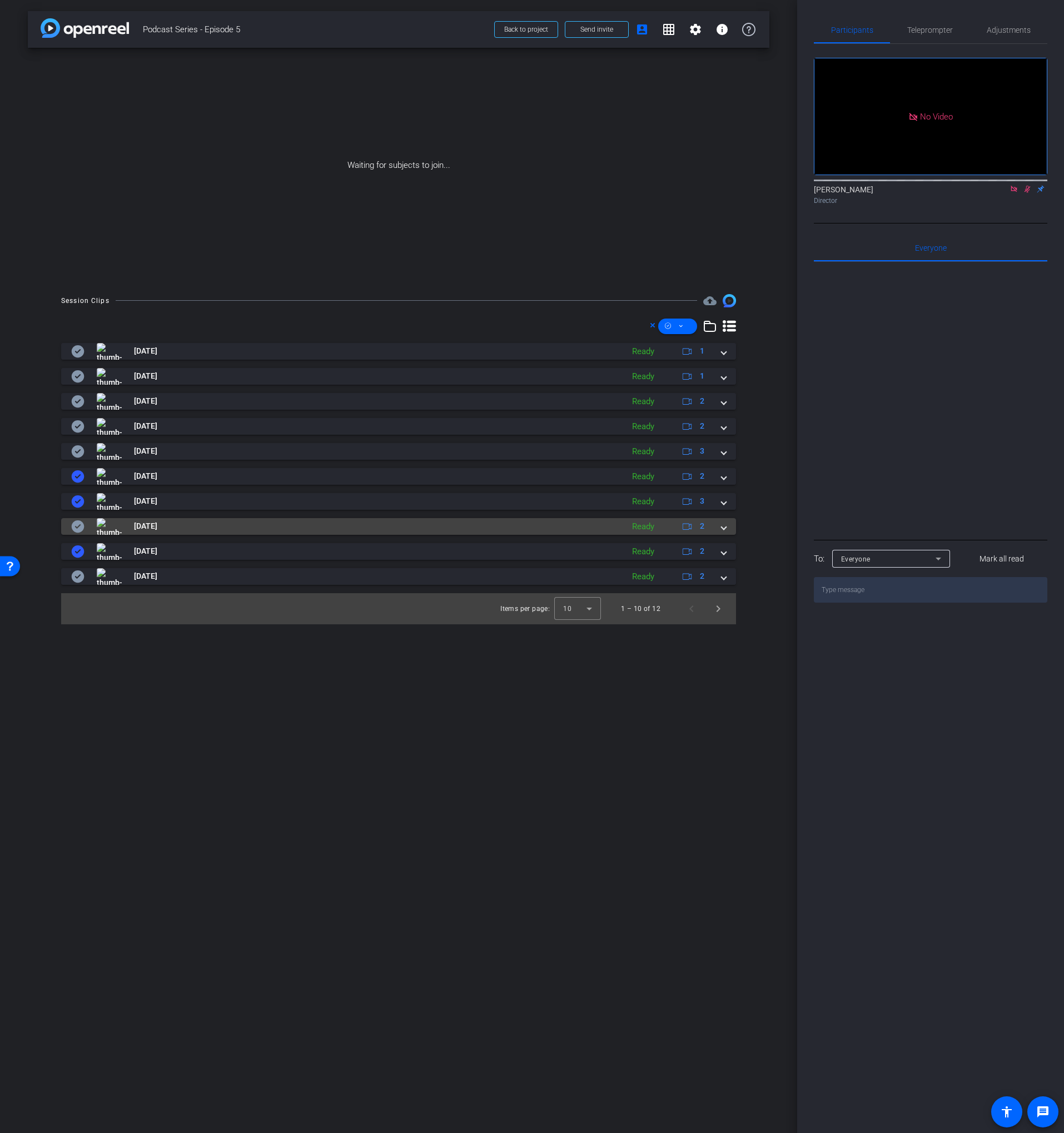
click at [157, 526] on span "[DATE]" at bounding box center [146, 526] width 23 height 12
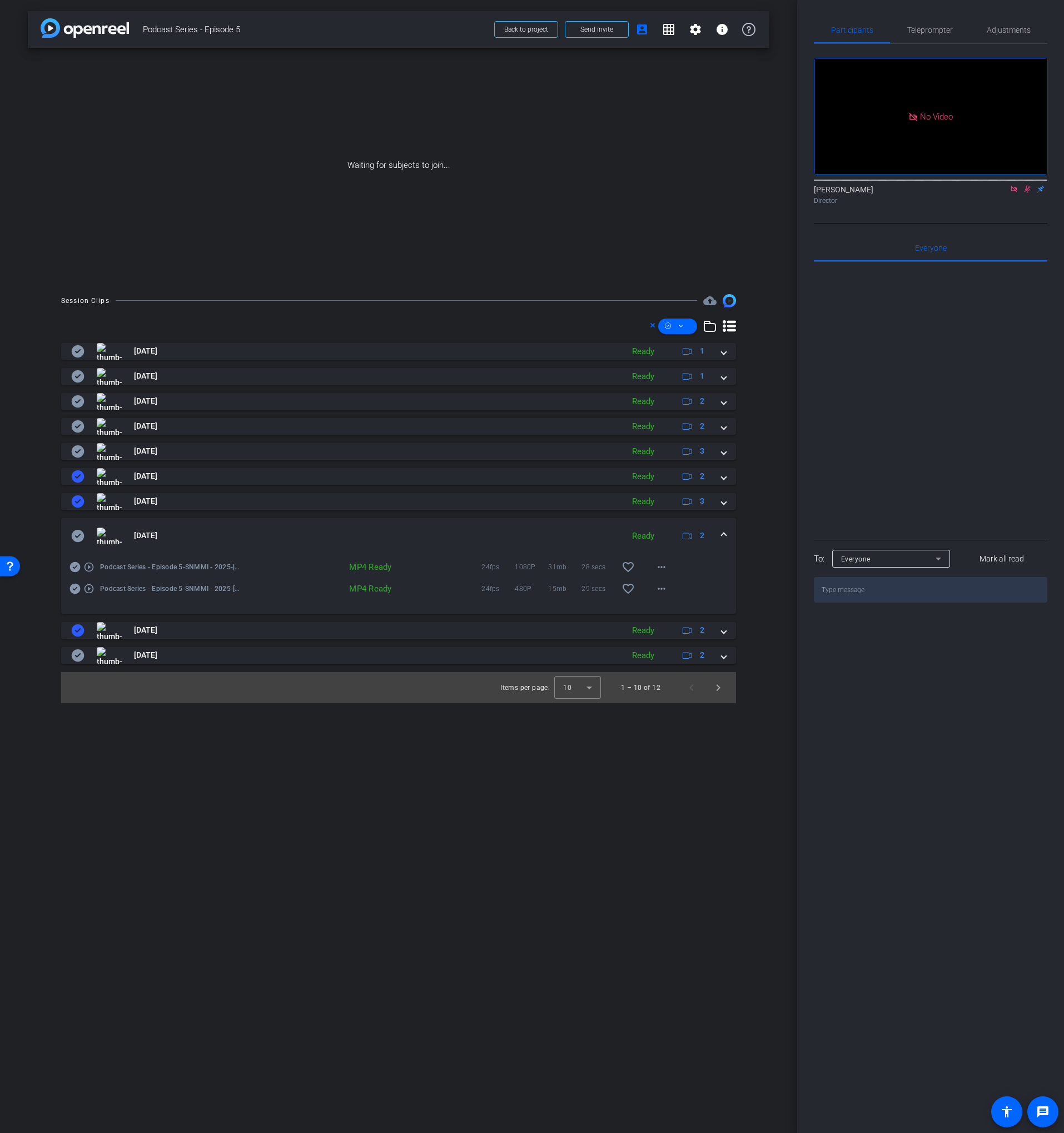
click at [167, 526] on mat-expansion-panel-header "[DATE] Ready 2" at bounding box center [399, 535] width 675 height 36
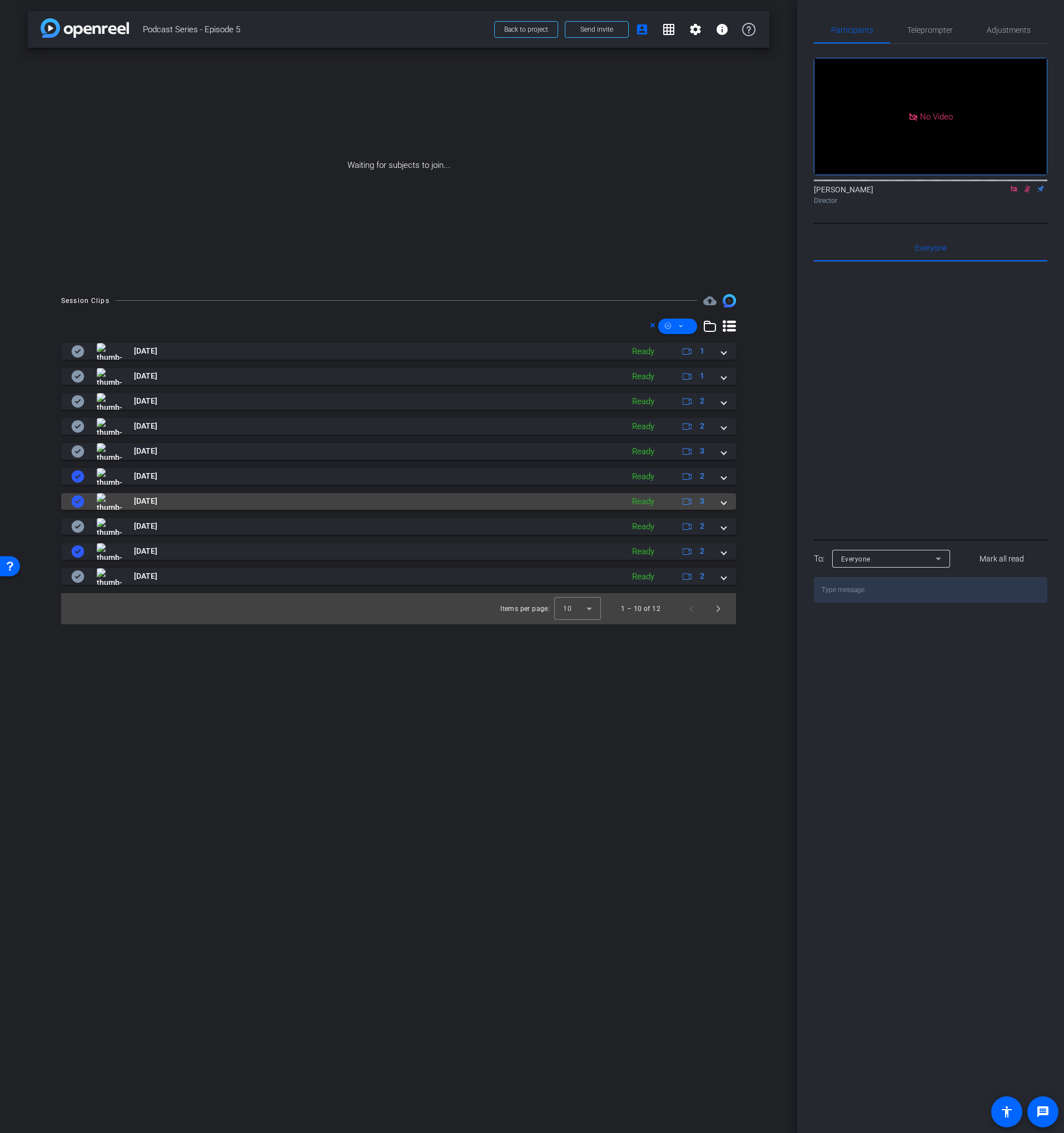
click at [194, 499] on mat-panel-title "[DATE]" at bounding box center [344, 501] width 546 height 17
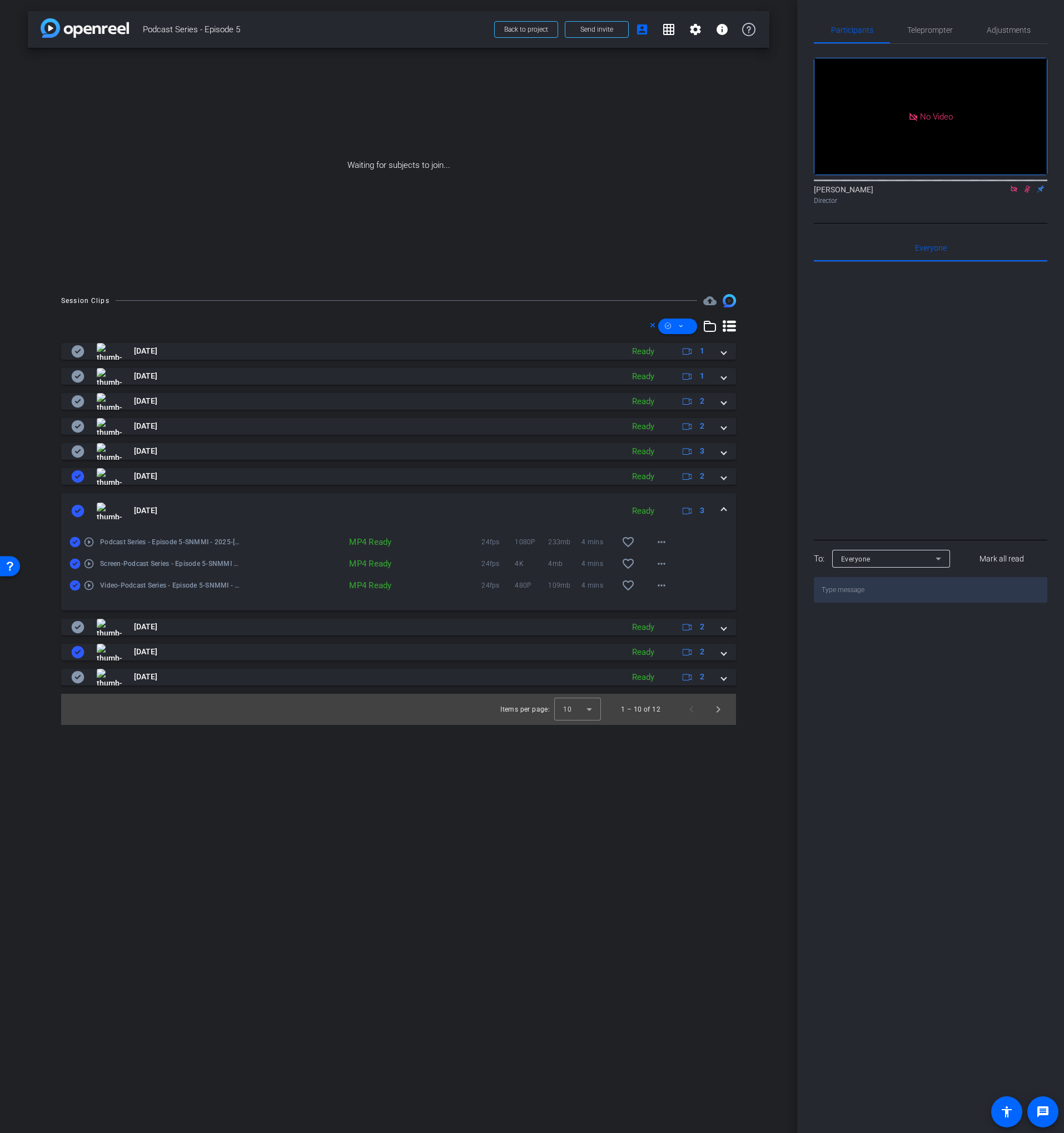
click at [197, 499] on mat-expansion-panel-header "[DATE] Ready 3" at bounding box center [399, 511] width 675 height 36
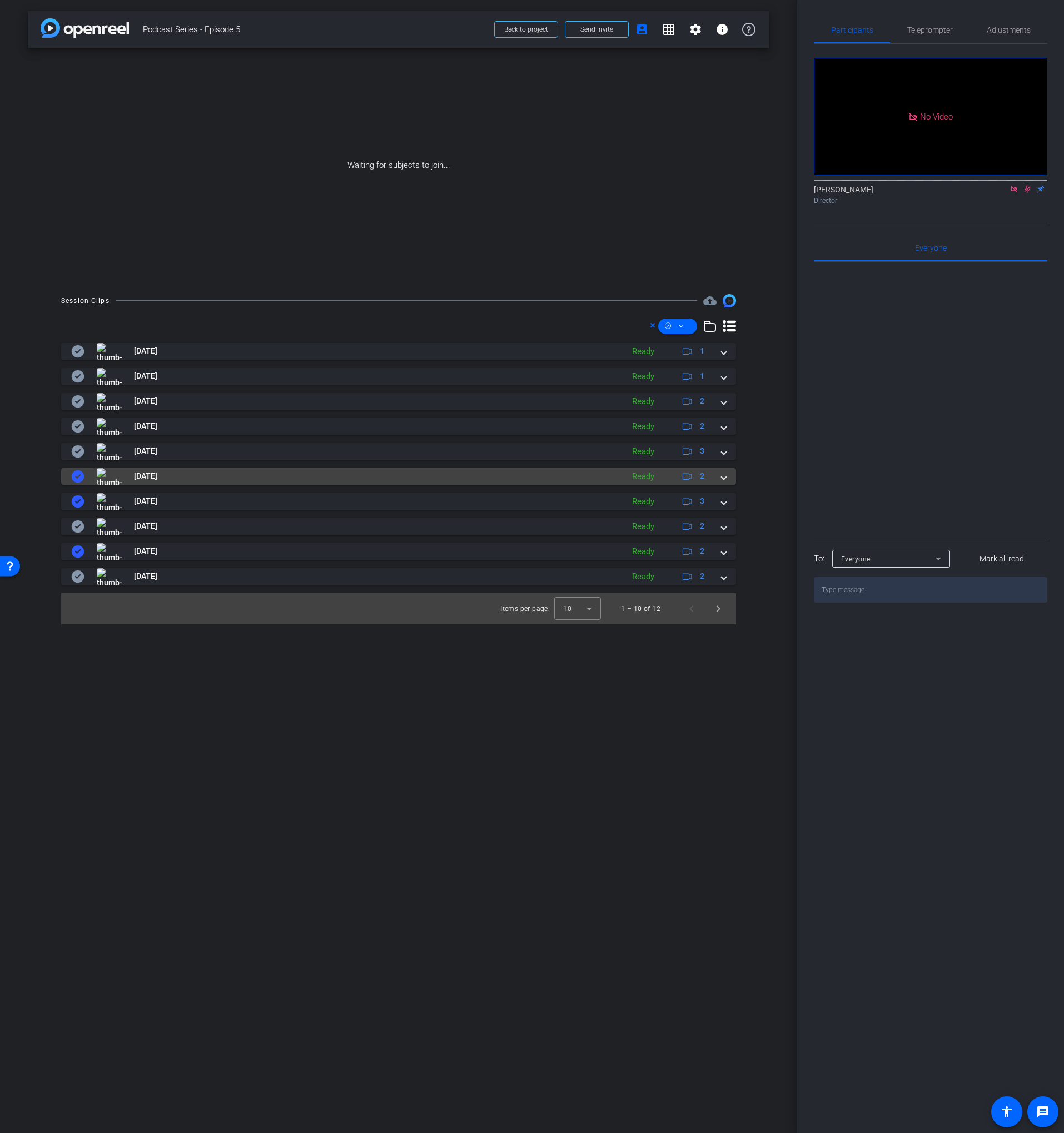
click at [196, 479] on mat-panel-title "[DATE]" at bounding box center [344, 477] width 546 height 17
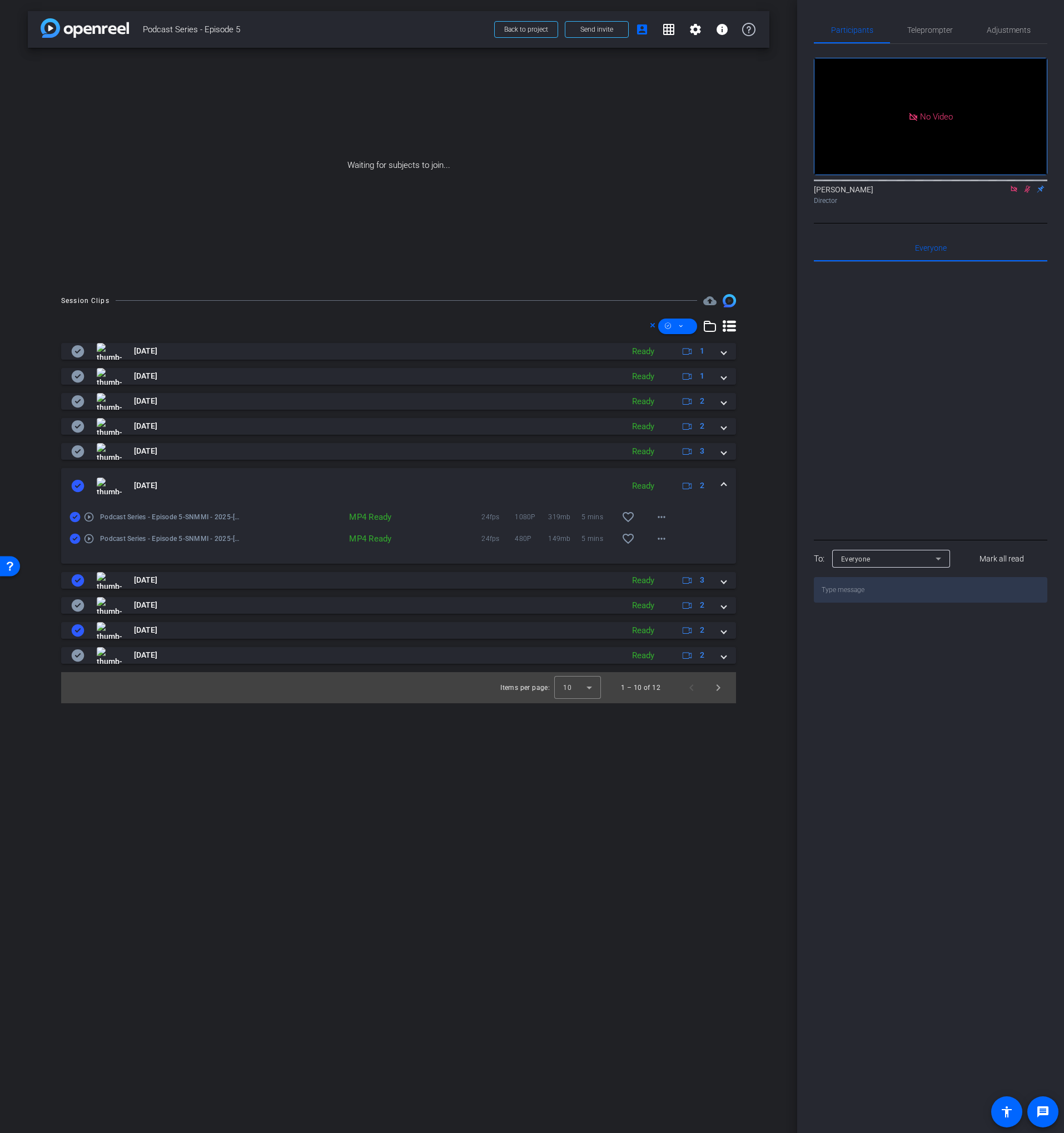
click at [198, 477] on mat-panel-title "[DATE]" at bounding box center [344, 486] width 546 height 17
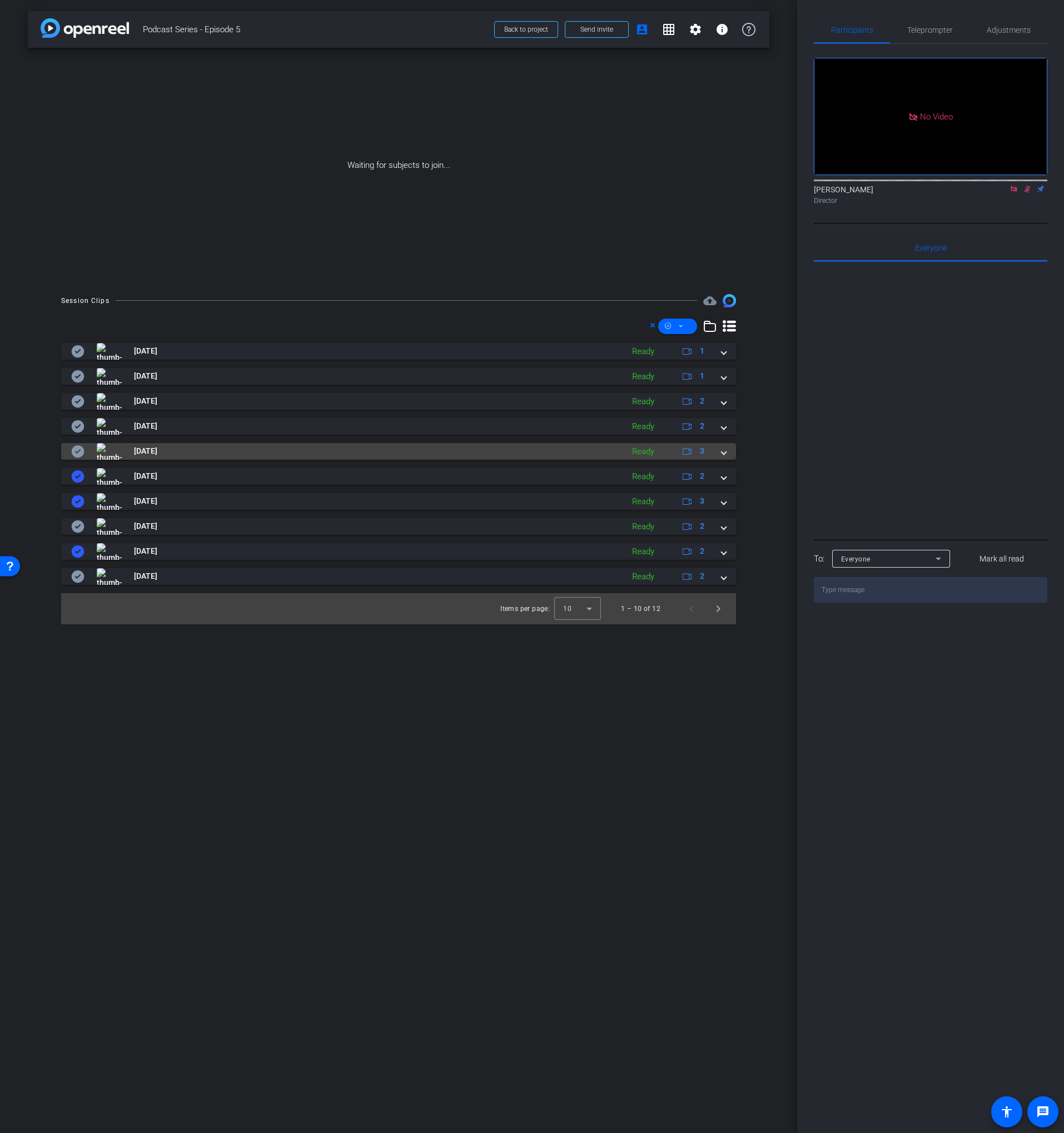
click at [77, 450] on icon at bounding box center [78, 451] width 12 height 12
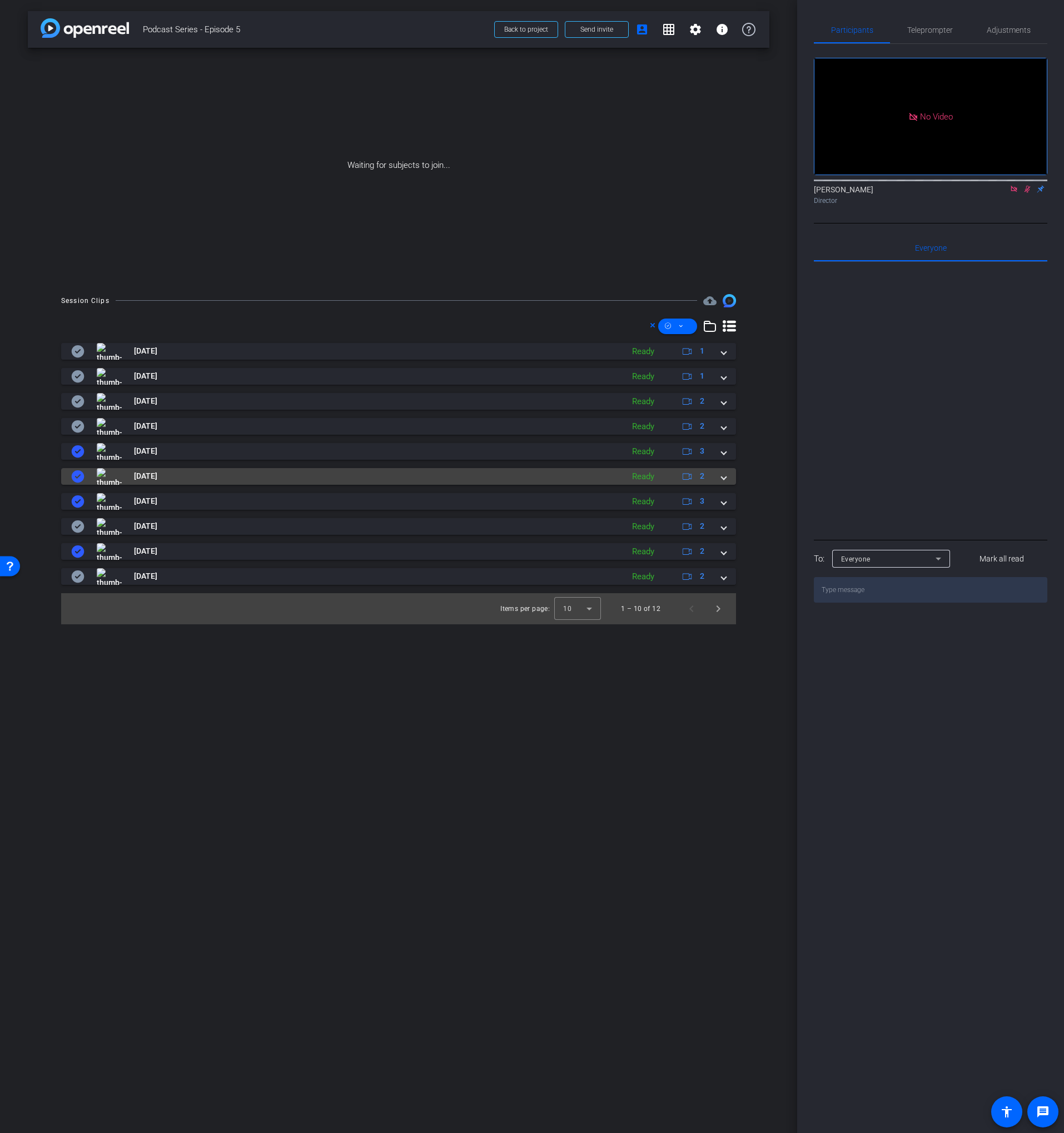
click at [228, 472] on mat-panel-title "[DATE]" at bounding box center [344, 477] width 546 height 17
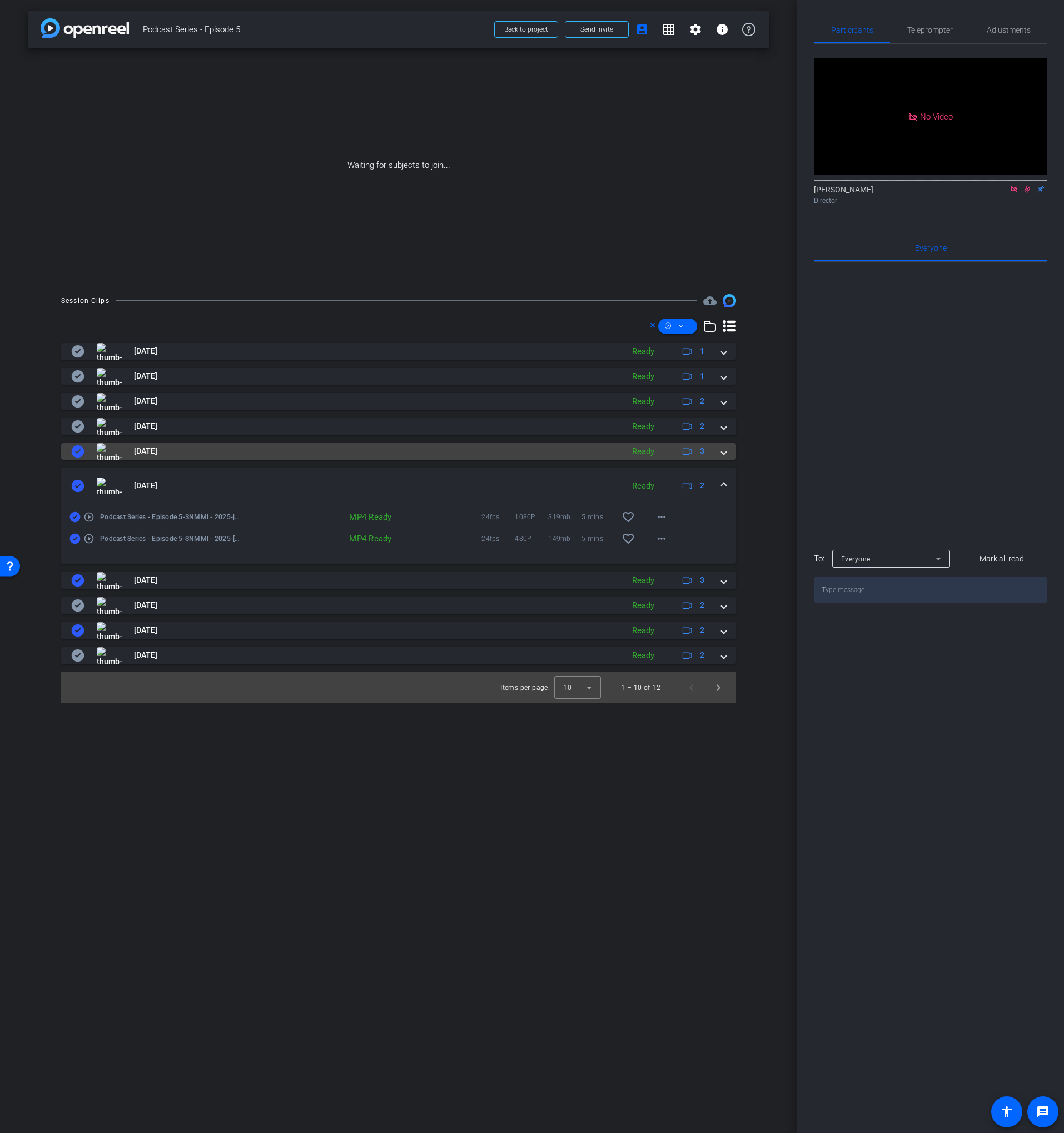
drag, startPoint x: 229, startPoint y: 472, endPoint x: 224, endPoint y: 451, distance: 21.6
click at [229, 472] on mat-expansion-panel-header "[DATE] Ready 2" at bounding box center [399, 486] width 675 height 36
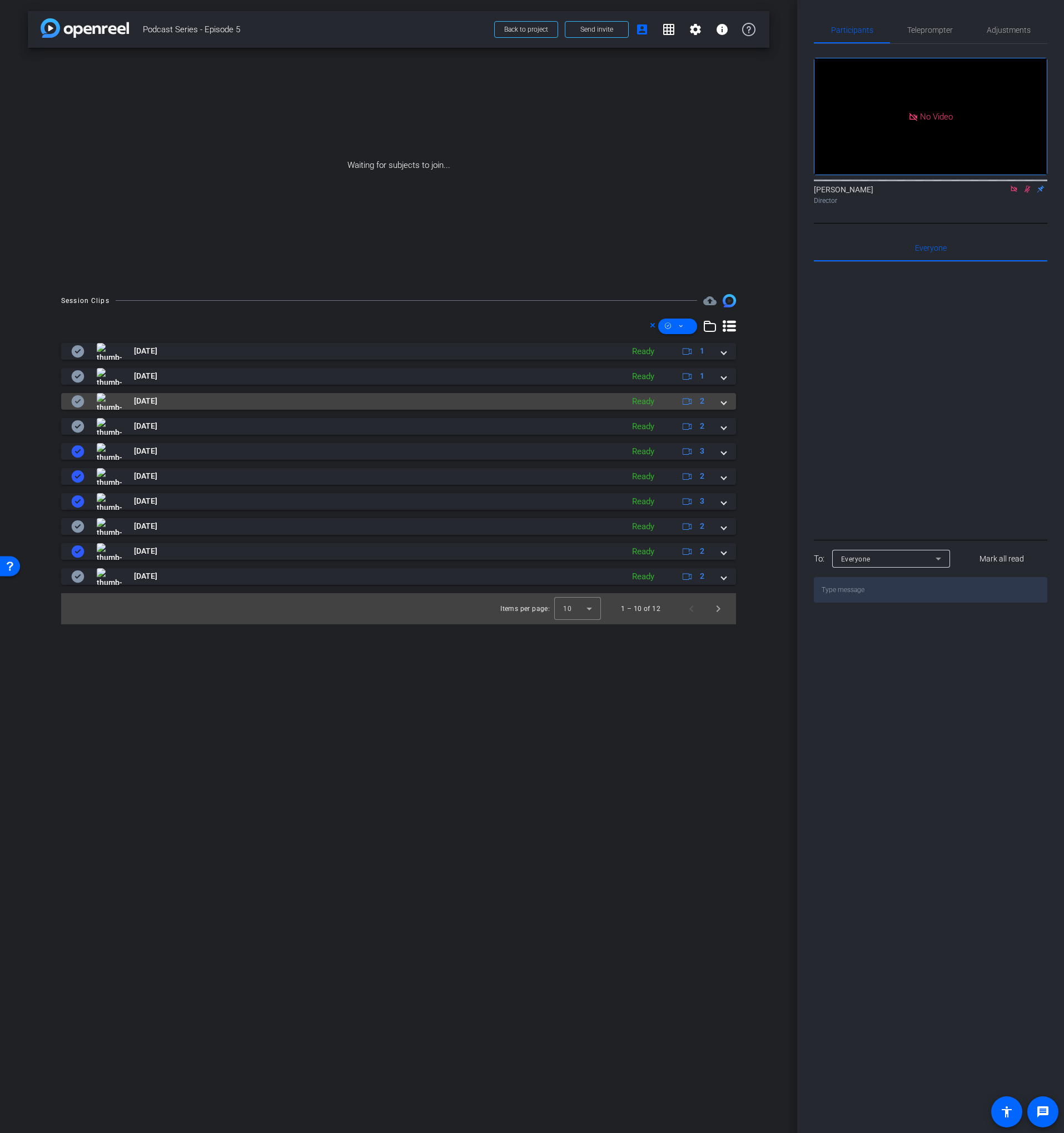
drag, startPoint x: 74, startPoint y: 421, endPoint x: 73, endPoint y: 406, distance: 15.0
click at [74, 421] on icon at bounding box center [78, 426] width 13 height 13
click at [74, 405] on icon at bounding box center [78, 401] width 13 height 13
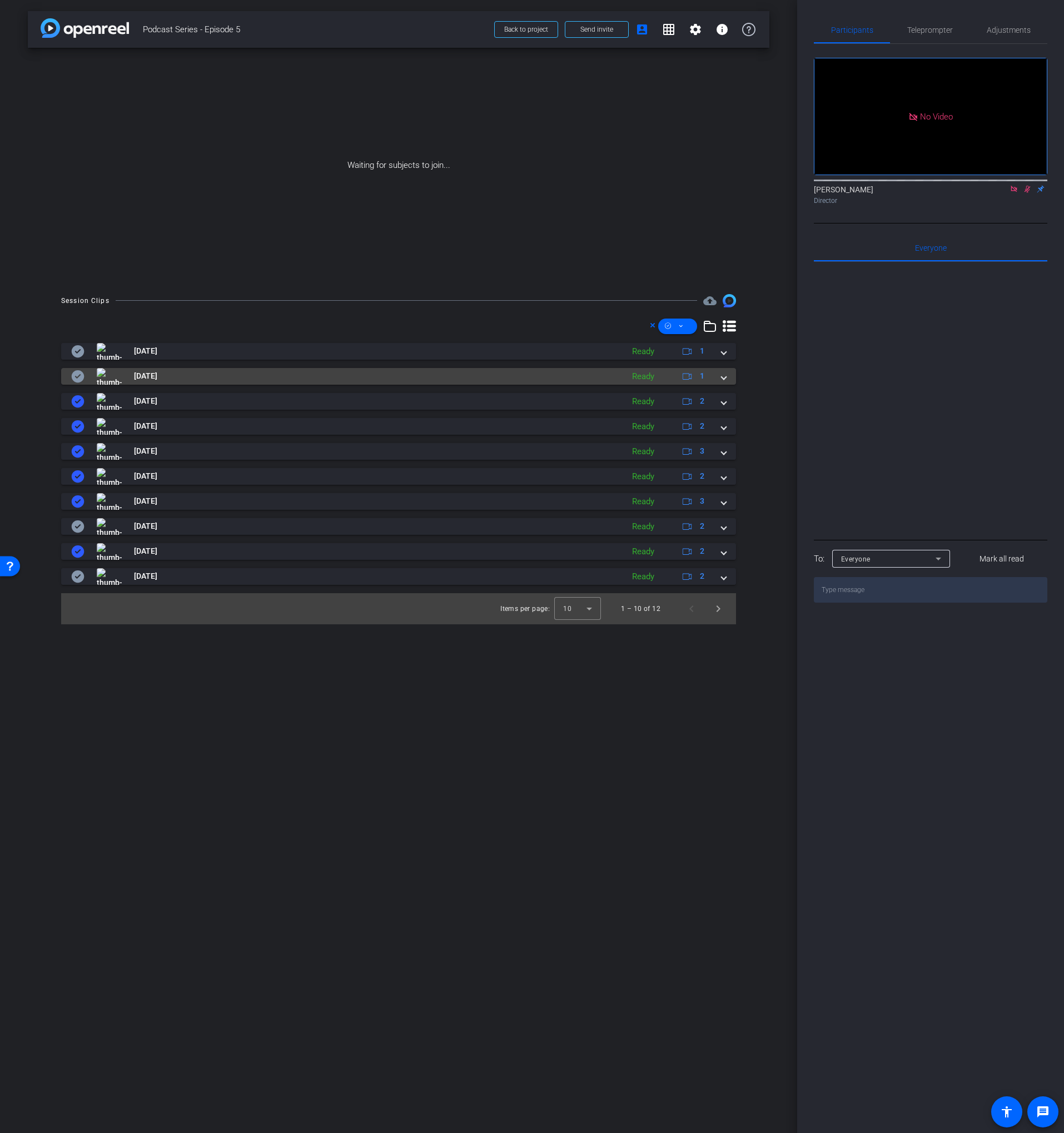
click at [75, 377] on icon at bounding box center [78, 376] width 12 height 12
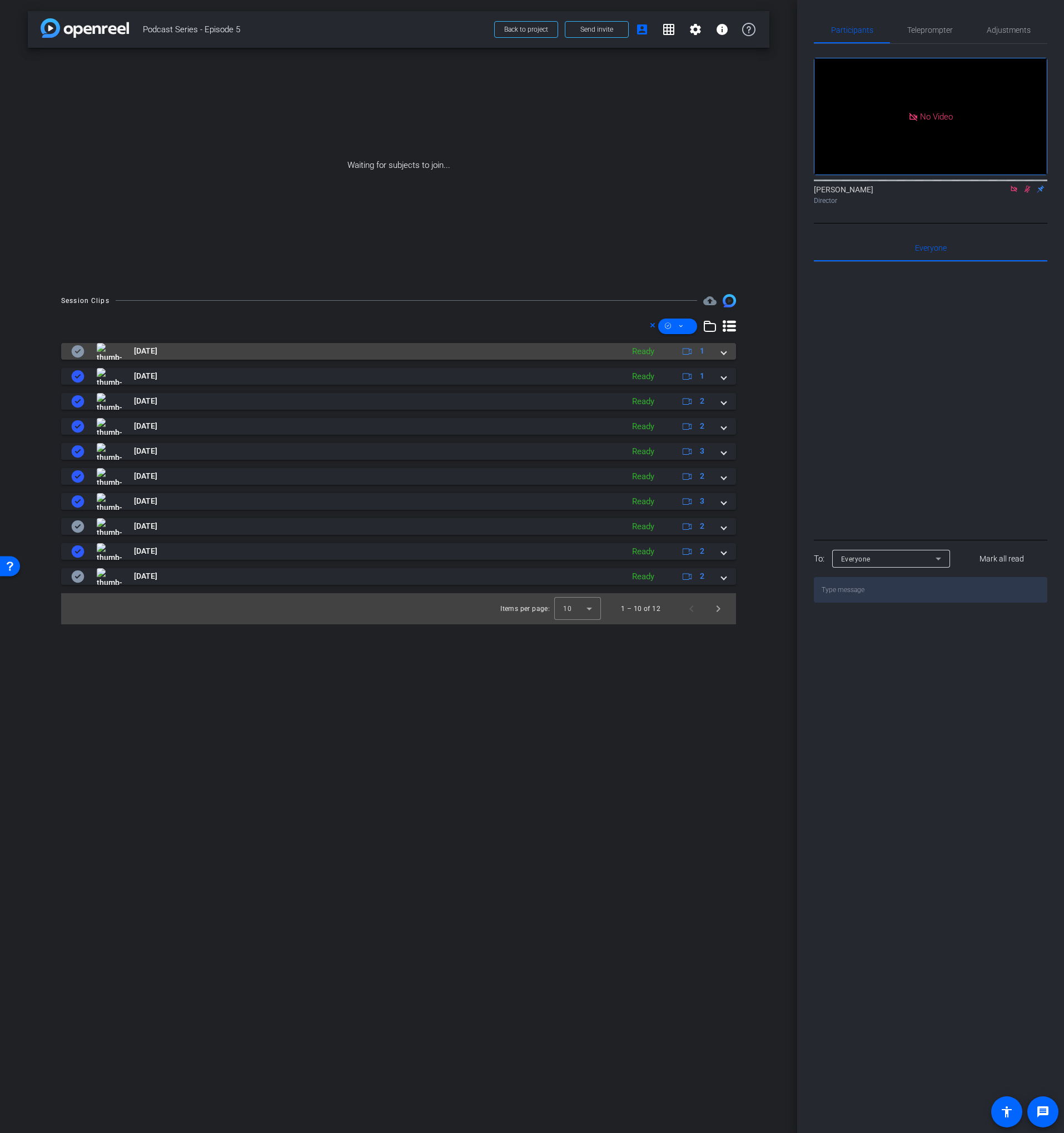
click at [76, 354] on icon at bounding box center [78, 351] width 12 height 12
click at [684, 320] on span at bounding box center [677, 327] width 39 height 27
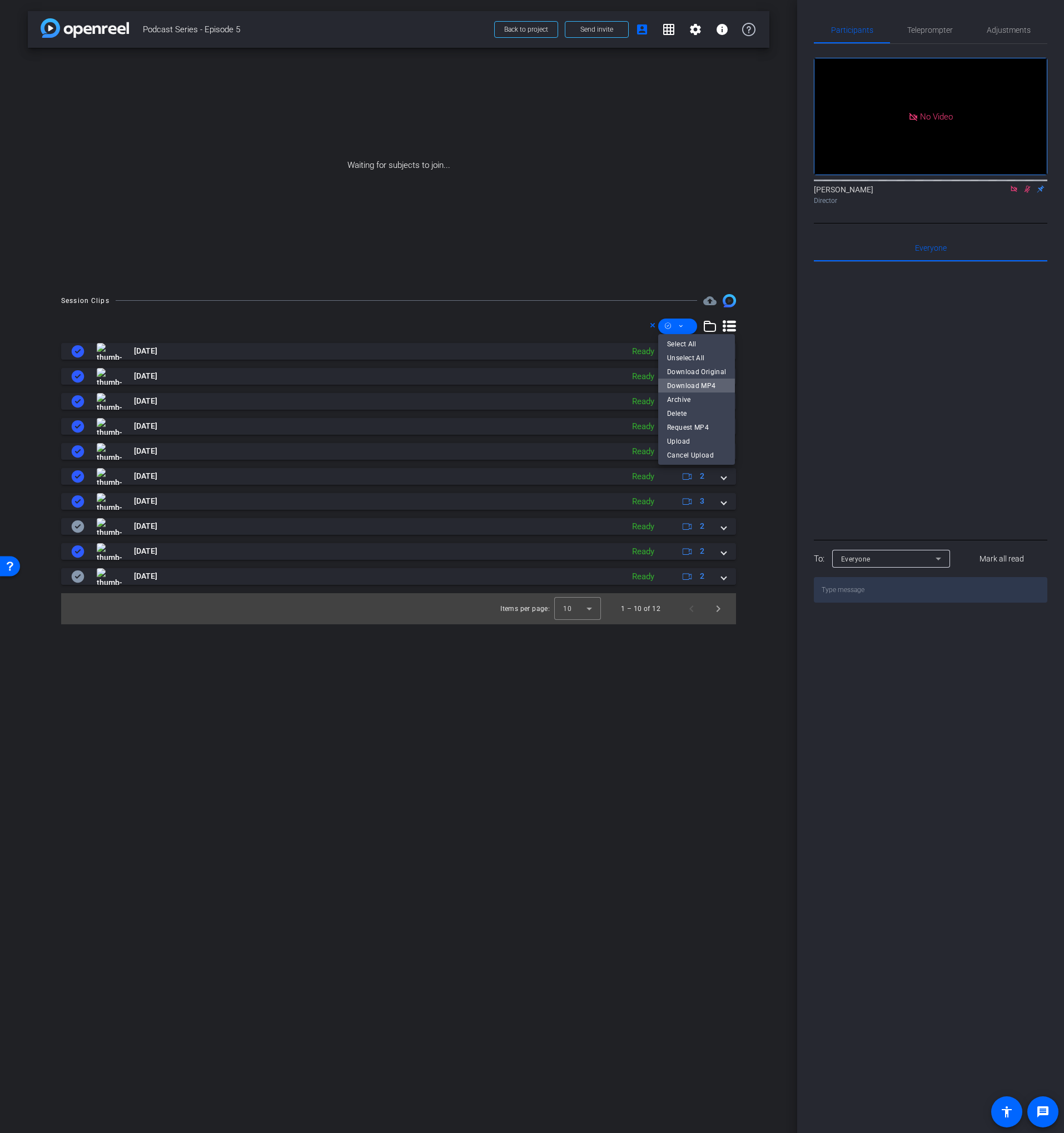
click at [699, 380] on span "Download MP4" at bounding box center [696, 385] width 59 height 13
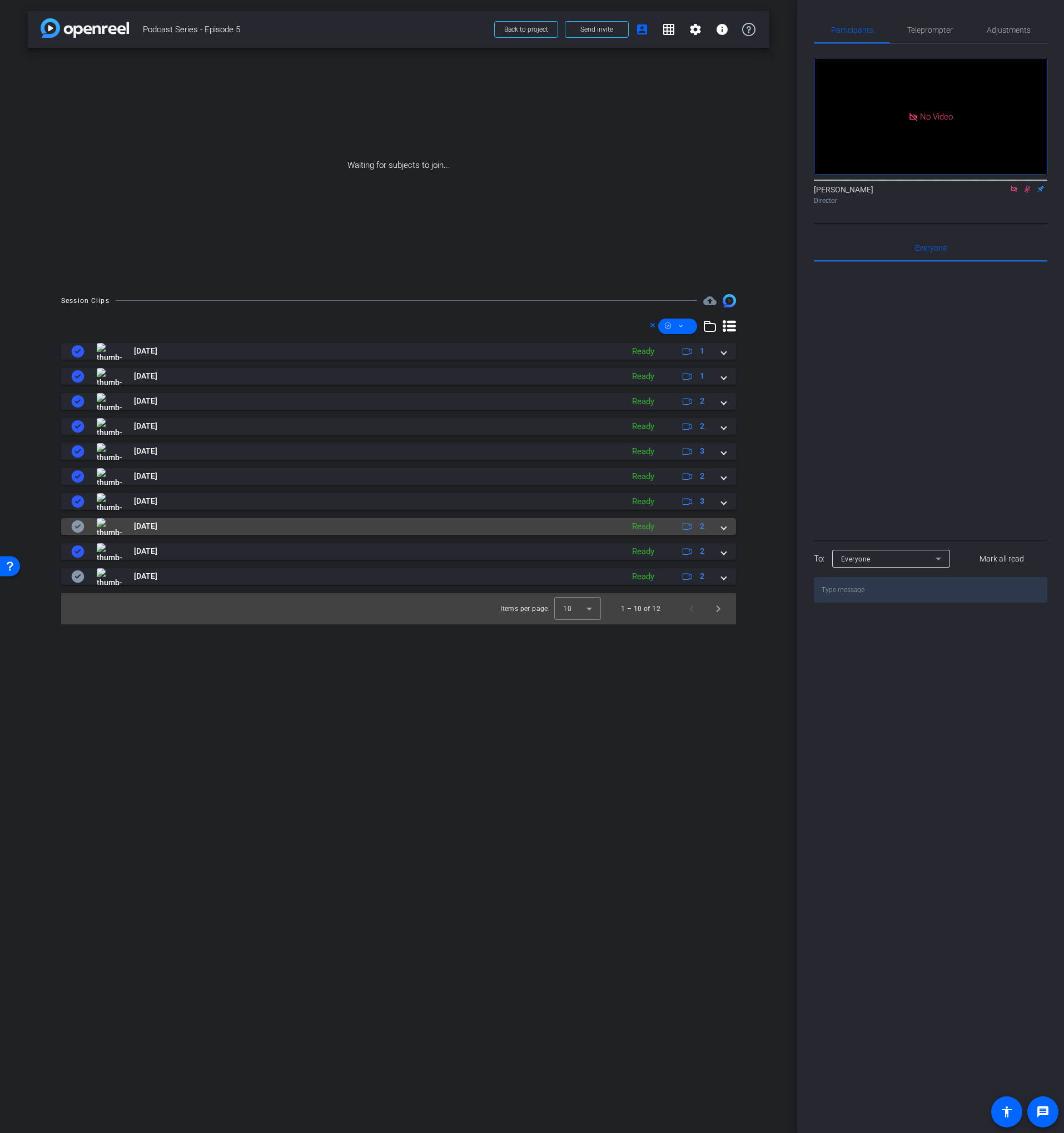
click at [223, 528] on mat-panel-title "[DATE]" at bounding box center [344, 526] width 546 height 17
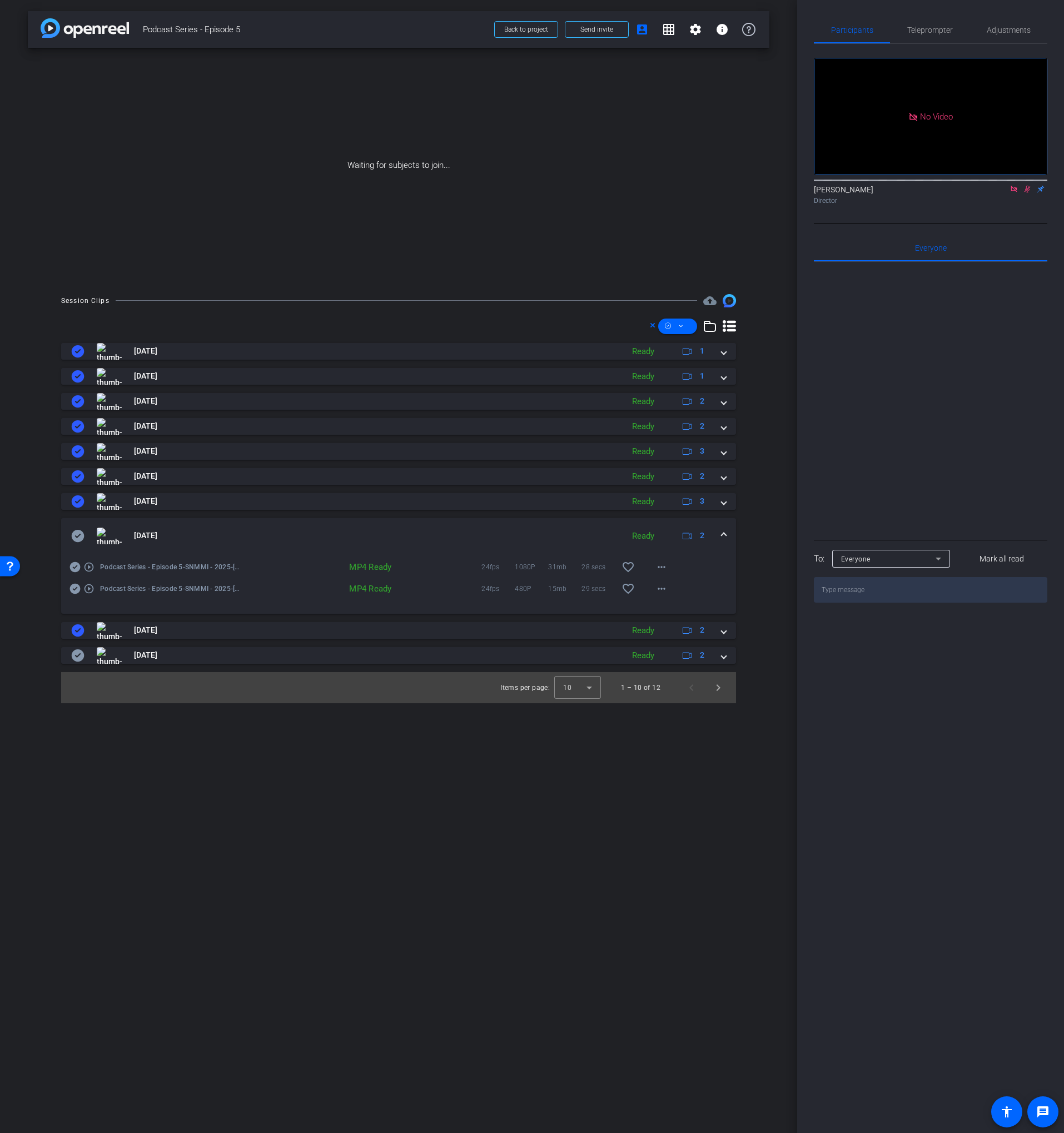
click at [223, 528] on mat-panel-title "[DATE]" at bounding box center [344, 536] width 546 height 17
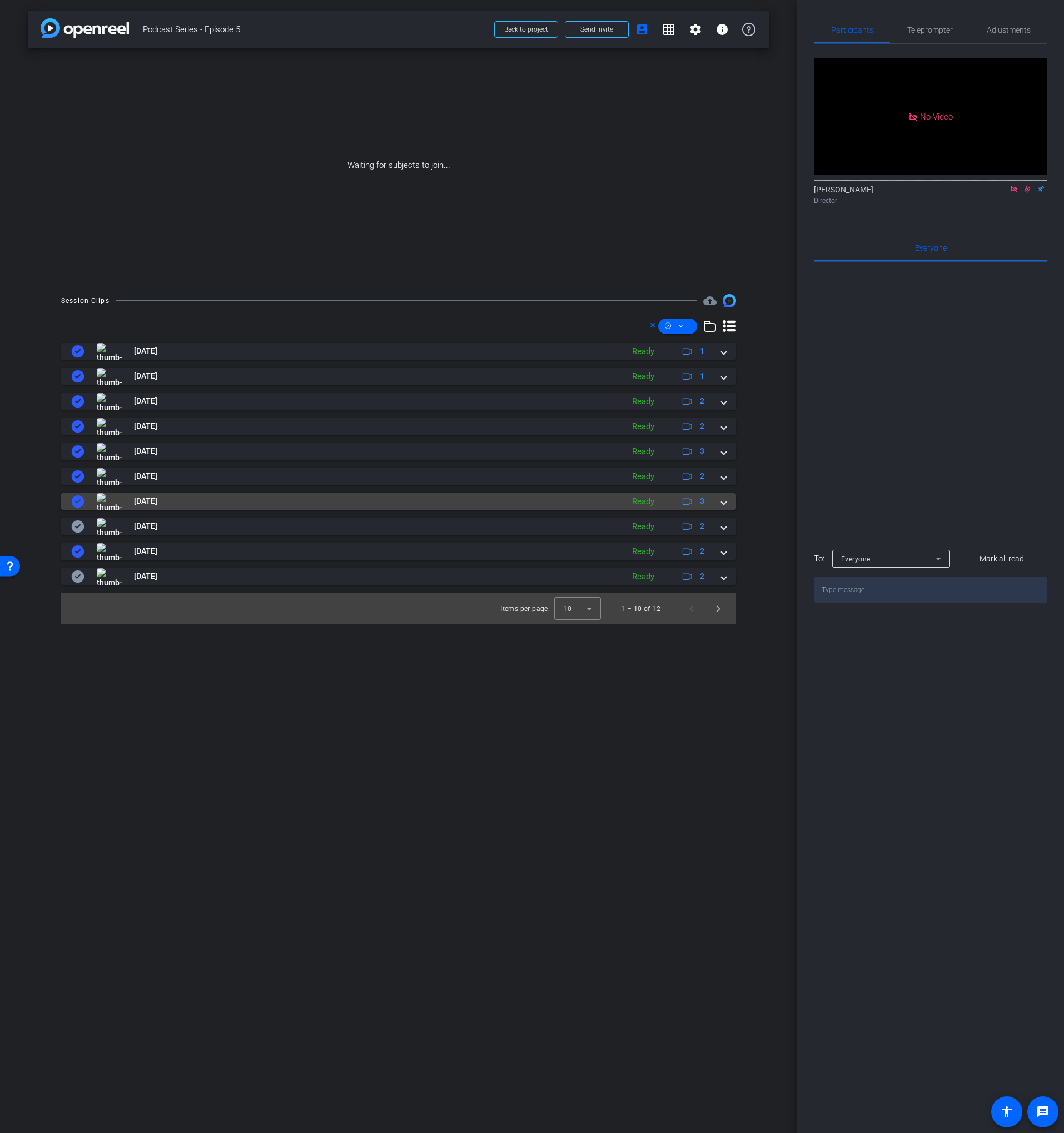
click at [212, 505] on mat-panel-title "[DATE]" at bounding box center [344, 501] width 546 height 17
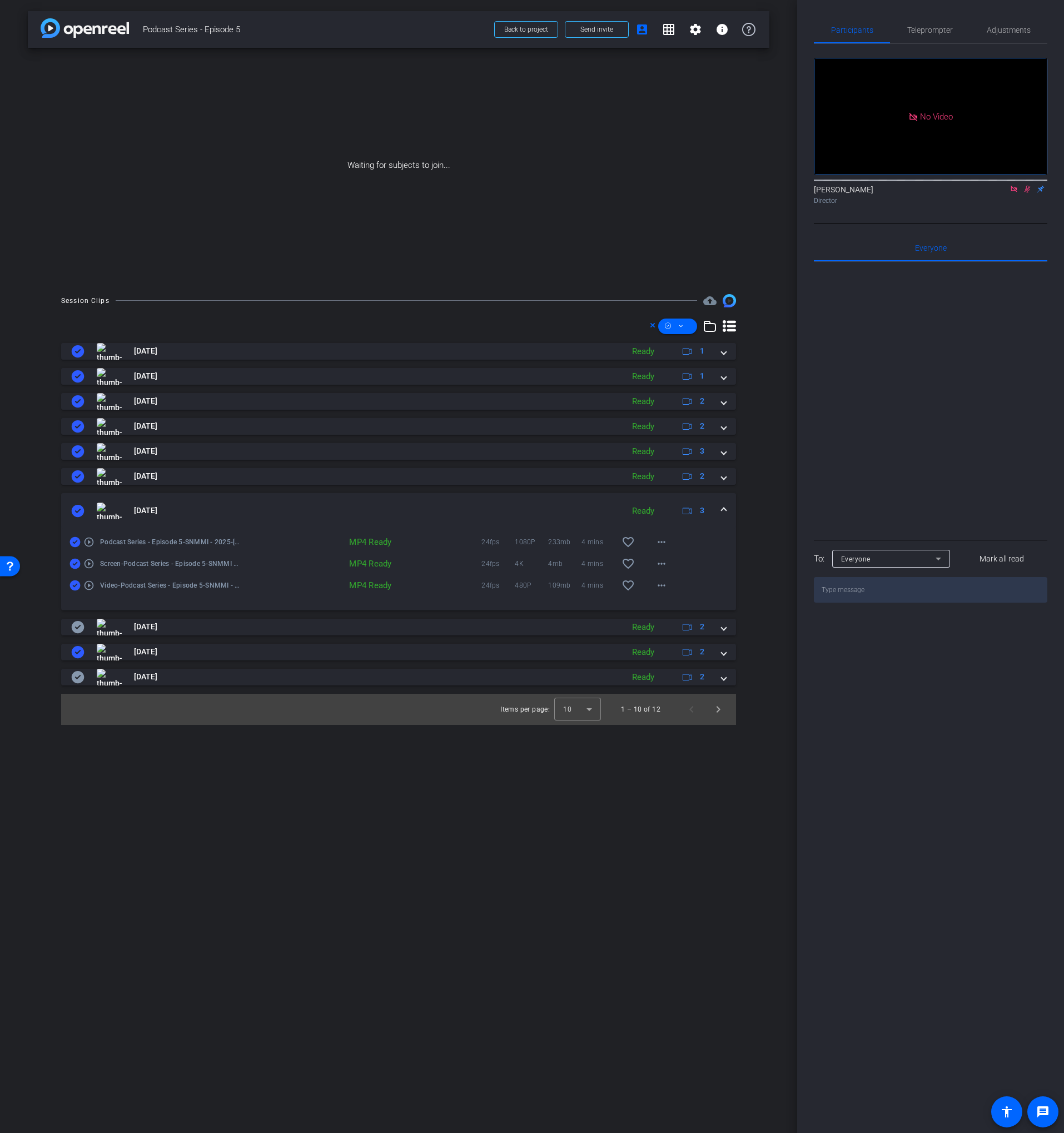
click at [212, 504] on mat-panel-title "[DATE]" at bounding box center [344, 511] width 546 height 17
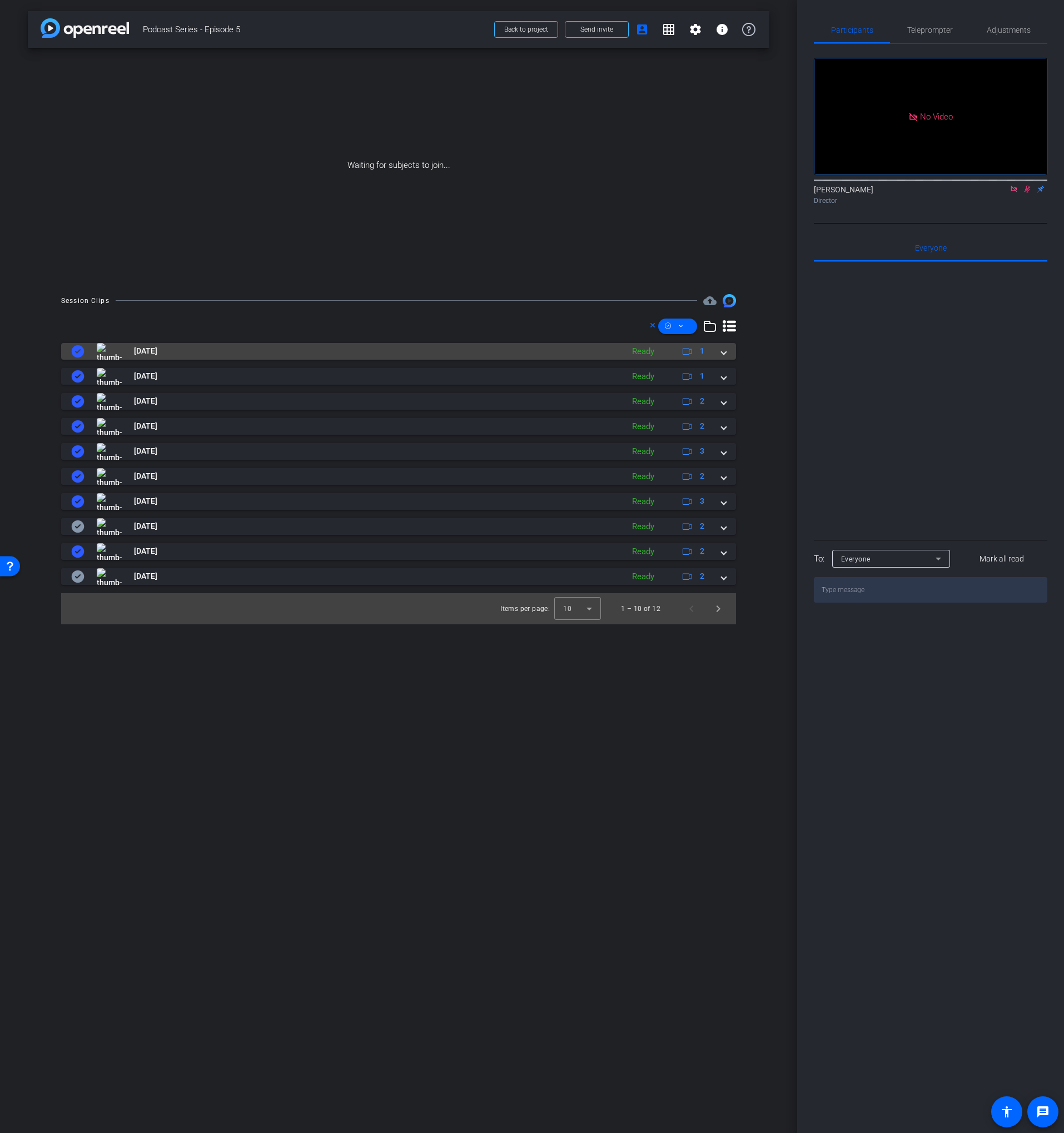
click at [251, 348] on mat-panel-title "[DATE]" at bounding box center [344, 351] width 546 height 17
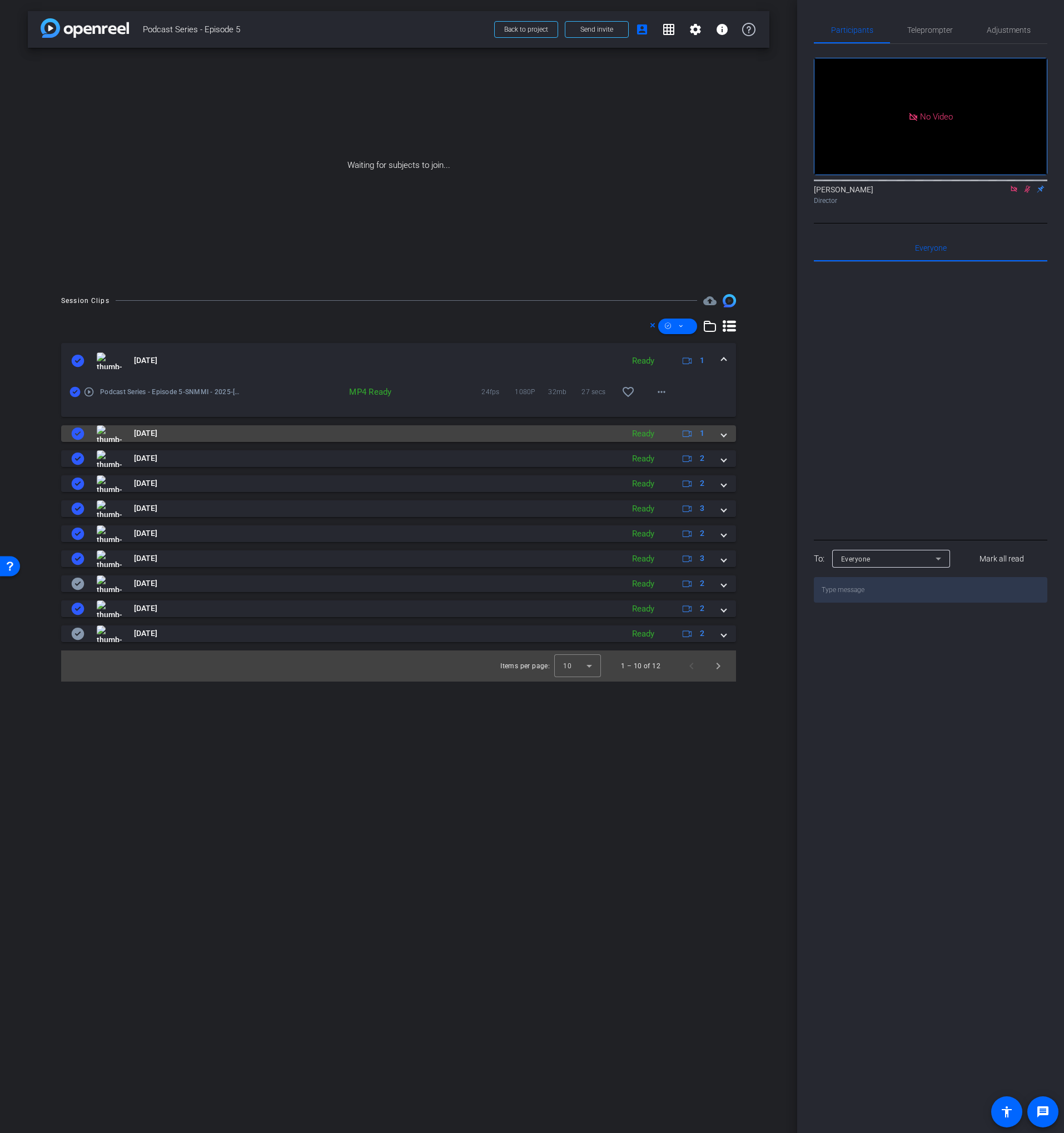
click at [239, 430] on mat-panel-title "[DATE]" at bounding box center [344, 433] width 546 height 17
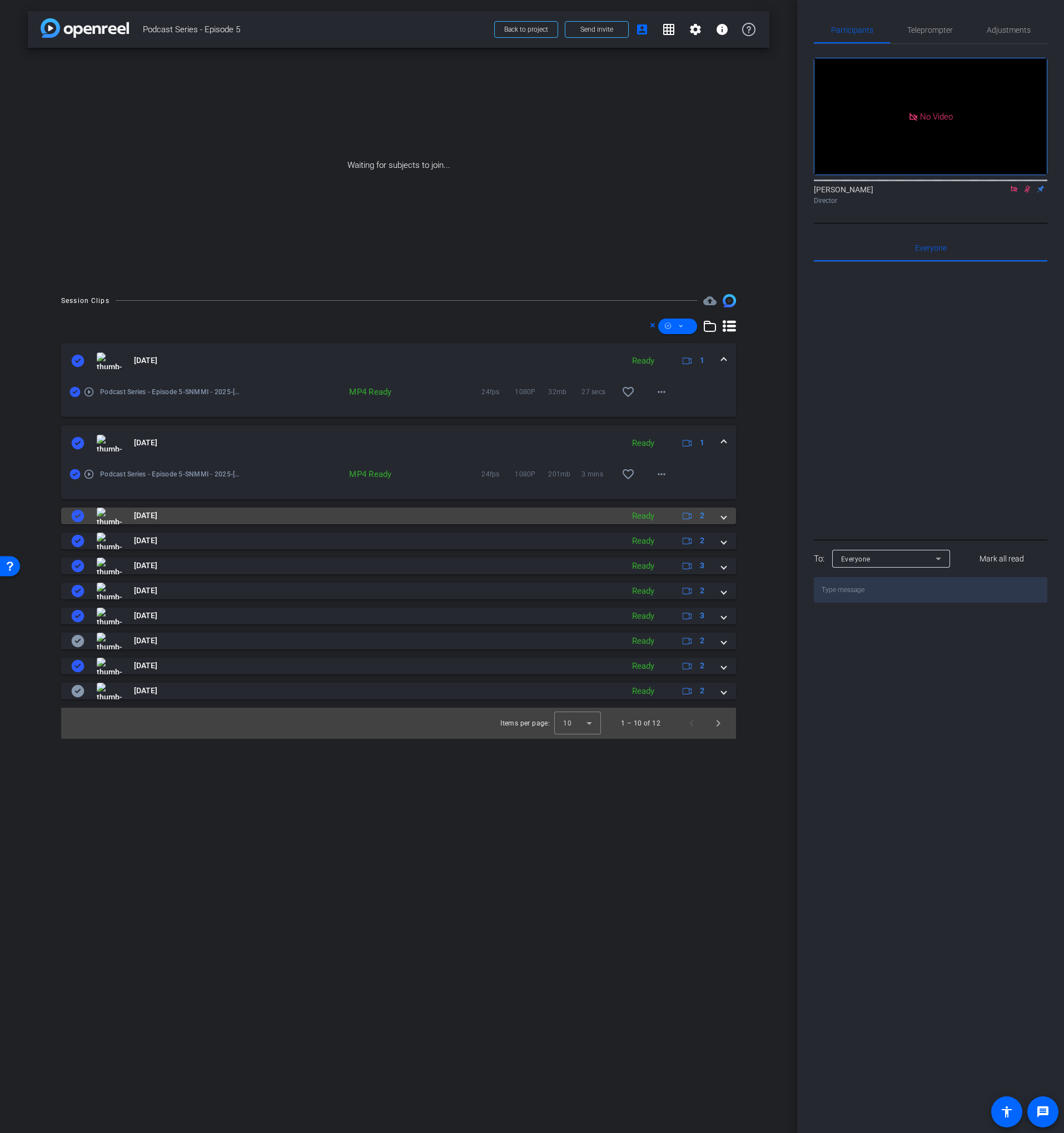
click at [244, 511] on mat-panel-title "[DATE]" at bounding box center [344, 516] width 546 height 17
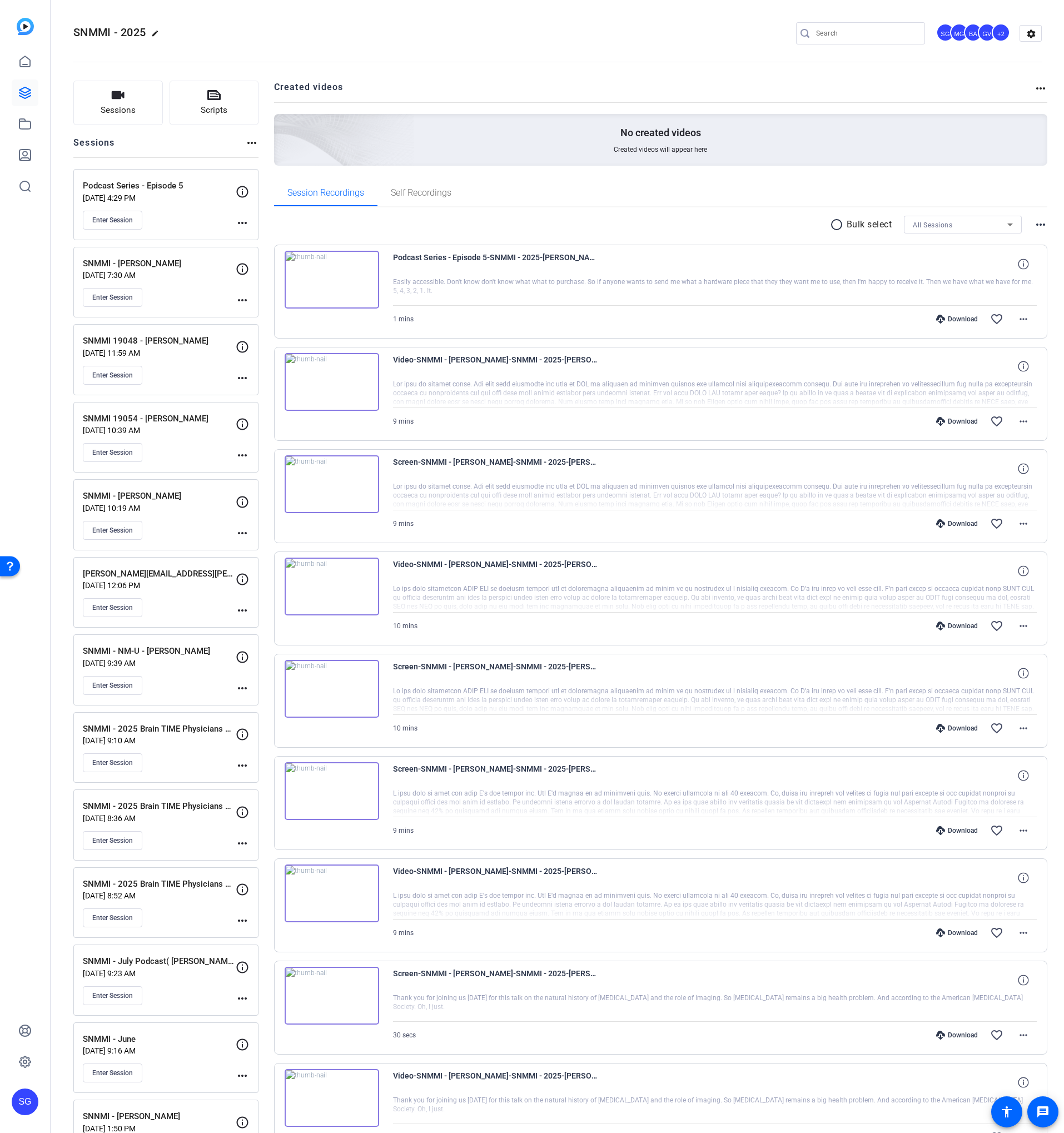
click at [183, 211] on div "Enter Session" at bounding box center [159, 220] width 152 height 19
